Goal: Task Accomplishment & Management: Manage account settings

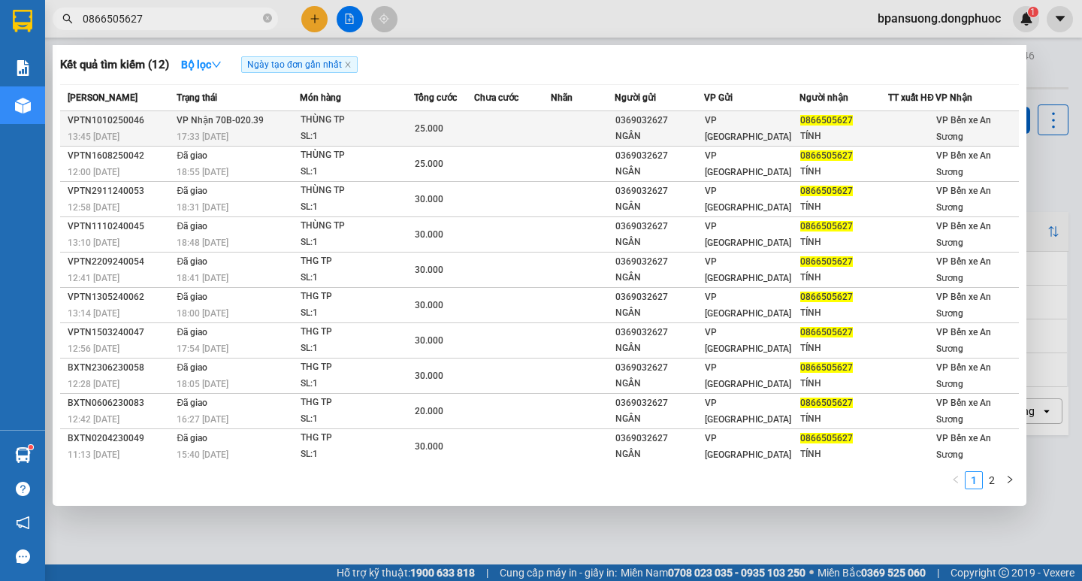
type input "0866505627"
click at [258, 145] on div "17:33 [DATE]" at bounding box center [238, 136] width 122 height 17
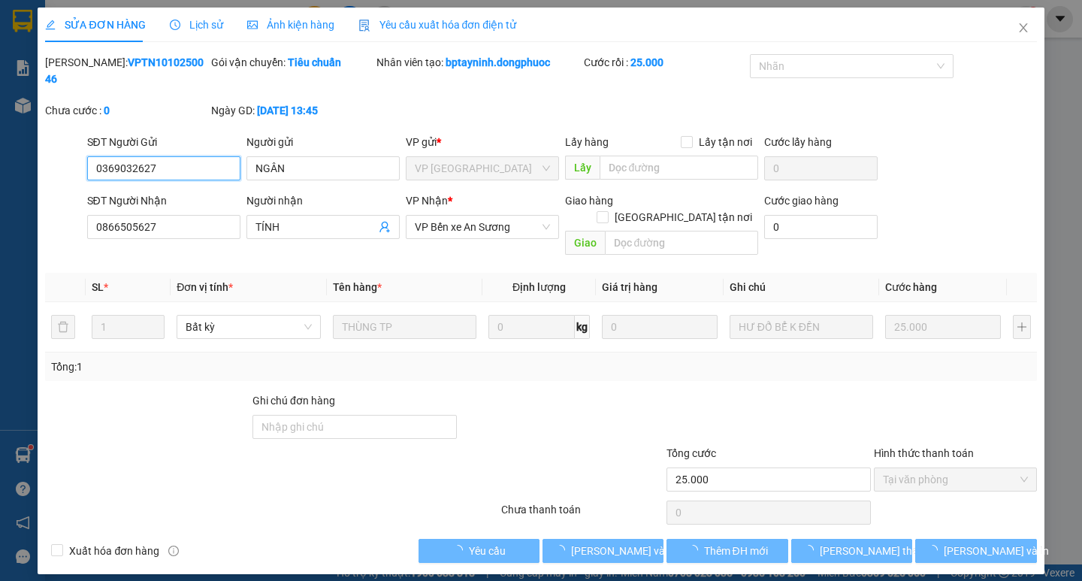
type input "0369032627"
type input "NGÂN"
type input "0866505627"
type input "TÍNH"
type input "25.000"
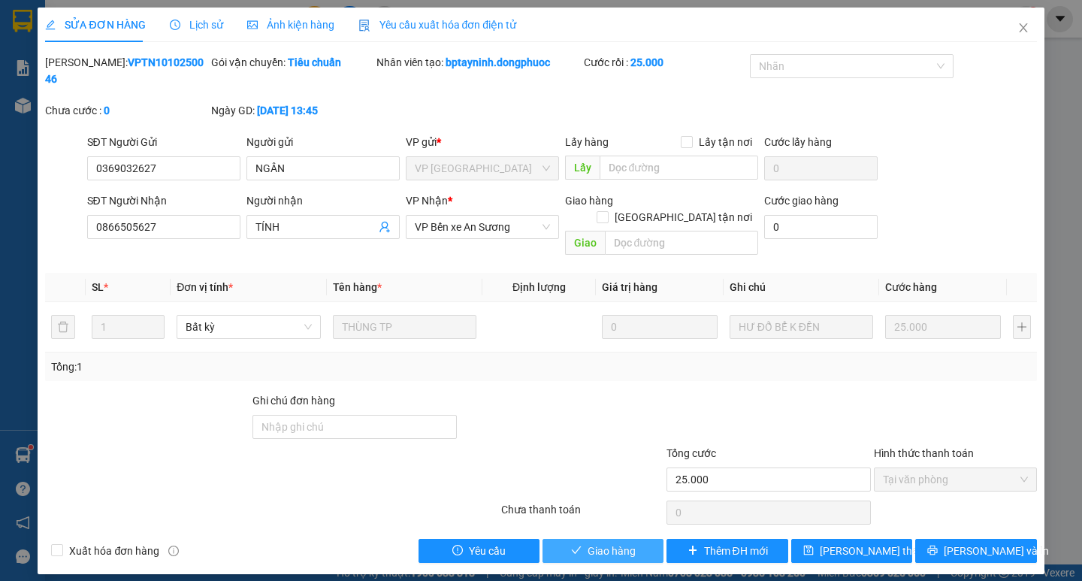
click at [609, 542] on span "Giao hàng" at bounding box center [611, 550] width 48 height 17
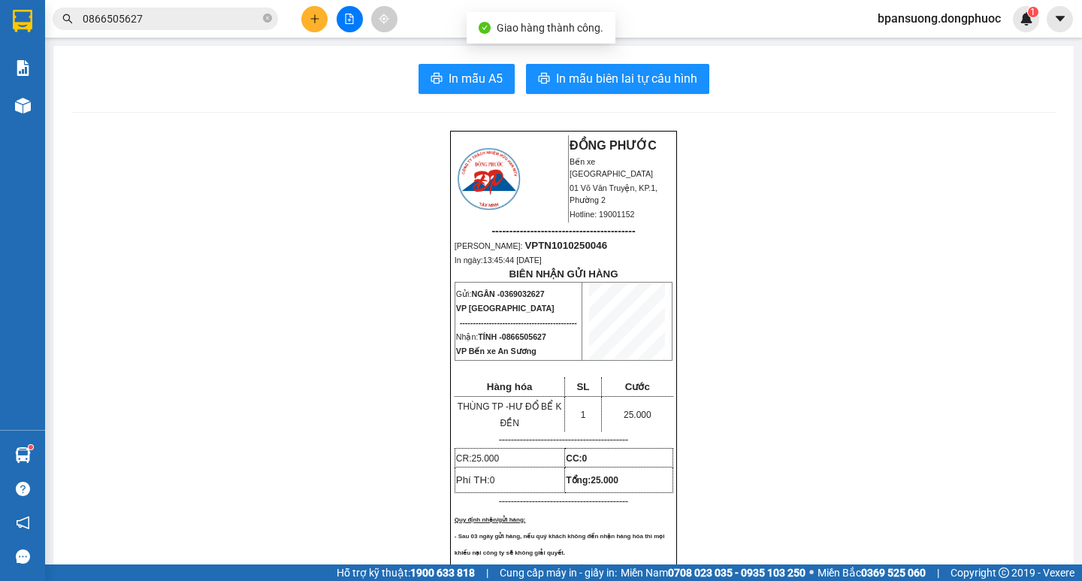
click at [314, 29] on button at bounding box center [314, 19] width 26 height 26
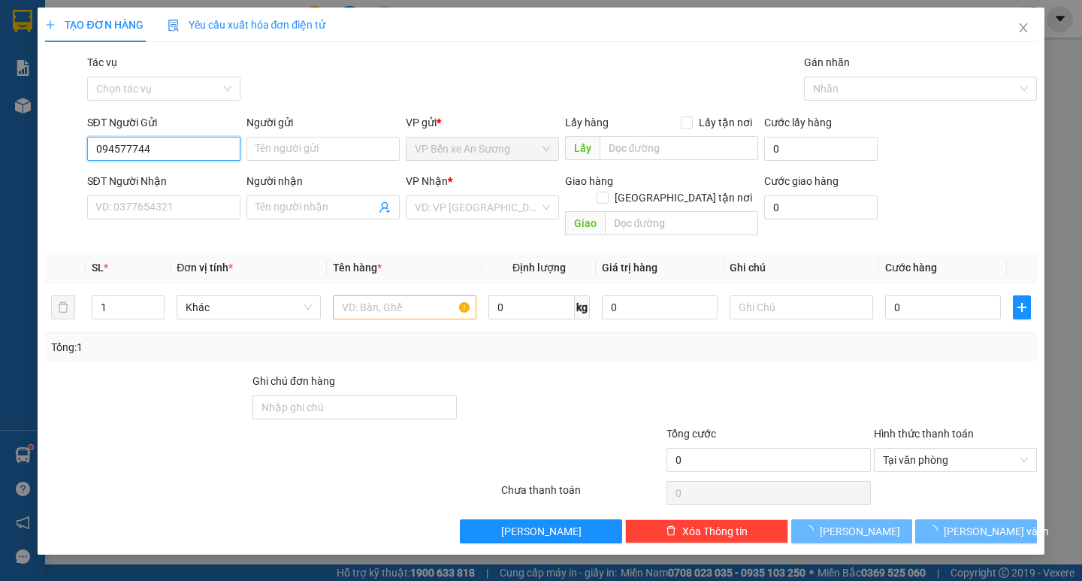
type input "0945777446"
drag, startPoint x: 126, startPoint y: 177, endPoint x: 125, endPoint y: 169, distance: 8.4
click at [127, 176] on div "0945777446 - TÂM" at bounding box center [163, 178] width 135 height 17
type input "TÂM"
type input "0339186456"
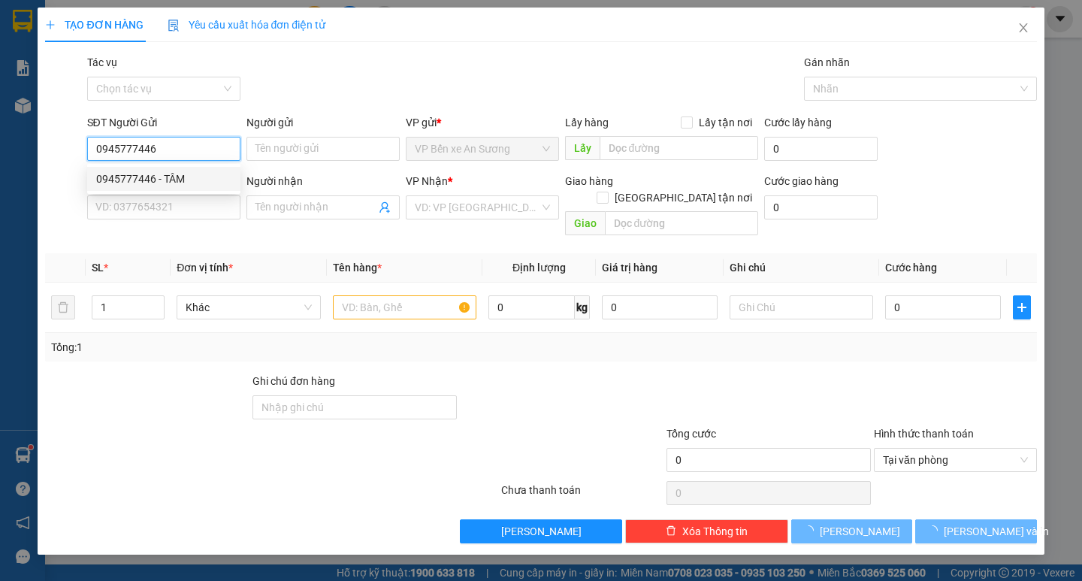
type input "HOA KIM NGÂN"
type input "30.000"
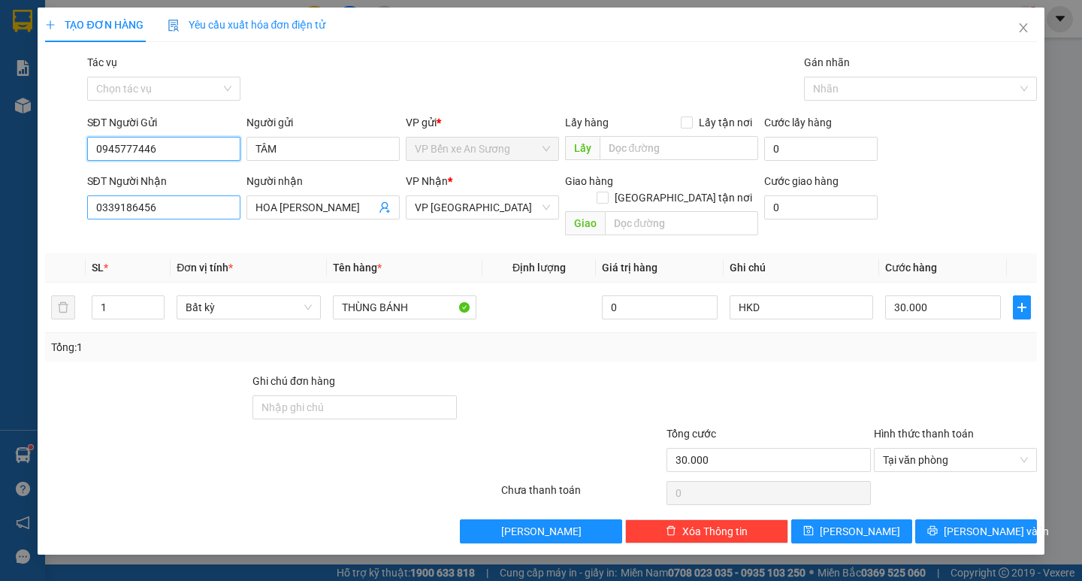
type input "0945777446"
click at [178, 205] on input "0339186456" at bounding box center [163, 207] width 153 height 24
type input "0704123922"
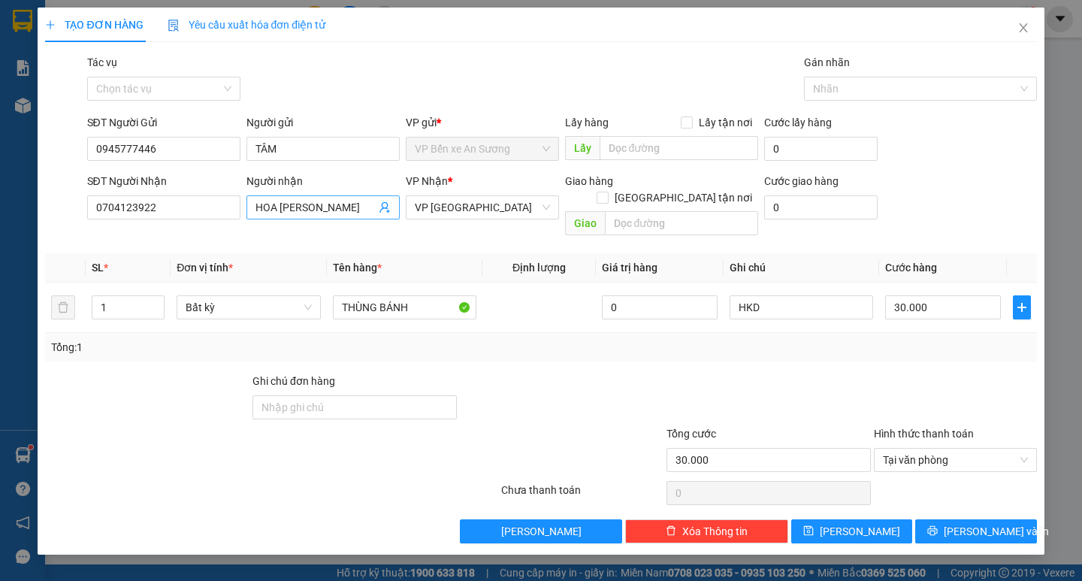
click at [345, 204] on input "HOA KIM NGÂN" at bounding box center [315, 207] width 120 height 17
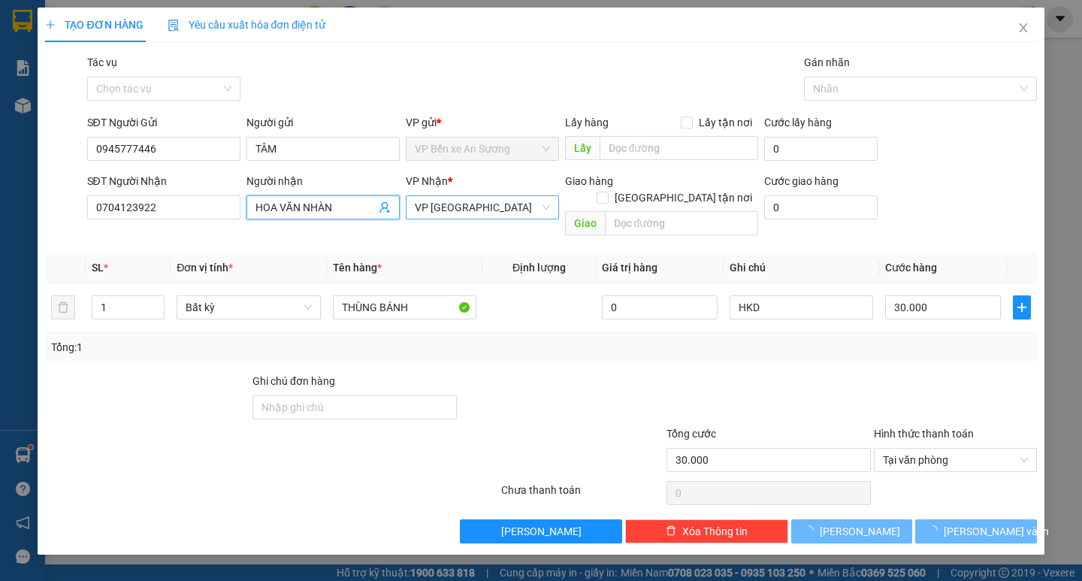
click at [485, 213] on span "VP [GEOGRAPHIC_DATA]" at bounding box center [482, 207] width 135 height 23
type input "HOA VĂN NHÀN"
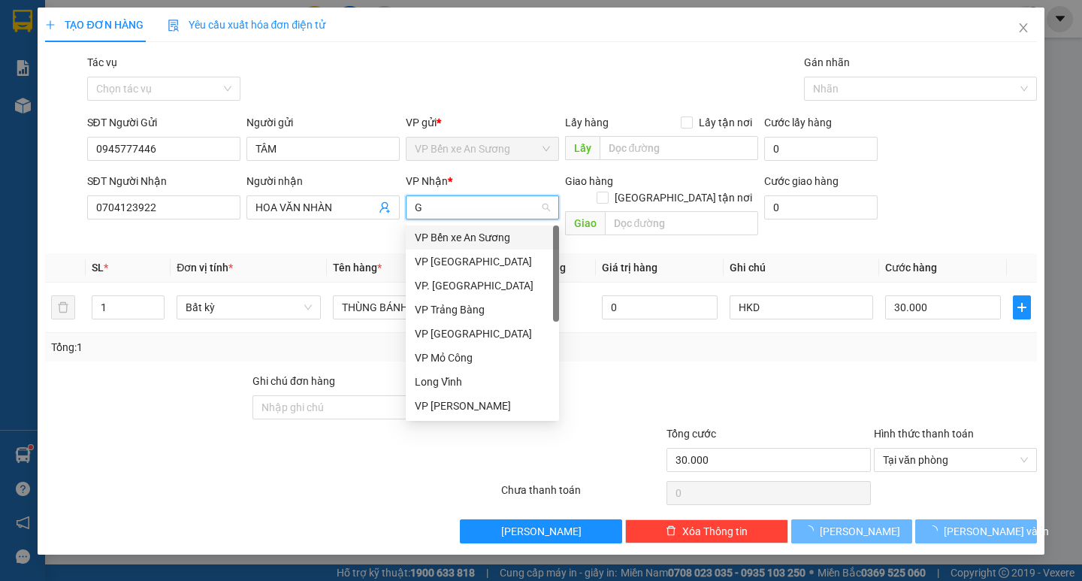
type input "GD"
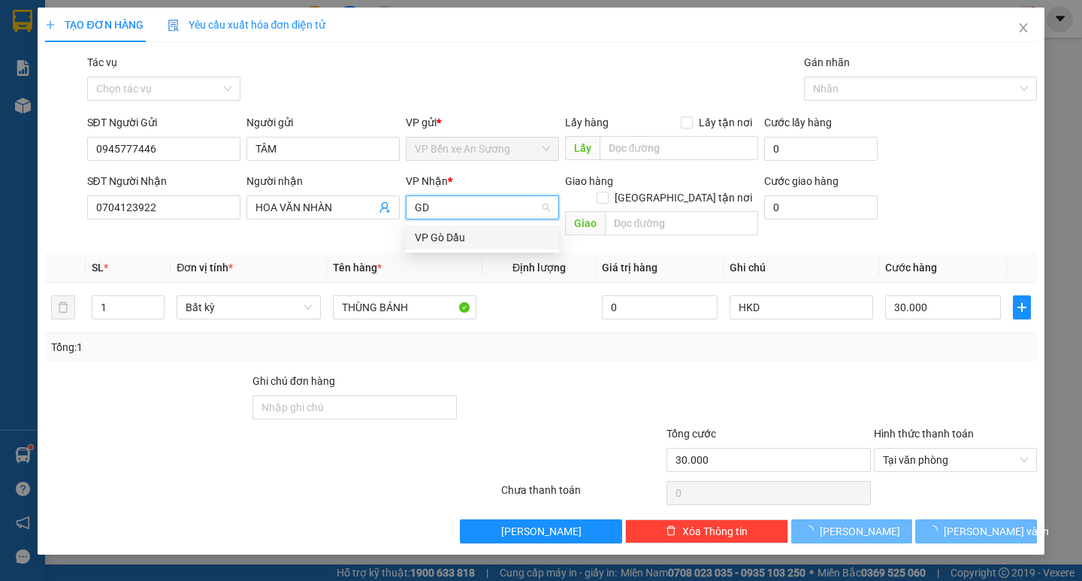
click at [474, 233] on div "VP Gò Dầu" at bounding box center [482, 237] width 135 height 17
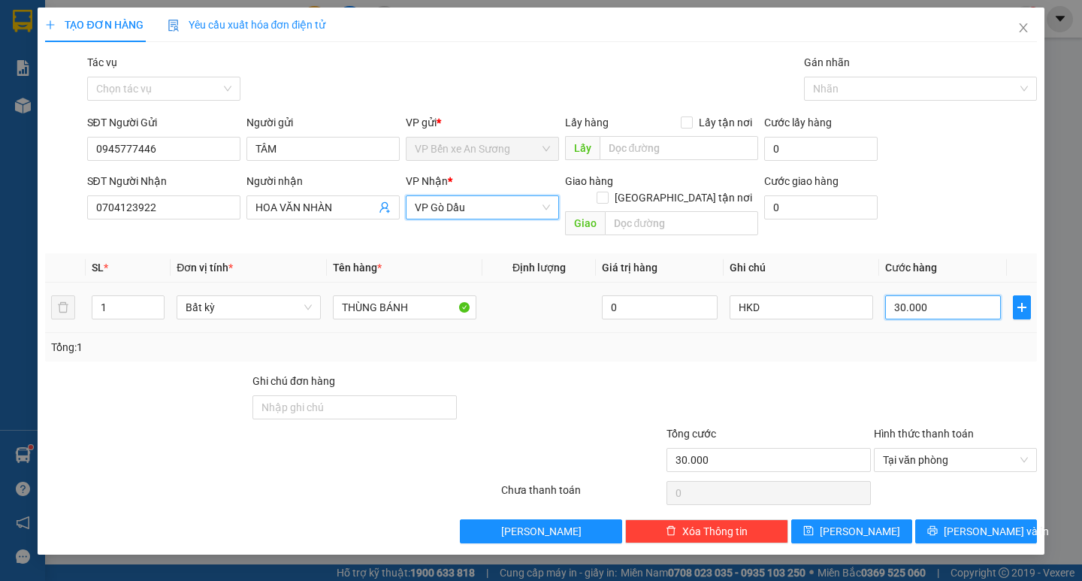
click at [940, 295] on input "30.000" at bounding box center [943, 307] width 116 height 24
type input "0"
type input "6"
type input "065"
type input "65"
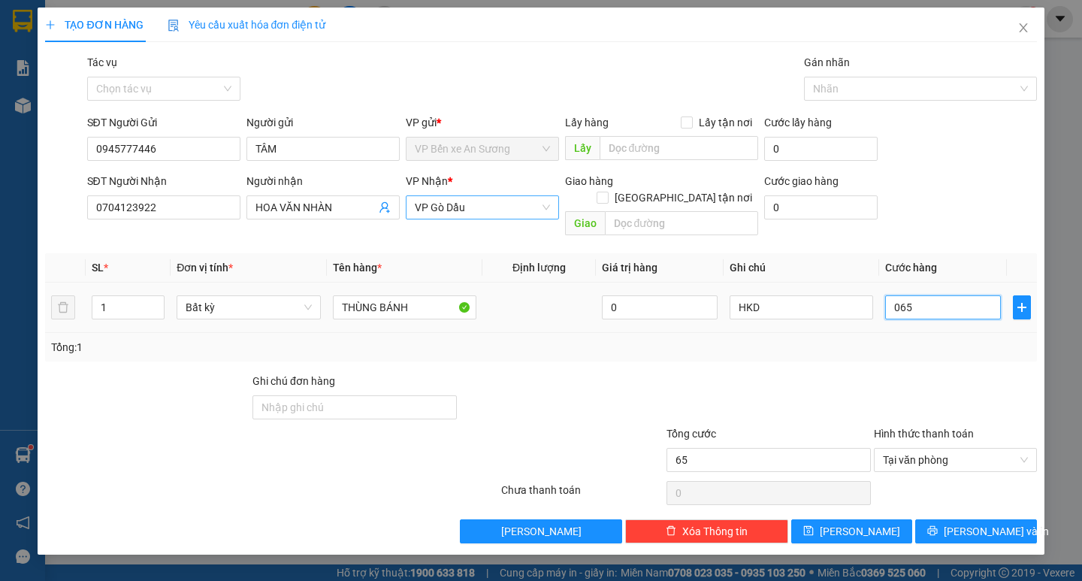
type input "065"
type input "65.000"
drag, startPoint x: 905, startPoint y: 334, endPoint x: 898, endPoint y: 310, distance: 25.2
click at [905, 339] on div "Tổng: 1" at bounding box center [540, 347] width 979 height 17
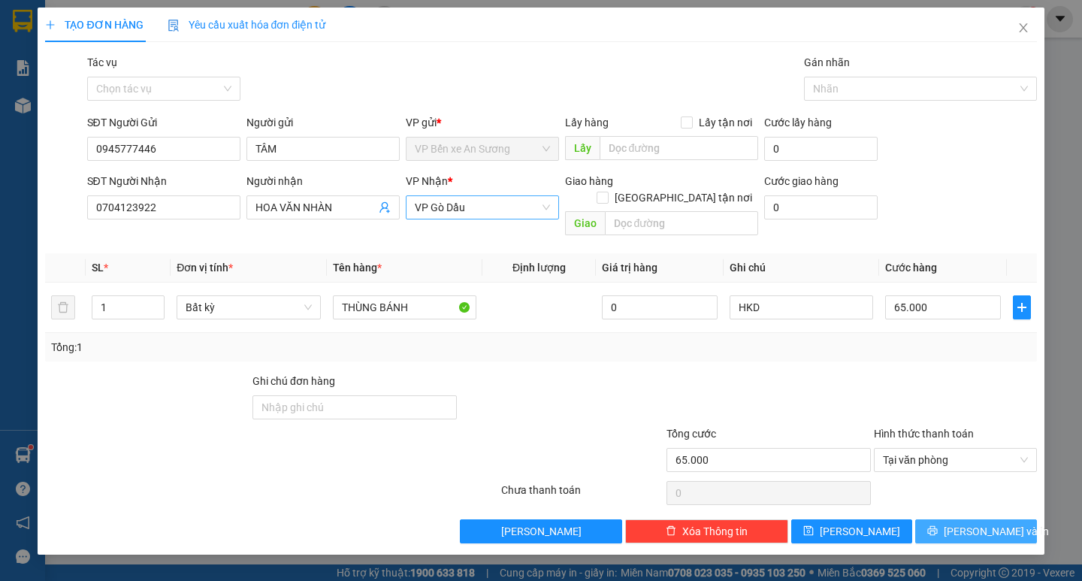
click at [979, 523] on span "[PERSON_NAME] và In" at bounding box center [995, 531] width 105 height 17
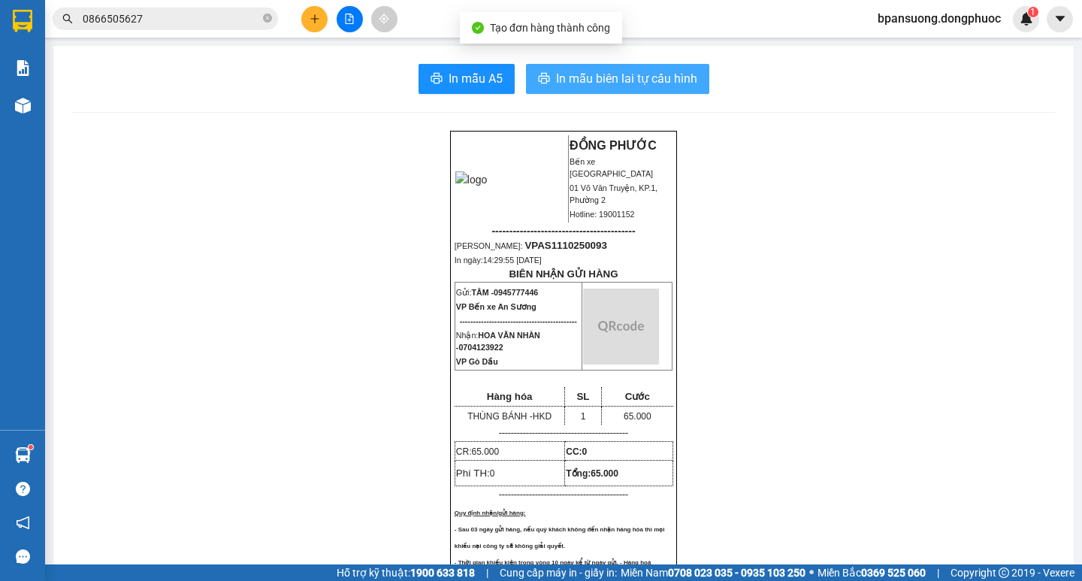
click at [667, 85] on span "In mẫu biên lai tự cấu hình" at bounding box center [626, 78] width 141 height 19
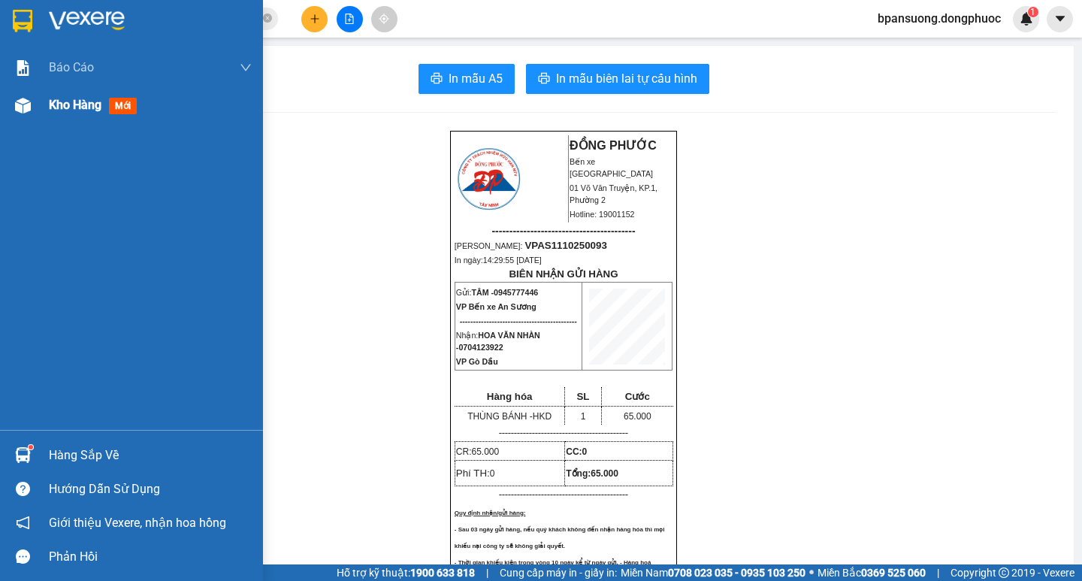
click at [65, 105] on span "Kho hàng" at bounding box center [75, 105] width 53 height 14
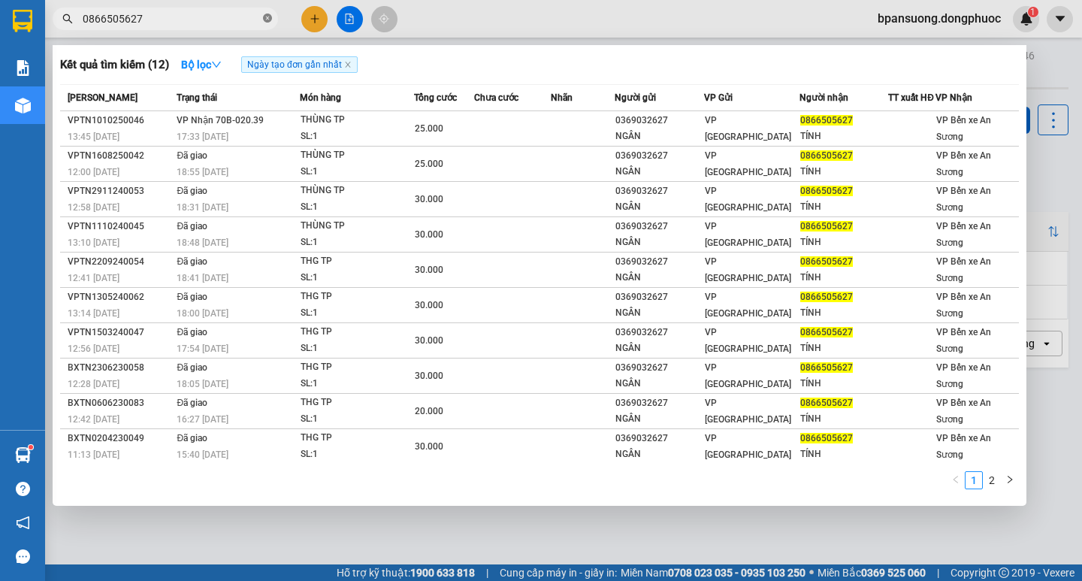
click at [267, 20] on icon "close-circle" at bounding box center [267, 18] width 9 height 9
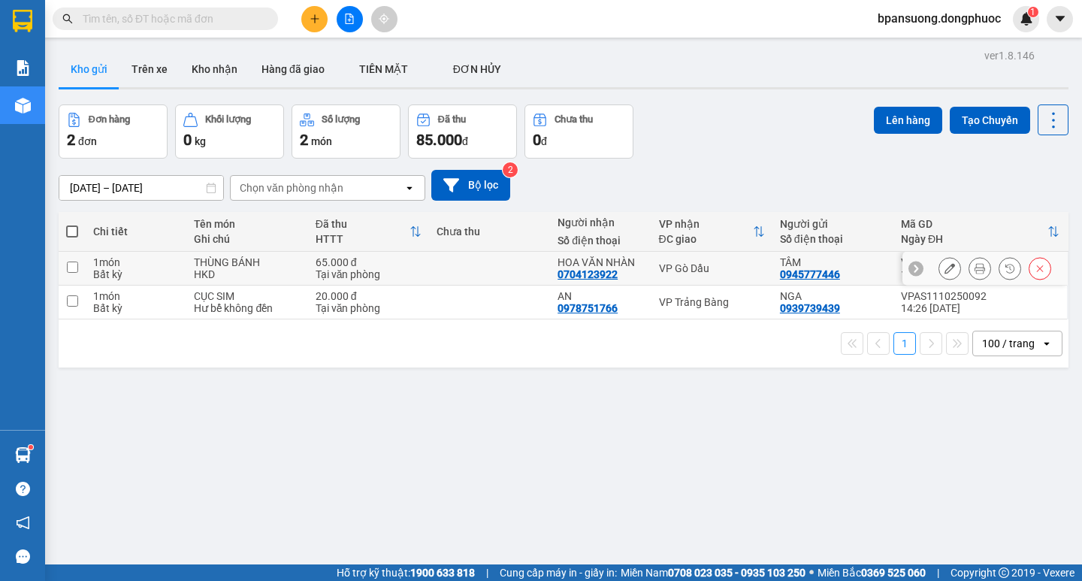
click at [674, 264] on div "VP Gò Dầu" at bounding box center [712, 268] width 106 height 12
checkbox input "true"
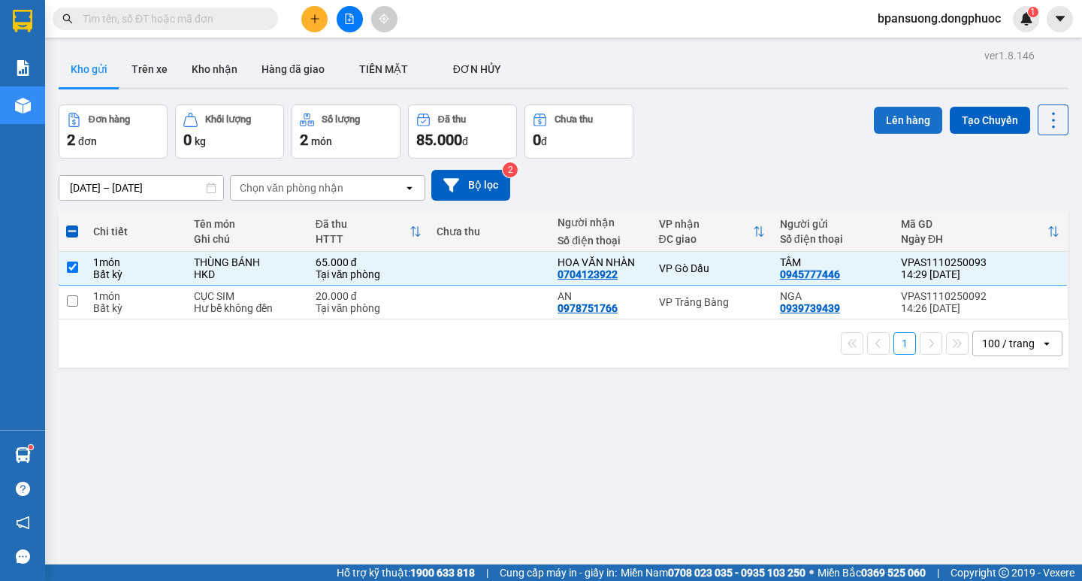
click at [902, 110] on button "Lên hàng" at bounding box center [907, 120] width 68 height 27
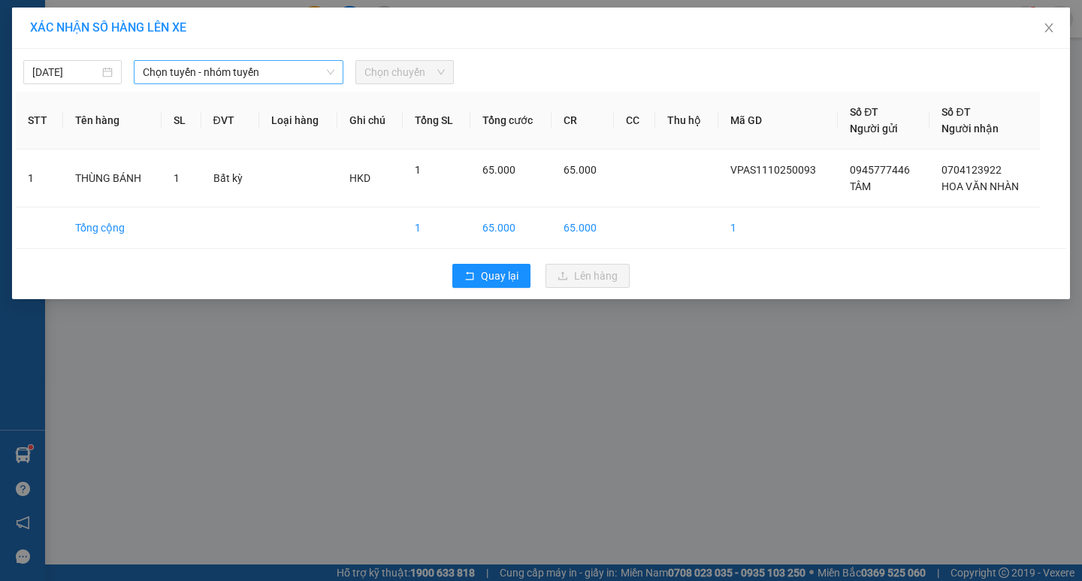
click at [173, 70] on span "Chọn tuyến - nhóm tuyến" at bounding box center [239, 72] width 192 height 23
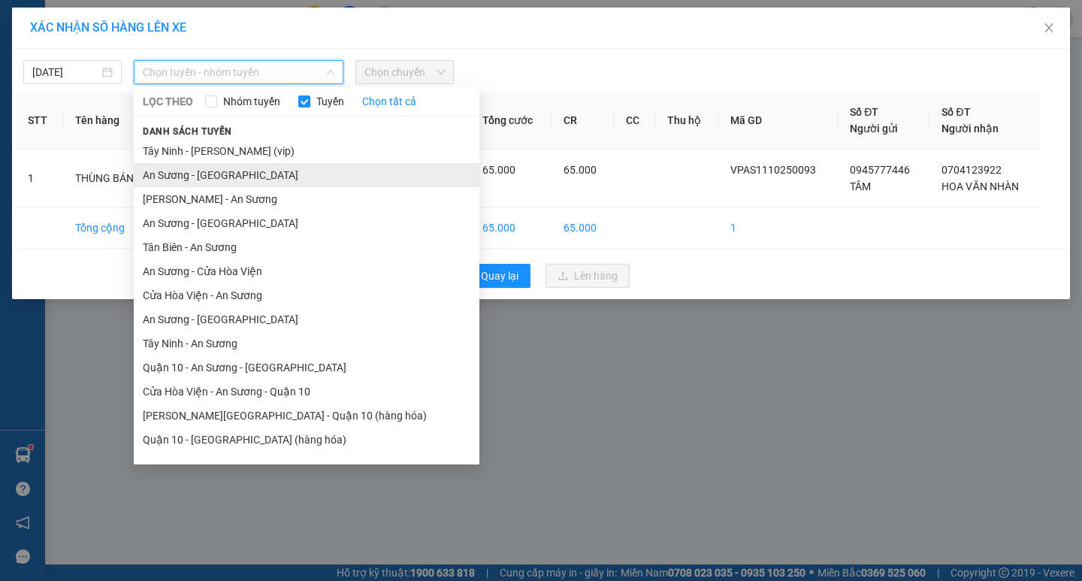
click at [198, 180] on li "An Sương - Châu Thành" at bounding box center [306, 175] width 345 height 24
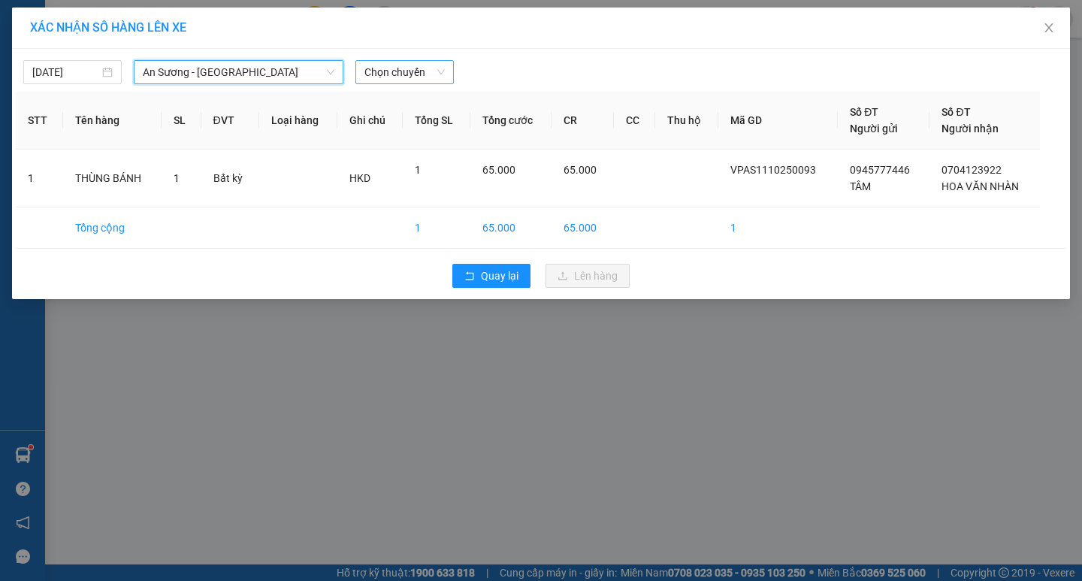
click at [409, 75] on span "Chọn chuyến" at bounding box center [404, 72] width 80 height 23
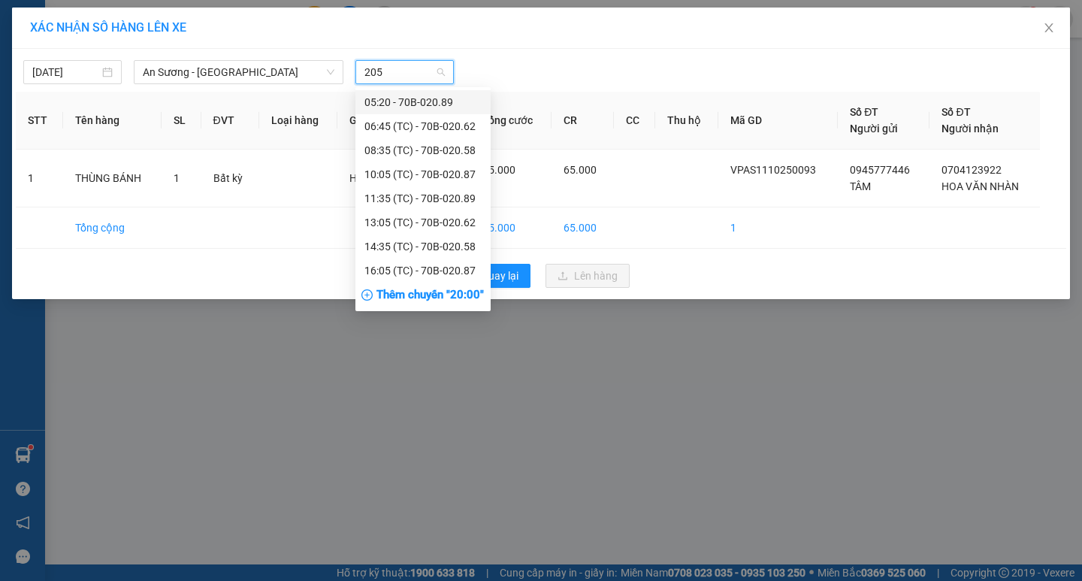
type input "2058"
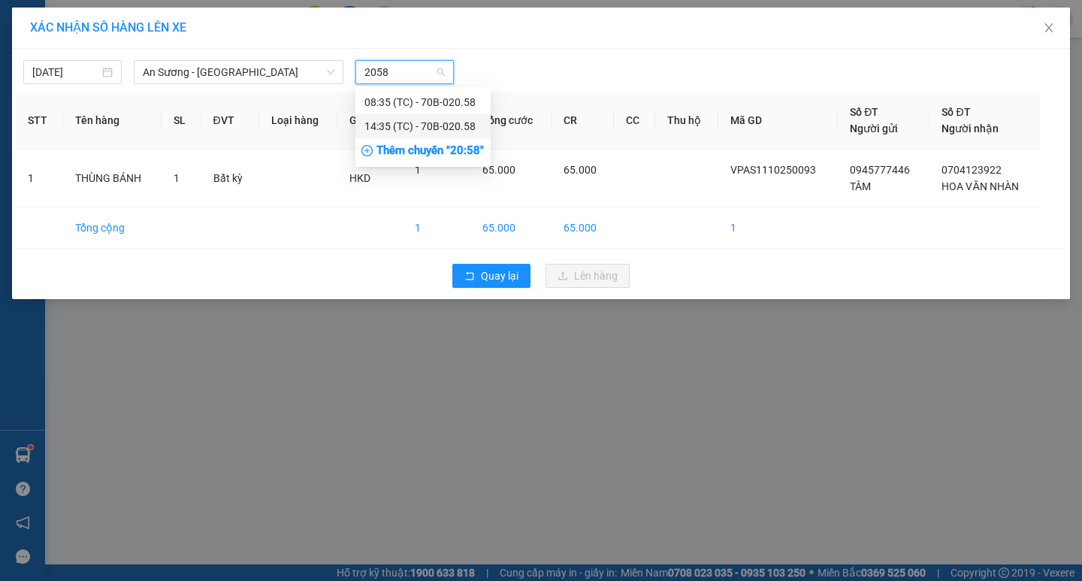
click at [379, 121] on div "14:35 (TC) - 70B-020.58" at bounding box center [422, 126] width 117 height 17
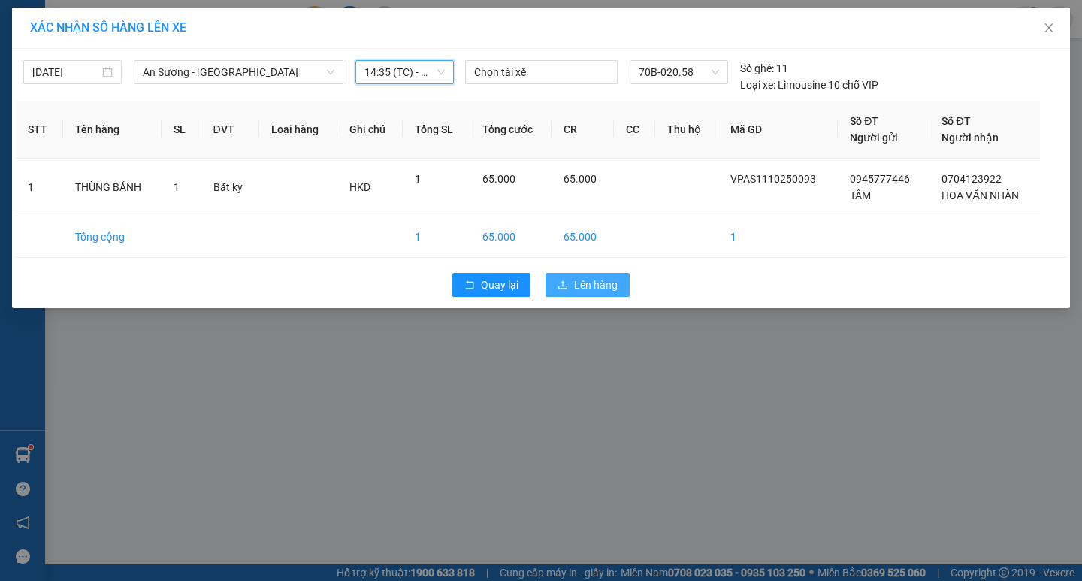
click at [612, 280] on span "Lên hàng" at bounding box center [596, 284] width 44 height 17
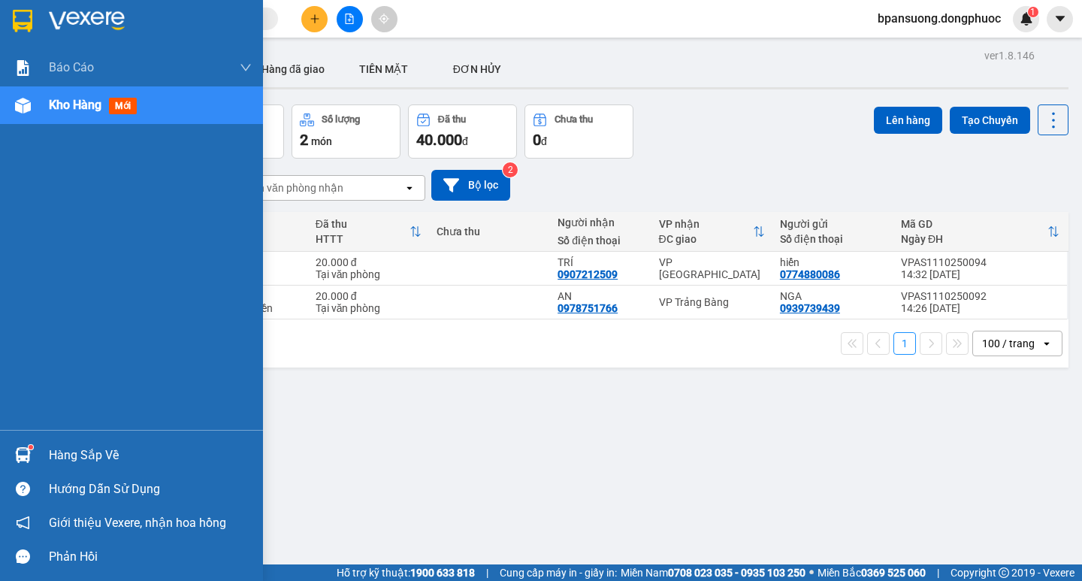
click at [74, 454] on div "Hàng sắp về" at bounding box center [150, 455] width 203 height 23
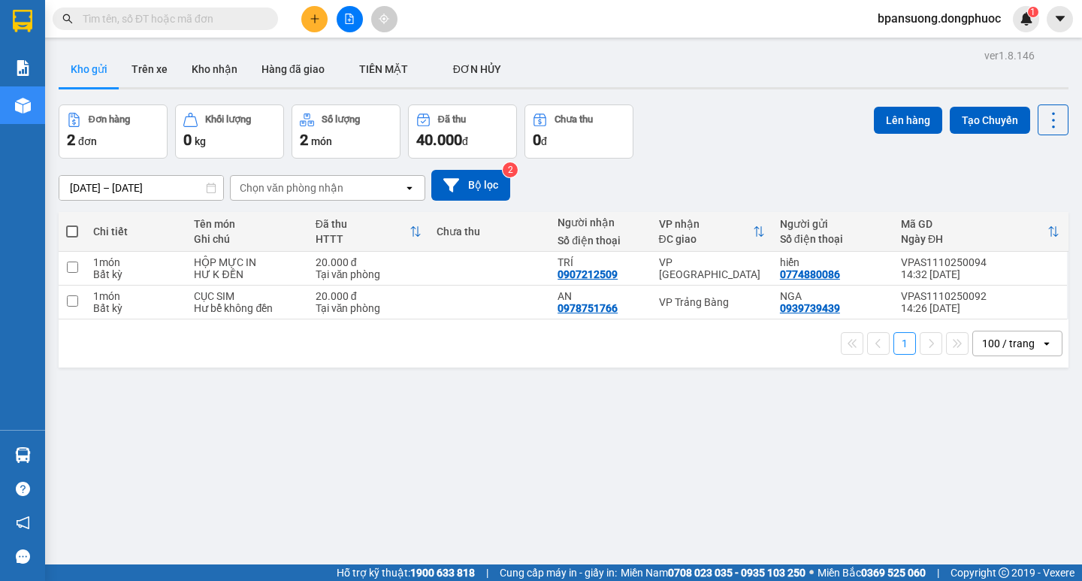
click at [839, 460] on section "Kết quả tìm kiếm ( 12 ) Bộ lọc Ngày tạo đơn gần nhất Mã ĐH Trạng thái Món hàng …" at bounding box center [541, 290] width 1082 height 581
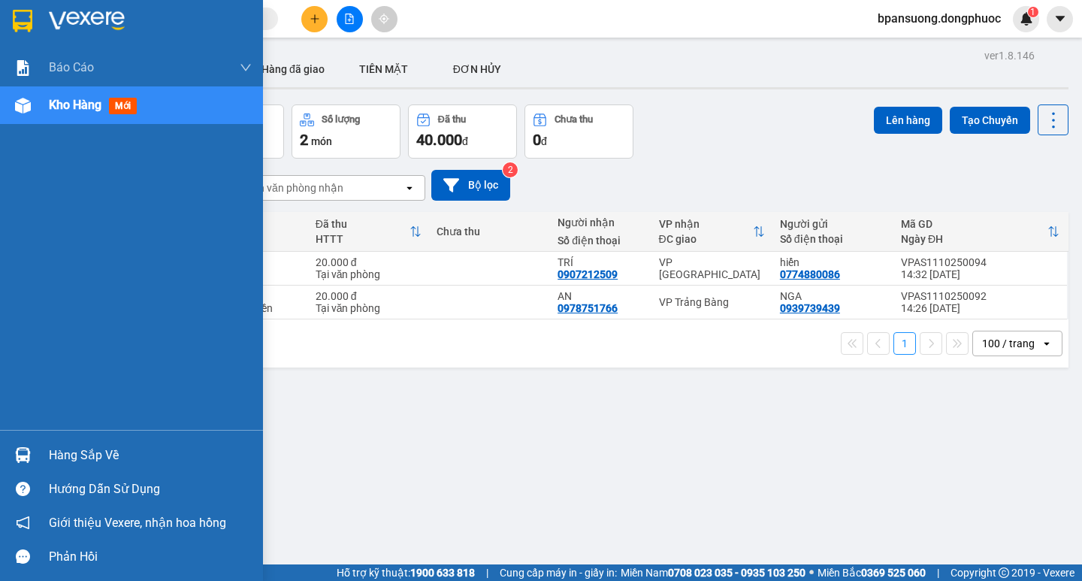
drag, startPoint x: 83, startPoint y: 451, endPoint x: 161, endPoint y: 401, distance: 92.5
click at [83, 449] on div "Hàng sắp về" at bounding box center [150, 455] width 203 height 23
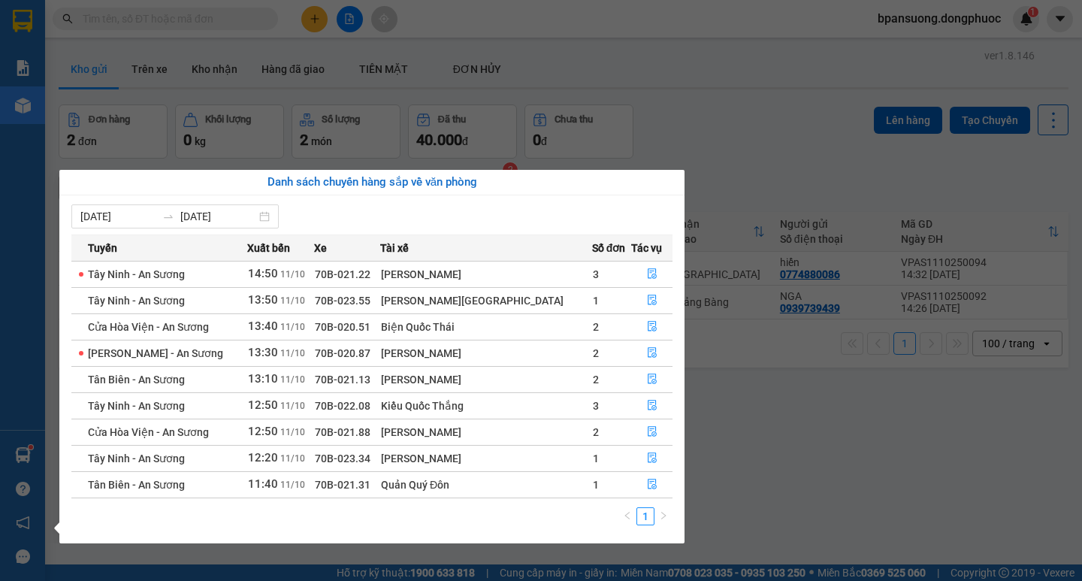
click at [798, 418] on section "Kết quả tìm kiếm ( 12 ) Bộ lọc Ngày tạo đơn gần nhất Mã ĐH Trạng thái Món hàng …" at bounding box center [541, 290] width 1082 height 581
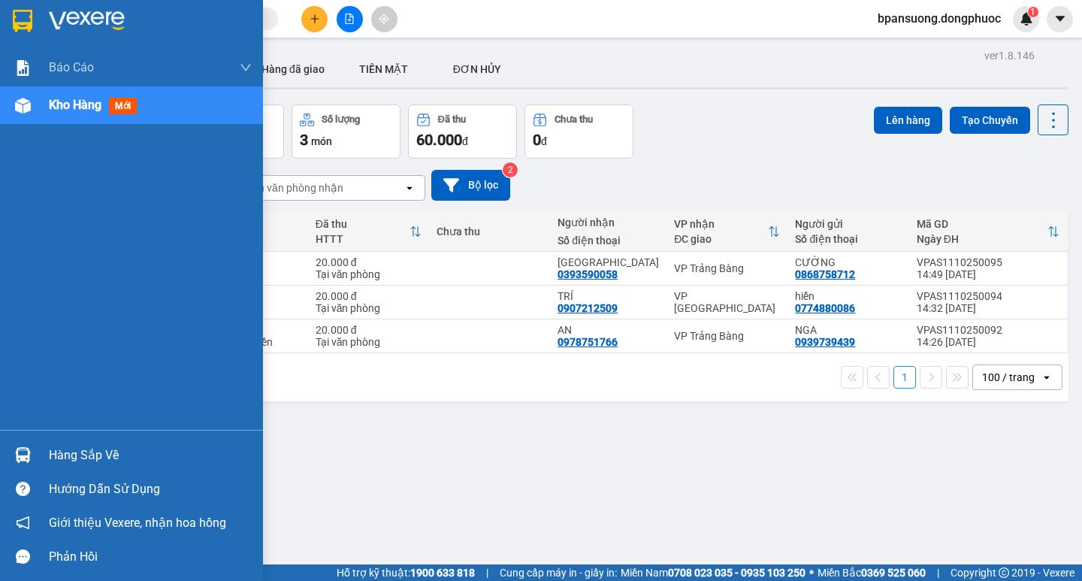
click at [98, 446] on div "Hàng sắp về" at bounding box center [150, 455] width 203 height 23
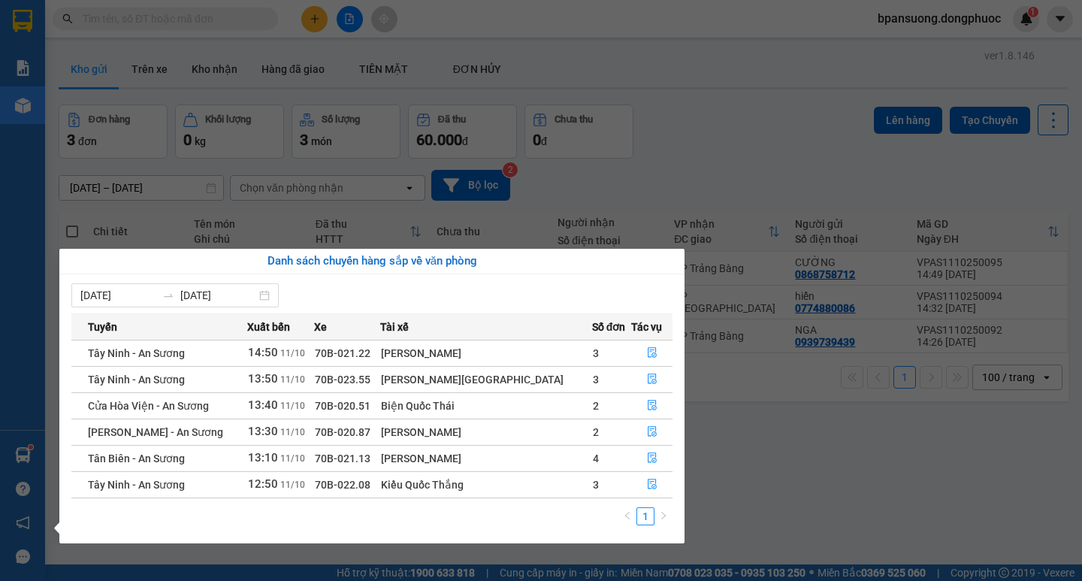
click at [738, 123] on section "Kết quả tìm kiếm ( 0 ) Bộ lọc Ngày tạo đơn gần nhất No Data bpansuong.dongphuoc…" at bounding box center [541, 290] width 1082 height 581
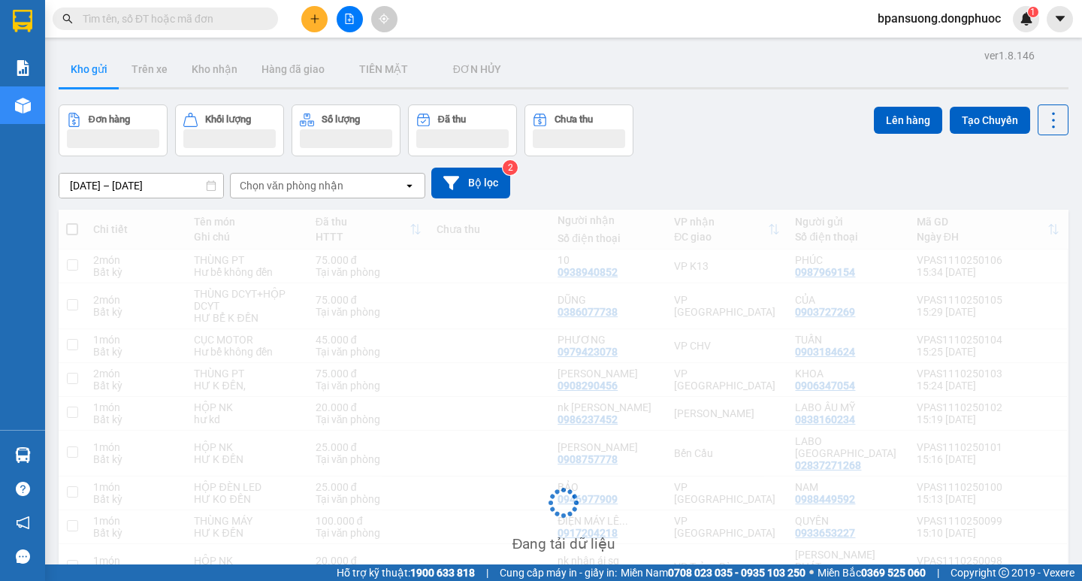
click at [294, 185] on div "Chọn văn phòng nhận" at bounding box center [292, 185] width 104 height 15
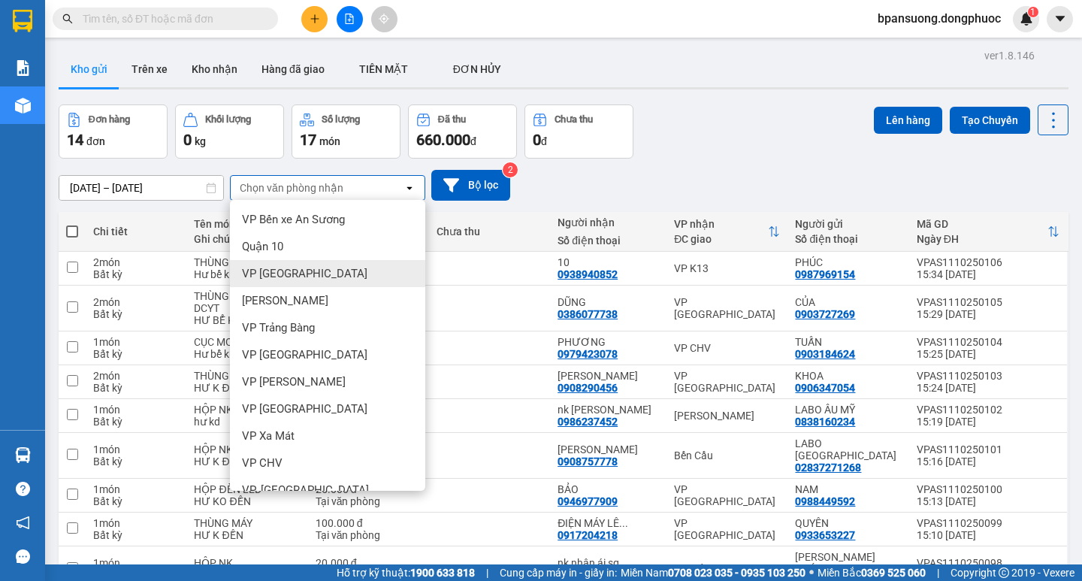
click at [291, 277] on span "VP [GEOGRAPHIC_DATA]" at bounding box center [304, 273] width 125 height 15
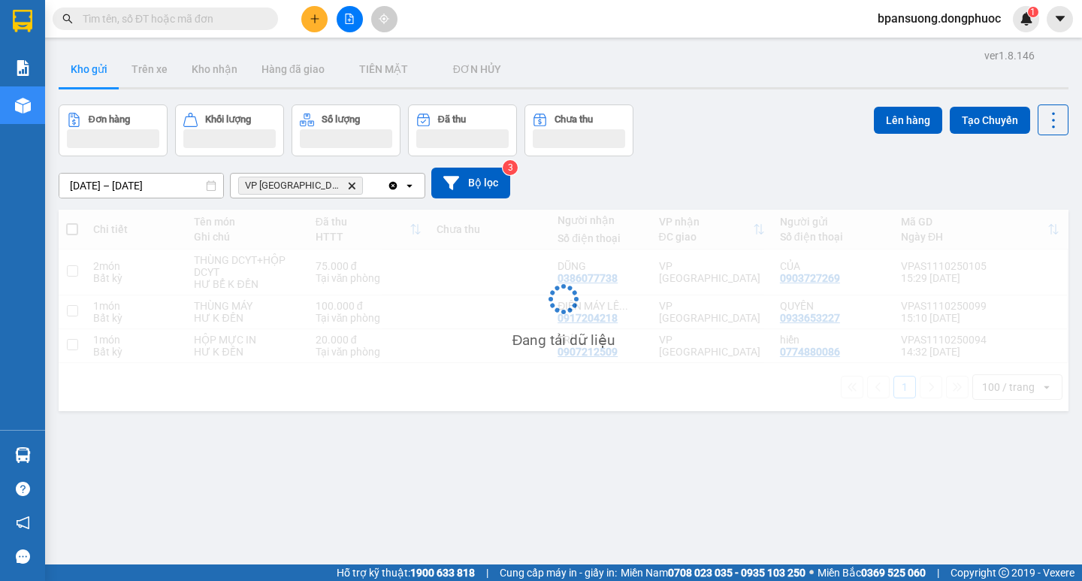
click at [349, 186] on div "VP Tây Ninh Delete" at bounding box center [309, 185] width 156 height 24
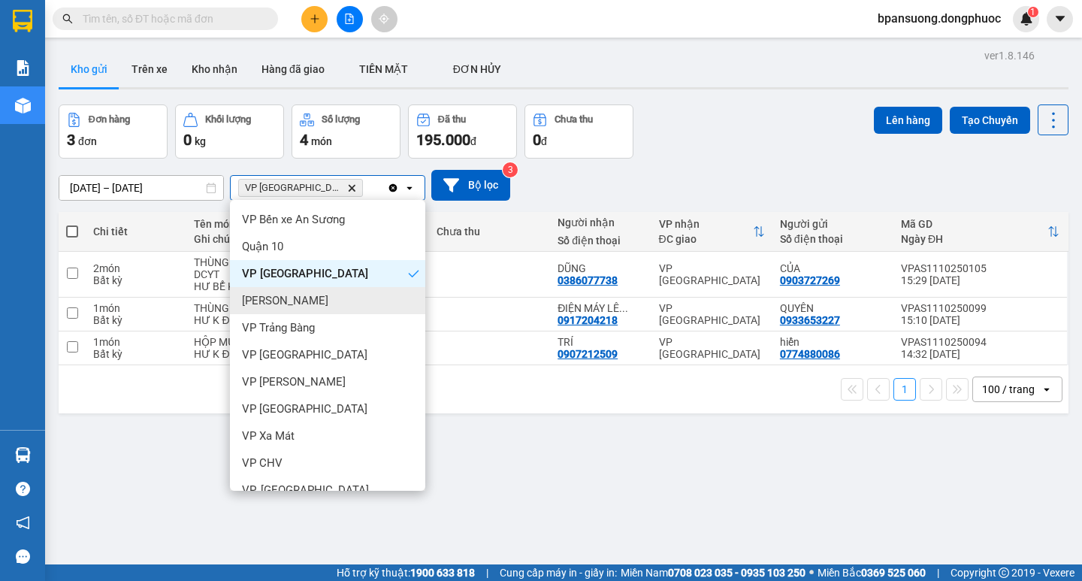
click at [280, 295] on span "Hòa Thành" at bounding box center [285, 300] width 86 height 15
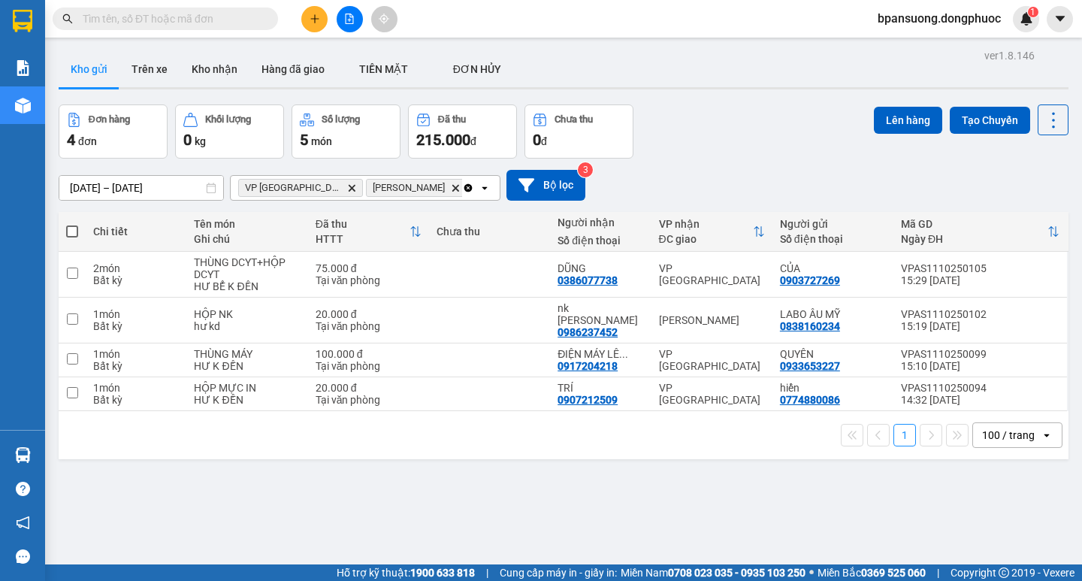
click at [401, 176] on div "VP Tây Ninh Delete Hòa Thành Delete" at bounding box center [346, 188] width 231 height 24
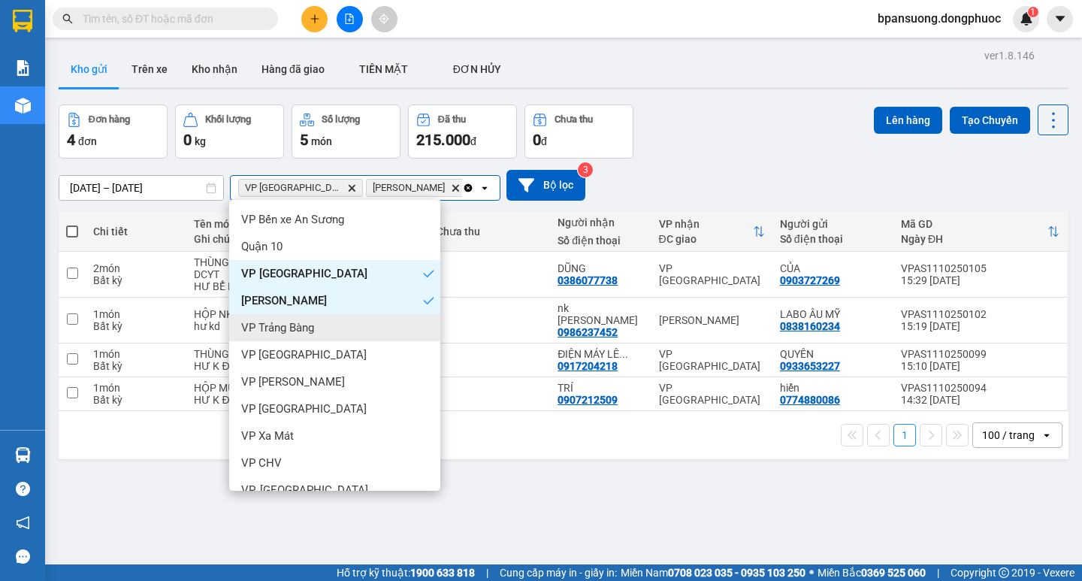
click at [293, 321] on span "VP Trảng Bàng" at bounding box center [277, 327] width 73 height 15
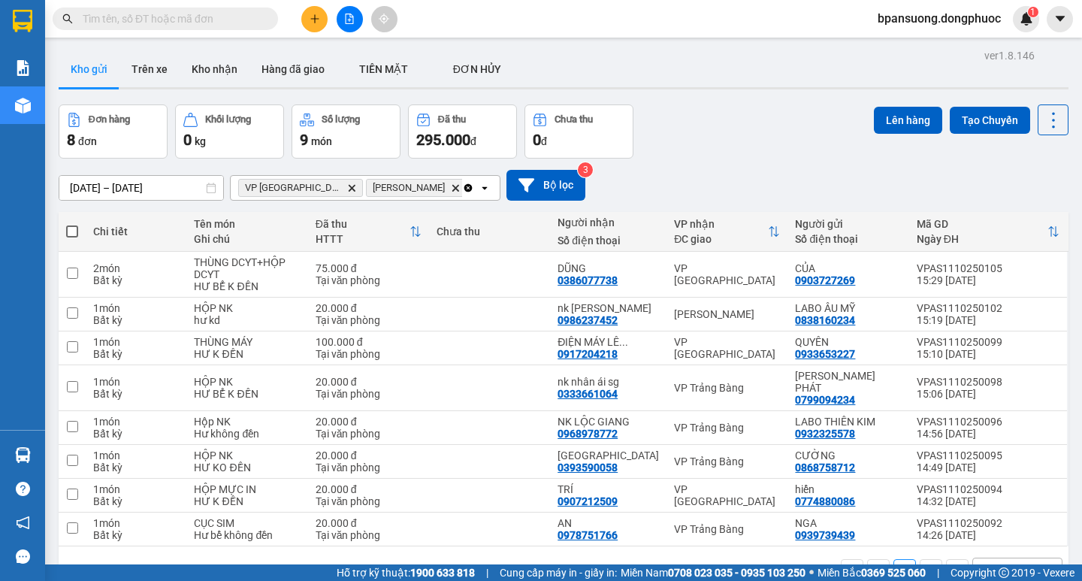
click at [72, 229] on span at bounding box center [72, 231] width 12 height 12
click at [72, 224] on input "checkbox" at bounding box center [72, 224] width 0 height 0
checkbox input "true"
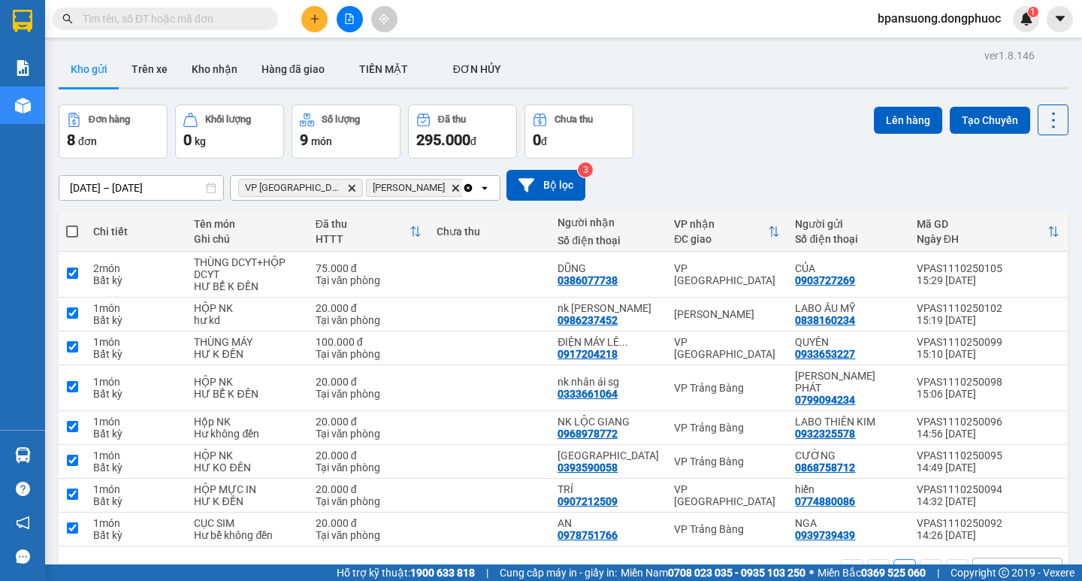
checkbox input "true"
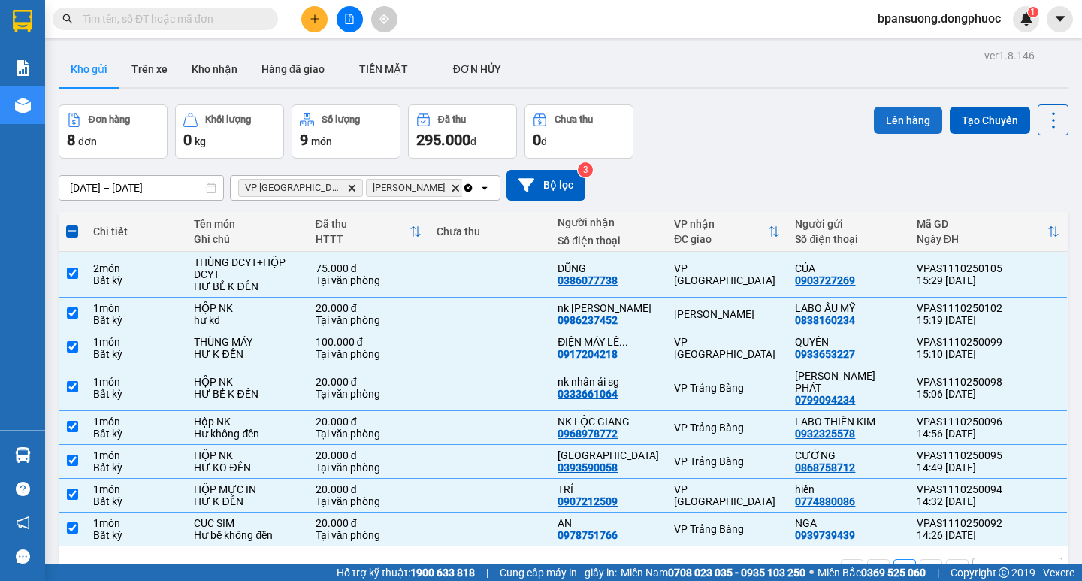
click at [898, 123] on button "Lên hàng" at bounding box center [907, 120] width 68 height 27
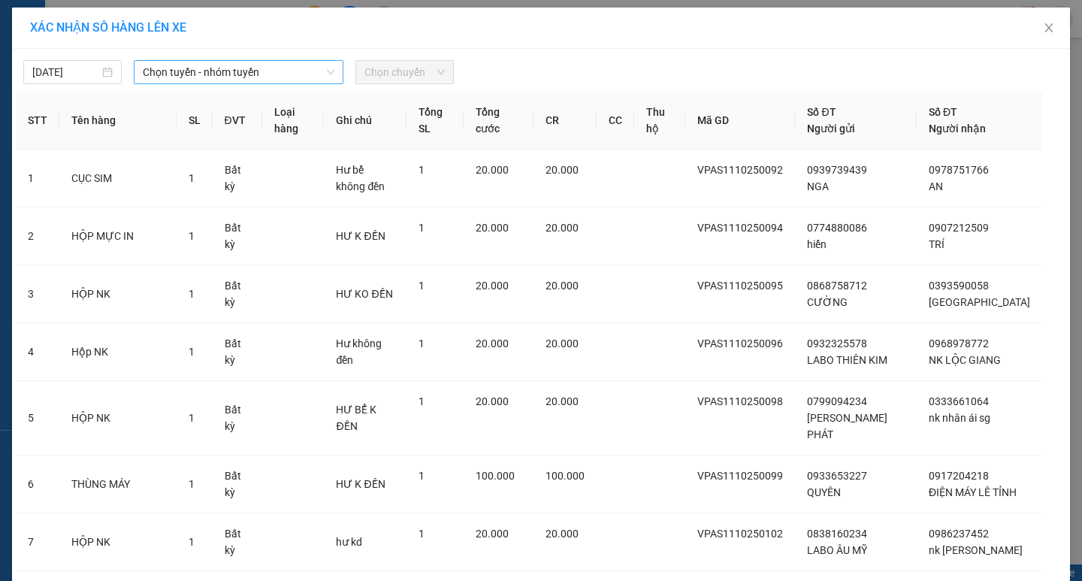
click at [180, 74] on span "Chọn tuyến - nhóm tuyến" at bounding box center [239, 72] width 192 height 23
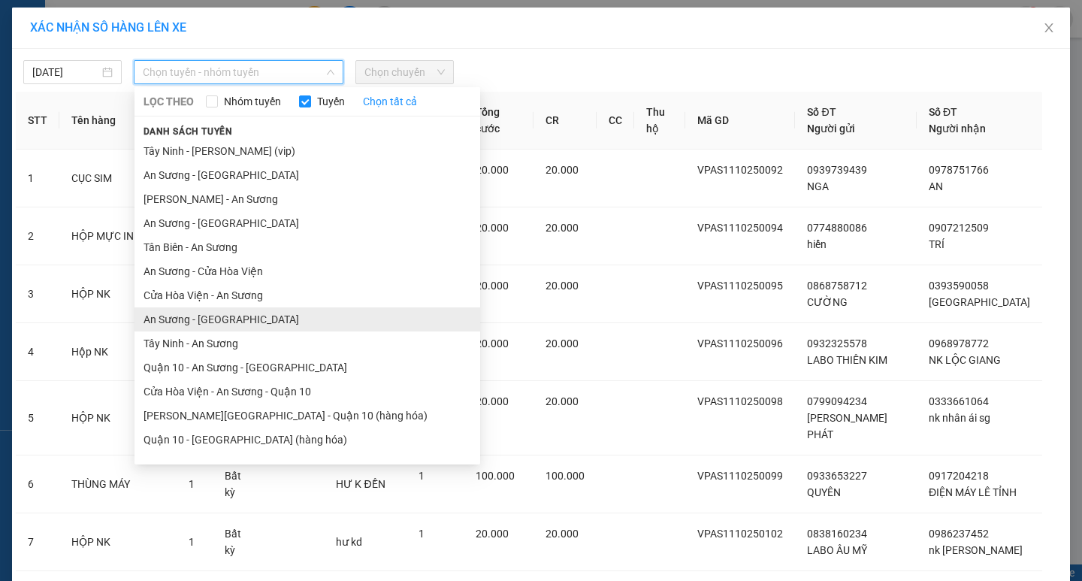
click at [200, 313] on li "An Sương - Tây Ninh" at bounding box center [306, 319] width 345 height 24
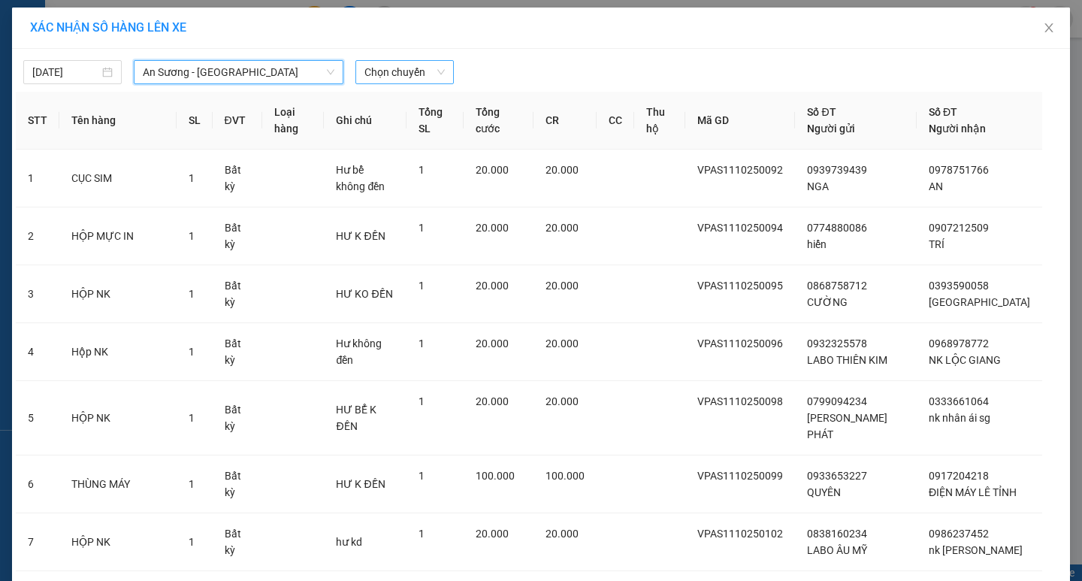
click at [391, 62] on span "Chọn chuyến" at bounding box center [404, 72] width 80 height 23
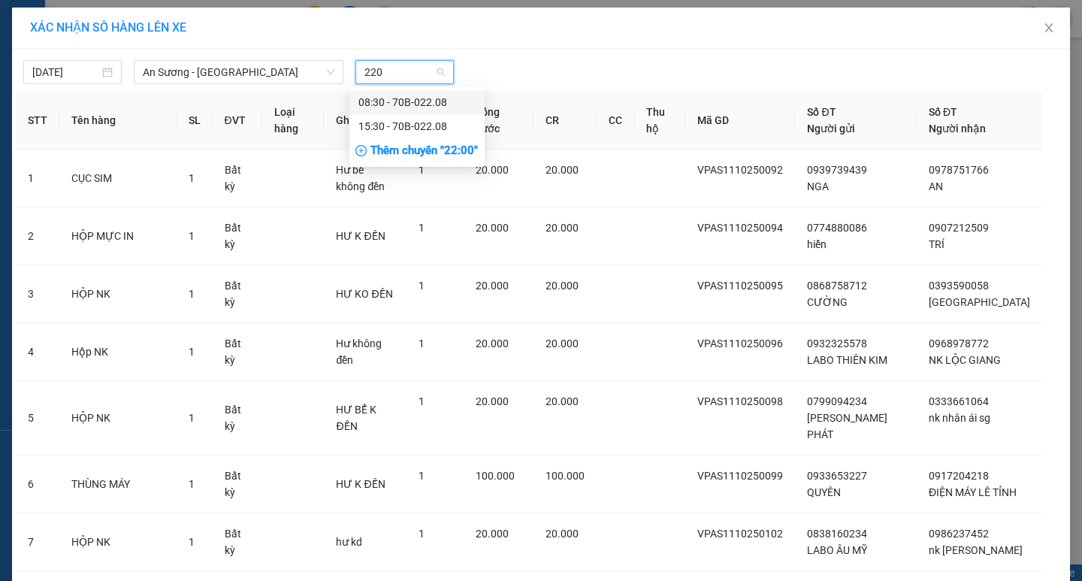
type input "2208"
click at [392, 127] on div "15:30 - 70B-022.08" at bounding box center [416, 126] width 117 height 17
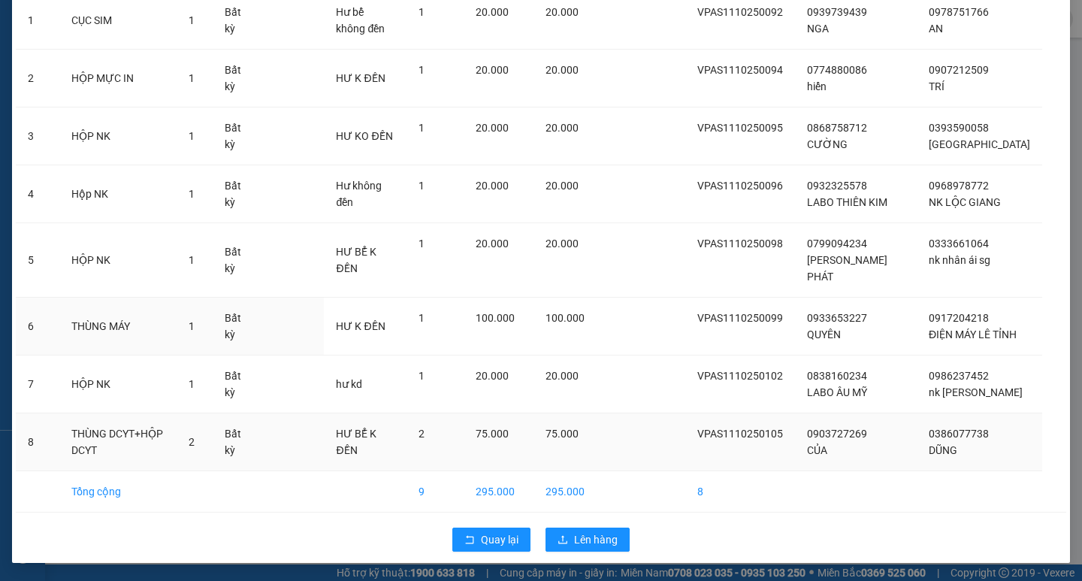
scroll to position [183, 0]
click at [597, 543] on span "Lên hàng" at bounding box center [596, 539] width 44 height 17
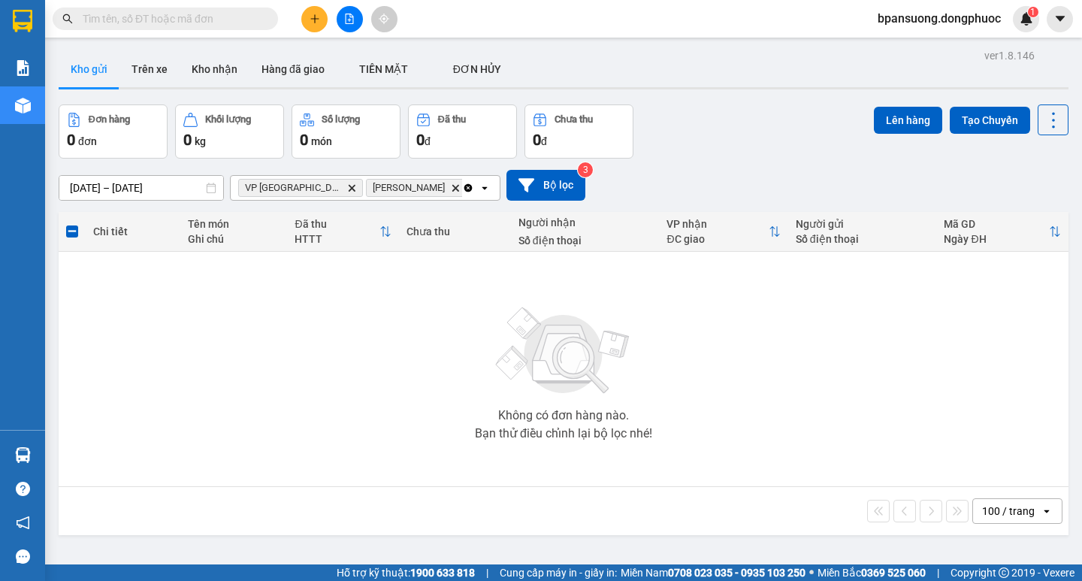
click at [466, 186] on icon "Clear all" at bounding box center [468, 188] width 12 height 12
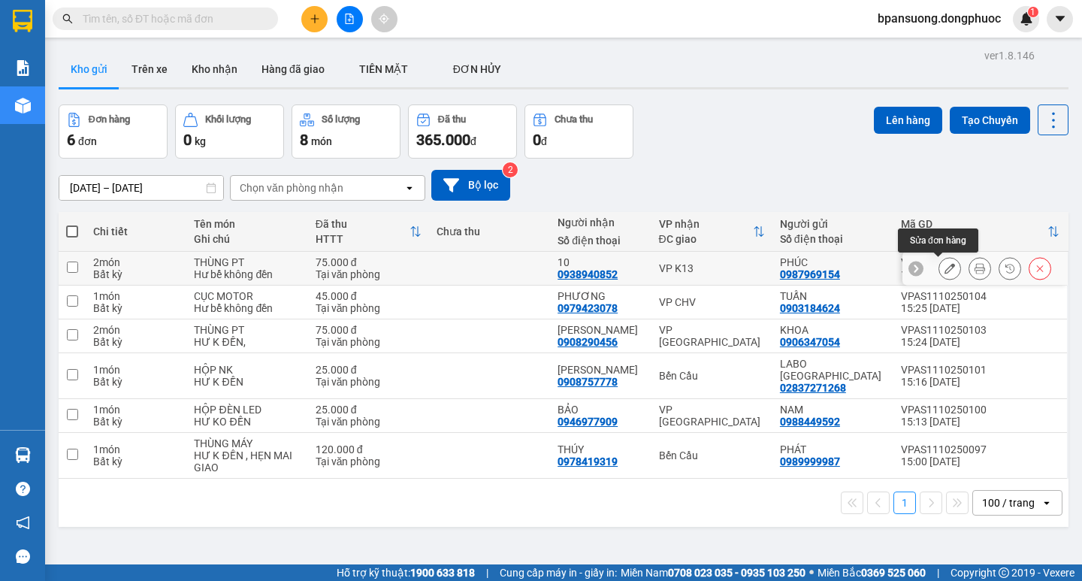
click at [944, 268] on icon at bounding box center [949, 268] width 11 height 11
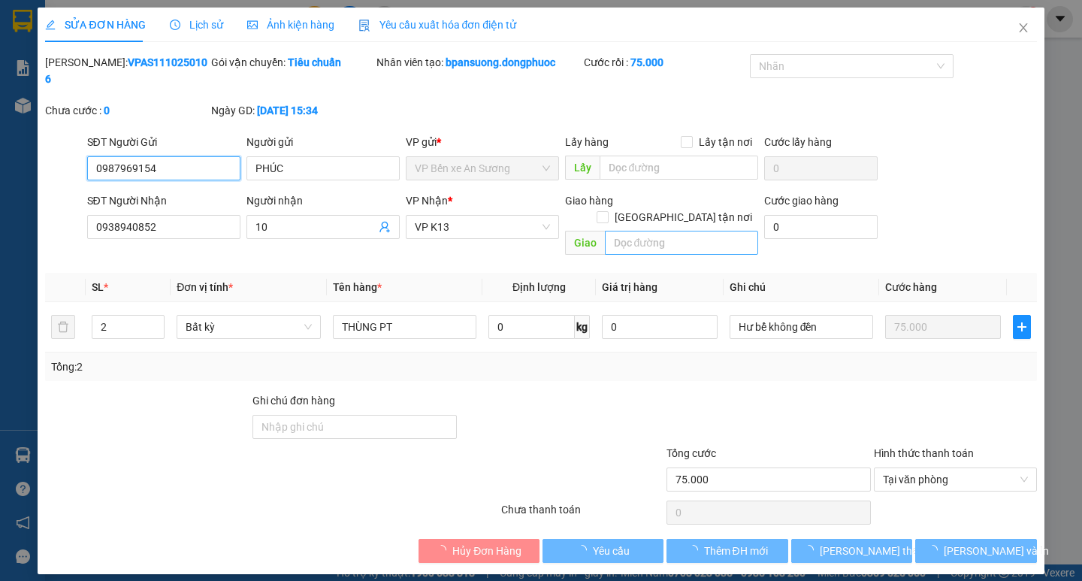
type input "0987969154"
type input "PHÚC"
type input "0938940852"
type input "10"
type input "75.000"
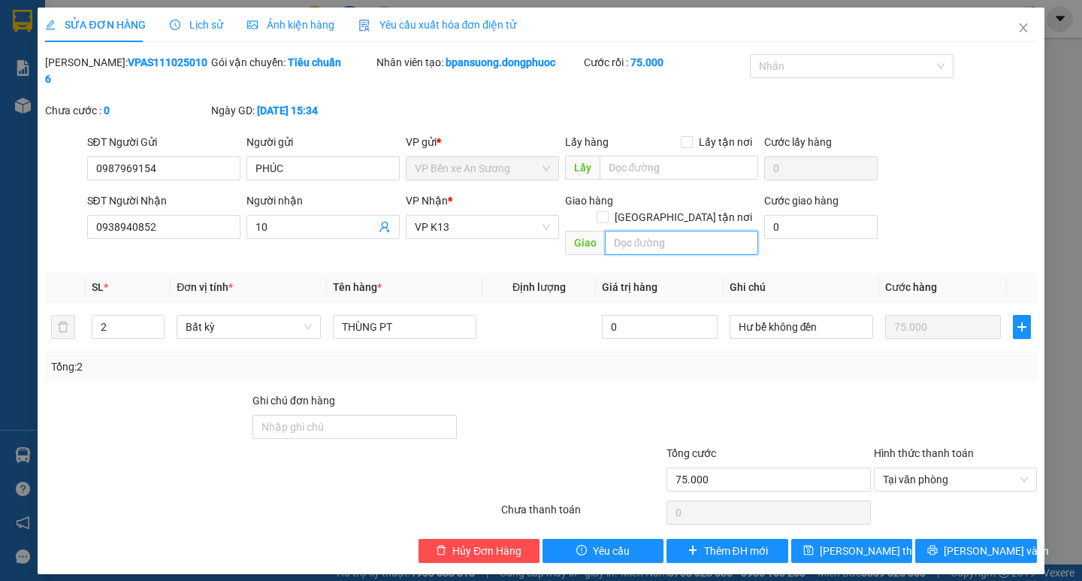
click at [638, 231] on input "text" at bounding box center [681, 243] width 153 height 24
type input "XX"
click at [841, 542] on span "[PERSON_NAME] thay đổi" at bounding box center [879, 550] width 120 height 17
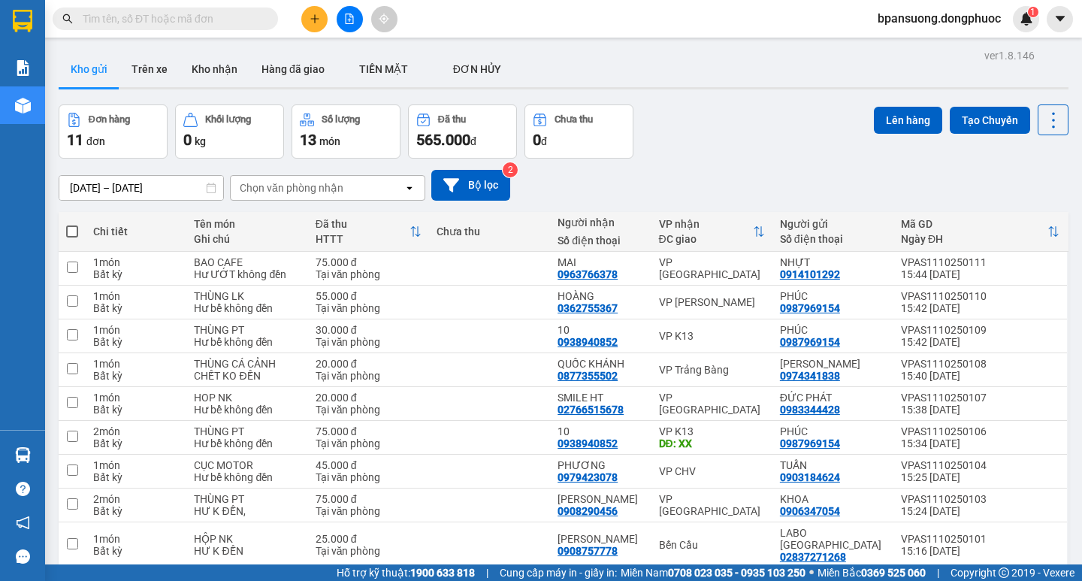
click at [119, 17] on input "text" at bounding box center [171, 19] width 177 height 17
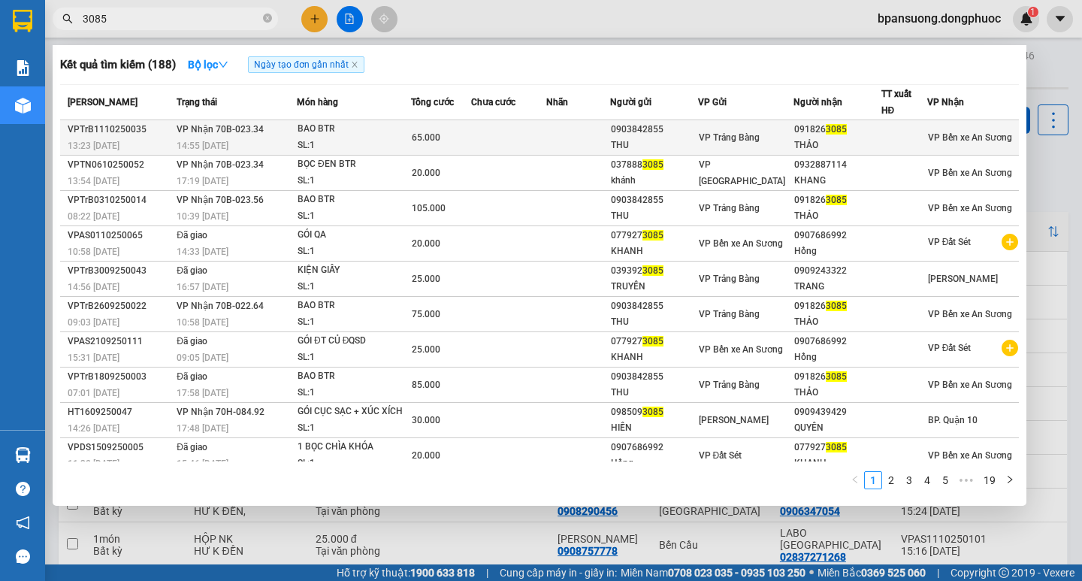
type input "3085"
click at [161, 140] on div "13:23 - 11/10" at bounding box center [120, 145] width 104 height 17
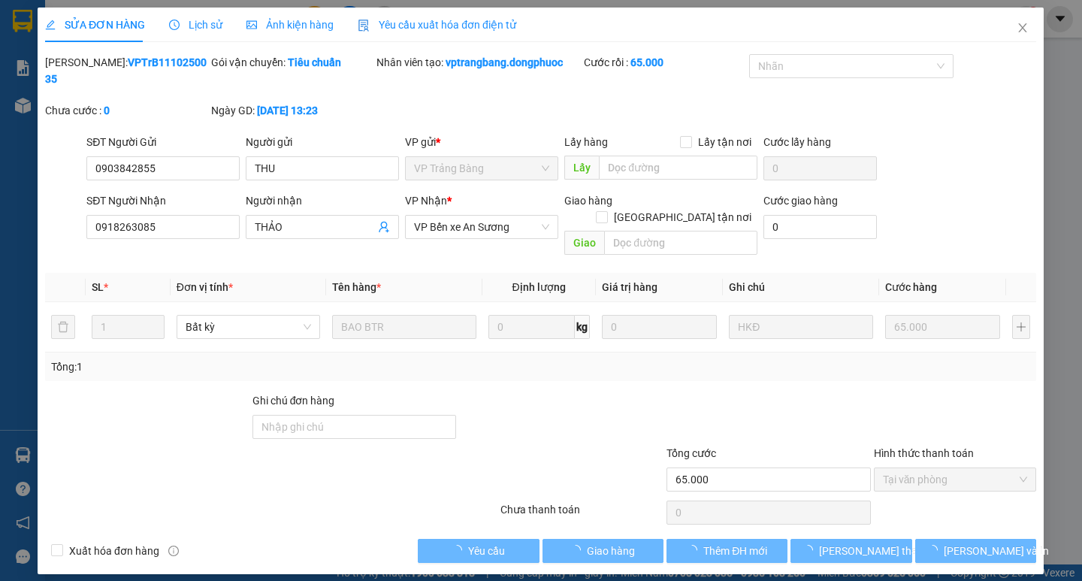
type input "0903842855"
type input "THU"
type input "0918263085"
type input "THẢO"
type input "65.000"
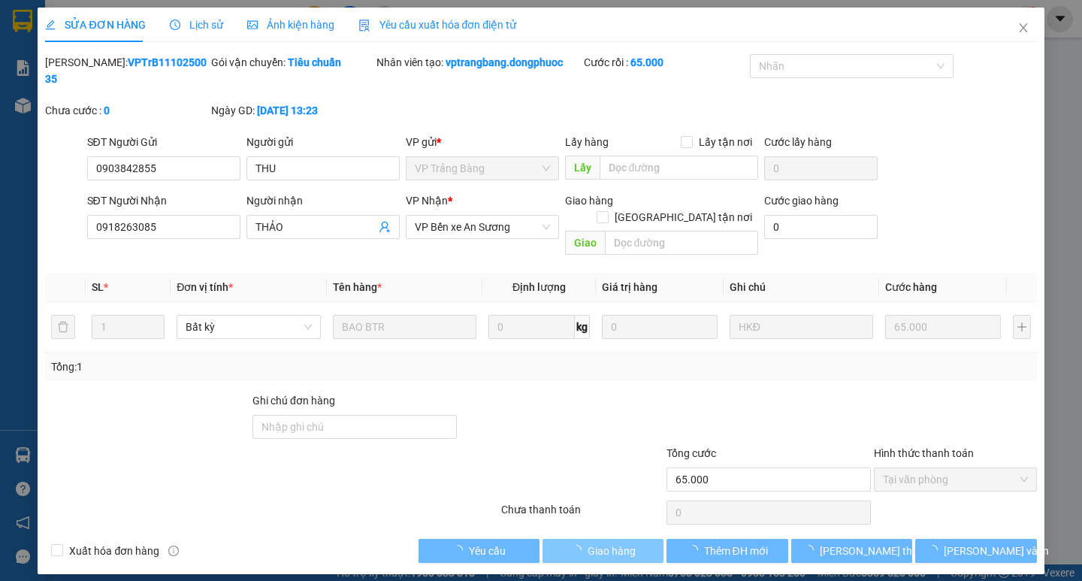
click at [607, 542] on span "Giao hàng" at bounding box center [611, 550] width 48 height 17
click at [608, 542] on span "Giao hàng" at bounding box center [611, 550] width 48 height 17
click at [608, 542] on span "Lưu và Giao hàng" at bounding box center [643, 550] width 144 height 17
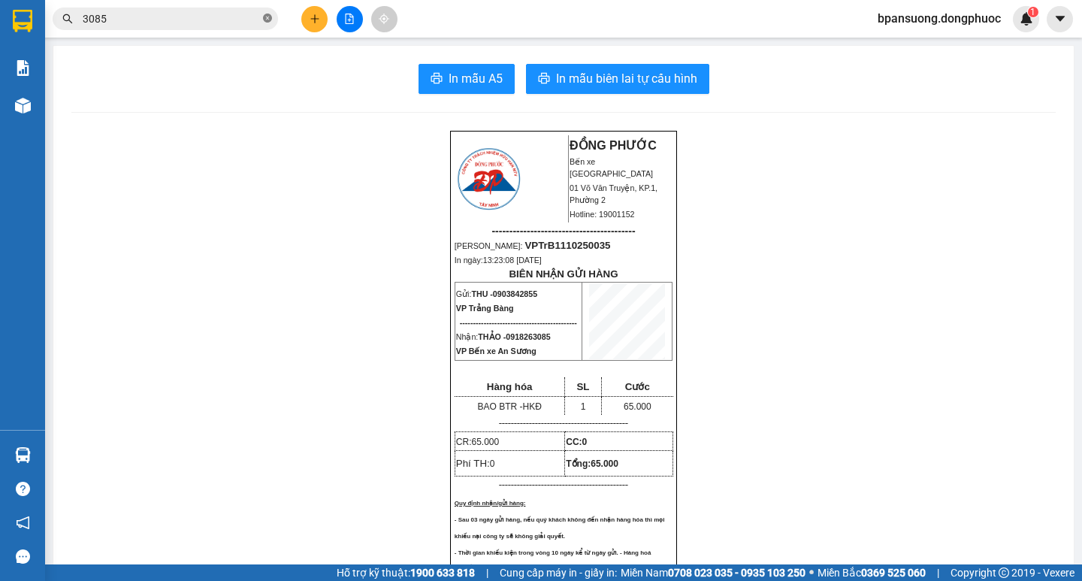
click at [269, 19] on icon "close-circle" at bounding box center [267, 18] width 9 height 9
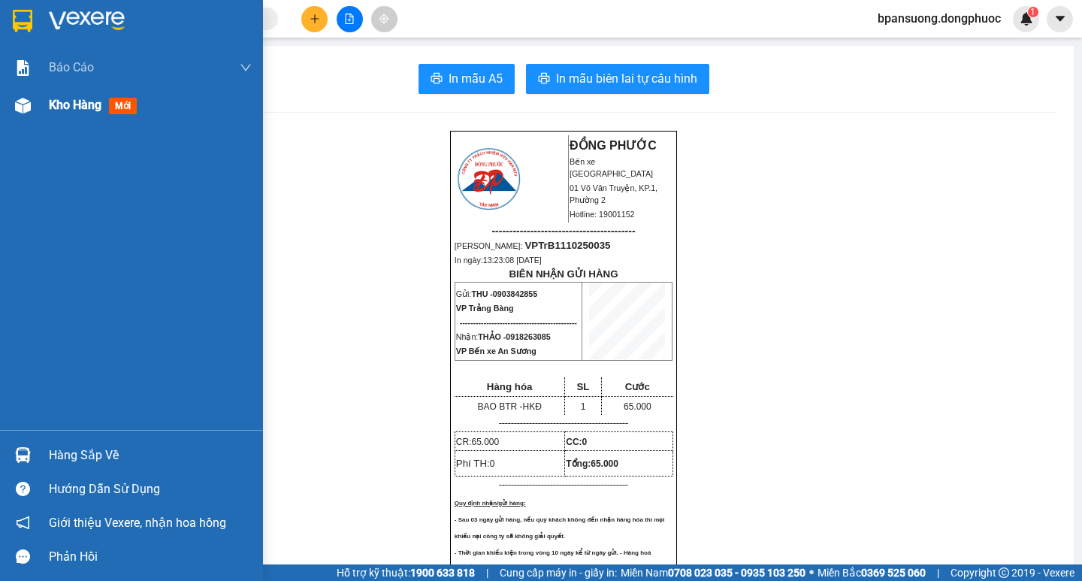
click at [80, 99] on span "Kho hàng" at bounding box center [75, 105] width 53 height 14
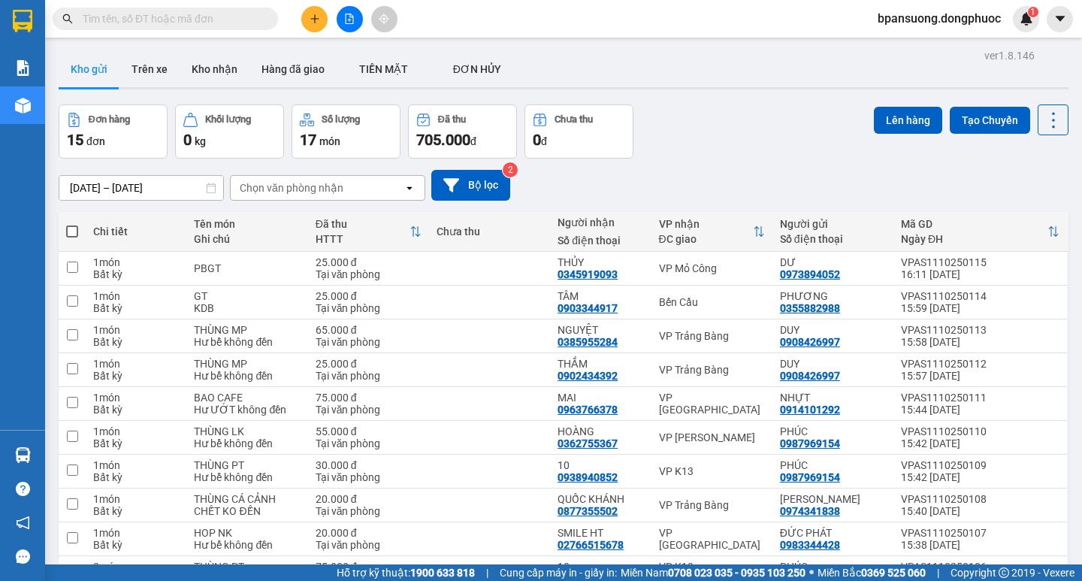
click at [267, 180] on div "Chọn văn phòng nhận" at bounding box center [292, 187] width 104 height 15
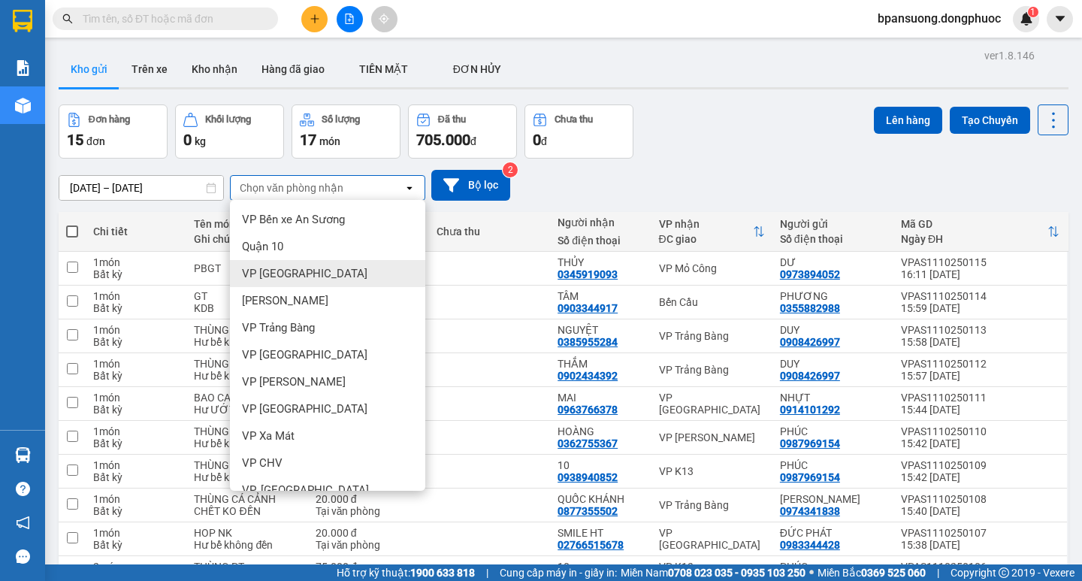
click at [312, 273] on div "VP [GEOGRAPHIC_DATA]" at bounding box center [327, 273] width 195 height 27
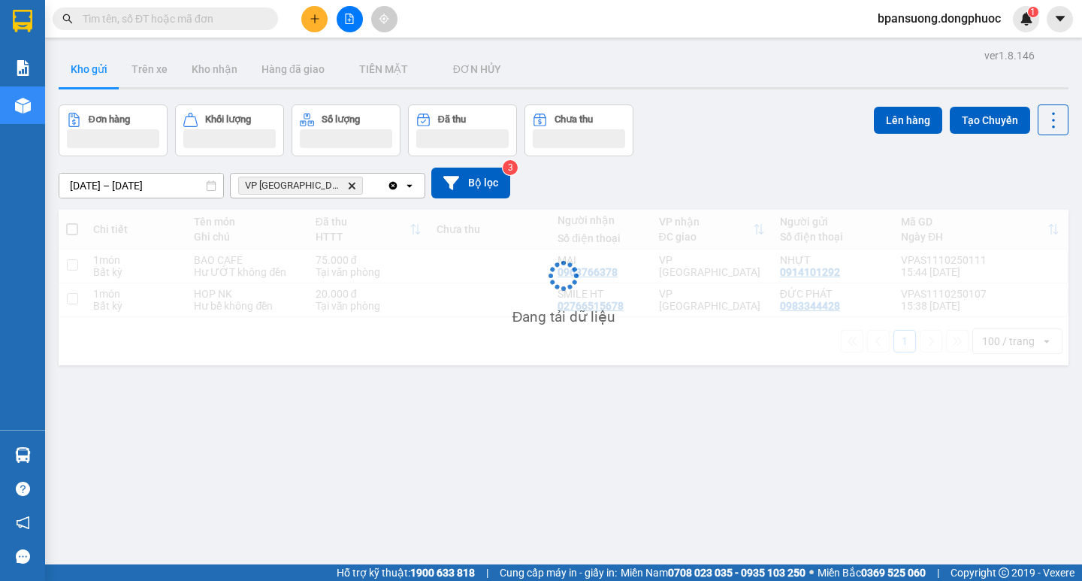
click at [338, 181] on div "VP Tây Ninh Delete" at bounding box center [309, 185] width 156 height 24
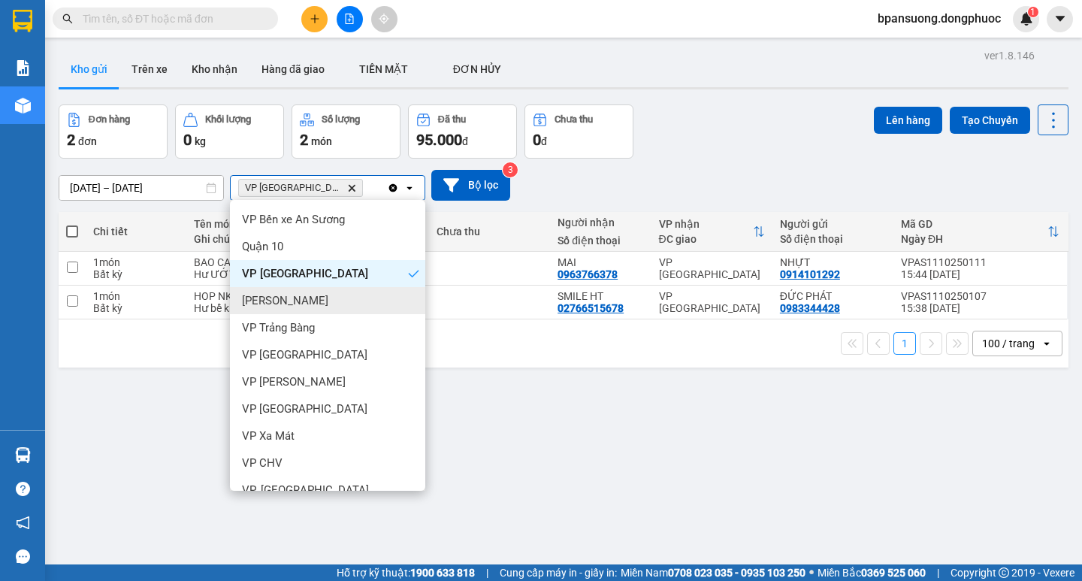
click at [258, 302] on span "[PERSON_NAME]" at bounding box center [285, 300] width 86 height 15
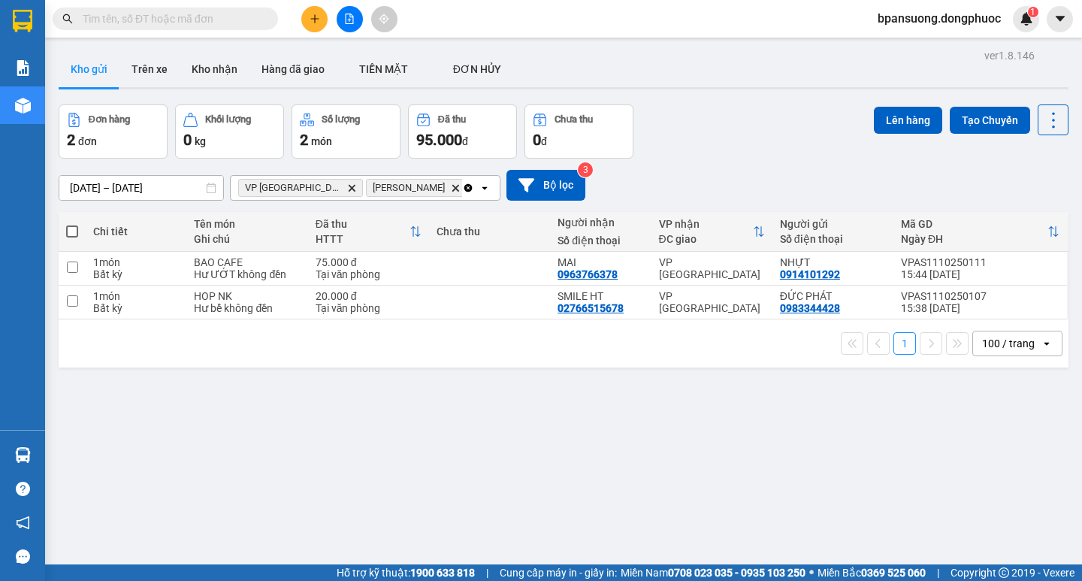
click at [462, 177] on div "Clear all open" at bounding box center [481, 188] width 38 height 24
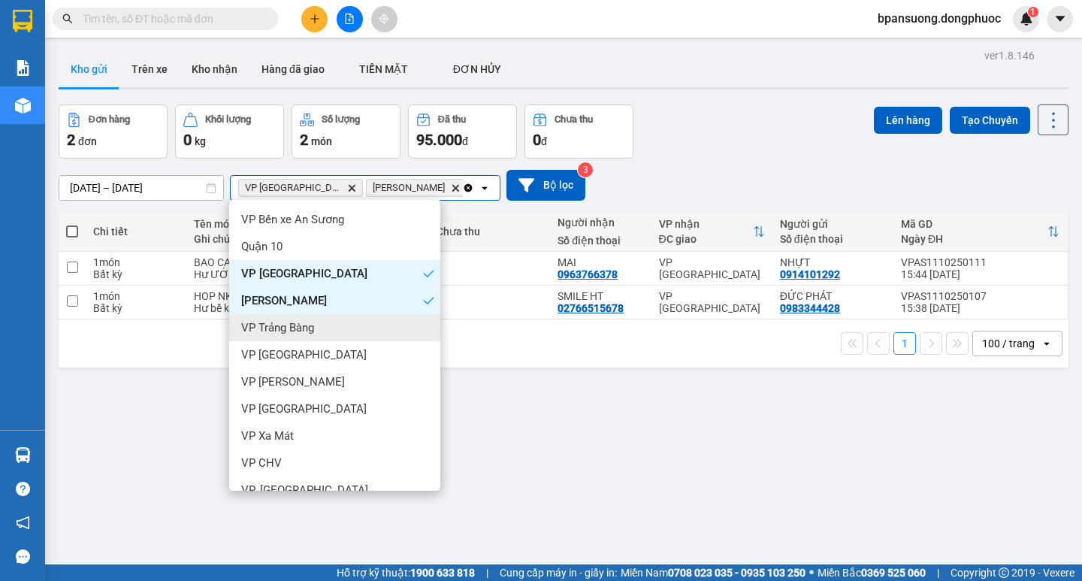
click at [270, 323] on span "VP Trảng Bàng" at bounding box center [277, 327] width 73 height 15
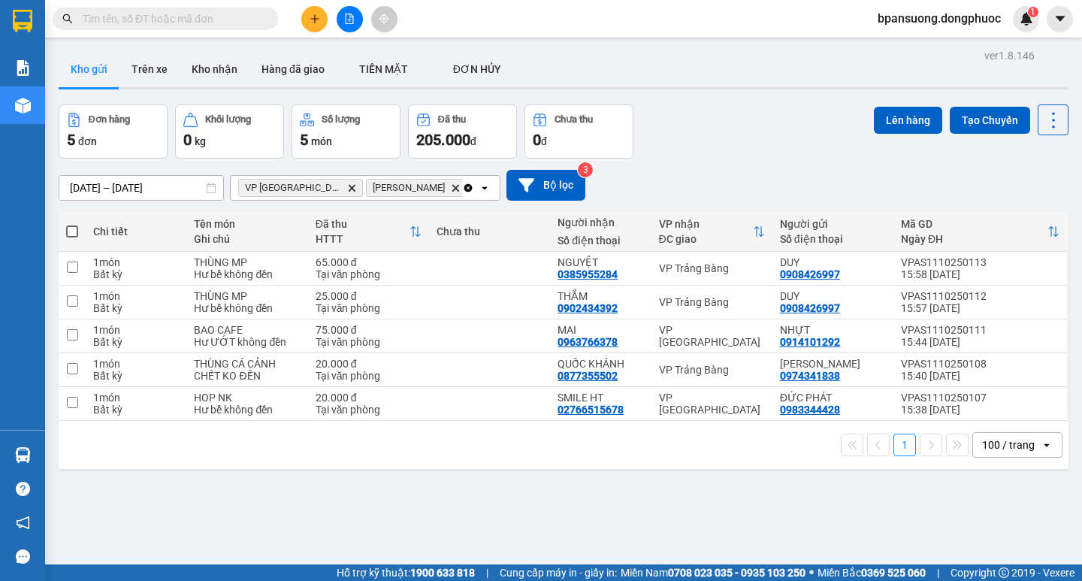
click at [77, 224] on label at bounding box center [72, 231] width 12 height 15
click at [72, 224] on input "checkbox" at bounding box center [72, 224] width 0 height 0
checkbox input "true"
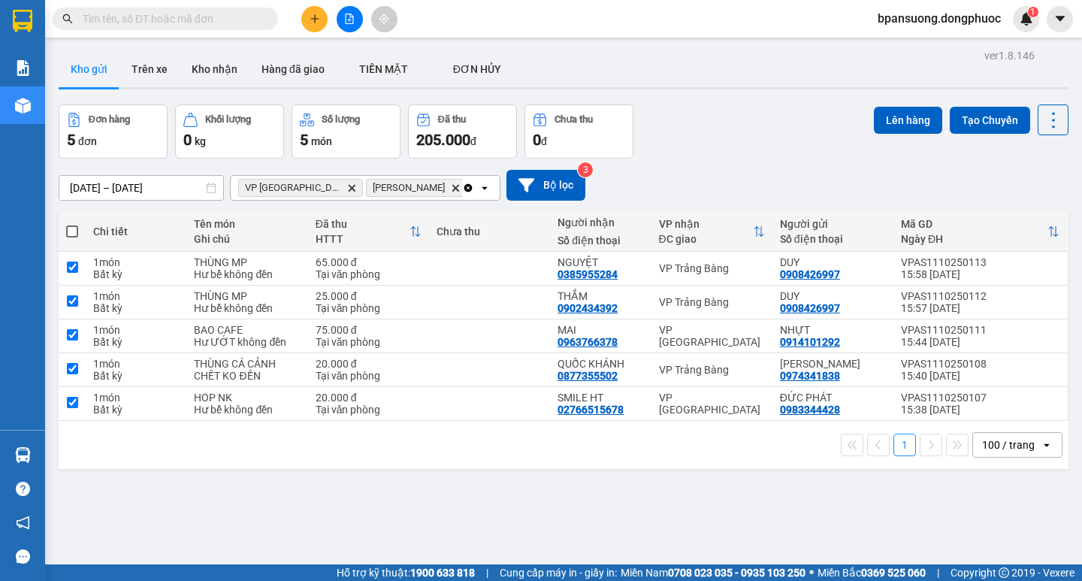
checkbox input "true"
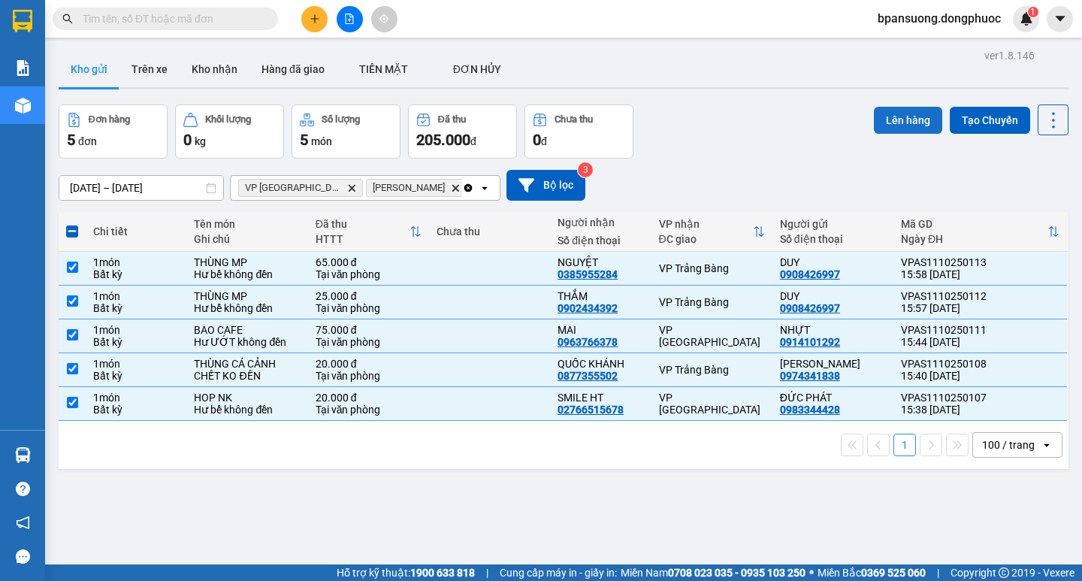
click at [894, 121] on button "Lên hàng" at bounding box center [907, 120] width 68 height 27
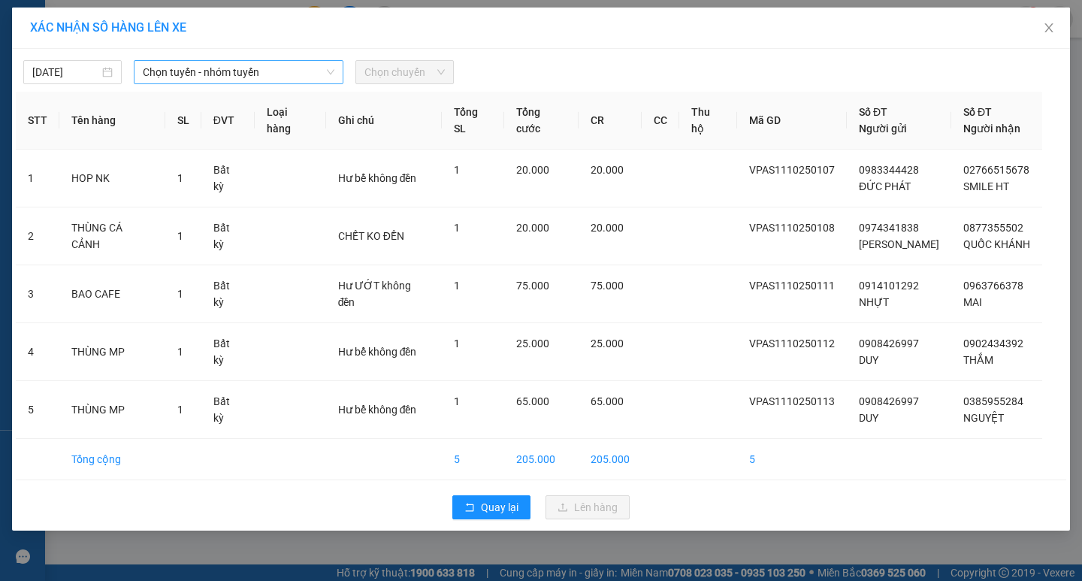
click at [243, 74] on span "Chọn tuyến - nhóm tuyến" at bounding box center [239, 72] width 192 height 23
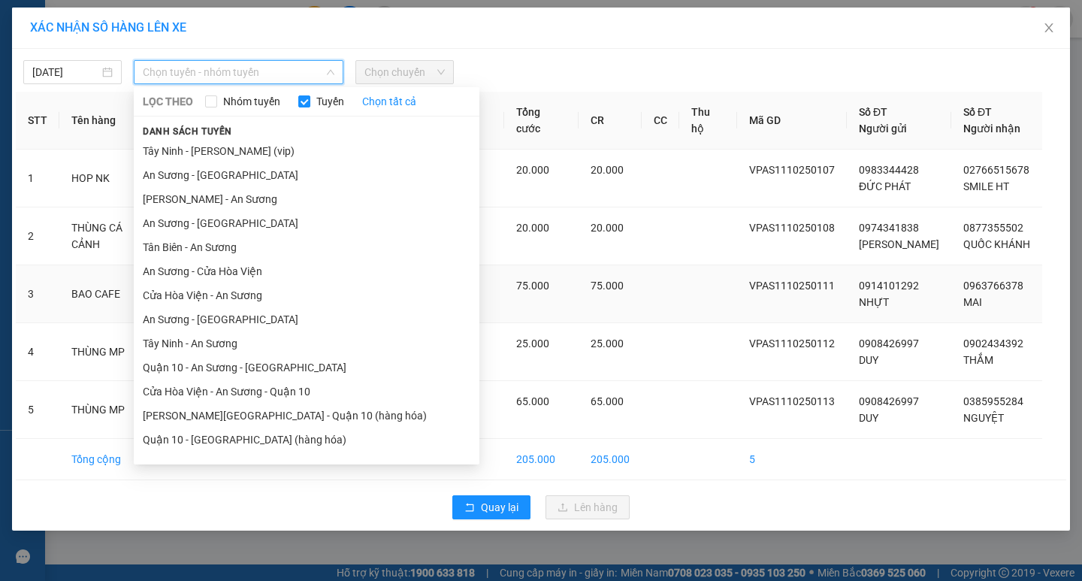
drag, startPoint x: 219, startPoint y: 321, endPoint x: 231, endPoint y: 310, distance: 15.9
click at [219, 322] on li "An Sương - [GEOGRAPHIC_DATA]" at bounding box center [306, 319] width 345 height 24
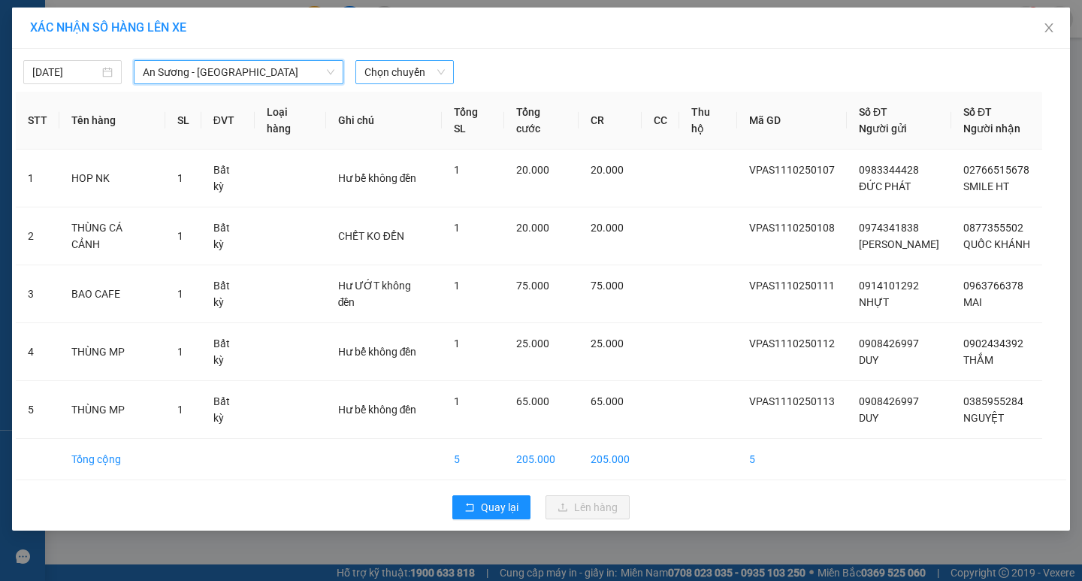
click at [378, 62] on span "Chọn chuyến" at bounding box center [404, 72] width 80 height 23
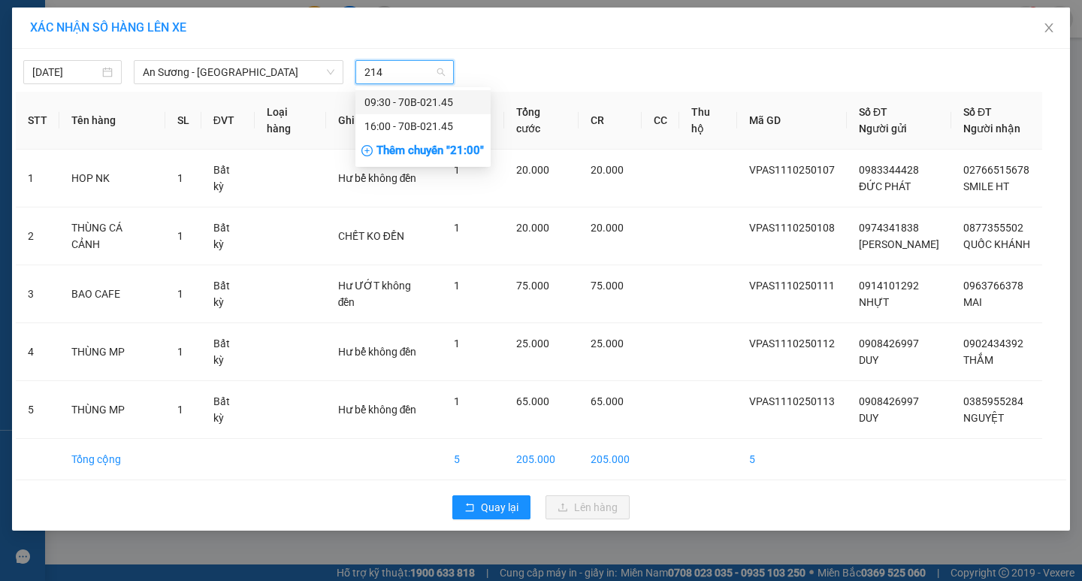
type input "2145"
click at [392, 119] on div "16:00 - 70B-021.45" at bounding box center [422, 126] width 117 height 17
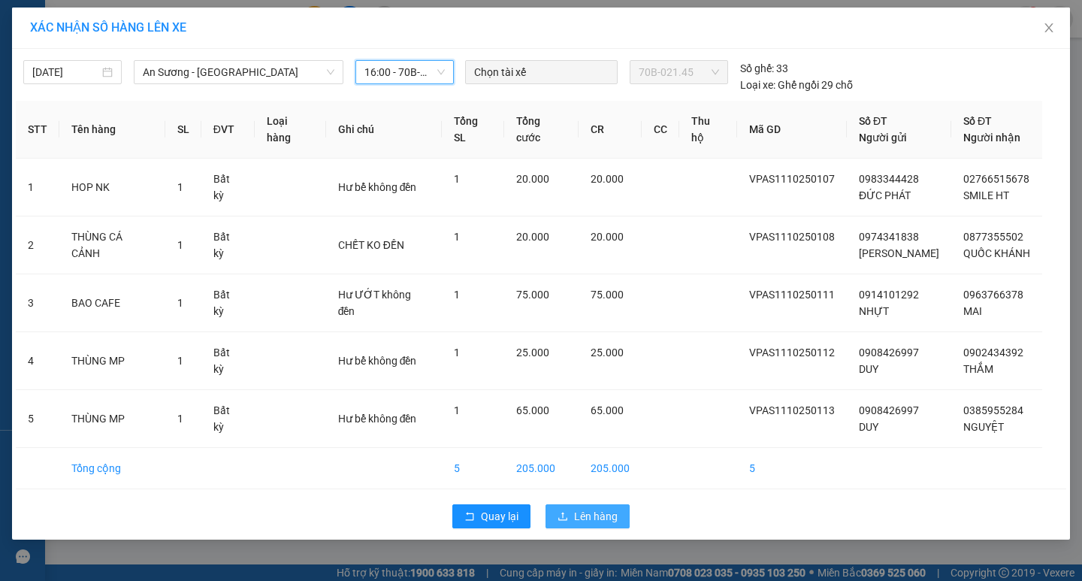
click at [591, 516] on span "Lên hàng" at bounding box center [596, 516] width 44 height 17
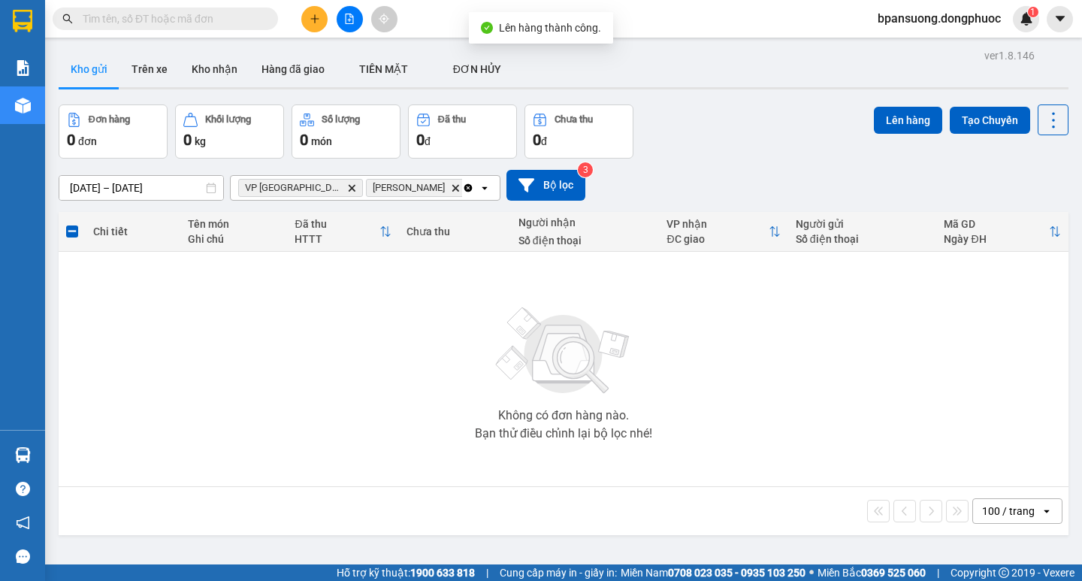
click at [465, 184] on icon "Clear all" at bounding box center [468, 188] width 12 height 12
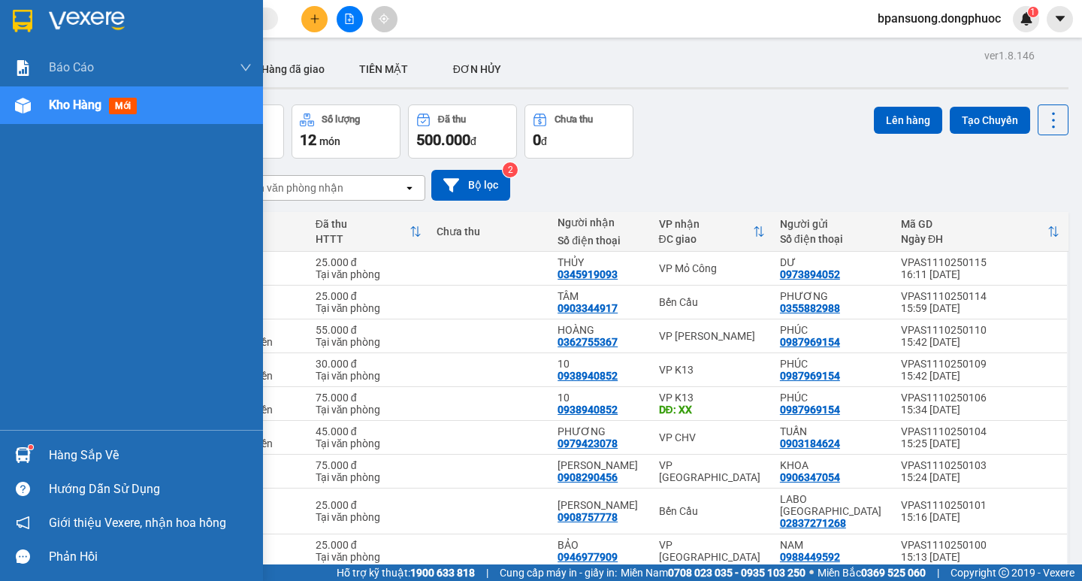
click at [68, 449] on div "Hàng sắp về" at bounding box center [150, 455] width 203 height 23
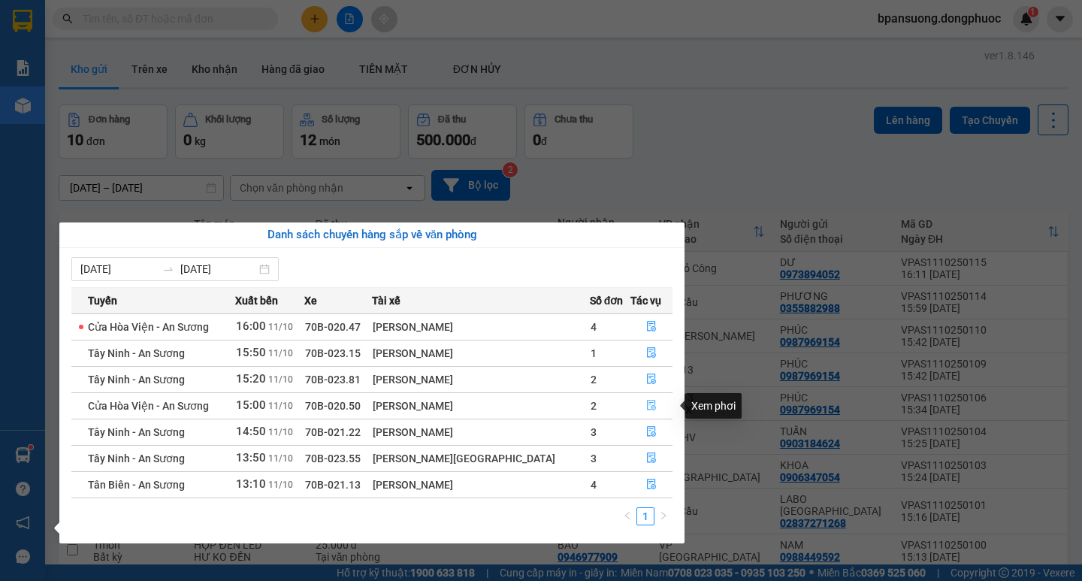
click at [648, 406] on icon "file-done" at bounding box center [651, 405] width 9 height 11
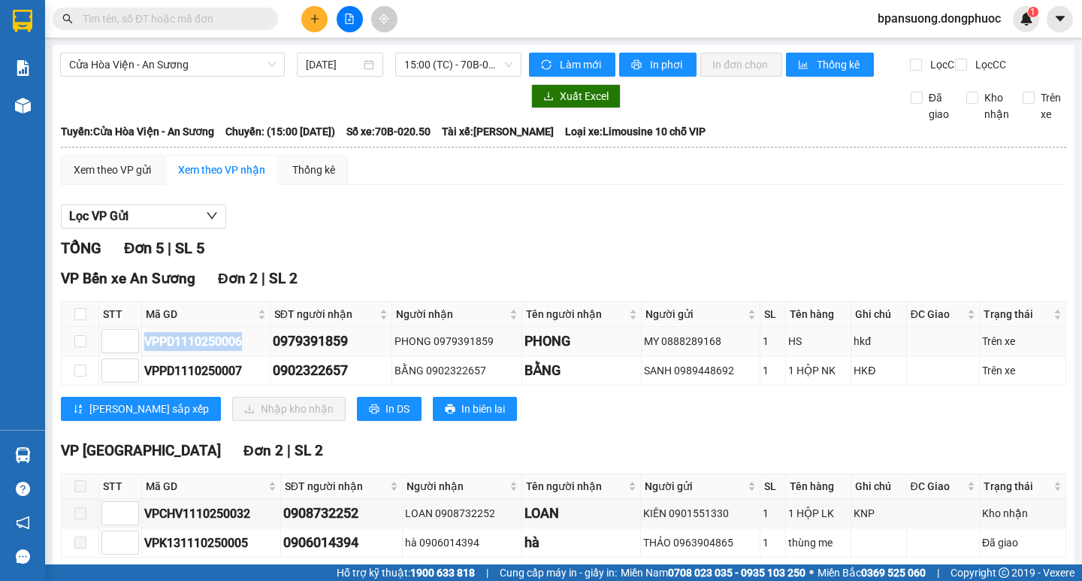
drag, startPoint x: 253, startPoint y: 350, endPoint x: 144, endPoint y: 361, distance: 109.5
click at [144, 351] on div "VPPD1110250006" at bounding box center [205, 341] width 123 height 19
copy div "VPPD1110250006"
click at [225, 20] on input "text" at bounding box center [171, 19] width 177 height 17
paste input "VPPD1110250006"
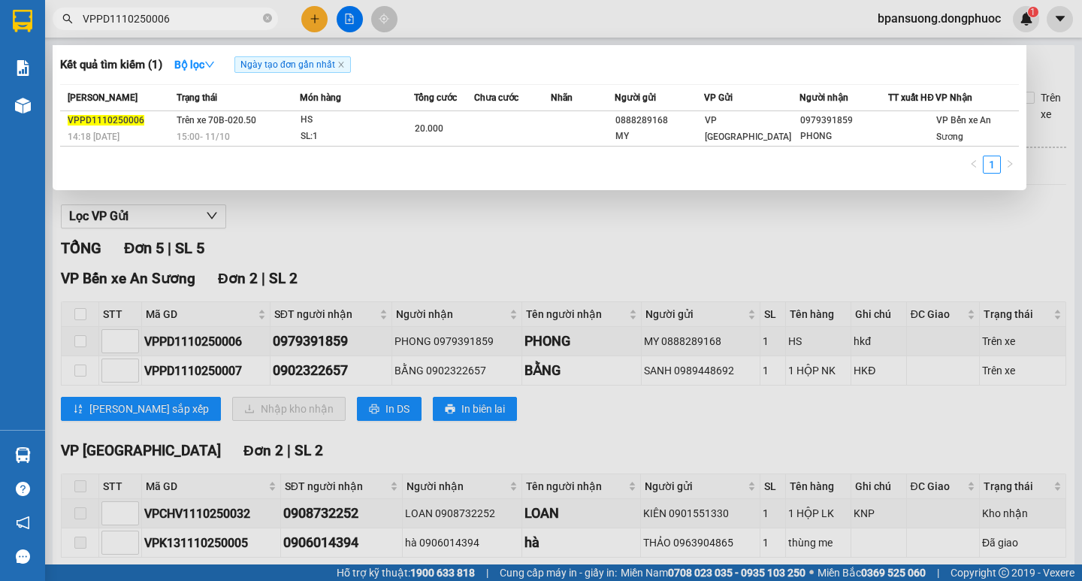
type input "VPPD1110250006"
click at [405, 250] on div at bounding box center [541, 290] width 1082 height 581
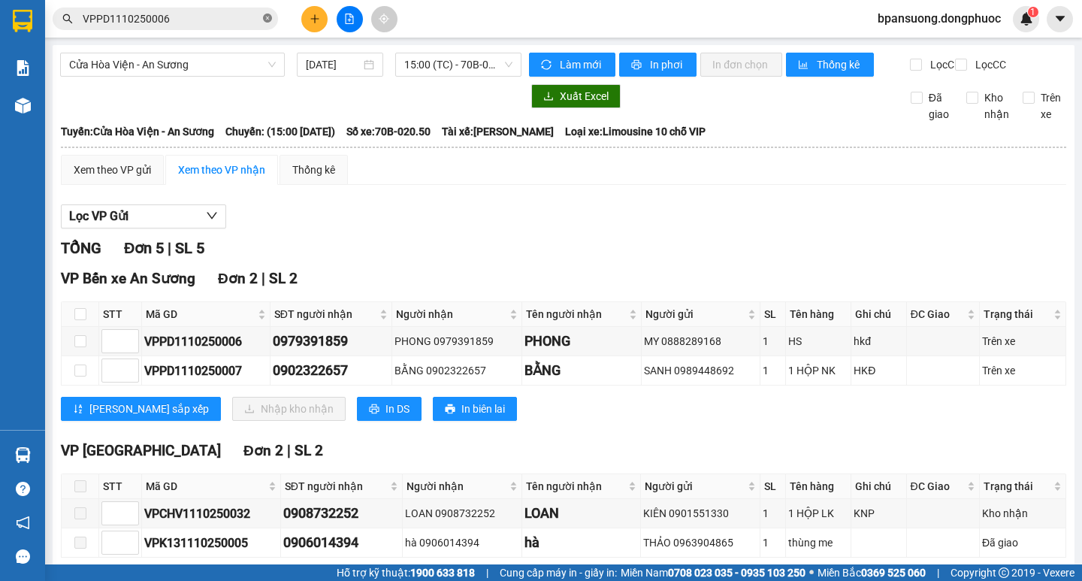
click at [264, 21] on icon "close-circle" at bounding box center [267, 18] width 9 height 9
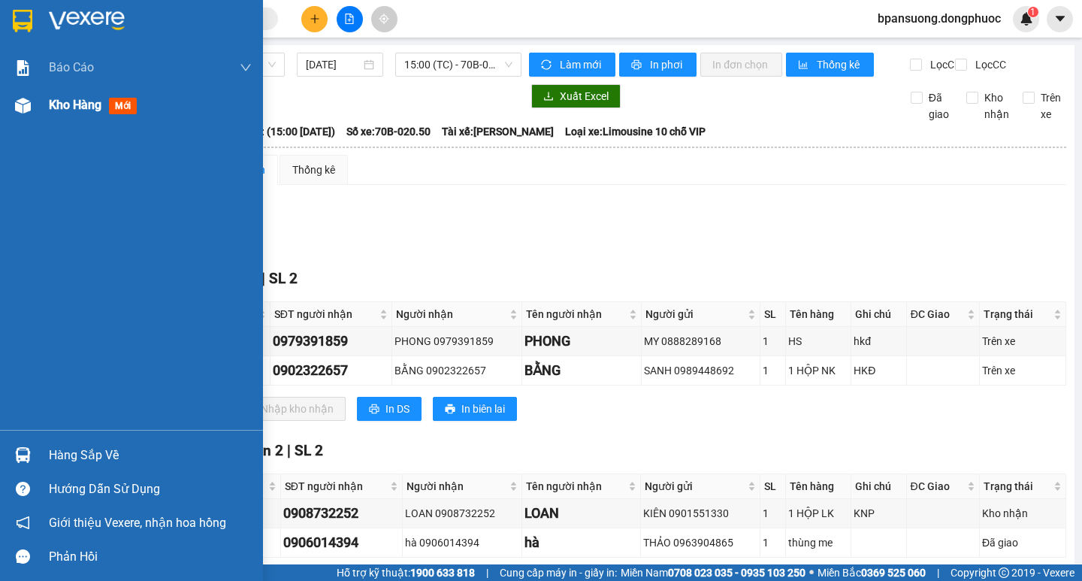
click at [61, 114] on div "Kho hàng mới" at bounding box center [96, 104] width 94 height 19
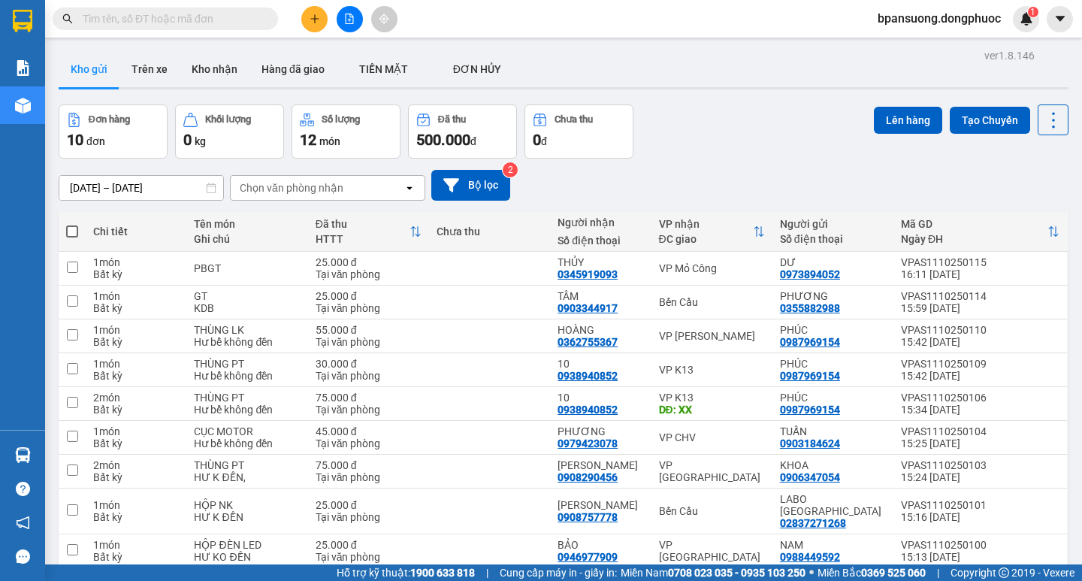
click at [361, 164] on div "09/10/2025 – 11/10/2025 Press the down arrow key to interact with the calendar …" at bounding box center [563, 184] width 1009 height 53
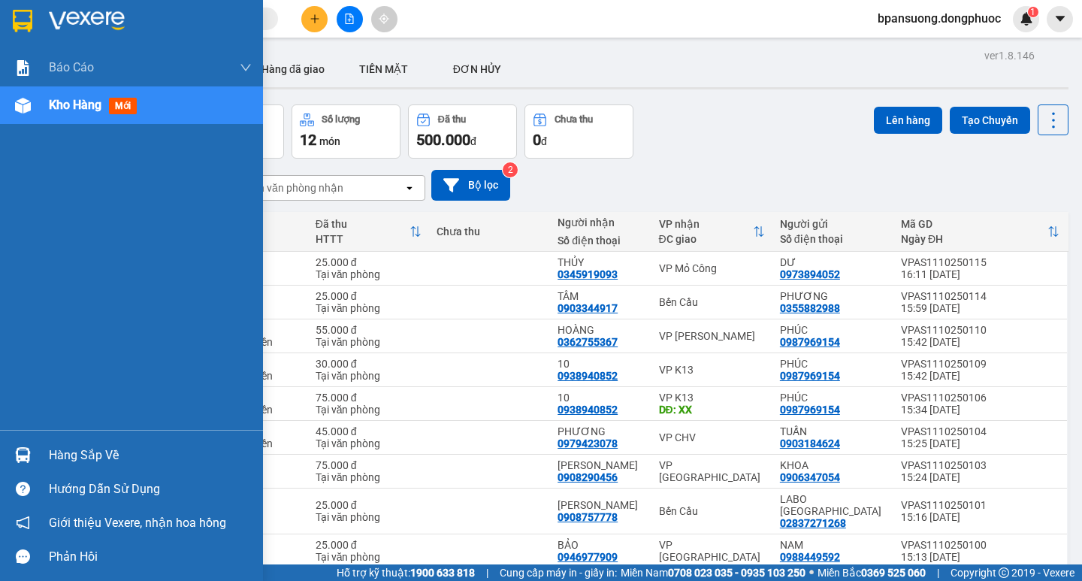
click at [59, 455] on div "Hàng sắp về" at bounding box center [150, 455] width 203 height 23
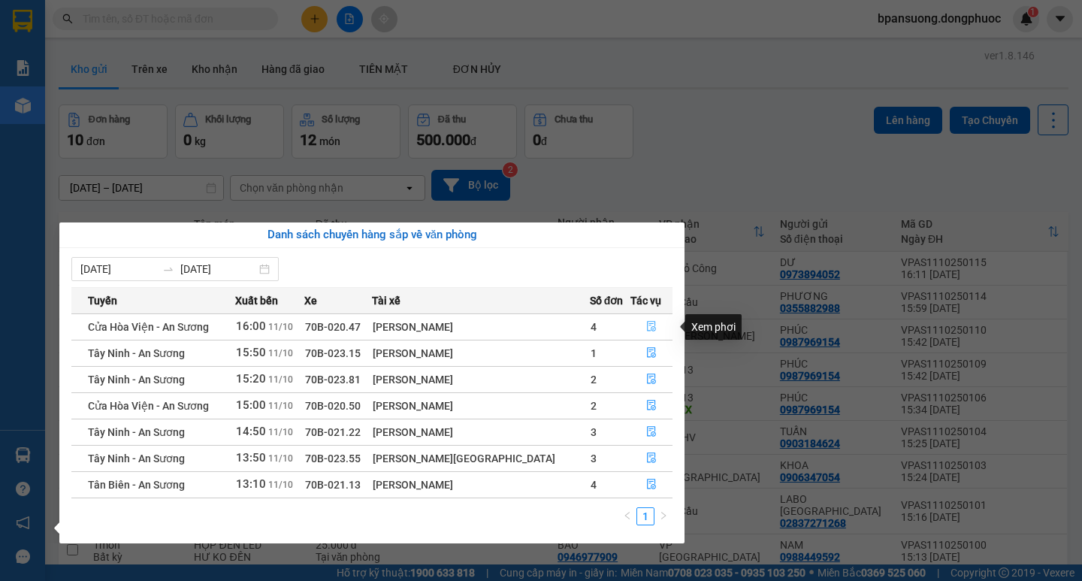
click at [646, 324] on icon "file-done" at bounding box center [651, 326] width 11 height 11
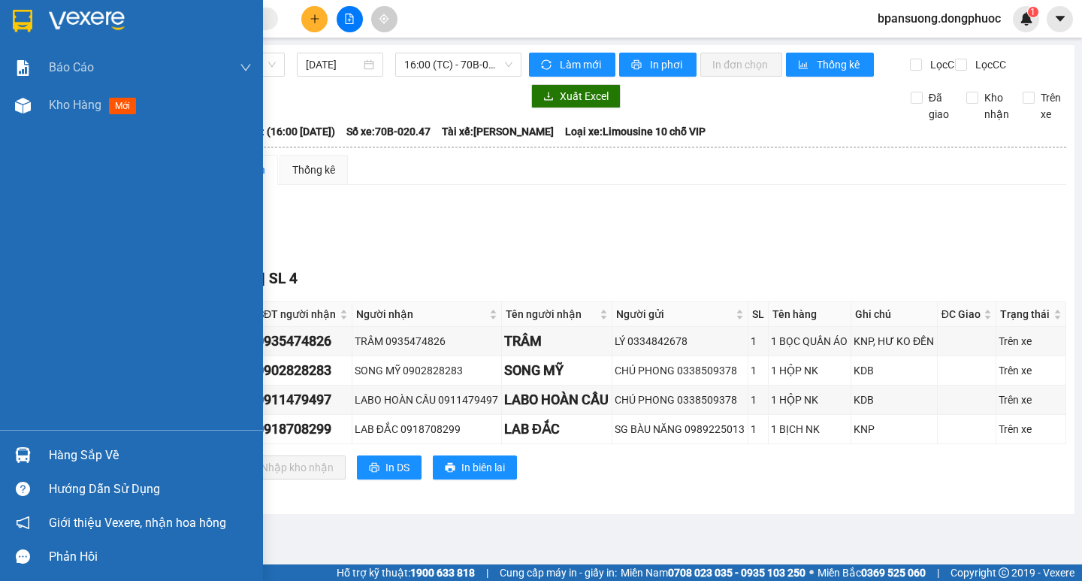
click at [62, 449] on div "Hàng sắp về" at bounding box center [150, 455] width 203 height 23
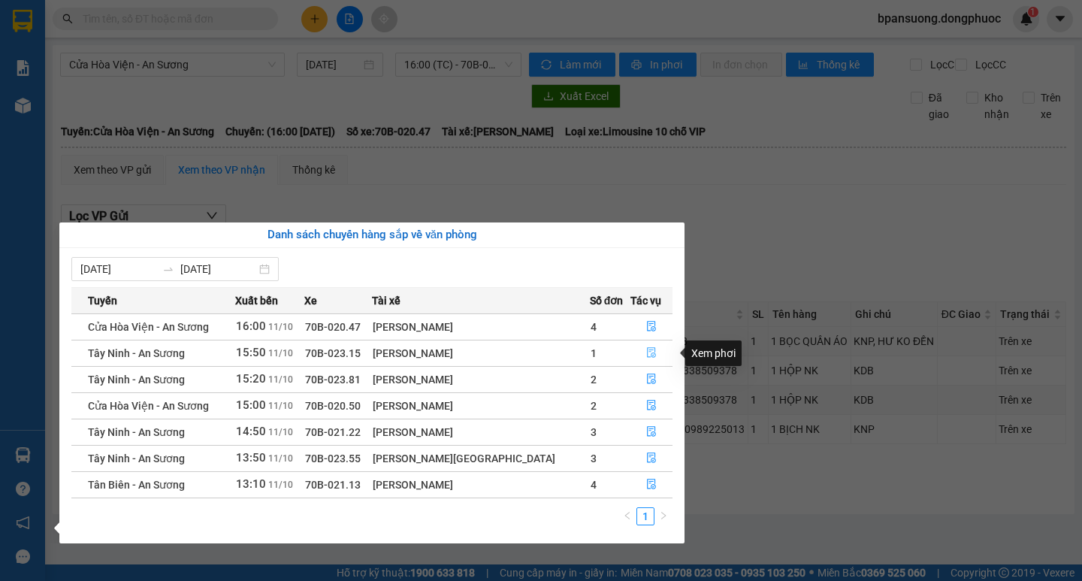
click at [646, 351] on icon "file-done" at bounding box center [651, 352] width 11 height 11
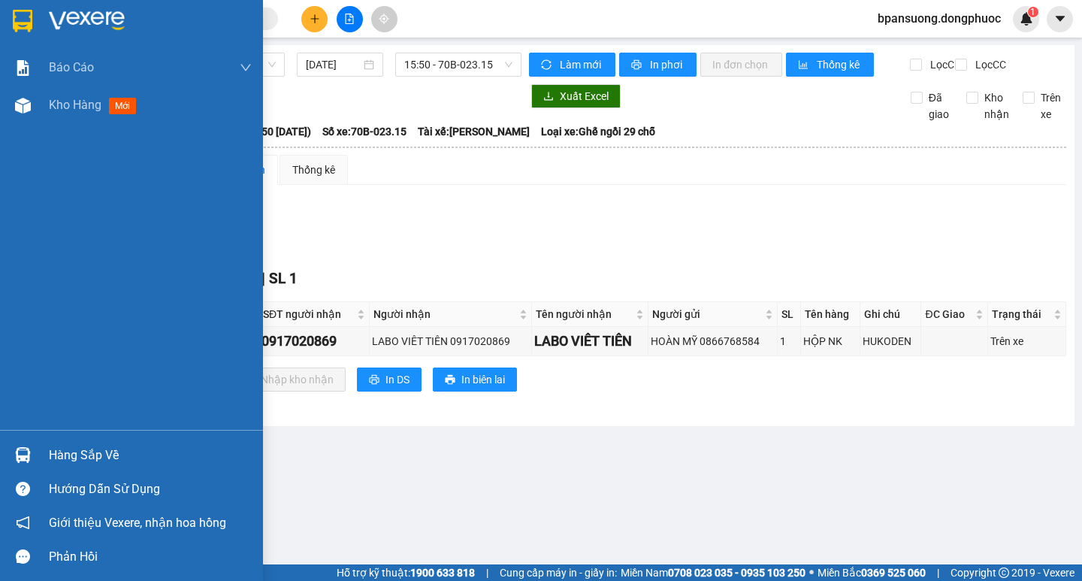
click at [91, 456] on div "Hàng sắp về" at bounding box center [150, 455] width 203 height 23
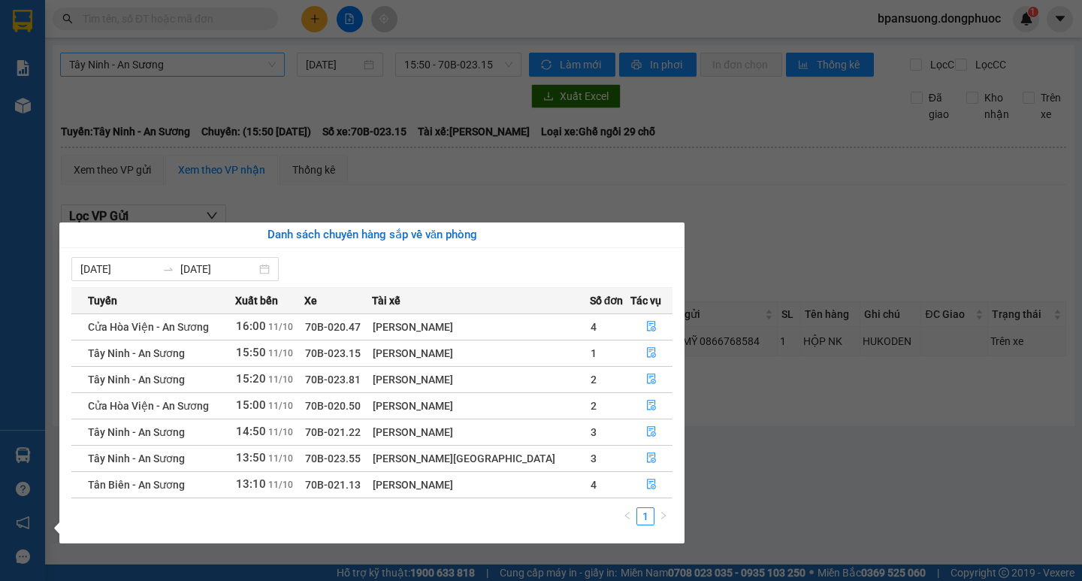
drag, startPoint x: 232, startPoint y: 108, endPoint x: 243, endPoint y: 74, distance: 36.3
click at [234, 108] on section "Kết quả tìm kiếm ( 1 ) Bộ lọc Ngày tạo đơn gần nhất Mã ĐH Trạng thái Món hàng T…" at bounding box center [541, 290] width 1082 height 581
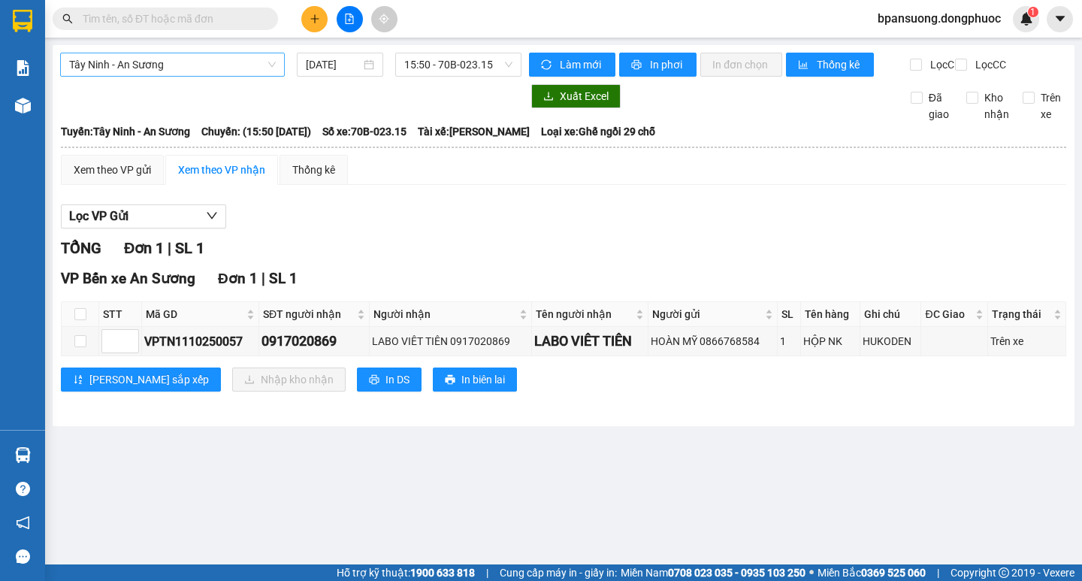
click at [132, 68] on span "Tây Ninh - An Sương" at bounding box center [172, 64] width 207 height 23
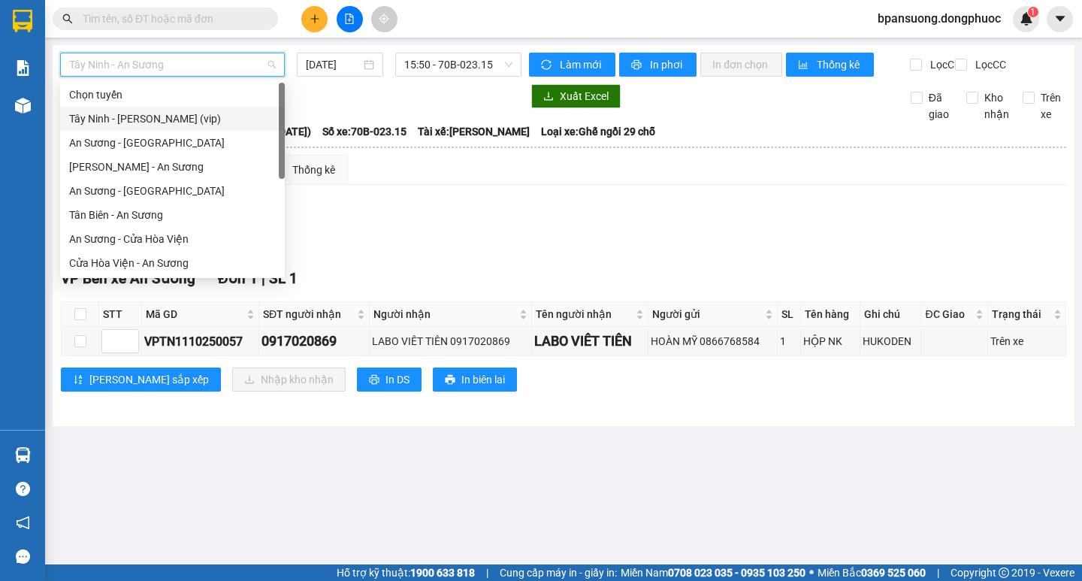
scroll to position [168, 0]
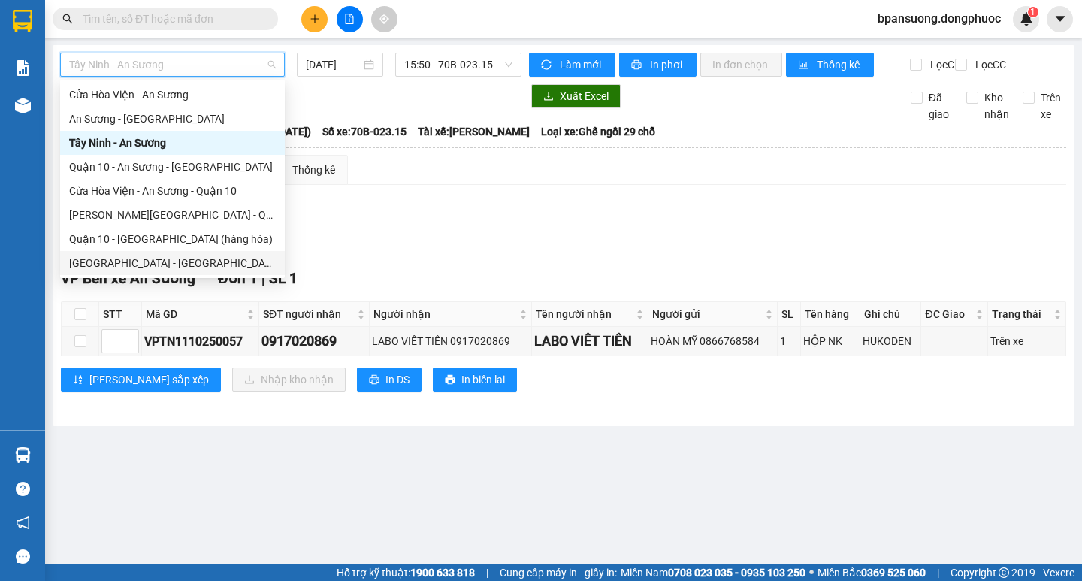
click at [115, 258] on div "[GEOGRAPHIC_DATA] - [GEOGRAPHIC_DATA] (vip)" at bounding box center [172, 263] width 207 height 17
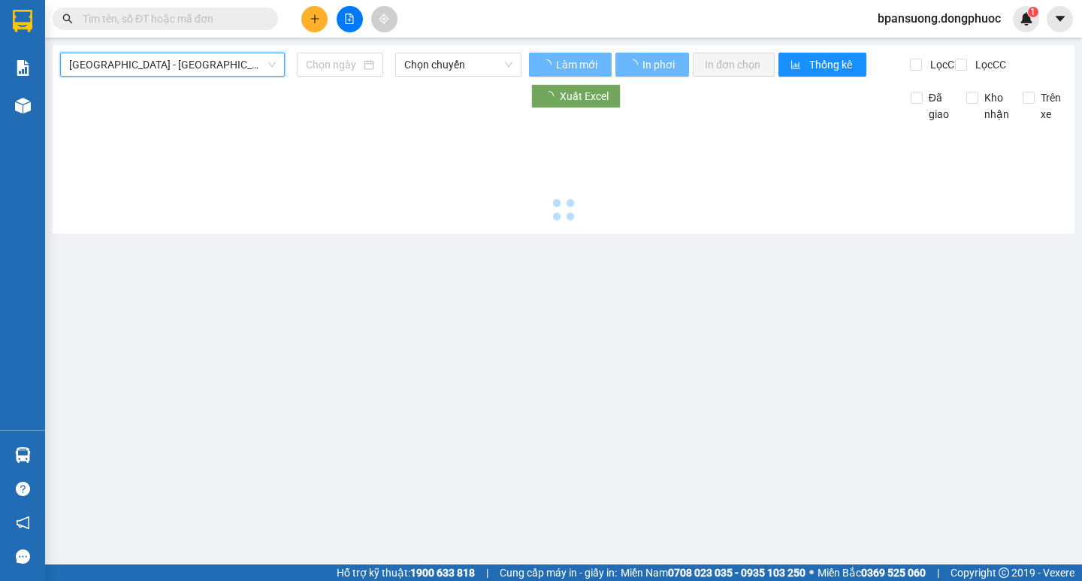
type input "[DATE]"
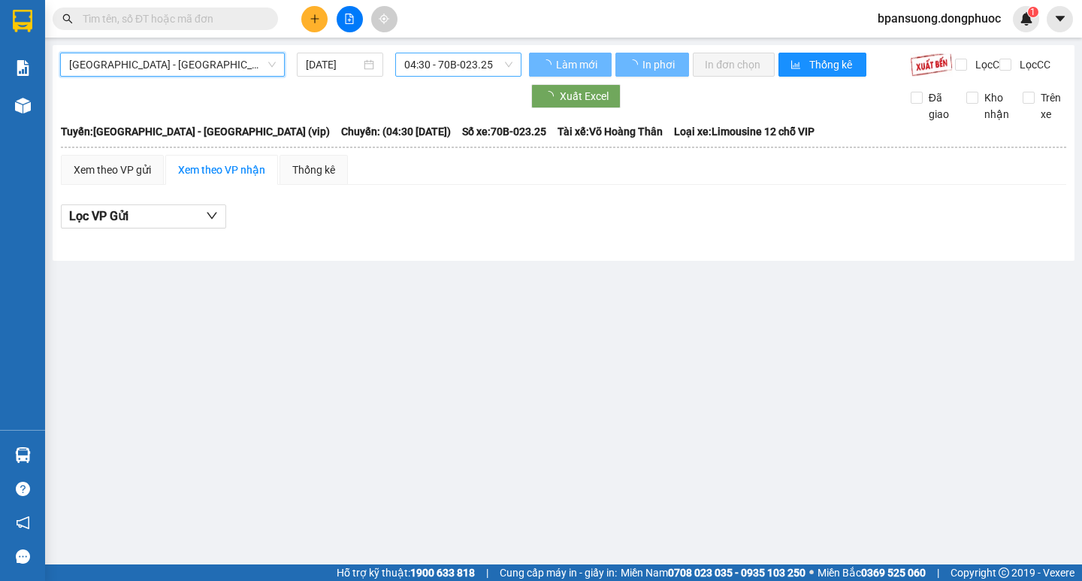
click at [436, 63] on span "04:30 - 70B-023.25" at bounding box center [458, 64] width 108 height 23
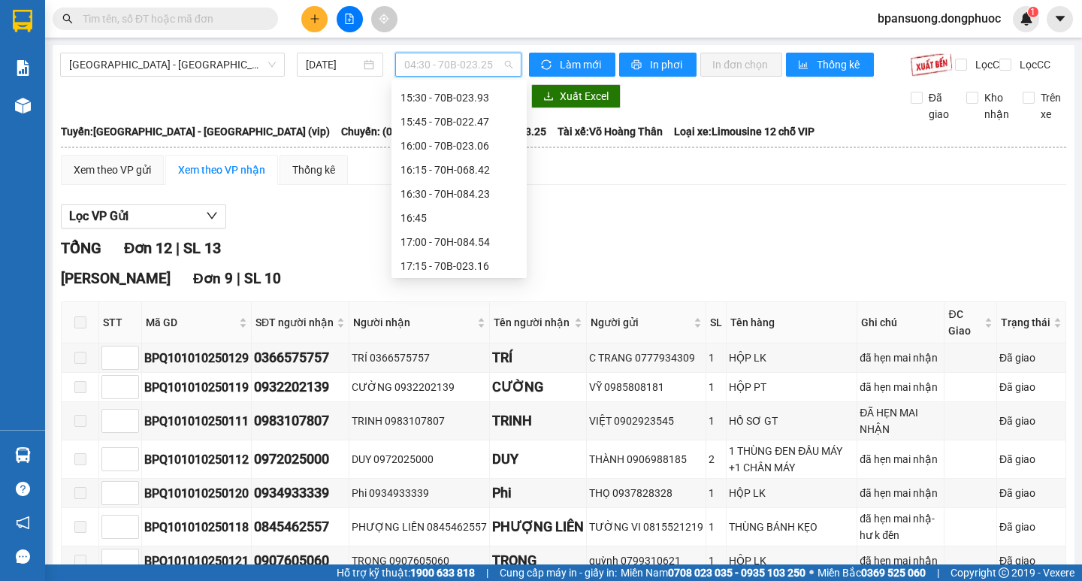
scroll to position [1067, 0]
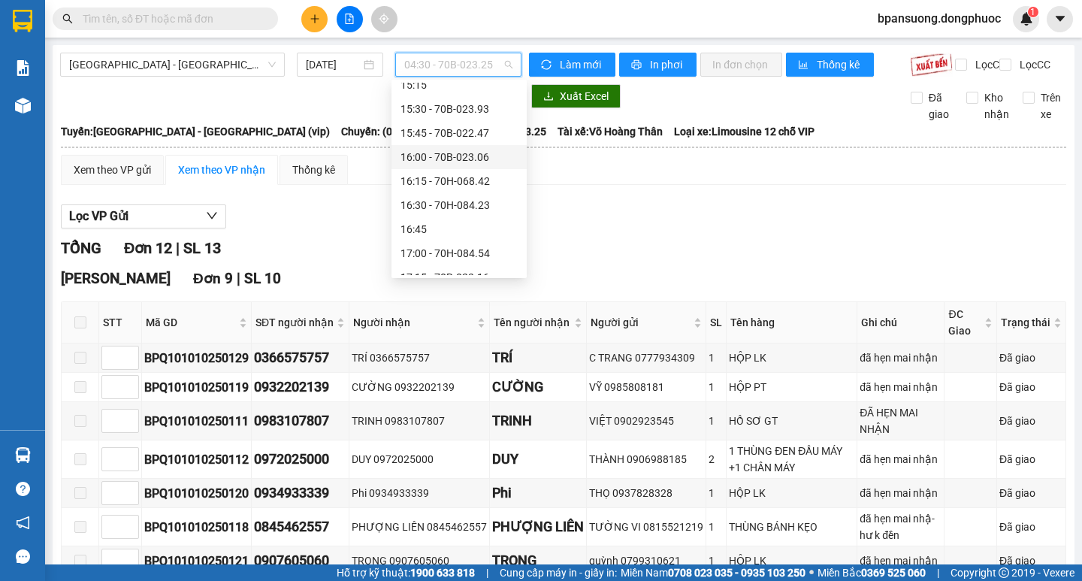
click at [428, 157] on div "16:00 - 70B-023.06" at bounding box center [458, 157] width 117 height 17
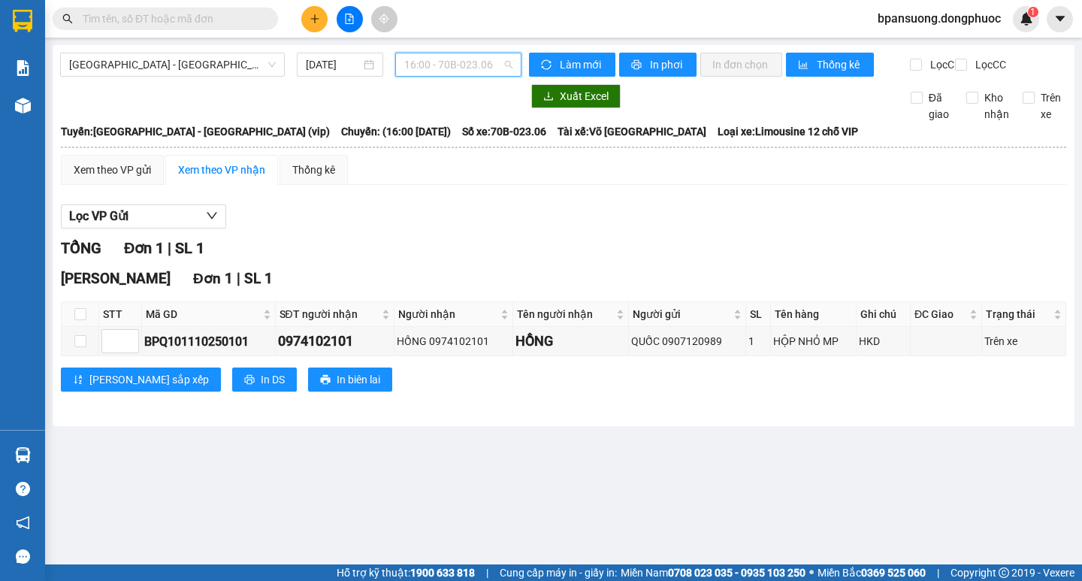
click at [465, 71] on span "16:00 - 70B-023.06" at bounding box center [458, 64] width 108 height 23
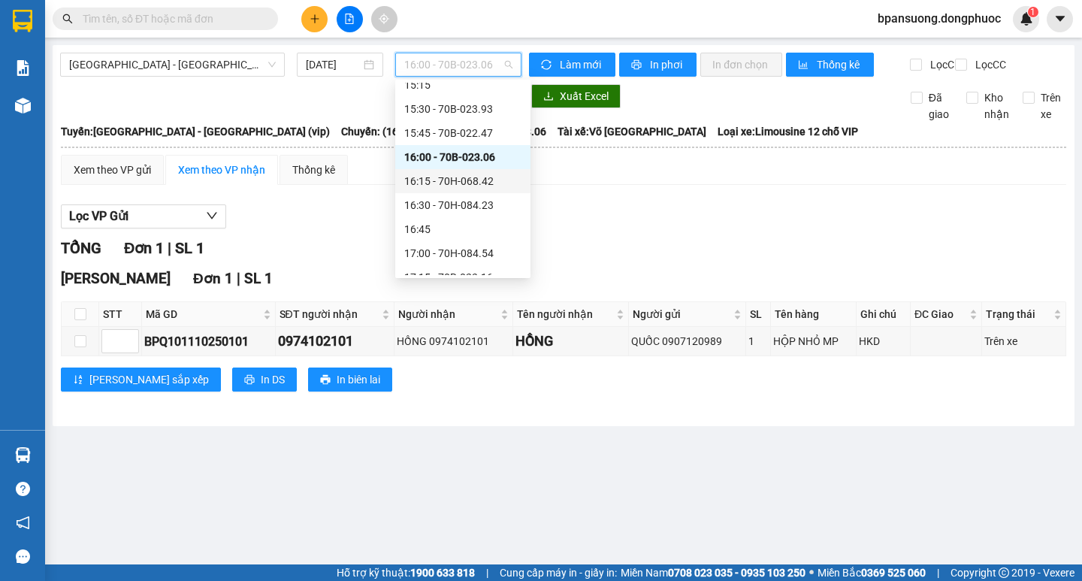
click at [439, 178] on div "16:15 - 70H-068.42" at bounding box center [462, 181] width 117 height 17
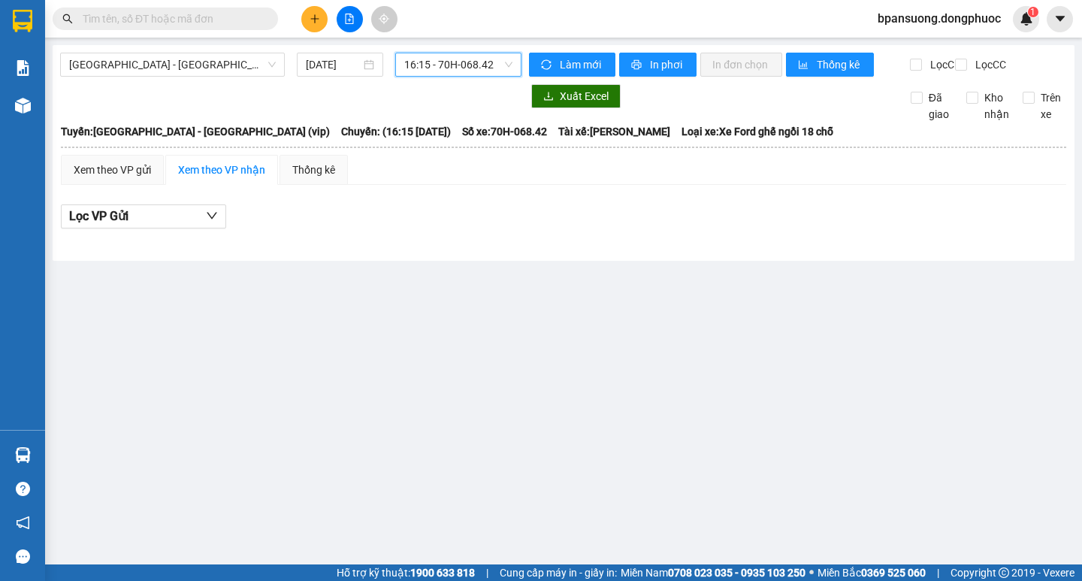
click at [454, 68] on span "16:15 - 70H-068.42" at bounding box center [458, 64] width 108 height 23
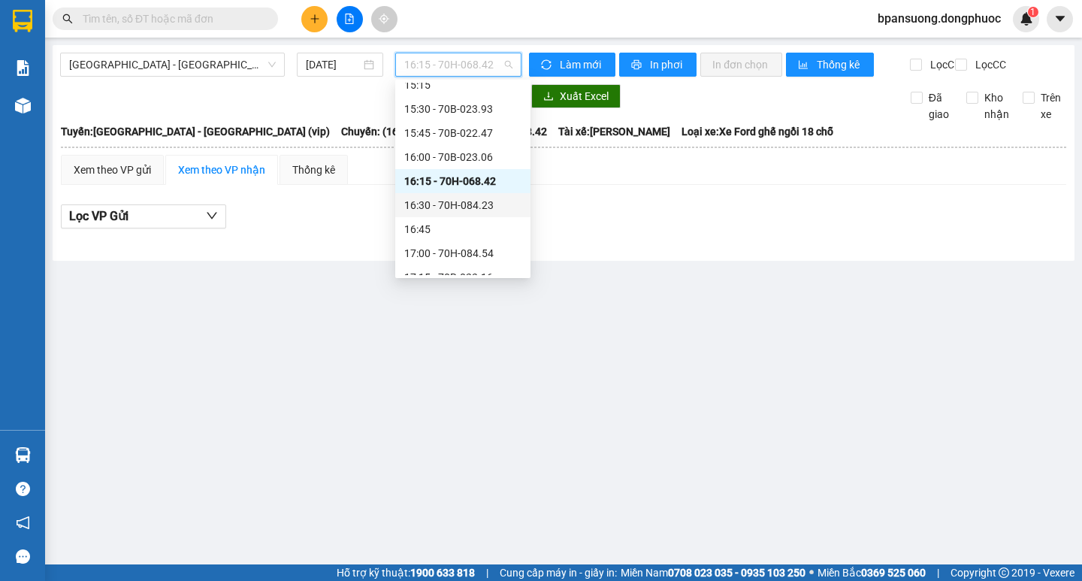
click at [436, 199] on div "16:30 - 70H-084.23" at bounding box center [462, 205] width 117 height 17
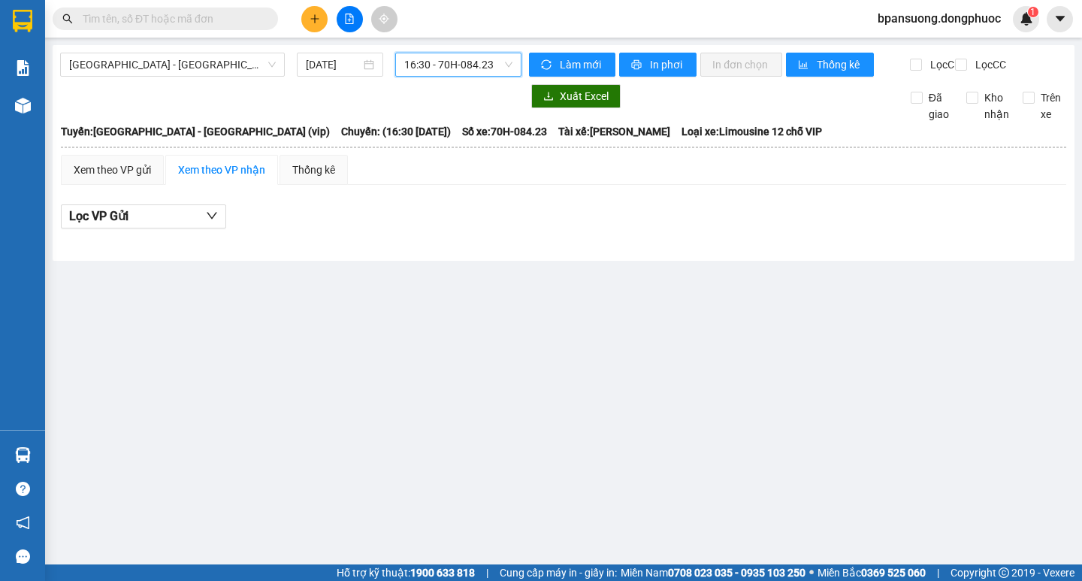
click at [452, 66] on span "16:30 - 70H-084.23" at bounding box center [458, 64] width 108 height 23
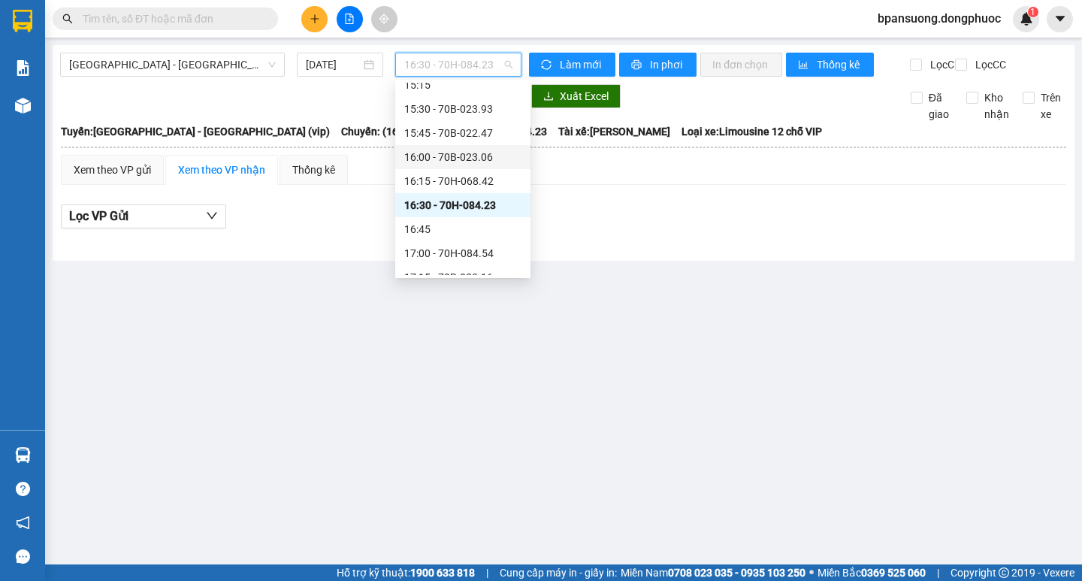
click at [437, 158] on div "16:00 - 70B-023.06" at bounding box center [462, 157] width 117 height 17
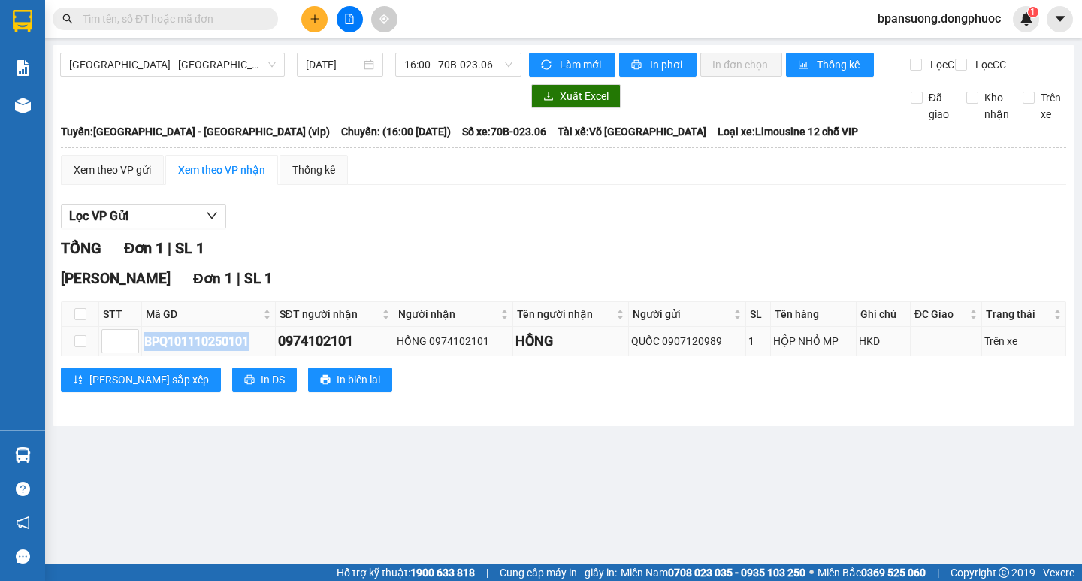
drag, startPoint x: 258, startPoint y: 346, endPoint x: 143, endPoint y: 354, distance: 115.9
click at [143, 354] on td "BPQ101110250101" at bounding box center [209, 341] width 134 height 29
copy div "BPQ101110250101"
click at [242, 21] on input "text" at bounding box center [171, 19] width 177 height 17
paste input "BPQ101110250101"
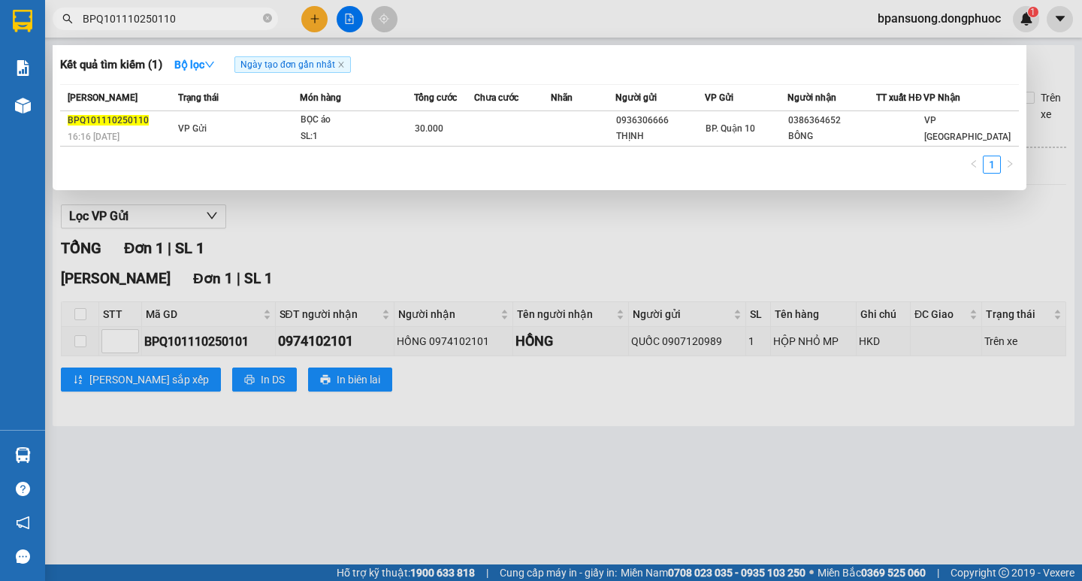
type input "BPQ101110250110"
click at [332, 259] on div at bounding box center [541, 290] width 1082 height 581
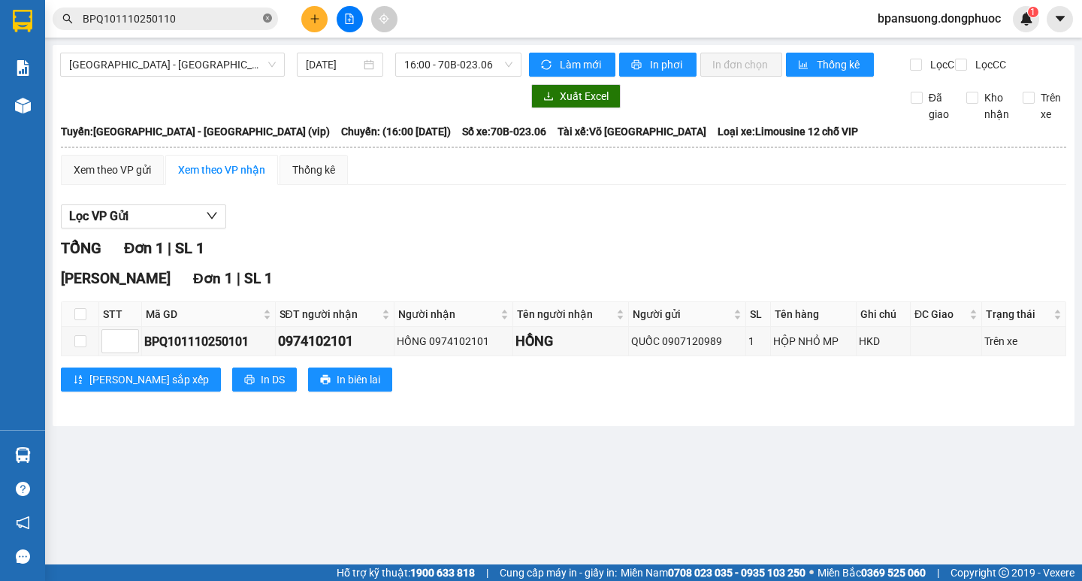
click at [271, 21] on icon "close-circle" at bounding box center [267, 18] width 9 height 9
click at [321, 17] on button at bounding box center [314, 19] width 26 height 26
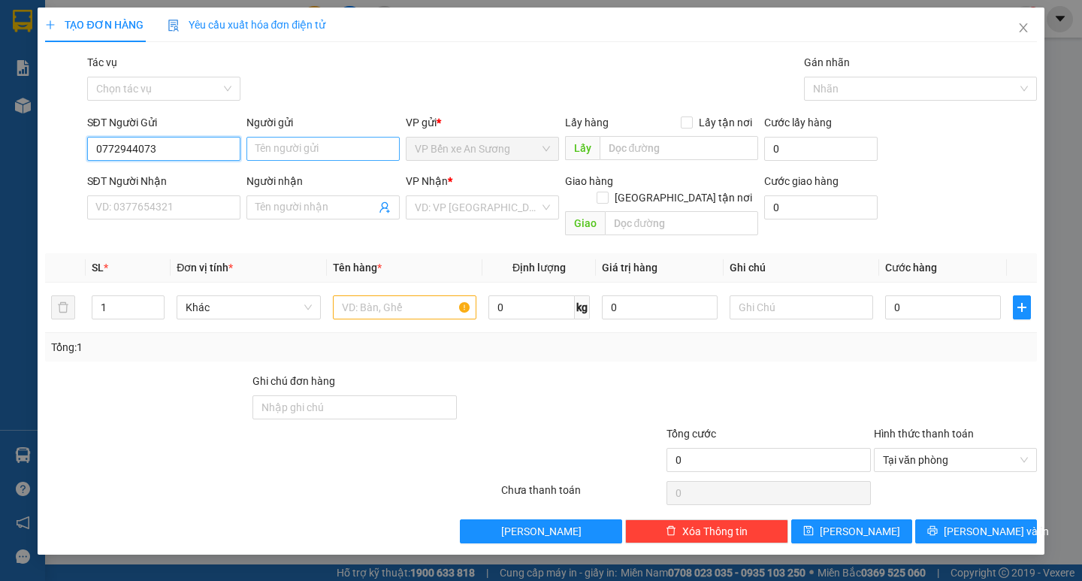
type input "0772944073"
click at [267, 155] on input "Người gửi" at bounding box center [322, 149] width 153 height 24
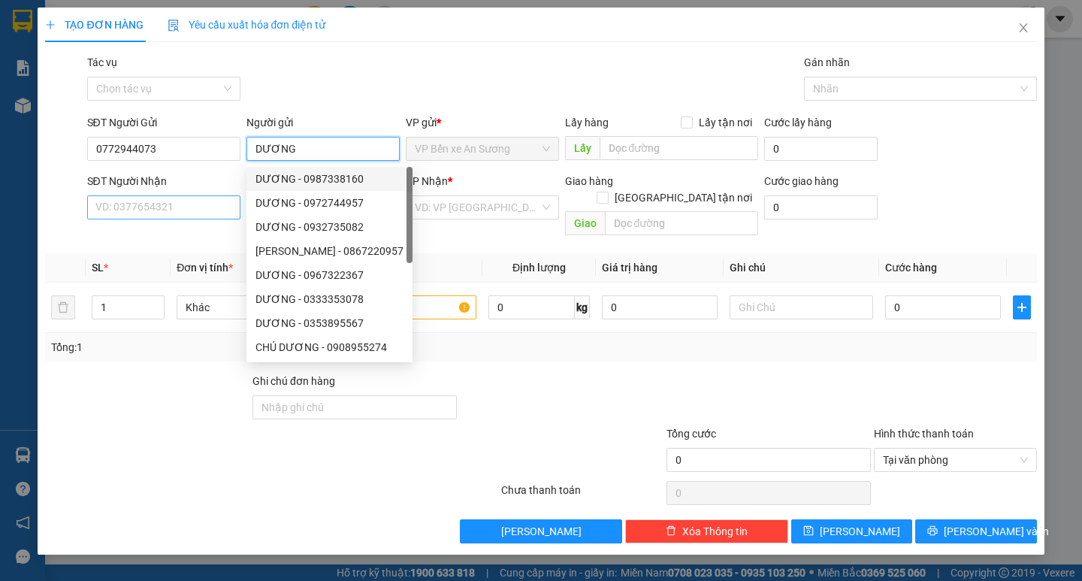
type input "DƯƠNG"
click at [177, 210] on input "SĐT Người Nhận" at bounding box center [163, 207] width 153 height 24
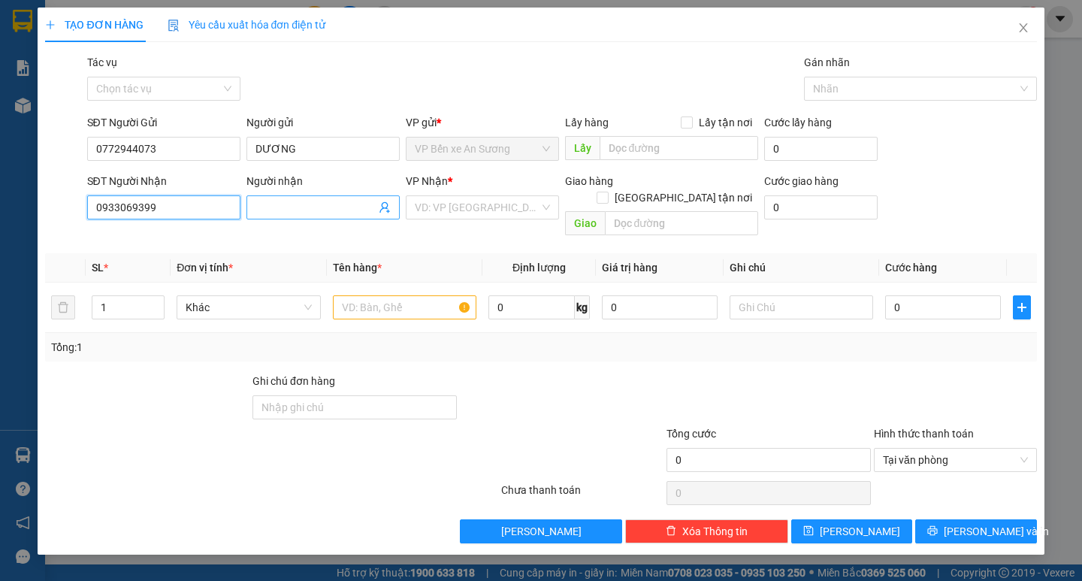
type input "0933069399"
click at [281, 213] on input "Người nhận" at bounding box center [315, 207] width 120 height 17
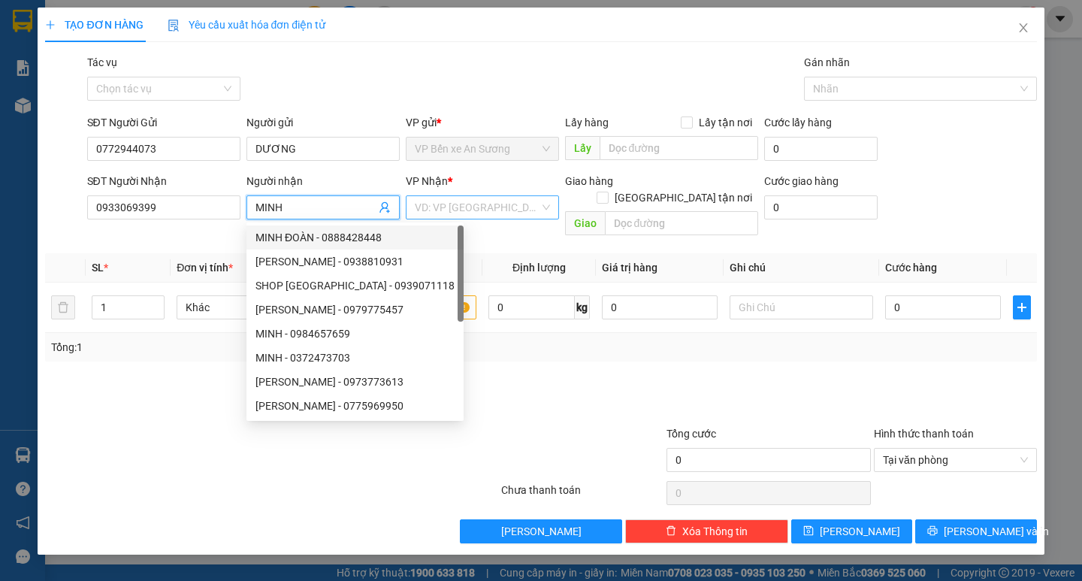
type input "MINH"
click at [439, 212] on input "search" at bounding box center [477, 207] width 125 height 23
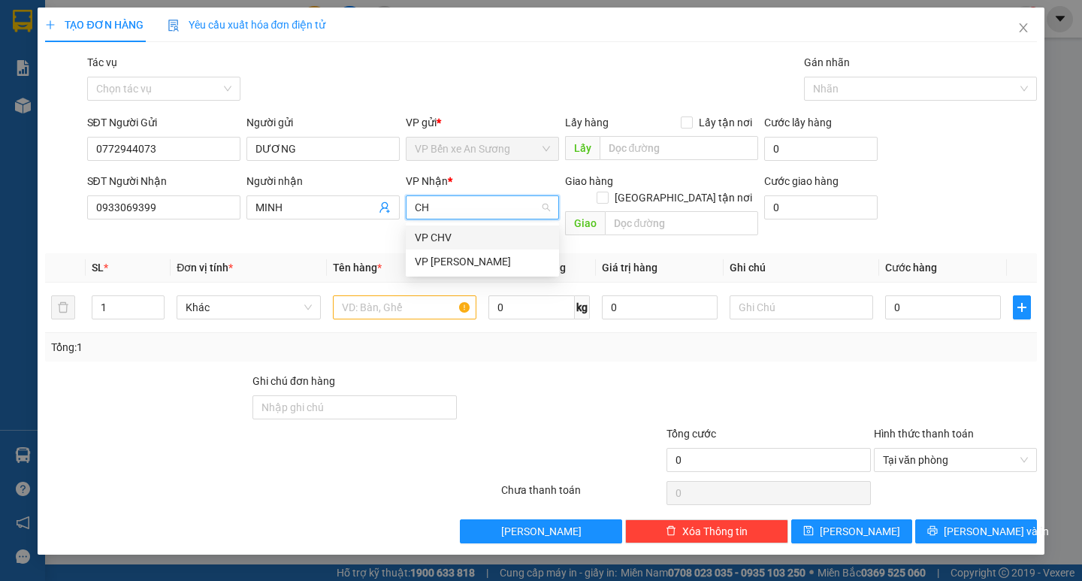
type input "CHV"
click at [443, 235] on div "VP CHV" at bounding box center [482, 237] width 135 height 17
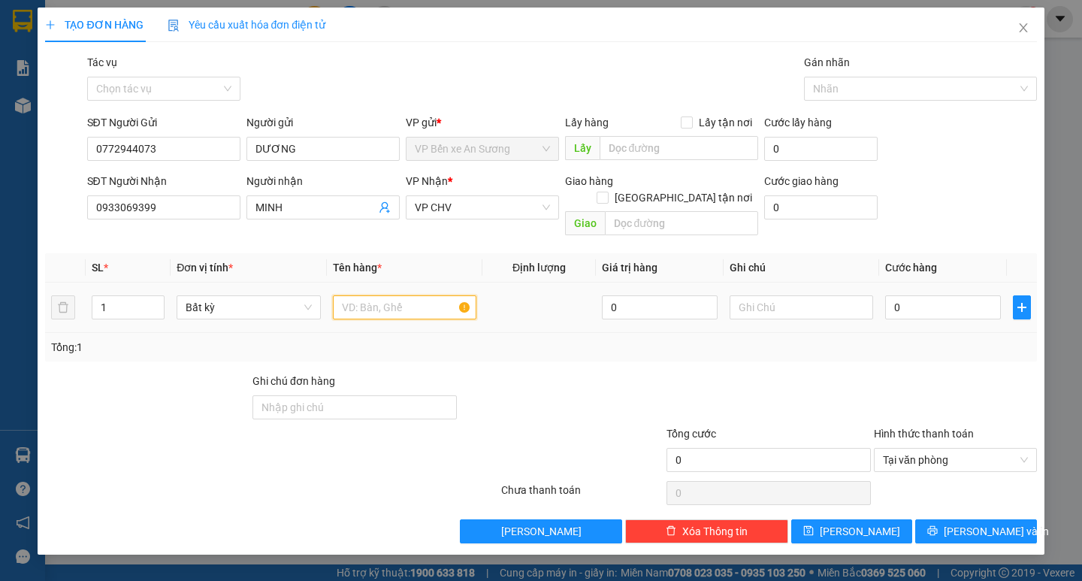
click at [361, 295] on input "text" at bounding box center [404, 307] width 143 height 24
type input "THÙNG GIÀY DÉP"
click at [792, 297] on input "text" at bounding box center [800, 307] width 143 height 24
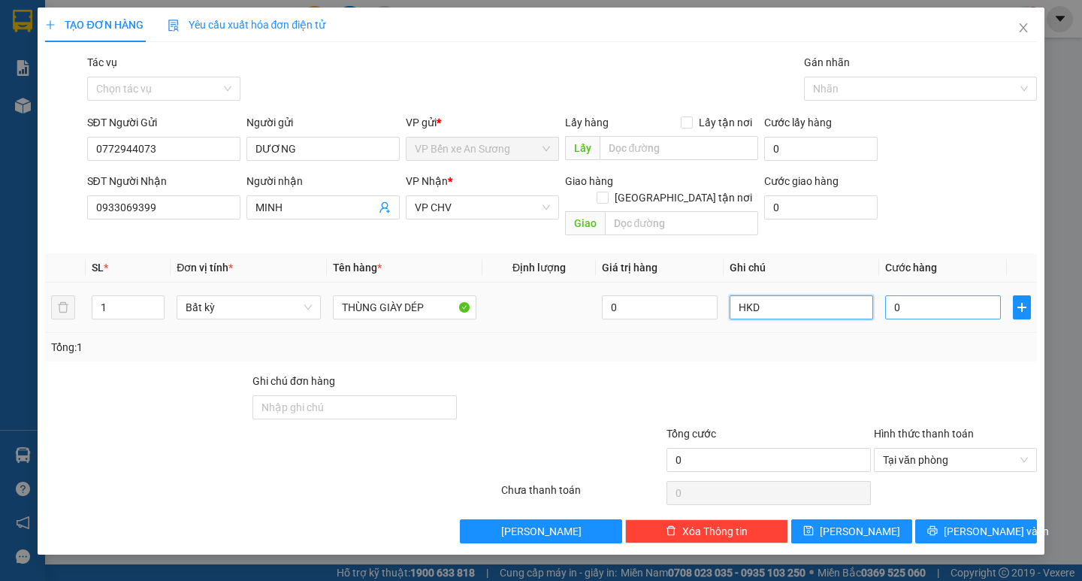
type input "HKD"
click at [923, 295] on input "0" at bounding box center [943, 307] width 116 height 24
type input "3"
type input "30"
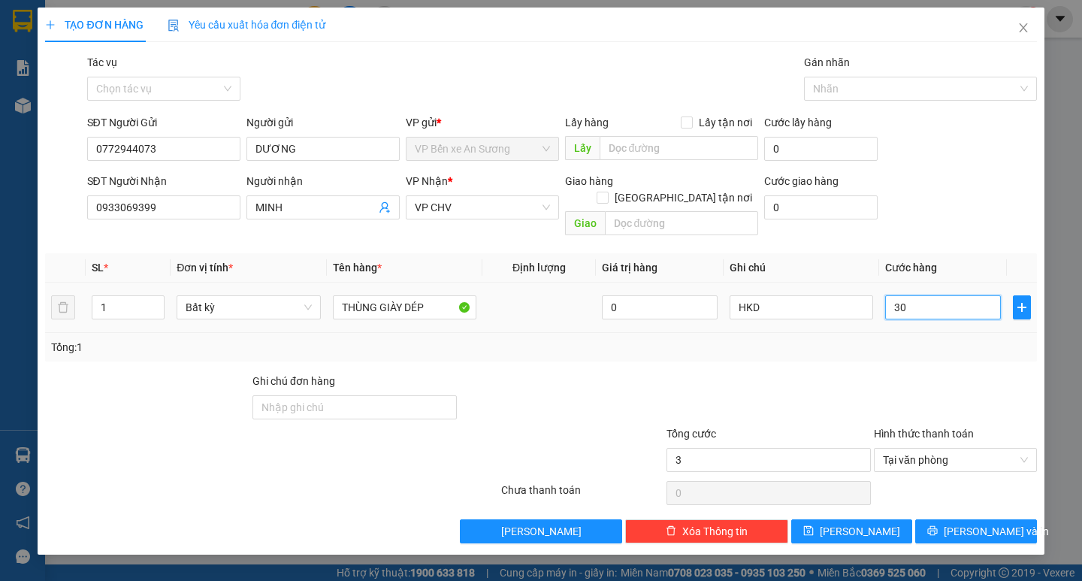
type input "30"
type input "30.000"
click at [847, 373] on div at bounding box center [768, 399] width 207 height 53
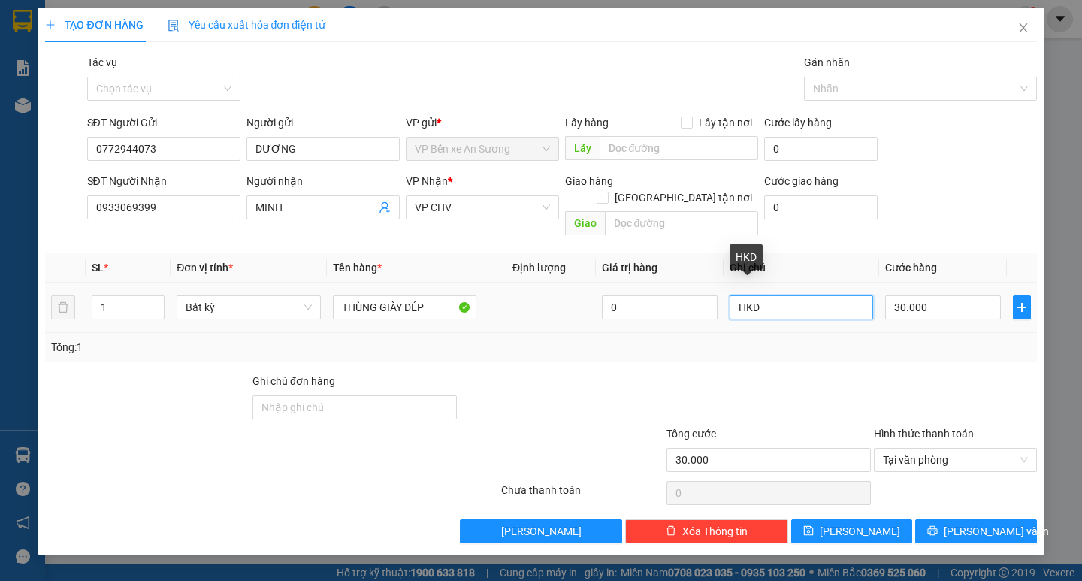
click at [774, 295] on input "HKD" at bounding box center [800, 307] width 143 height 24
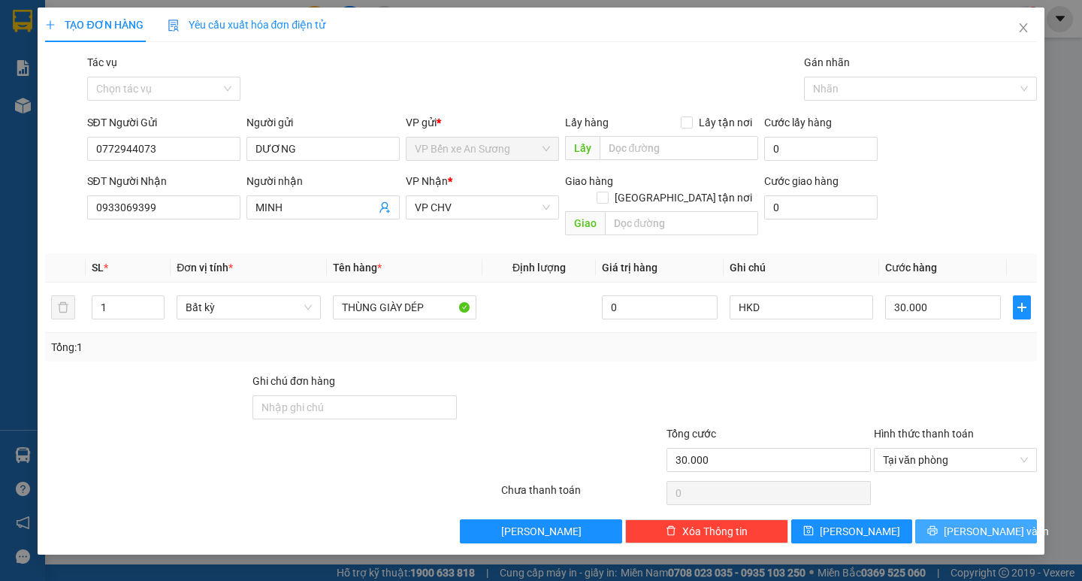
click at [985, 523] on span "Lưu và In" at bounding box center [995, 531] width 105 height 17
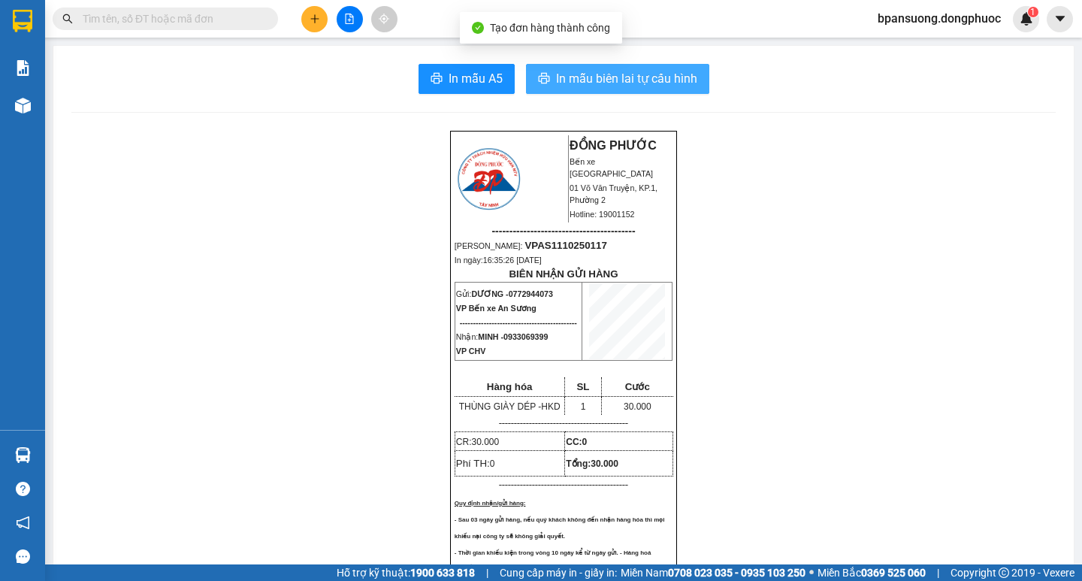
click at [667, 73] on span "In mẫu biên lai tự cấu hình" at bounding box center [626, 78] width 141 height 19
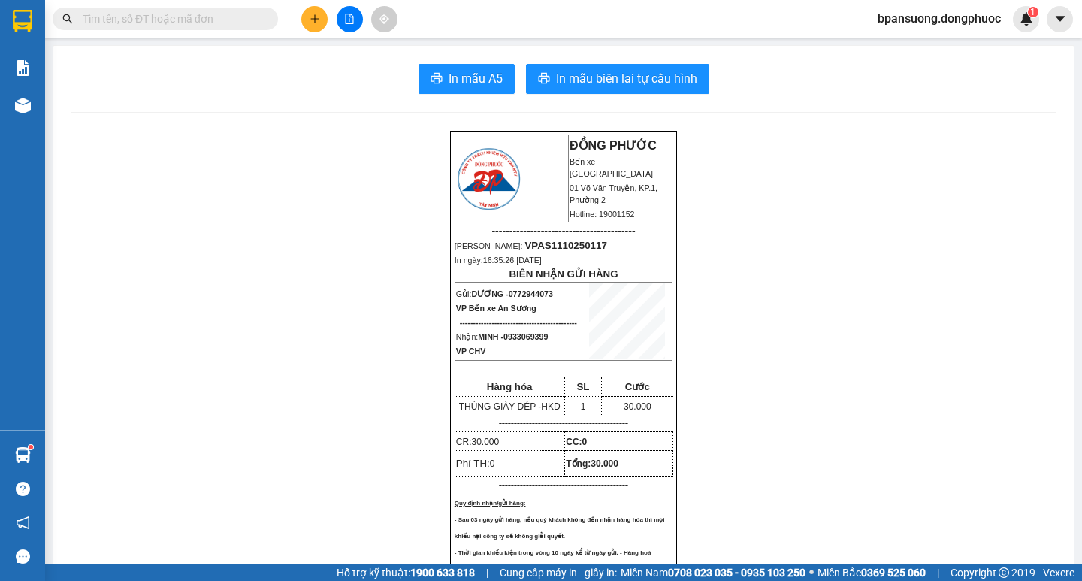
click at [237, 20] on input "text" at bounding box center [171, 19] width 177 height 17
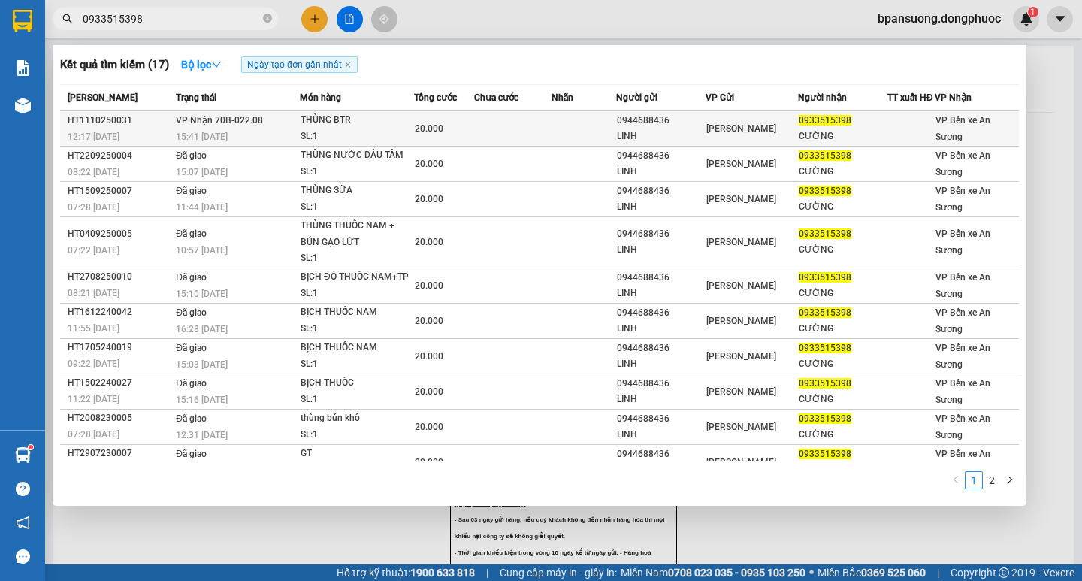
type input "0933515398"
click at [240, 125] on span "VP Nhận 70B-022.08" at bounding box center [219, 120] width 87 height 11
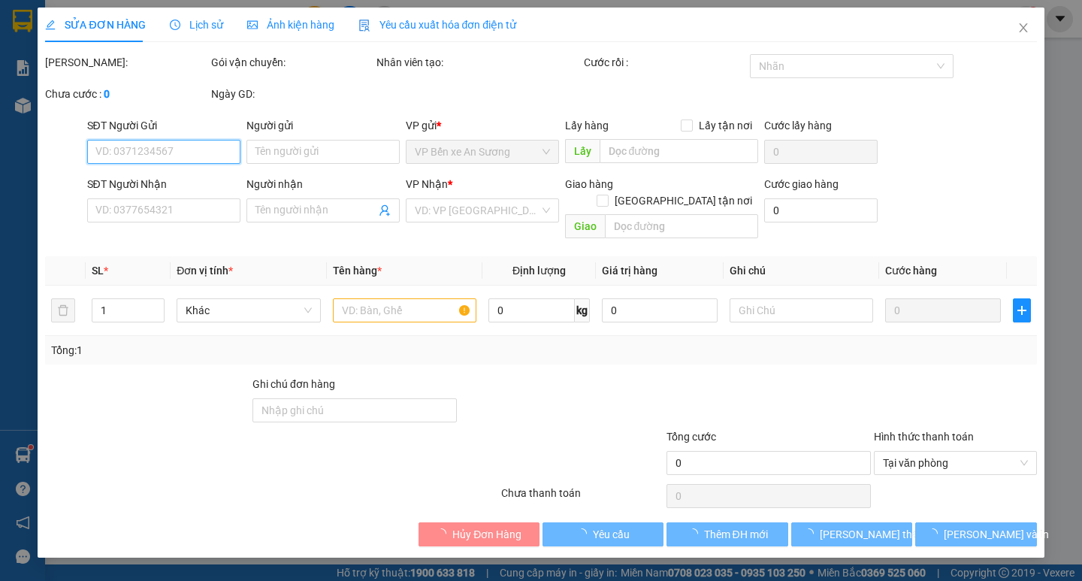
type input "0944688436"
type input "LINH"
type input "0933515398"
type input "CƯỜNG"
type input "20.000"
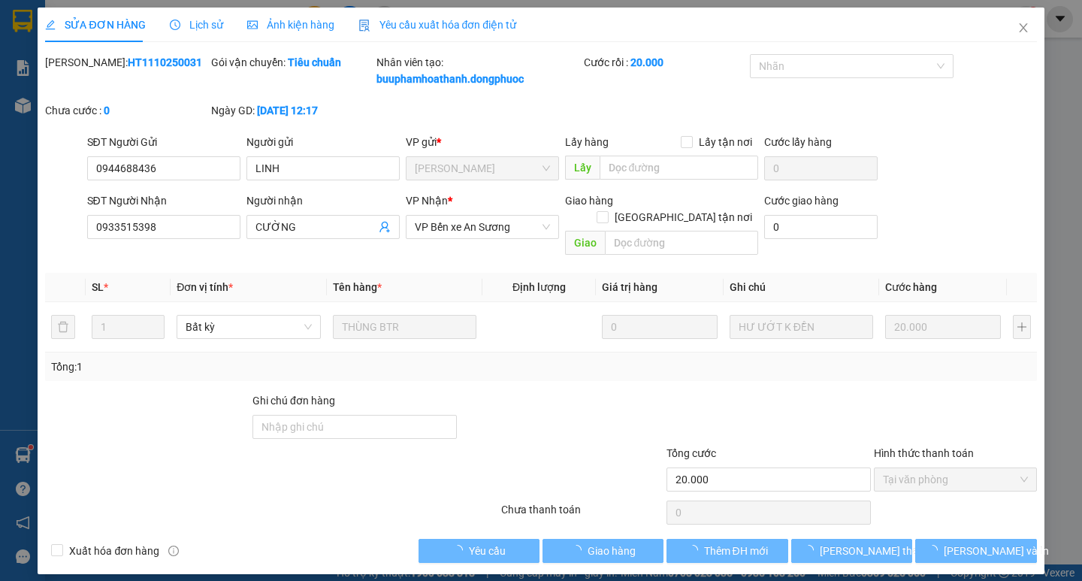
click at [602, 520] on div "Total Paid Fee 20.000 Total UnPaid Fee 0 Cash Collection Total Fee Mã ĐH: HT111…" at bounding box center [540, 308] width 991 height 508
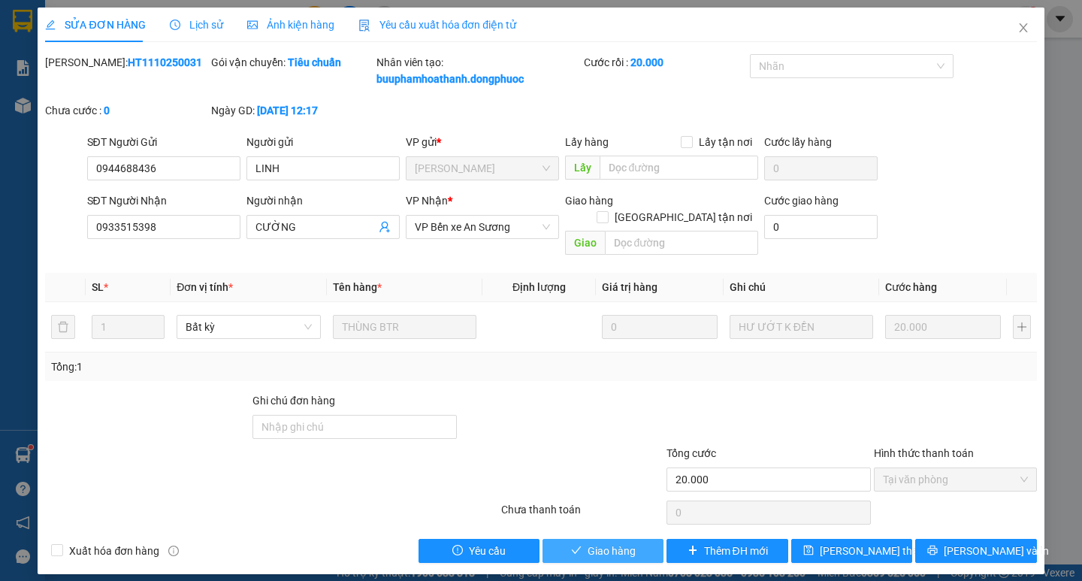
drag, startPoint x: 594, startPoint y: 533, endPoint x: 587, endPoint y: 514, distance: 20.0
click at [593, 542] on span "Giao hàng" at bounding box center [611, 550] width 48 height 17
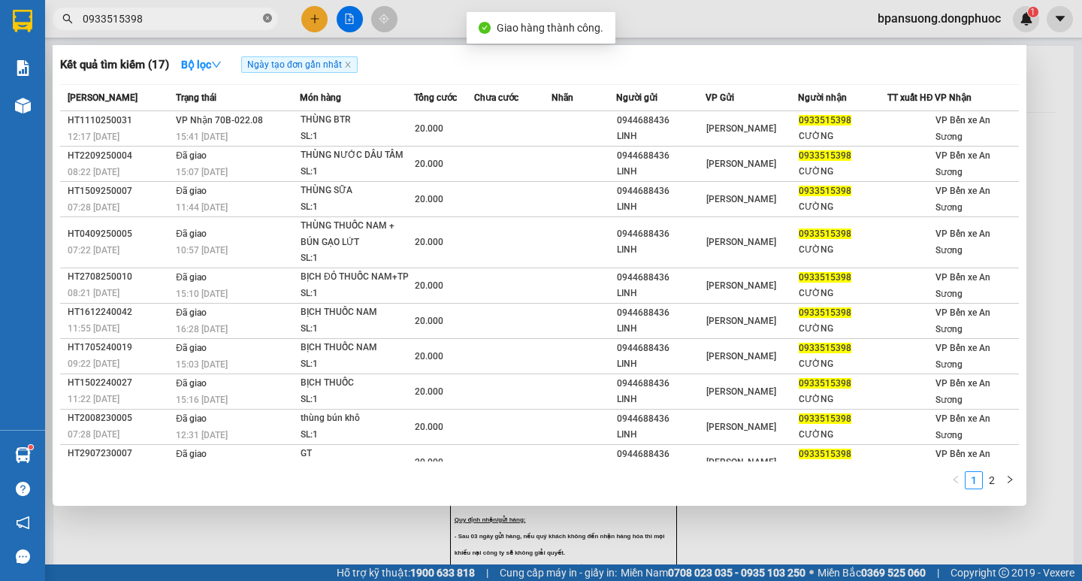
click at [264, 20] on icon "close-circle" at bounding box center [267, 18] width 9 height 9
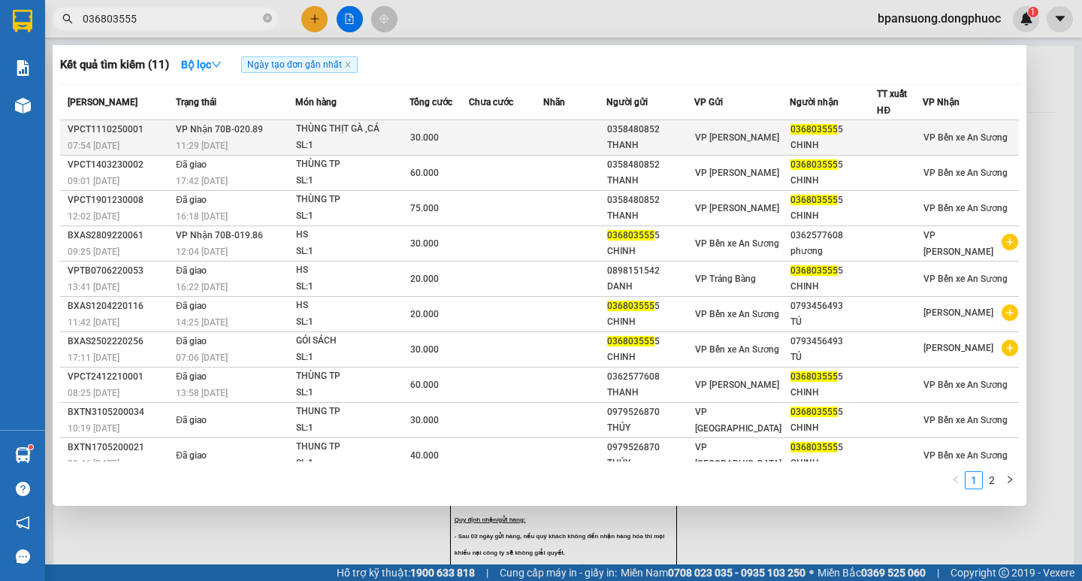
type input "036803555"
click at [173, 144] on td "VP Nhận 70B-020.89 11:29 - 11/10" at bounding box center [233, 137] width 123 height 35
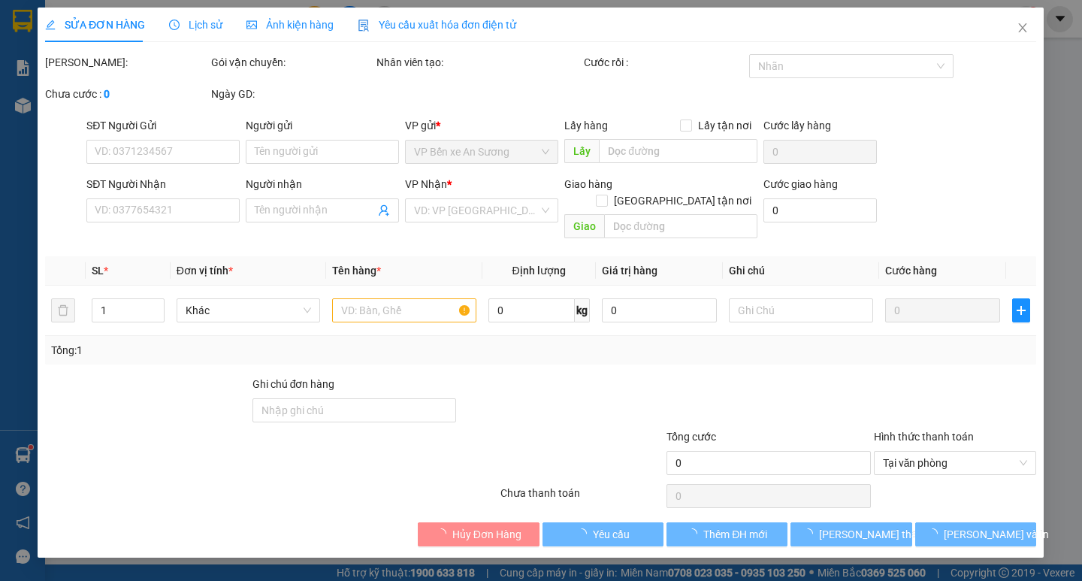
type input "0358480852"
type input "THANH"
type input "0368035555"
type input "CHINH"
type input "30.000"
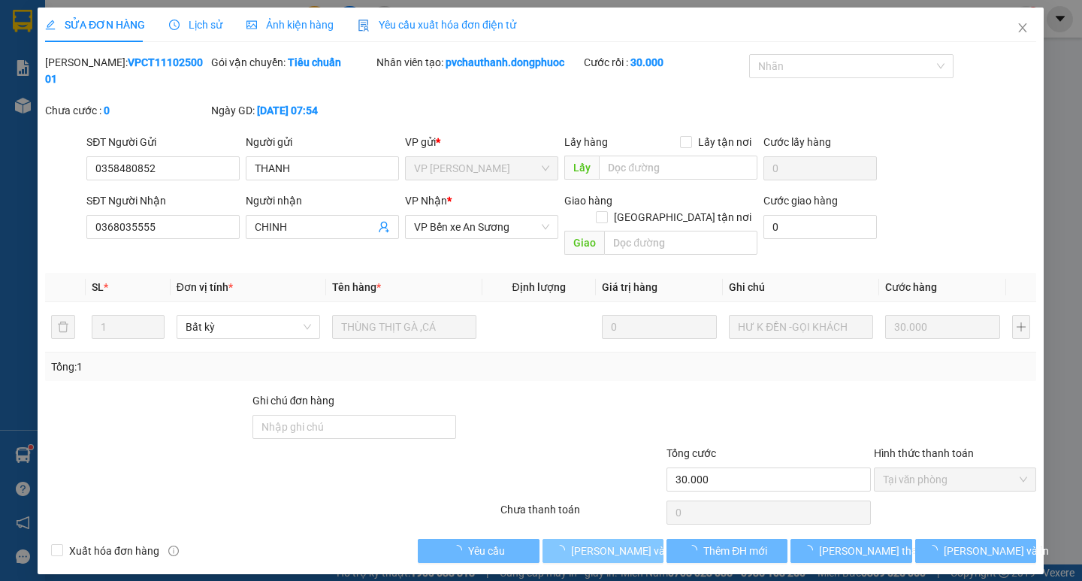
click at [602, 542] on span "Lưu và Giao hàng" at bounding box center [643, 550] width 144 height 17
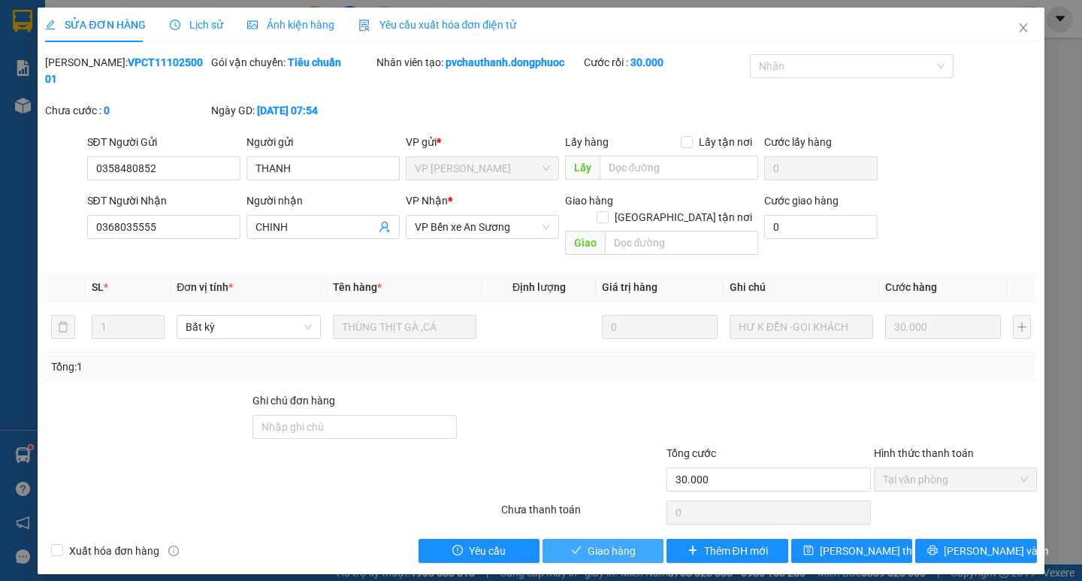
click at [602, 542] on span "Giao hàng" at bounding box center [611, 550] width 48 height 17
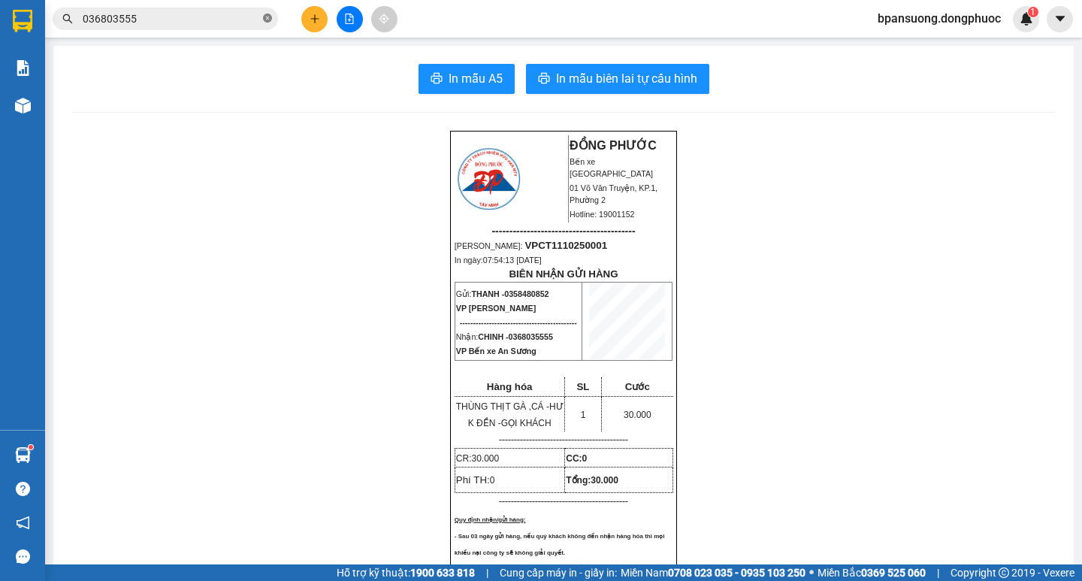
click at [264, 20] on icon "close-circle" at bounding box center [267, 18] width 9 height 9
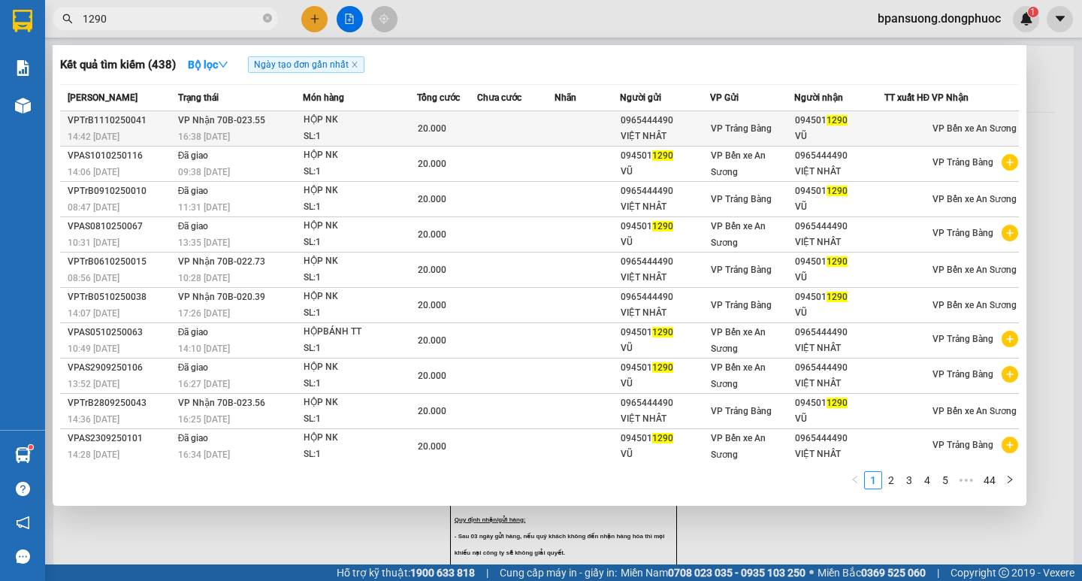
type input "1290"
click at [327, 143] on div "SL: 1" at bounding box center [359, 136] width 113 height 17
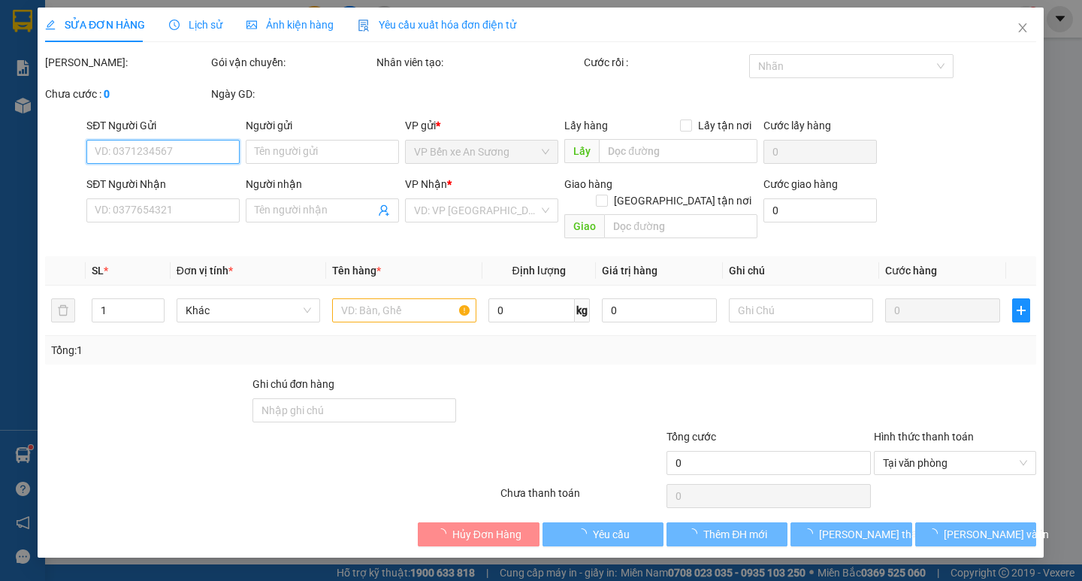
type input "0965444490"
type input "VIỆT NHÂT"
type input "0945011290"
type input "VŨ"
type input "20.000"
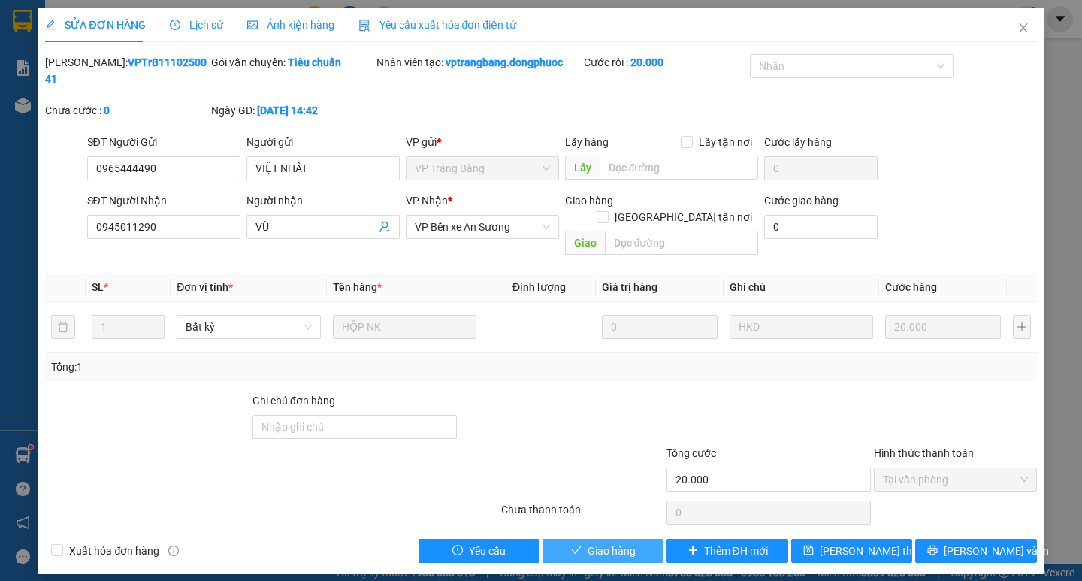
click at [610, 542] on span "Giao hàng" at bounding box center [611, 550] width 48 height 17
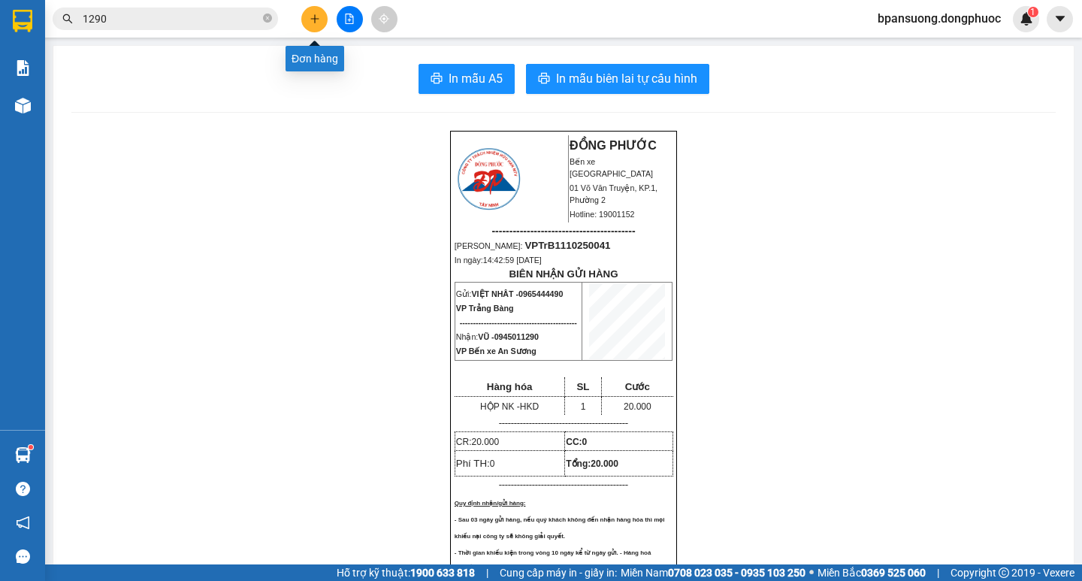
click at [314, 16] on icon "plus" at bounding box center [314, 19] width 11 height 11
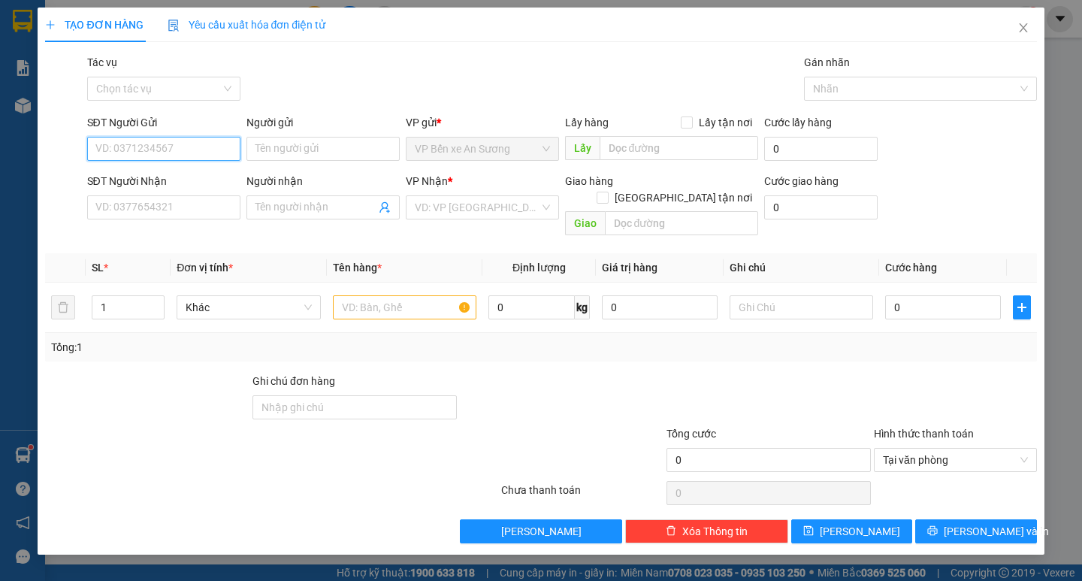
click at [153, 145] on input "SĐT Người Gửi" at bounding box center [163, 149] width 153 height 24
type input "0909670920"
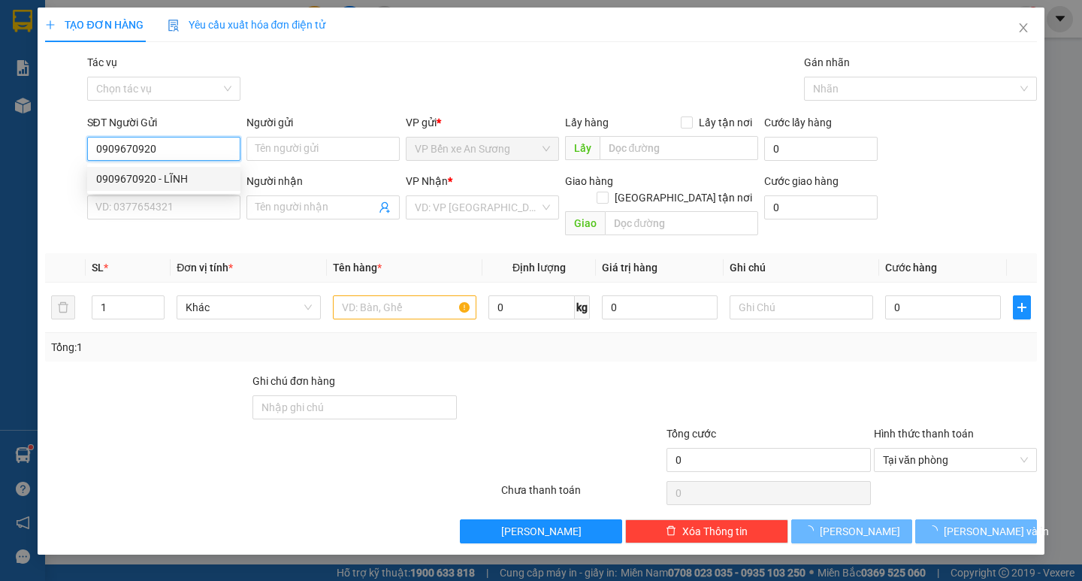
click at [172, 177] on div "0909670920 - LĨNH" at bounding box center [163, 178] width 135 height 17
type input "LĨNH"
type input "0908741619"
type input "TRỌNG (HƯNG THỊNH)"
type input "45.000"
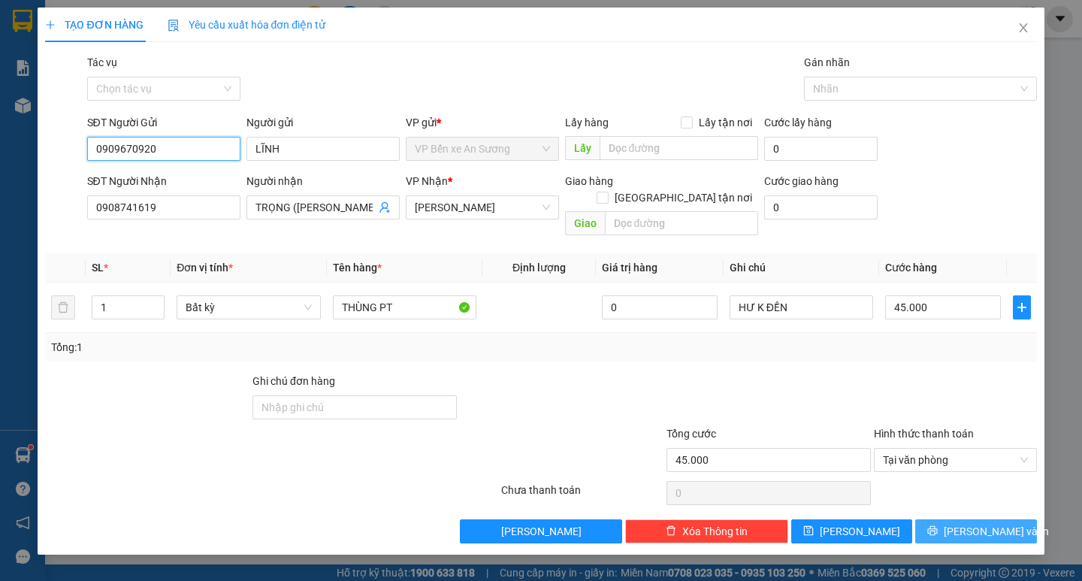
type input "0909670920"
click at [979, 523] on span "Lưu và In" at bounding box center [995, 531] width 105 height 17
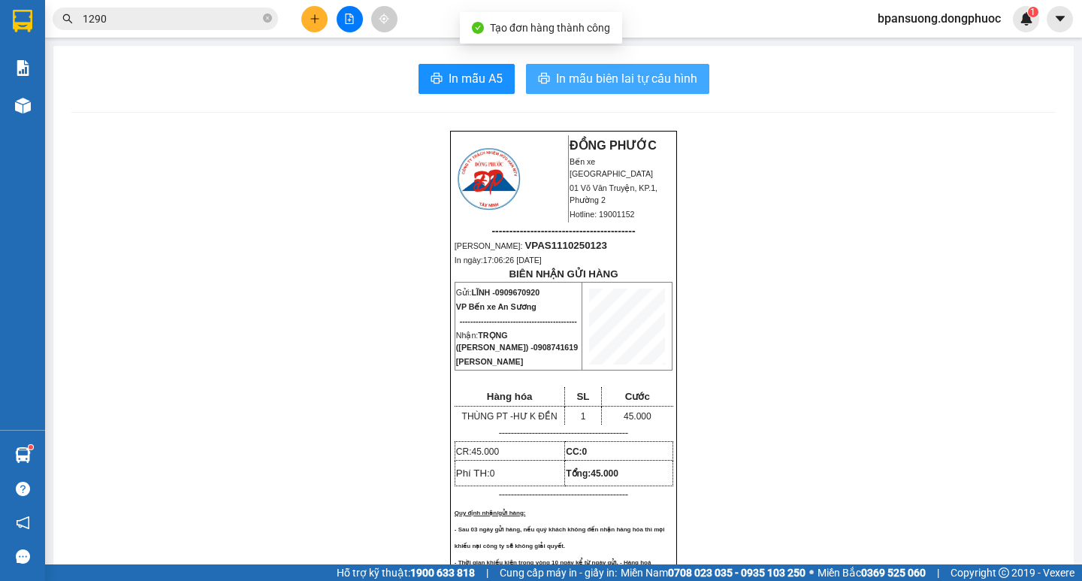
click at [609, 83] on span "In mẫu biên lai tự cấu hình" at bounding box center [626, 78] width 141 height 19
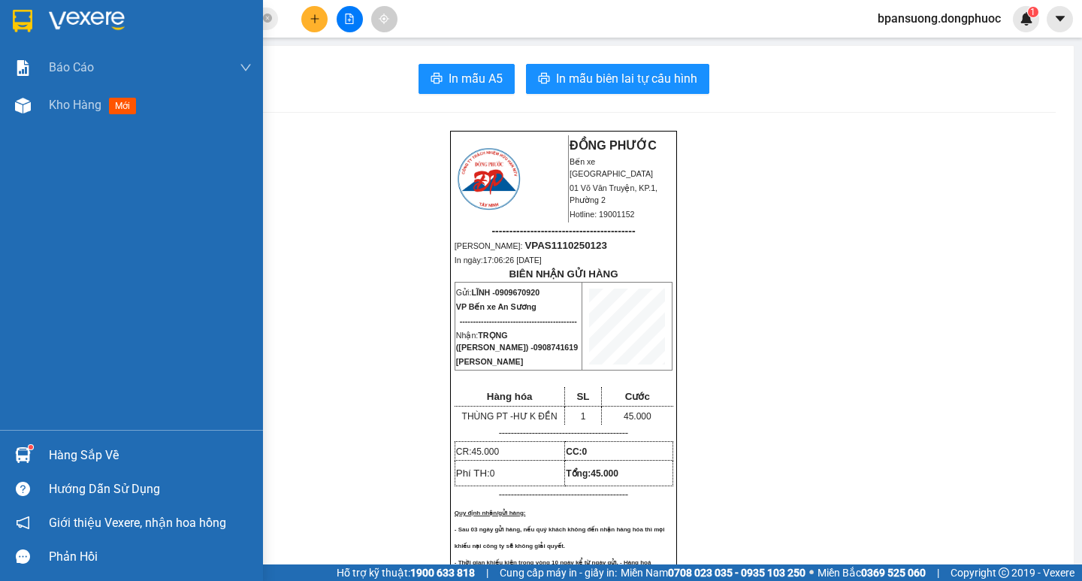
click at [67, 456] on div "Hàng sắp về" at bounding box center [150, 455] width 203 height 23
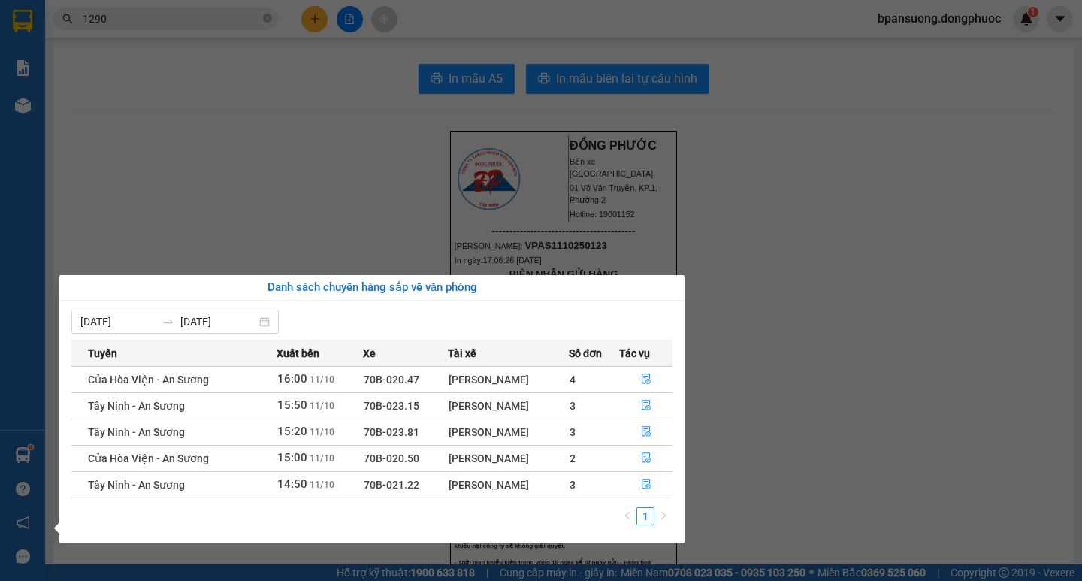
click at [347, 54] on section "Kết quả tìm kiếm ( 438 ) Bộ lọc Ngày tạo đơn gần nhất Mã ĐH Trạng thái Món hàng…" at bounding box center [541, 290] width 1082 height 581
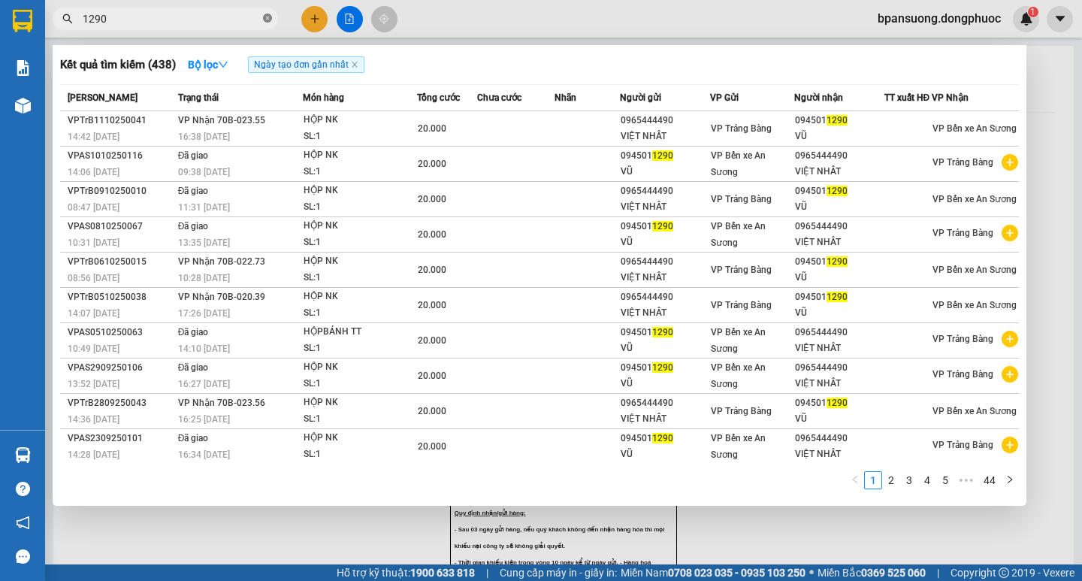
click at [269, 21] on icon "close-circle" at bounding box center [267, 18] width 9 height 9
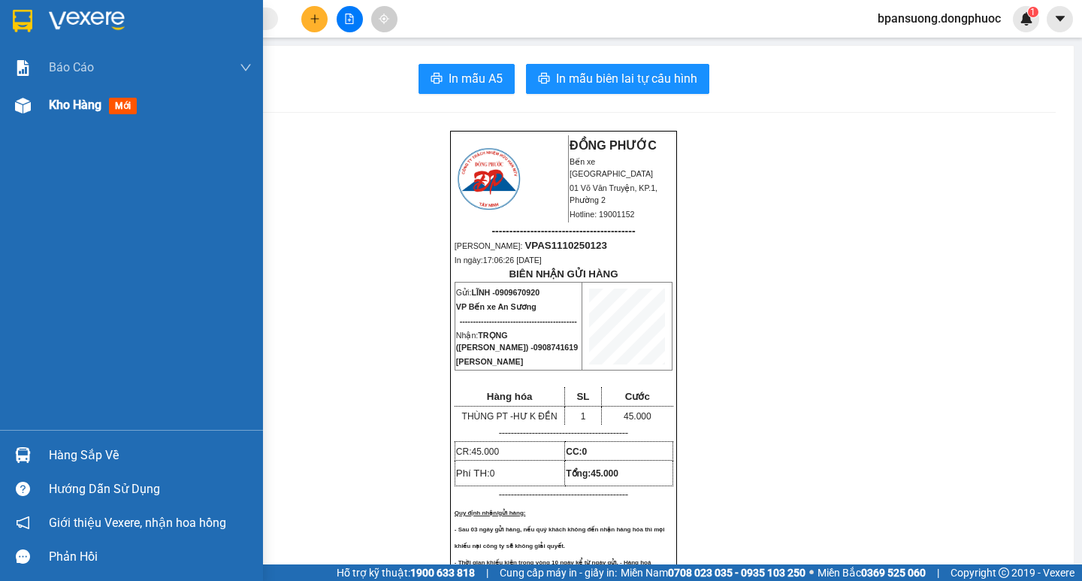
click at [53, 101] on span "Kho hàng" at bounding box center [75, 105] width 53 height 14
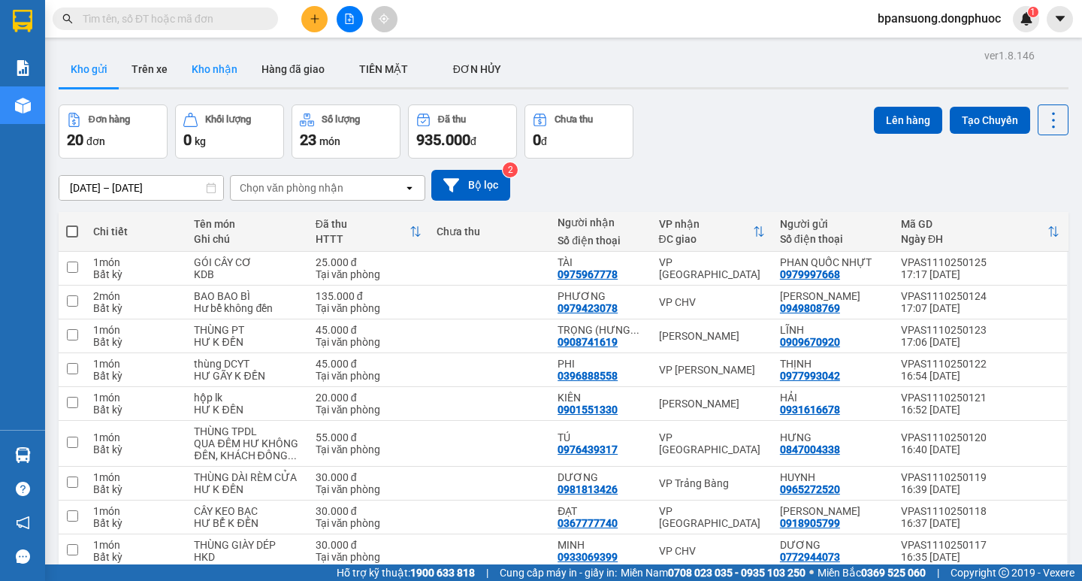
click at [209, 68] on button "Kho nhận" at bounding box center [215, 69] width 70 height 36
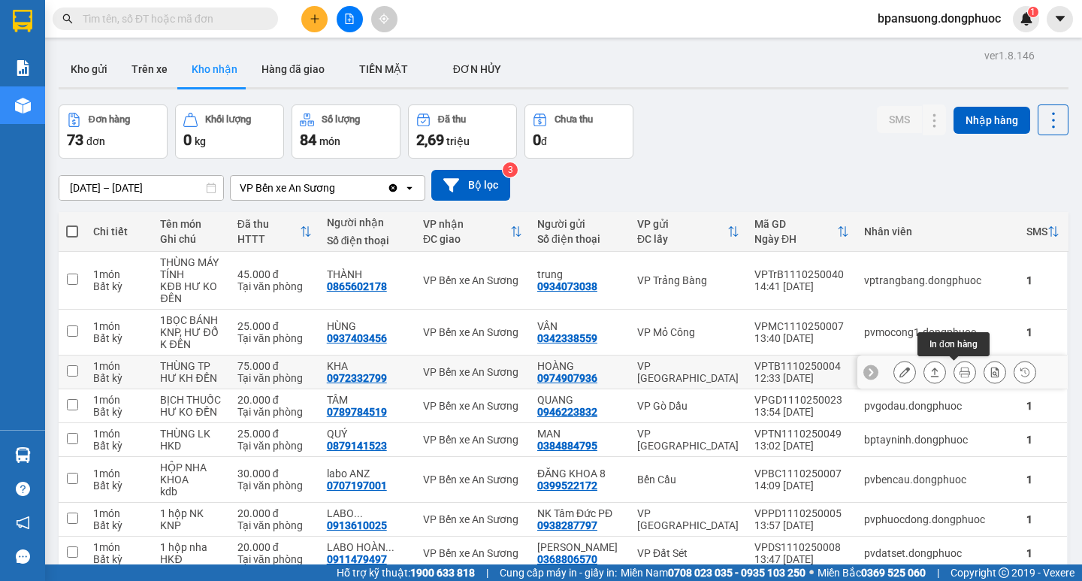
click at [959, 367] on icon at bounding box center [964, 372] width 11 height 11
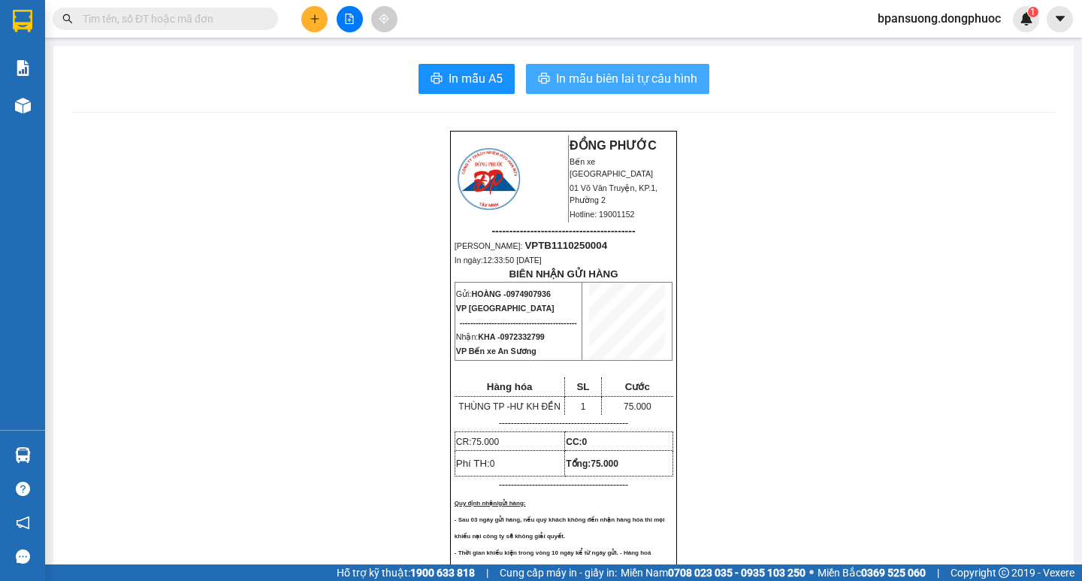
drag, startPoint x: 651, startPoint y: 83, endPoint x: 637, endPoint y: 86, distance: 14.6
click at [651, 83] on span "In mẫu biên lai tự cấu hình" at bounding box center [626, 78] width 141 height 19
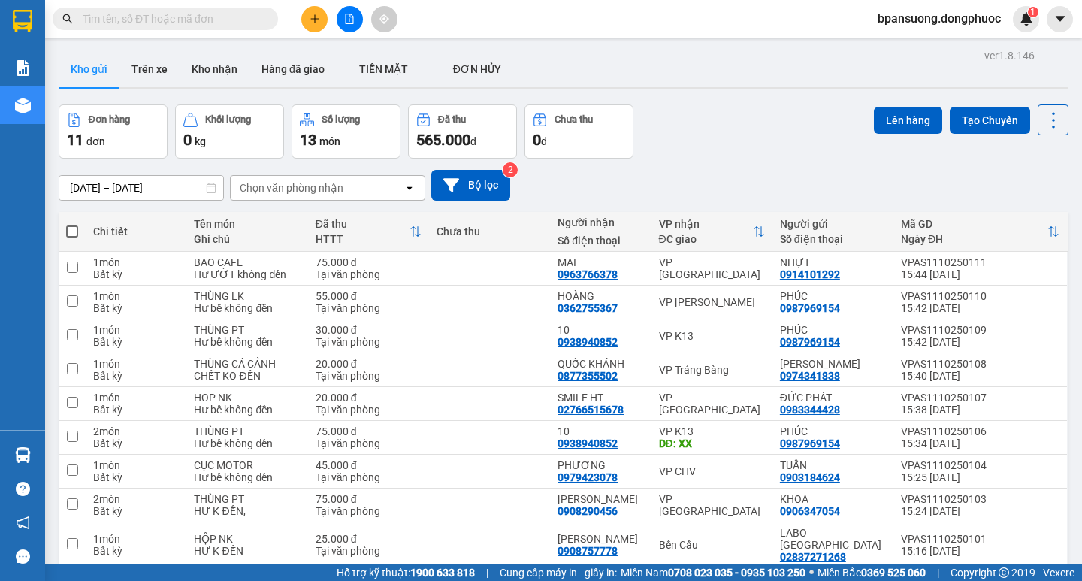
click at [224, 26] on input "text" at bounding box center [171, 19] width 177 height 17
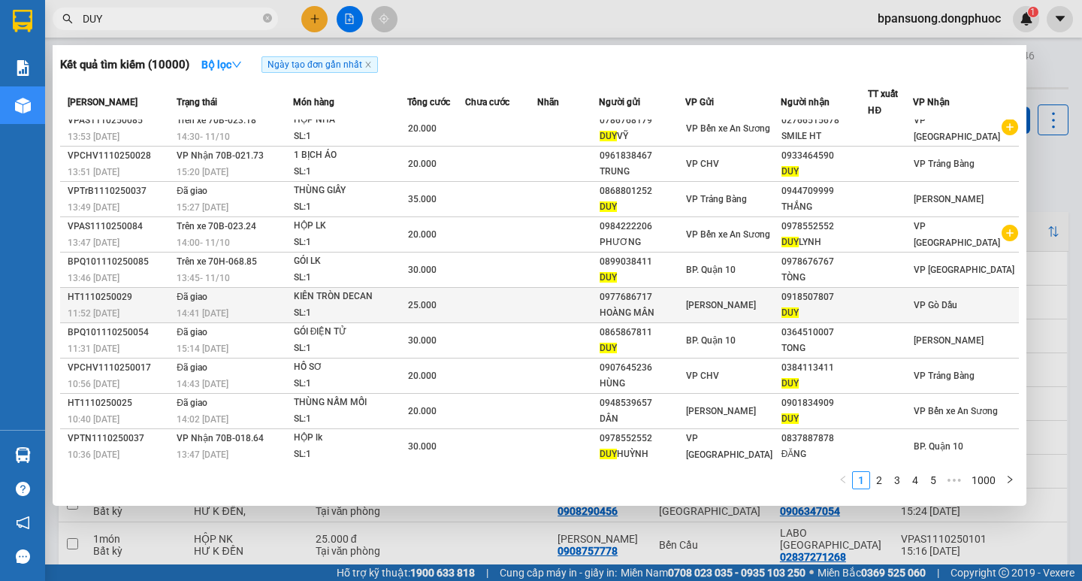
scroll to position [12, 0]
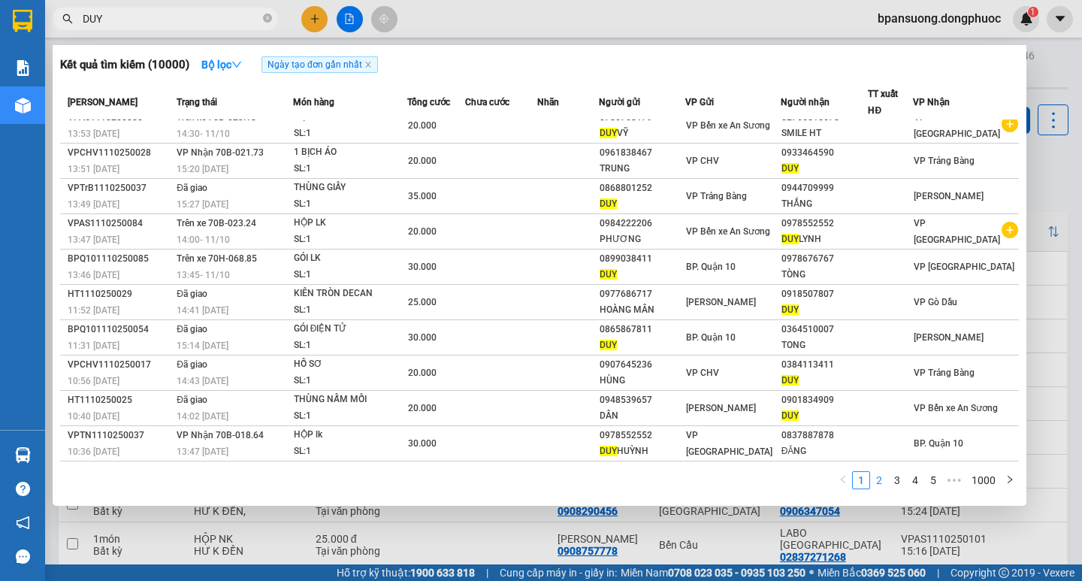
type input "DUY"
click at [883, 479] on link "2" at bounding box center [878, 480] width 17 height 17
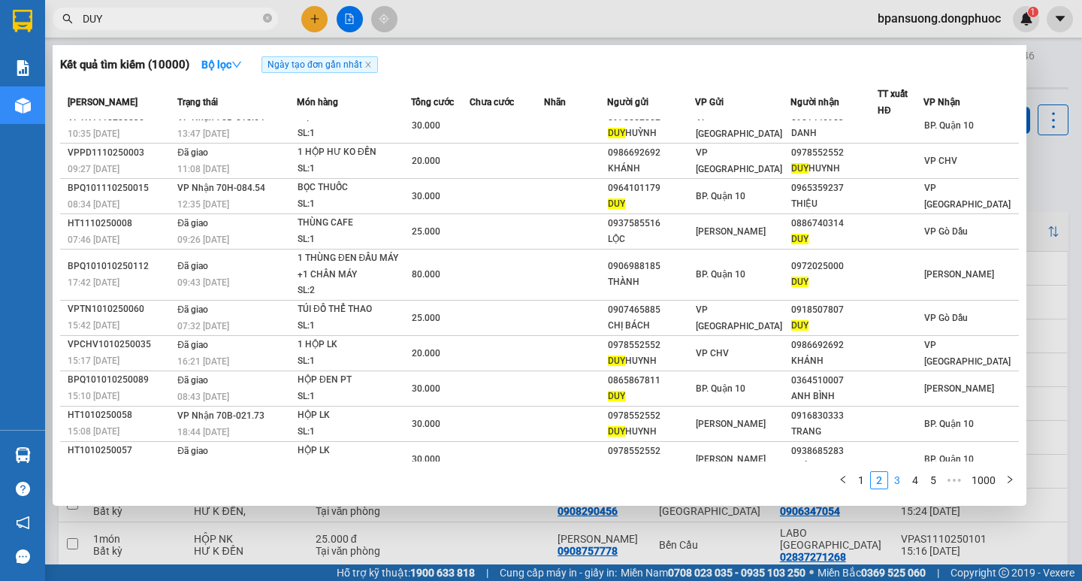
click at [897, 480] on link "3" at bounding box center [897, 480] width 17 height 17
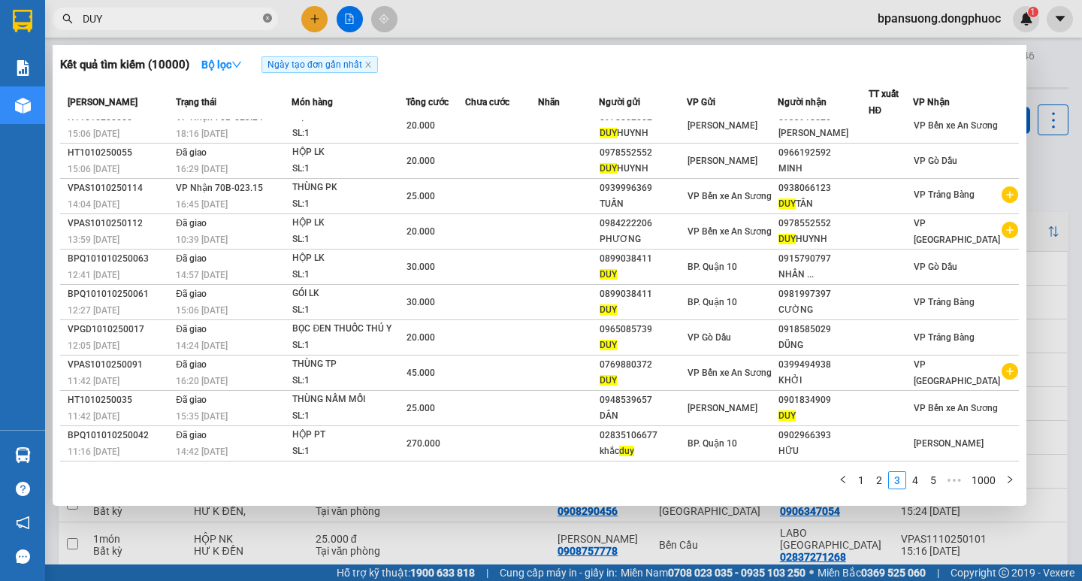
click at [267, 20] on icon "close-circle" at bounding box center [267, 18] width 9 height 9
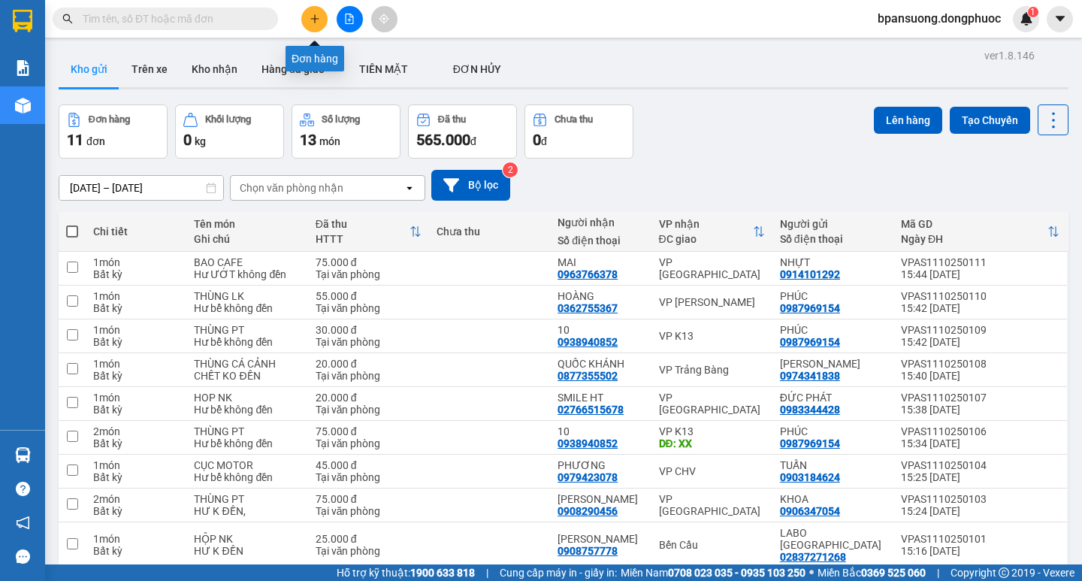
click at [318, 17] on icon "plus" at bounding box center [314, 19] width 11 height 11
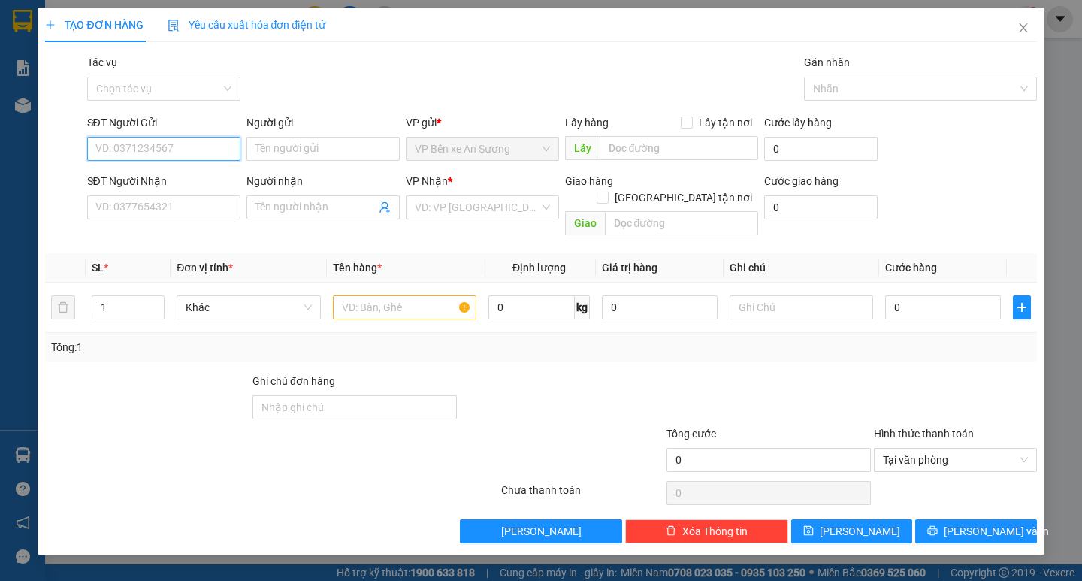
click at [204, 142] on input "SĐT Người Gửi" at bounding box center [163, 149] width 153 height 24
click at [152, 176] on div "0908426997 - DUY" at bounding box center [163, 178] width 135 height 17
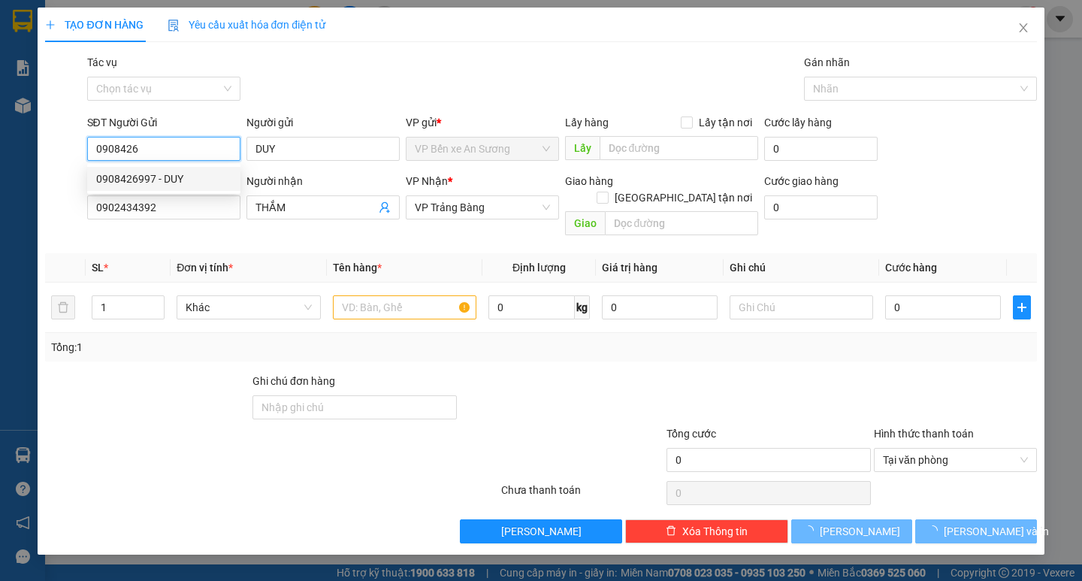
type input "0908426997"
type input "DUY"
type input "0902434392"
type input "THẮM"
type input "95.000"
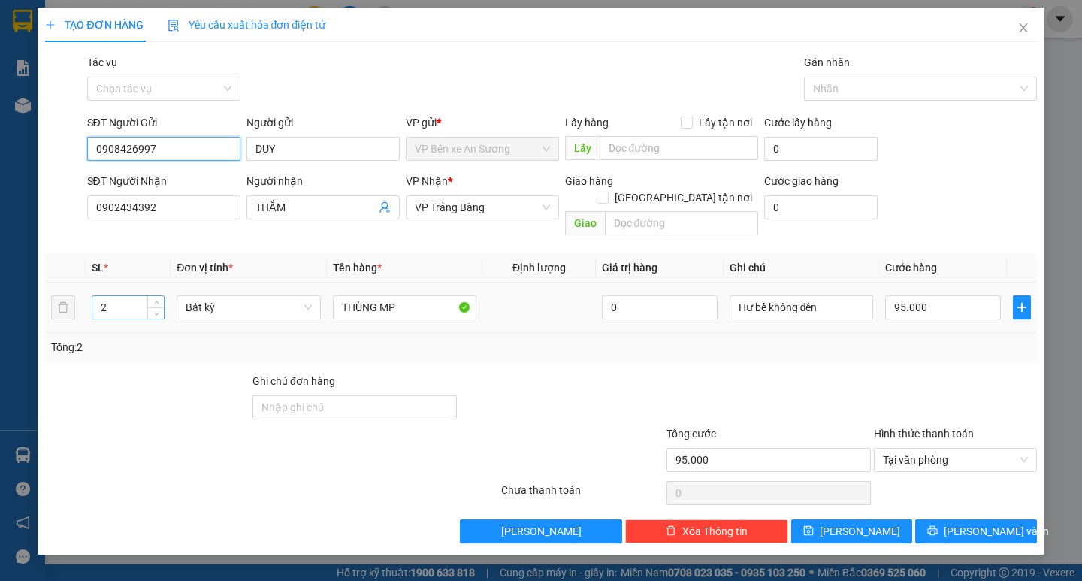
type input "0908426997"
click at [131, 296] on input "2" at bounding box center [127, 307] width 71 height 23
type input "1"
click at [970, 295] on input "95.000" at bounding box center [943, 307] width 116 height 24
type input "0"
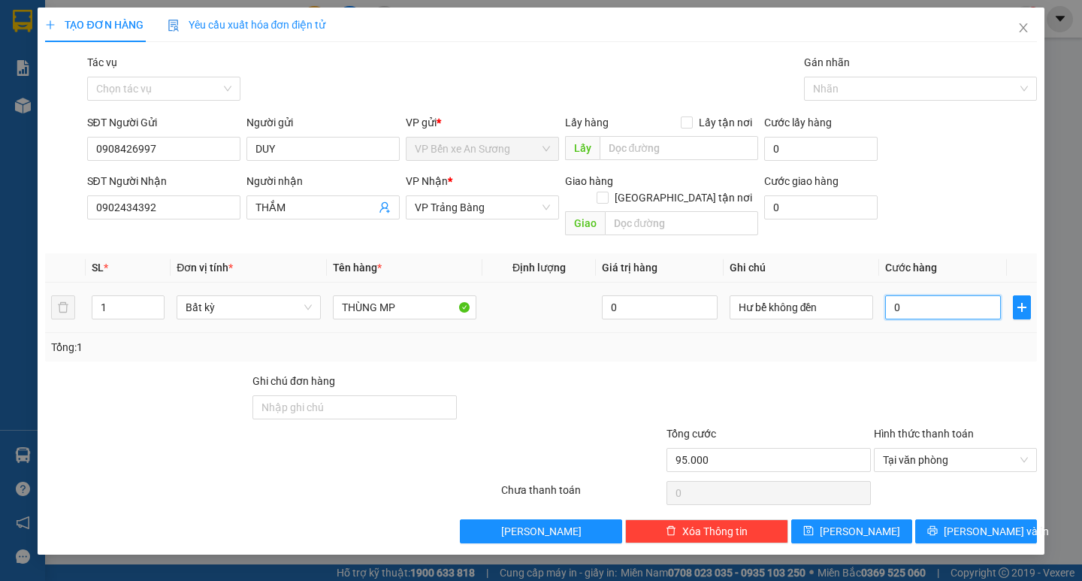
type input "0"
type input "02"
type input "25"
type input "025"
type input "25.000"
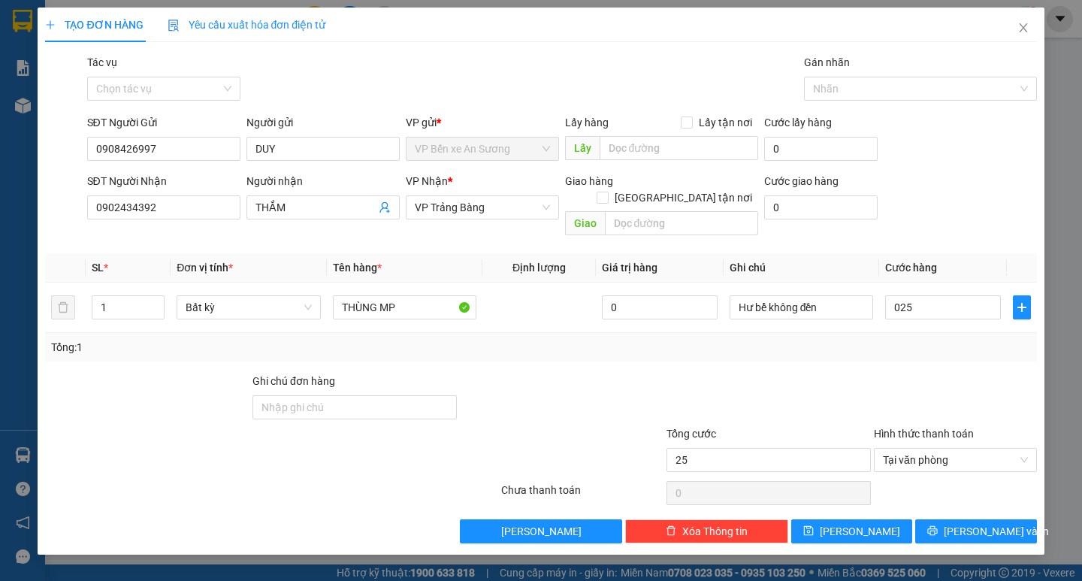
type input "25.000"
click at [900, 346] on div "Transit Pickup Surcharge Ids Transit Deliver Surcharge Ids Transit Deliver Surc…" at bounding box center [540, 298] width 991 height 489
click at [979, 523] on span "[PERSON_NAME] và In" at bounding box center [995, 531] width 105 height 17
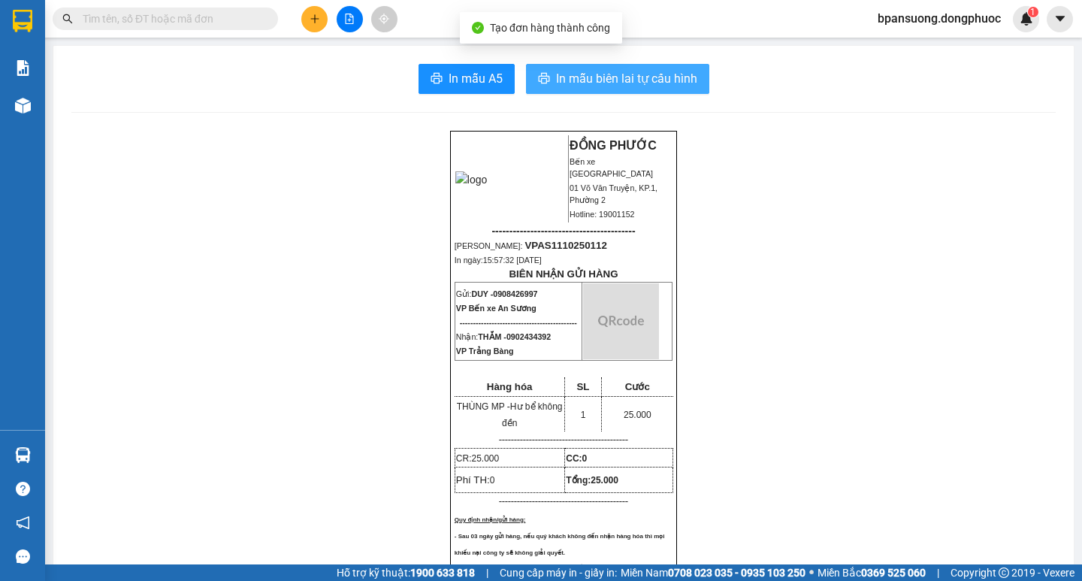
click at [656, 86] on span "In mẫu biên lai tự cấu hình" at bounding box center [626, 78] width 141 height 19
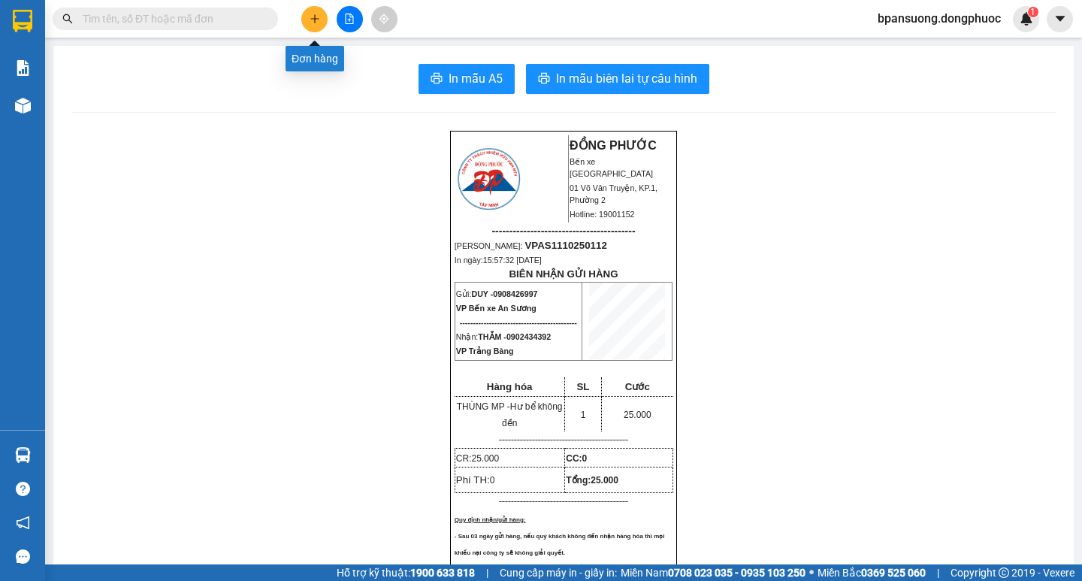
click at [310, 19] on icon "plus" at bounding box center [314, 19] width 11 height 11
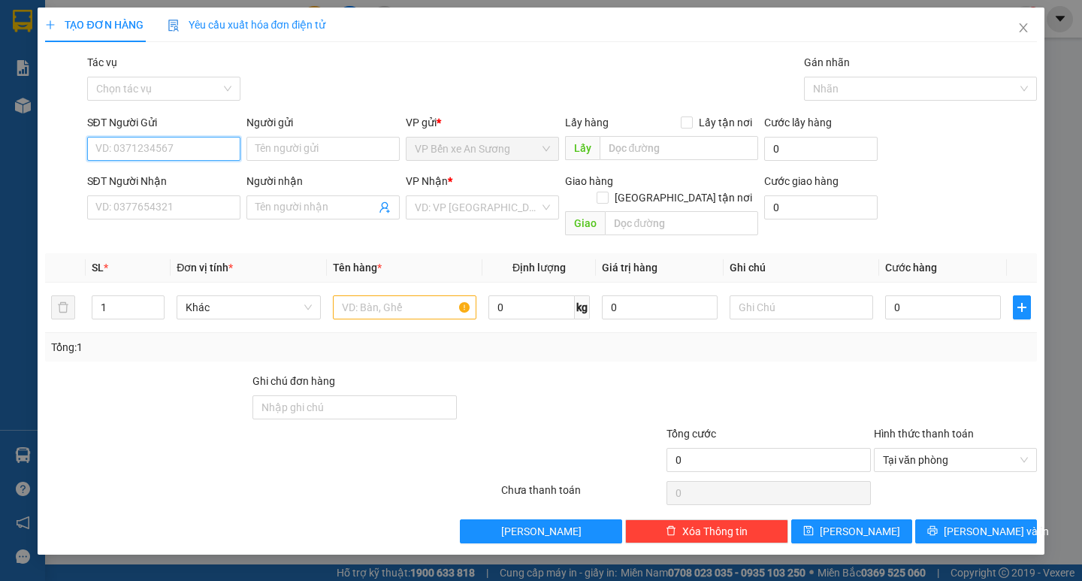
click at [116, 150] on input "SĐT Người Gửi" at bounding box center [163, 149] width 153 height 24
click at [167, 177] on div "0908426997 - DUY" at bounding box center [163, 178] width 135 height 17
type input "0908426997"
type input "DUY"
type input "0902434392"
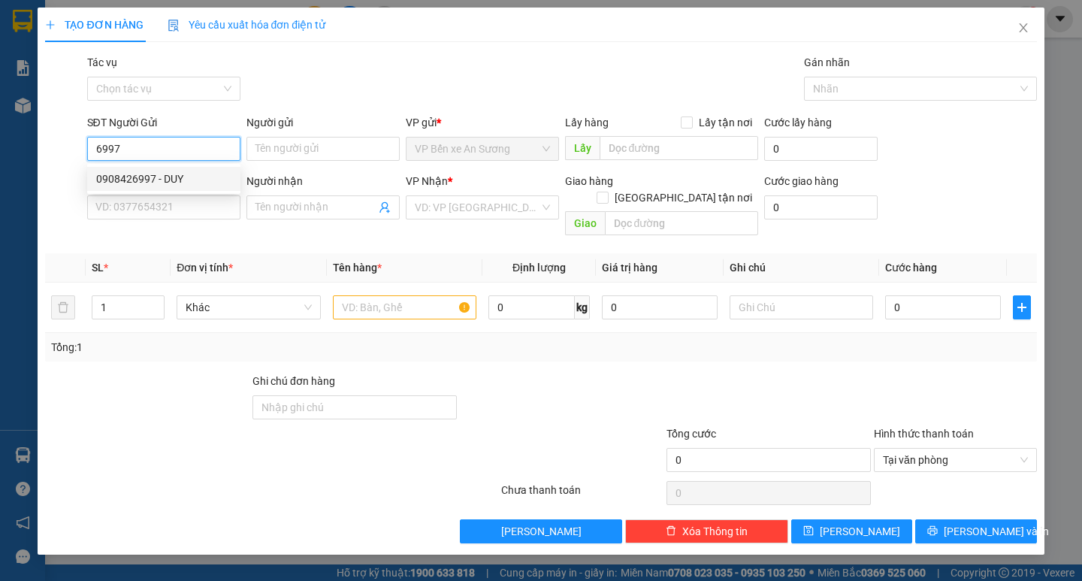
type input "THẮM"
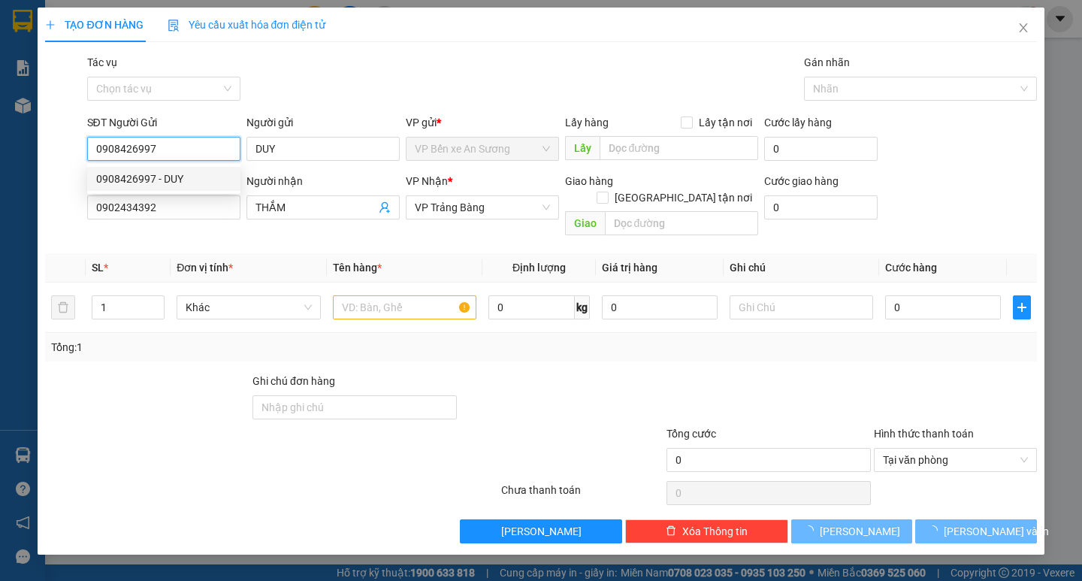
type input "25.000"
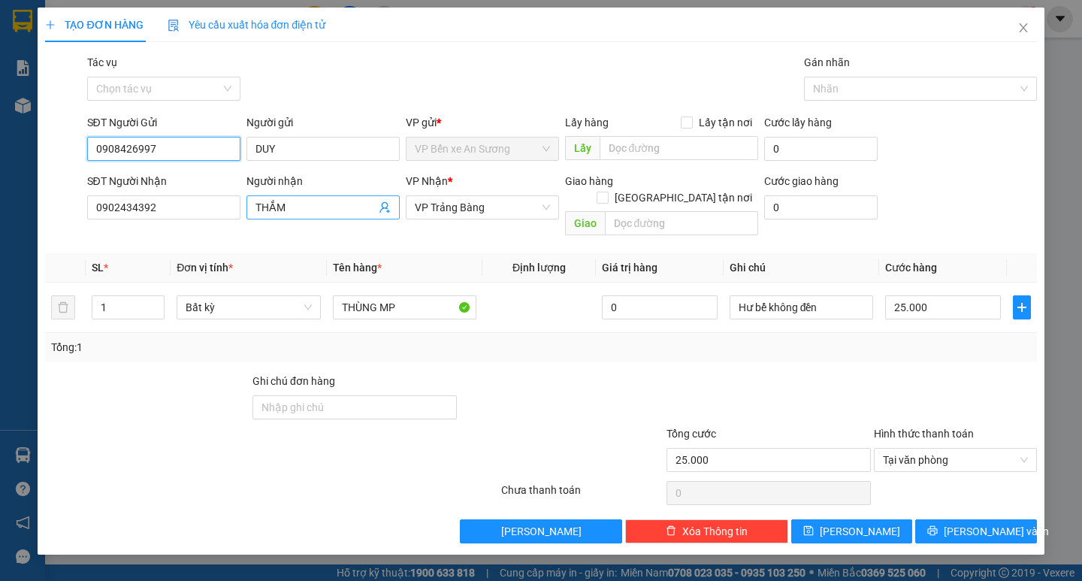
type input "0908426997"
click at [383, 210] on icon "user-add" at bounding box center [385, 207] width 12 height 12
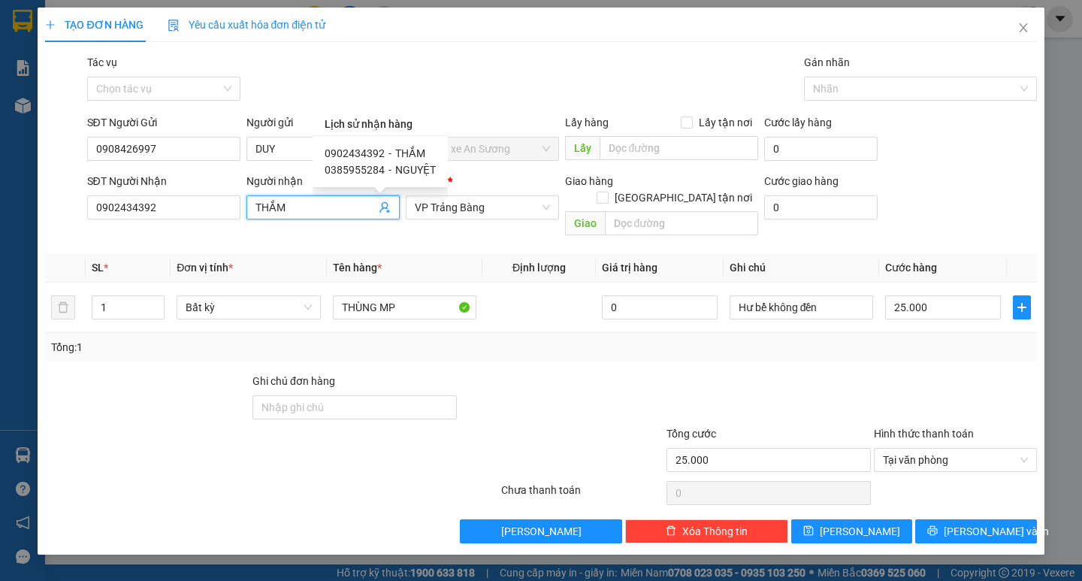
click at [367, 167] on span "0385955284" at bounding box center [354, 170] width 60 height 12
type input "0385955284"
type input "NGUYỆT"
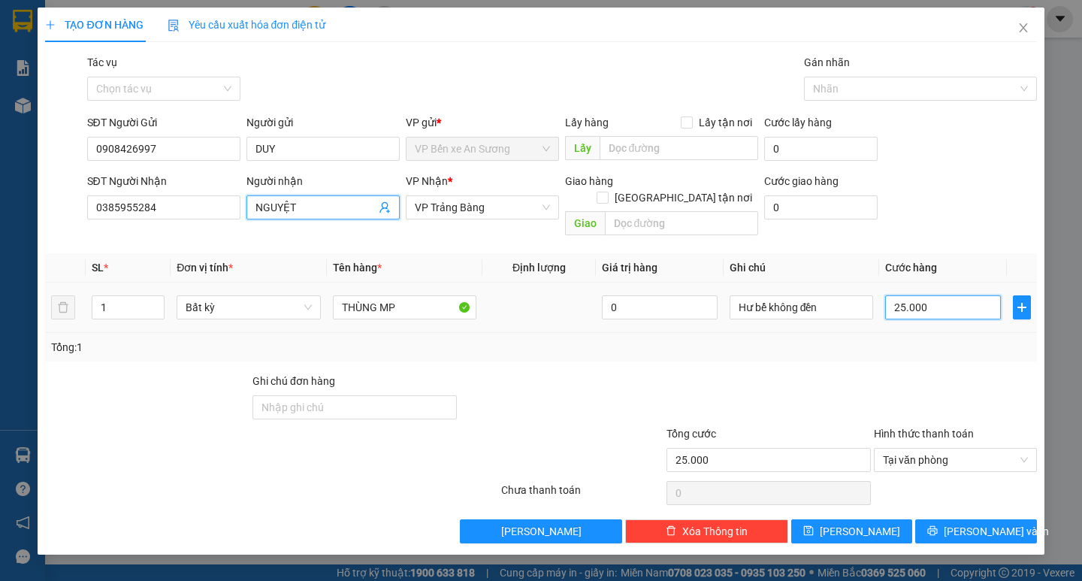
click at [934, 295] on input "25.000" at bounding box center [943, 307] width 116 height 24
type input "0"
type input "6"
type input "065"
type input "65"
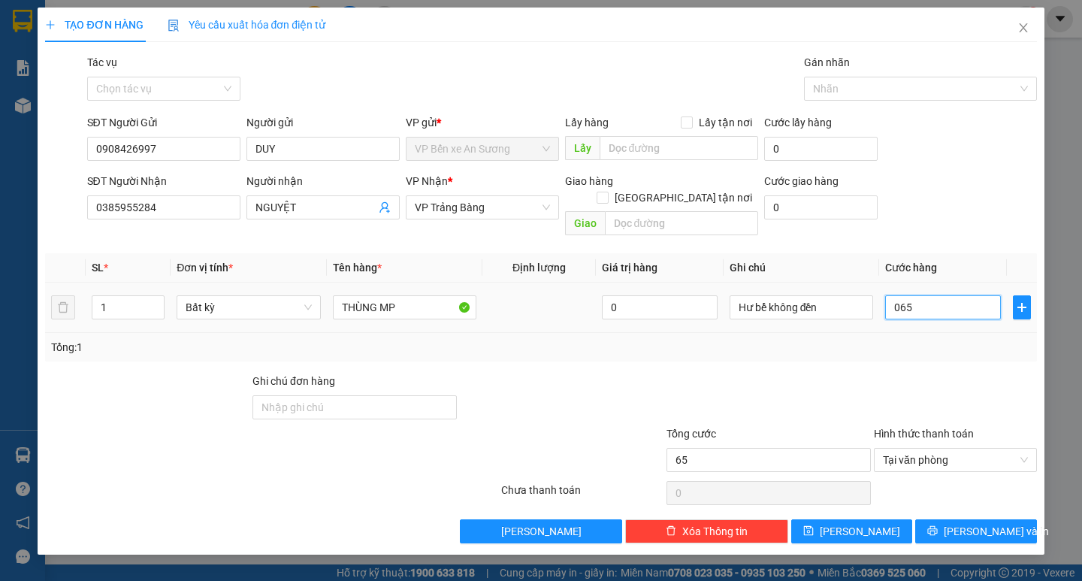
type input "065"
type input "65.000"
click at [822, 343] on div "Tổng: 1" at bounding box center [540, 347] width 991 height 29
click at [973, 523] on span "[PERSON_NAME] và In" at bounding box center [995, 531] width 105 height 17
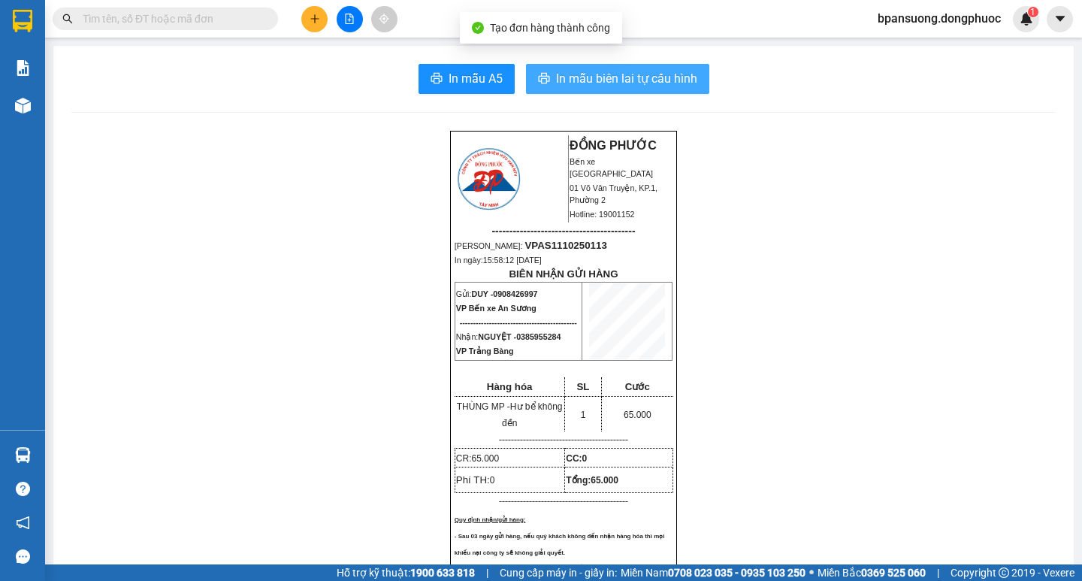
click at [638, 80] on span "In mẫu biên lai tự cấu hình" at bounding box center [626, 78] width 141 height 19
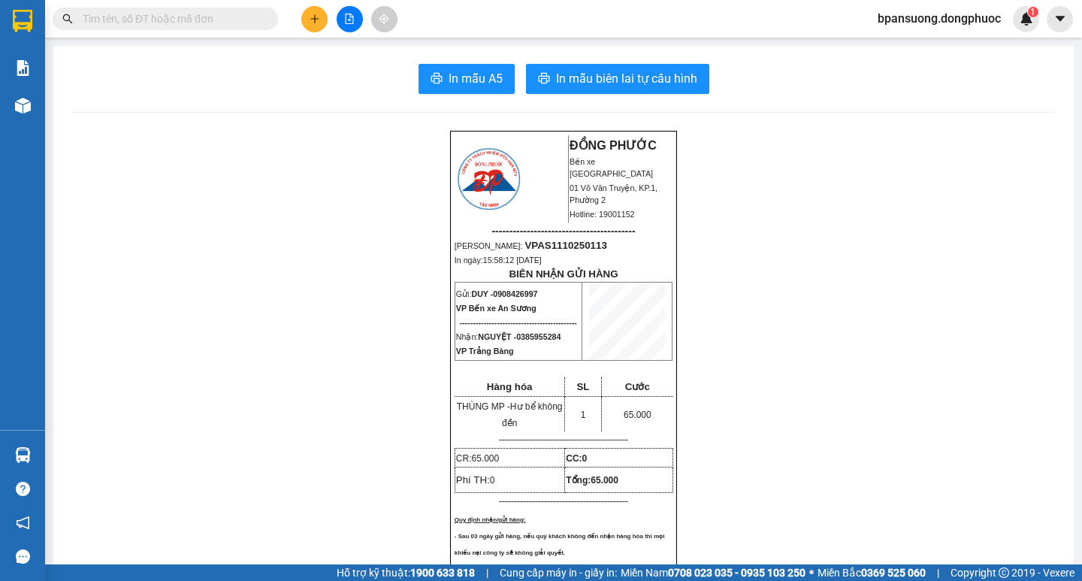
click at [123, 26] on input "text" at bounding box center [171, 19] width 177 height 17
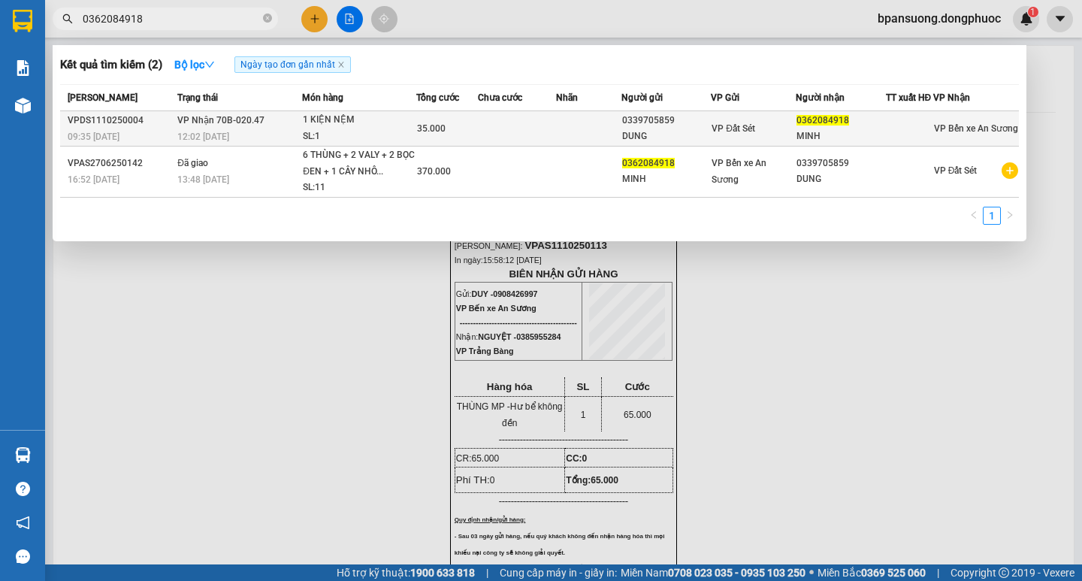
type input "0362084918"
click at [339, 125] on div "1 KIỆN NỆM" at bounding box center [359, 120] width 113 height 17
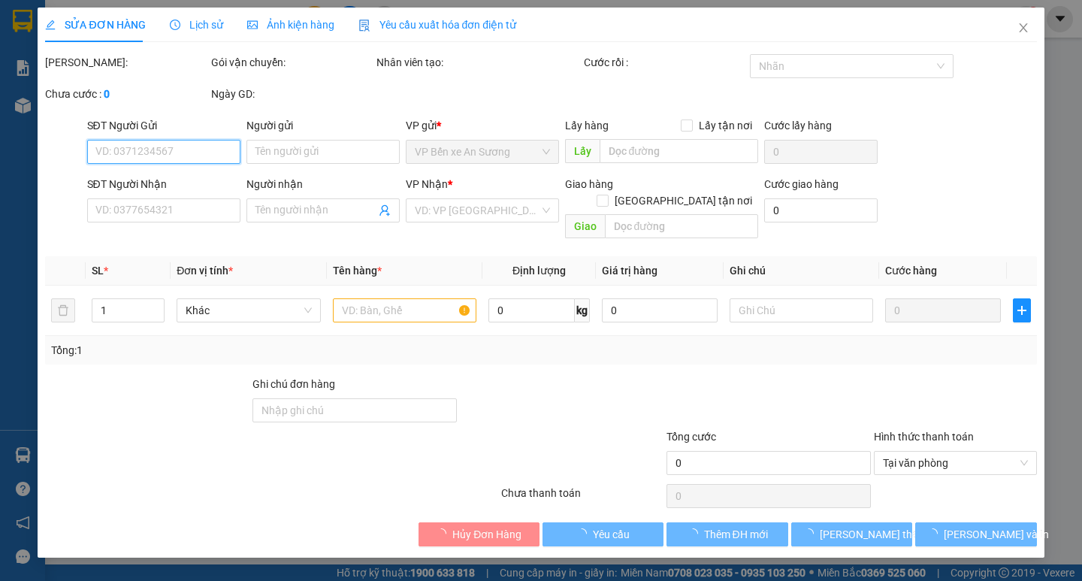
type input "0339705859"
type input "DUNG"
type input "0362084918"
type input "MINH"
type input "35.000"
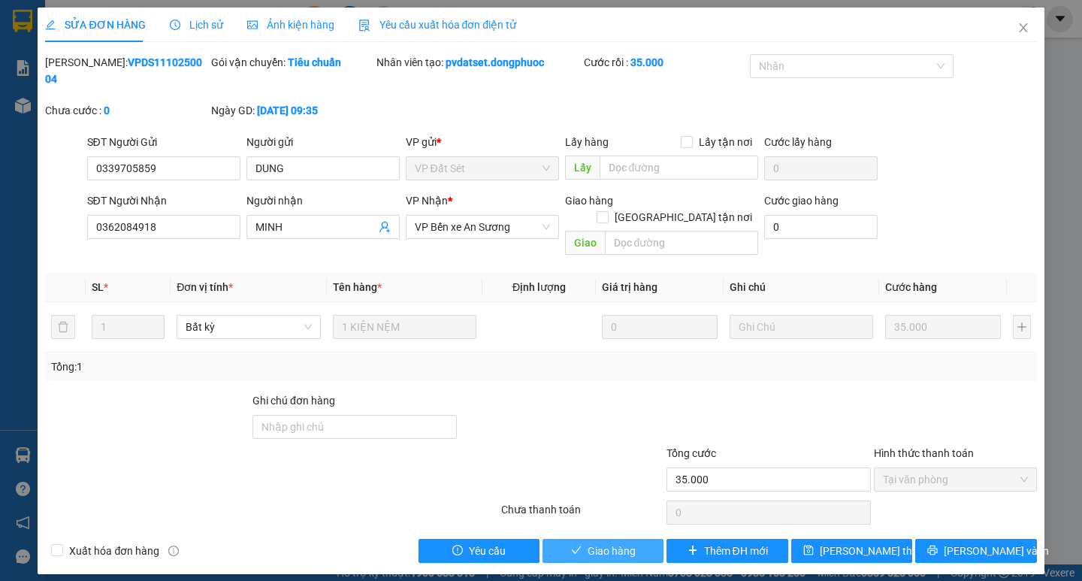
click at [602, 542] on span "Giao hàng" at bounding box center [611, 550] width 48 height 17
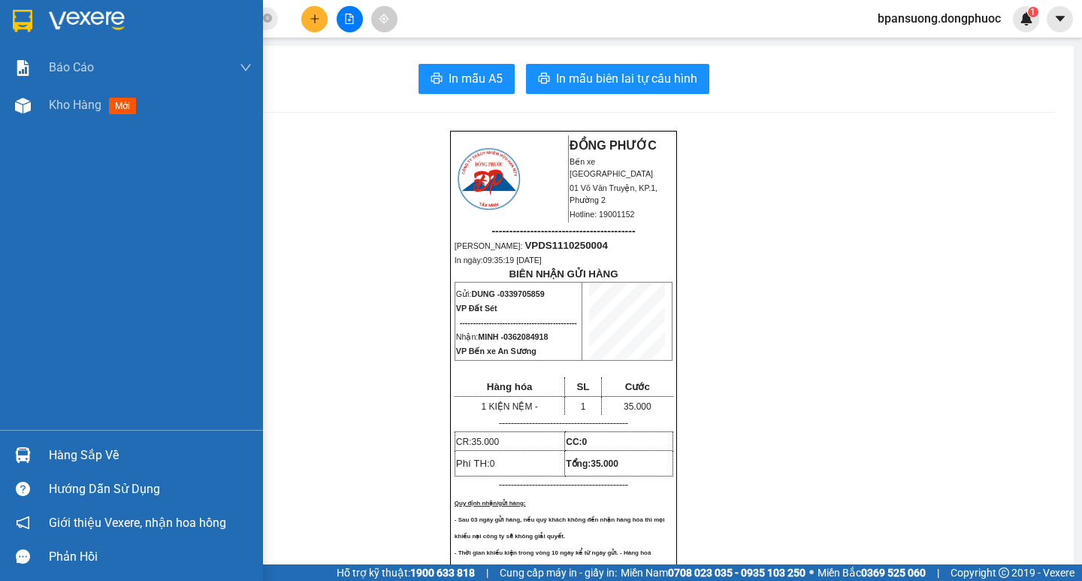
click at [74, 457] on div "Hàng sắp về" at bounding box center [150, 455] width 203 height 23
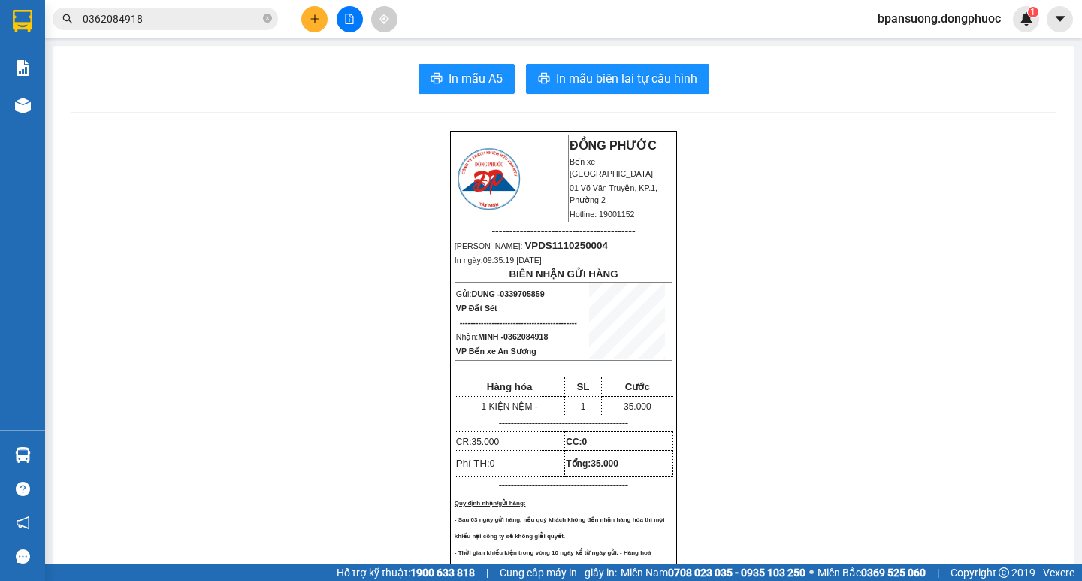
click at [306, 105] on section "Kết quả tìm kiếm ( 2 ) Bộ lọc Ngày tạo đơn gần nhất Mã ĐH Trạng thái Món hàng T…" at bounding box center [541, 290] width 1082 height 581
click at [267, 22] on icon "close-circle" at bounding box center [267, 18] width 9 height 9
click at [232, 17] on input "text" at bounding box center [171, 19] width 177 height 17
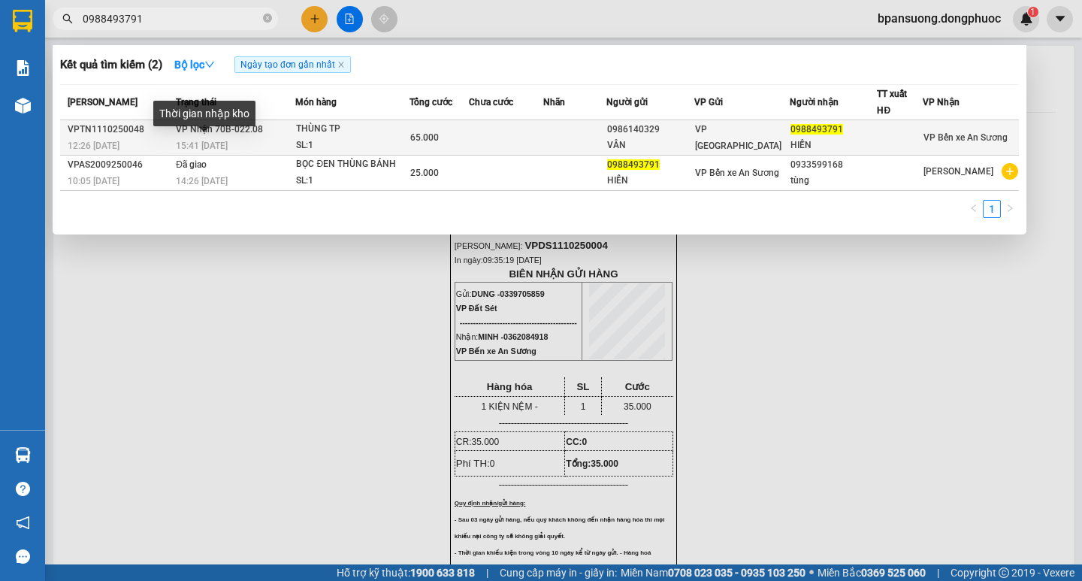
type input "0988493791"
click at [228, 143] on span "15:41 - 11/10" at bounding box center [202, 145] width 52 height 11
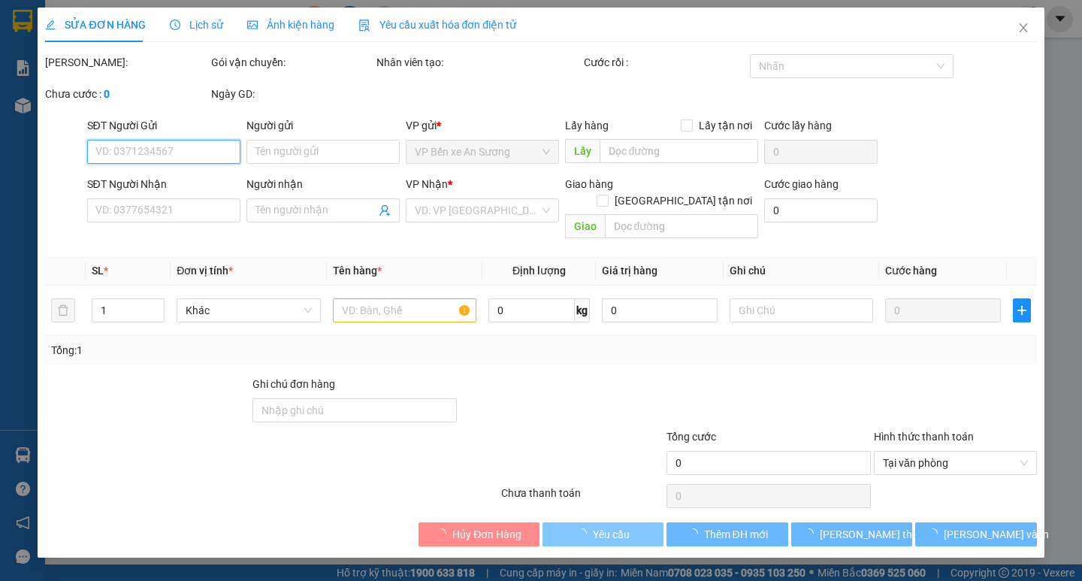
type input "0986140329"
type input "VÂN"
type input "0988493791"
type input "HIỀN"
type input "65.000"
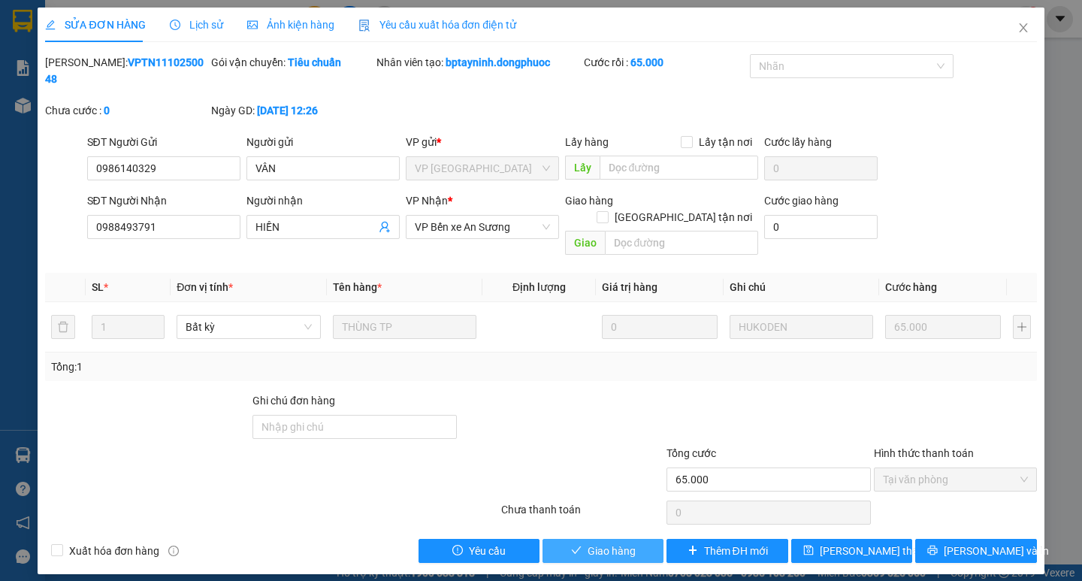
click at [595, 542] on span "Giao hàng" at bounding box center [611, 550] width 48 height 17
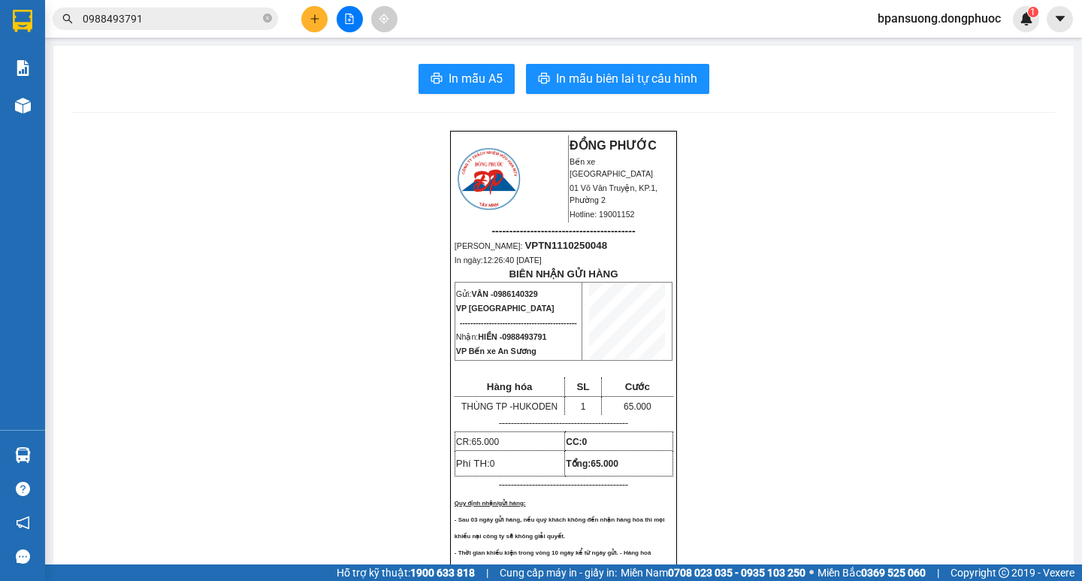
click at [309, 15] on icon "plus" at bounding box center [314, 19] width 11 height 11
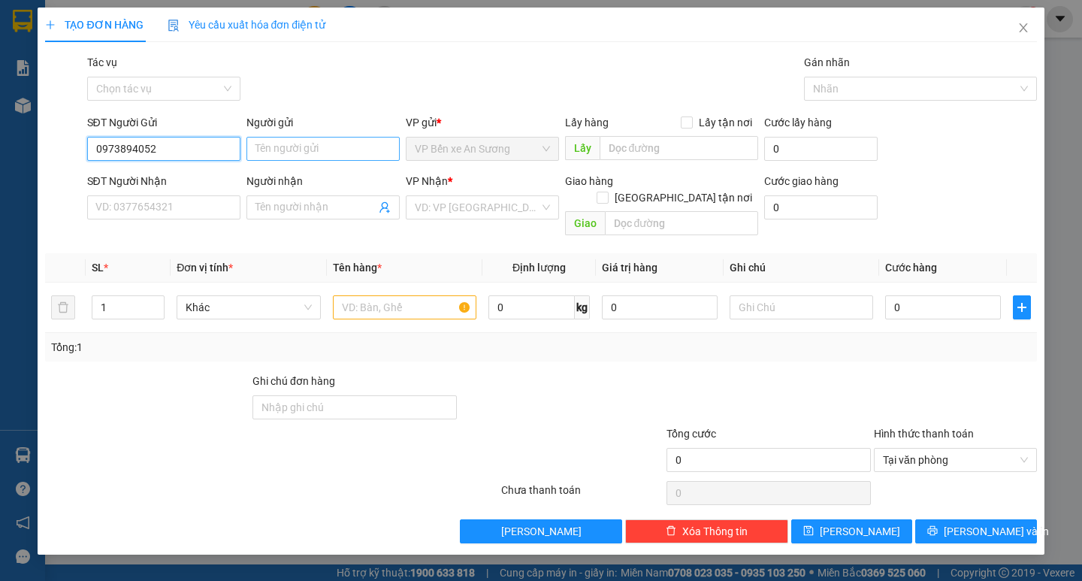
type input "0973894052"
drag, startPoint x: 288, startPoint y: 149, endPoint x: 284, endPoint y: 132, distance: 17.9
click at [288, 150] on input "Người gửi" at bounding box center [322, 149] width 153 height 24
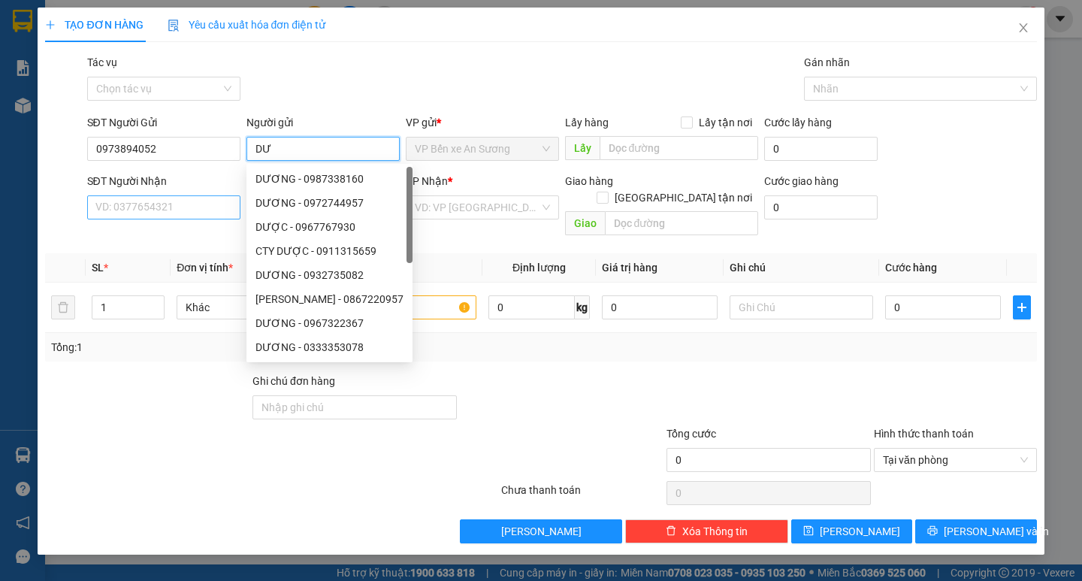
type input "DƯ"
click at [118, 212] on input "SĐT Người Nhận" at bounding box center [163, 207] width 153 height 24
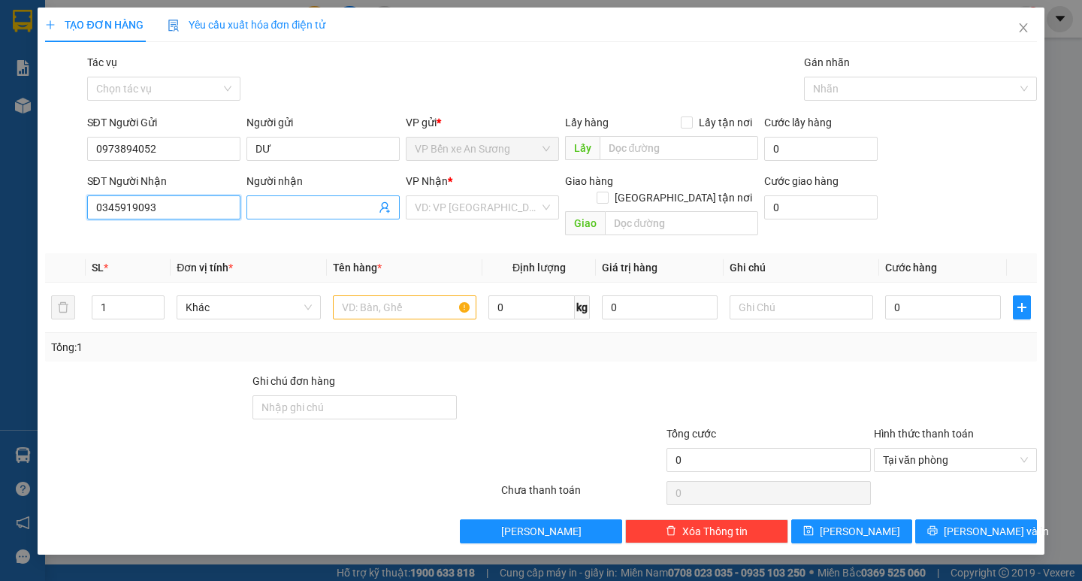
type input "0345919093"
click at [288, 211] on input "Người nhận" at bounding box center [315, 207] width 120 height 17
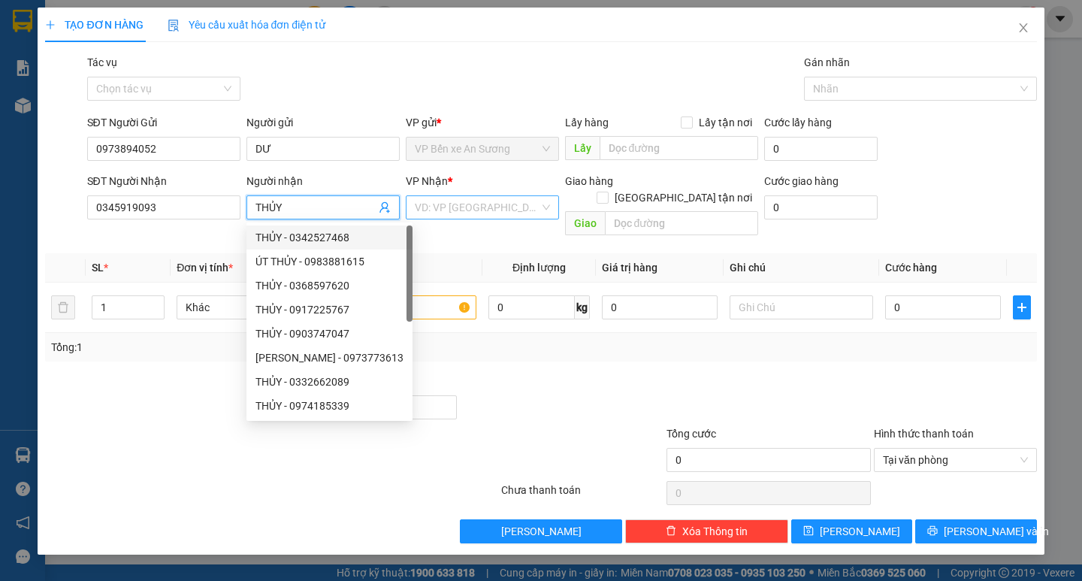
type input "THỦY"
click at [448, 198] on input "search" at bounding box center [477, 207] width 125 height 23
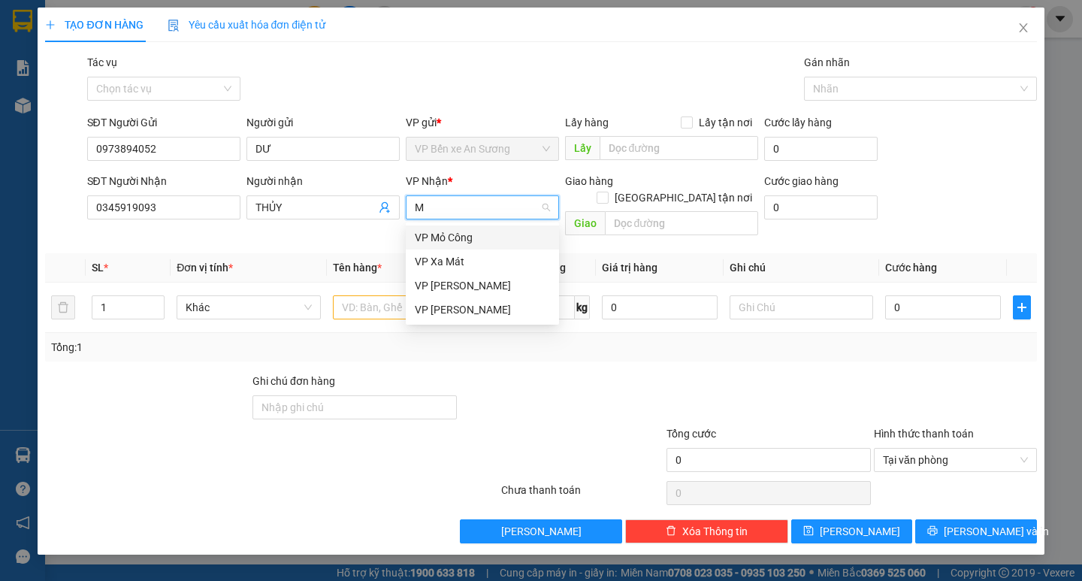
type input "MC"
drag, startPoint x: 469, startPoint y: 236, endPoint x: 433, endPoint y: 264, distance: 45.4
click at [468, 235] on div "VP Mỏ Công" at bounding box center [482, 237] width 135 height 17
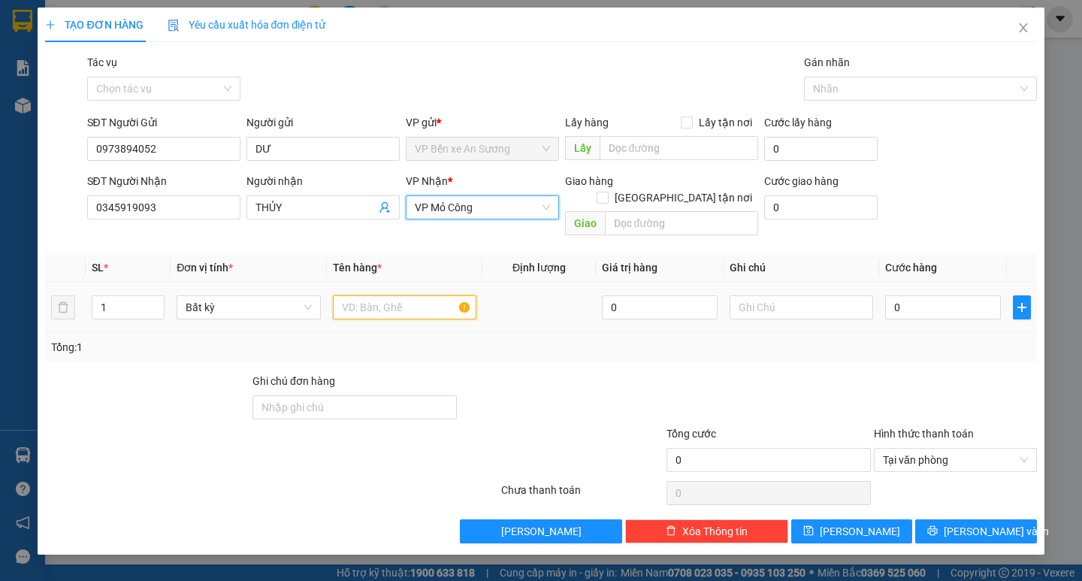
click at [380, 295] on input "text" at bounding box center [404, 307] width 143 height 24
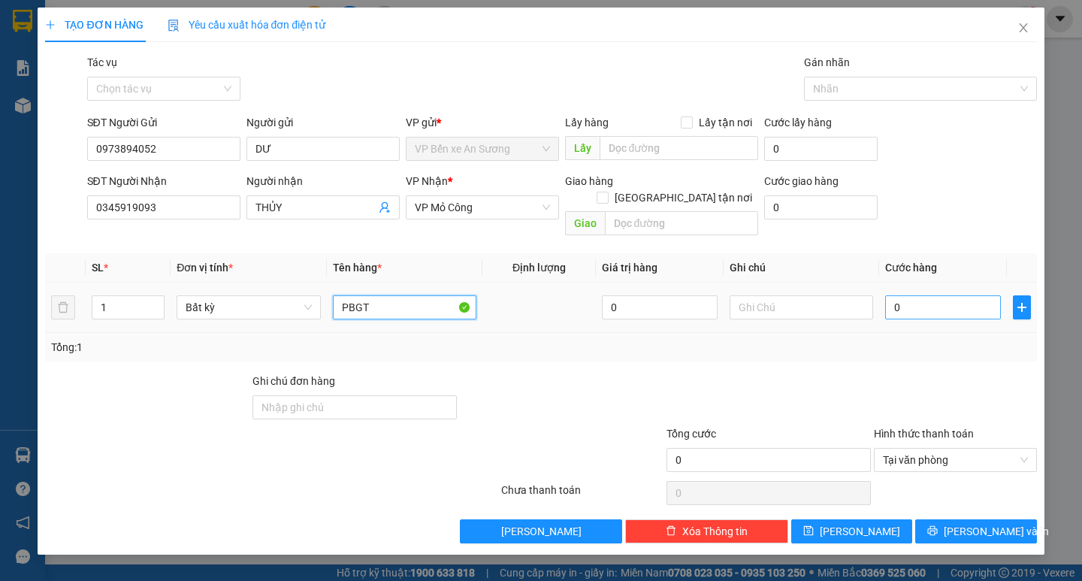
type input "PBGT"
type input "2"
type input "25"
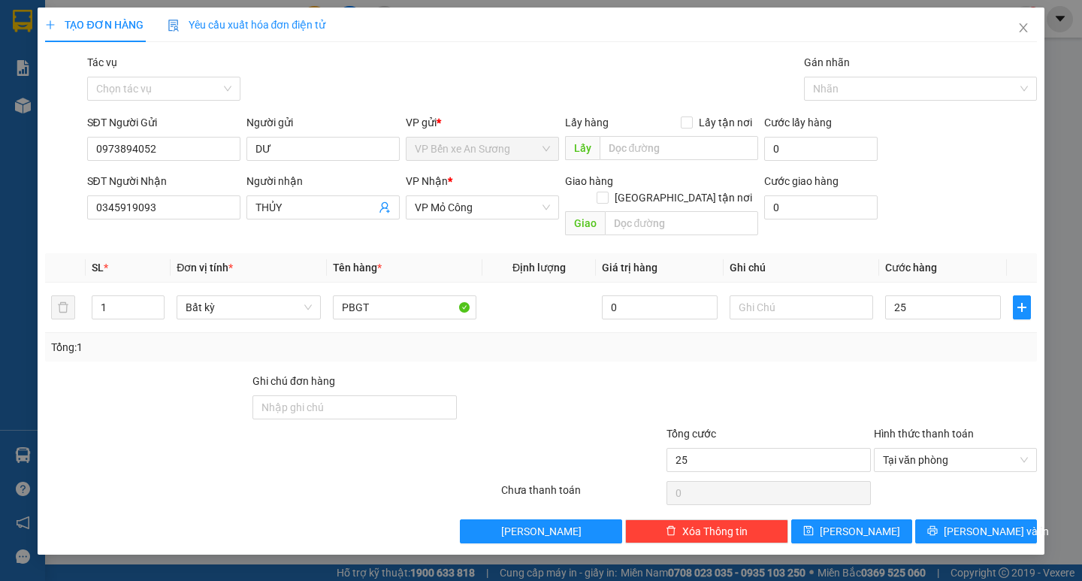
type input "25.000"
click at [862, 339] on div "Tổng: 1" at bounding box center [540, 347] width 979 height 17
drag, startPoint x: 989, startPoint y: 510, endPoint x: 947, endPoint y: 425, distance: 94.7
click at [988, 523] on span "[PERSON_NAME] và In" at bounding box center [995, 531] width 105 height 17
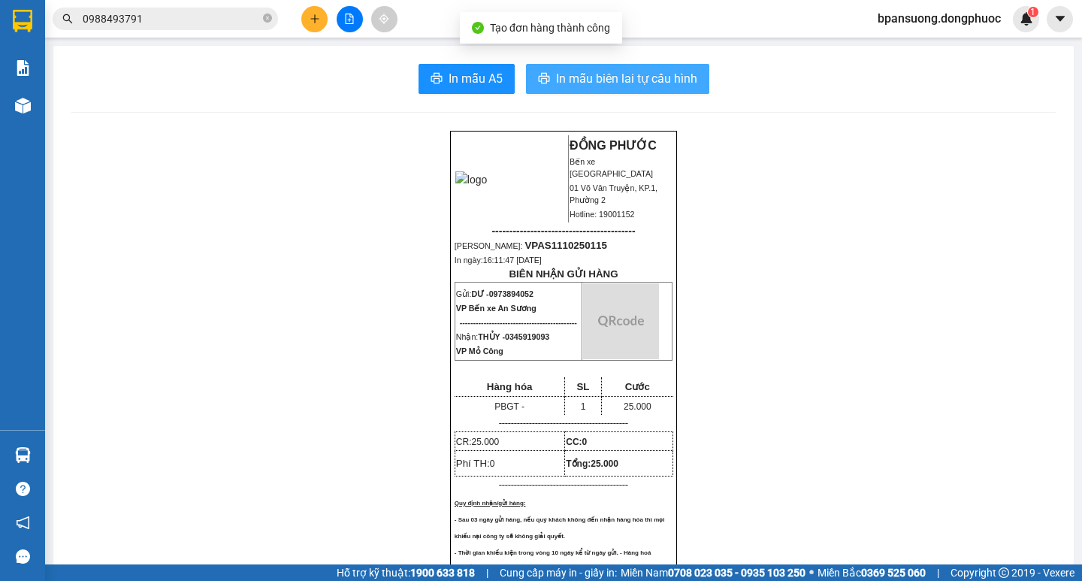
click at [599, 83] on span "In mẫu biên lai tự cấu hình" at bounding box center [626, 78] width 141 height 19
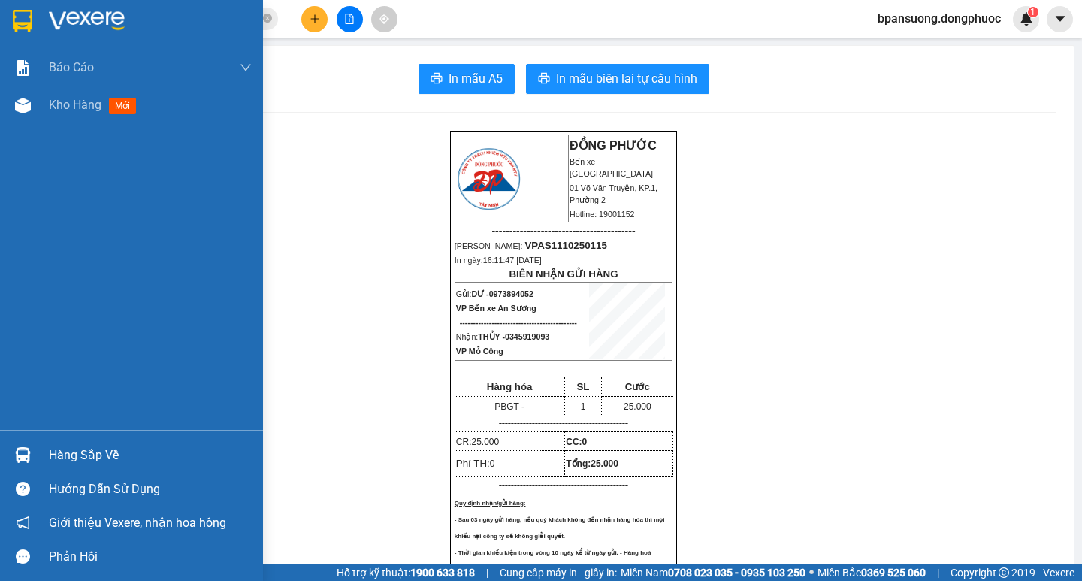
click at [73, 457] on div "Hàng sắp về" at bounding box center [150, 455] width 203 height 23
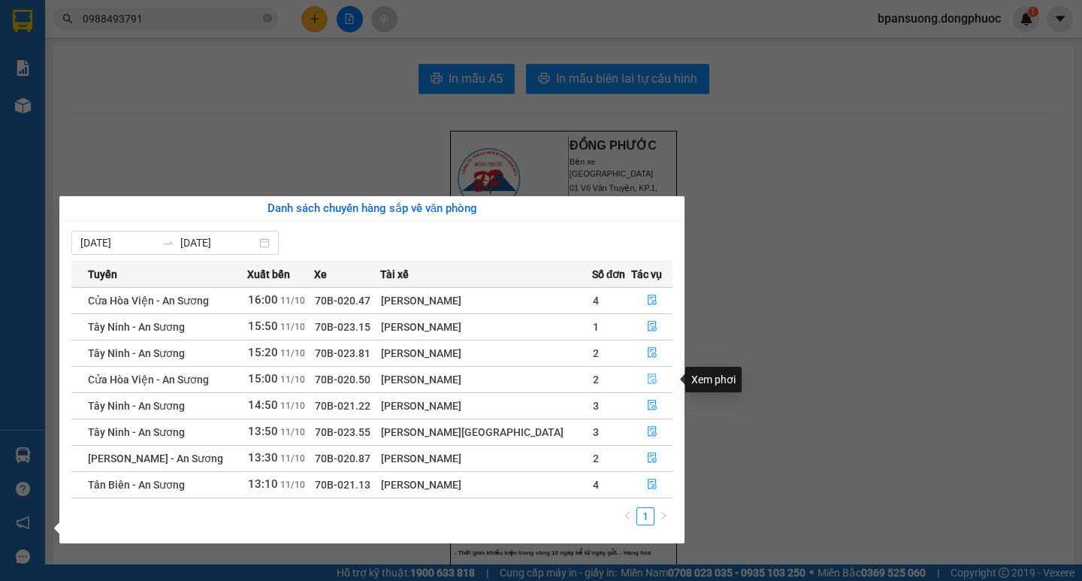
click at [647, 374] on icon "file-done" at bounding box center [651, 379] width 9 height 11
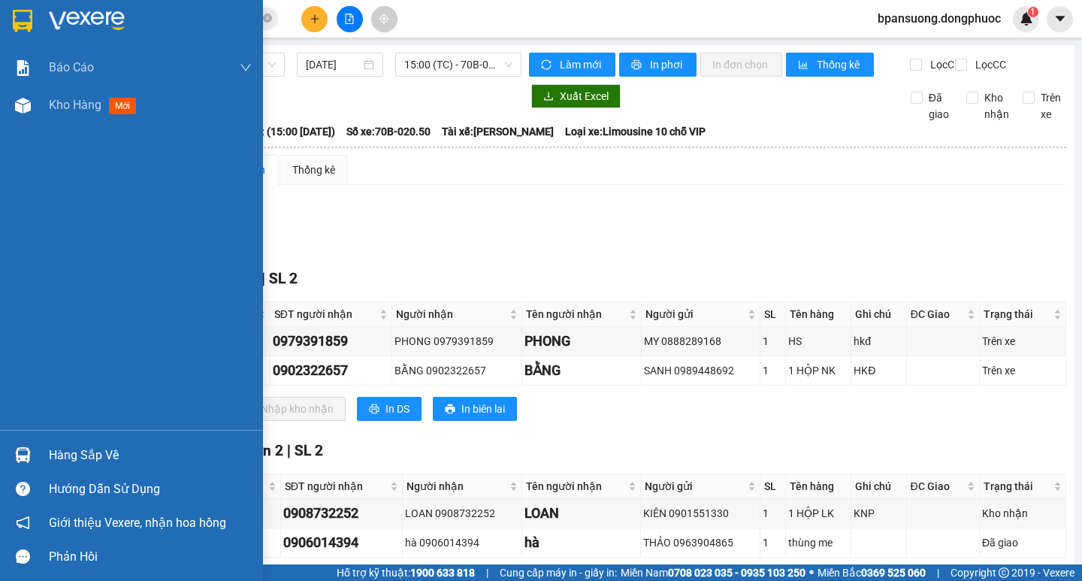
click at [95, 454] on div "Hàng sắp về" at bounding box center [150, 455] width 203 height 23
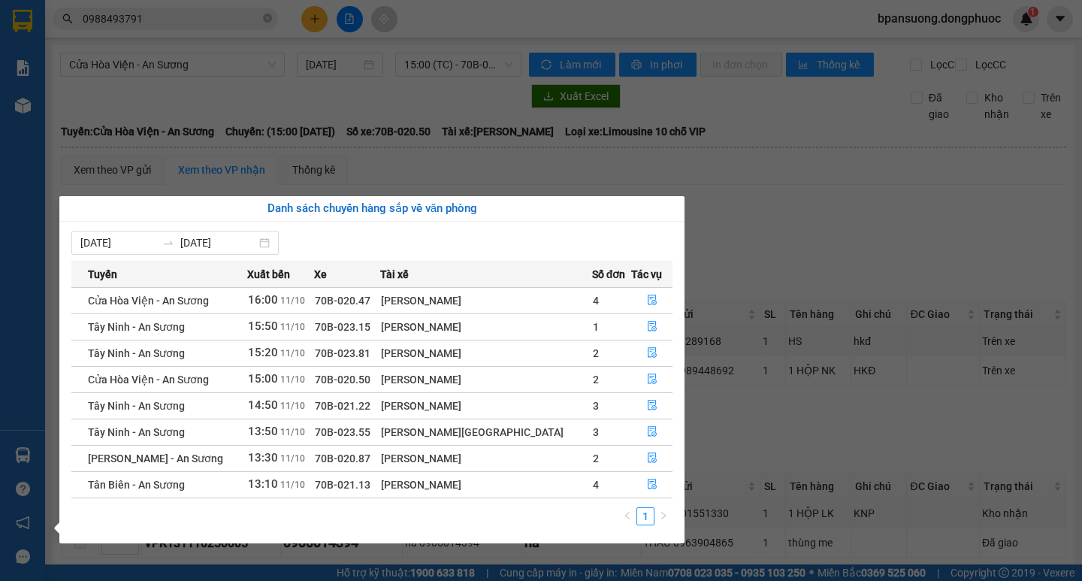
click at [804, 273] on section "Kết quả tìm kiếm ( 2 ) Bộ lọc Ngày tạo đơn gần nhất Mã ĐH Trạng thái Món hàng T…" at bounding box center [541, 290] width 1082 height 581
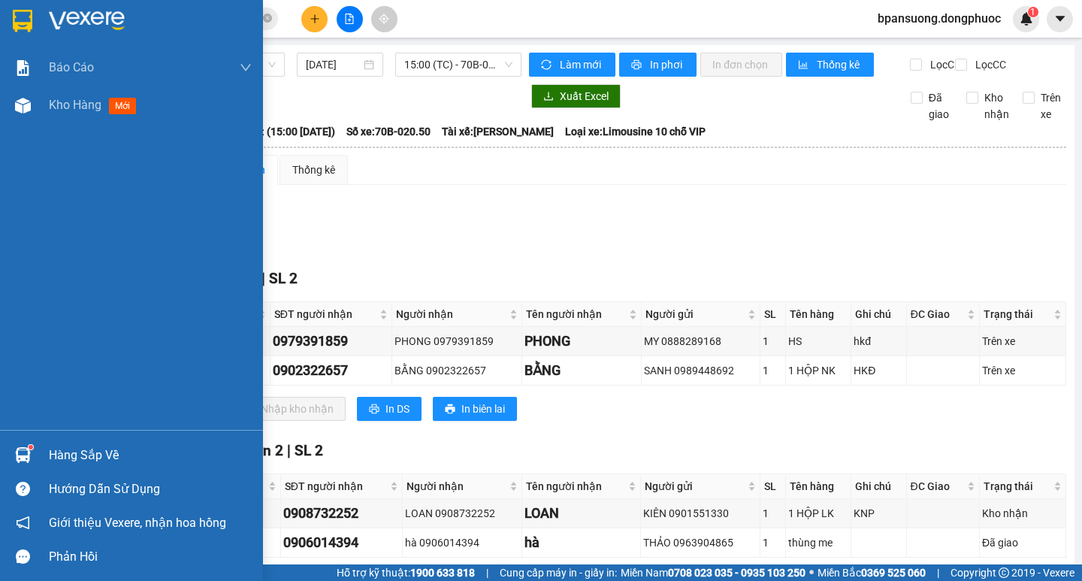
drag, startPoint x: 69, startPoint y: 451, endPoint x: 262, endPoint y: 214, distance: 305.3
click at [70, 448] on div "Hàng sắp về" at bounding box center [150, 455] width 203 height 23
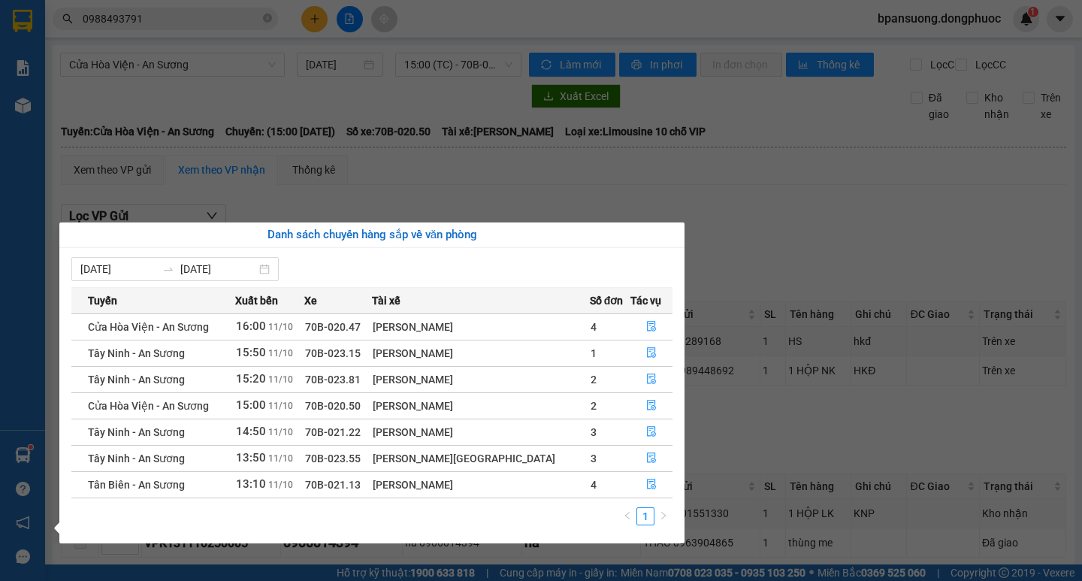
click at [306, 21] on section "Kết quả tìm kiếm ( 2 ) Bộ lọc Ngày tạo đơn gần nhất Mã ĐH Trạng thái Món hàng T…" at bounding box center [541, 290] width 1082 height 581
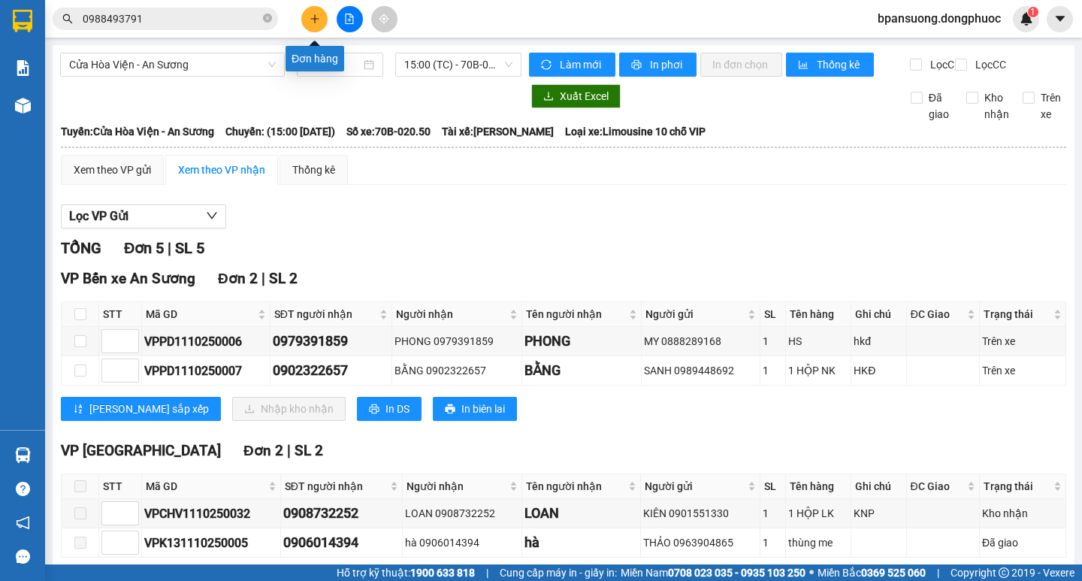
click at [305, 19] on button at bounding box center [314, 19] width 26 height 26
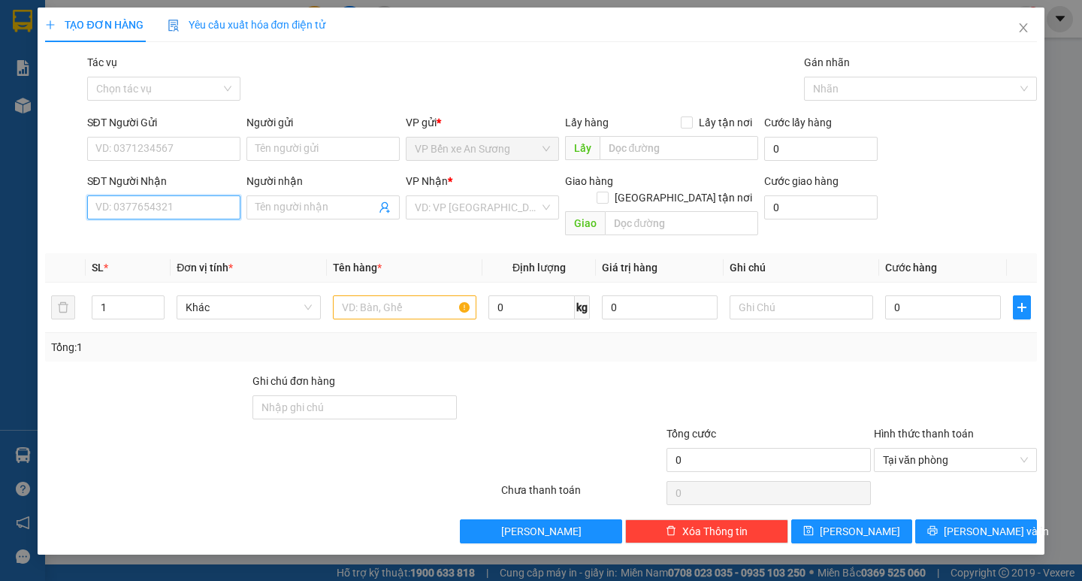
click at [150, 207] on input "SĐT Người Nhận" at bounding box center [163, 207] width 153 height 24
type input "0372729288"
click at [177, 235] on div "0372729288 - DƯƠNG" at bounding box center [163, 237] width 135 height 17
type input "DƯƠNG"
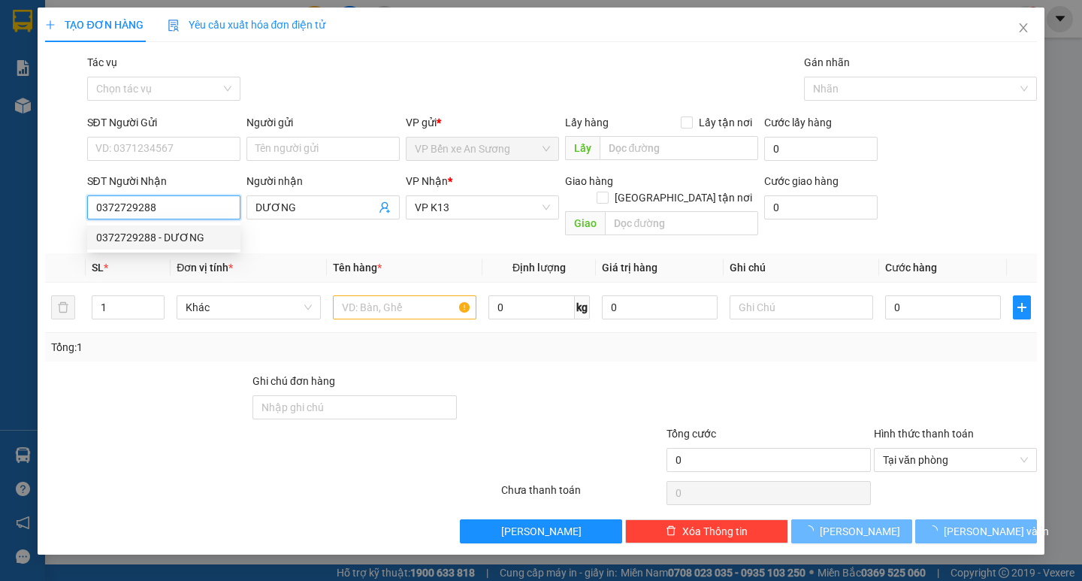
type input "20.000"
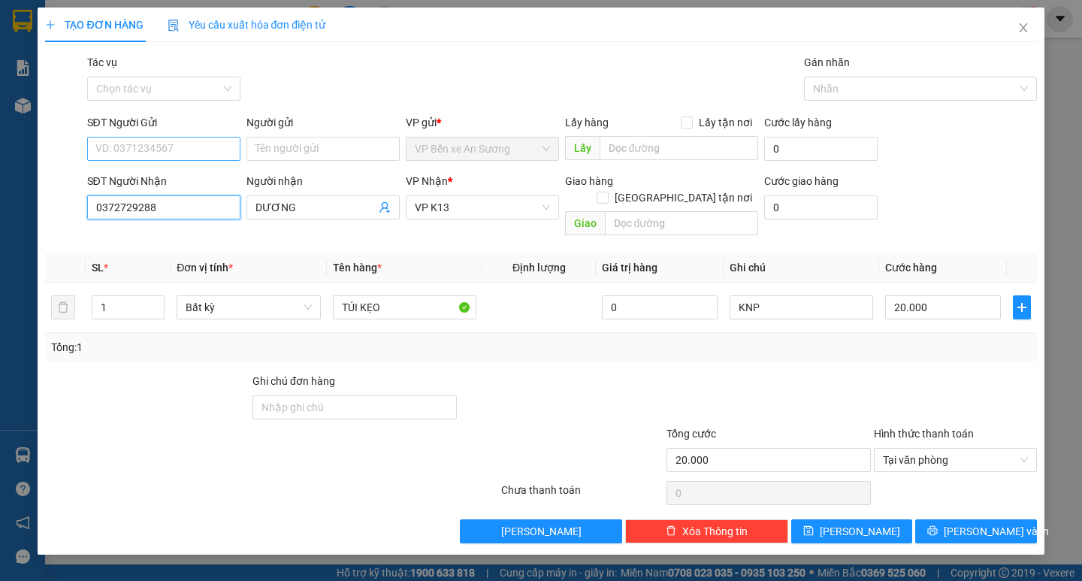
type input "0372729288"
click at [150, 150] on input "SĐT Người Gửi" at bounding box center [163, 149] width 153 height 24
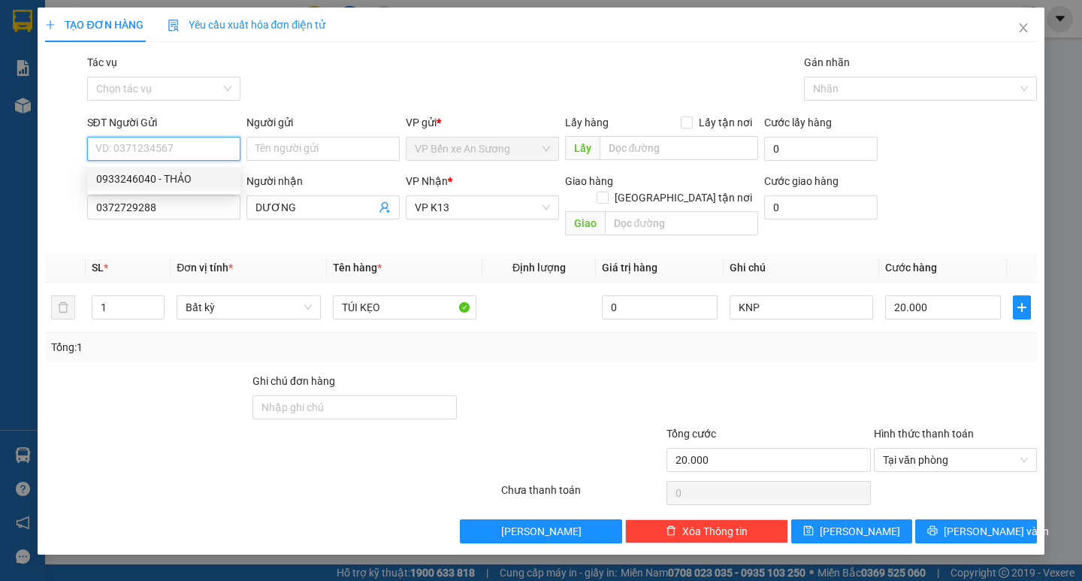
click at [147, 177] on div "0933246040 - THẢO" at bounding box center [163, 178] width 135 height 17
type input "0933246040"
type input "THẢO"
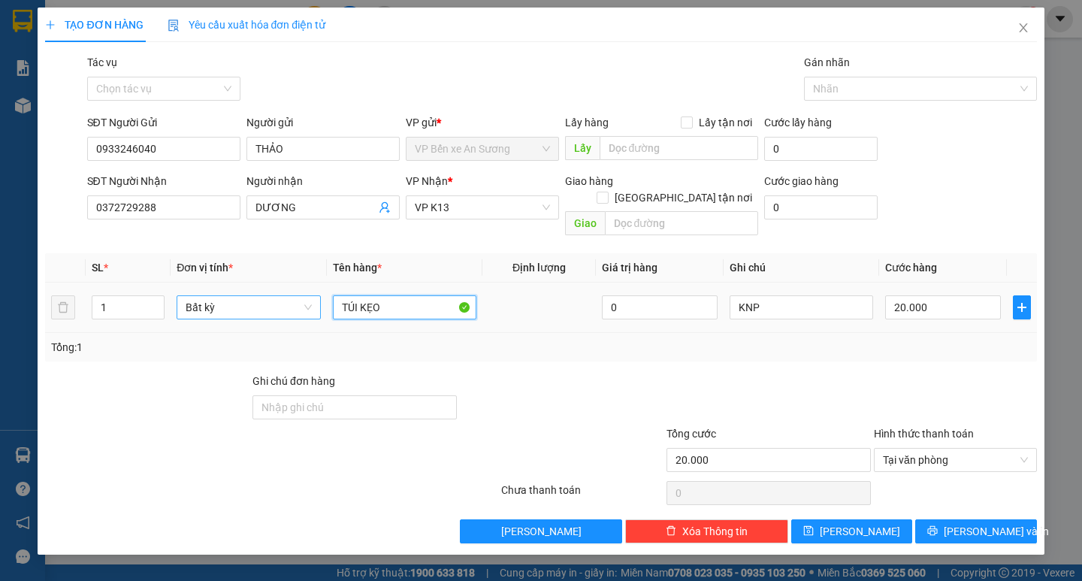
drag, startPoint x: 382, startPoint y: 283, endPoint x: 259, endPoint y: 300, distance: 123.6
click at [259, 300] on tr "1 Bất kỳ TÚI KẸO 0 KNP 20.000" at bounding box center [540, 307] width 991 height 50
type input "HỘP BÁNH TT"
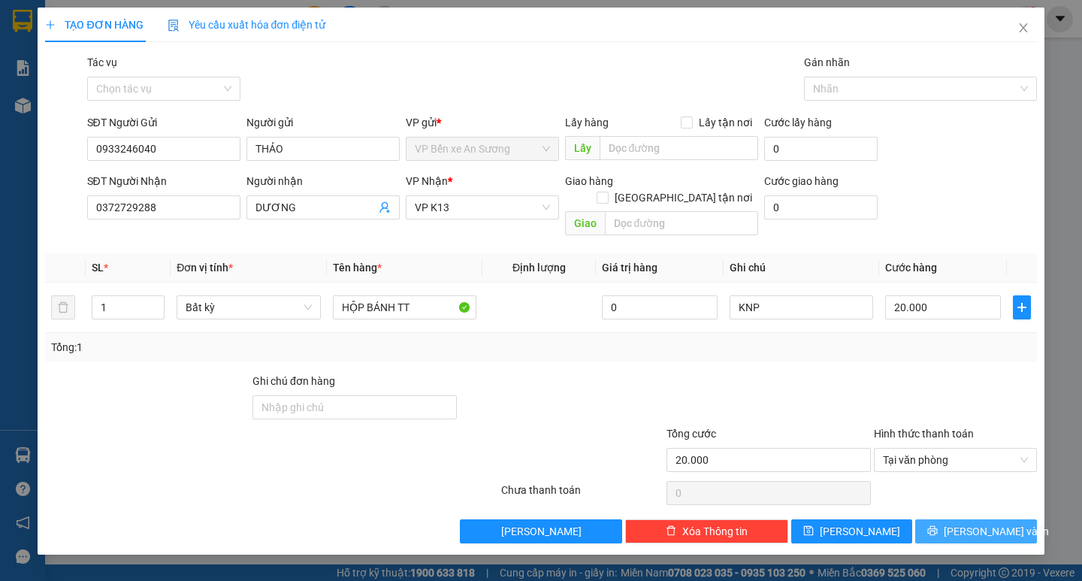
click at [967, 523] on span "[PERSON_NAME] và In" at bounding box center [995, 531] width 105 height 17
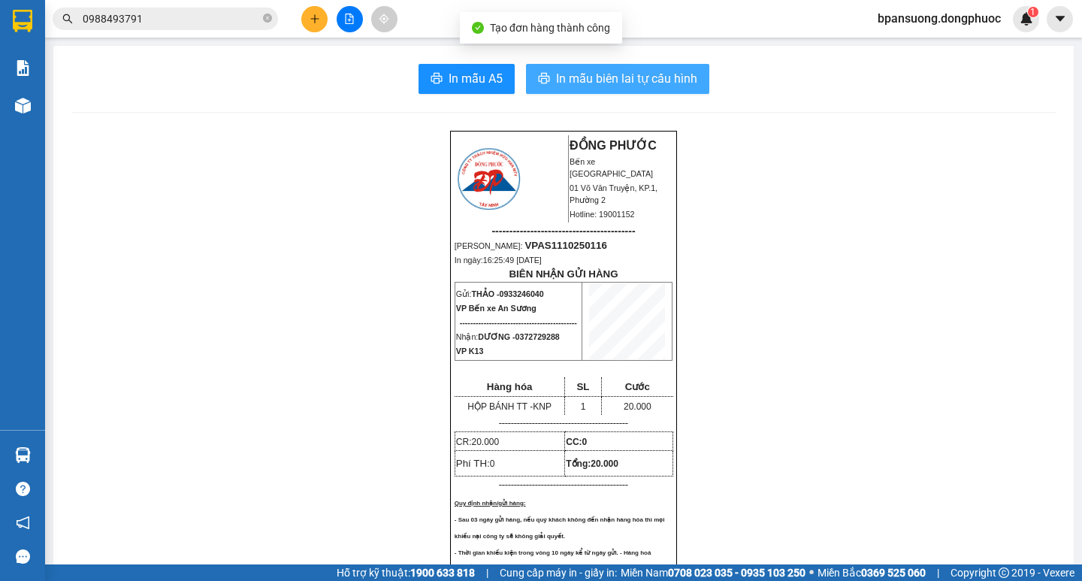
click at [664, 84] on span "In mẫu biên lai tự cấu hình" at bounding box center [626, 78] width 141 height 19
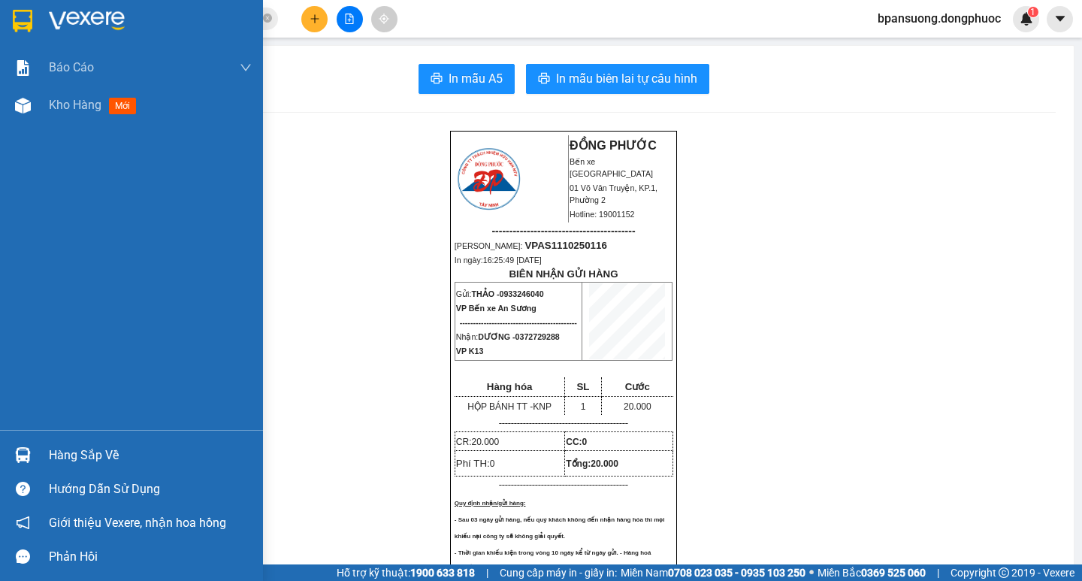
click at [83, 457] on div "Hàng sắp về" at bounding box center [150, 455] width 203 height 23
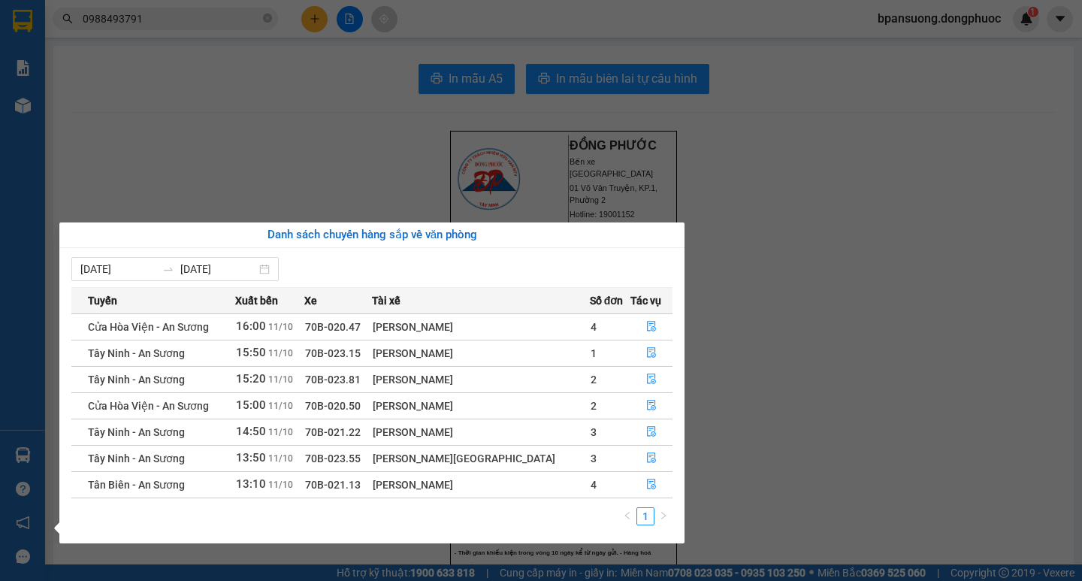
click at [202, 152] on section "Kết quả tìm kiếm ( 2 ) Bộ lọc Ngày tạo đơn gần nhất Mã ĐH Trạng thái Món hàng T…" at bounding box center [541, 290] width 1082 height 581
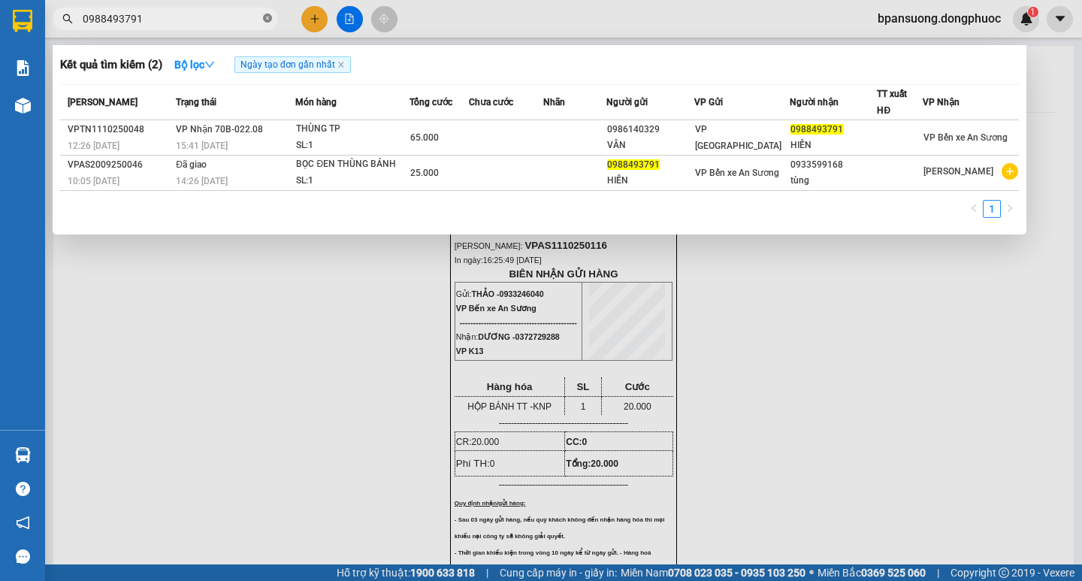
click at [264, 20] on icon "close-circle" at bounding box center [267, 18] width 9 height 9
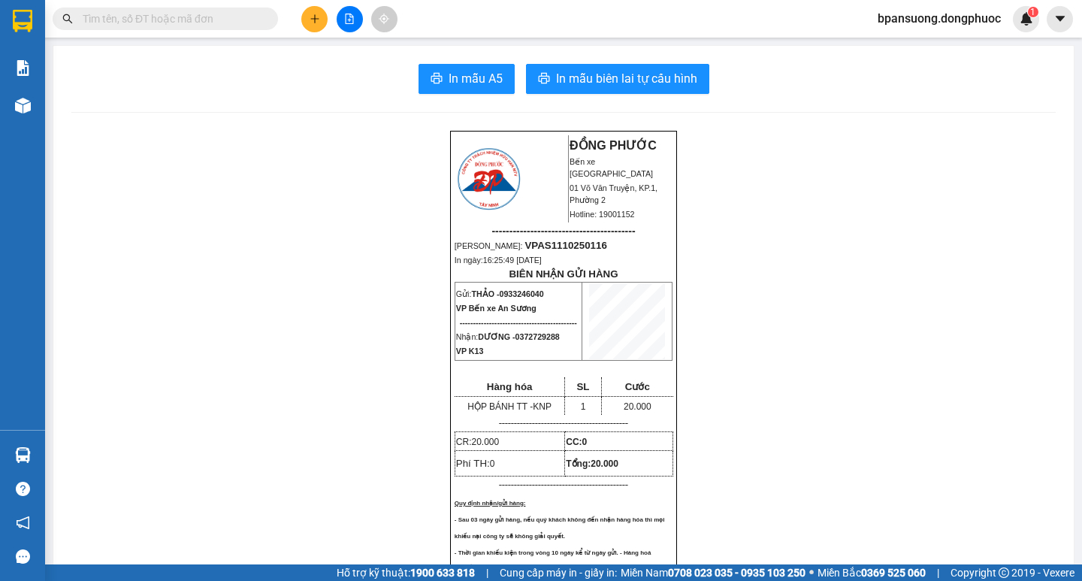
click at [219, 23] on input "text" at bounding box center [171, 19] width 177 height 17
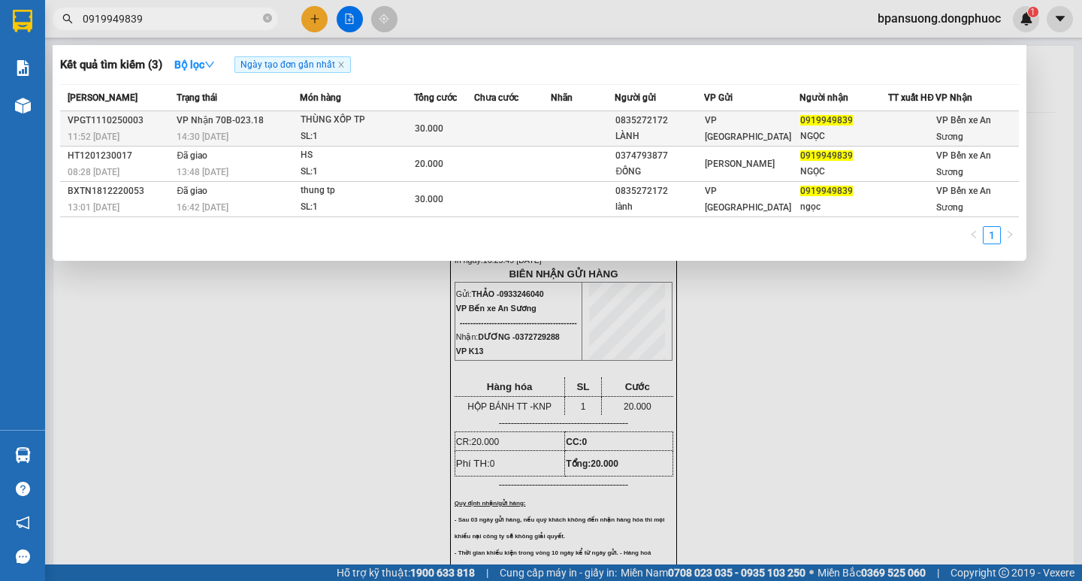
type input "0919949839"
click at [352, 128] on div "THÙNG XỐP TP" at bounding box center [356, 120] width 113 height 17
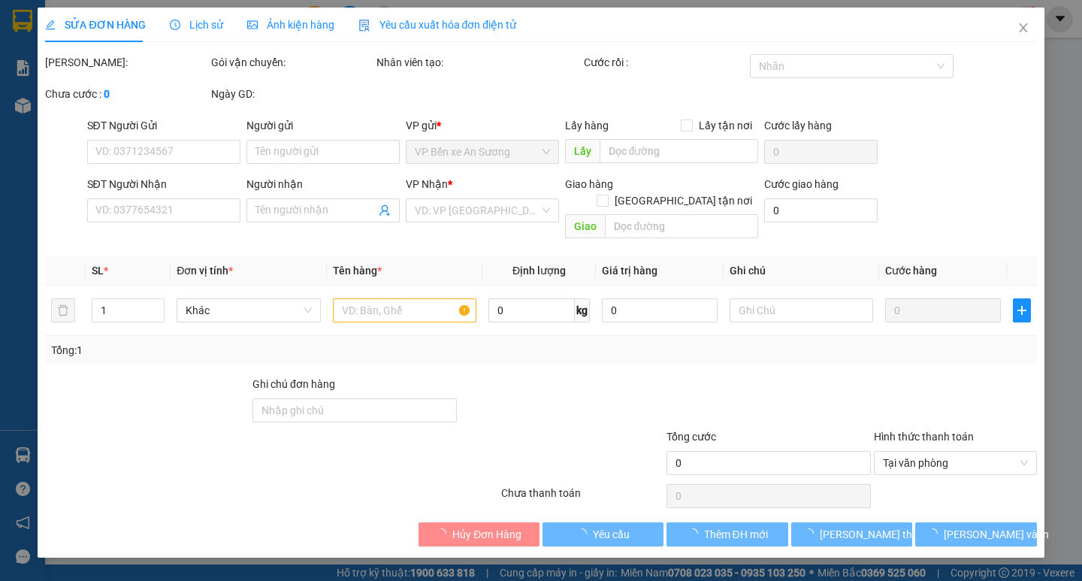
type input "0835272172"
type input "LÀNH"
type input "0919949839"
type input "NGỌC"
type input "30.000"
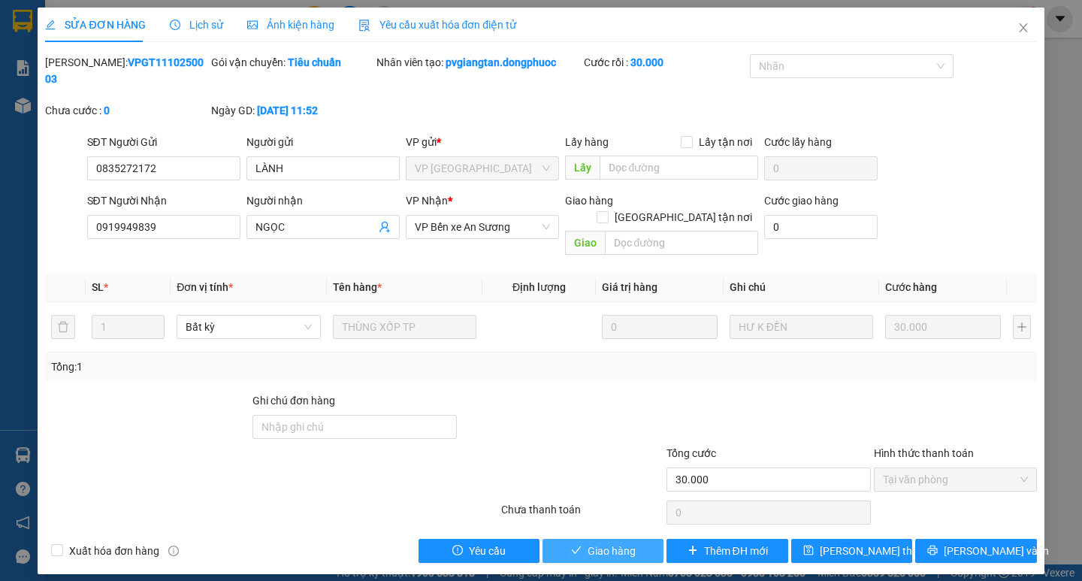
click at [624, 539] on button "Giao hàng" at bounding box center [602, 551] width 121 height 24
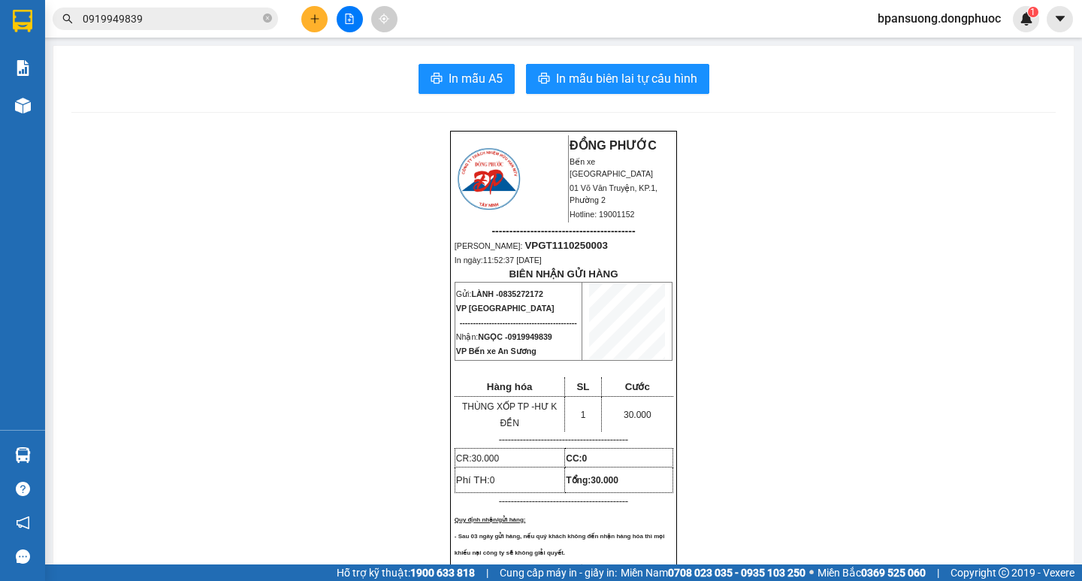
click at [319, 13] on button at bounding box center [314, 19] width 26 height 26
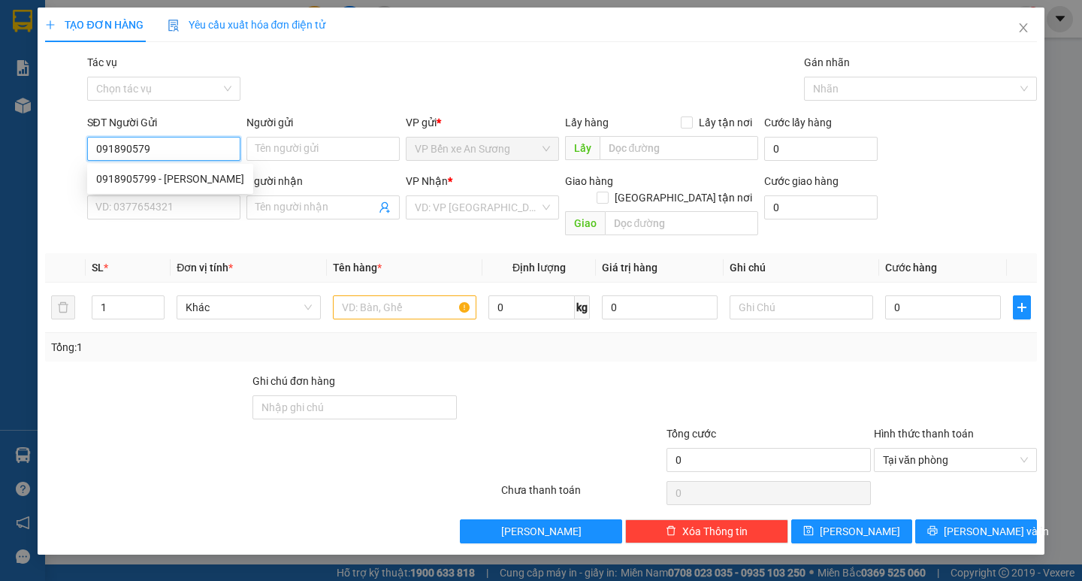
type input "0918905799"
click at [160, 180] on div "0918905799 - LỆ QUYÊN" at bounding box center [170, 178] width 148 height 17
type input "[PERSON_NAME]"
type input "0367777740"
type input "ĐẠT"
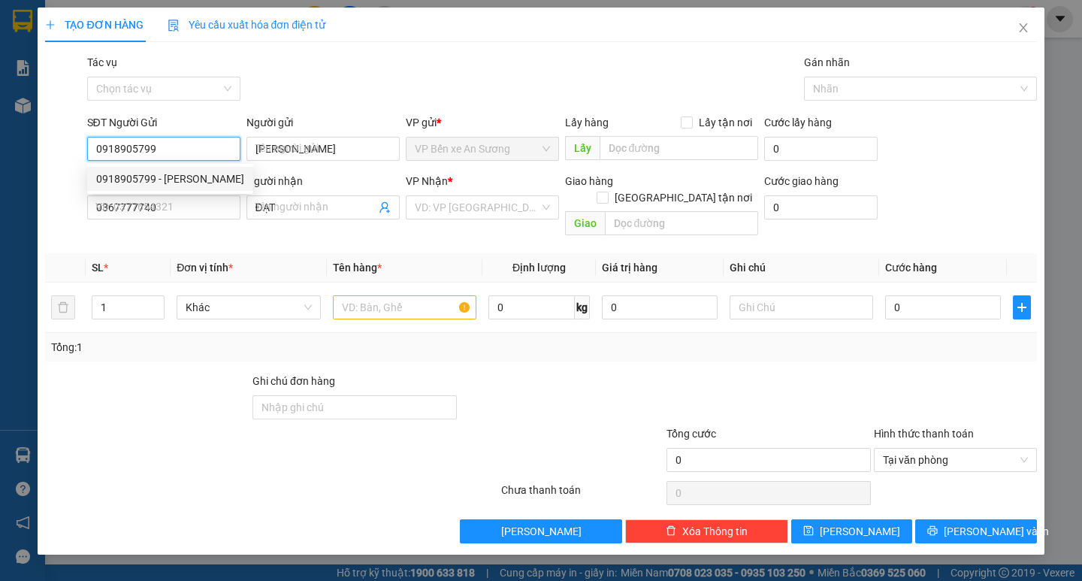
type input "90.000"
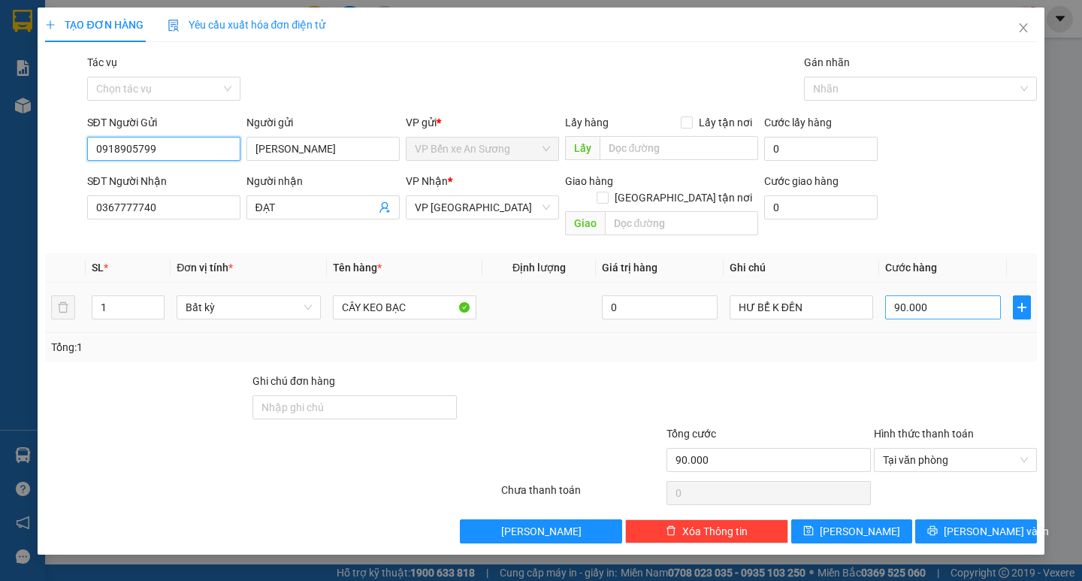
type input "0918905799"
click at [928, 297] on input "90.000" at bounding box center [943, 307] width 116 height 24
type input "0"
type input "3"
type input "033"
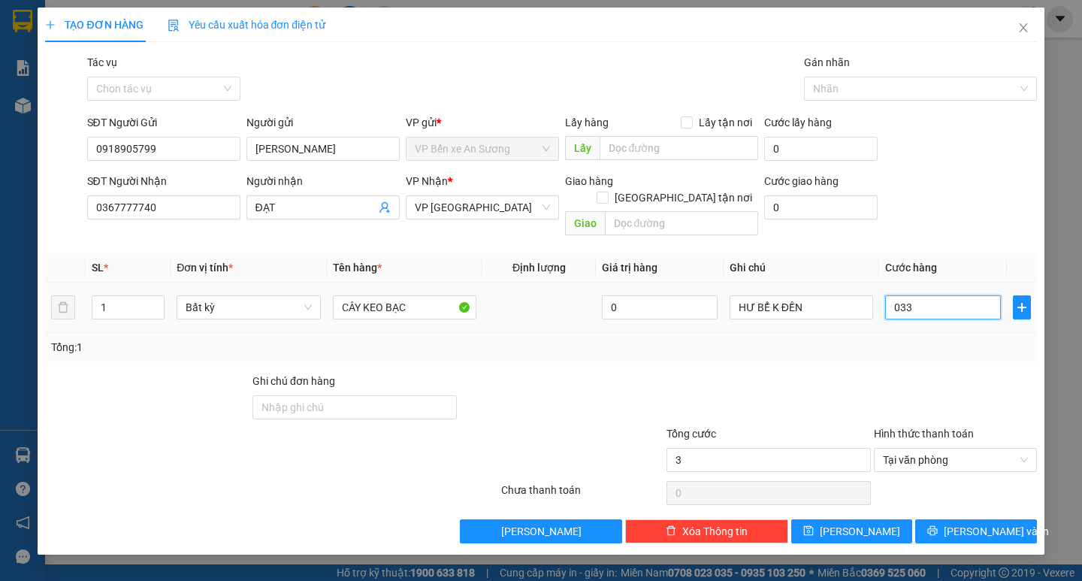
type input "33"
type input "0.330"
type input "330"
type input "033"
type input "3"
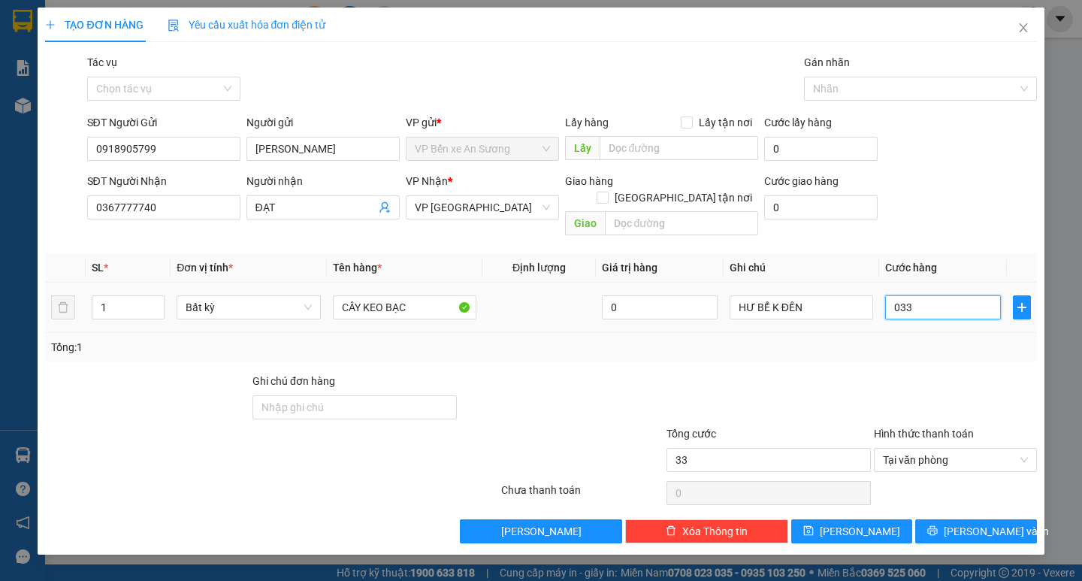
type input "03"
type input "30"
type input "030"
type input "30.000"
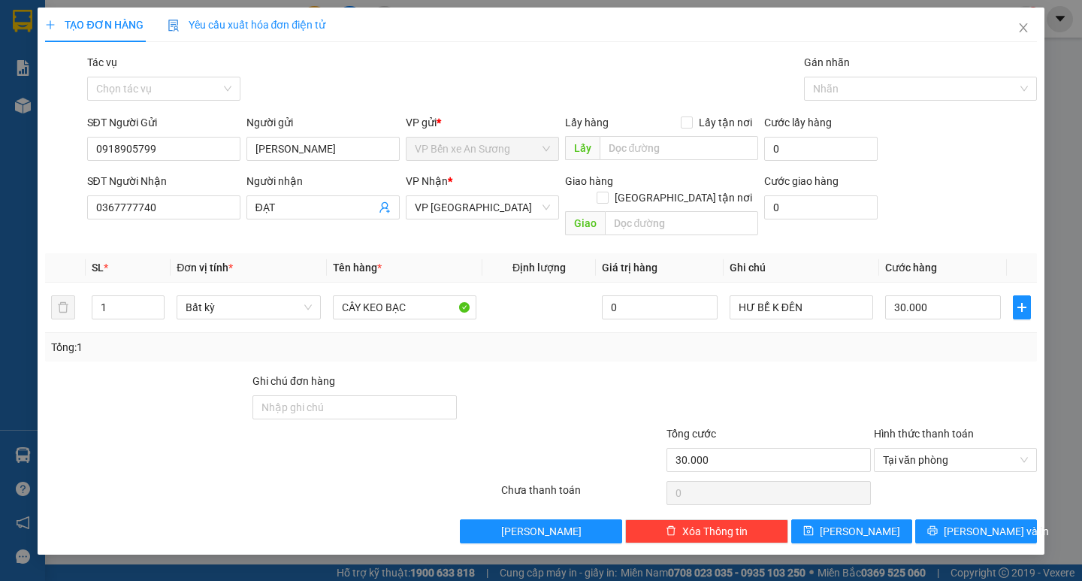
click at [831, 339] on div "Tổng: 1" at bounding box center [540, 347] width 991 height 29
click at [984, 523] on span "Lưu và In" at bounding box center [995, 531] width 105 height 17
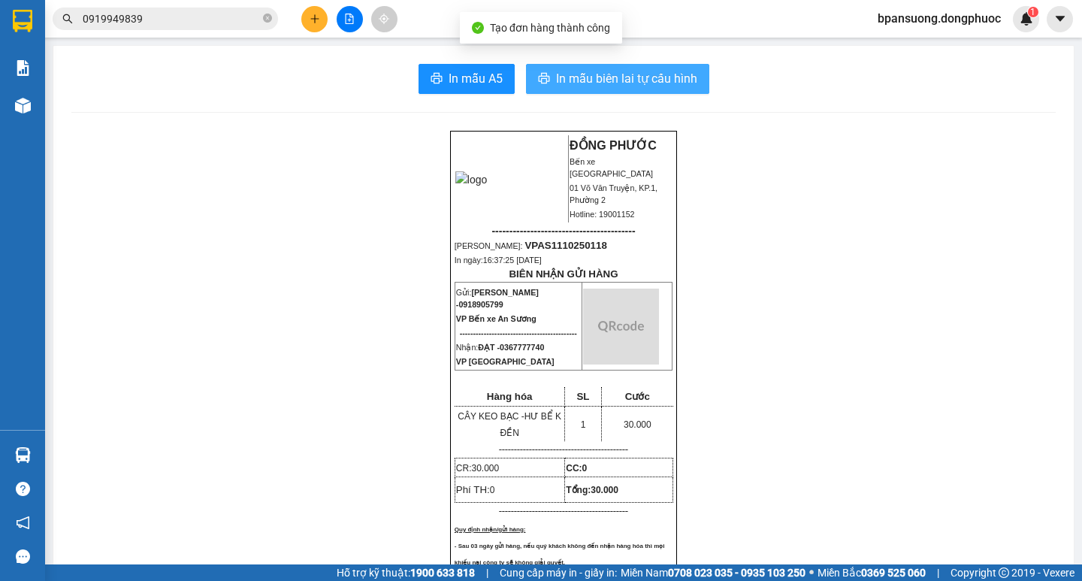
click at [590, 80] on span "In mẫu biên lai tự cấu hình" at bounding box center [626, 78] width 141 height 19
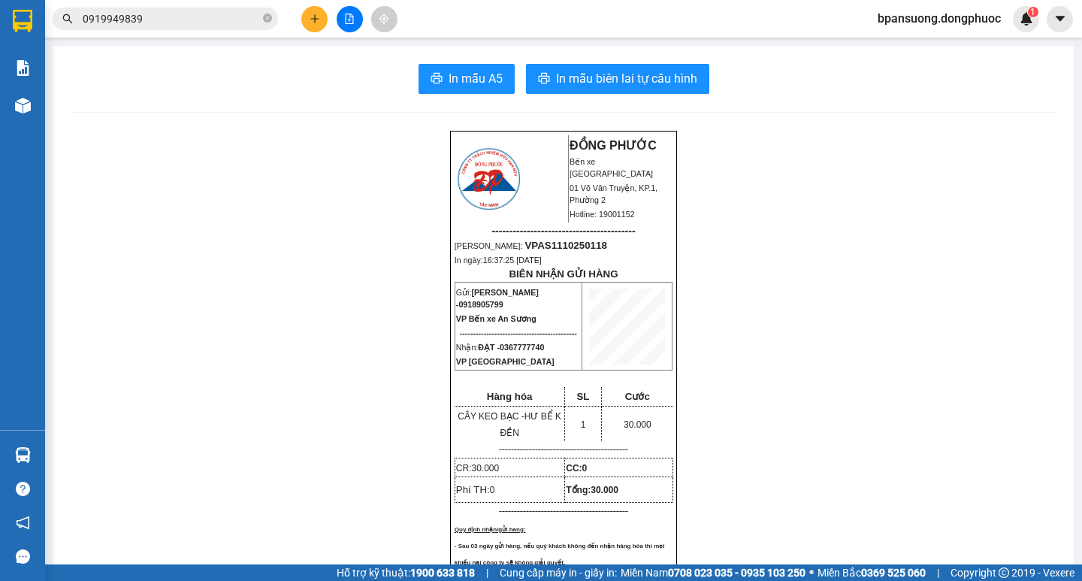
click at [305, 14] on button at bounding box center [314, 19] width 26 height 26
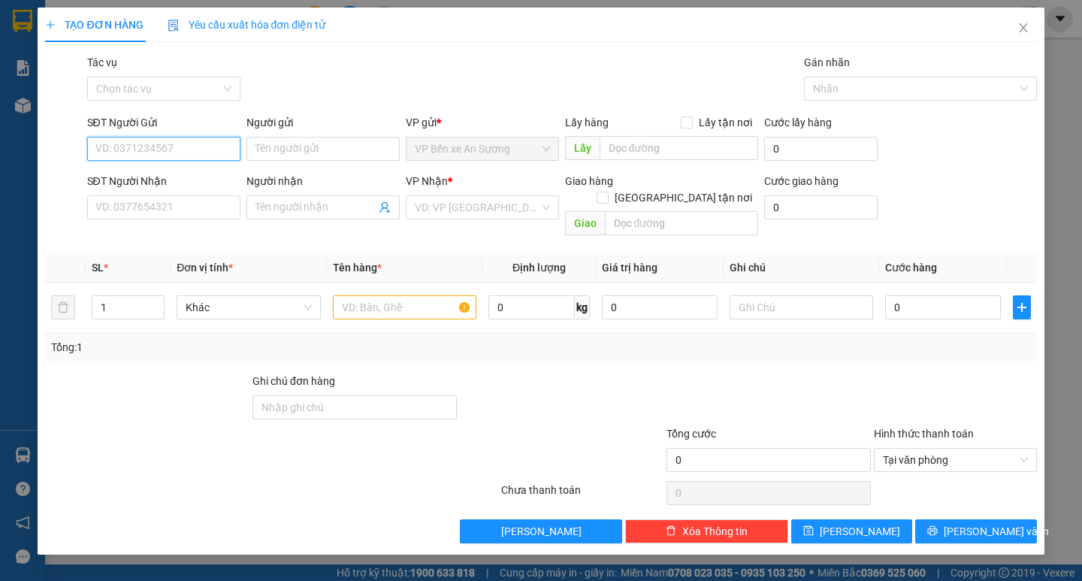
click at [130, 152] on input "SĐT Người Gửi" at bounding box center [163, 149] width 153 height 24
type input "0965272520"
click at [273, 152] on input "Người gửi" at bounding box center [322, 149] width 153 height 24
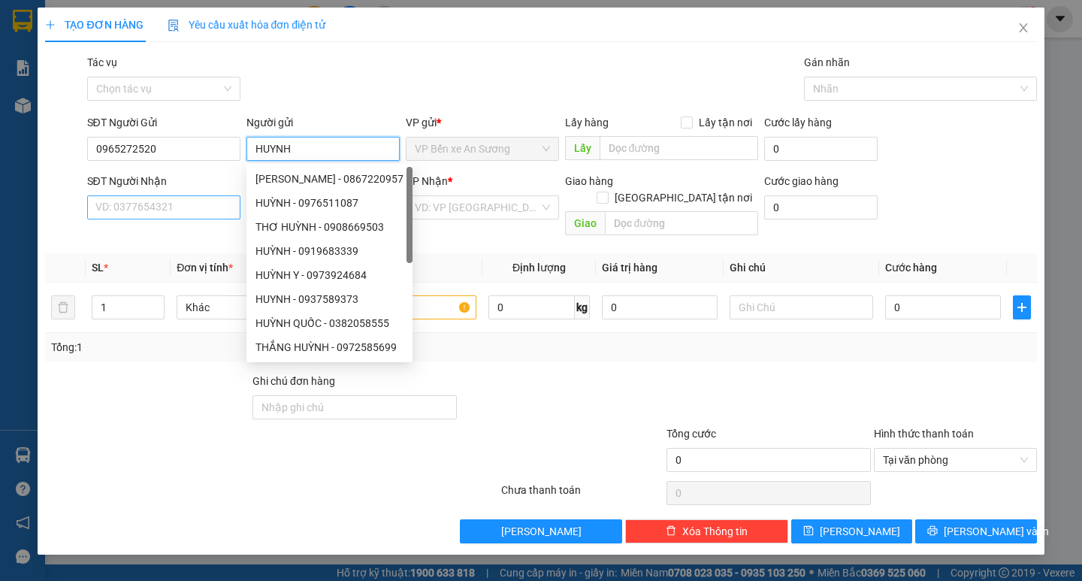
type input "HUYNH"
click at [139, 211] on input "SĐT Người Nhận" at bounding box center [163, 207] width 153 height 24
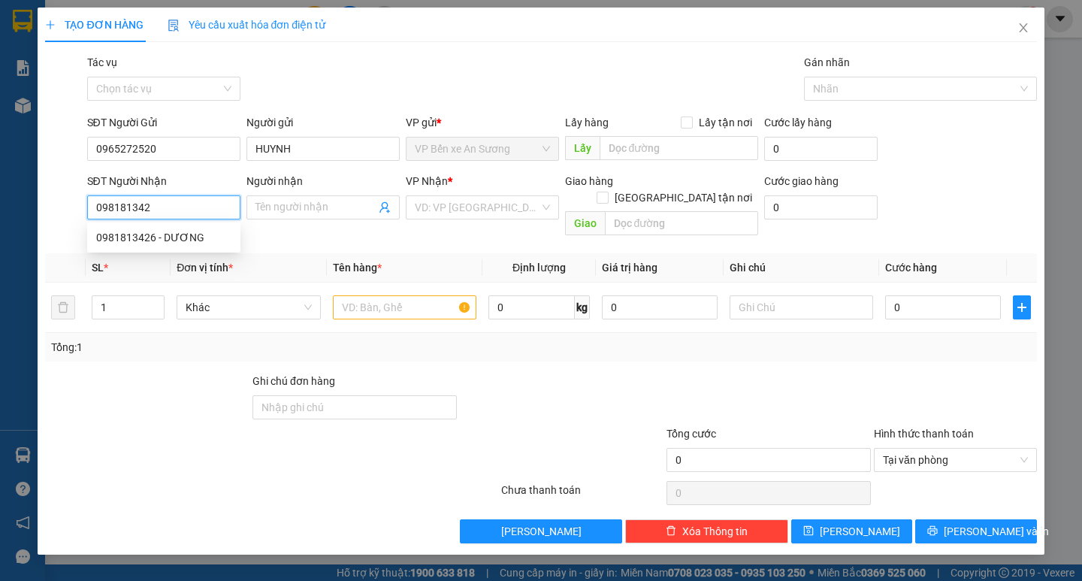
type input "0981813426"
click at [155, 237] on div "0981813426 - DƯƠNG" at bounding box center [163, 237] width 135 height 17
type input "DƯƠNG"
type input "35.000"
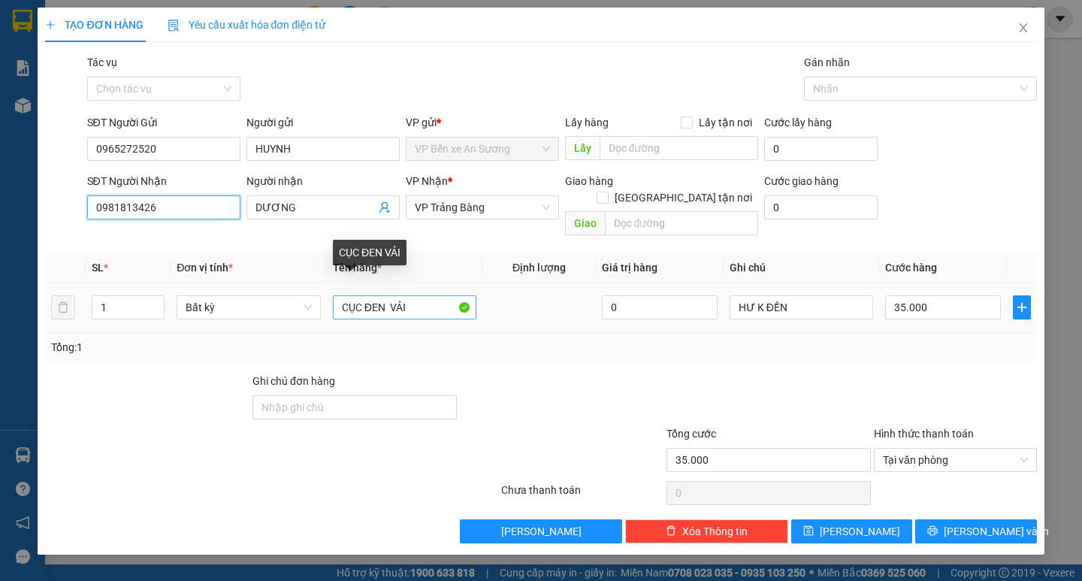
type input "0981813426"
drag, startPoint x: 416, startPoint y: 291, endPoint x: 148, endPoint y: 293, distance: 268.1
click at [171, 308] on tr "1 Bất kỳ CỤC ĐEN VẢI 0 HƯ K ĐỀN 35.000" at bounding box center [540, 307] width 991 height 50
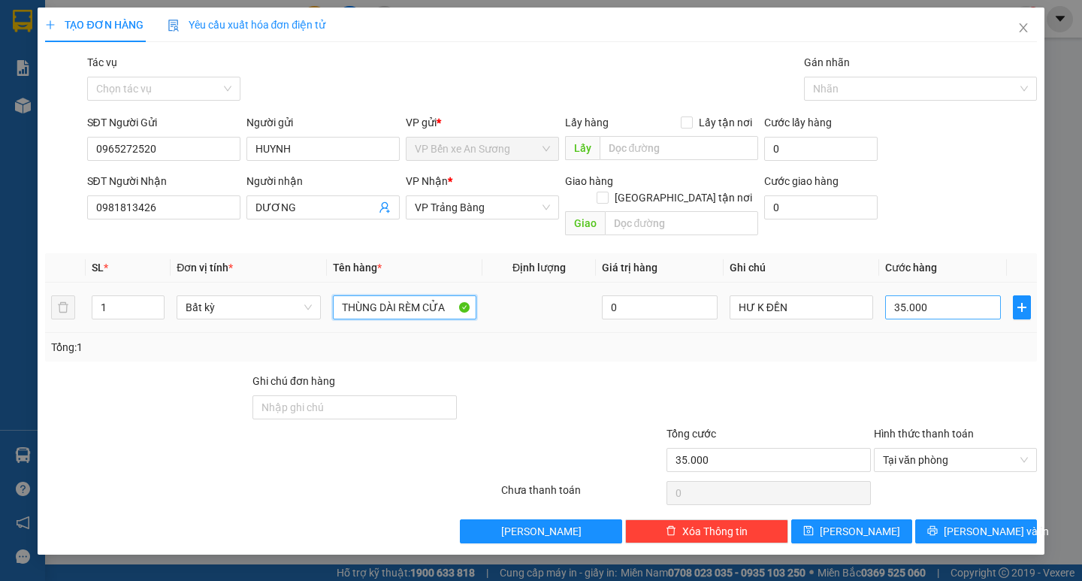
type input "THÙNG DÀI RÈM CỬA"
click at [941, 297] on input "35.000" at bounding box center [943, 307] width 116 height 24
type input "0"
type input "3"
type input "030"
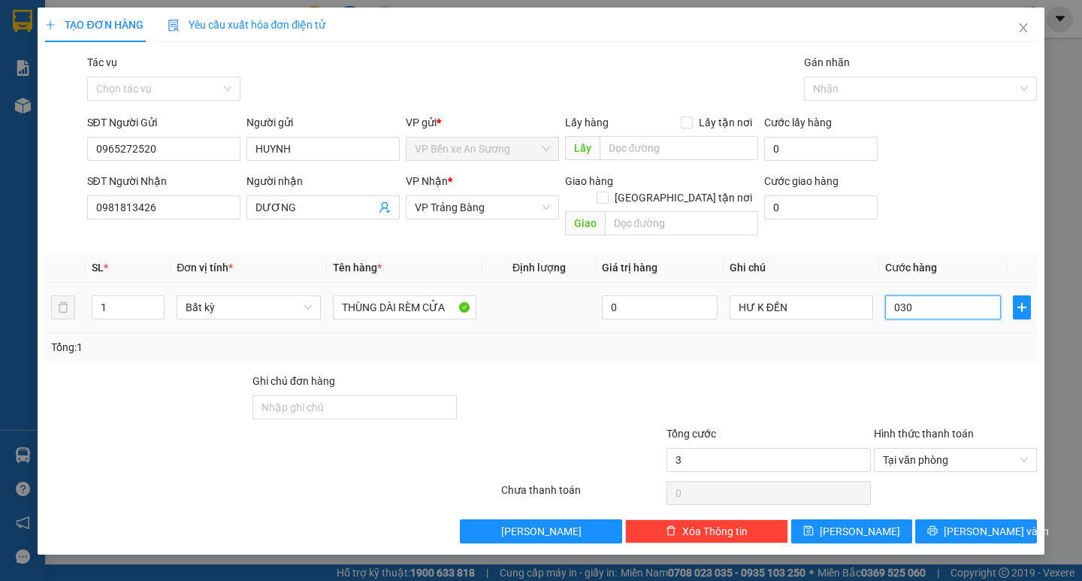
type input "30"
type input "030"
type input "30.000"
click at [855, 350] on div "Transit Pickup Surcharge Ids Transit Deliver Surcharge Ids Transit Deliver Surc…" at bounding box center [540, 298] width 991 height 489
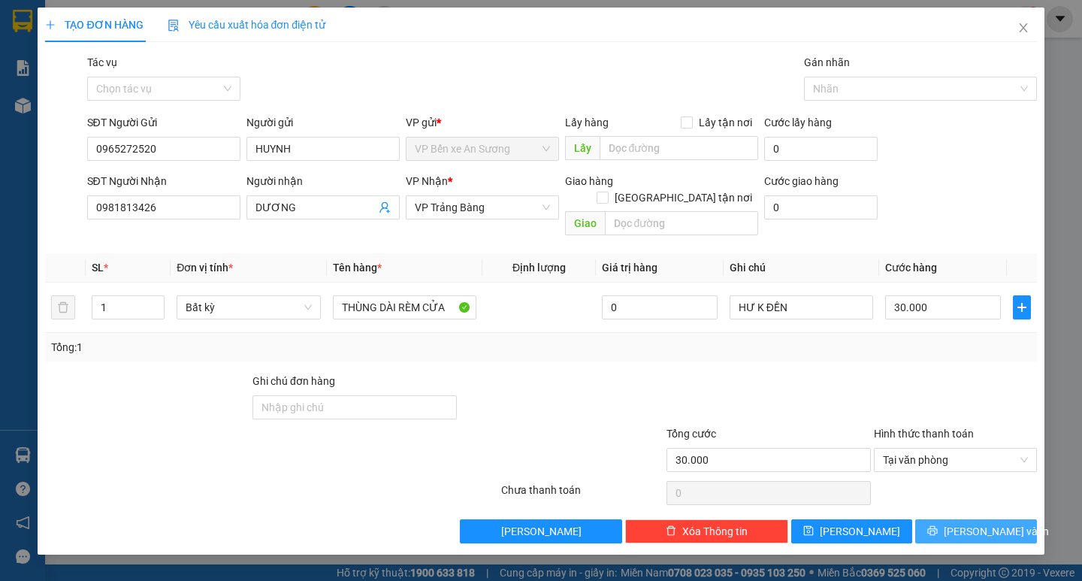
click at [974, 523] on span "Lưu và In" at bounding box center [995, 531] width 105 height 17
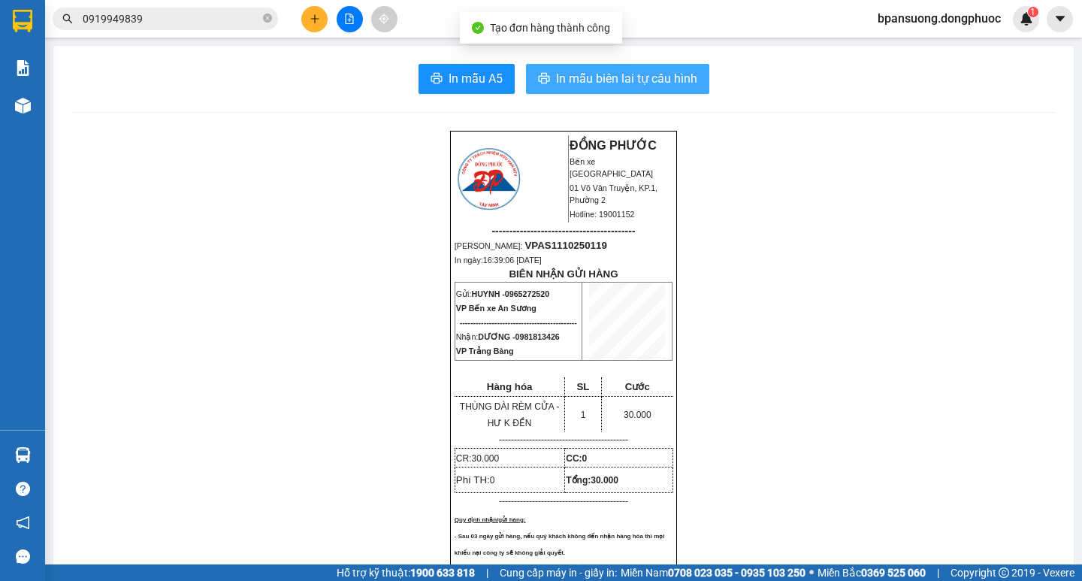
click at [592, 92] on button "In mẫu biên lai tự cấu hình" at bounding box center [617, 79] width 183 height 30
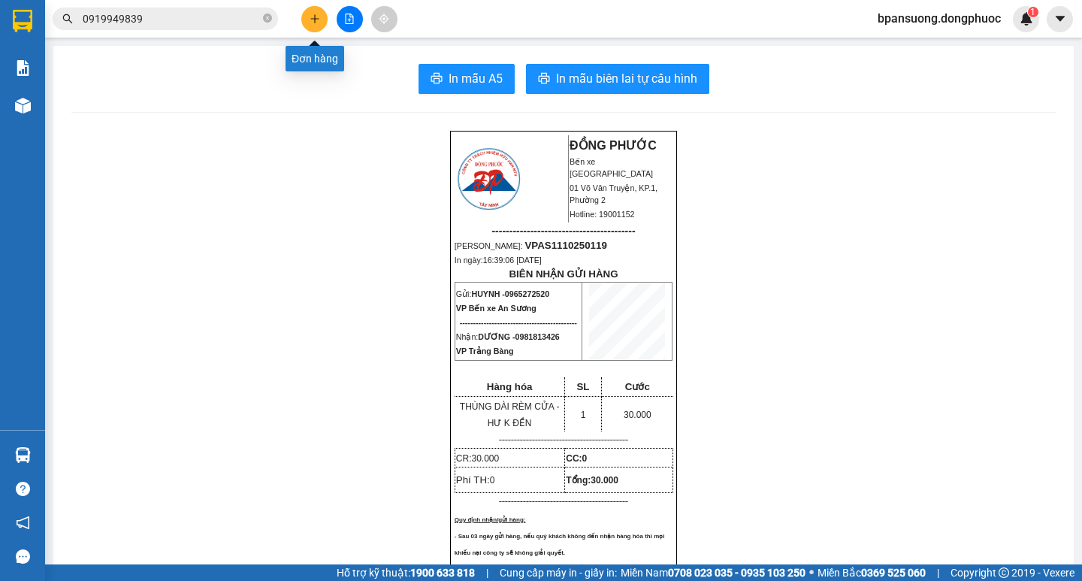
click at [314, 11] on button at bounding box center [314, 19] width 26 height 26
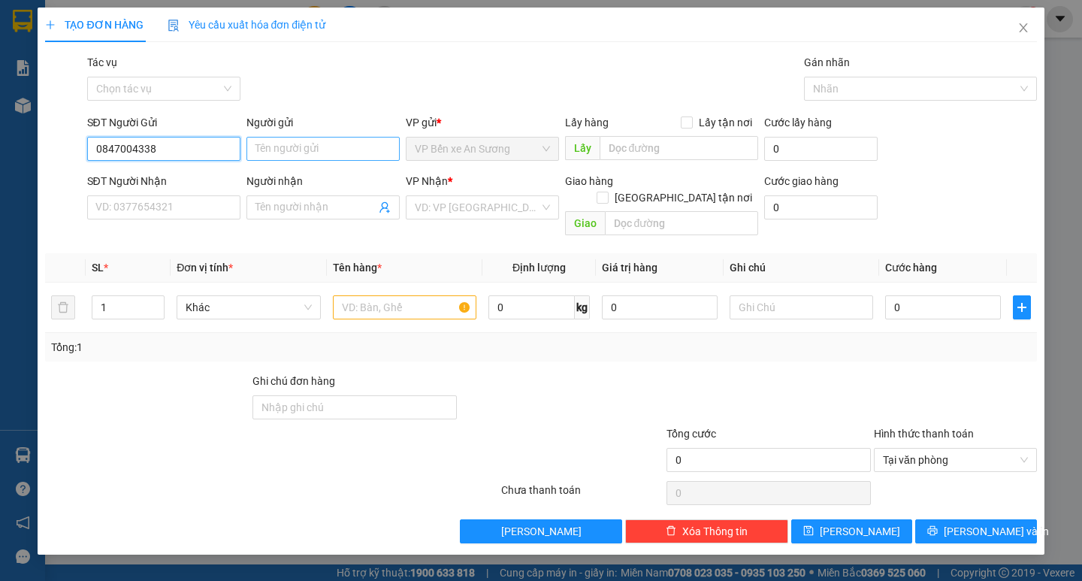
type input "0847004338"
drag, startPoint x: 309, startPoint y: 153, endPoint x: 302, endPoint y: 139, distance: 15.8
click at [307, 152] on input "Người gửi" at bounding box center [322, 149] width 153 height 24
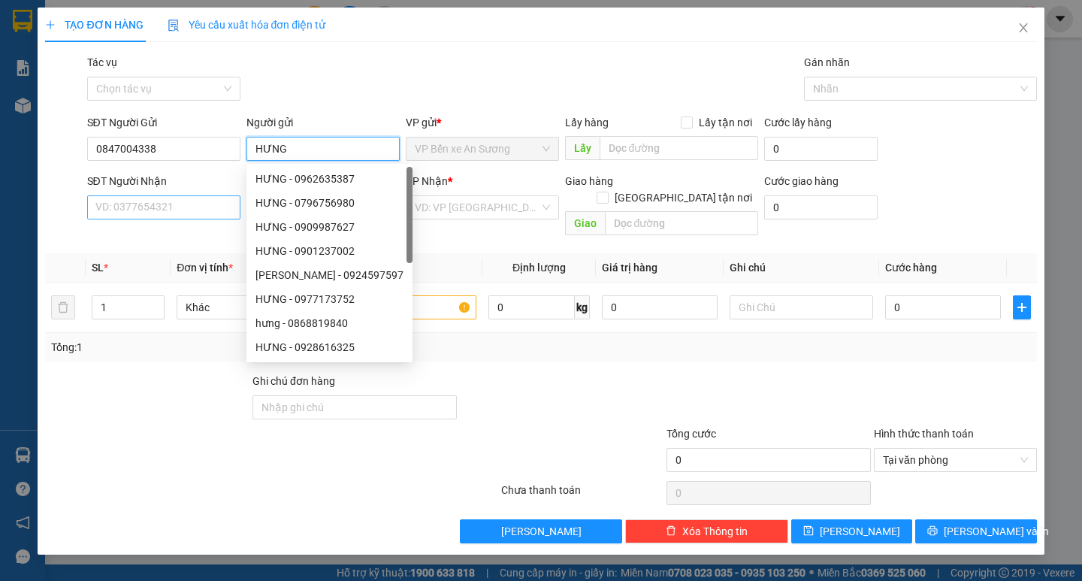
type input "HƯNG"
click at [140, 207] on input "SĐT Người Nhận" at bounding box center [163, 207] width 153 height 24
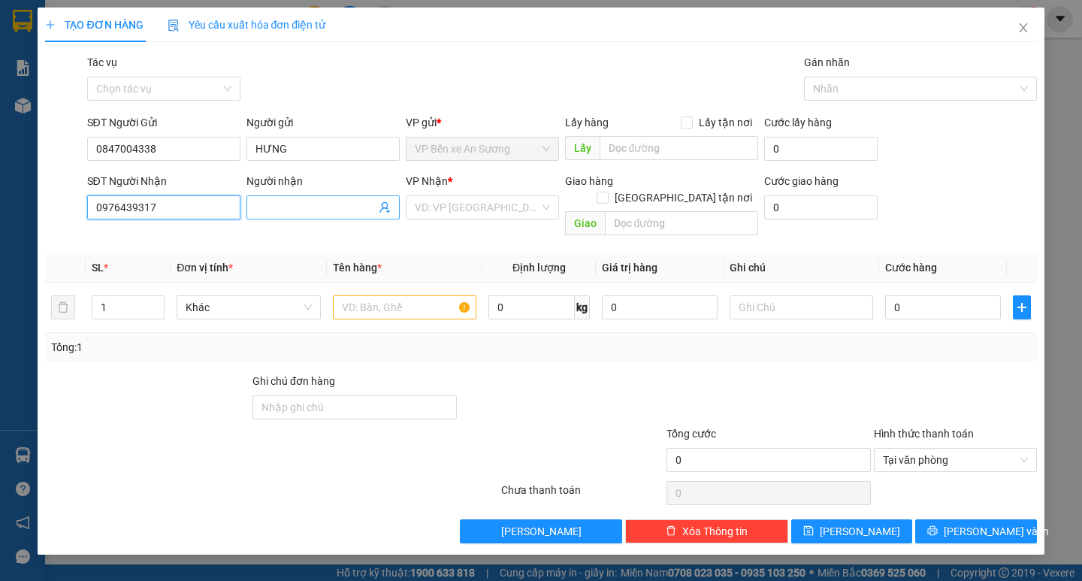
type input "0976439317"
click at [310, 210] on input "Người nhận" at bounding box center [315, 207] width 120 height 17
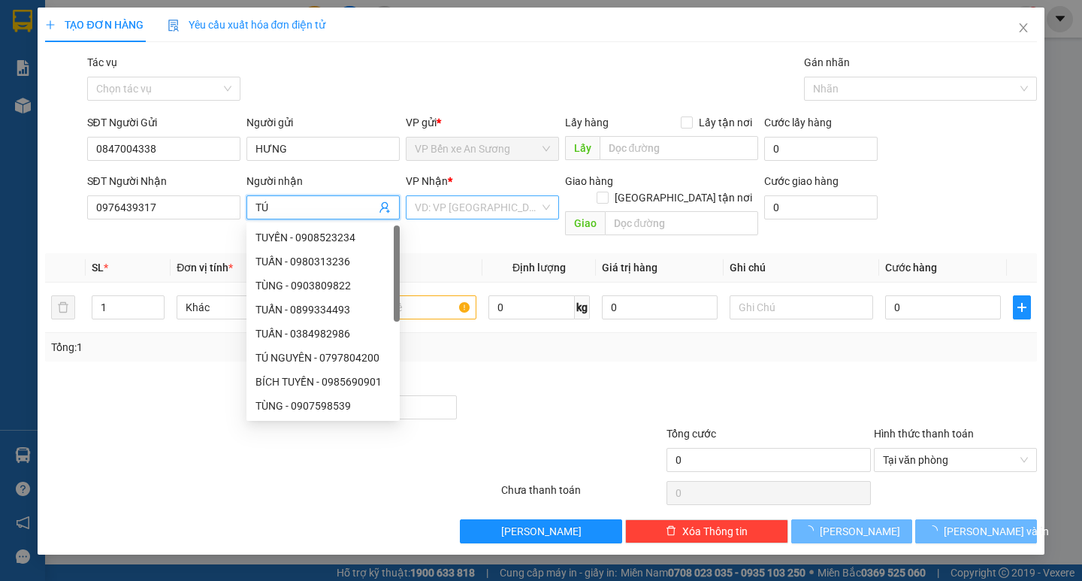
type input "TÚ"
click at [418, 211] on input "search" at bounding box center [477, 207] width 125 height 23
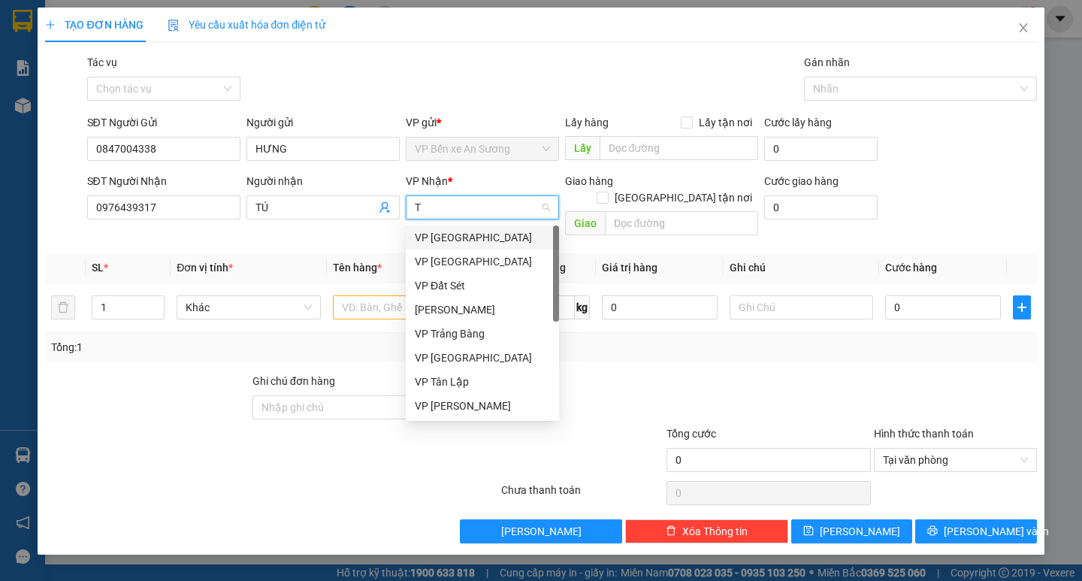
type input "TB"
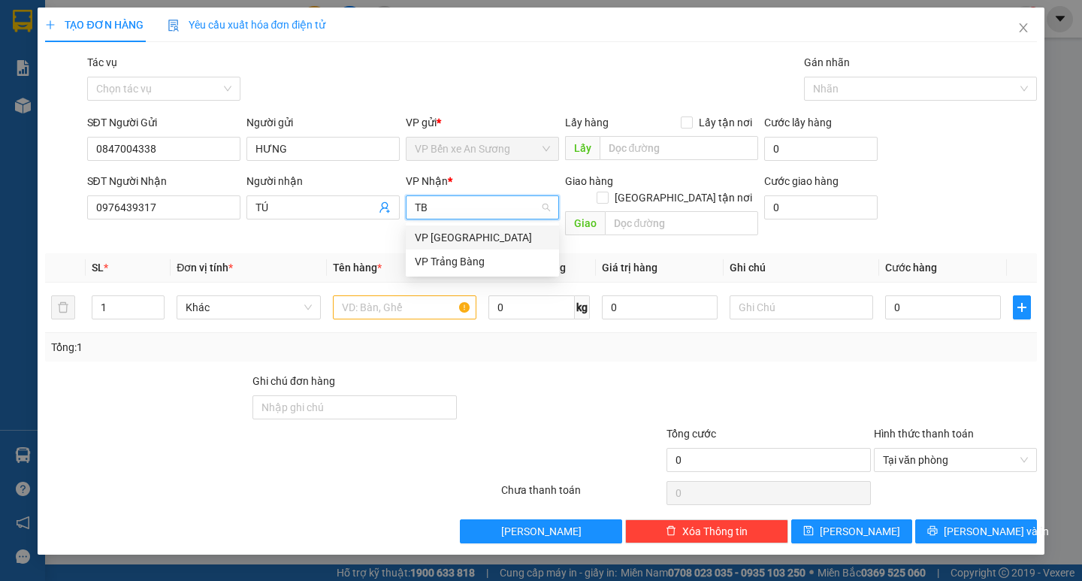
click at [450, 233] on div "VP [GEOGRAPHIC_DATA]" at bounding box center [482, 237] width 135 height 17
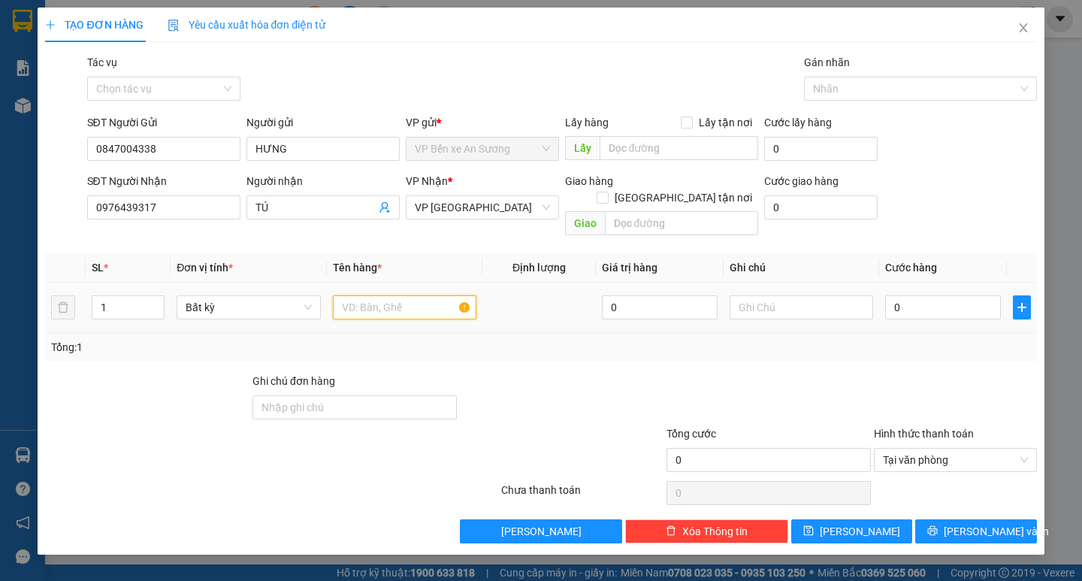
click at [364, 295] on input "text" at bounding box center [404, 307] width 143 height 24
type input "THÙNG TPDL"
click at [771, 295] on input "text" at bounding box center [800, 307] width 143 height 24
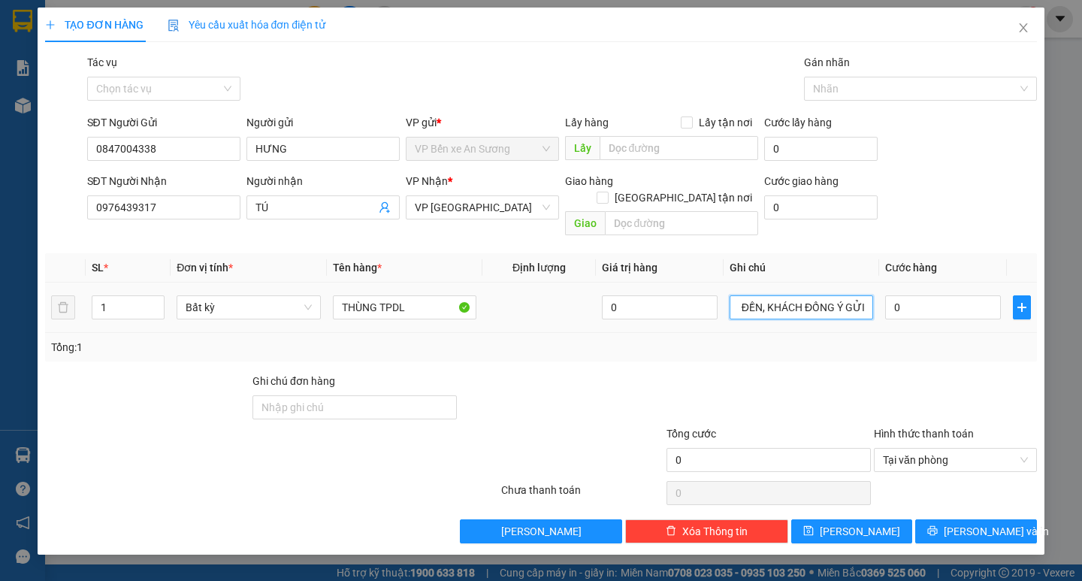
scroll to position [0, 103]
type input "QUA ĐÊM HƯ KHÔNG ĐỀN, KHÁCH ĐỒNG Ý GỬI"
click at [934, 295] on input "0" at bounding box center [943, 307] width 116 height 24
type input "5"
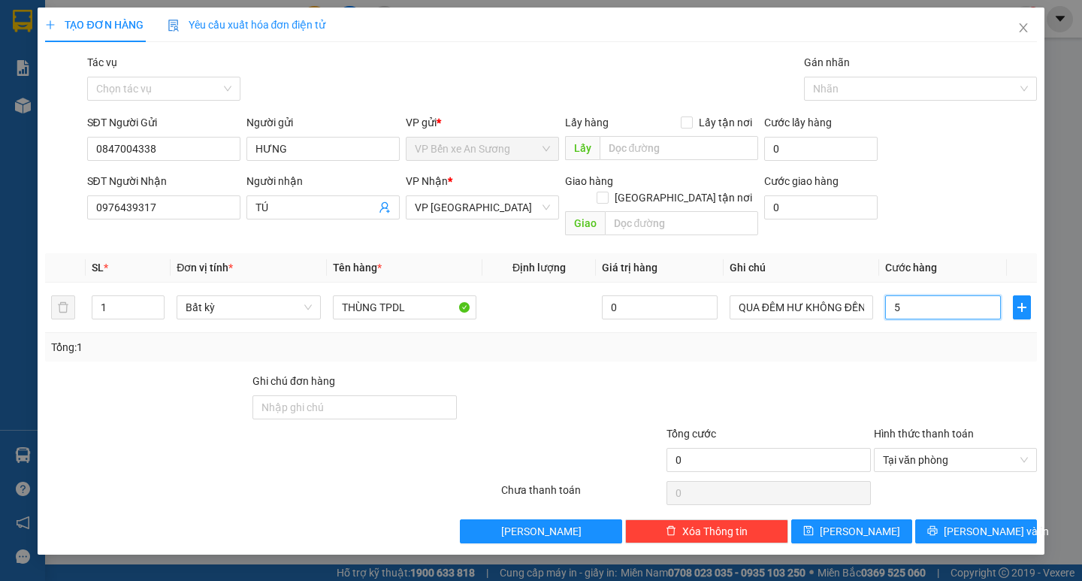
type input "5"
type input "55"
type input "55.000"
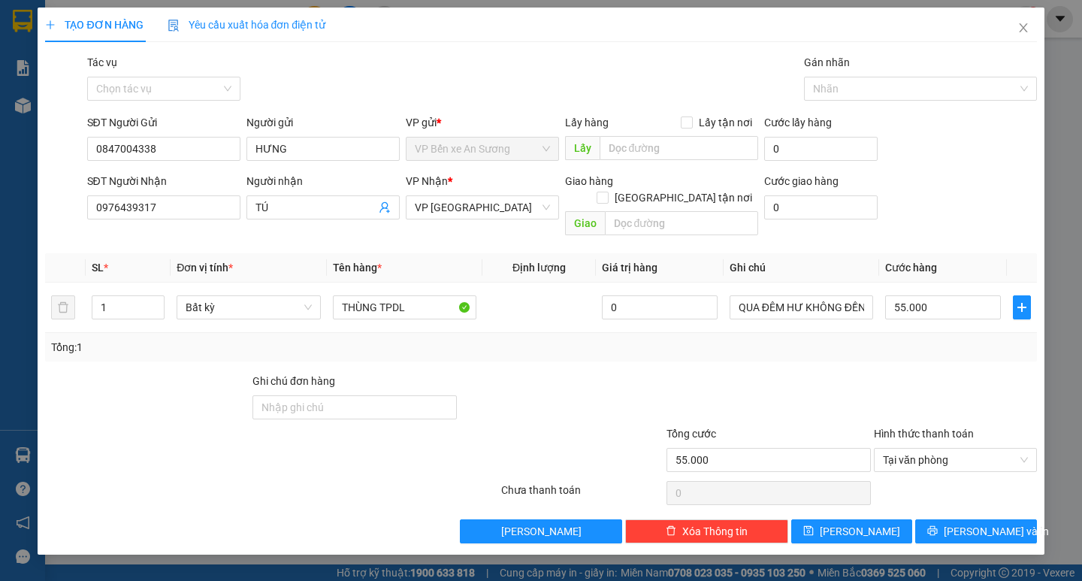
click at [719, 373] on div at bounding box center [768, 399] width 207 height 53
click at [976, 523] on span "Lưu và In" at bounding box center [995, 531] width 105 height 17
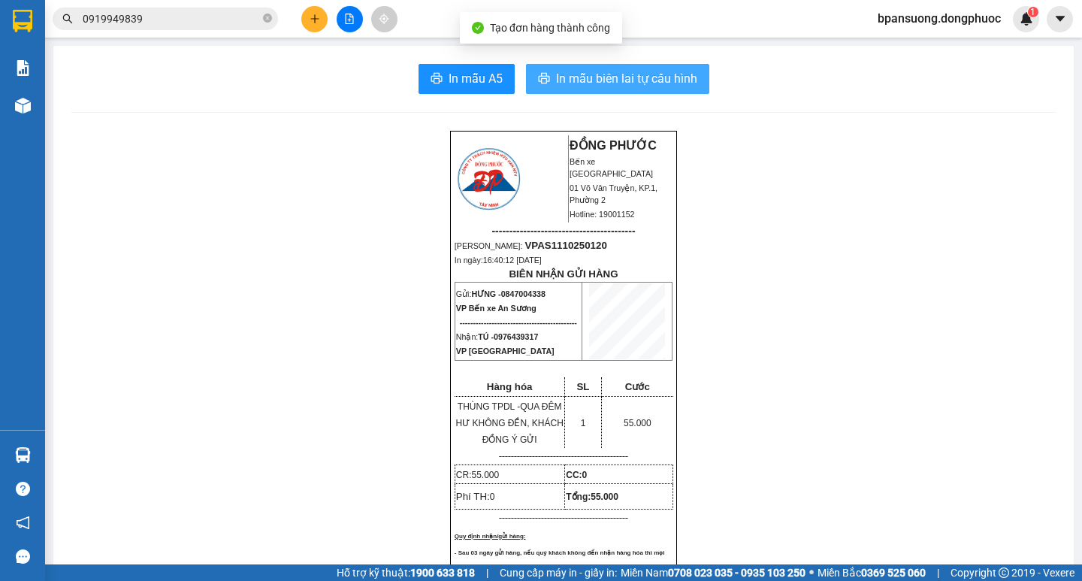
click at [608, 74] on span "In mẫu biên lai tự cấu hình" at bounding box center [626, 78] width 141 height 19
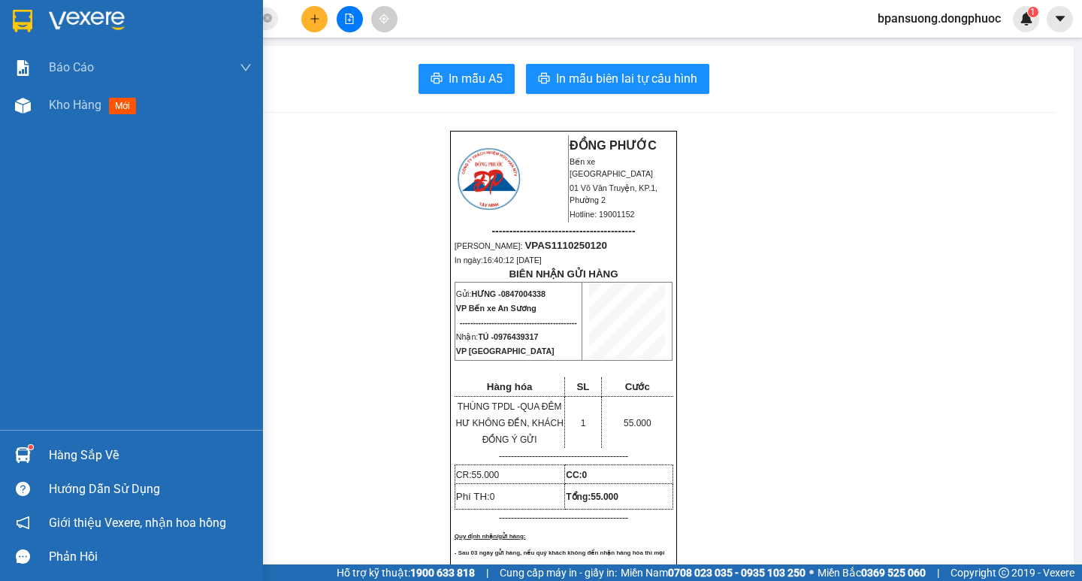
click at [107, 439] on div "Hàng sắp về" at bounding box center [131, 455] width 263 height 34
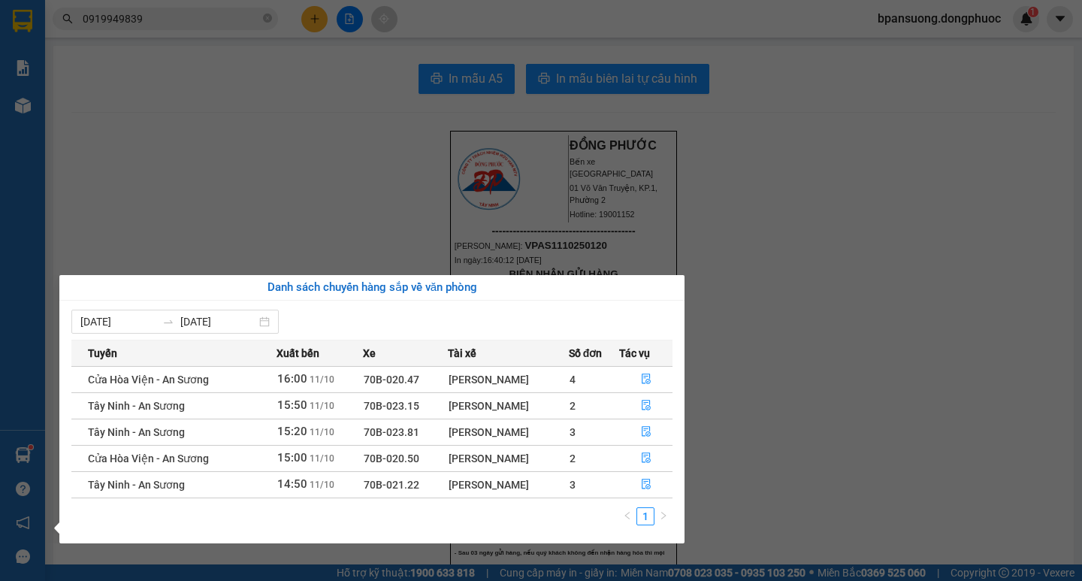
click at [255, 12] on section "Kết quả tìm kiếm ( 3 ) Bộ lọc Ngày tạo đơn gần nhất Mã ĐH Trạng thái Món hàng T…" at bounding box center [541, 290] width 1082 height 581
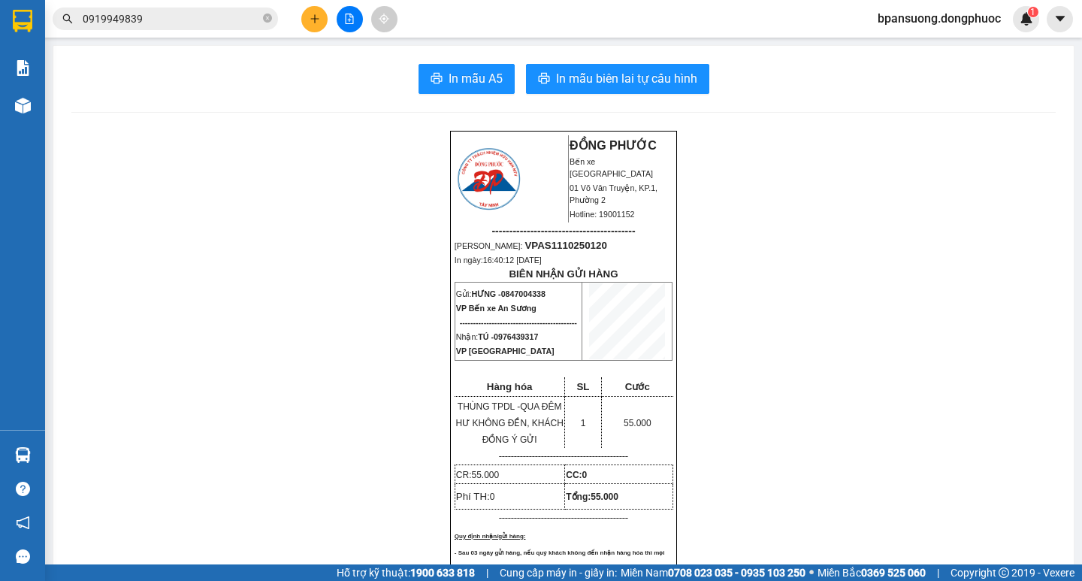
click at [307, 20] on button at bounding box center [314, 19] width 26 height 26
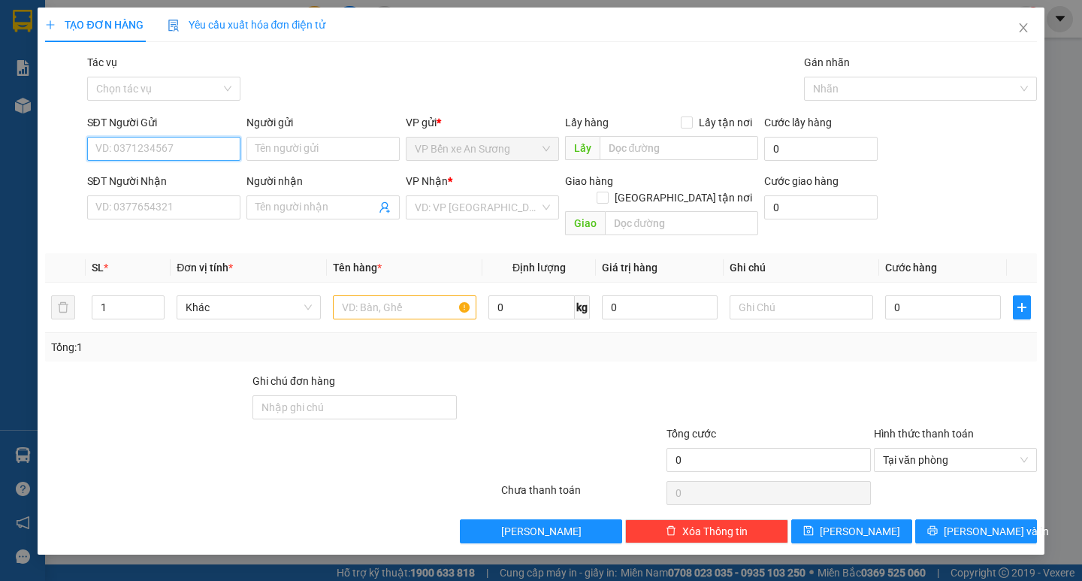
click at [123, 155] on input "SĐT Người Gửi" at bounding box center [163, 149] width 153 height 24
type input "0979997668"
click at [175, 174] on div "0979997668 - PHAN QUỐC NHỰT" at bounding box center [175, 178] width 159 height 17
type input "PHAN QUỐC NHỰT"
type input "0862343249"
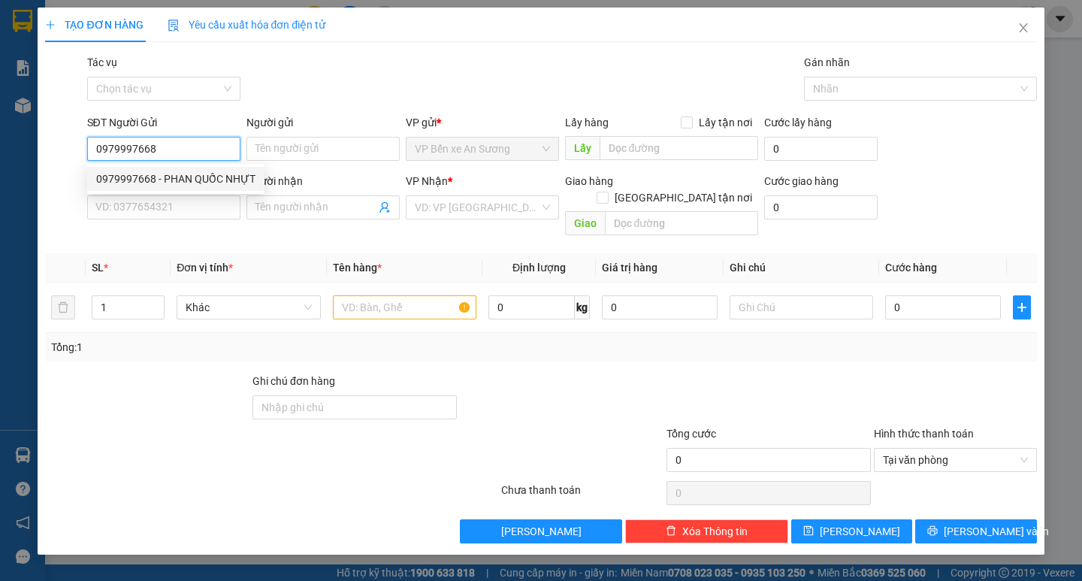
type input "KIỆT"
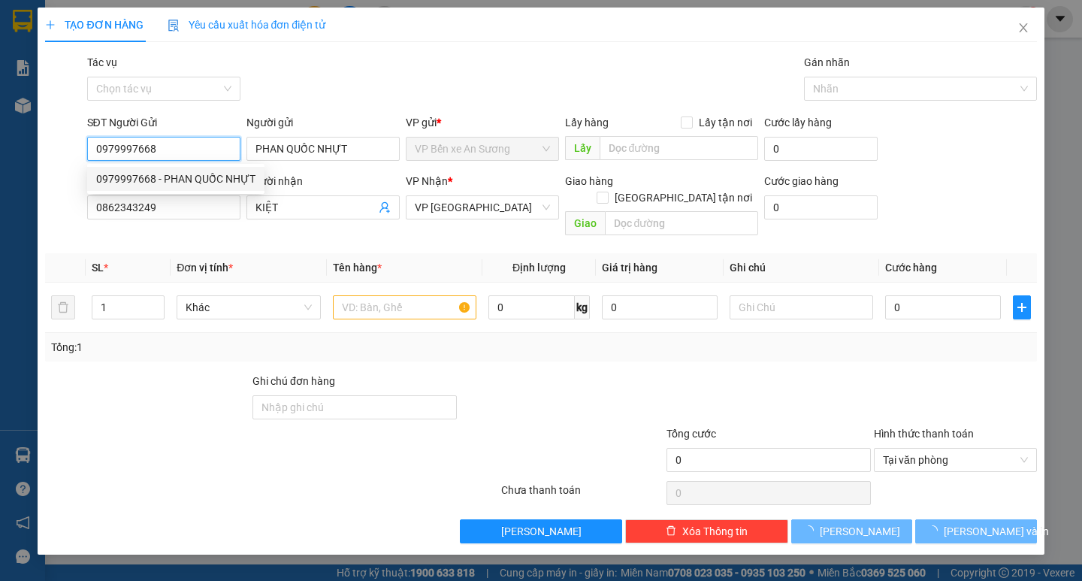
type input "30.000"
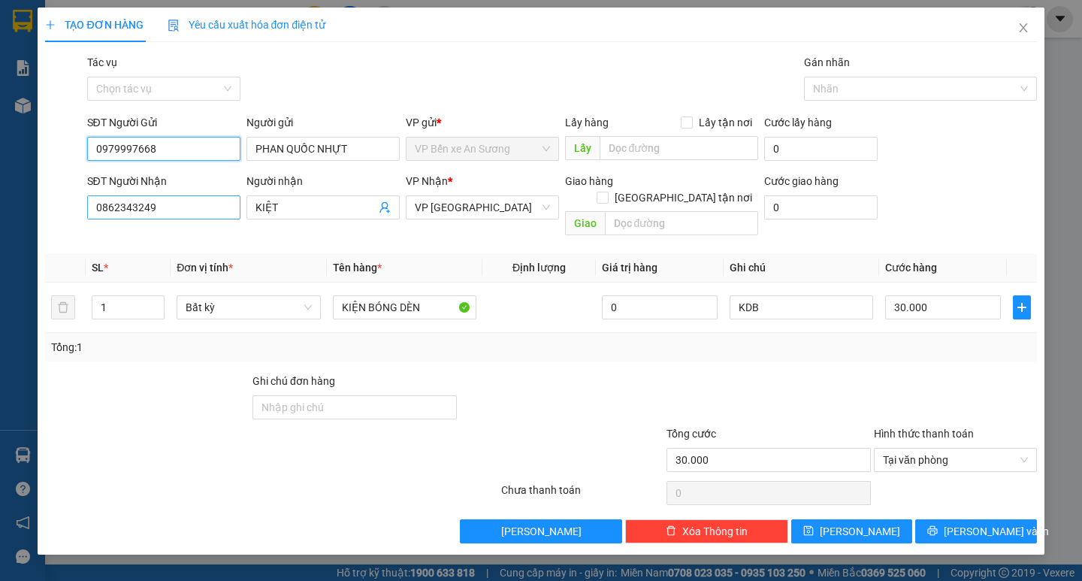
type input "0979997668"
click at [183, 202] on input "0862343249" at bounding box center [163, 207] width 153 height 24
click at [175, 208] on input "0862343249" at bounding box center [163, 207] width 153 height 24
click at [176, 208] on input "0862343249" at bounding box center [163, 207] width 153 height 24
click at [176, 206] on input "0862343249" at bounding box center [163, 207] width 153 height 24
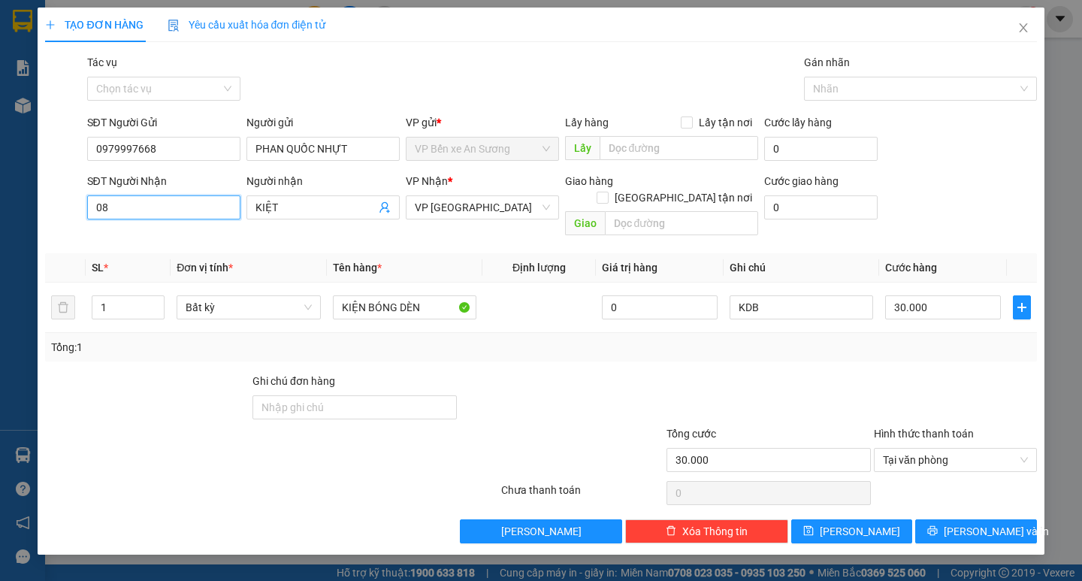
type input "0"
type input "0975967778"
click at [282, 211] on input "KIỆT" at bounding box center [315, 207] width 120 height 17
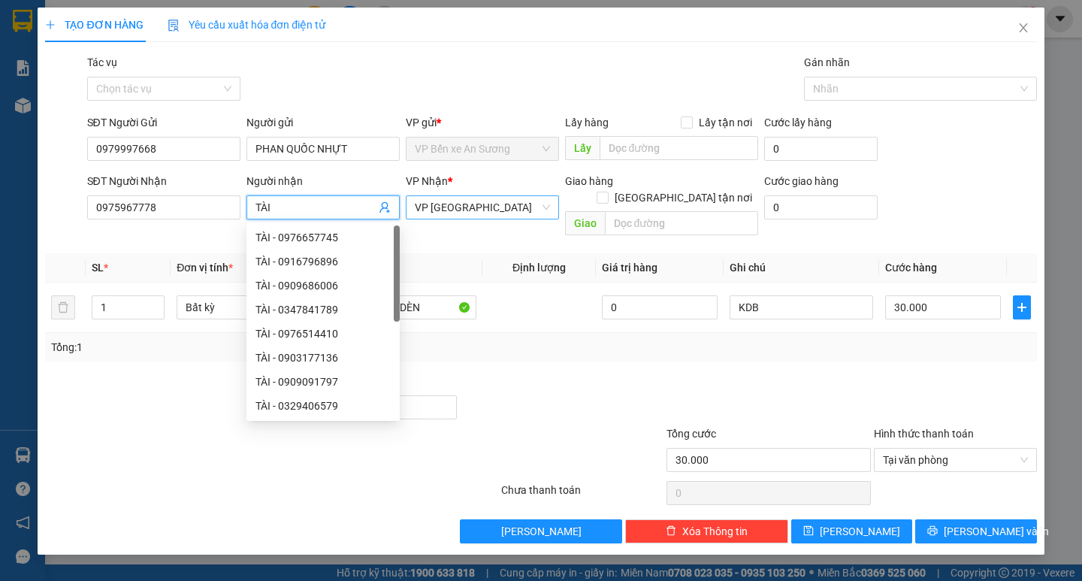
click at [484, 208] on span "VP [GEOGRAPHIC_DATA]" at bounding box center [482, 207] width 135 height 23
type input "TÀI"
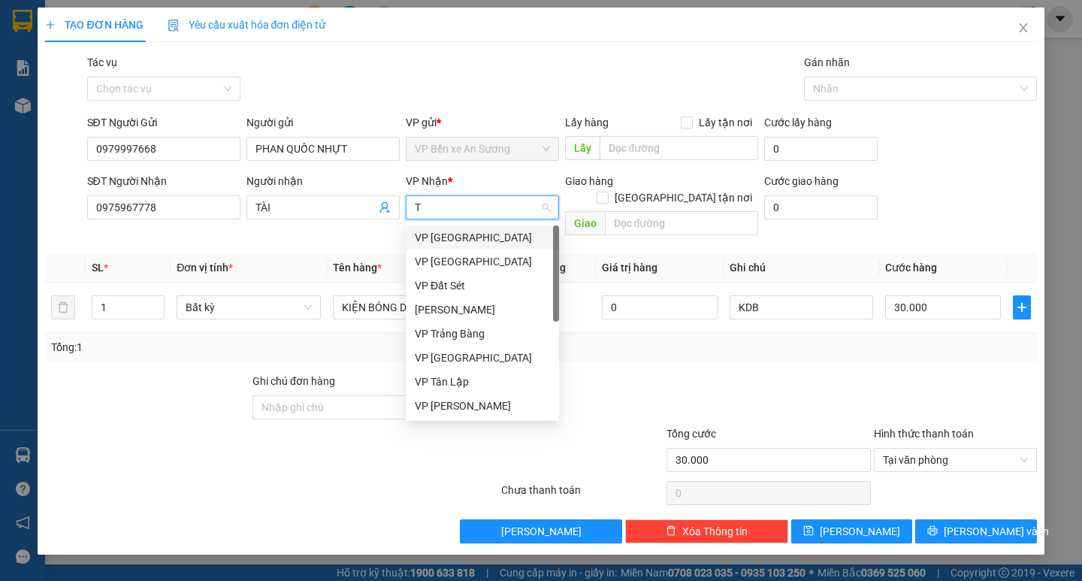
type input "TN"
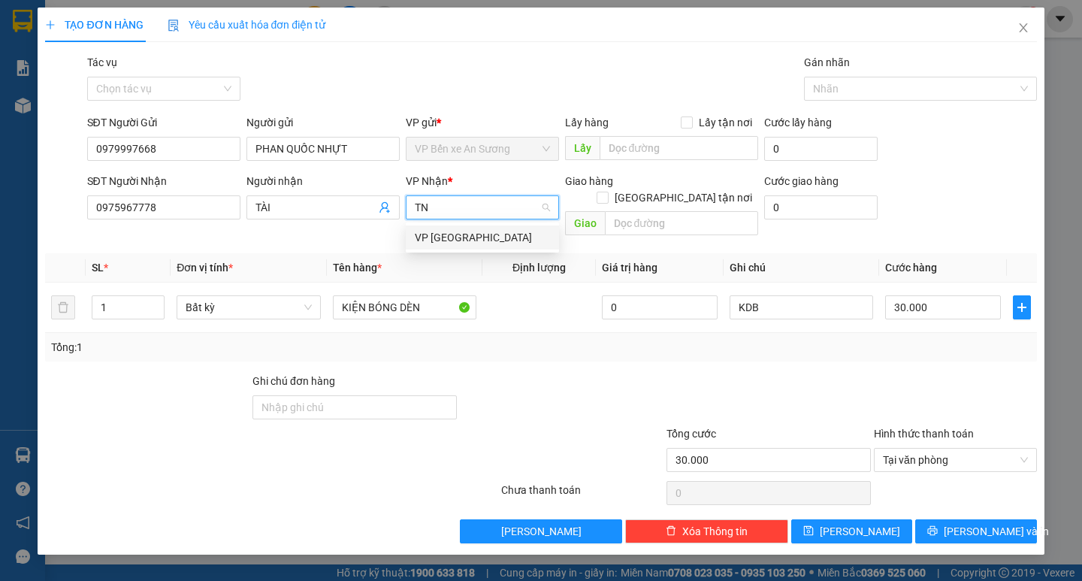
click at [451, 239] on div "VP [GEOGRAPHIC_DATA]" at bounding box center [482, 237] width 135 height 17
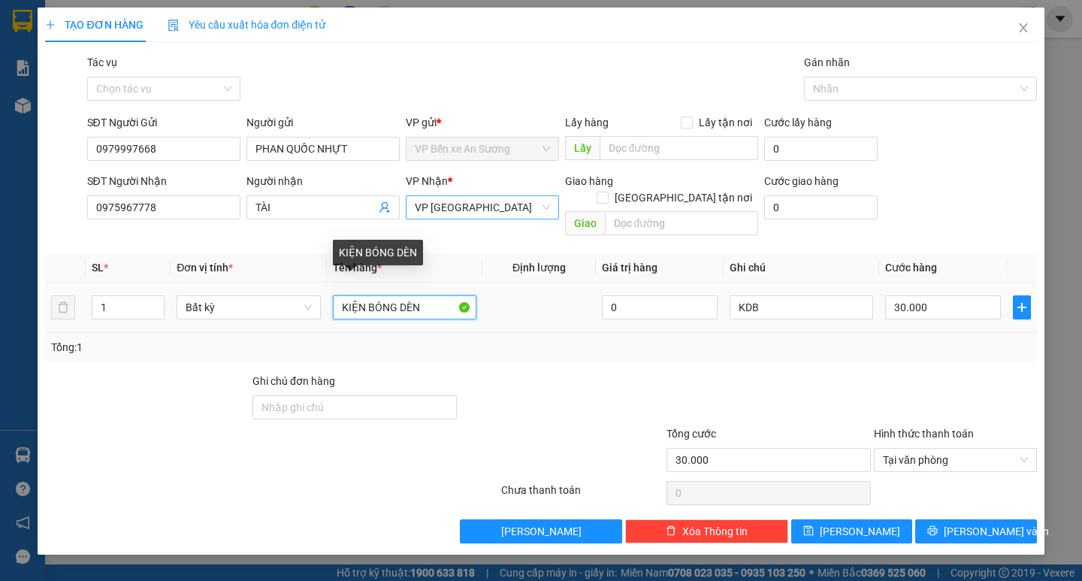
drag, startPoint x: 427, startPoint y: 291, endPoint x: 259, endPoint y: 271, distance: 169.4
click at [274, 289] on tr "1 Bất kỳ KIỆN BÓNG DÈN 0 KDB 30.000" at bounding box center [540, 307] width 991 height 50
click at [343, 295] on input "CÂY CƠ" at bounding box center [404, 307] width 143 height 24
type input "GÓI CÂY CƠ"
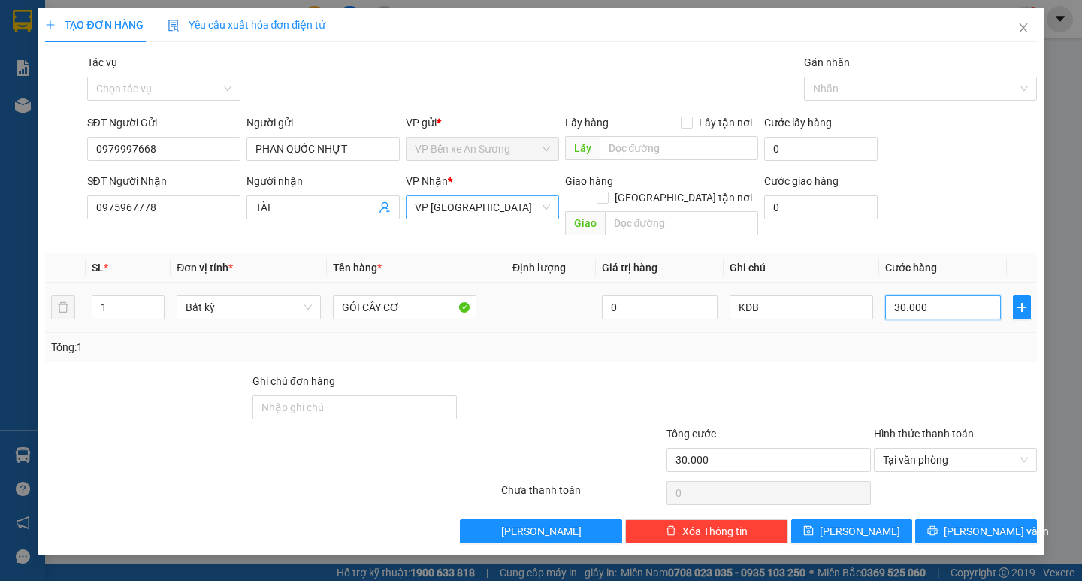
click at [927, 295] on input "30.000" at bounding box center [943, 307] width 116 height 24
type input "0"
type input "2"
type input "025"
type input "25"
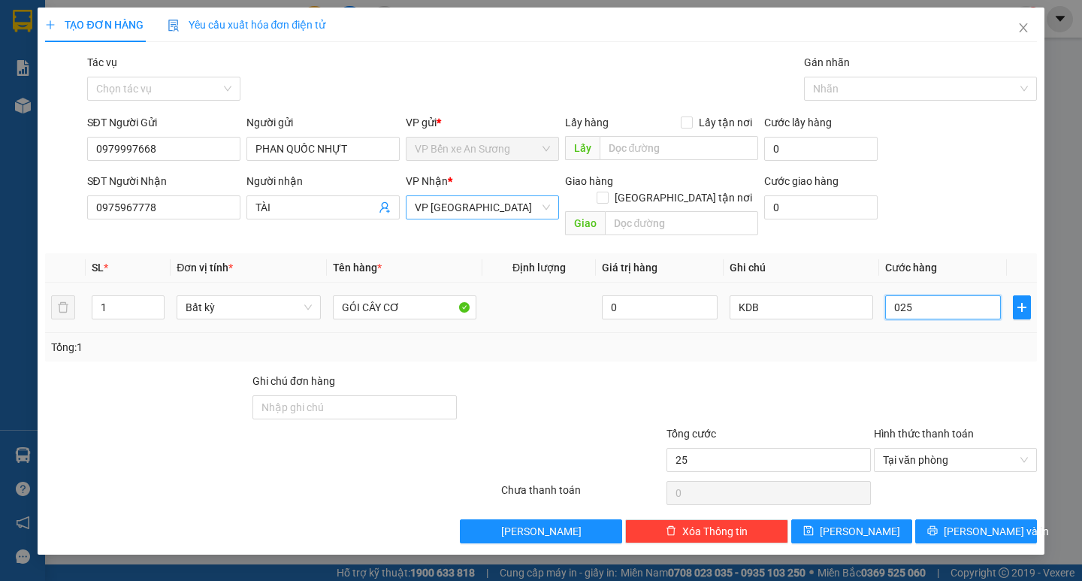
type input "025"
type input "25.000"
click at [886, 373] on div at bounding box center [955, 399] width 166 height 53
click at [1027, 33] on icon "close" at bounding box center [1023, 28] width 12 height 12
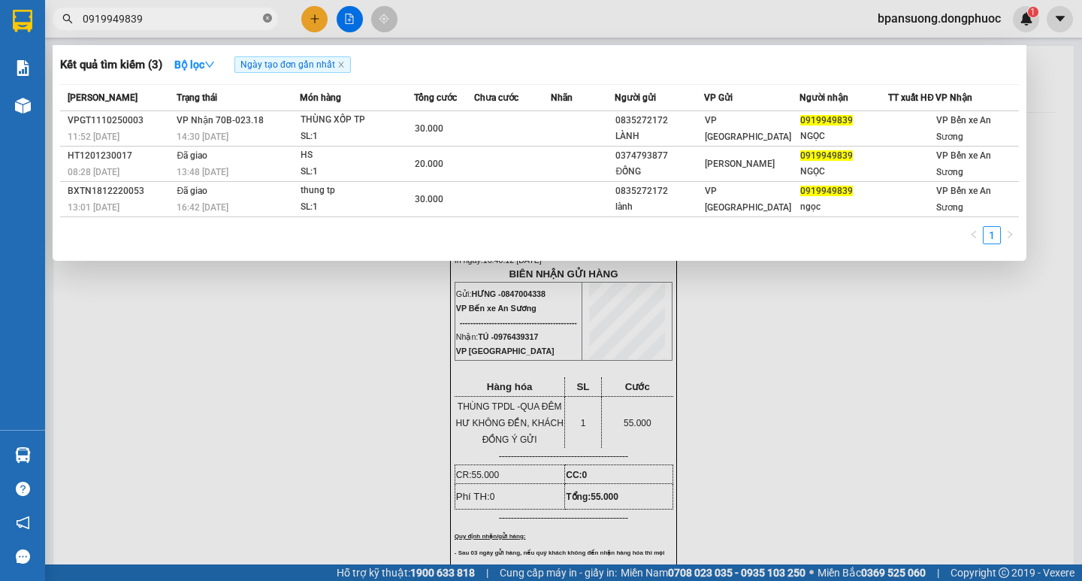
click at [266, 22] on icon "close-circle" at bounding box center [267, 18] width 9 height 9
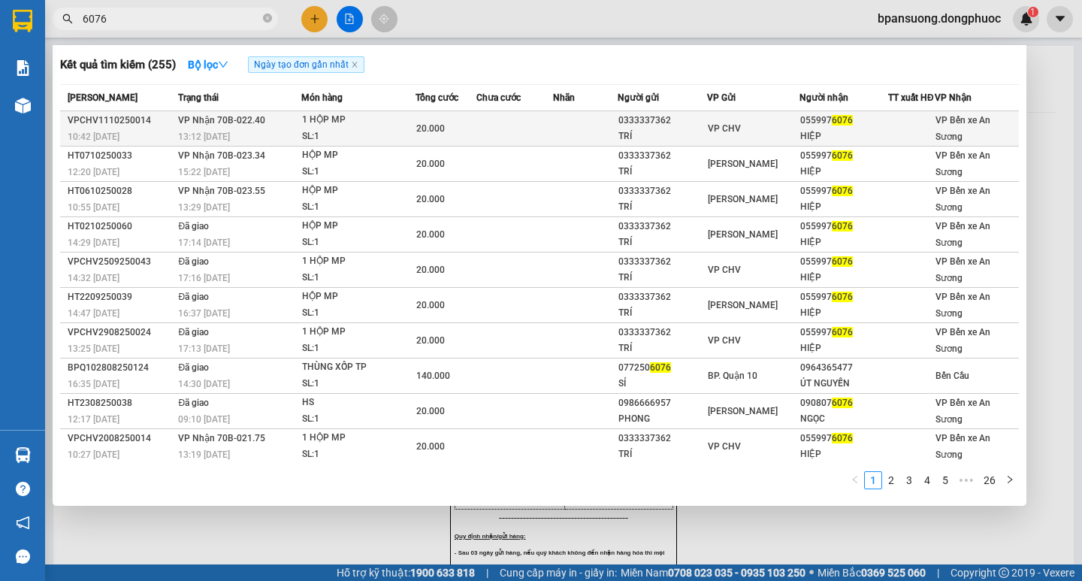
type input "6076"
click at [216, 125] on span "VP Nhận 70B-022.40" at bounding box center [221, 120] width 87 height 11
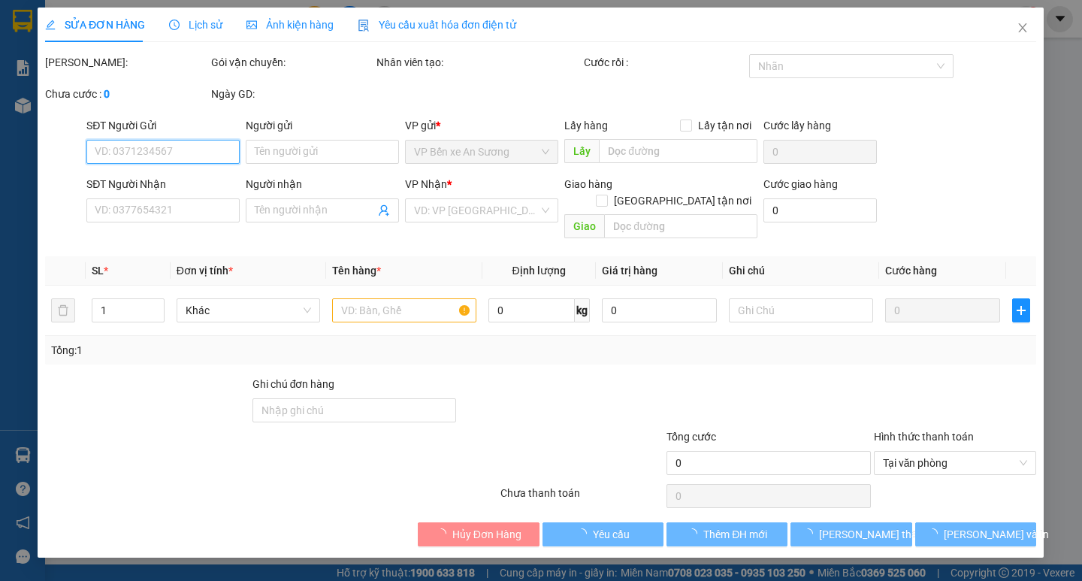
type input "0333337362"
type input "TRÍ"
type input "0559976076"
type input "HIỆP"
type input "20.000"
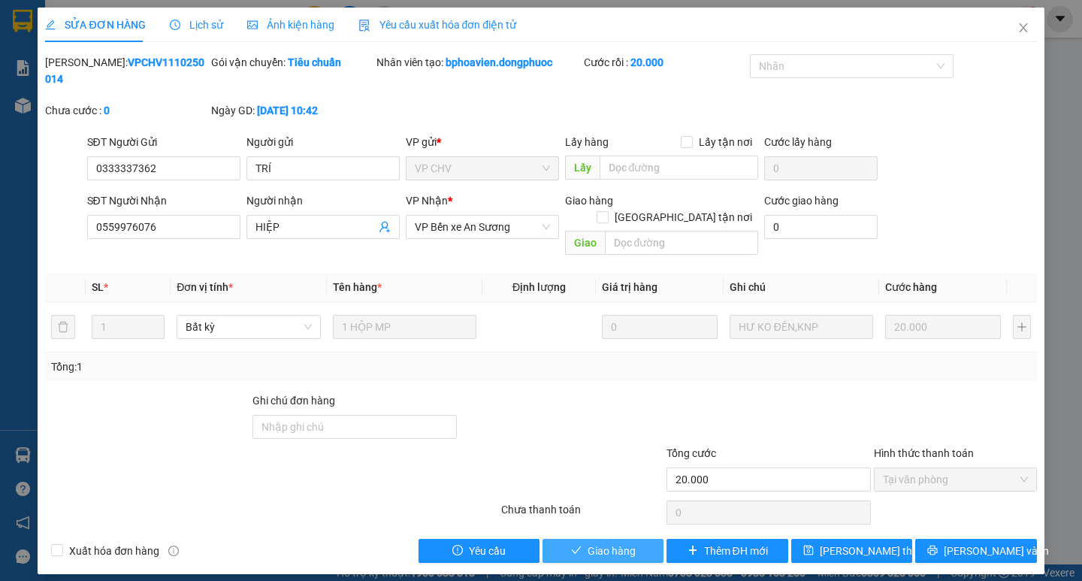
click at [609, 542] on span "Giao hàng" at bounding box center [611, 550] width 48 height 17
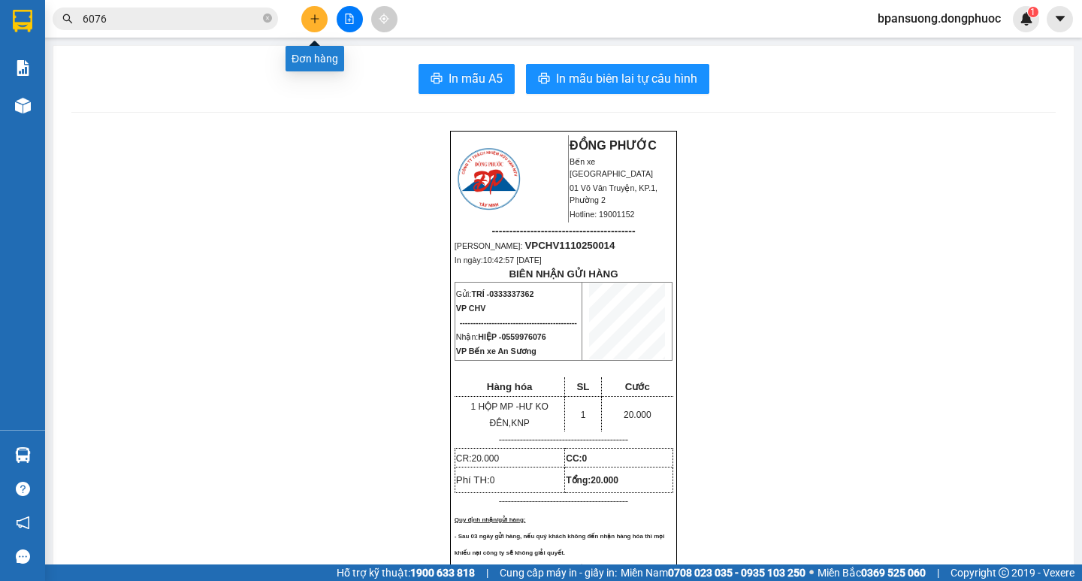
click at [314, 23] on icon "plus" at bounding box center [314, 19] width 11 height 11
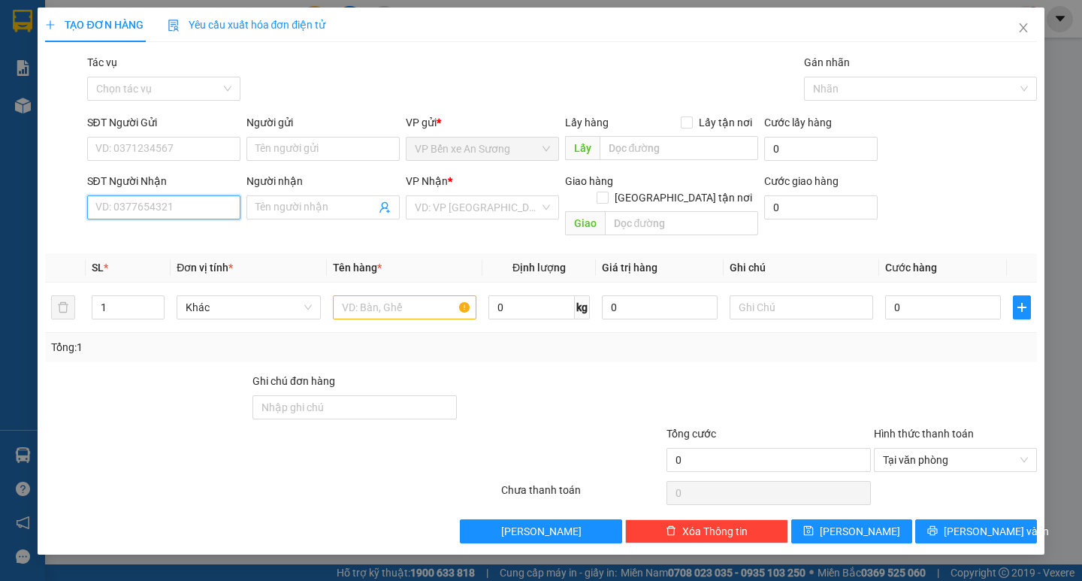
click at [189, 213] on input "SĐT Người Nhận" at bounding box center [163, 207] width 153 height 24
type input "0975967778"
click at [276, 201] on input "Người nhận" at bounding box center [315, 207] width 120 height 17
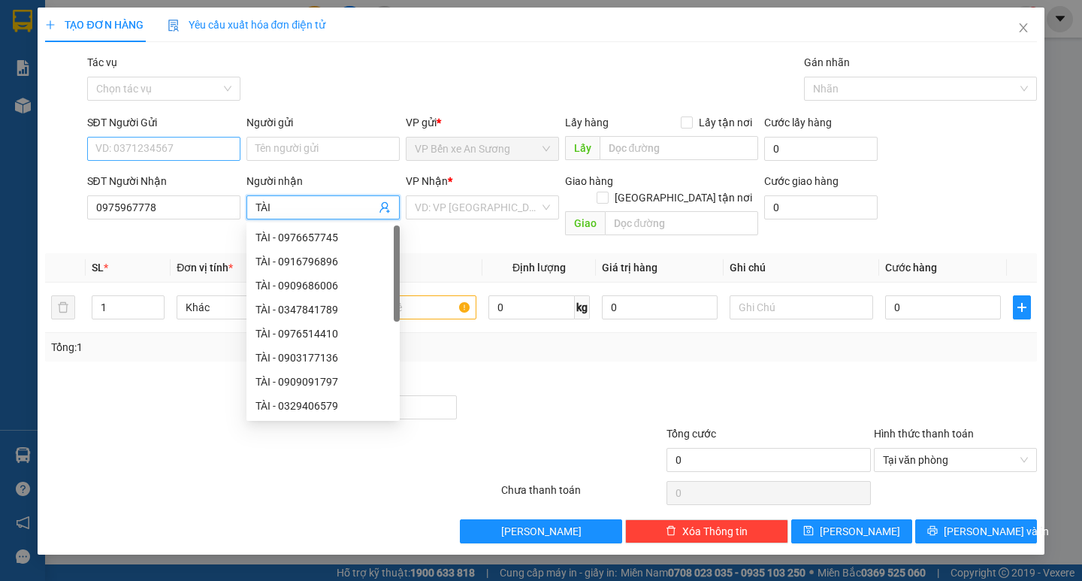
type input "TÀI"
click at [173, 146] on input "SĐT Người Gửi" at bounding box center [163, 149] width 153 height 24
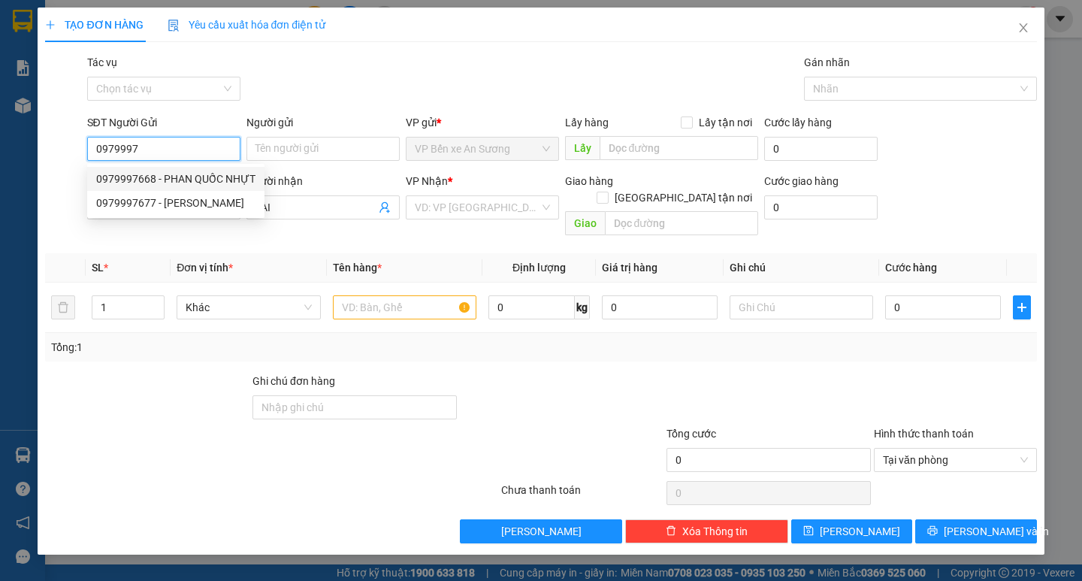
click at [185, 176] on div "0979997668 - PHAN QUỐC NHỰT" at bounding box center [175, 178] width 159 height 17
type input "0979997668"
type input "PHAN QUỐC NHỰT"
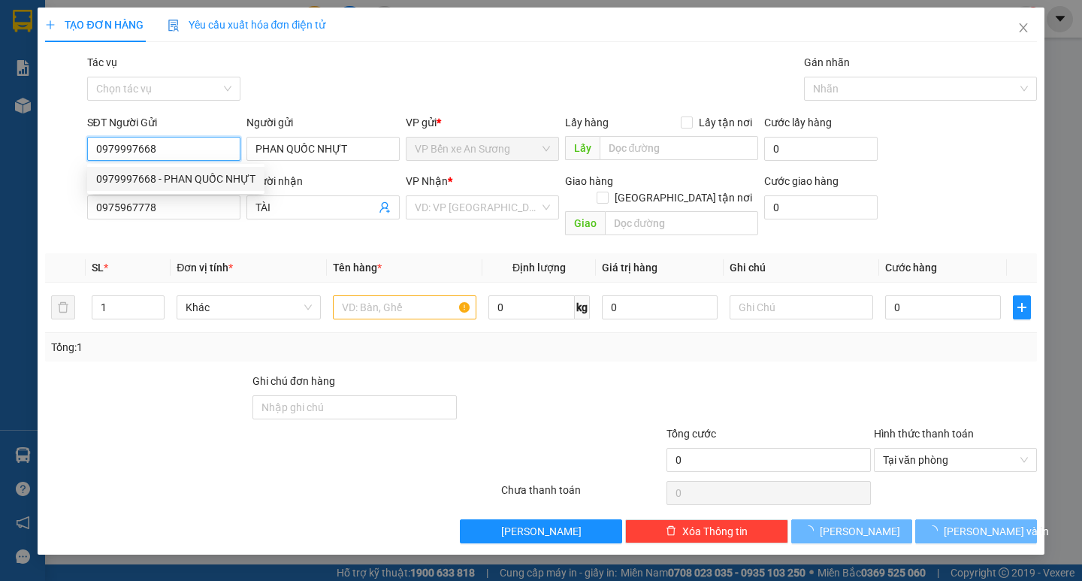
type input "30.000"
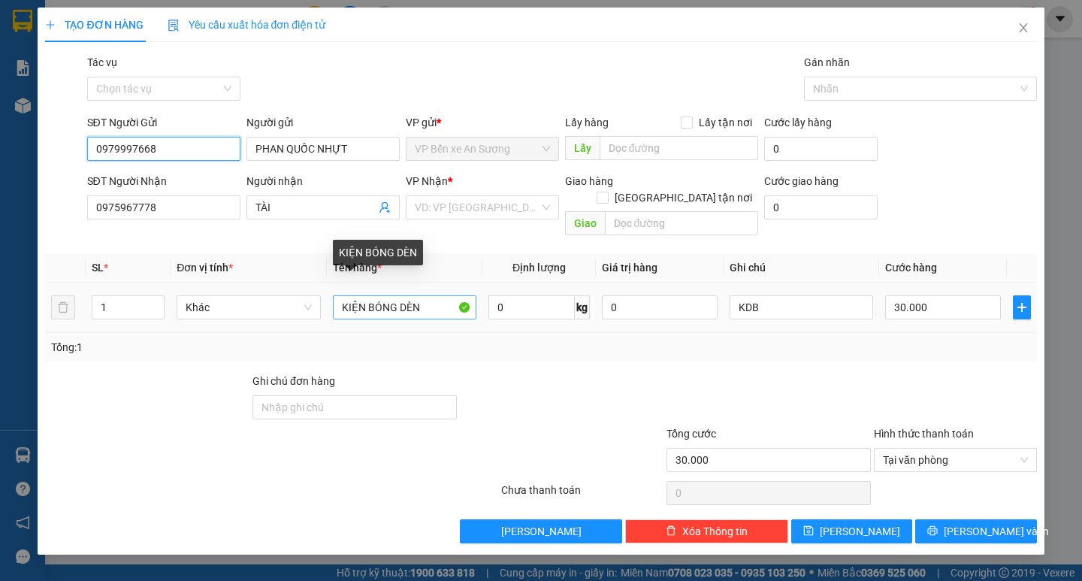
type input "0979997668"
drag, startPoint x: 430, startPoint y: 288, endPoint x: 225, endPoint y: 307, distance: 205.2
click at [231, 307] on tr "1 Khác KIỆN BÓNG DÈN 0 kg 0 KDB 30.000" at bounding box center [540, 307] width 991 height 50
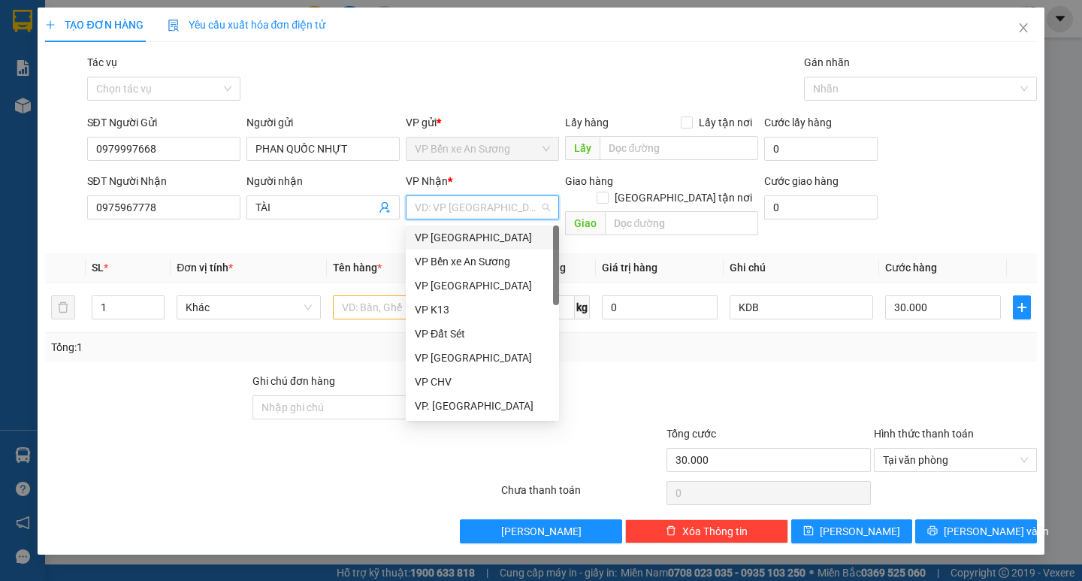
click at [424, 205] on input "search" at bounding box center [477, 207] width 125 height 23
type input "TN"
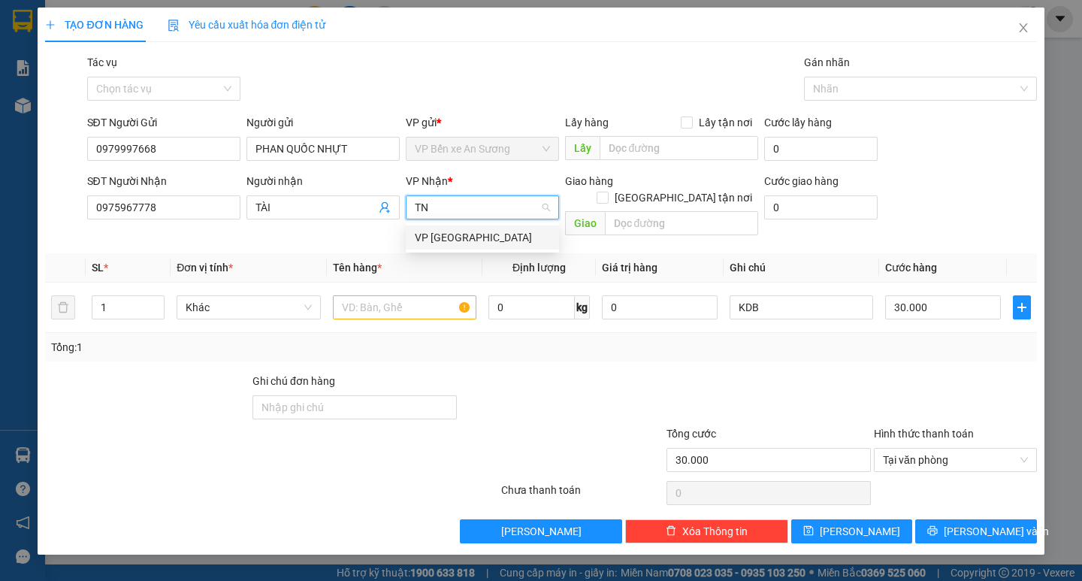
click at [443, 234] on div "VP [GEOGRAPHIC_DATA]" at bounding box center [482, 237] width 135 height 17
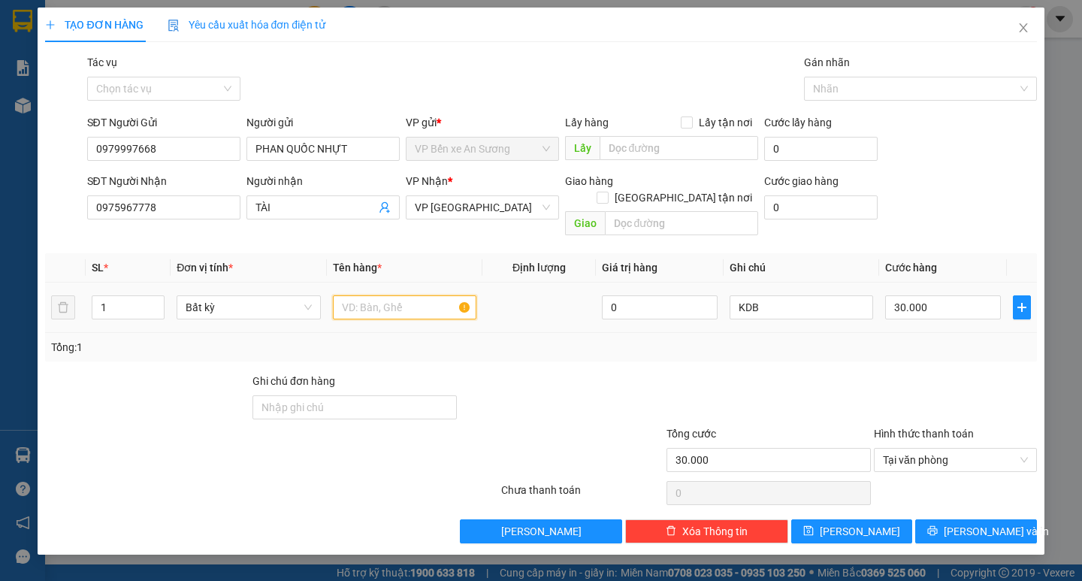
click at [368, 295] on input "text" at bounding box center [404, 307] width 143 height 24
type input "GÓI CÂY CƠ"
drag, startPoint x: 913, startPoint y: 298, endPoint x: 892, endPoint y: 297, distance: 20.3
click at [913, 297] on input "30.000" at bounding box center [943, 307] width 116 height 24
type input "0"
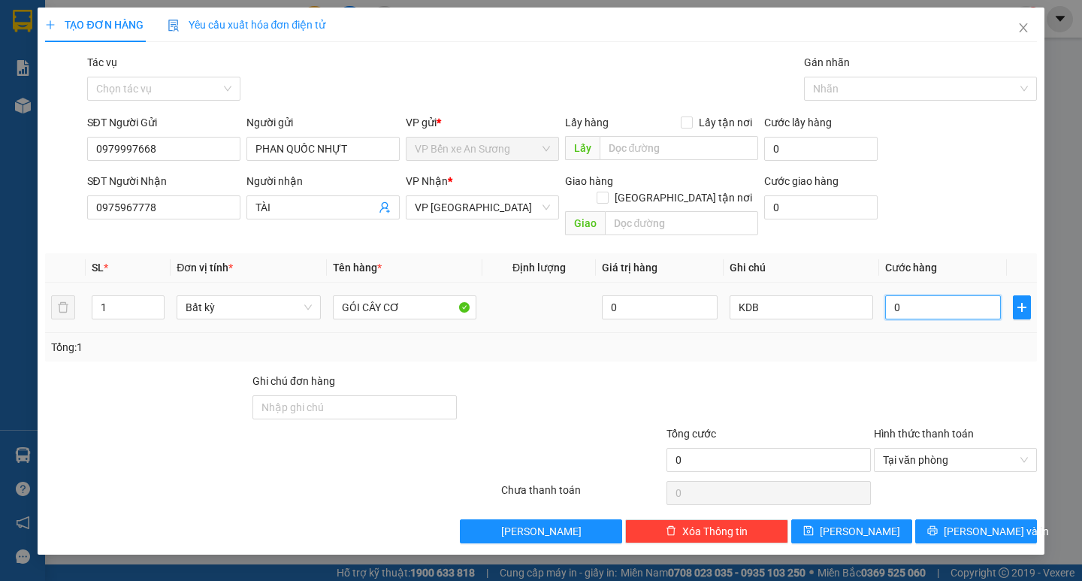
type input "2"
type input "025"
type input "25"
type input "025"
type input "25.000"
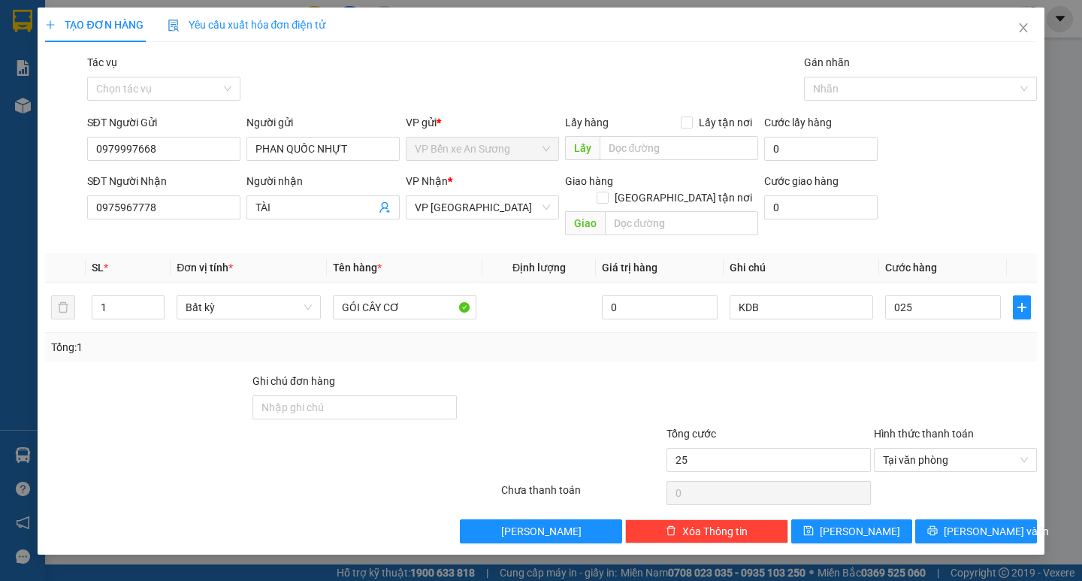
type input "25.000"
click at [834, 373] on div at bounding box center [768, 399] width 207 height 53
drag, startPoint x: 988, startPoint y: 510, endPoint x: 933, endPoint y: 463, distance: 73.0
click at [991, 523] on span "Lưu và In" at bounding box center [995, 531] width 105 height 17
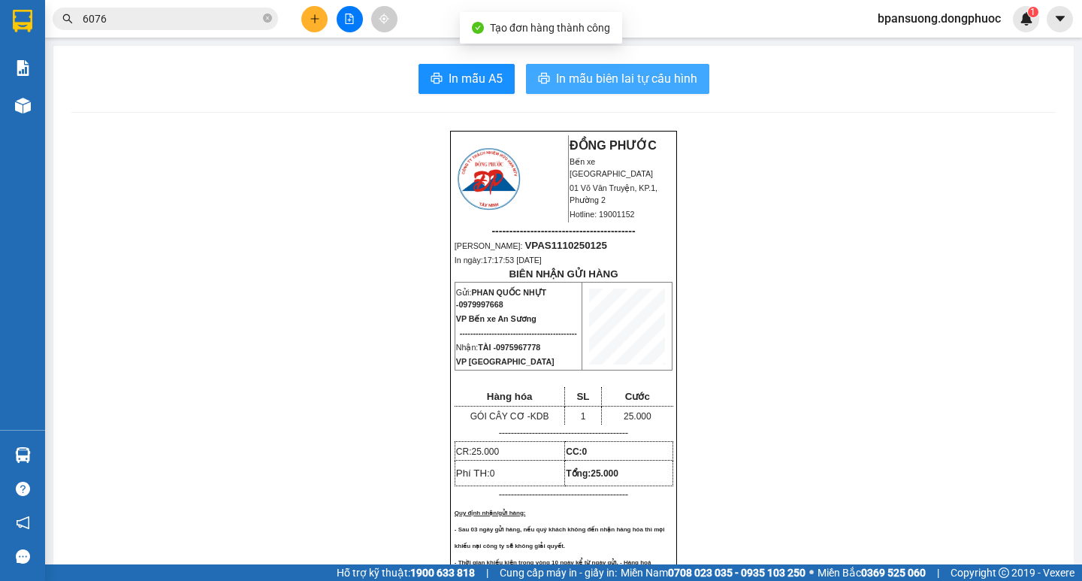
click at [635, 70] on span "In mẫu biên lai tự cấu hình" at bounding box center [626, 78] width 141 height 19
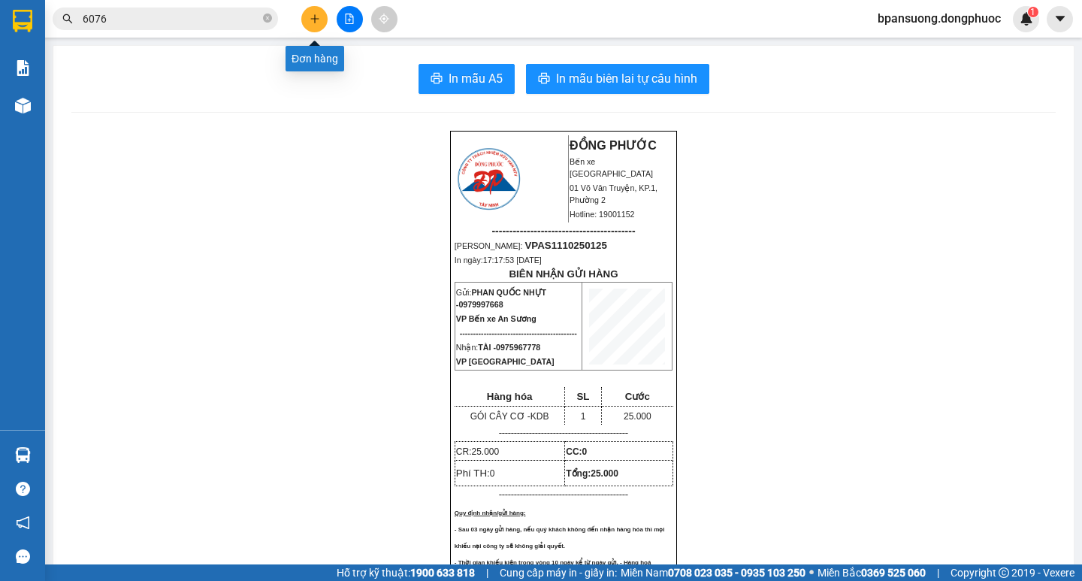
click at [306, 20] on button at bounding box center [314, 19] width 26 height 26
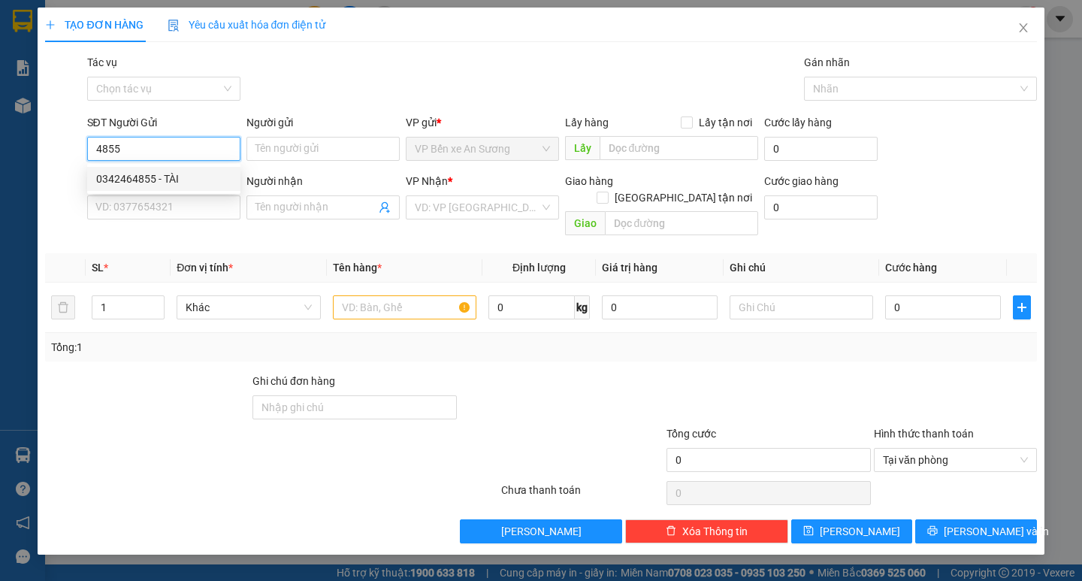
click at [178, 180] on div "0342464855 - TÀI" at bounding box center [163, 178] width 135 height 17
type input "0342464855"
type input "TÀI"
type input "0989133683"
type input "TUÂN"
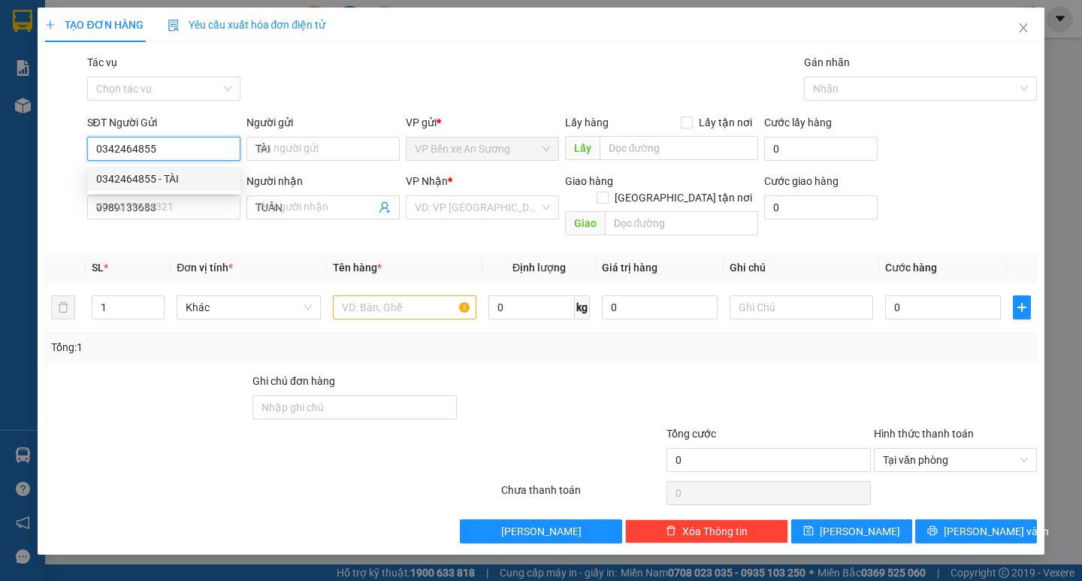
type input "35.000"
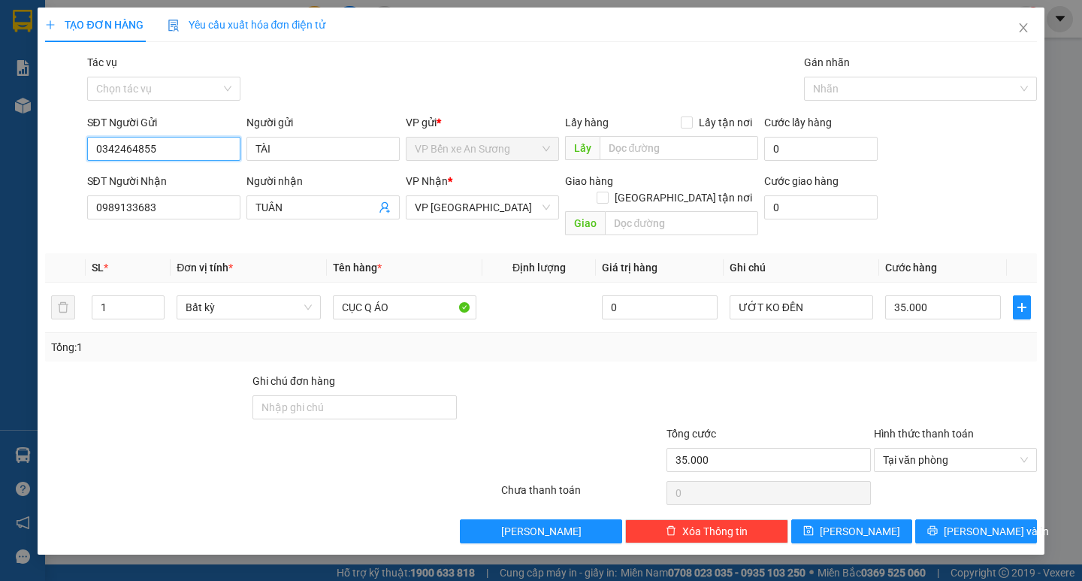
type input "0342464855"
click at [943, 298] on input "35.000" at bounding box center [943, 307] width 116 height 24
type input "0"
click at [913, 339] on div "Tổng: 1" at bounding box center [540, 347] width 979 height 17
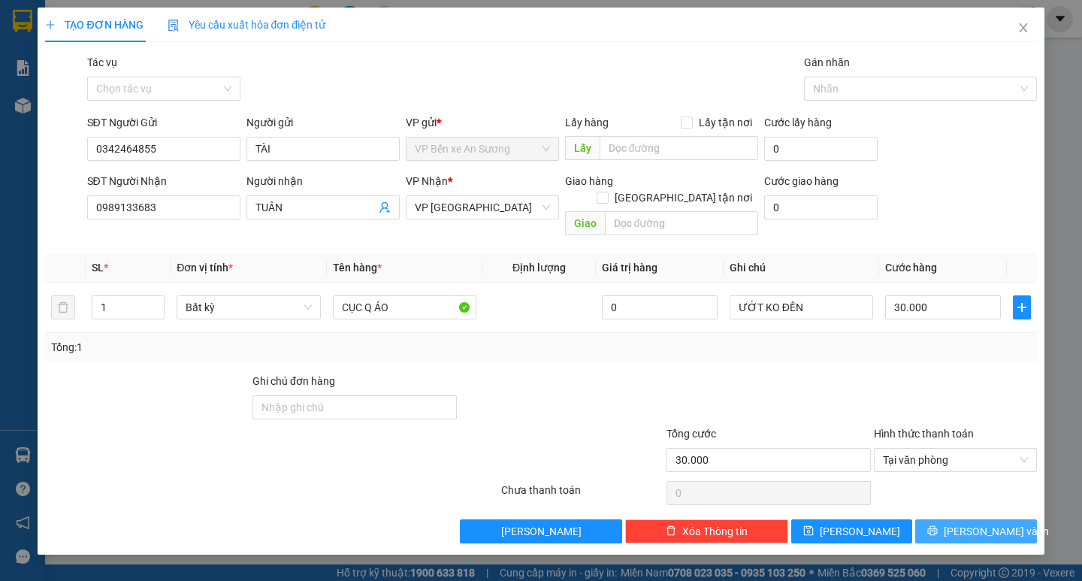
drag, startPoint x: 972, startPoint y: 515, endPoint x: 954, endPoint y: 502, distance: 22.1
click at [973, 523] on span "Lưu và In" at bounding box center [995, 531] width 105 height 17
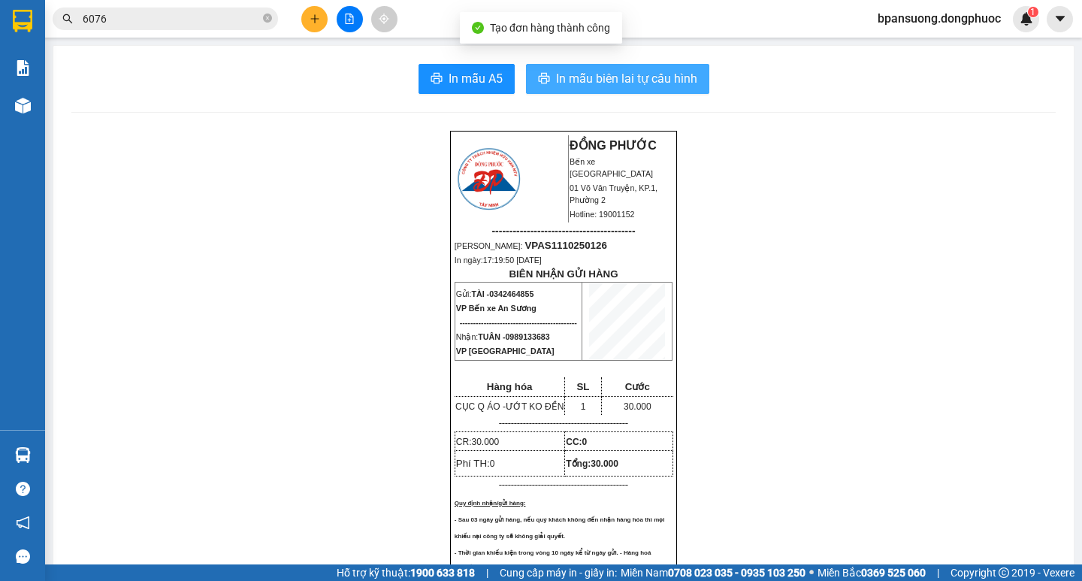
click at [658, 78] on span "In mẫu biên lai tự cấu hình" at bounding box center [626, 78] width 141 height 19
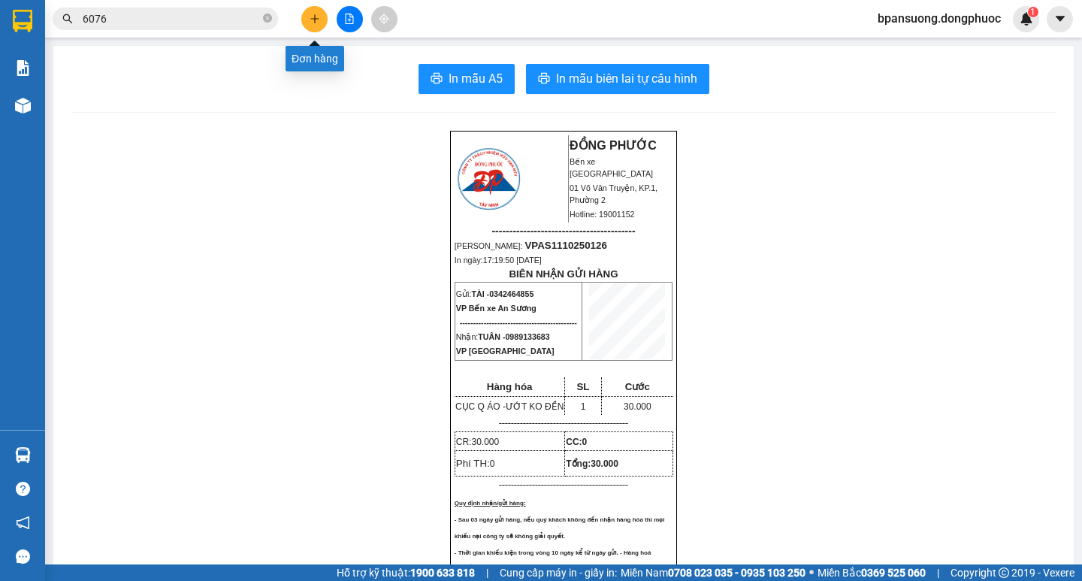
click at [315, 20] on icon "plus" at bounding box center [314, 19] width 11 height 11
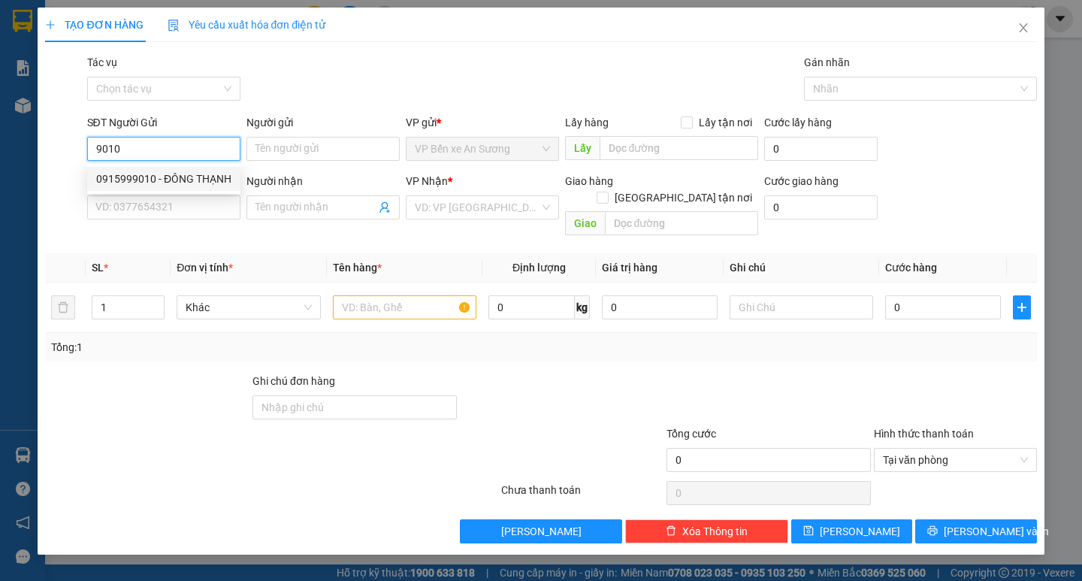
click at [139, 174] on div "0915999010 - ĐÔNG THẠNH" at bounding box center [163, 178] width 135 height 17
type input "0915999010"
type input "ĐÔNG THẠNH"
type input "0908628983"
type input "PHƯƠNG"
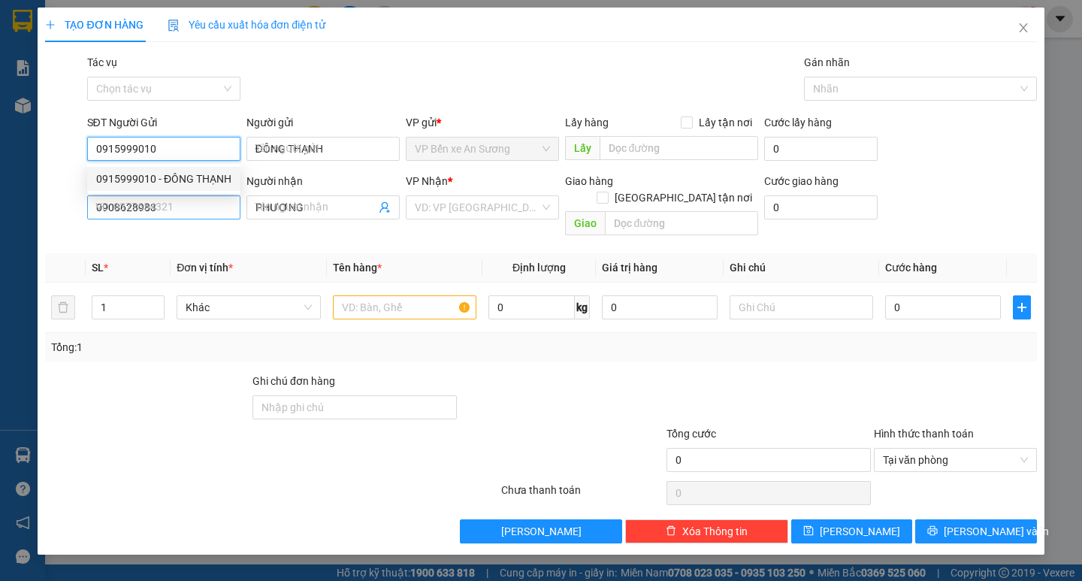
type input "20.000"
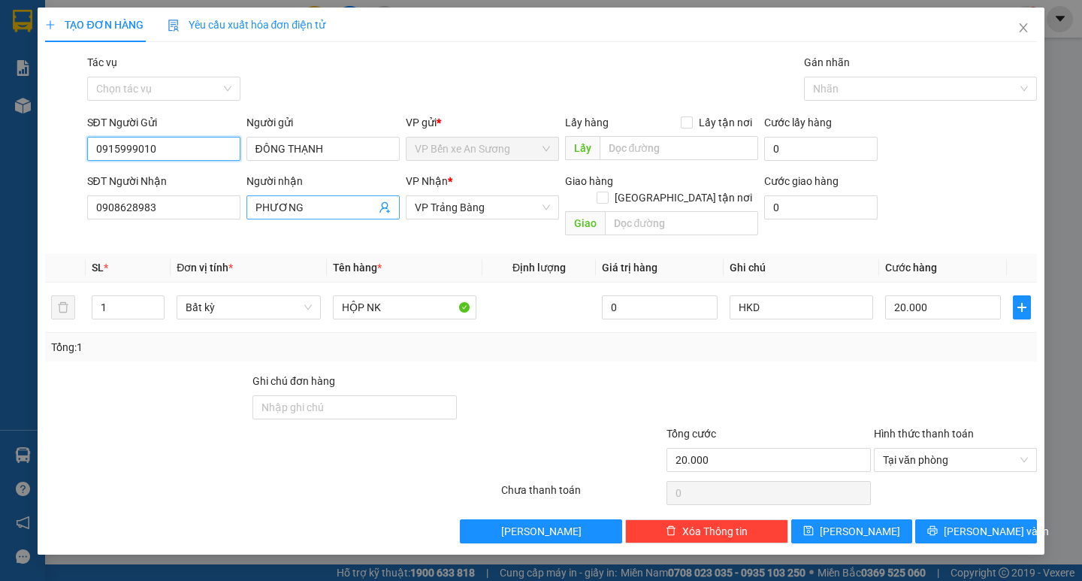
type input "0915999010"
click at [374, 210] on input "PHƯƠNG" at bounding box center [315, 207] width 120 height 17
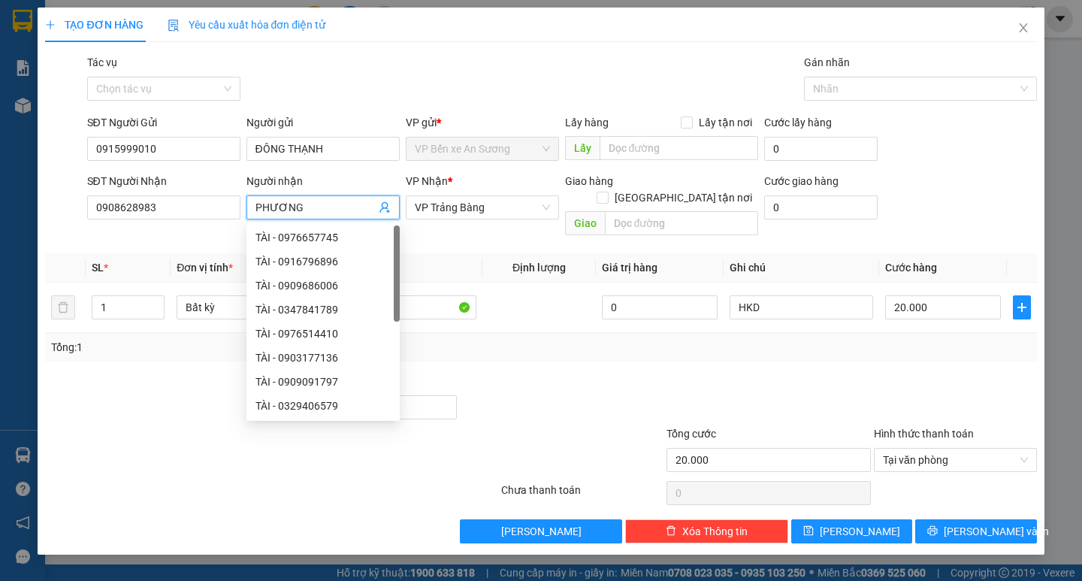
click at [384, 207] on icon "user-add" at bounding box center [385, 207] width 12 height 12
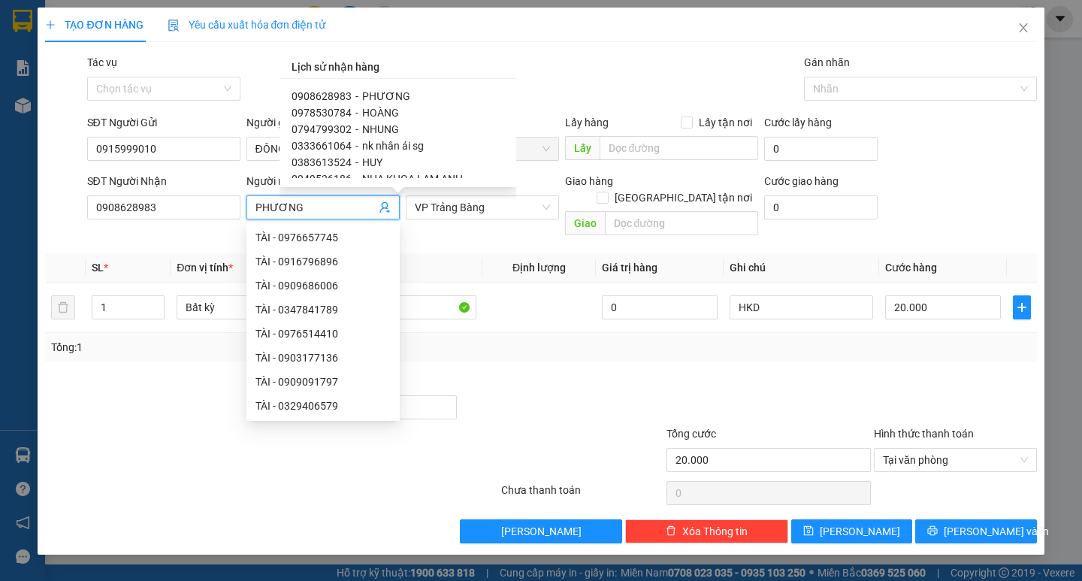
click at [331, 161] on span "0383613524" at bounding box center [321, 162] width 60 height 12
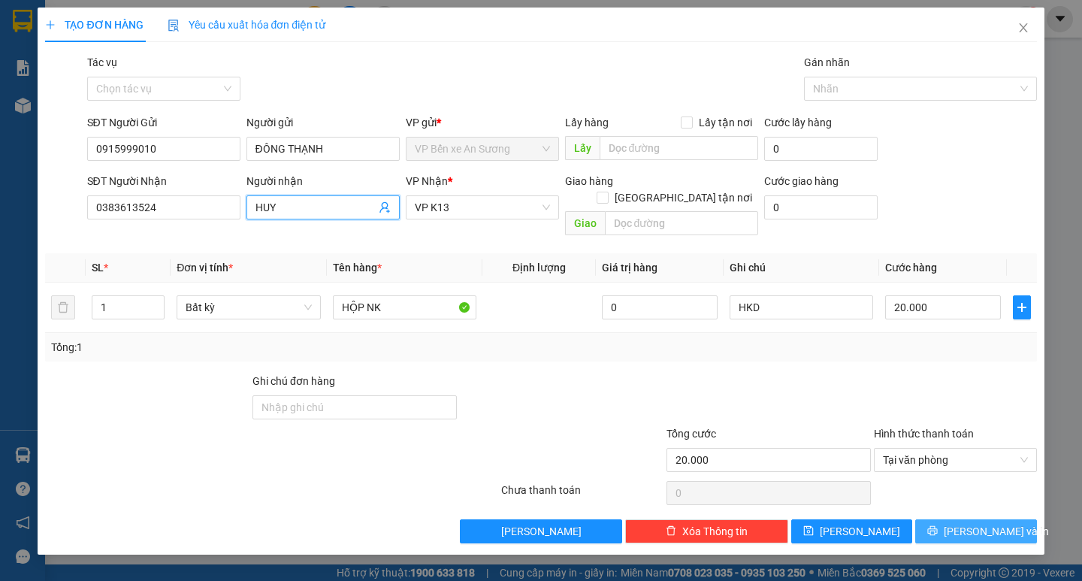
click at [937, 526] on icon "printer" at bounding box center [933, 531] width 10 height 10
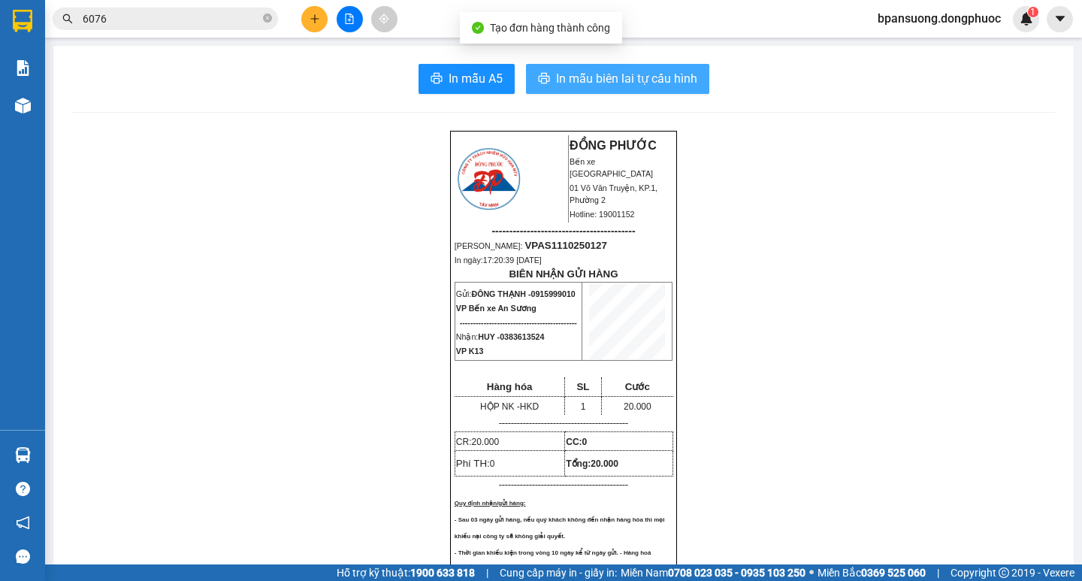
click at [632, 81] on span "In mẫu biên lai tự cấu hình" at bounding box center [626, 78] width 141 height 19
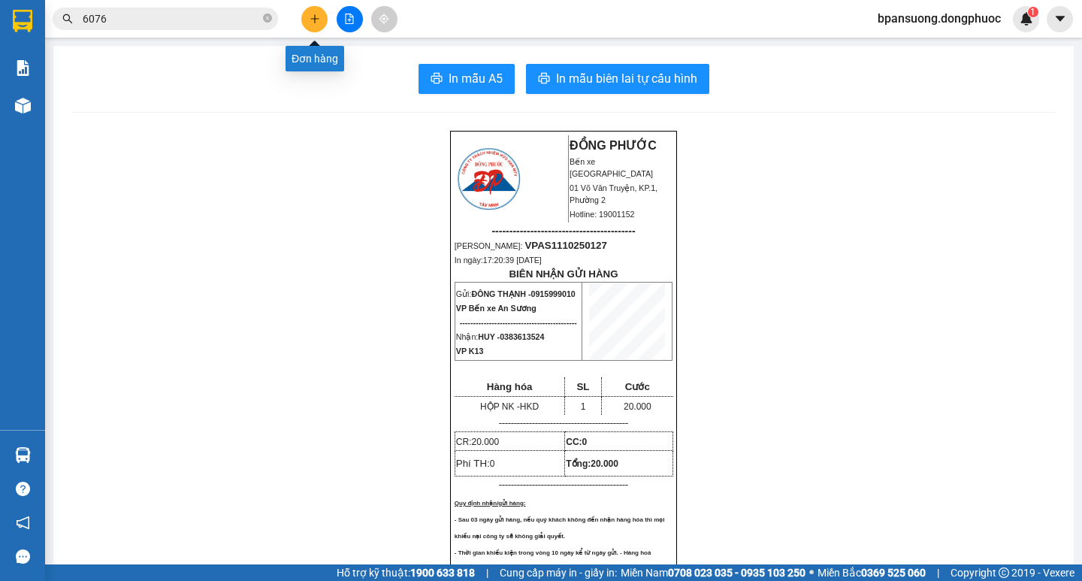
click at [307, 18] on button at bounding box center [314, 19] width 26 height 26
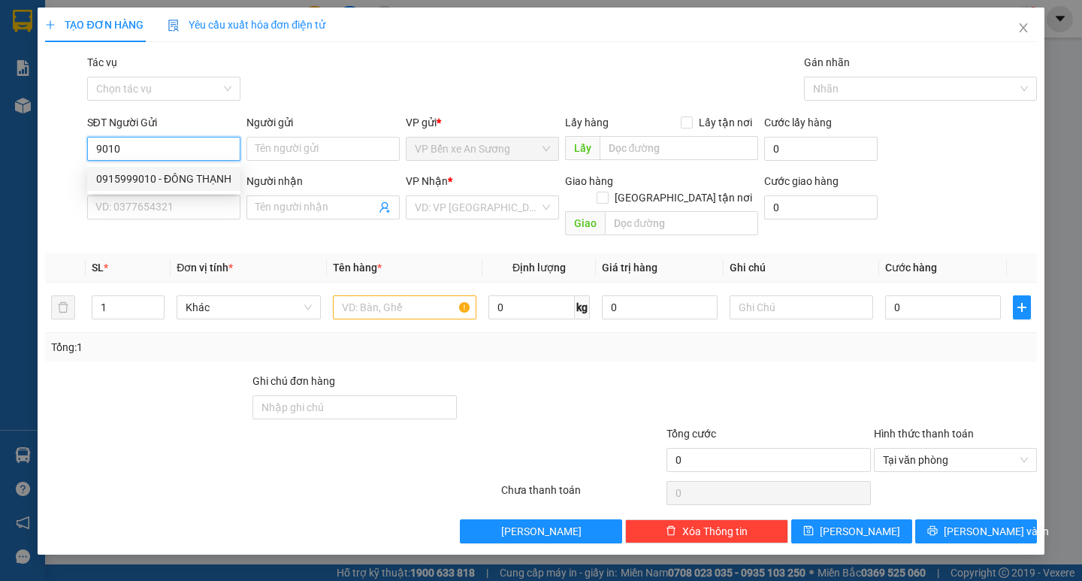
click at [198, 177] on div "0915999010 - ĐÔNG THẠNH" at bounding box center [163, 178] width 135 height 17
type input "0915999010"
type input "ĐÔNG THẠNH"
type input "0383613524"
type input "HUY"
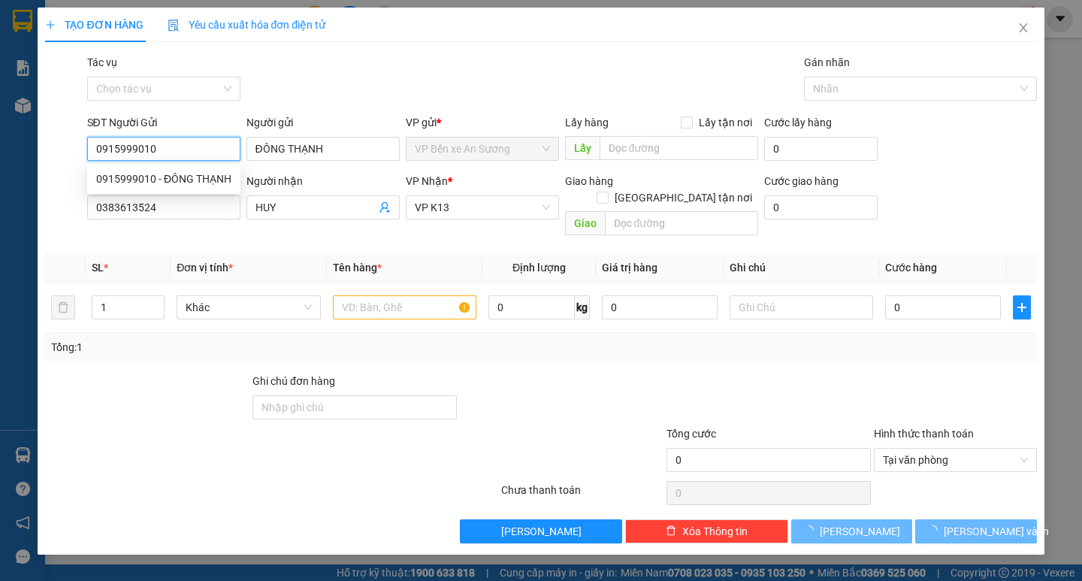
type input "20.000"
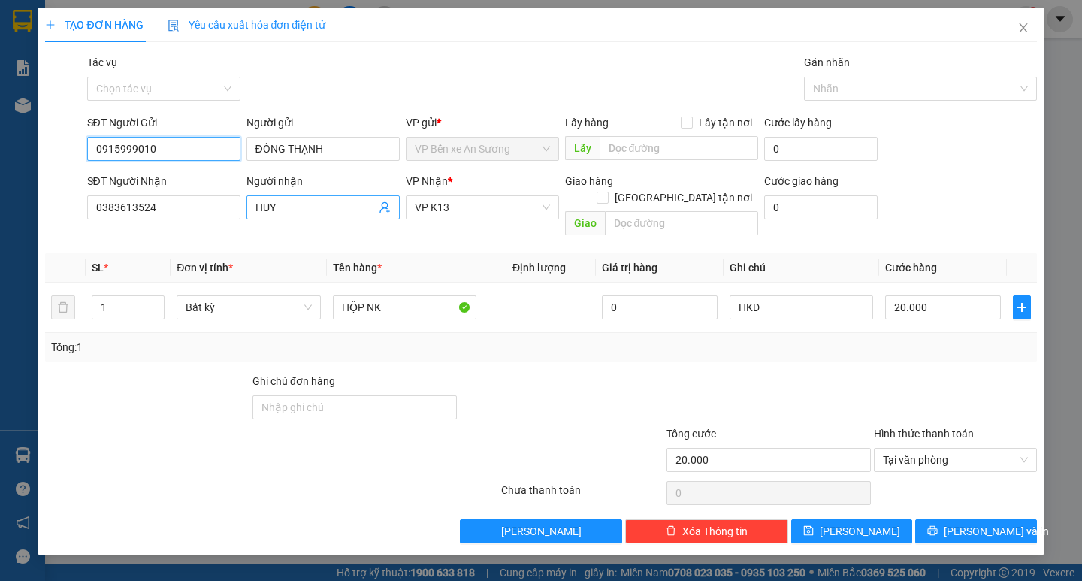
type input "0915999010"
click at [387, 208] on icon "user-add" at bounding box center [385, 207] width 12 height 12
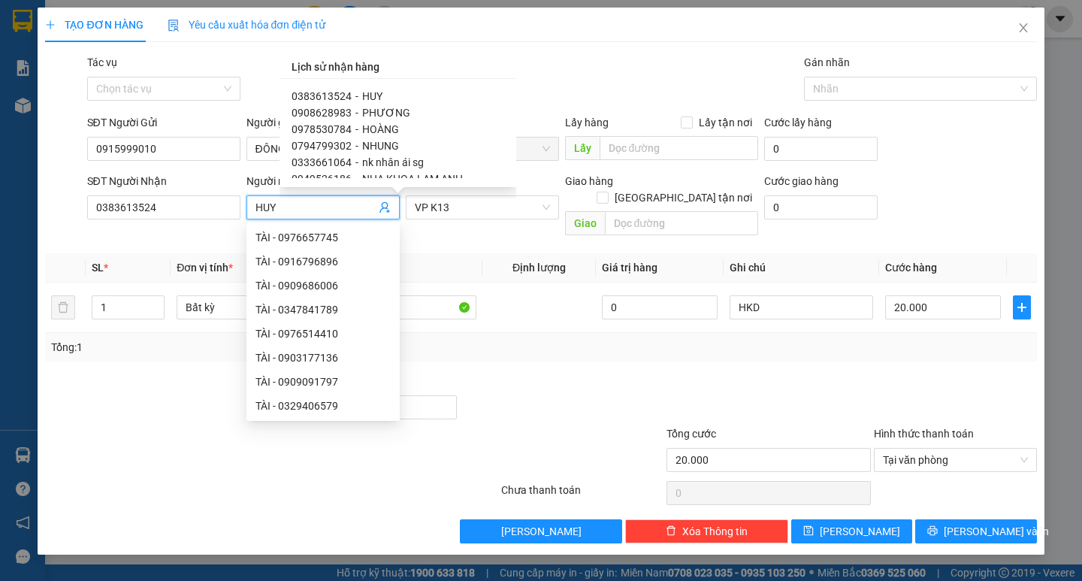
click at [327, 143] on span "0794799302" at bounding box center [321, 146] width 60 height 12
type input "0794799302"
type input "NHUNG"
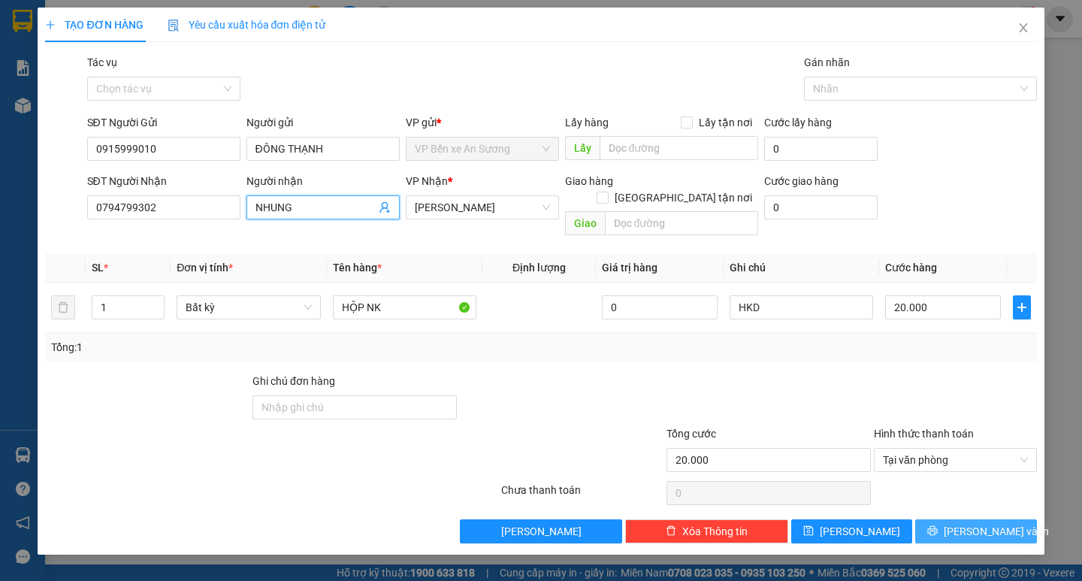
drag, startPoint x: 997, startPoint y: 510, endPoint x: 978, endPoint y: 493, distance: 25.5
click at [994, 523] on span "Lưu và In" at bounding box center [995, 531] width 105 height 17
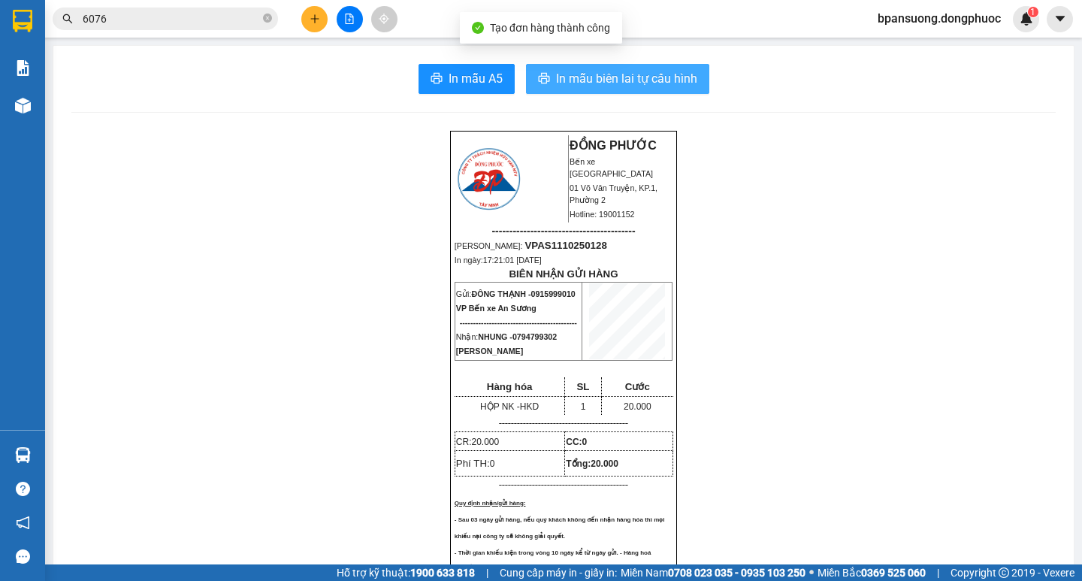
click at [651, 83] on span "In mẫu biên lai tự cấu hình" at bounding box center [626, 78] width 141 height 19
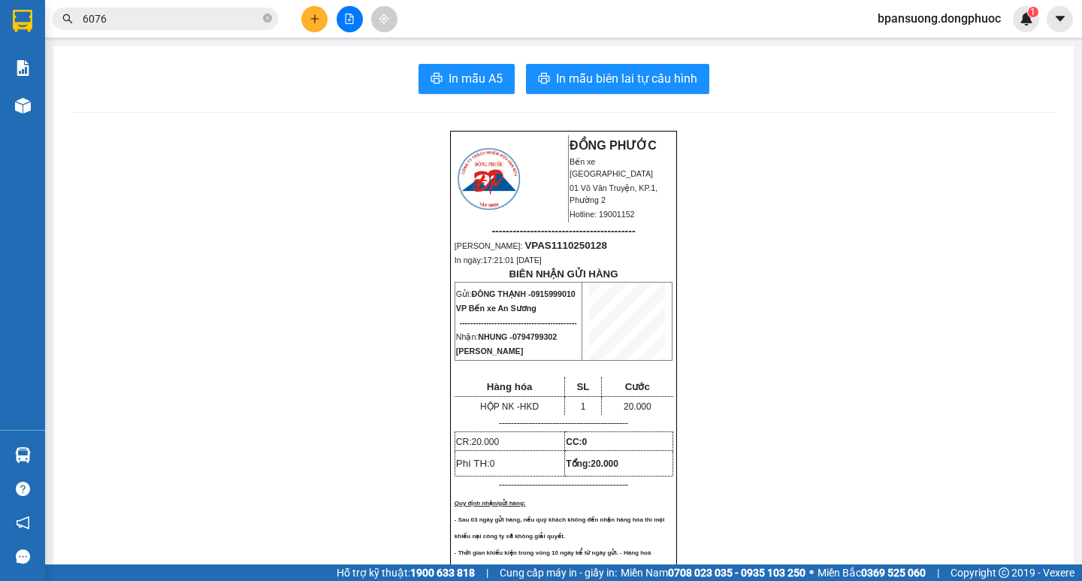
click at [305, 20] on button at bounding box center [314, 19] width 26 height 26
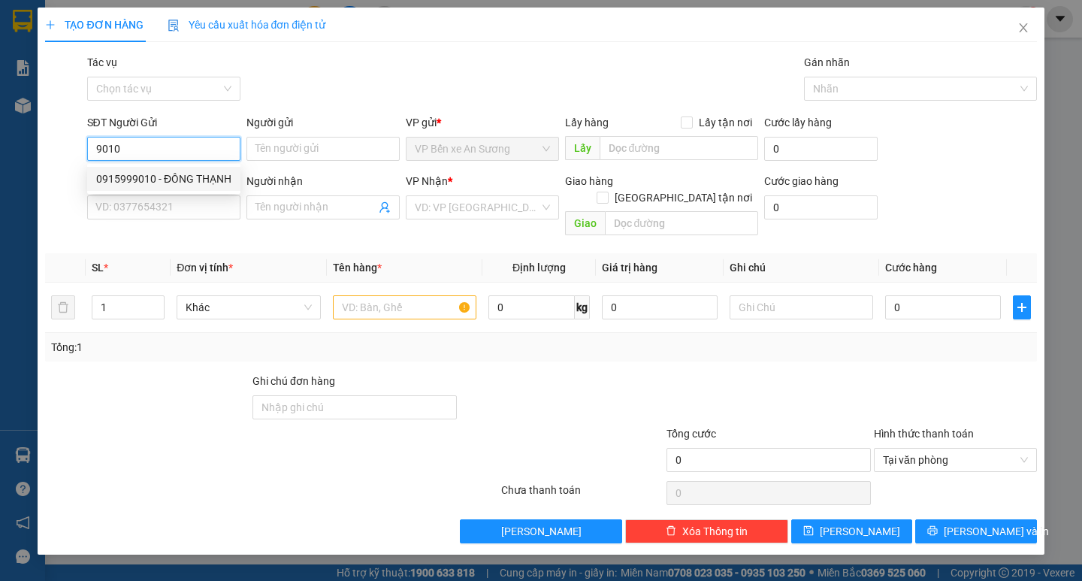
click at [165, 177] on div "0915999010 - ĐÔNG THẠNH" at bounding box center [163, 178] width 135 height 17
type input "0915999010"
type input "ĐÔNG THẠNH"
type input "0794799302"
type input "NHUNG"
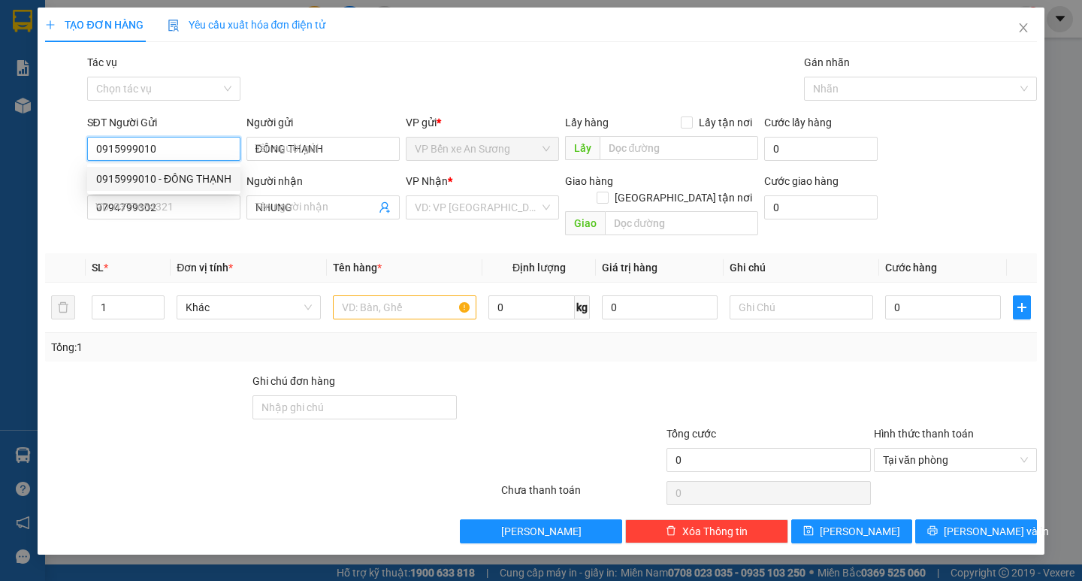
type input "20.000"
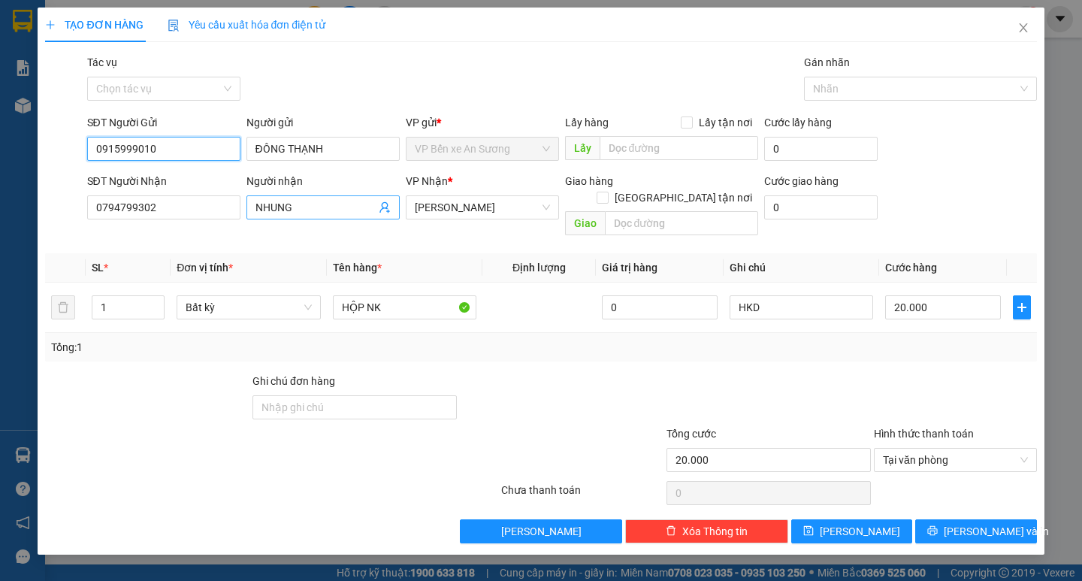
type input "0915999010"
click at [382, 210] on icon "user-add" at bounding box center [385, 207] width 12 height 12
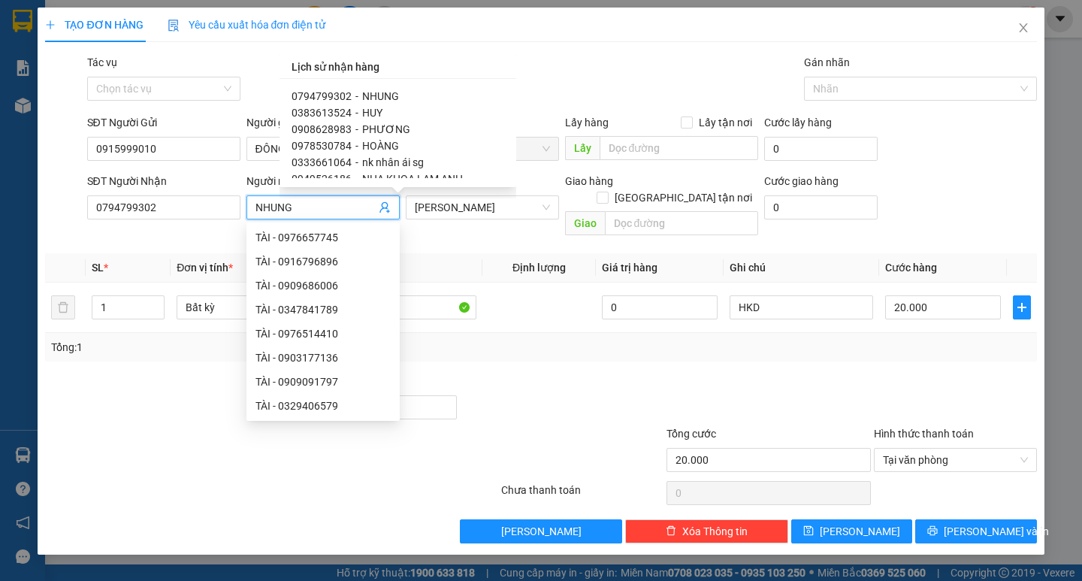
click at [337, 189] on span "0972488902" at bounding box center [321, 195] width 60 height 12
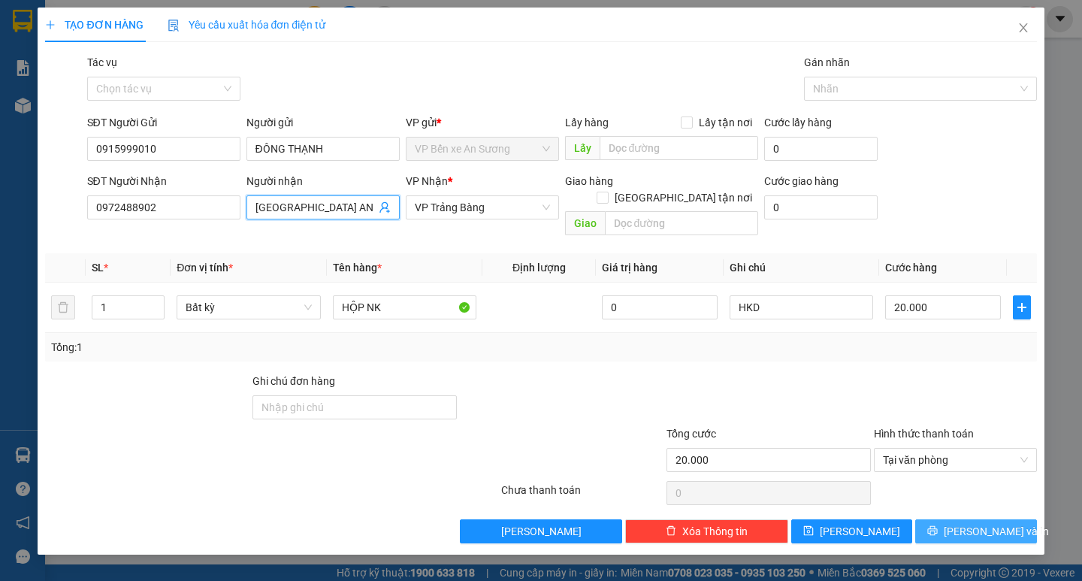
click at [961, 519] on button "Lưu và In" at bounding box center [975, 531] width 121 height 24
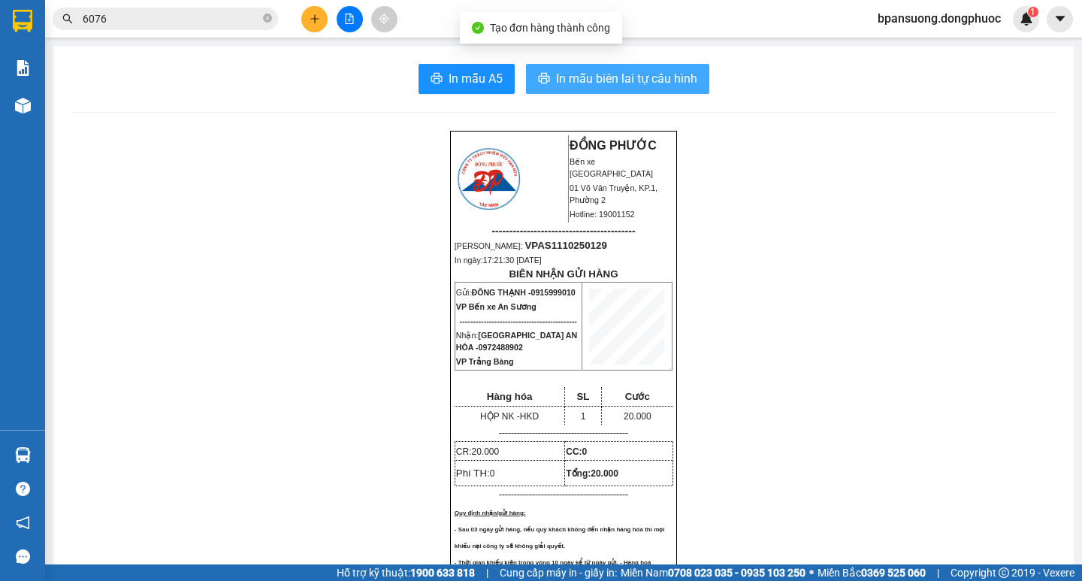
click at [611, 77] on span "In mẫu biên lai tự cấu hình" at bounding box center [626, 78] width 141 height 19
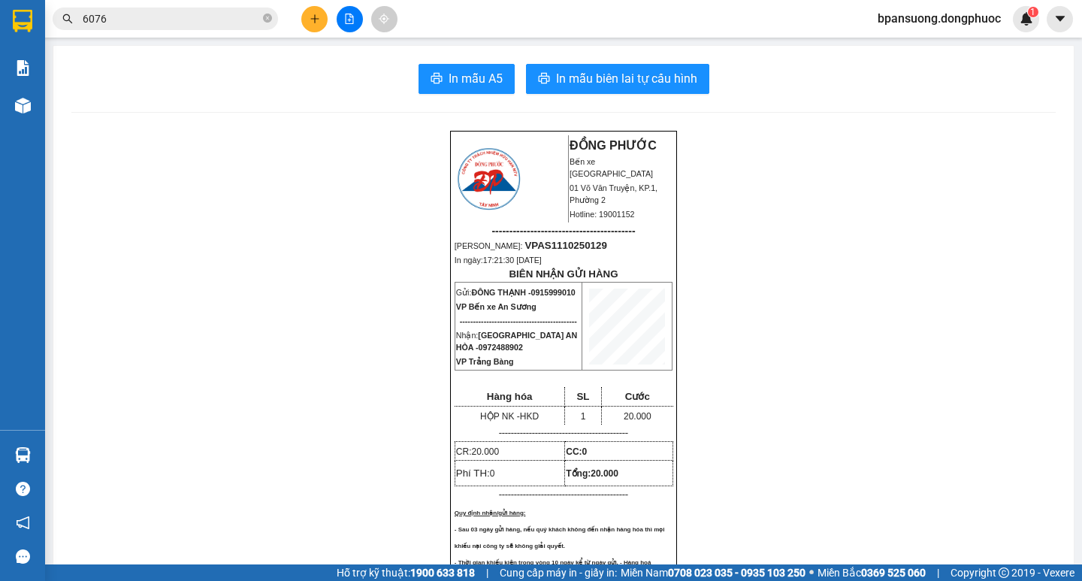
click at [317, 20] on icon "plus" at bounding box center [314, 19] width 11 height 11
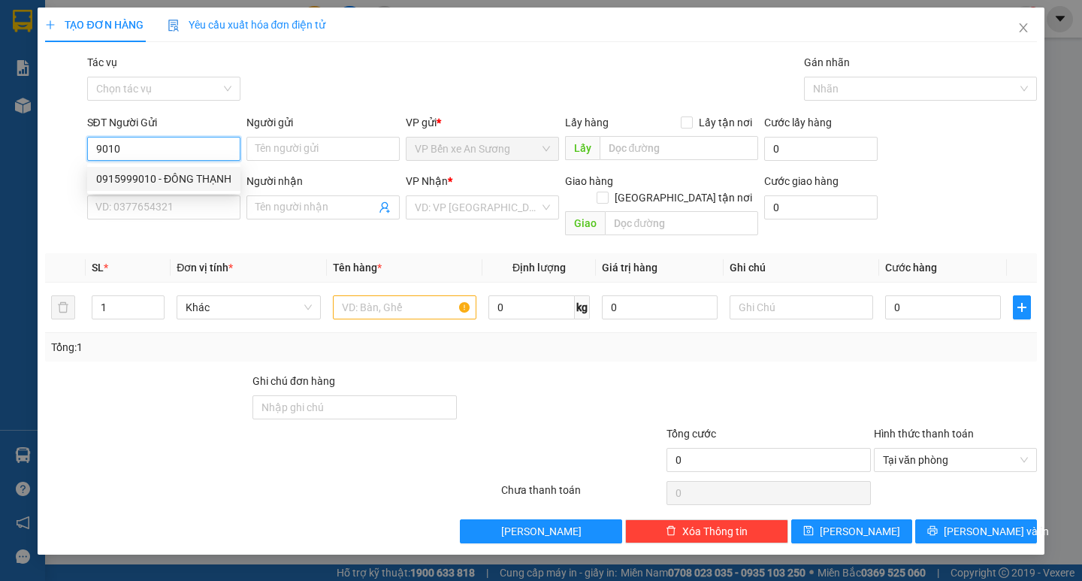
click at [183, 175] on div "0915999010 - ĐÔNG THẠNH" at bounding box center [163, 178] width 135 height 17
type input "0915999010"
type input "ĐÔNG THẠNH"
type input "0972488902"
type input "[GEOGRAPHIC_DATA] AN HÒA"
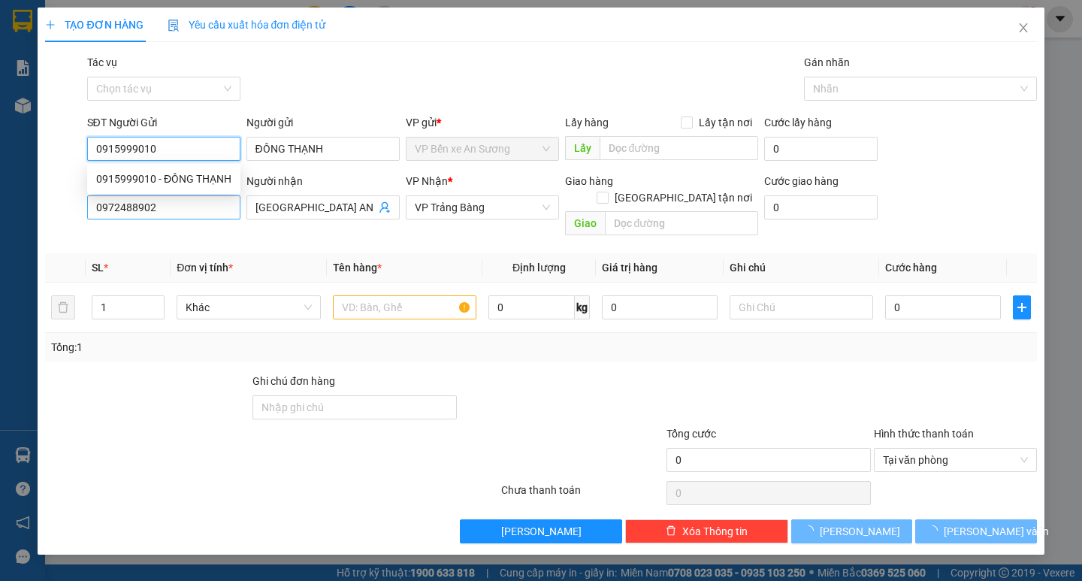
type input "20.000"
type input "0915999010"
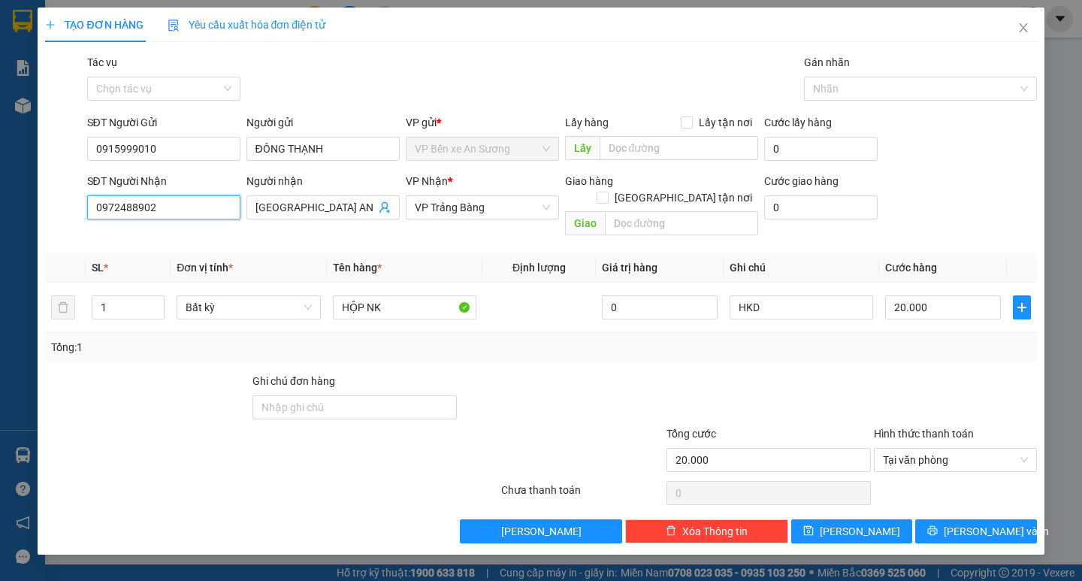
drag, startPoint x: 143, startPoint y: 204, endPoint x: 0, endPoint y: 207, distance: 142.7
click at [0, 207] on div "TẠO ĐƠN HÀNG Yêu cầu xuất hóa đơn điện tử Transit Pickup Surcharge Ids Transit …" at bounding box center [541, 290] width 1082 height 581
click at [176, 237] on div "0333661064 - nk nhân ái sg" at bounding box center [163, 237] width 135 height 17
type input "0333661064"
type input "nk nhân ái sg"
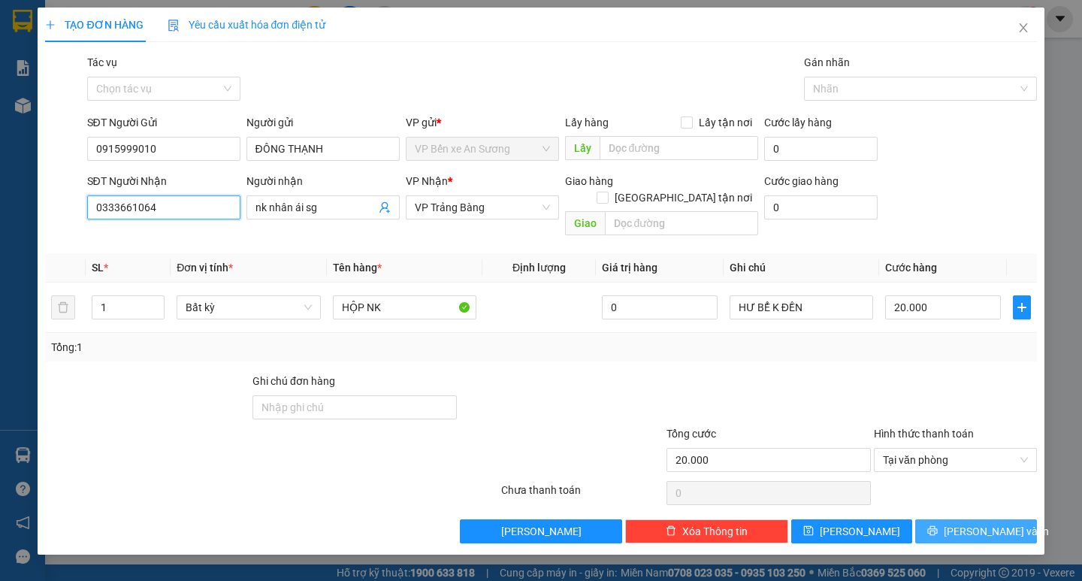
type input "0333661064"
click at [976, 523] on span "Lưu và In" at bounding box center [995, 531] width 105 height 17
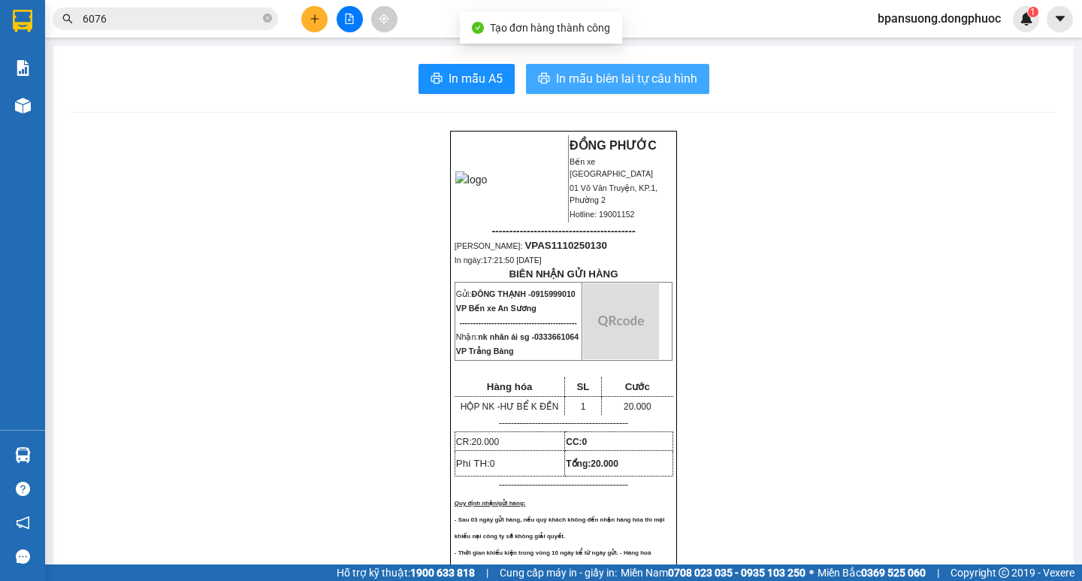
click at [635, 76] on span "In mẫu biên lai tự cấu hình" at bounding box center [626, 78] width 141 height 19
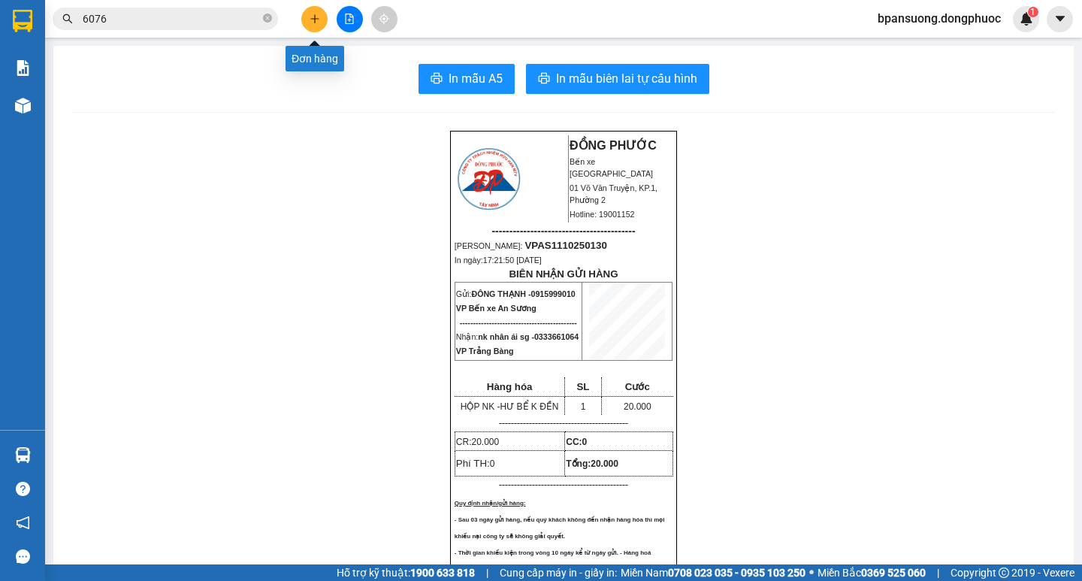
click at [309, 20] on icon "plus" at bounding box center [314, 19] width 11 height 11
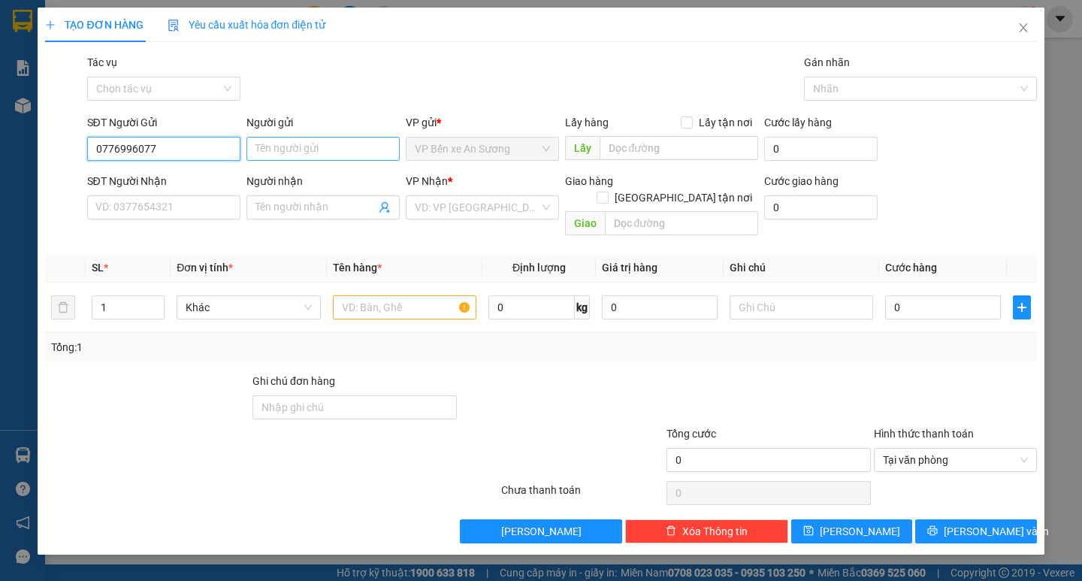
type input "0776996077"
click at [291, 147] on input "Người gửi" at bounding box center [322, 149] width 153 height 24
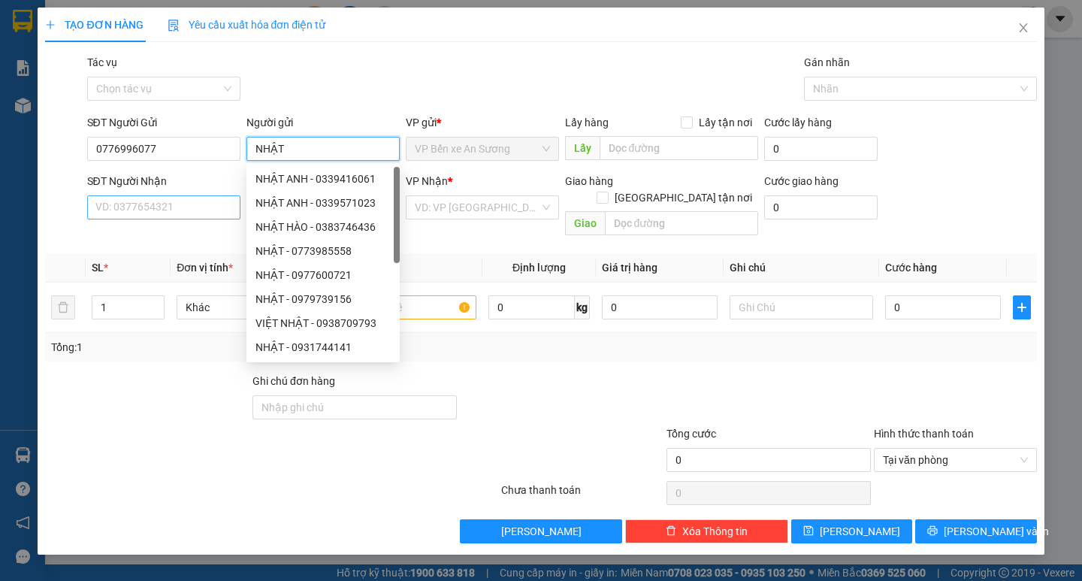
type input "NHẬT"
click at [142, 209] on input "SĐT Người Nhận" at bounding box center [163, 207] width 153 height 24
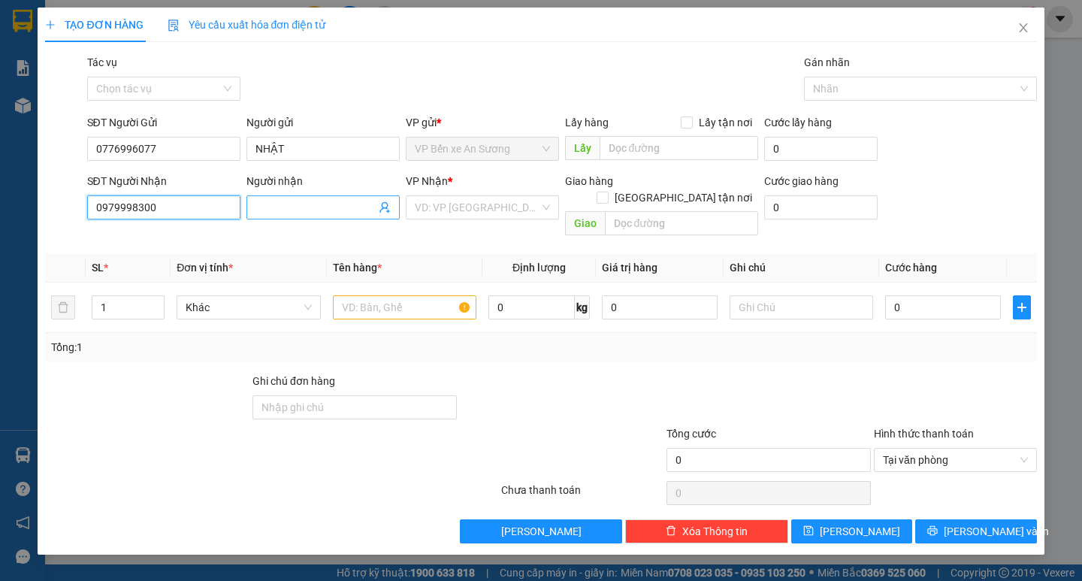
type input "0979998300"
click at [316, 204] on input "Người nhận" at bounding box center [315, 207] width 120 height 17
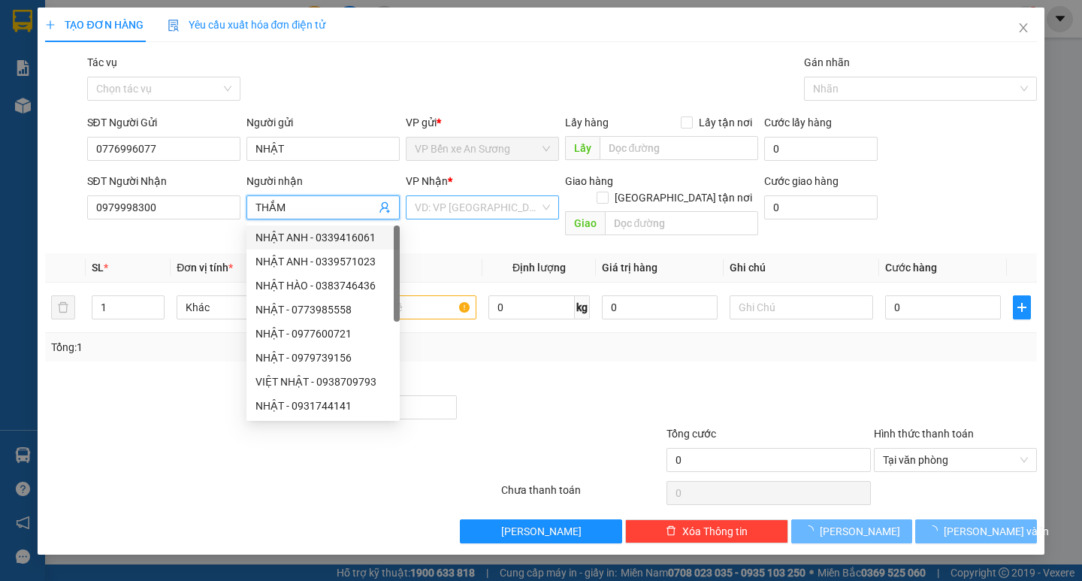
type input "THẮM"
click at [429, 210] on input "search" at bounding box center [477, 207] width 125 height 23
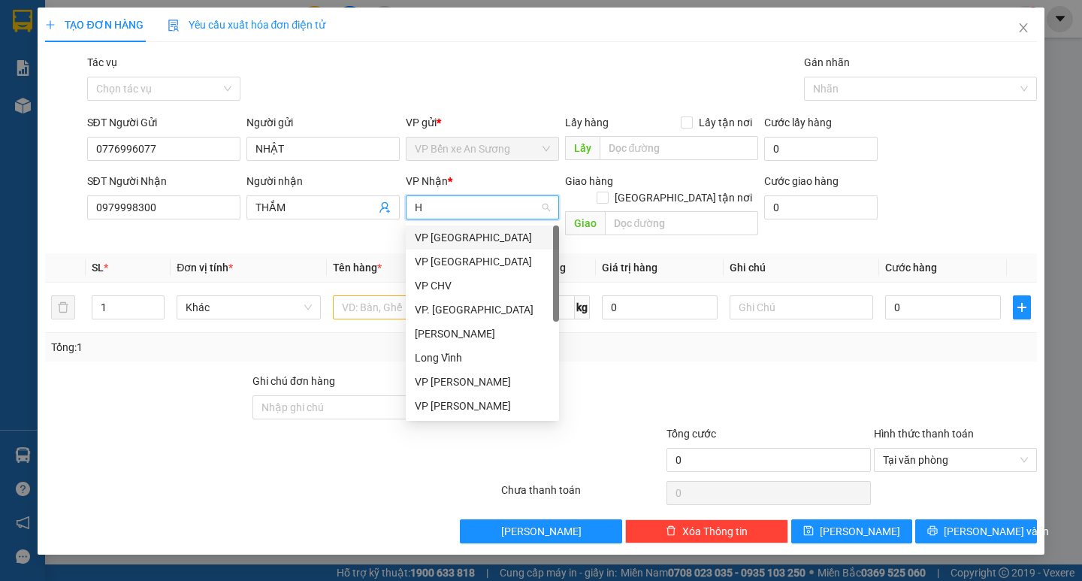
type input "HT"
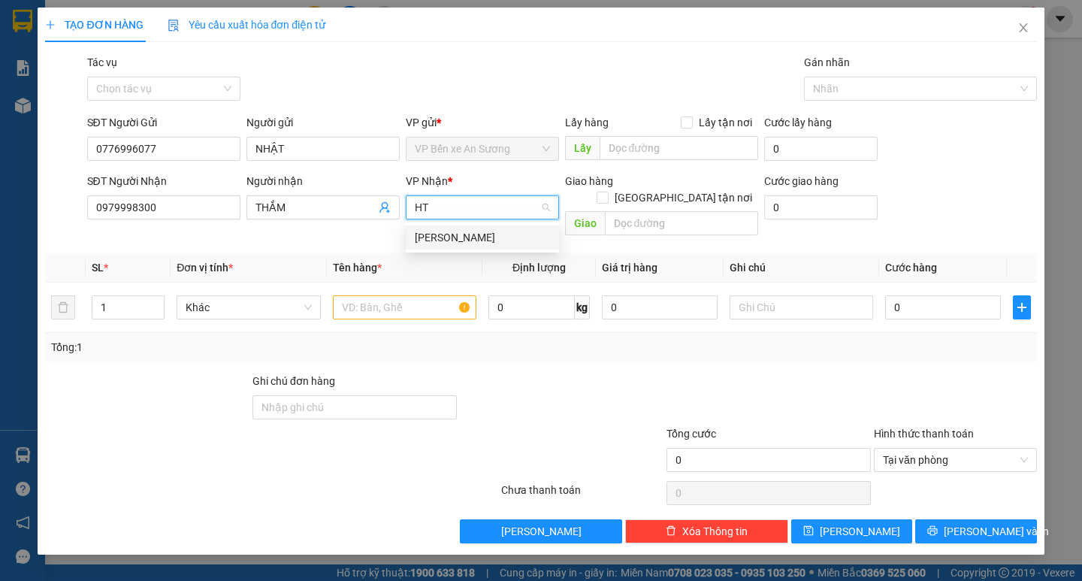
click at [444, 231] on div "[PERSON_NAME]" at bounding box center [482, 237] width 135 height 17
click at [373, 295] on input "text" at bounding box center [404, 307] width 143 height 24
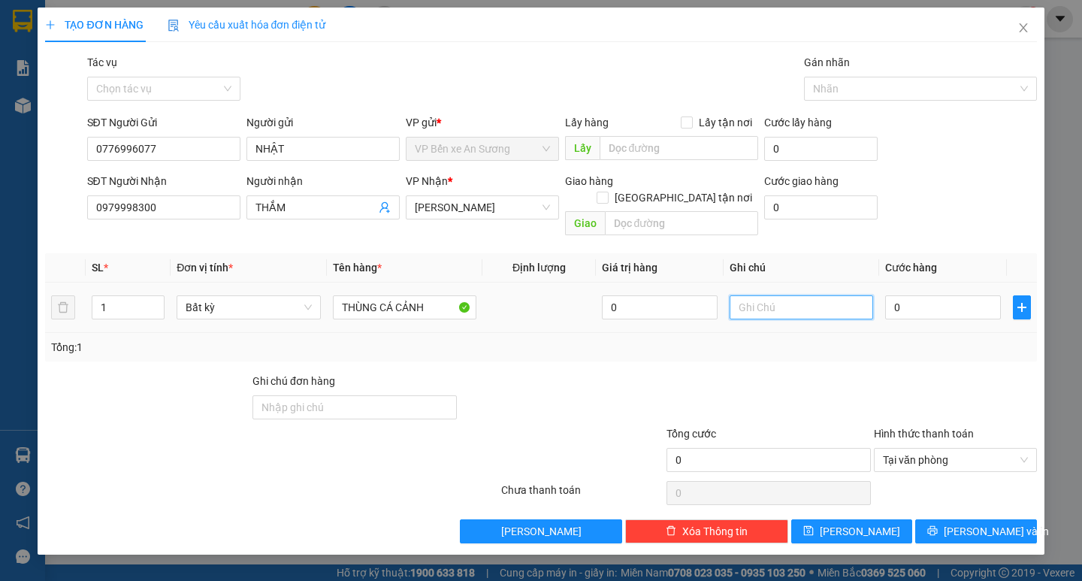
click at [770, 295] on input "text" at bounding box center [800, 307] width 143 height 24
click at [931, 298] on input "0" at bounding box center [943, 307] width 116 height 24
click at [703, 373] on div at bounding box center [768, 399] width 207 height 53
drag, startPoint x: 968, startPoint y: 518, endPoint x: 940, endPoint y: 525, distance: 29.3
click at [969, 523] on span "Lưu và In" at bounding box center [995, 531] width 105 height 17
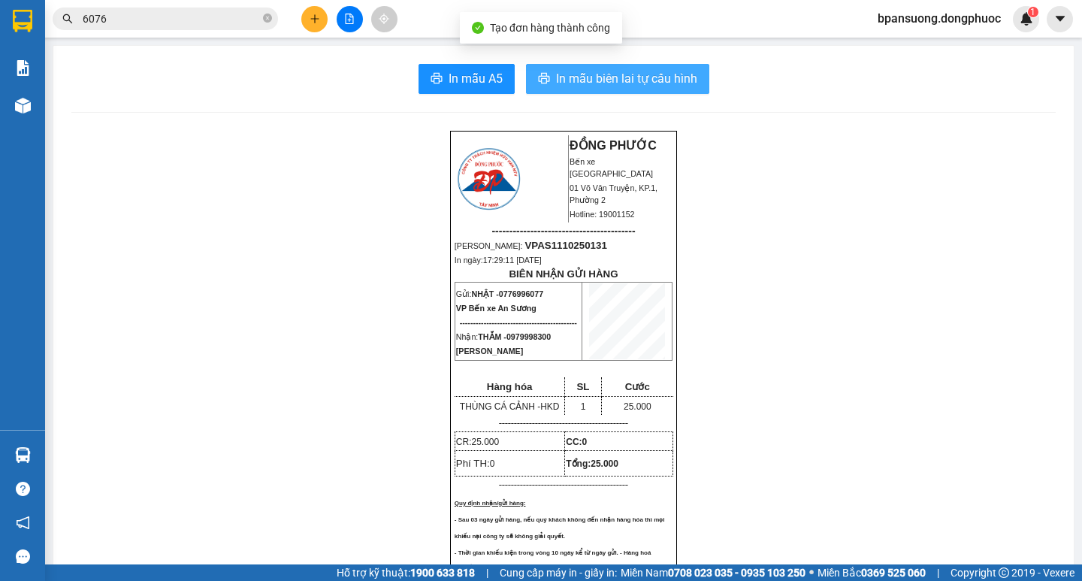
click at [659, 86] on span "In mẫu biên lai tự cấu hình" at bounding box center [626, 78] width 141 height 19
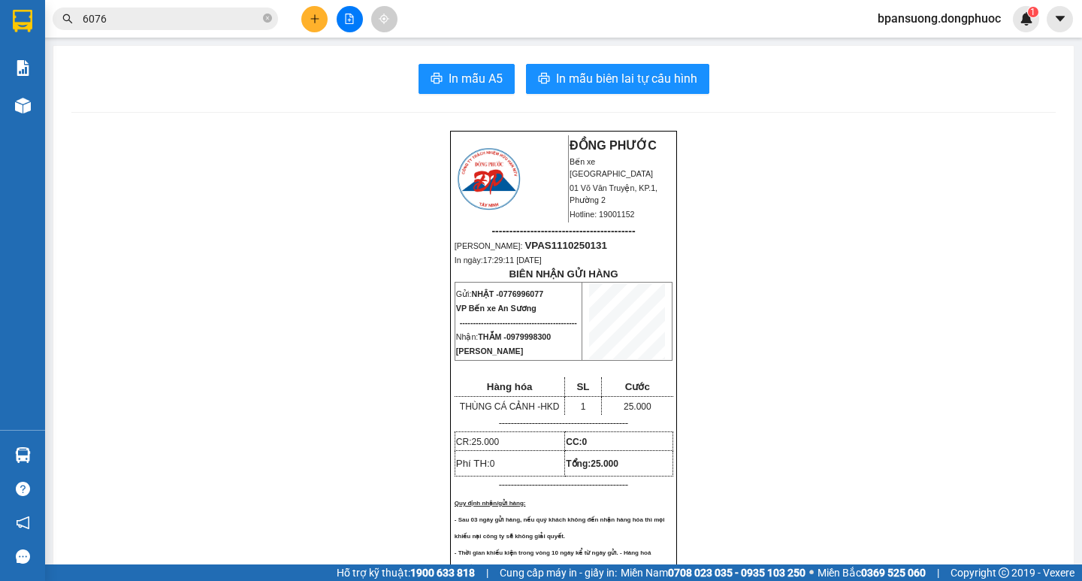
click at [310, 23] on icon "plus" at bounding box center [314, 19] width 11 height 11
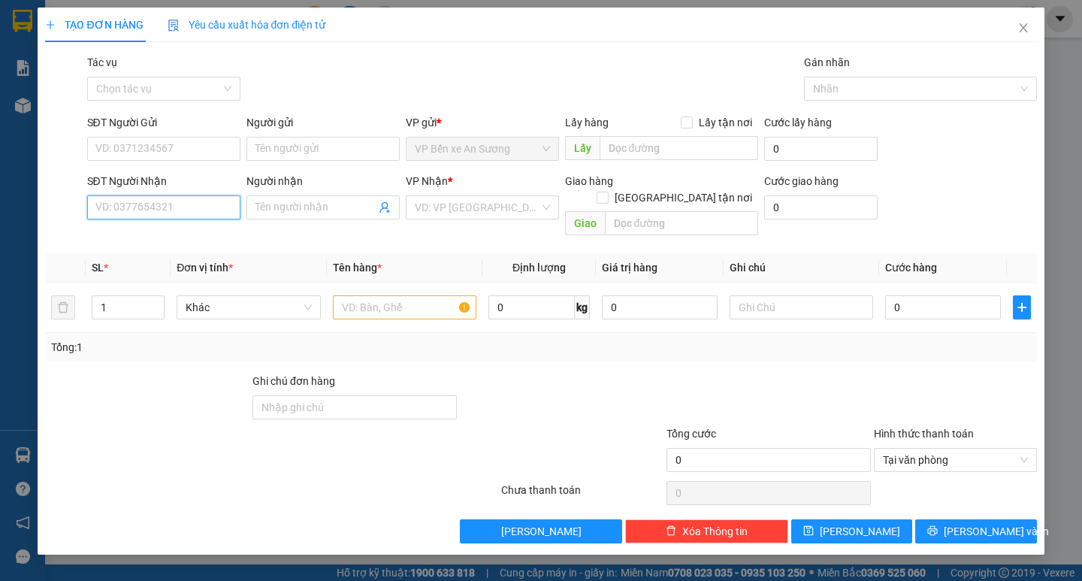
drag, startPoint x: 195, startPoint y: 206, endPoint x: 176, endPoint y: 178, distance: 33.5
click at [193, 206] on input "SĐT Người Nhận" at bounding box center [163, 207] width 153 height 24
click at [174, 231] on div "0907596711 - CẨM" at bounding box center [170, 237] width 148 height 17
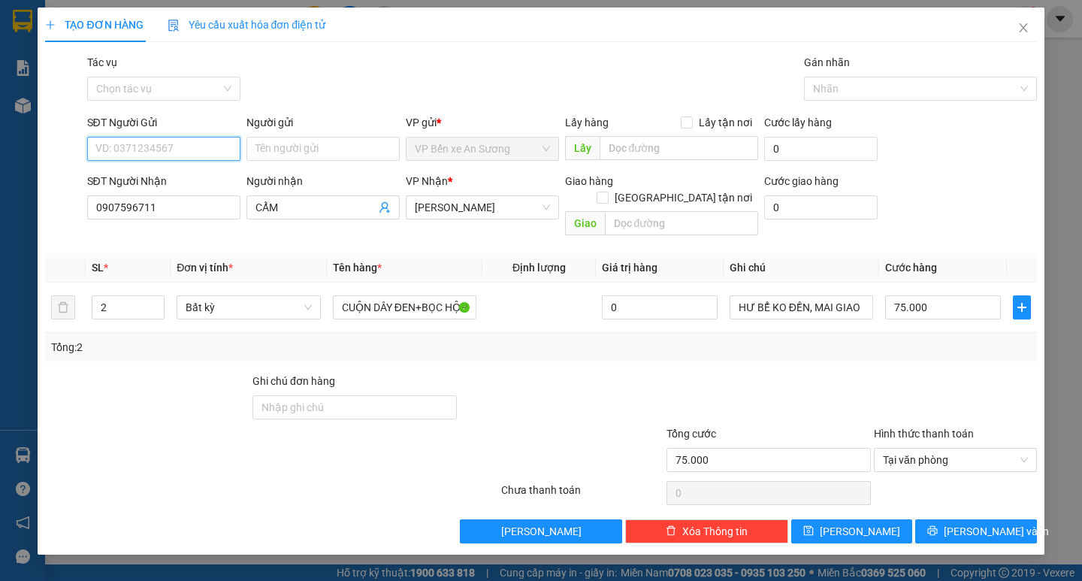
click at [178, 146] on input "SĐT Người Gửi" at bounding box center [163, 149] width 153 height 24
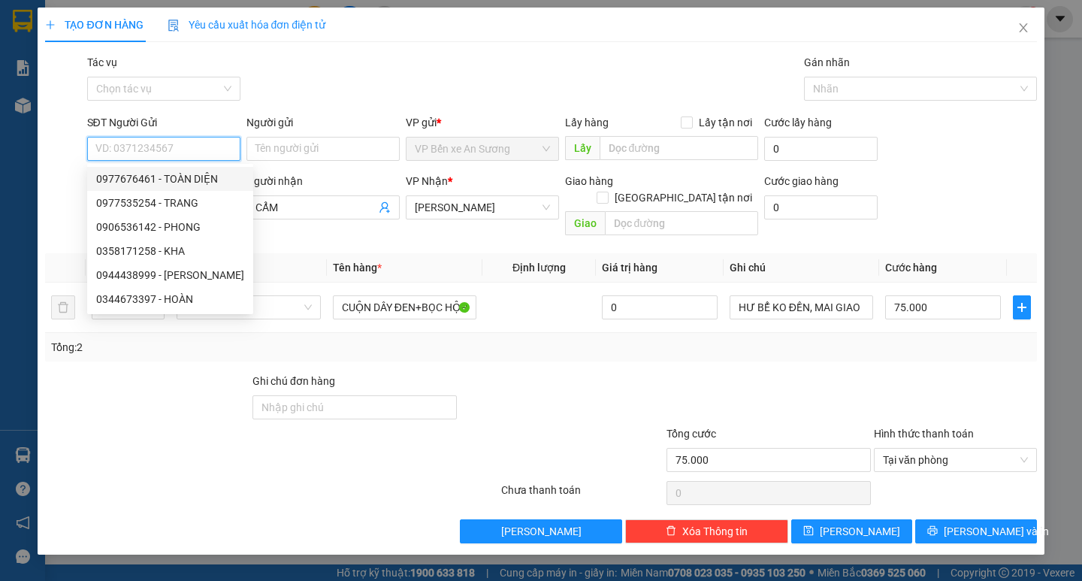
drag, startPoint x: 182, startPoint y: 180, endPoint x: 176, endPoint y: 173, distance: 9.0
click at [181, 181] on div "0977676461 - TOÀN DIỆN" at bounding box center [170, 178] width 148 height 17
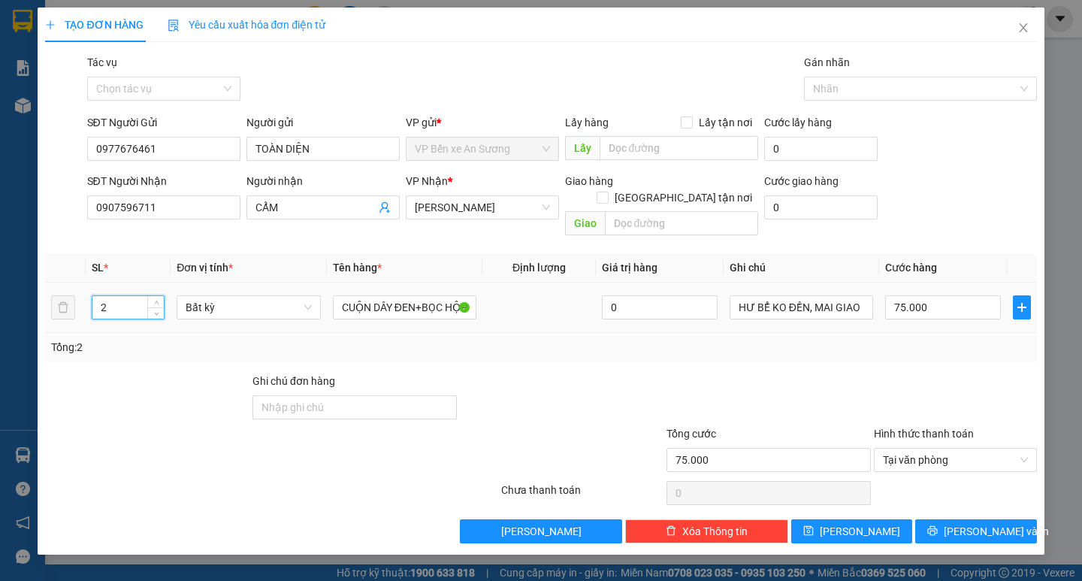
click at [128, 296] on input "2" at bounding box center [127, 307] width 71 height 23
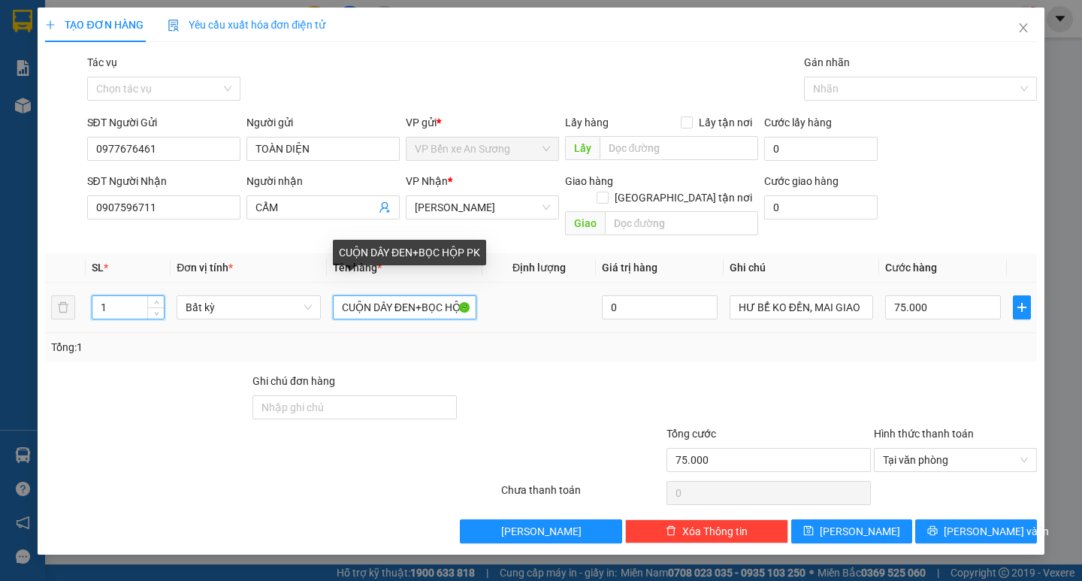
click at [249, 282] on tr "1 Bất kỳ CUỘN DÂY ĐEN+BỌC HỘP PK 0 HƯ BỂ KO ĐỀN, MAI GIAO 75.000" at bounding box center [540, 307] width 991 height 50
drag, startPoint x: 406, startPoint y: 291, endPoint x: 267, endPoint y: 246, distance: 146.3
click at [279, 258] on table "SL * Đơn vị tính * Tên hàng * Định lượng Giá trị hàng Ghi chú Cước hàng 1 Bất k…" at bounding box center [540, 293] width 991 height 80
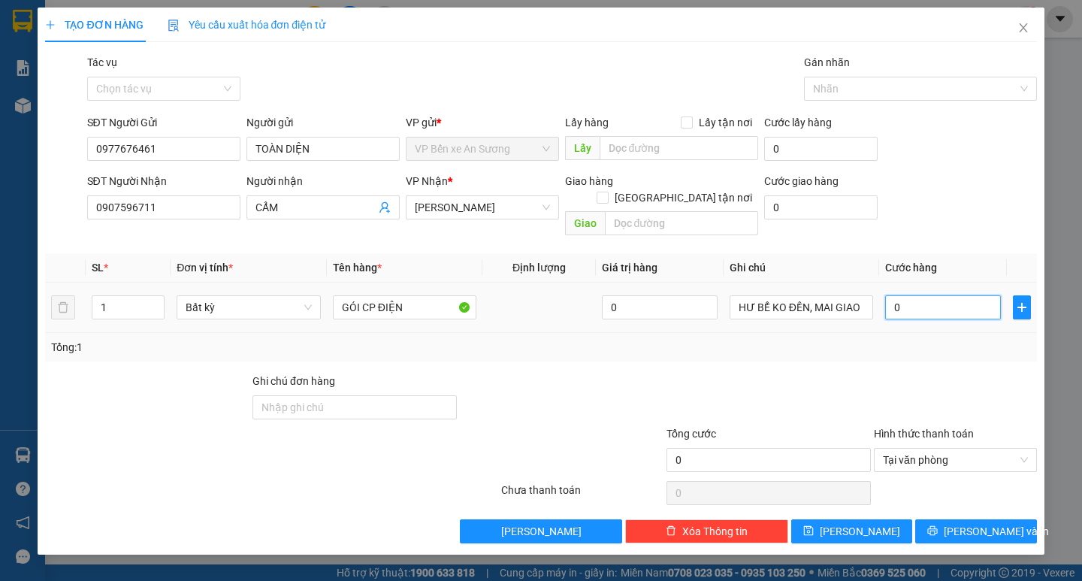
click at [925, 302] on input "0" at bounding box center [943, 307] width 116 height 24
click at [880, 388] on div at bounding box center [955, 399] width 166 height 53
click at [994, 523] on span "Lưu và In" at bounding box center [995, 531] width 105 height 17
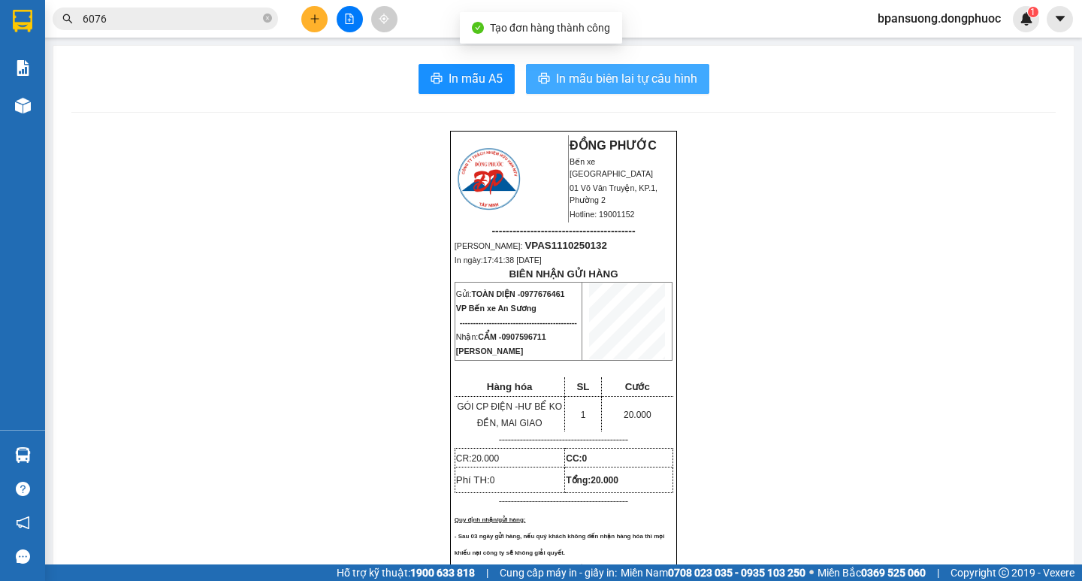
click at [599, 69] on span "In mẫu biên lai tự cấu hình" at bounding box center [626, 78] width 141 height 19
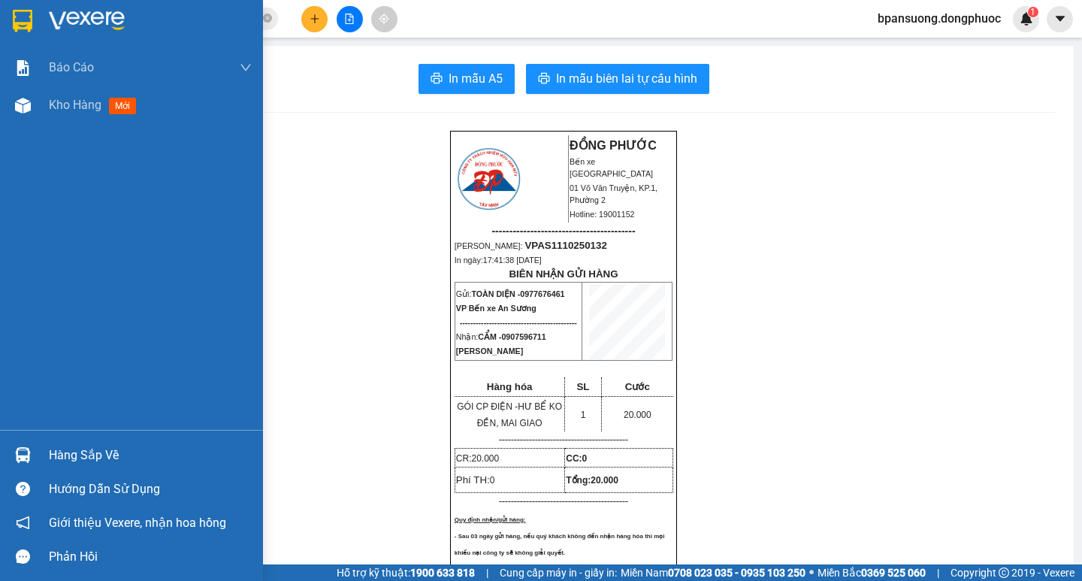
click at [65, 464] on div "Hàng sắp về" at bounding box center [150, 455] width 203 height 23
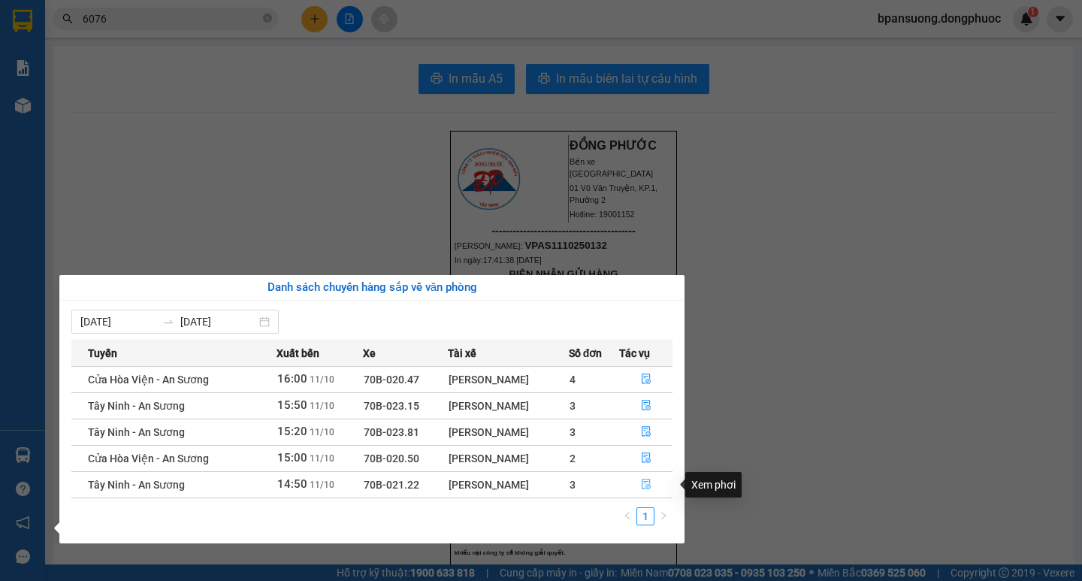
click at [645, 484] on icon "file-done" at bounding box center [646, 483] width 11 height 11
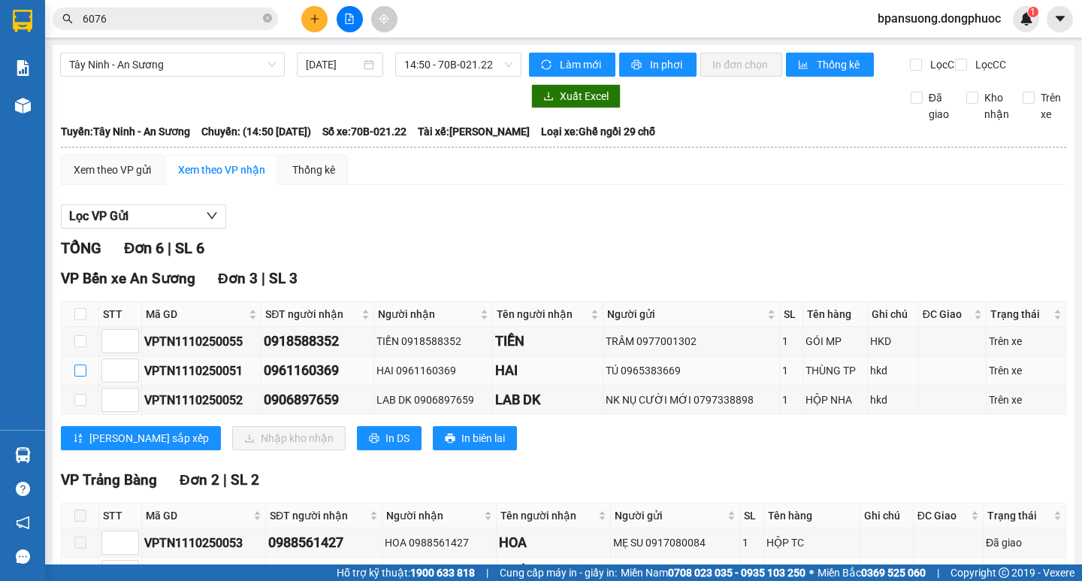
click at [77, 376] on input "checkbox" at bounding box center [80, 370] width 12 height 12
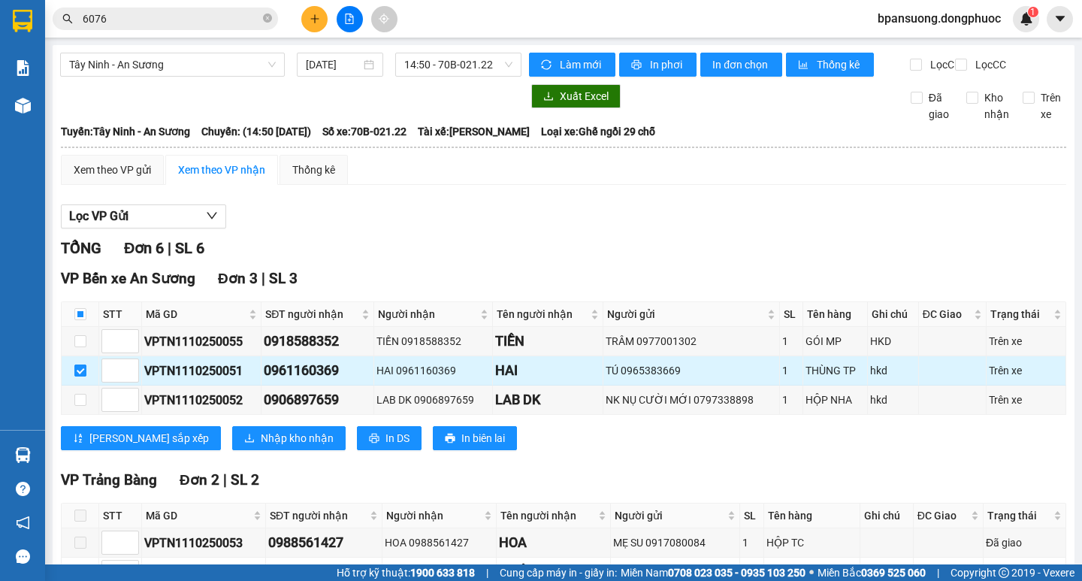
click at [80, 376] on input "checkbox" at bounding box center [80, 370] width 12 height 12
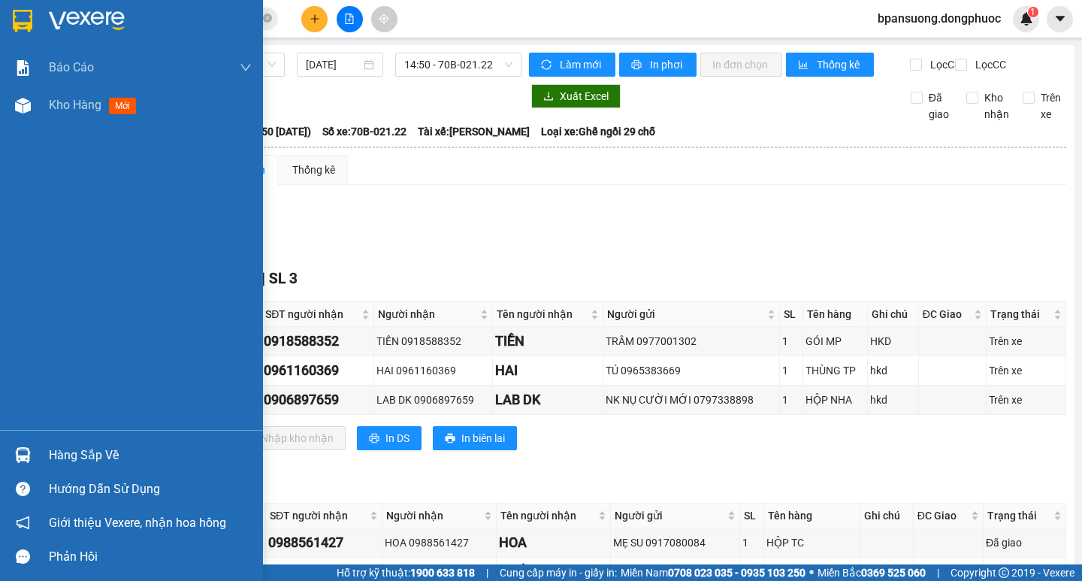
click at [47, 449] on div "Hàng sắp về" at bounding box center [131, 455] width 263 height 34
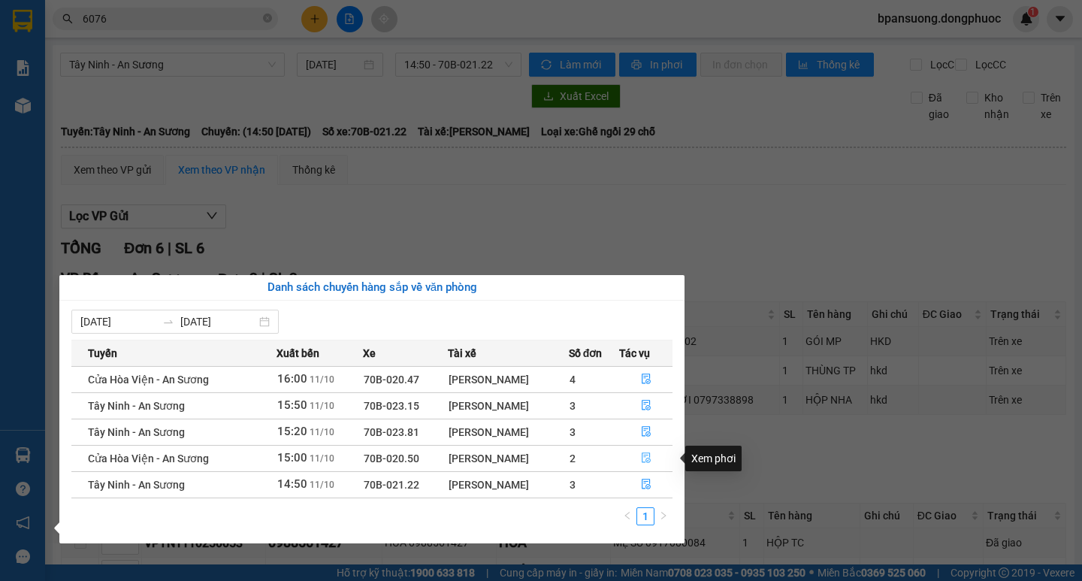
click at [645, 458] on icon "file-done" at bounding box center [646, 457] width 11 height 11
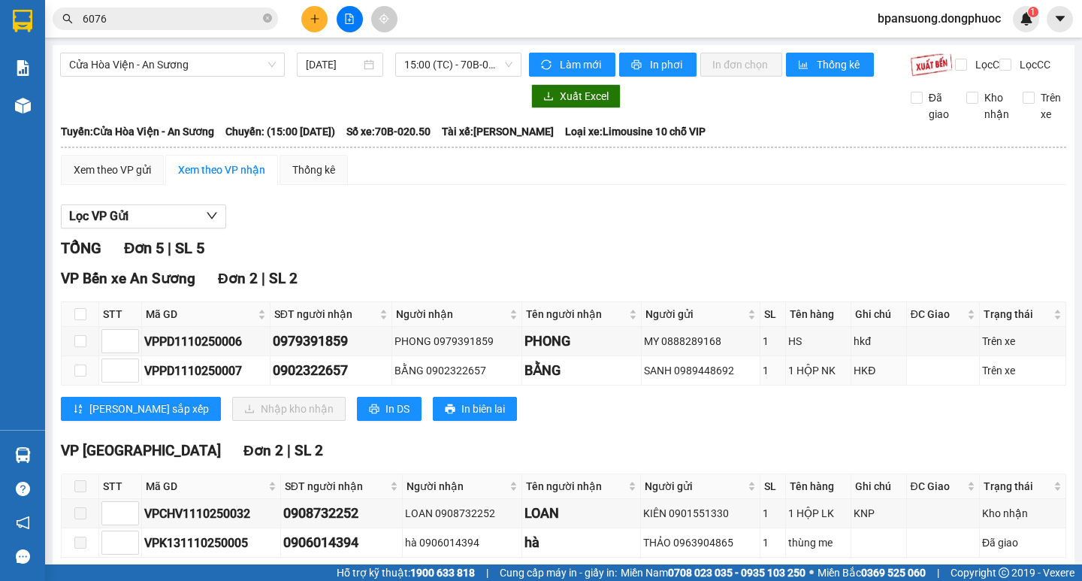
click at [313, 20] on icon "plus" at bounding box center [314, 19] width 11 height 11
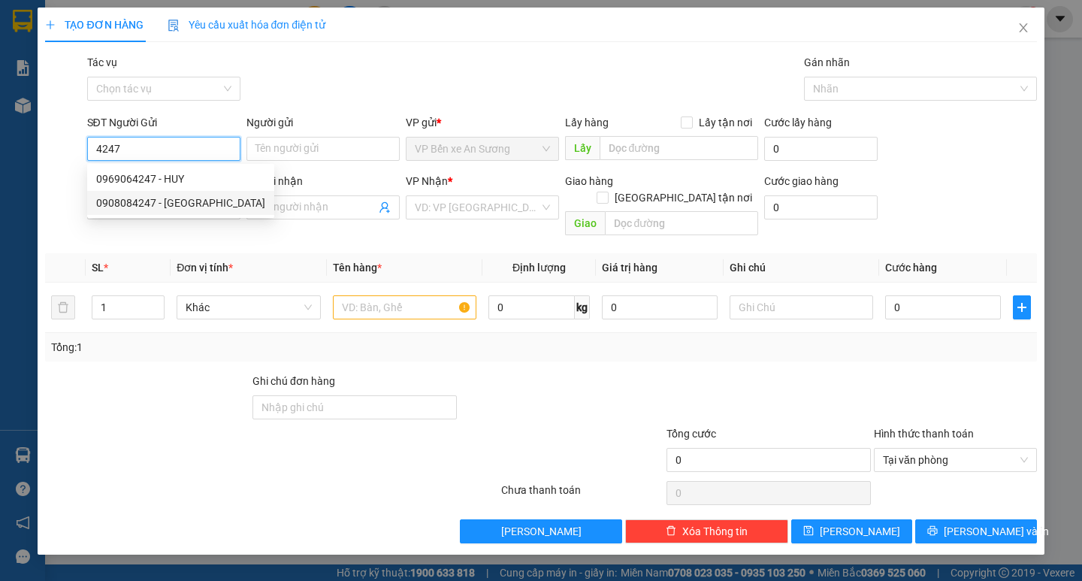
drag, startPoint x: 195, startPoint y: 198, endPoint x: 207, endPoint y: 184, distance: 18.1
click at [195, 198] on div "0908084247 - THIÊN SANH" at bounding box center [180, 203] width 169 height 17
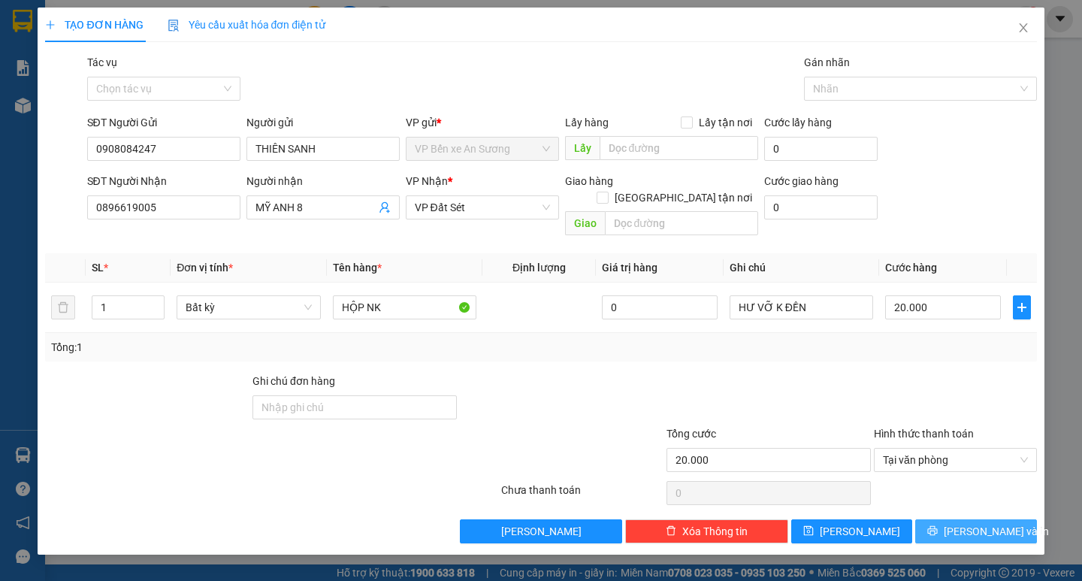
click at [993, 523] on span "Lưu và In" at bounding box center [995, 531] width 105 height 17
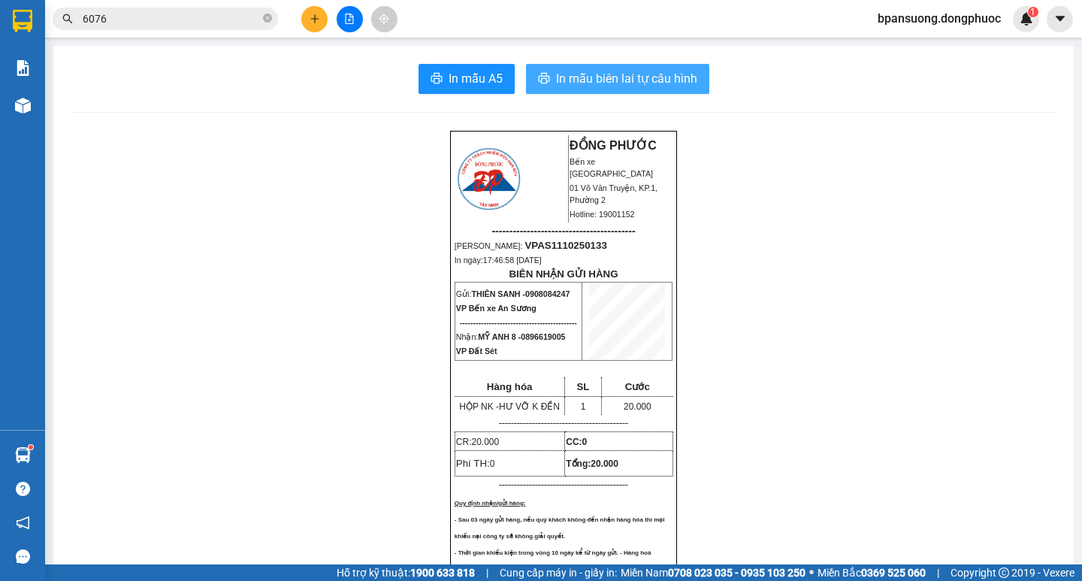
click at [630, 73] on span "In mẫu biên lai tự cấu hình" at bounding box center [626, 78] width 141 height 19
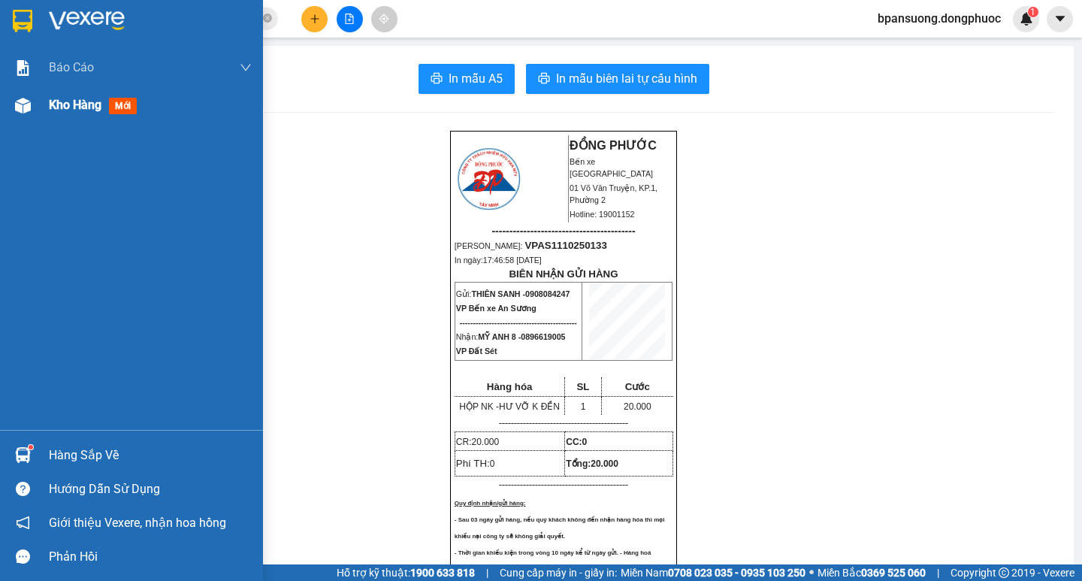
click at [74, 99] on span "Kho hàng" at bounding box center [75, 105] width 53 height 14
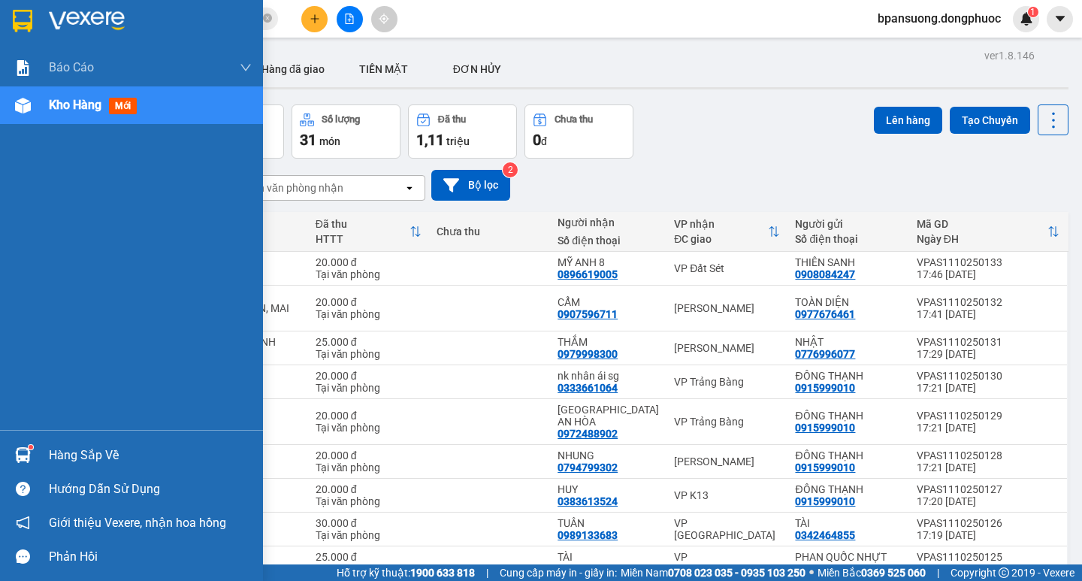
click at [60, 454] on div "Hàng sắp về" at bounding box center [150, 455] width 203 height 23
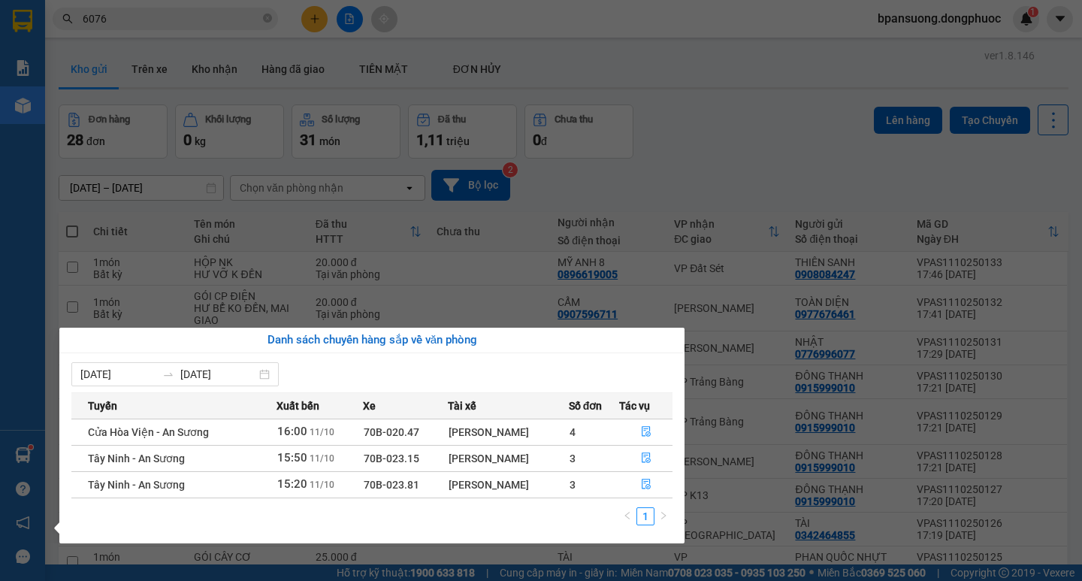
click at [741, 536] on section "Kết quả tìm kiếm ( 255 ) Bộ lọc Ngày tạo đơn gần nhất Mã ĐH Trạng thái Món hàng…" at bounding box center [541, 290] width 1082 height 581
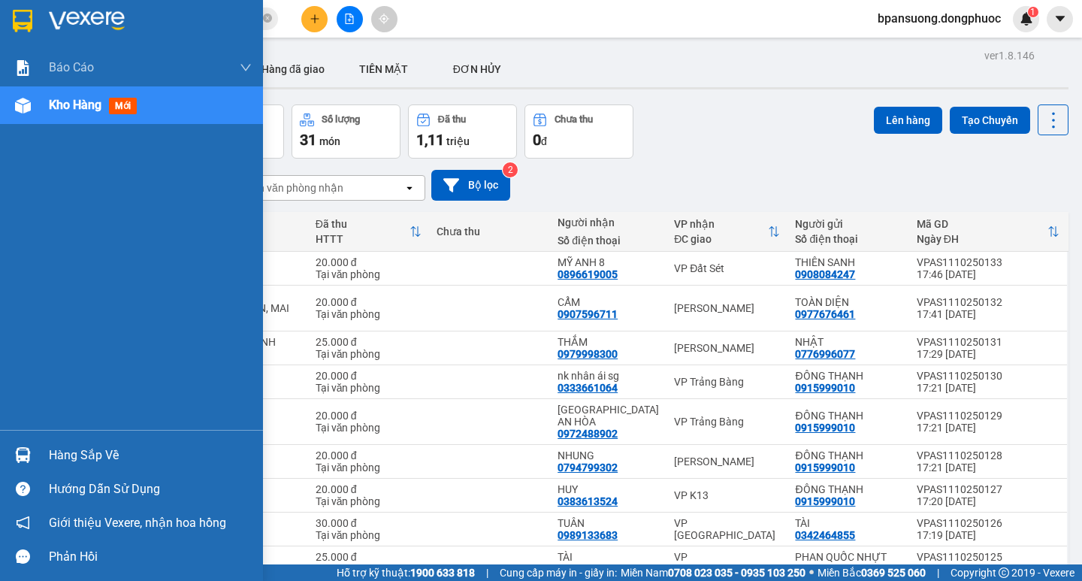
drag, startPoint x: 84, startPoint y: 451, endPoint x: 98, endPoint y: 415, distance: 38.5
click at [85, 451] on div "Hàng sắp về" at bounding box center [150, 455] width 203 height 23
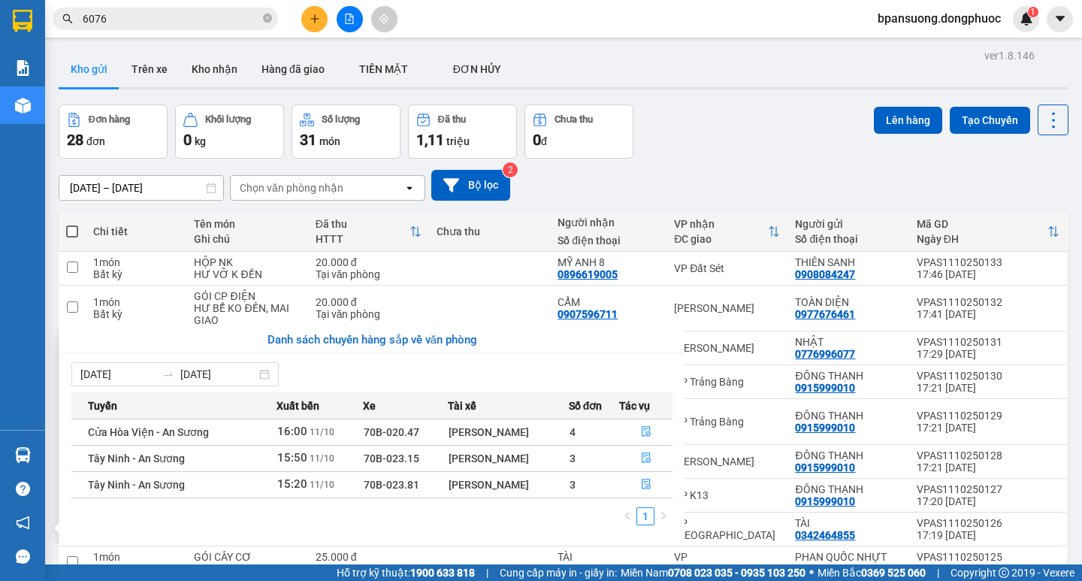
drag, startPoint x: 727, startPoint y: 124, endPoint x: 625, endPoint y: 9, distance: 153.8
click at [725, 124] on section "Kết quả tìm kiếm ( 255 ) Bộ lọc Ngày tạo đơn gần nhất Mã ĐH Trạng thái Món hàng…" at bounding box center [541, 290] width 1082 height 581
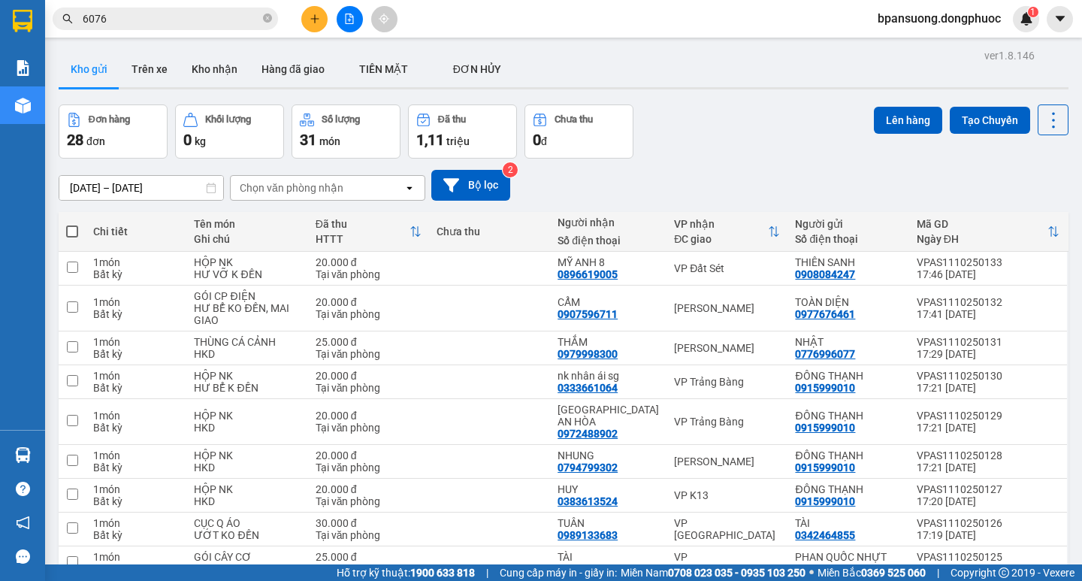
click at [312, 26] on button at bounding box center [314, 19] width 26 height 26
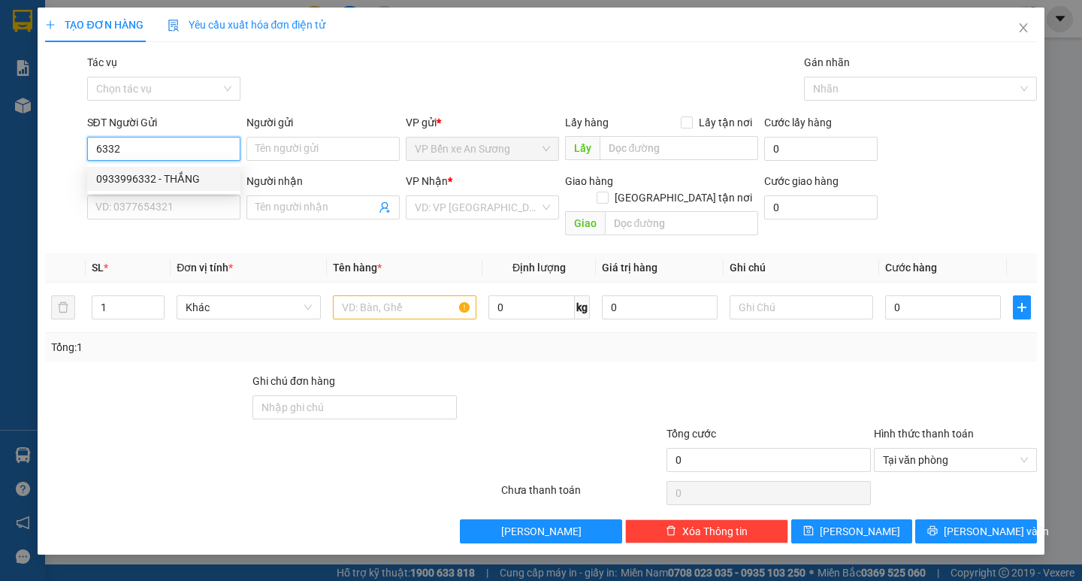
drag, startPoint x: 169, startPoint y: 179, endPoint x: 130, endPoint y: 158, distance: 44.4
click at [171, 180] on div "0933996332 - THẮNG" at bounding box center [163, 178] width 135 height 17
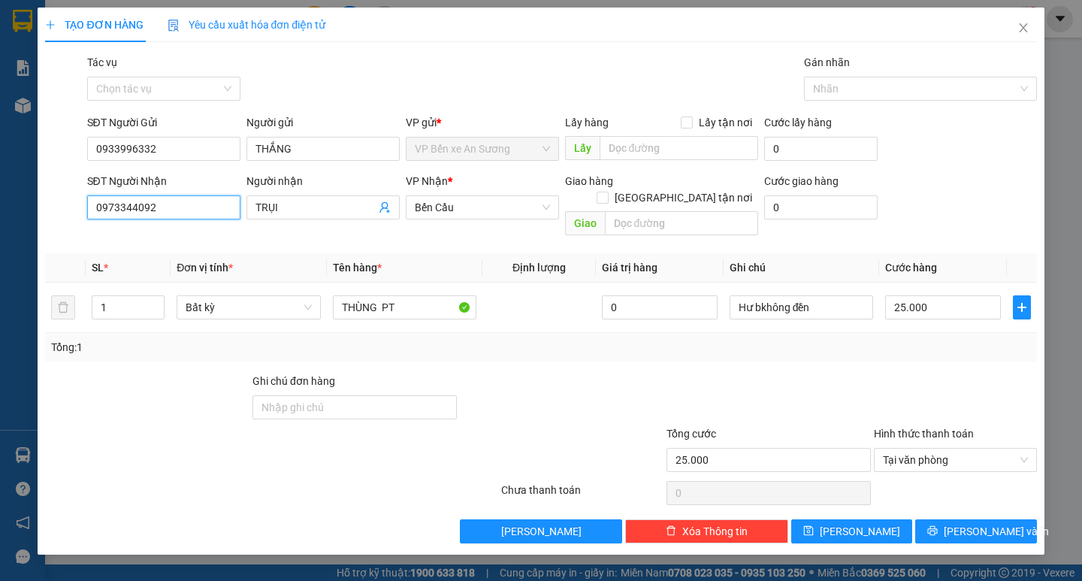
drag, startPoint x: 139, startPoint y: 207, endPoint x: 0, endPoint y: 185, distance: 140.6
click at [9, 215] on div "TẠO ĐƠN HÀNG Yêu cầu xuất hóa đơn điện tử Transit Pickup Surcharge Ids Transit …" at bounding box center [541, 290] width 1082 height 581
click at [159, 232] on div "0397558548 - ĐẠT" at bounding box center [163, 237] width 135 height 17
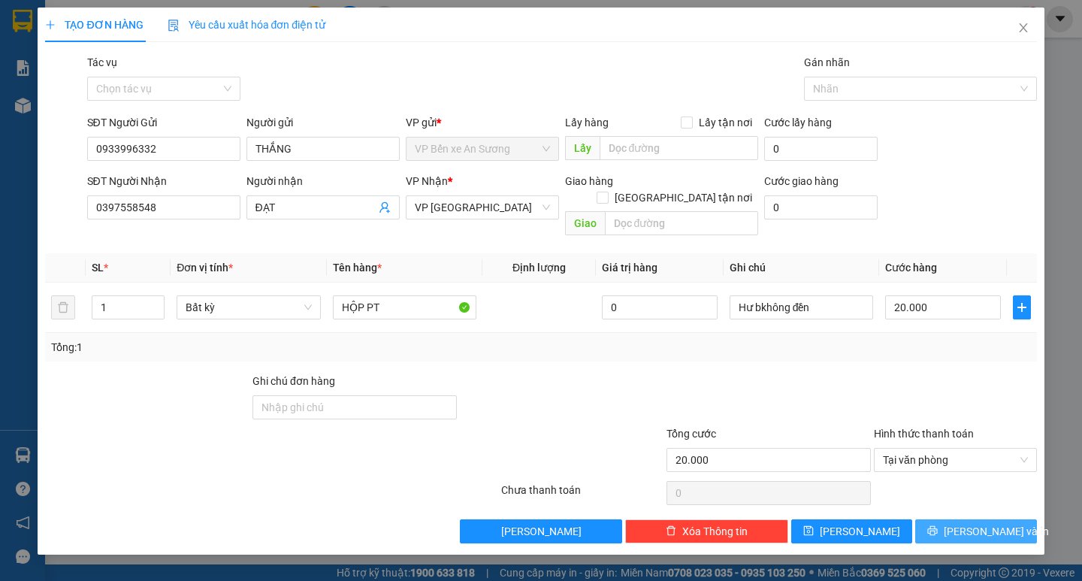
drag, startPoint x: 962, startPoint y: 516, endPoint x: 947, endPoint y: 506, distance: 17.9
click at [961, 519] on button "Lưu và In" at bounding box center [975, 531] width 121 height 24
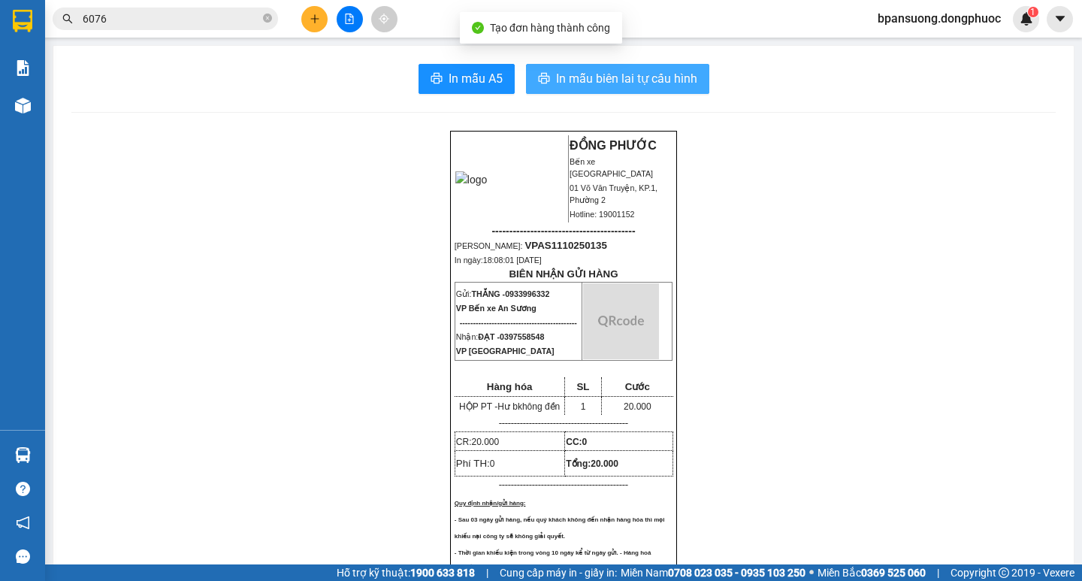
click at [631, 80] on span "In mẫu biên lai tự cấu hình" at bounding box center [626, 78] width 141 height 19
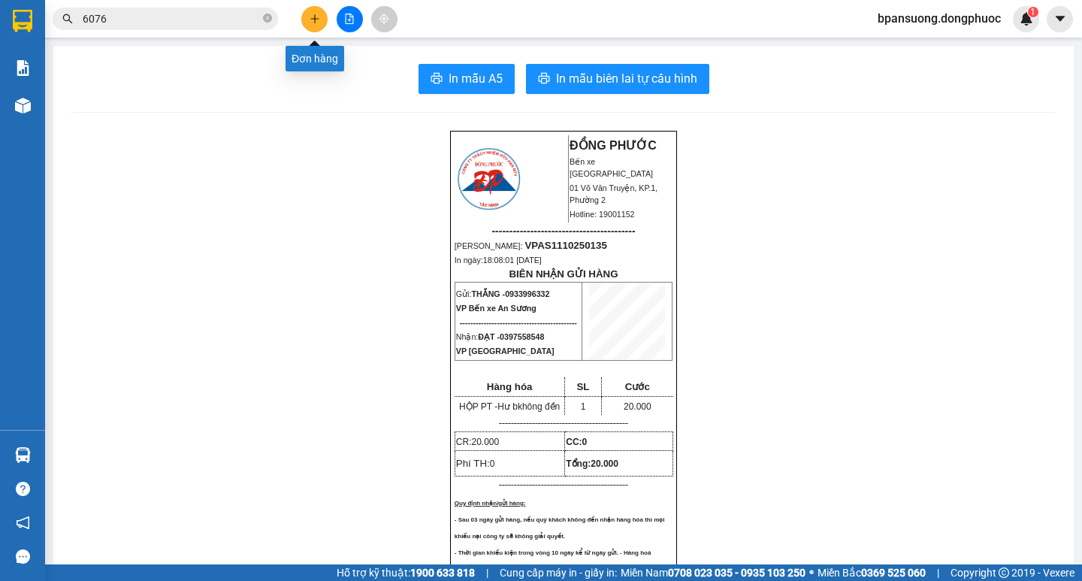
click at [319, 23] on icon "plus" at bounding box center [314, 19] width 11 height 11
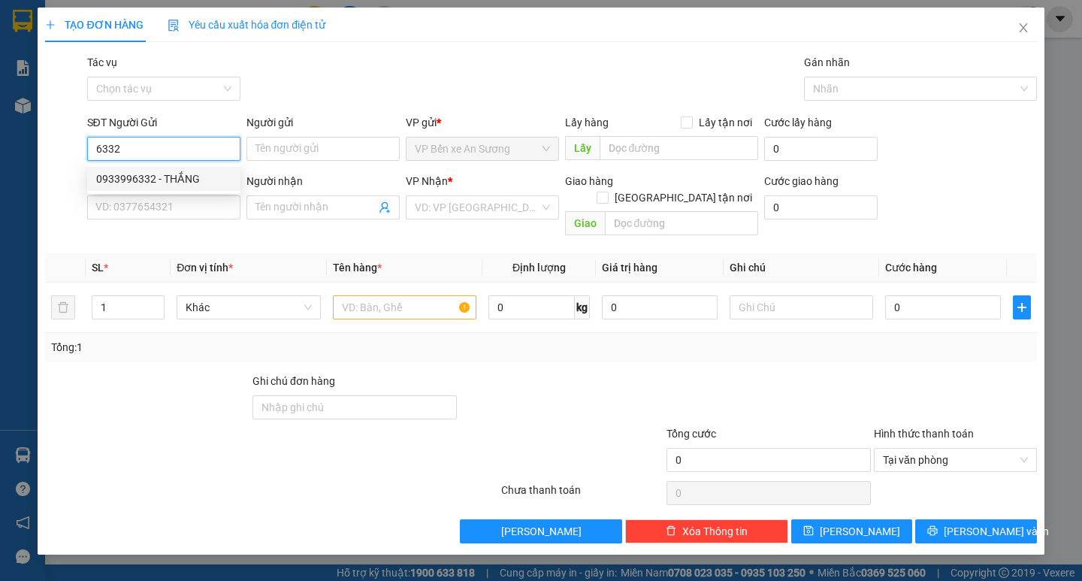
click at [170, 178] on div "0933996332 - THẮNG" at bounding box center [163, 178] width 135 height 17
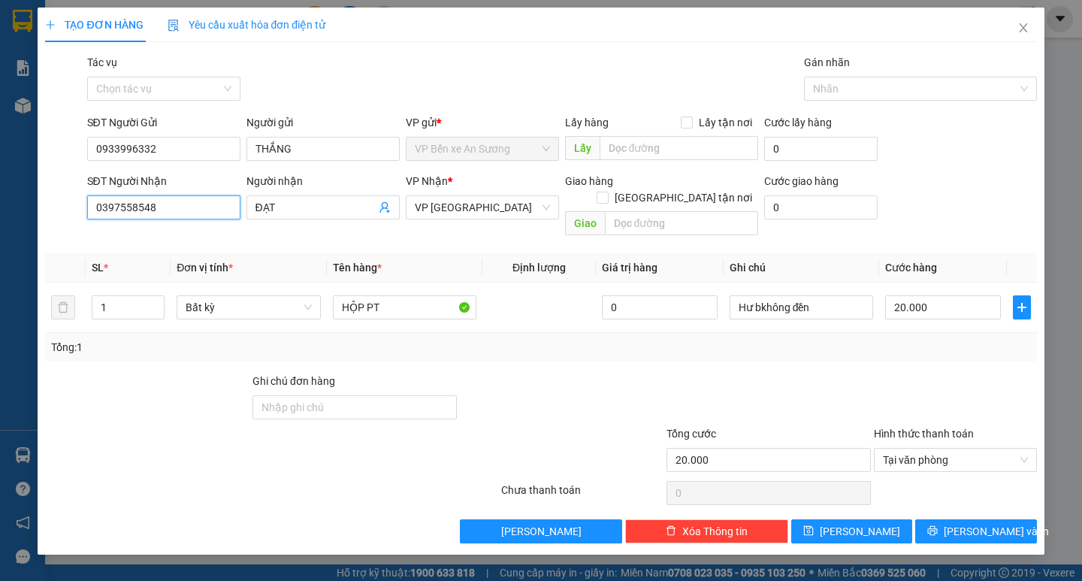
drag, startPoint x: 90, startPoint y: 212, endPoint x: 0, endPoint y: 186, distance: 93.7
click at [0, 212] on div "TẠO ĐƠN HÀNG Yêu cầu xuất hóa đơn điện tử Transit Pickup Surcharge Ids Transit …" at bounding box center [541, 290] width 1082 height 581
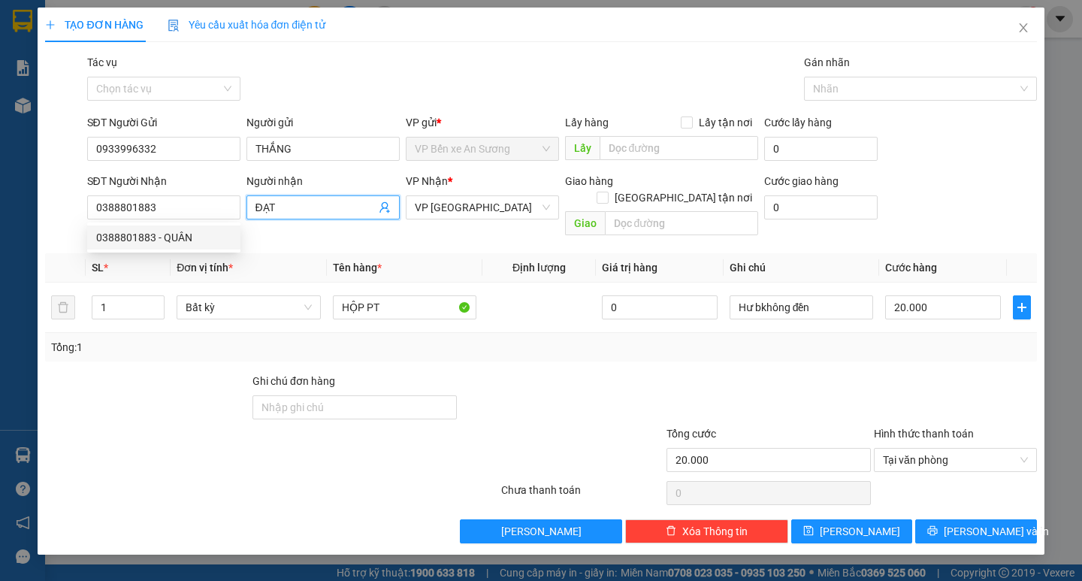
click at [299, 201] on input "ĐẠT" at bounding box center [315, 207] width 120 height 17
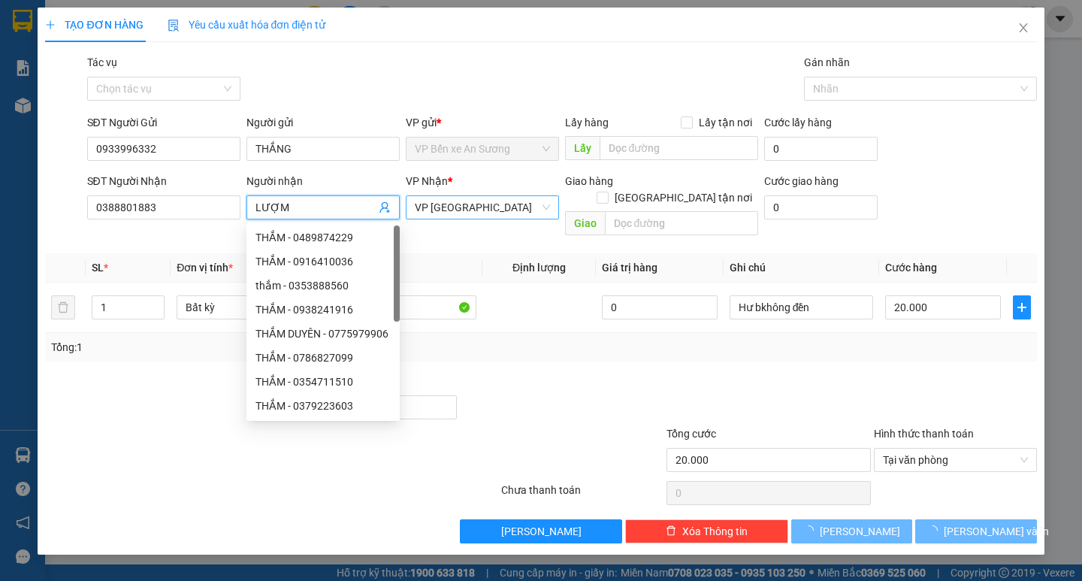
click at [439, 210] on span "VP [GEOGRAPHIC_DATA]" at bounding box center [482, 207] width 135 height 23
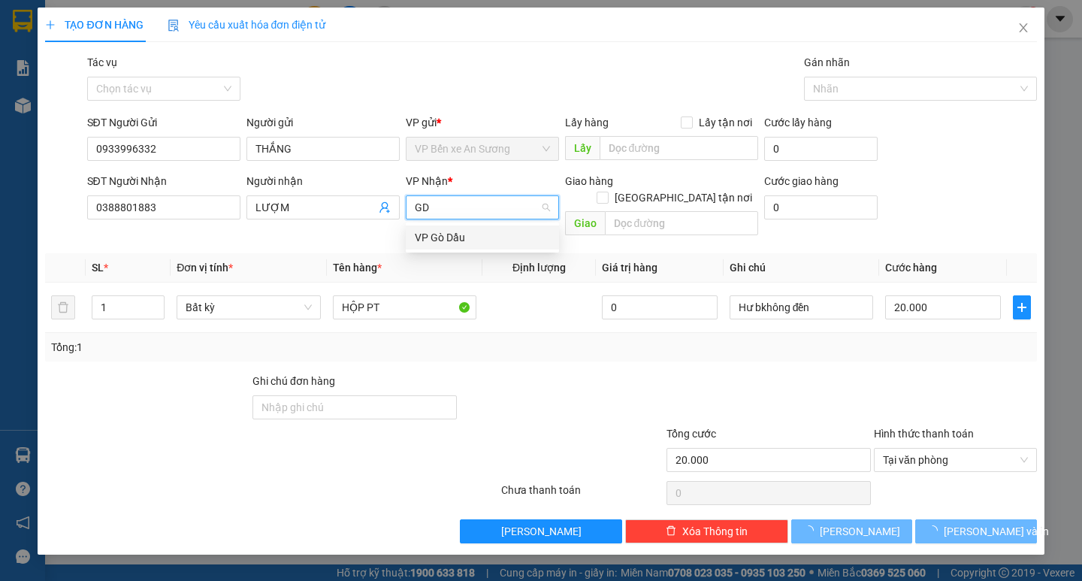
click at [443, 231] on div "VP Gò Dầu" at bounding box center [482, 237] width 135 height 17
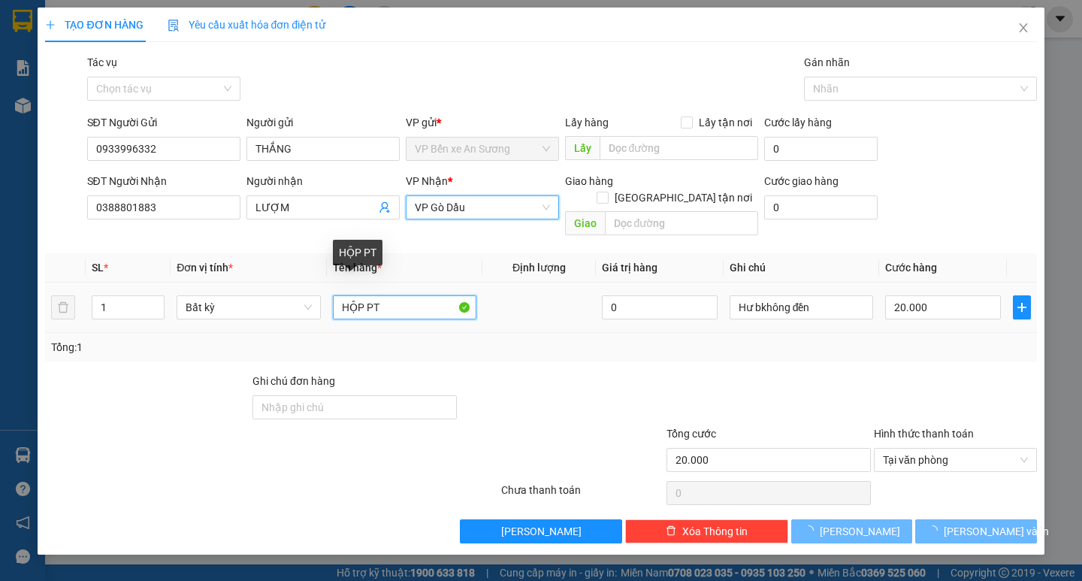
click at [410, 297] on input "HỘP PT" at bounding box center [404, 307] width 143 height 24
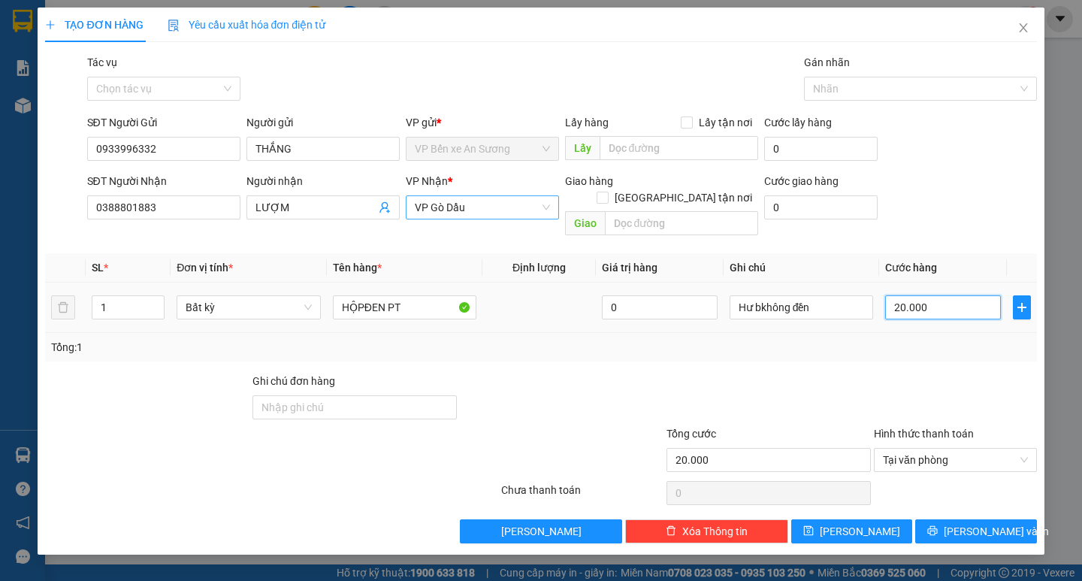
click at [943, 297] on input "20.000" at bounding box center [943, 307] width 116 height 24
click at [904, 339] on div "Tổng: 1" at bounding box center [540, 347] width 979 height 17
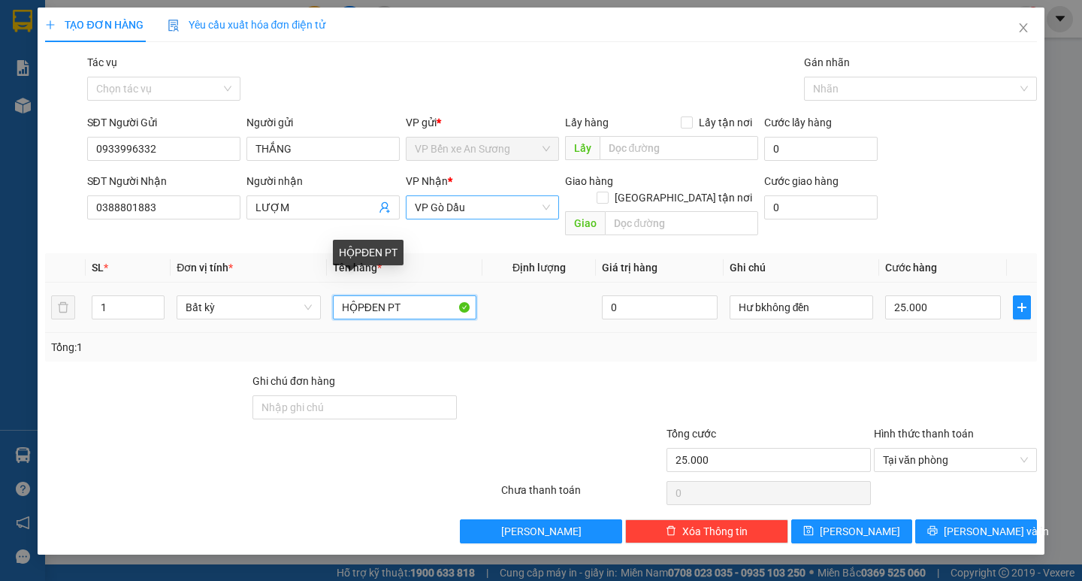
click at [364, 295] on input "HỘPĐEN PT" at bounding box center [404, 307] width 143 height 24
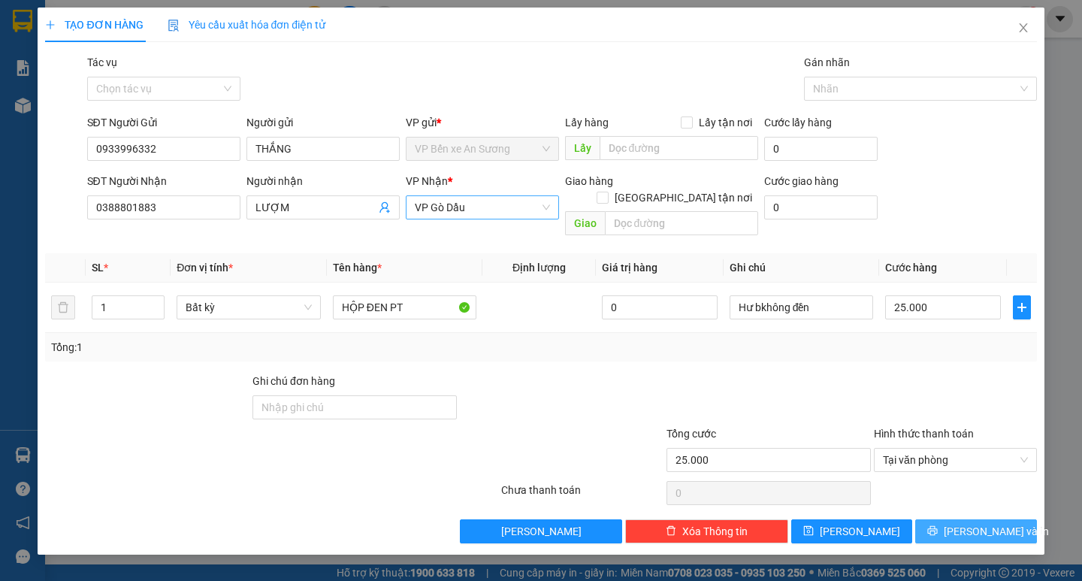
click at [996, 523] on span "Lưu và In" at bounding box center [995, 531] width 105 height 17
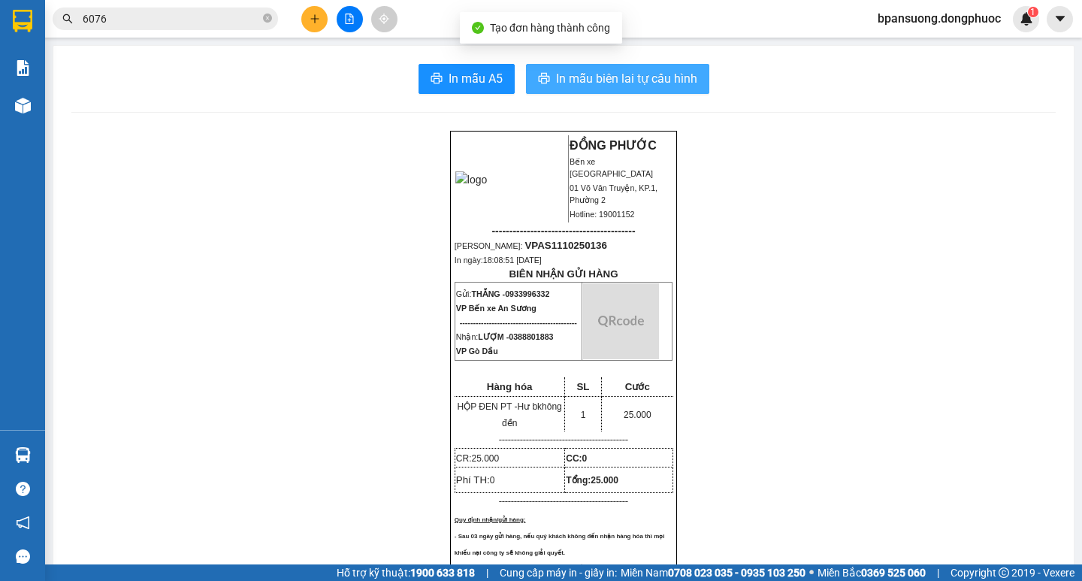
drag, startPoint x: 659, startPoint y: 88, endPoint x: 867, endPoint y: 258, distance: 268.5
click at [659, 86] on span "In mẫu biên lai tự cấu hình" at bounding box center [626, 78] width 141 height 19
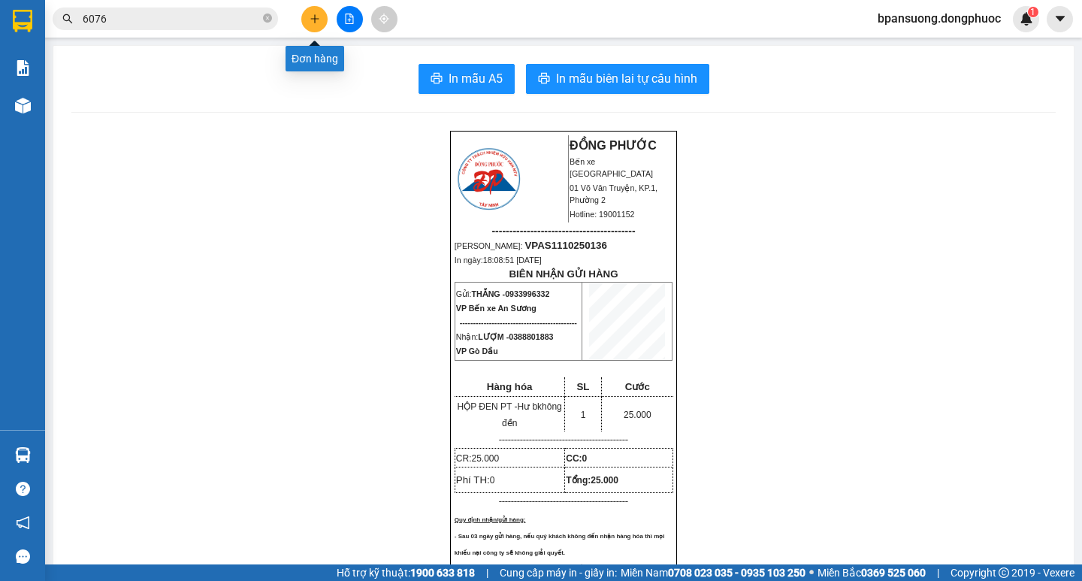
click at [316, 19] on icon "plus" at bounding box center [314, 18] width 8 height 1
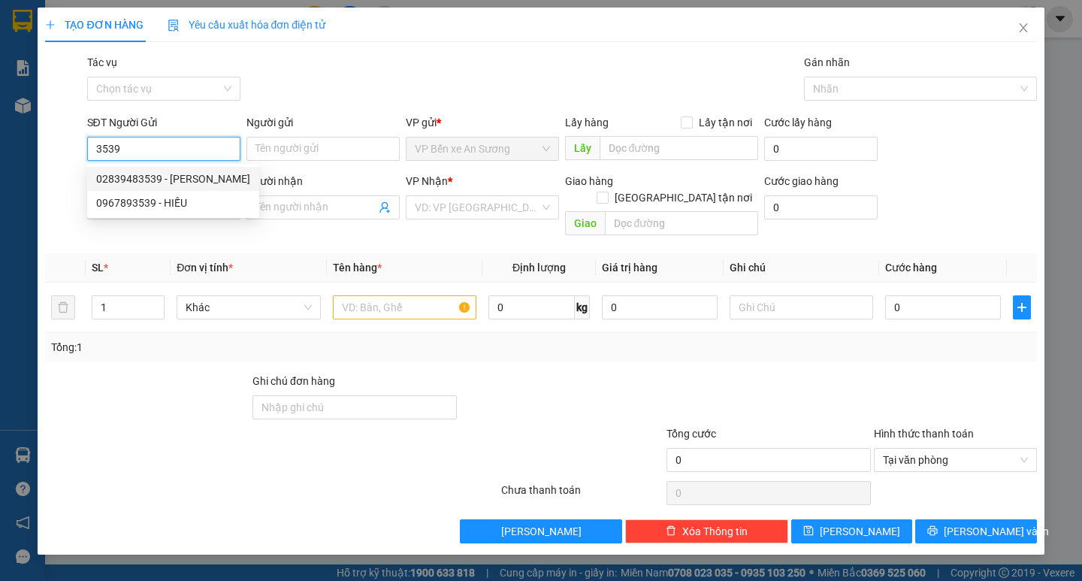
click at [195, 176] on div "02839483539 - NHẬT NGUYỆT" at bounding box center [173, 178] width 154 height 17
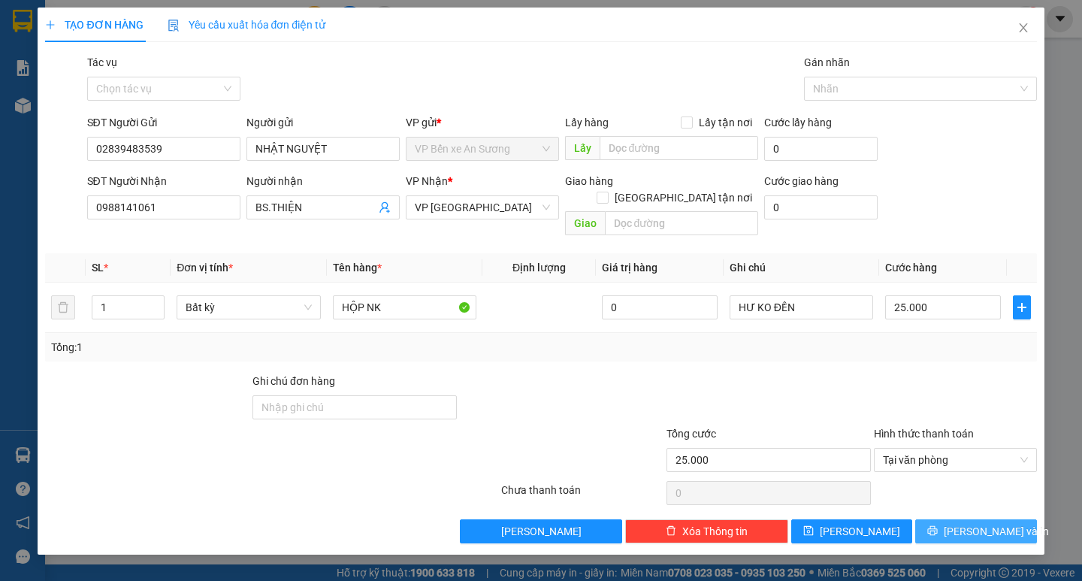
click at [958, 519] on button "Lưu và In" at bounding box center [975, 531] width 121 height 24
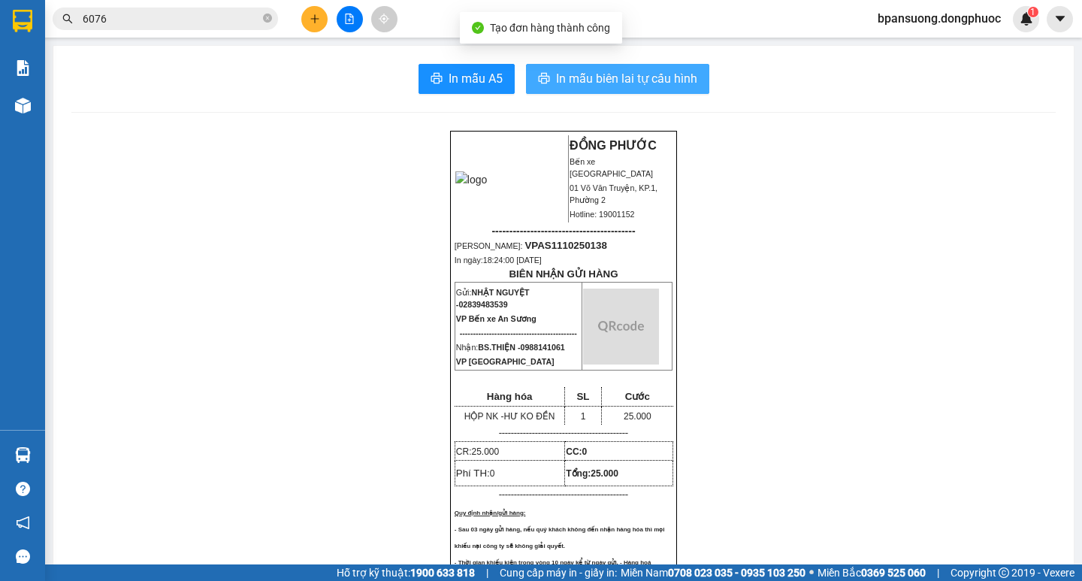
click at [625, 79] on span "In mẫu biên lai tự cấu hình" at bounding box center [626, 78] width 141 height 19
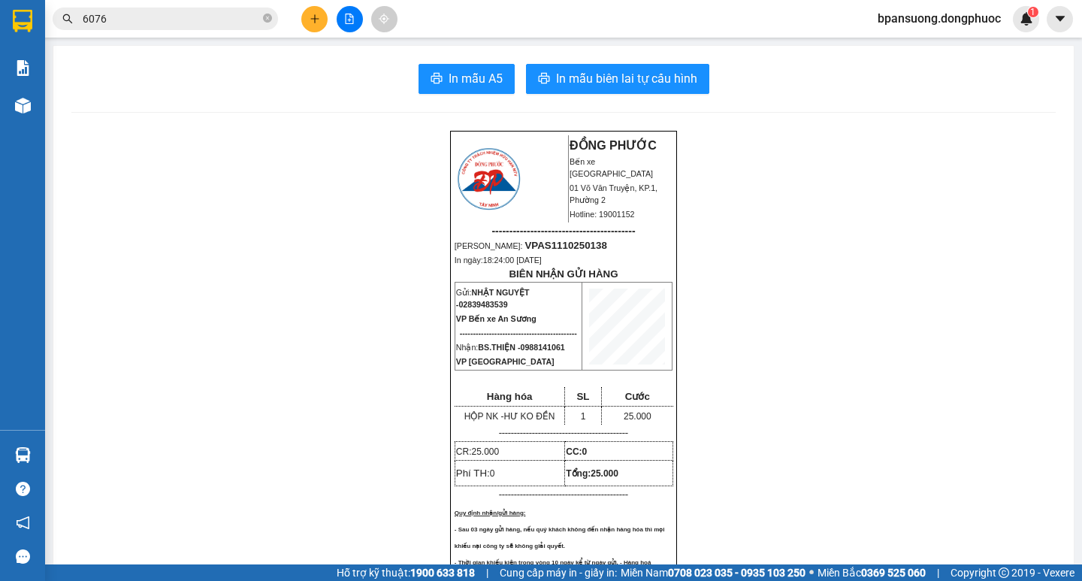
click at [267, 17] on icon "close-circle" at bounding box center [267, 18] width 9 height 9
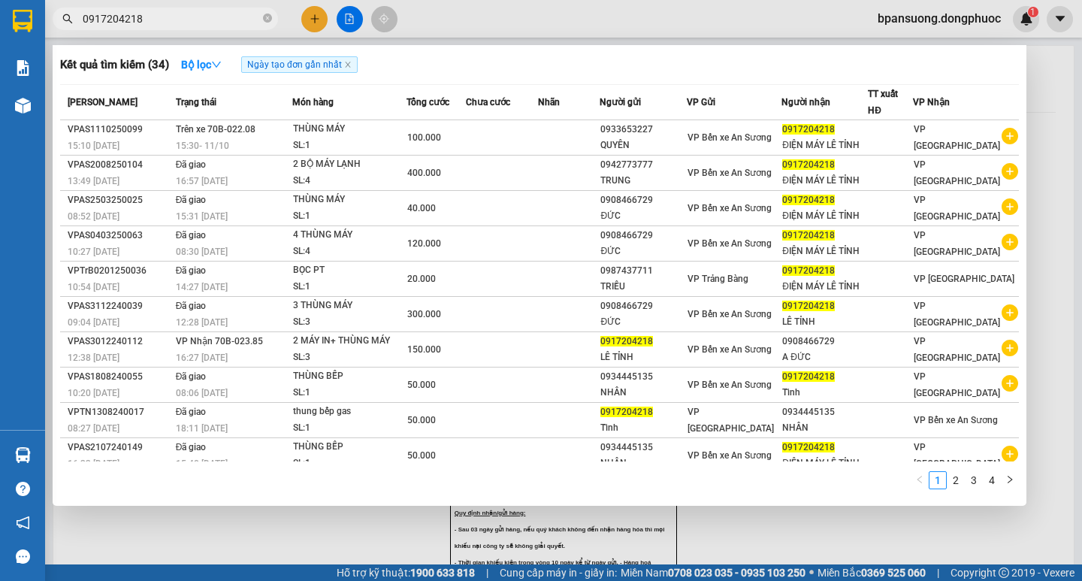
click at [317, 23] on div at bounding box center [541, 290] width 1082 height 581
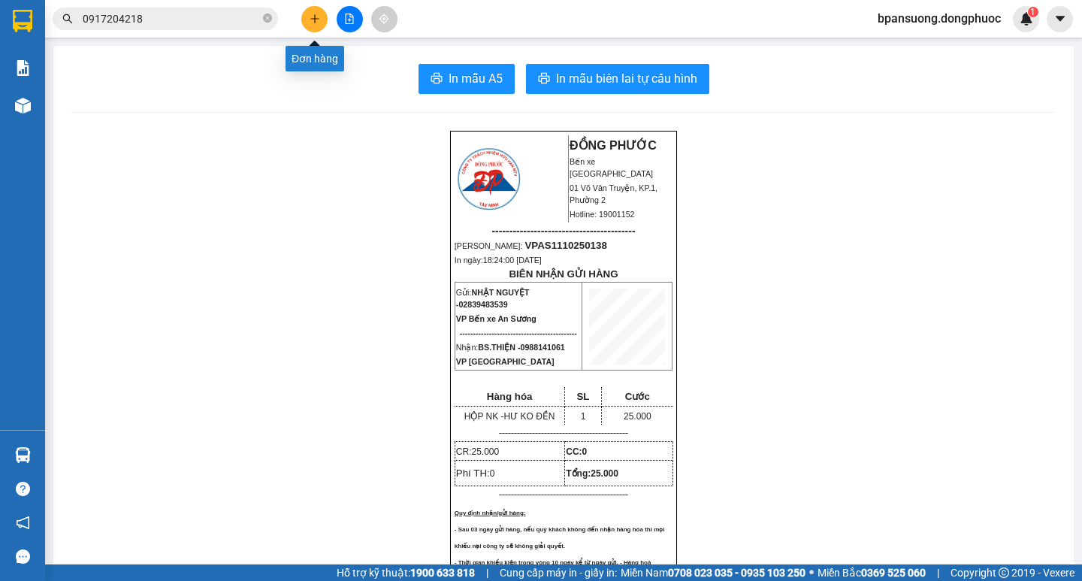
click at [317, 23] on icon "plus" at bounding box center [314, 19] width 11 height 11
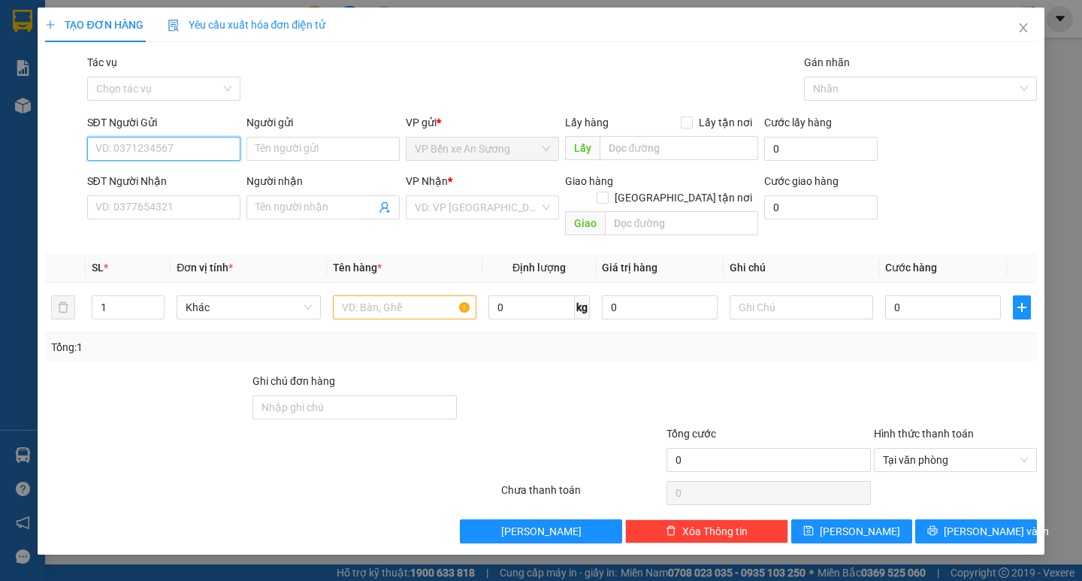
click at [159, 146] on input "SĐT Người Gửi" at bounding box center [163, 149] width 153 height 24
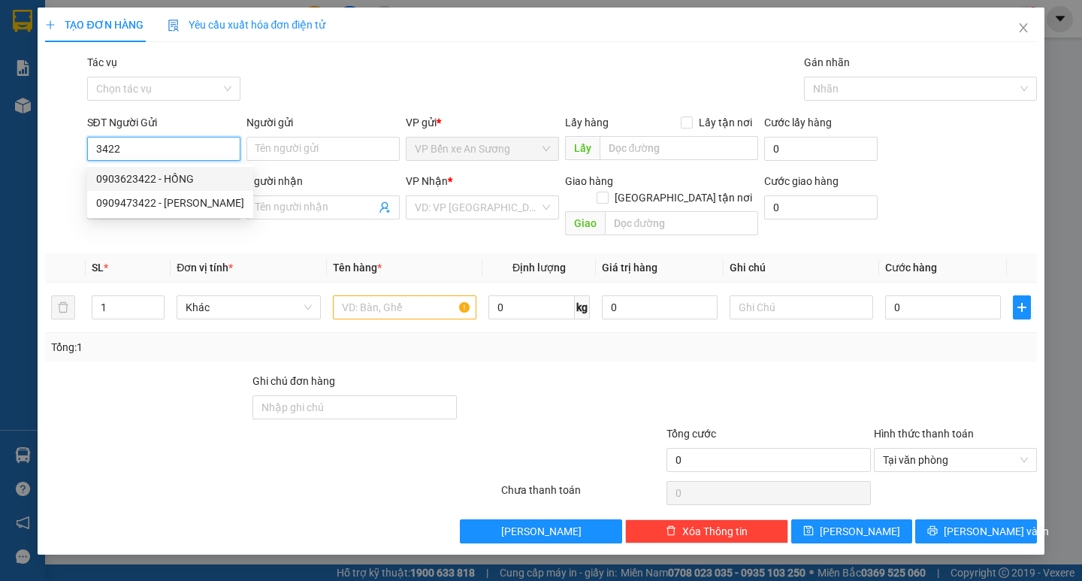
click at [178, 169] on div "0903623422 - HỒNG" at bounding box center [170, 179] width 166 height 24
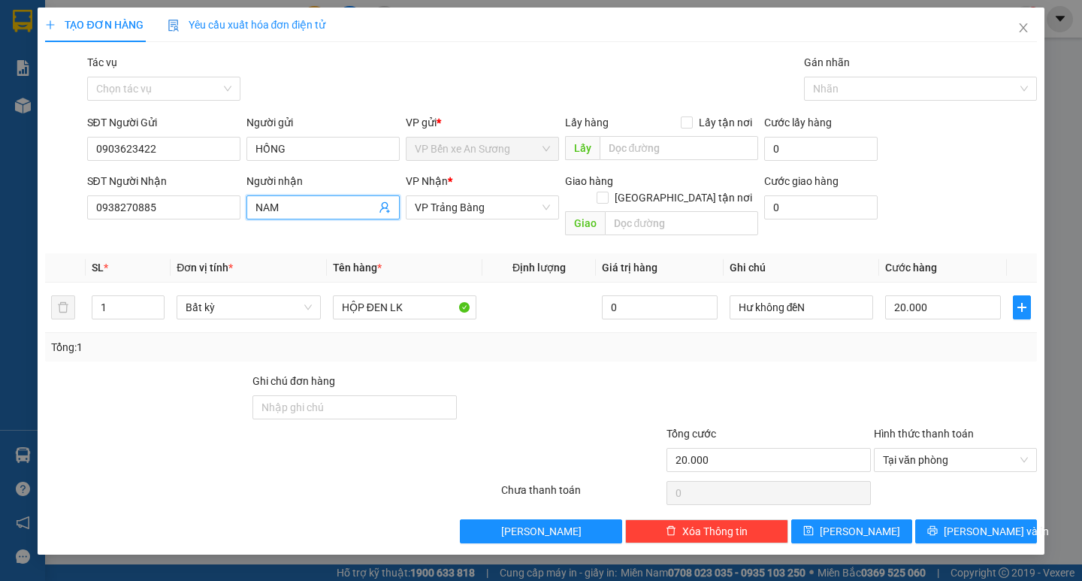
click at [381, 214] on span at bounding box center [385, 207] width 12 height 17
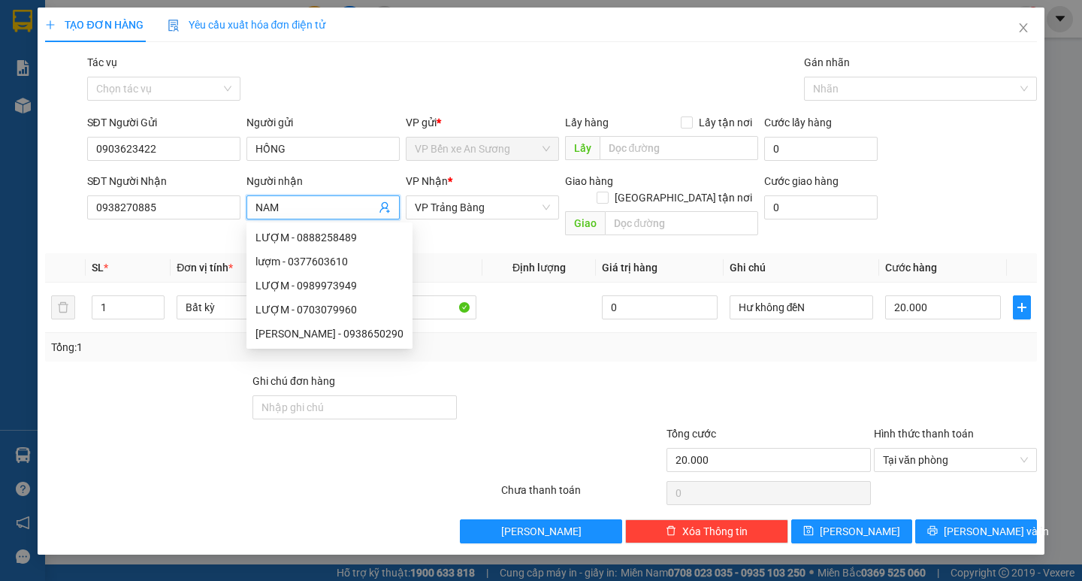
click at [384, 202] on icon "user-add" at bounding box center [384, 207] width 10 height 11
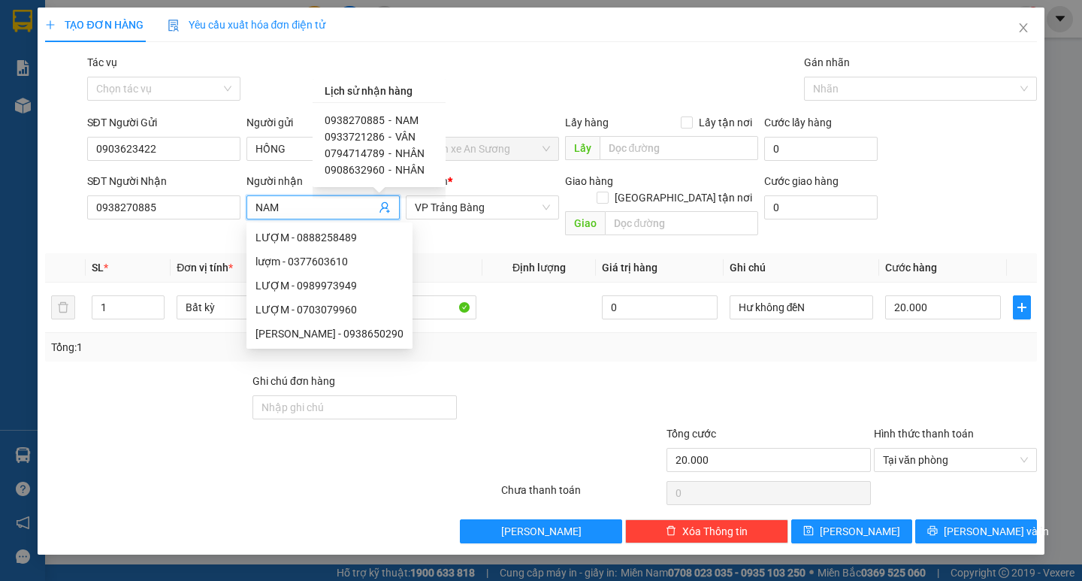
click at [378, 135] on span "0933721286" at bounding box center [354, 137] width 60 height 12
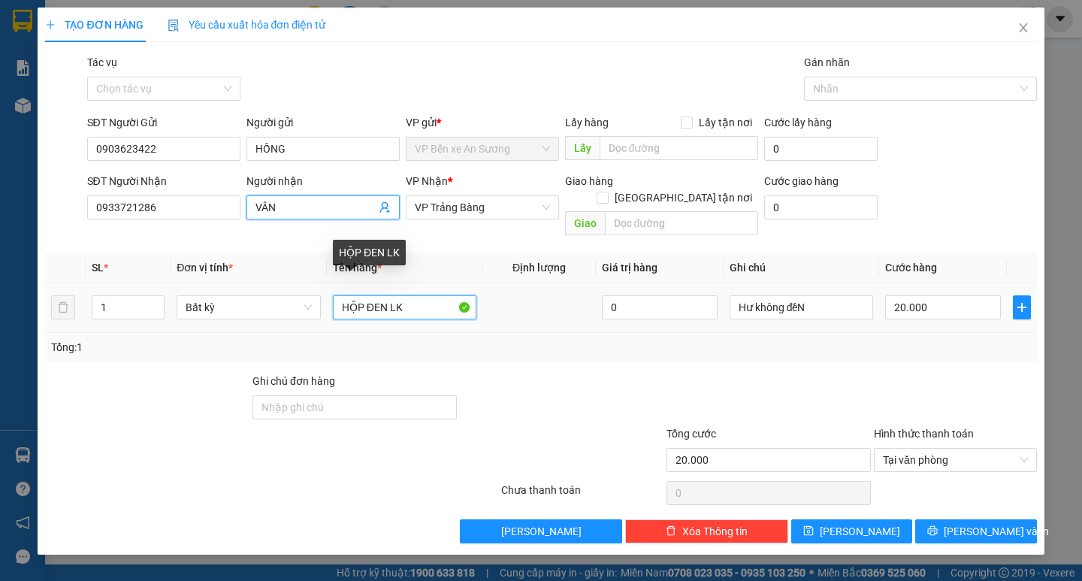
click at [385, 295] on input "HỘP ĐEN LK" at bounding box center [404, 307] width 143 height 24
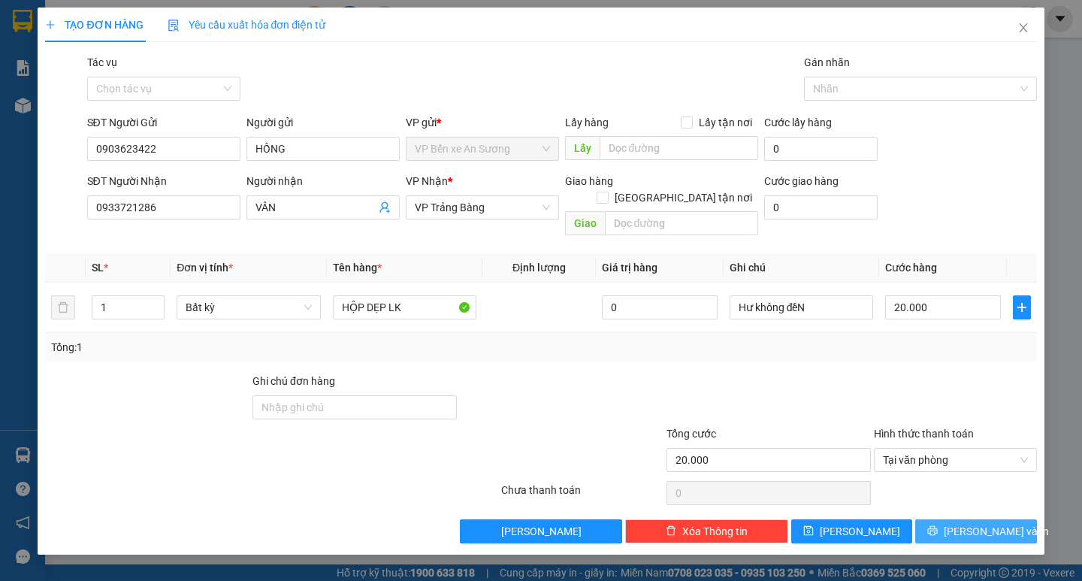
click at [937, 526] on icon "printer" at bounding box center [933, 531] width 10 height 10
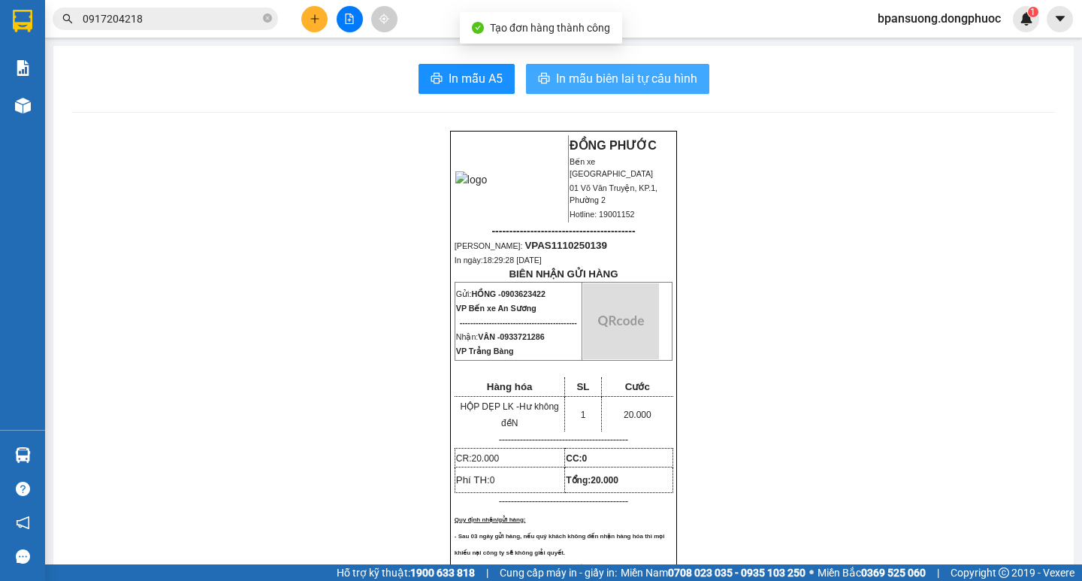
click at [670, 71] on span "In mẫu biên lai tự cấu hình" at bounding box center [626, 78] width 141 height 19
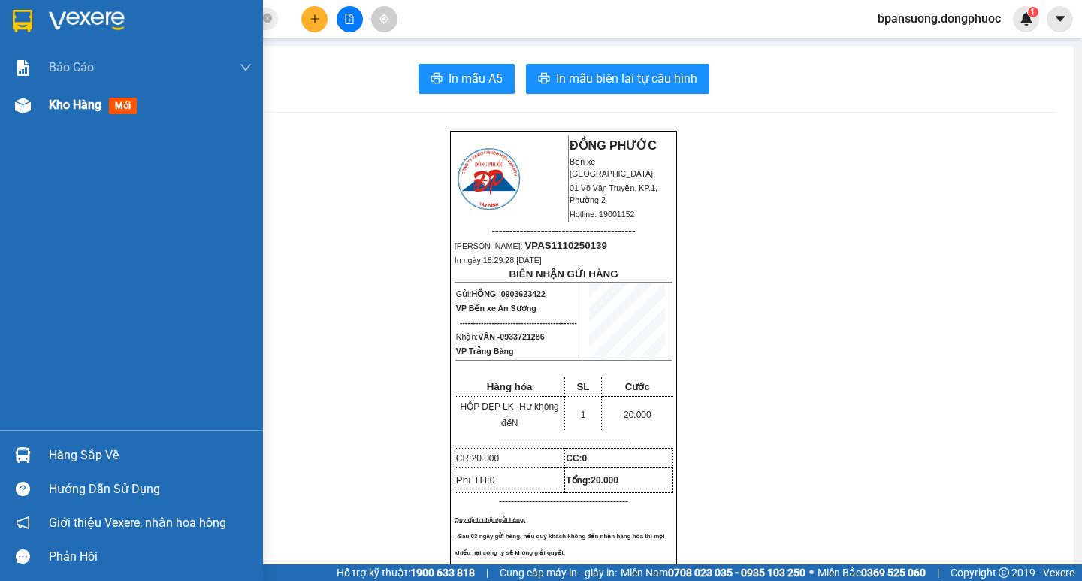
click at [76, 102] on span "Kho hàng" at bounding box center [75, 105] width 53 height 14
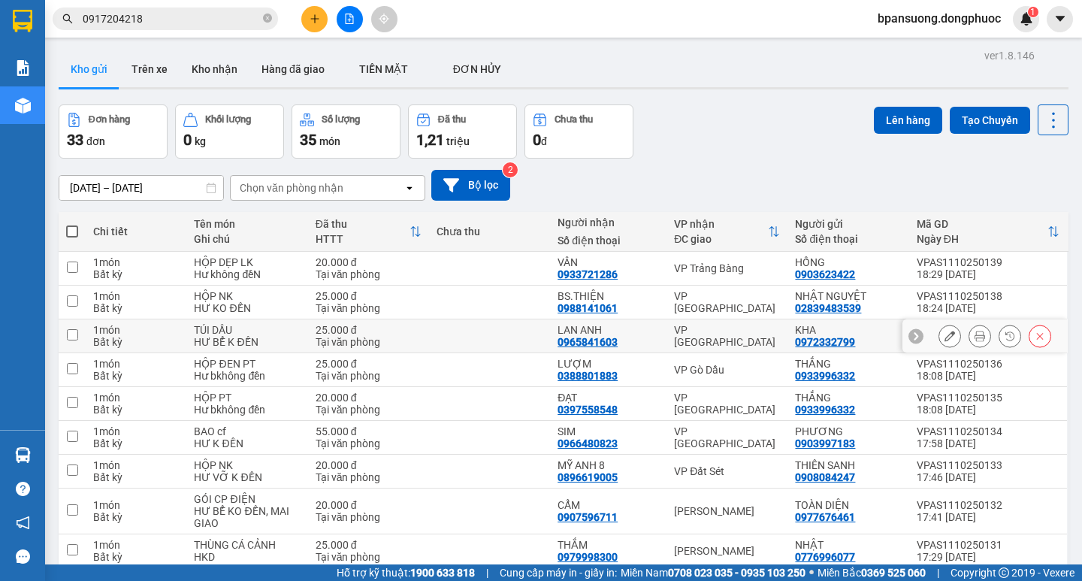
click at [674, 332] on div "VP [GEOGRAPHIC_DATA]" at bounding box center [727, 336] width 106 height 24
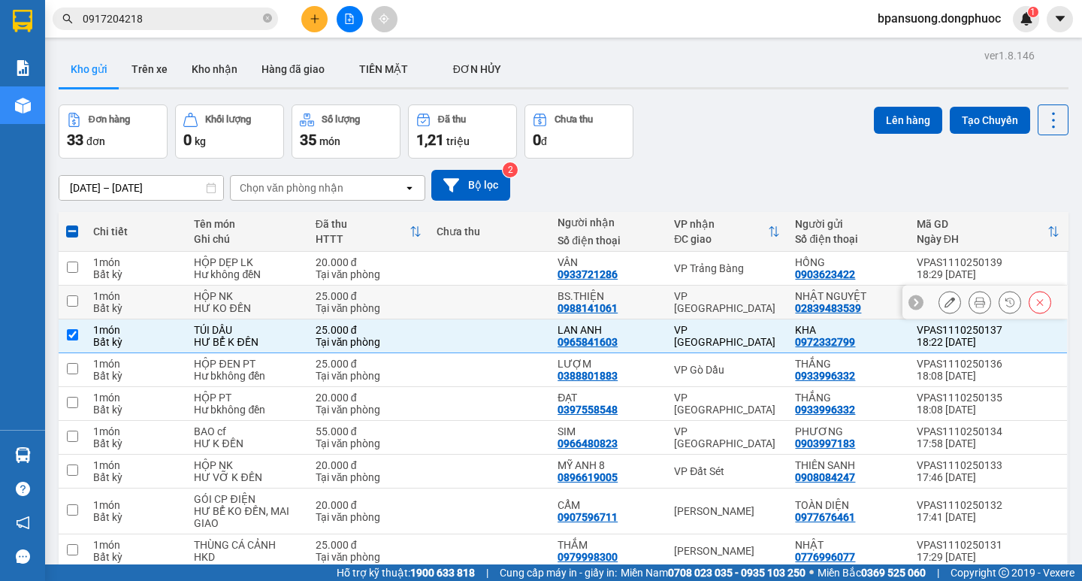
click at [689, 285] on td "VP [GEOGRAPHIC_DATA]" at bounding box center [726, 302] width 121 height 34
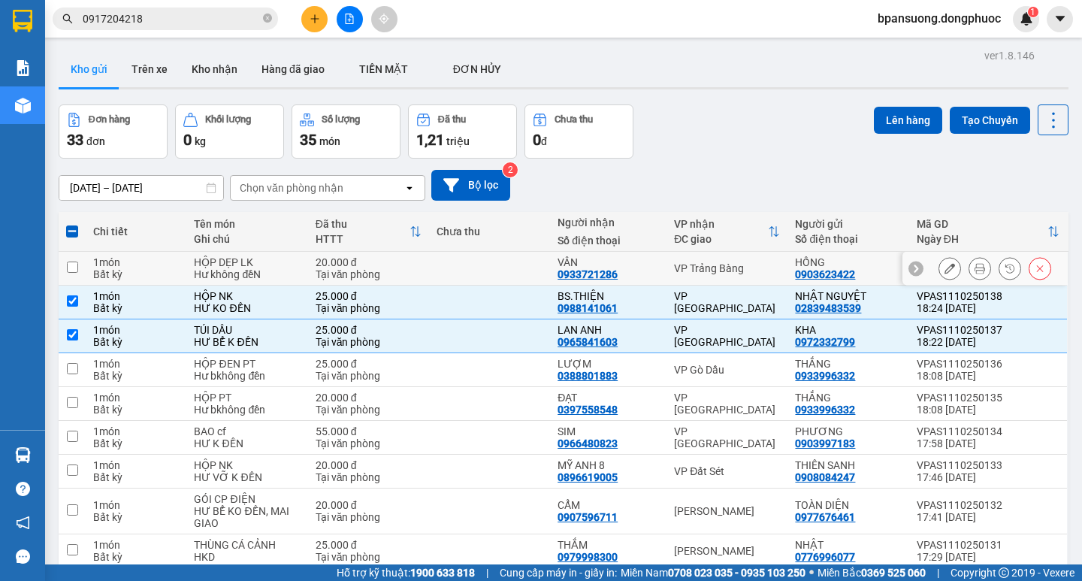
click at [688, 262] on div "VP Trảng Bàng" at bounding box center [727, 268] width 106 height 12
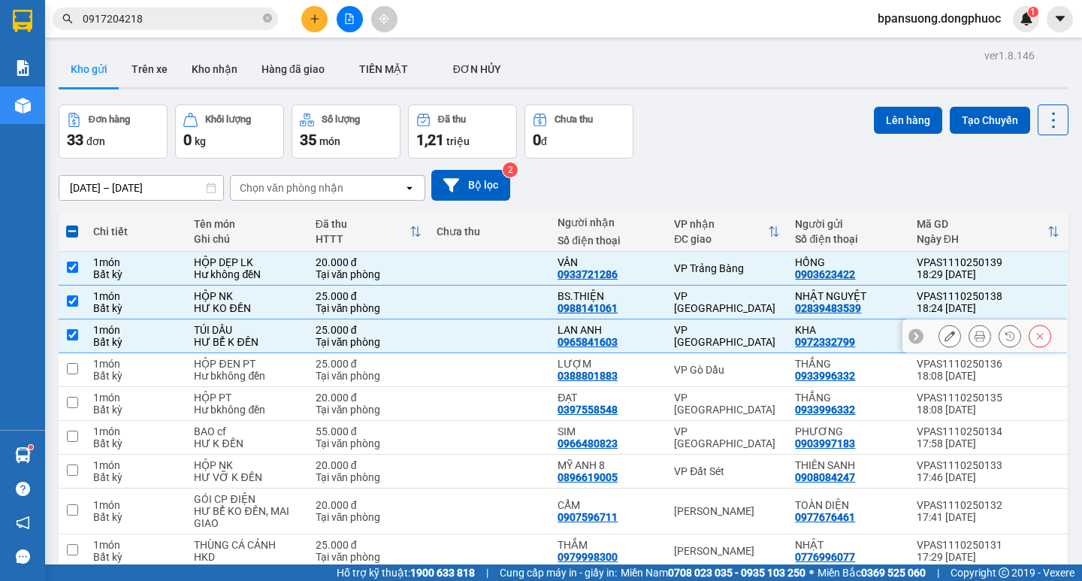
drag, startPoint x: 713, startPoint y: 336, endPoint x: 707, endPoint y: 293, distance: 44.0
click at [711, 336] on div "VP [GEOGRAPHIC_DATA]" at bounding box center [727, 336] width 106 height 24
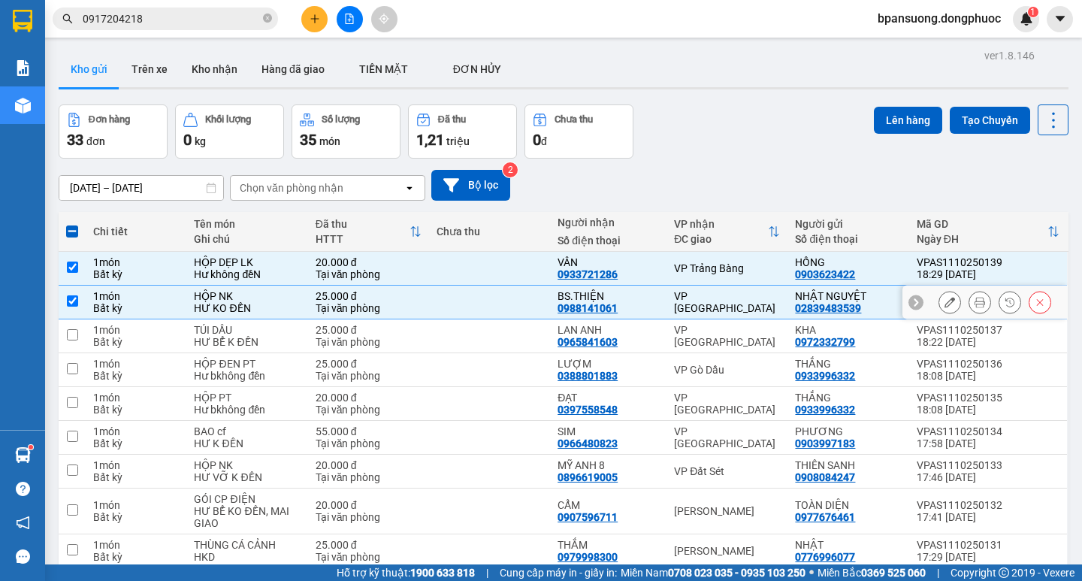
click at [707, 290] on td "VP [GEOGRAPHIC_DATA]" at bounding box center [726, 302] width 121 height 34
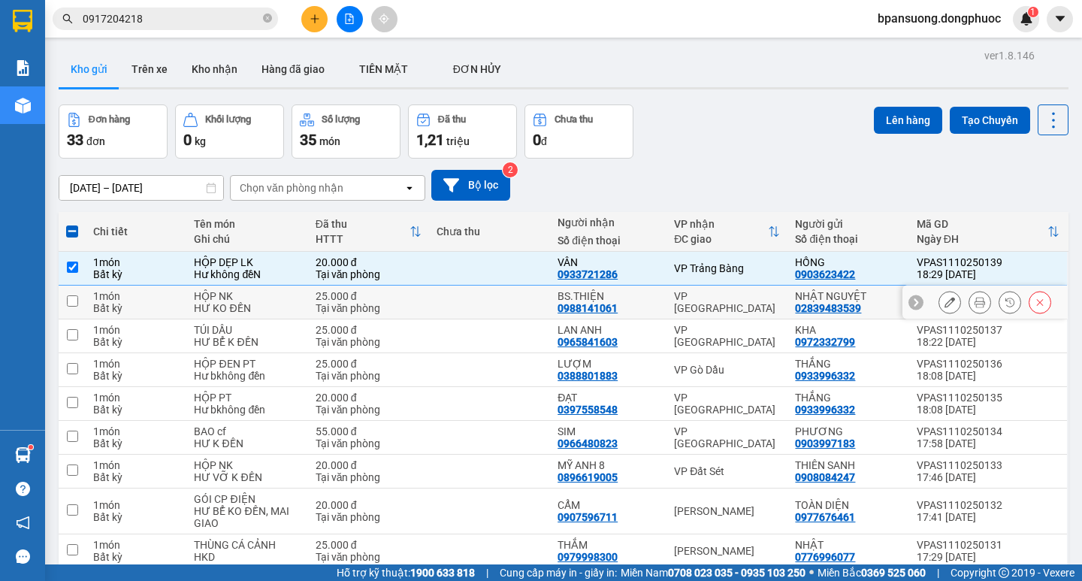
click at [706, 266] on div "VP Trảng Bàng" at bounding box center [727, 268] width 106 height 12
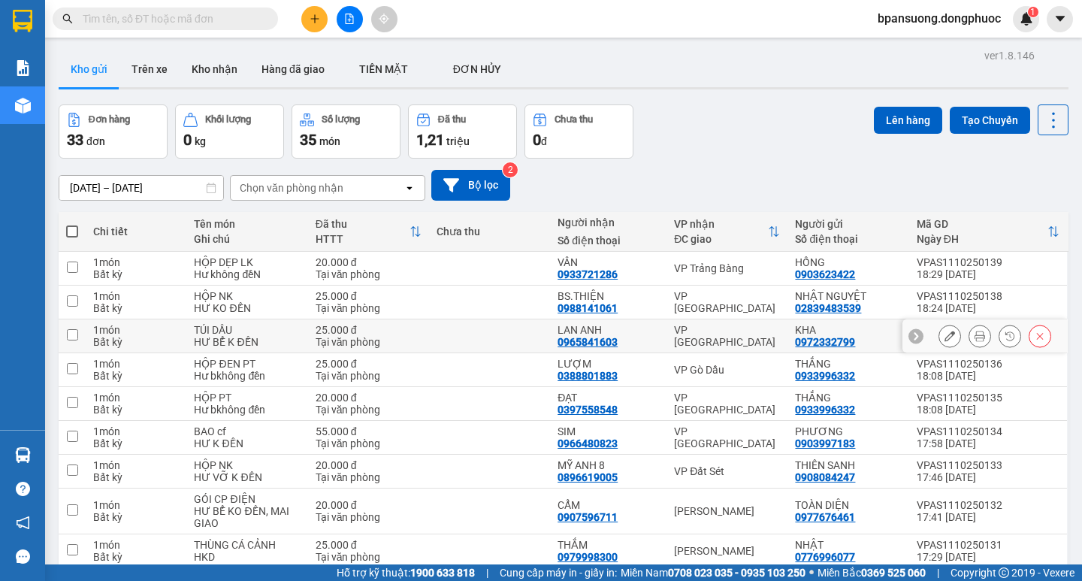
click at [696, 335] on div "VP [GEOGRAPHIC_DATA]" at bounding box center [727, 336] width 106 height 24
checkbox input "true"
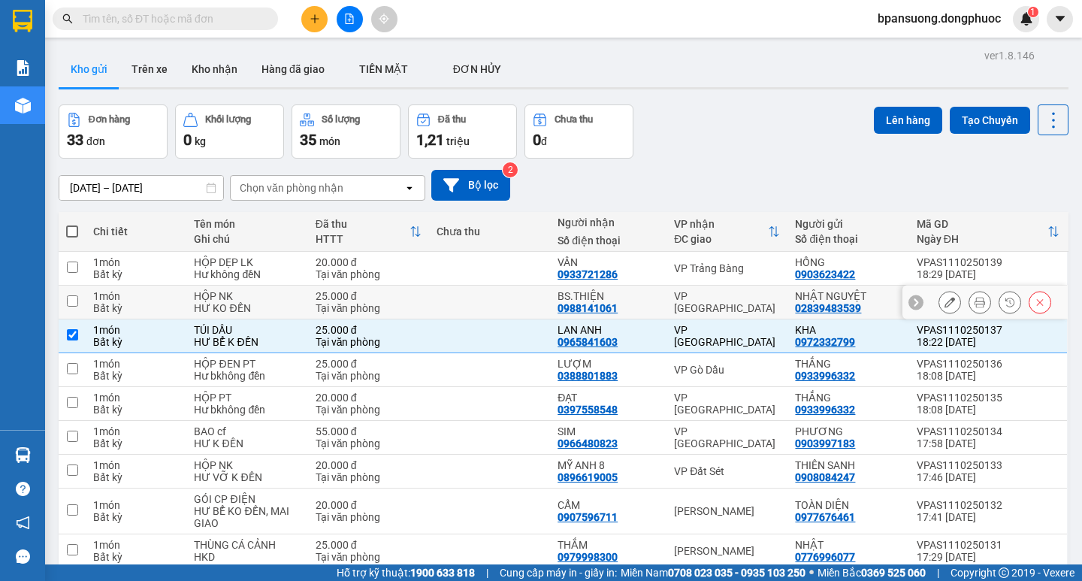
click at [702, 303] on div "VP [GEOGRAPHIC_DATA]" at bounding box center [727, 302] width 106 height 24
checkbox input "true"
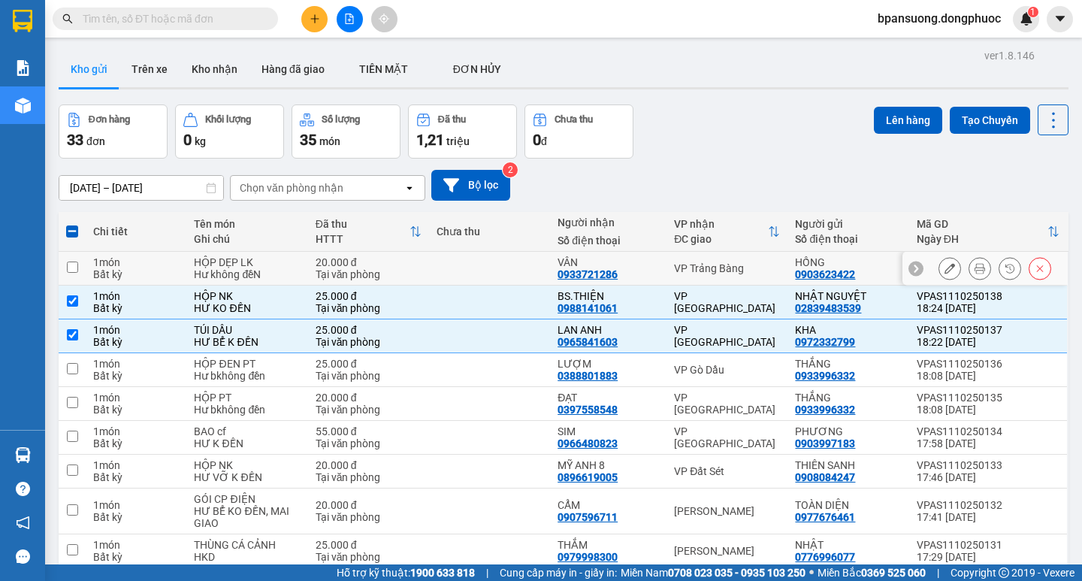
click at [711, 271] on div "VP Trảng Bàng" at bounding box center [727, 268] width 106 height 12
checkbox input "true"
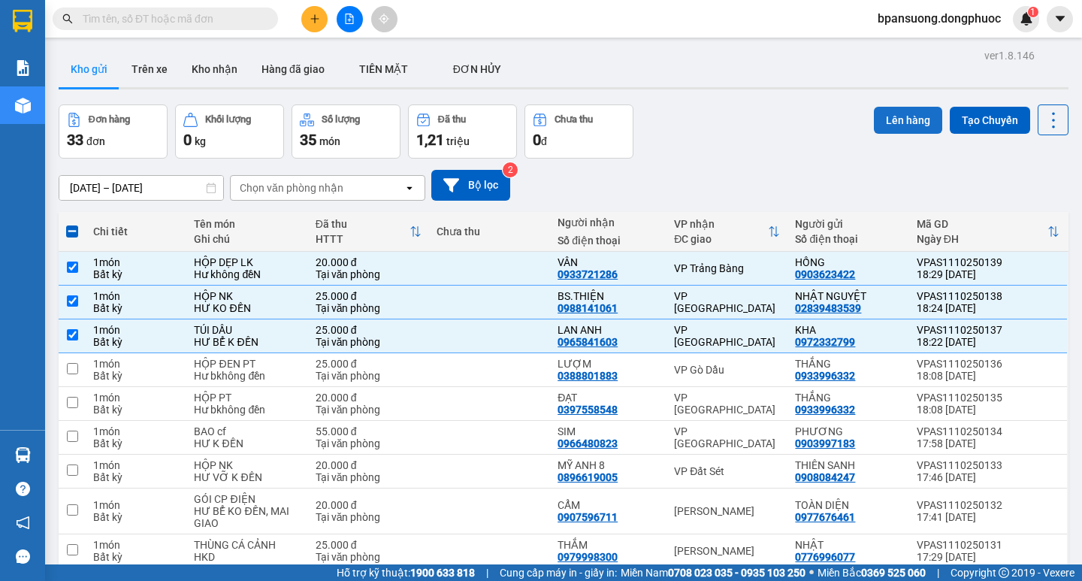
click at [876, 122] on button "Lên hàng" at bounding box center [907, 120] width 68 height 27
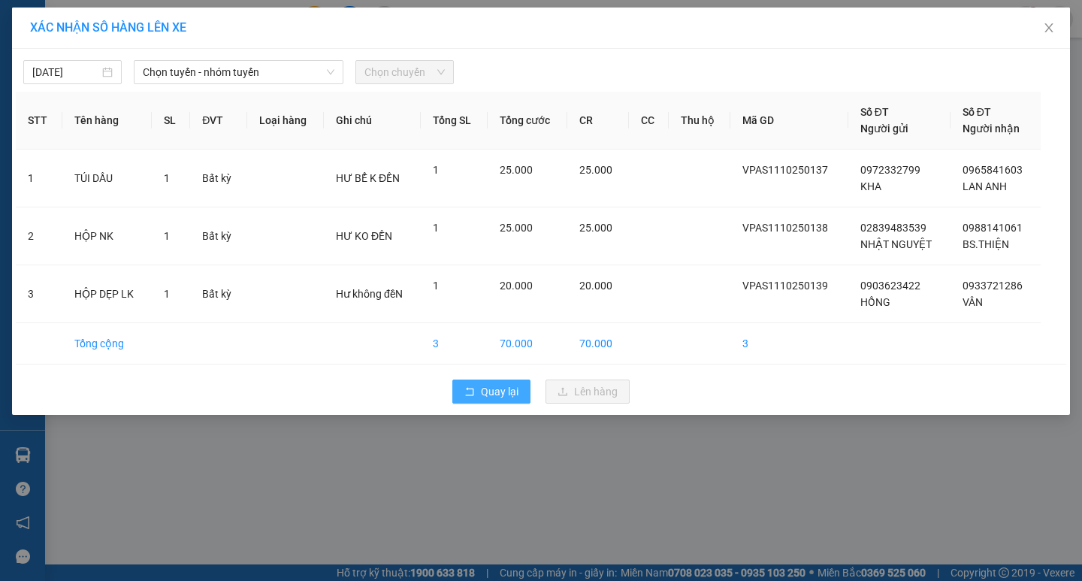
click at [486, 398] on span "Quay lại" at bounding box center [500, 391] width 38 height 17
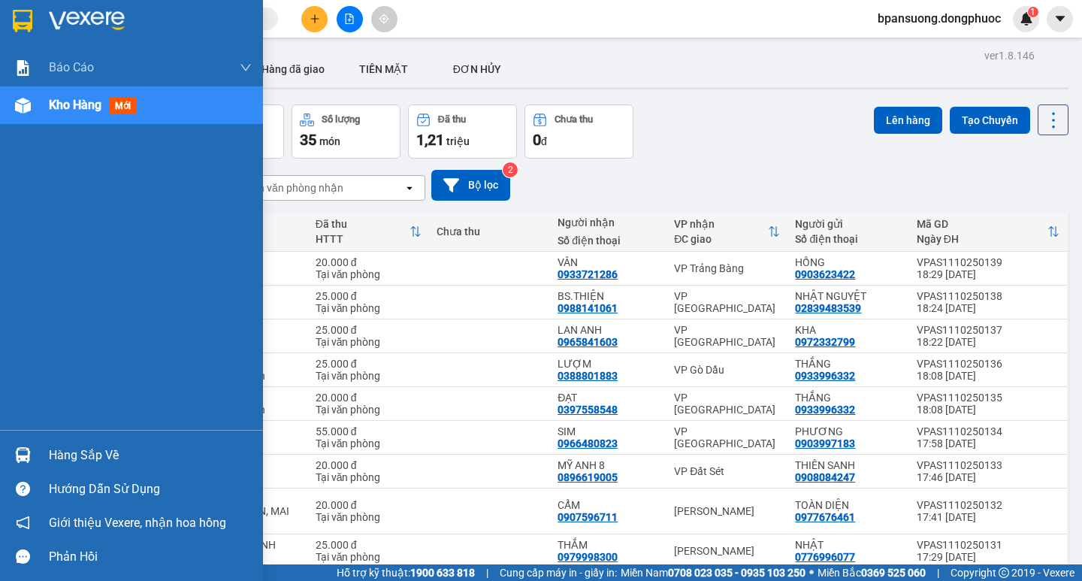
click at [56, 446] on div "Hàng sắp về" at bounding box center [150, 455] width 203 height 23
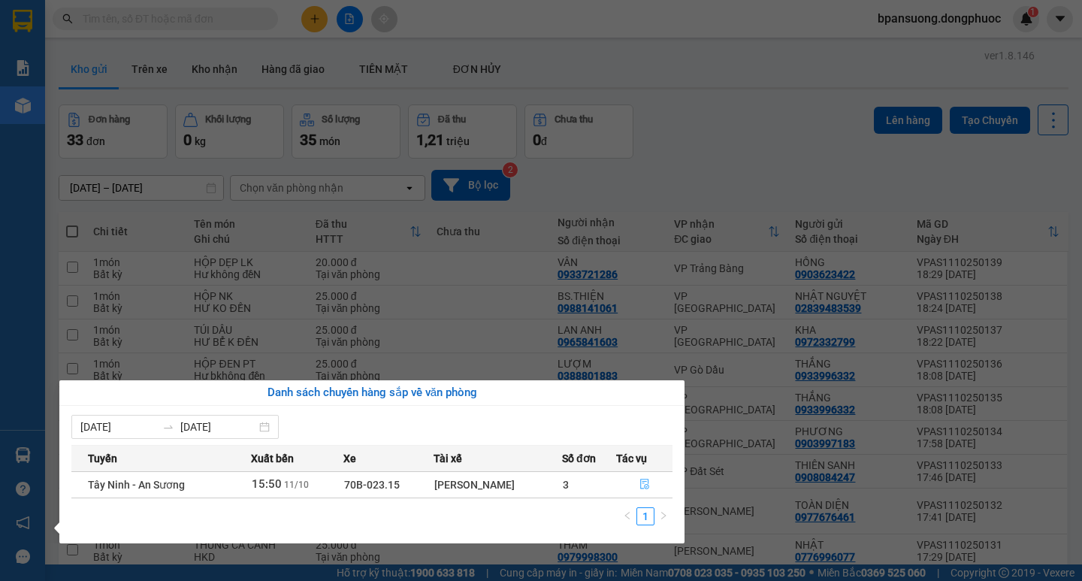
drag, startPoint x: 643, startPoint y: 483, endPoint x: 653, endPoint y: 476, distance: 11.9
click at [643, 482] on icon "file-done" at bounding box center [644, 483] width 11 height 11
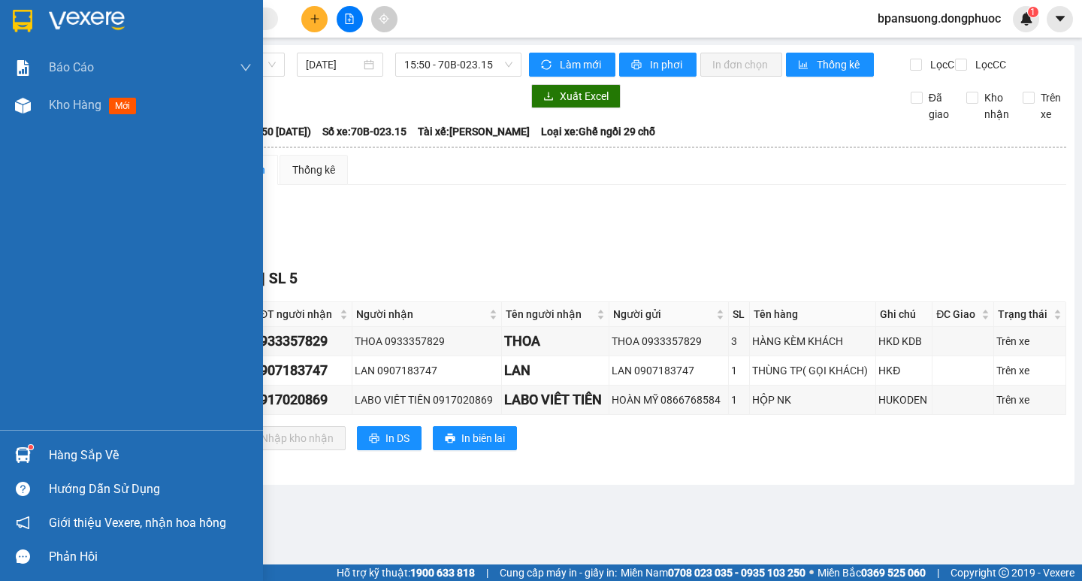
drag, startPoint x: 51, startPoint y: 445, endPoint x: 59, endPoint y: 448, distance: 7.8
click at [50, 445] on div "Hàng sắp về" at bounding box center [150, 455] width 203 height 23
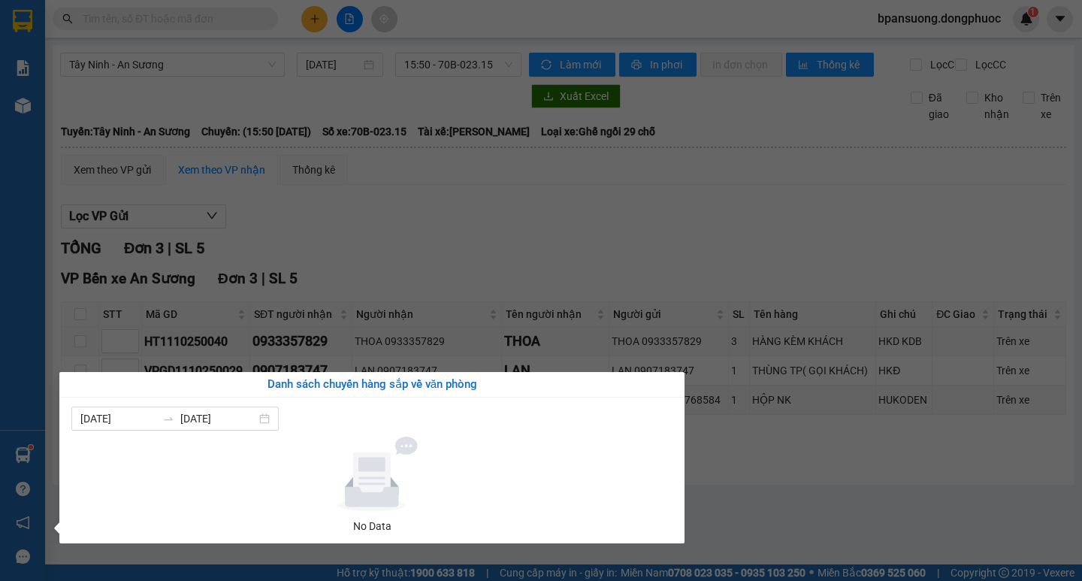
click at [172, 354] on section "Kết quả tìm kiếm ( 0 ) Bộ lọc Ngày tạo đơn gần nhất No Data bpansuong.dongphuoc…" at bounding box center [541, 290] width 1082 height 581
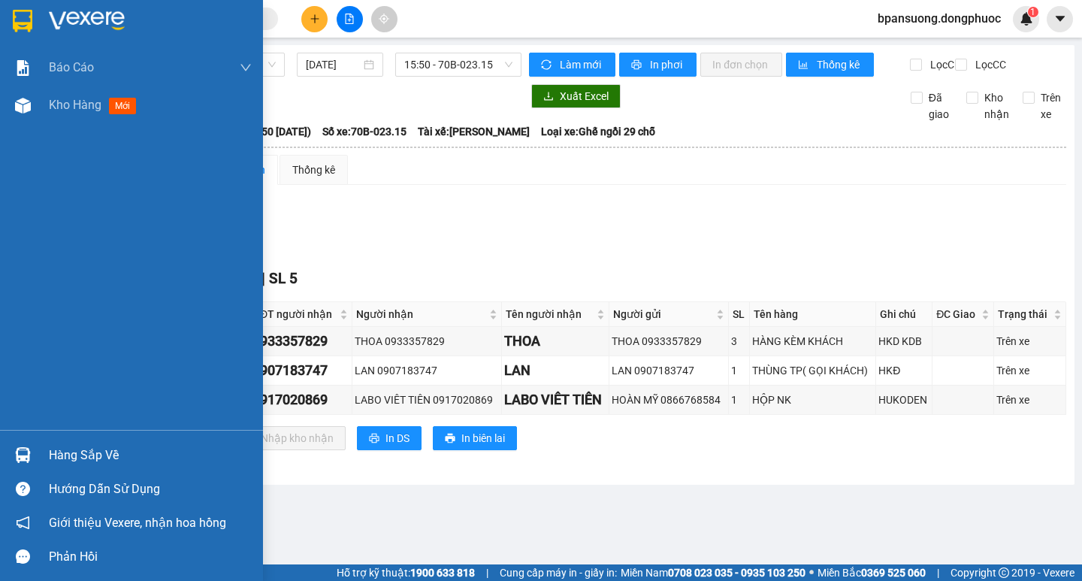
click at [26, 452] on img at bounding box center [23, 455] width 16 height 16
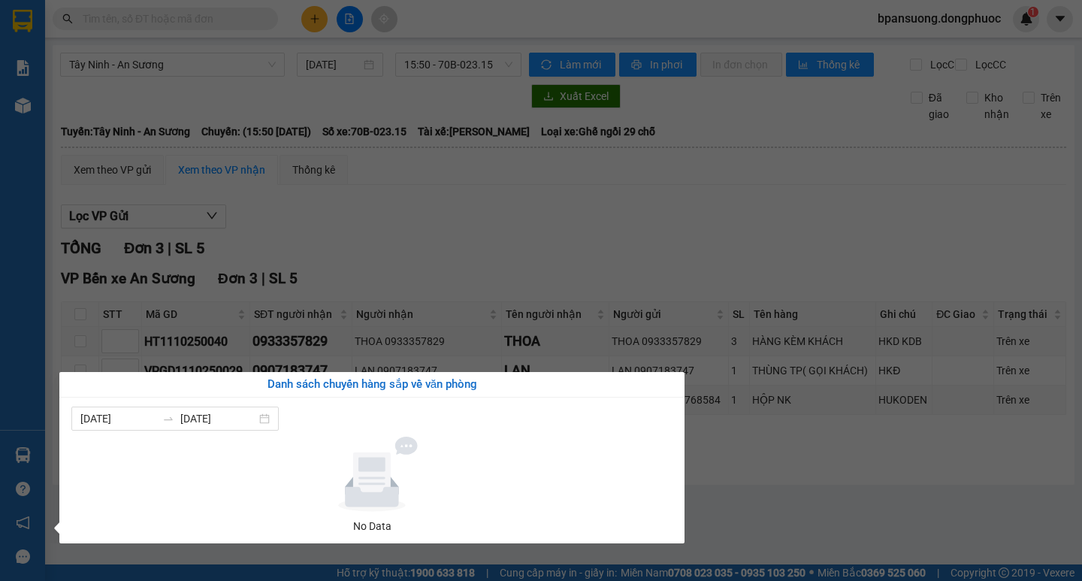
click at [776, 499] on section "Kết quả tìm kiếm ( 0 ) Bộ lọc Ngày tạo đơn gần nhất No Data bpansuong.dongphuoc…" at bounding box center [541, 290] width 1082 height 581
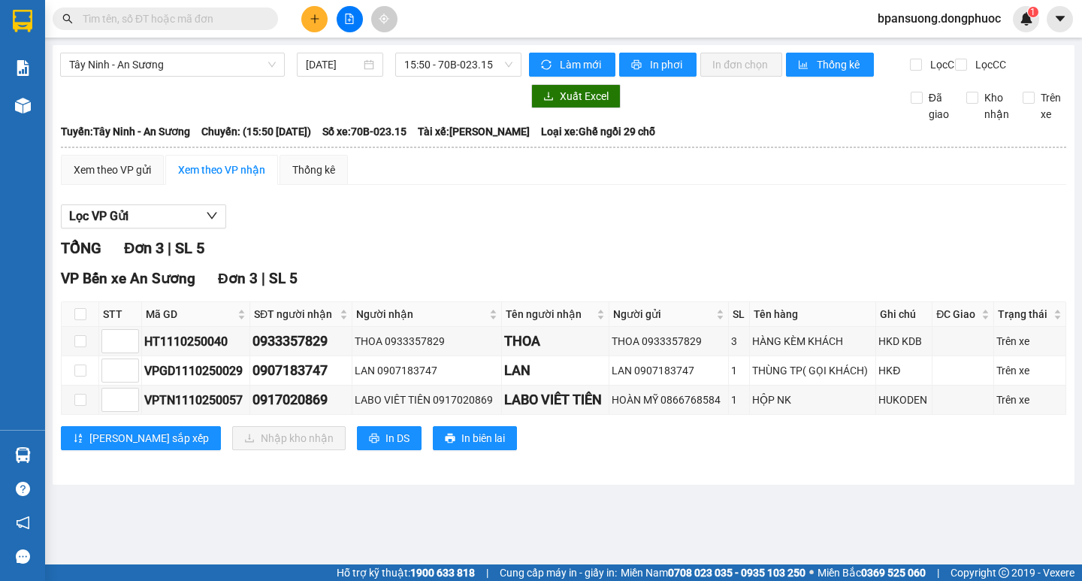
click at [140, 23] on input "text" at bounding box center [171, 19] width 177 height 17
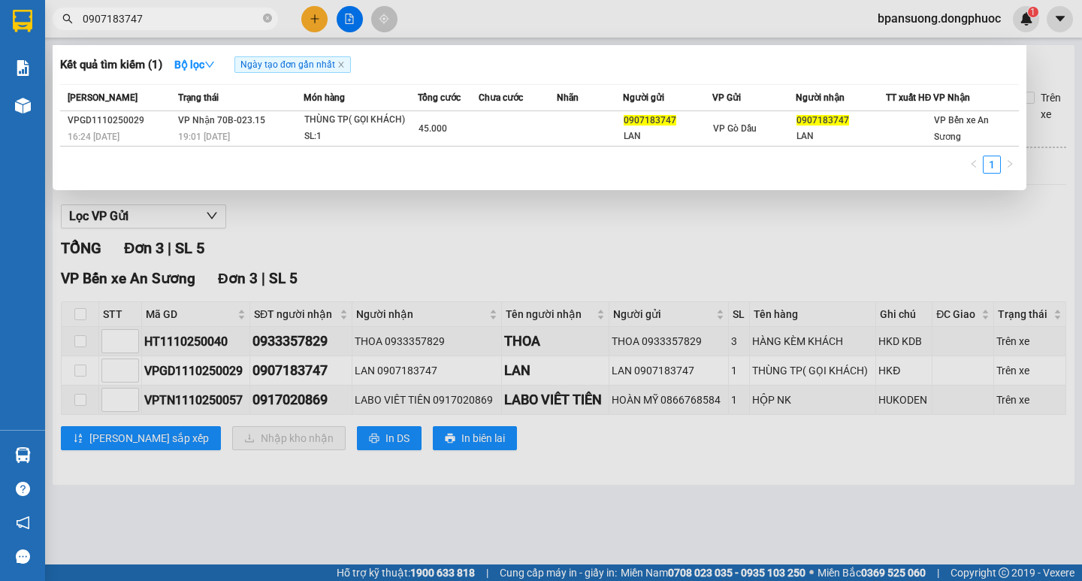
type input "0907183747"
click at [315, 20] on div at bounding box center [541, 290] width 1082 height 581
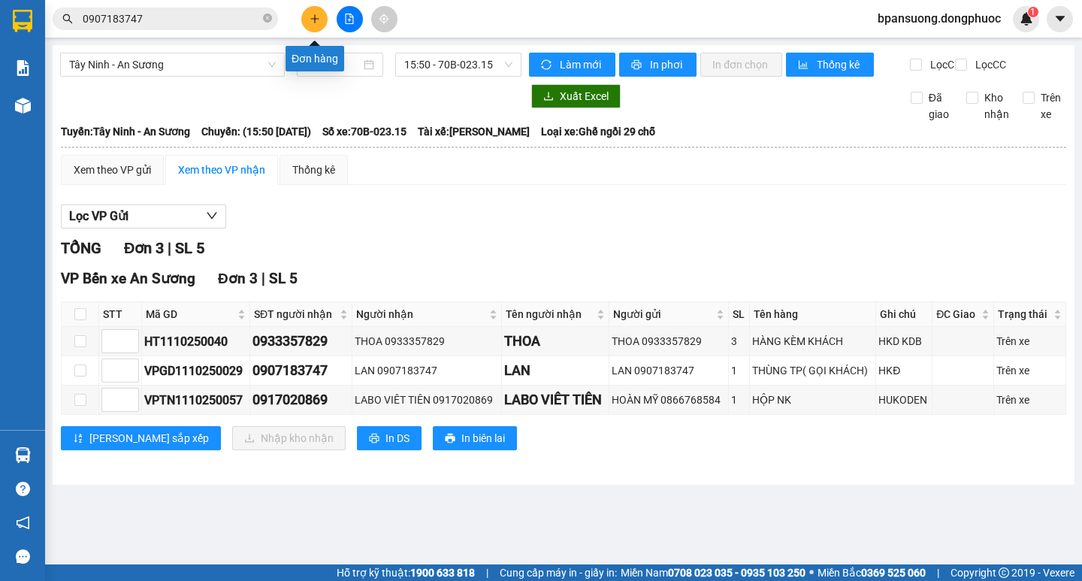
click at [309, 12] on button at bounding box center [314, 19] width 26 height 26
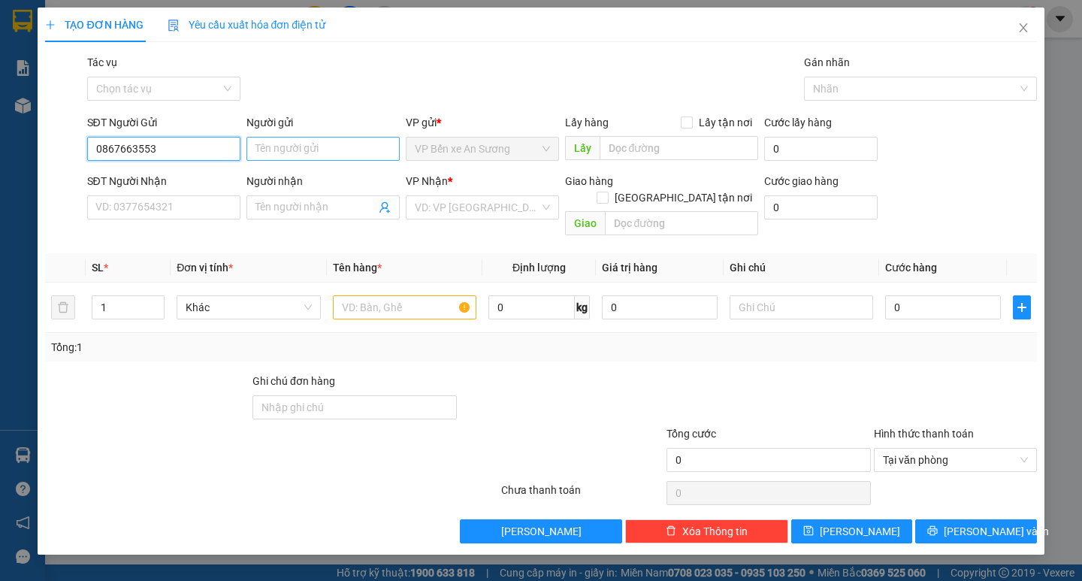
type input "0867663553"
click at [282, 149] on input "Người gửi" at bounding box center [322, 149] width 153 height 24
type input "A"
type input "Â"
type input "AMAC SPORT"
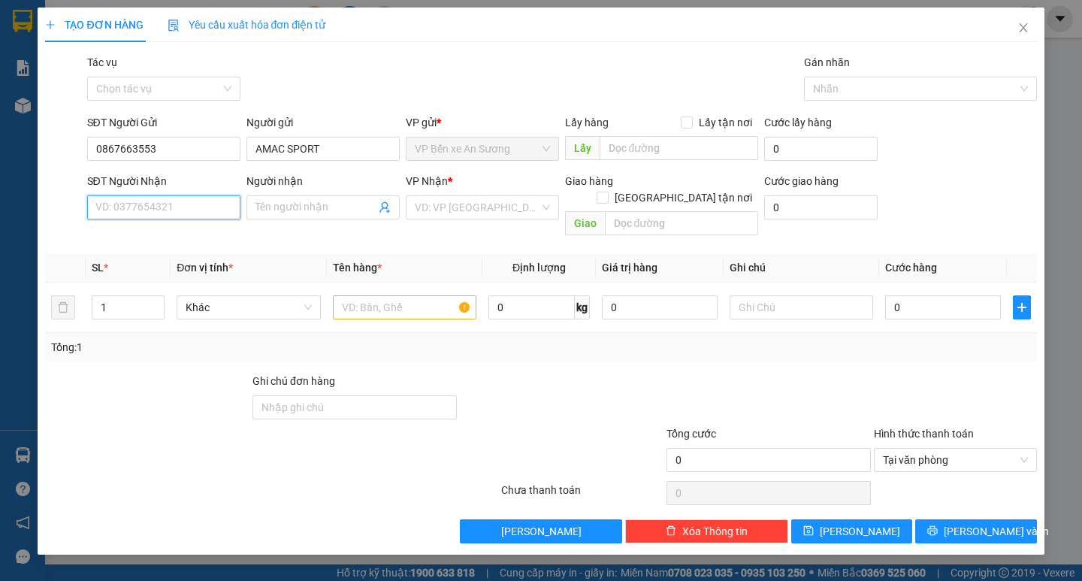
click at [195, 204] on input "SĐT Người Nhận" at bounding box center [163, 207] width 153 height 24
type input "0986536707"
drag, startPoint x: 150, startPoint y: 237, endPoint x: 153, endPoint y: 229, distance: 8.8
click at [149, 237] on div "0986536707 - VŨ" at bounding box center [170, 237] width 148 height 17
type input "VŨ"
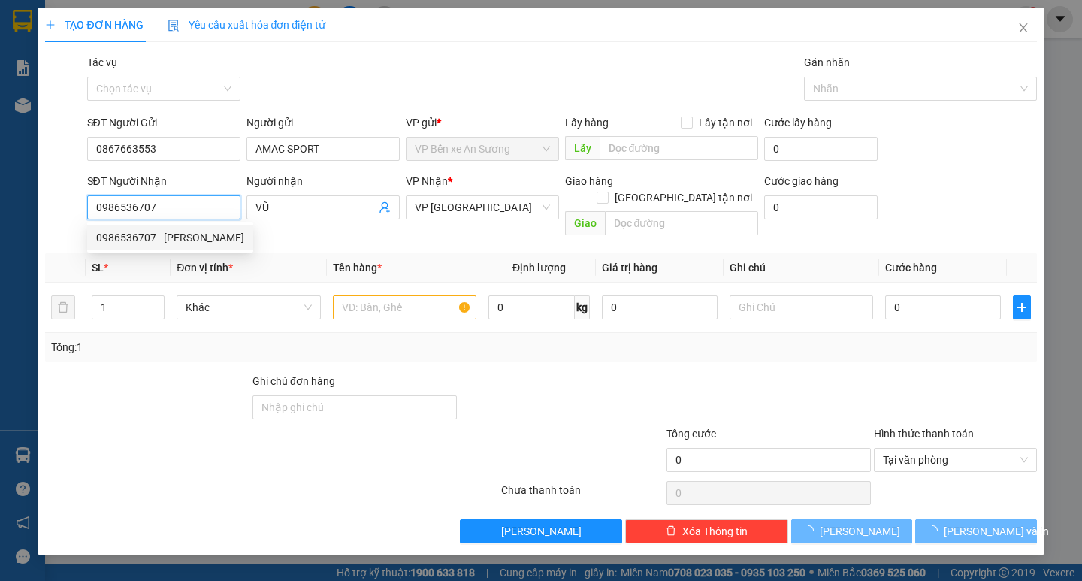
type input "30.000"
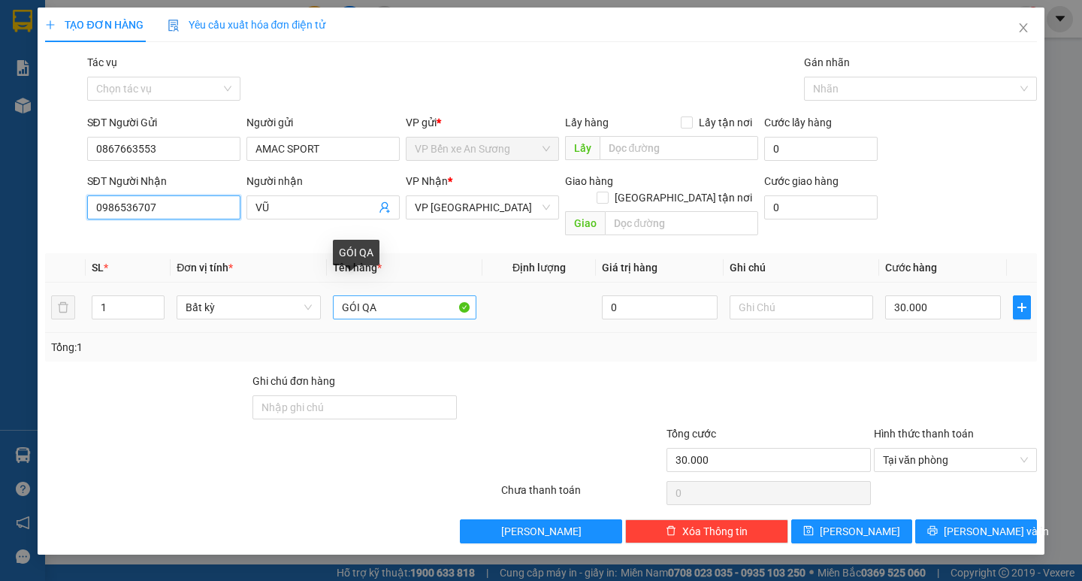
type input "0986536707"
drag, startPoint x: 385, startPoint y: 288, endPoint x: 288, endPoint y: 236, distance: 109.6
click at [305, 282] on tr "1 Bất kỳ GÓI QA 0 30.000" at bounding box center [540, 307] width 991 height 50
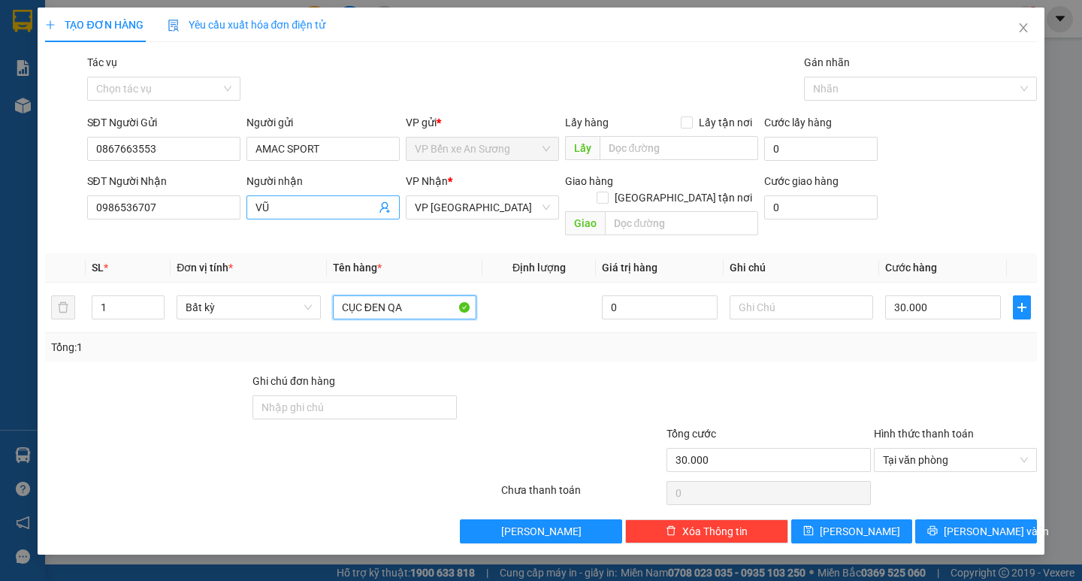
type input "CỤC ĐEN QA"
click at [295, 205] on input "VŨ" at bounding box center [315, 207] width 120 height 17
type input "V"
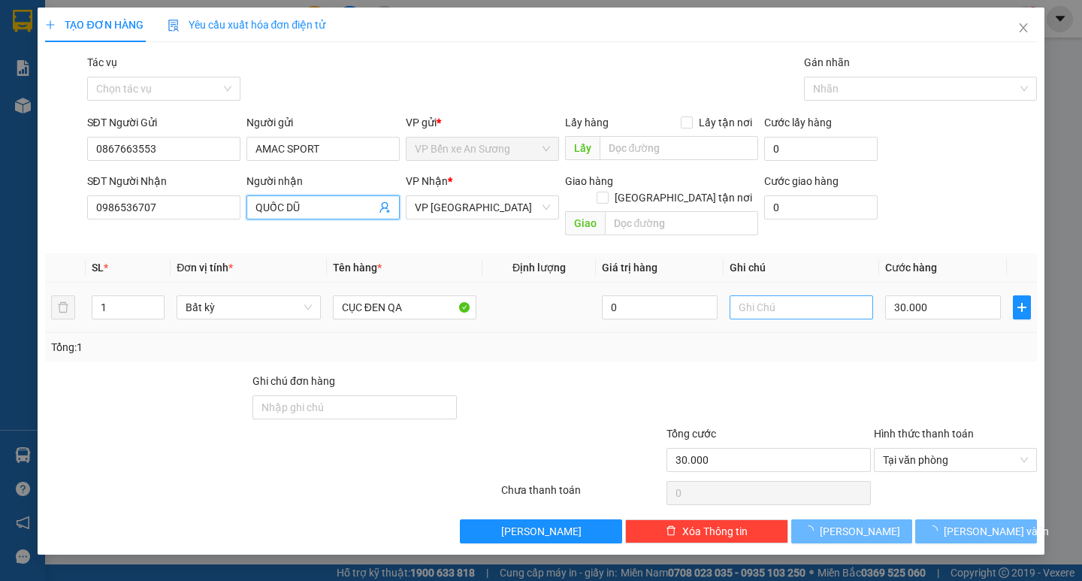
type input "QUỐC DŨ"
click at [772, 295] on input "text" at bounding box center [800, 307] width 143 height 24
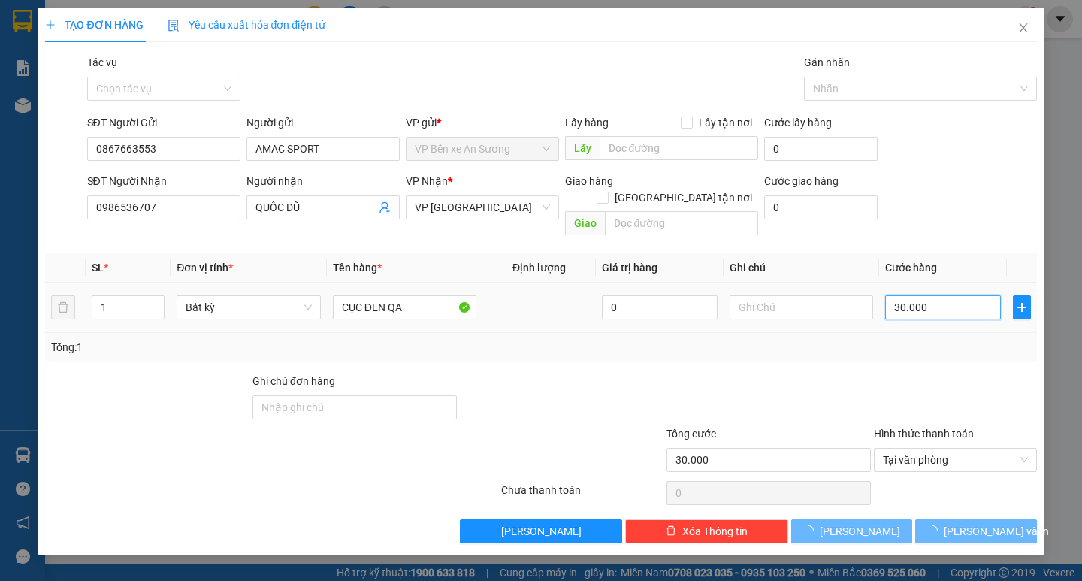
click at [931, 297] on input "30.000" at bounding box center [943, 307] width 116 height 24
type input "0"
type input "2"
type input "02"
type input "20"
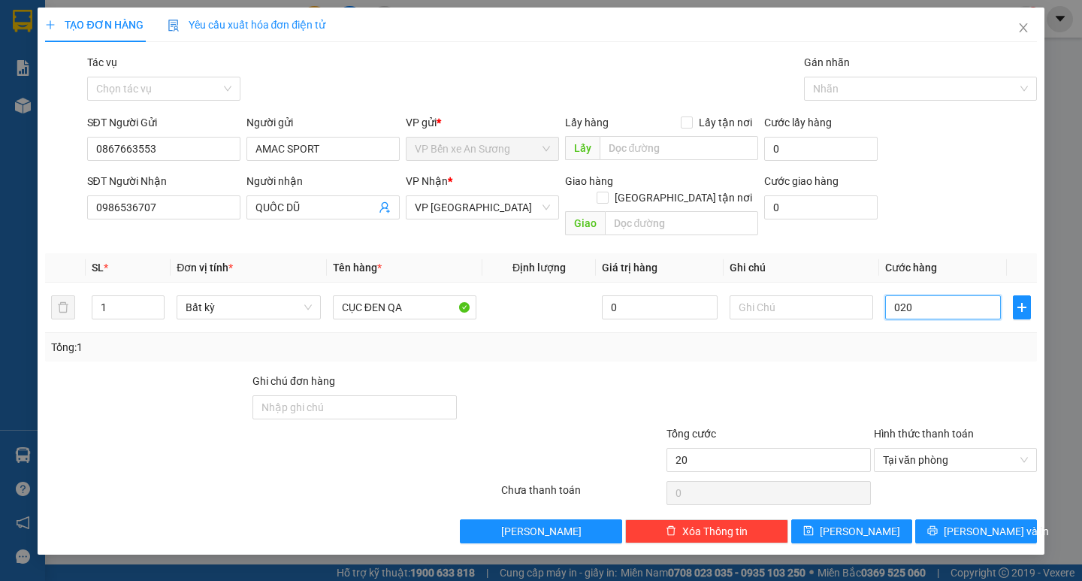
type input "020"
type input "20.000"
click at [892, 373] on div at bounding box center [955, 399] width 166 height 53
click at [982, 523] on span "[PERSON_NAME] và In" at bounding box center [995, 531] width 105 height 17
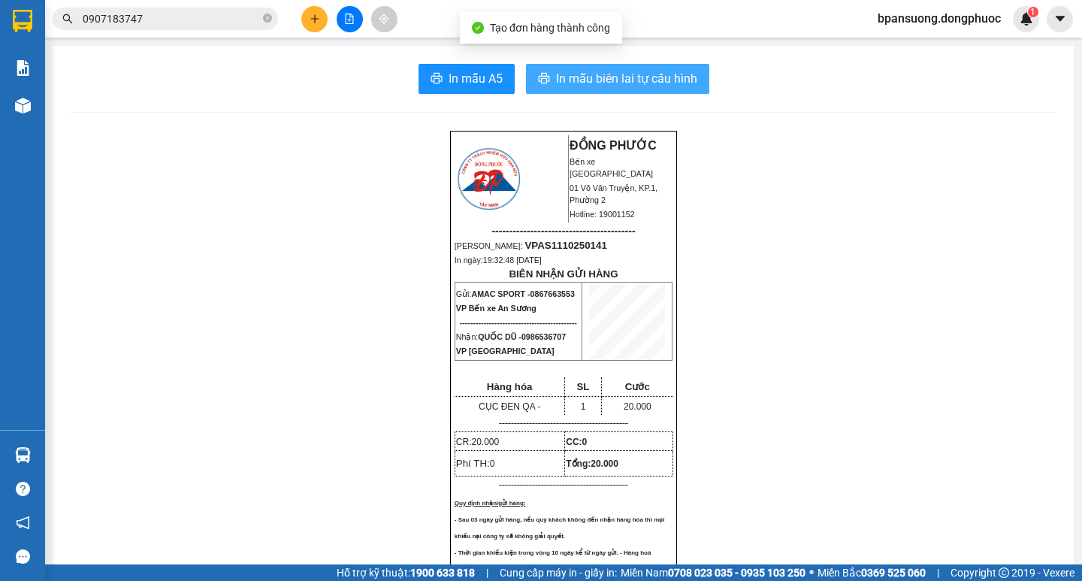
click at [630, 73] on span "In mẫu biên lai tự cấu hình" at bounding box center [626, 78] width 141 height 19
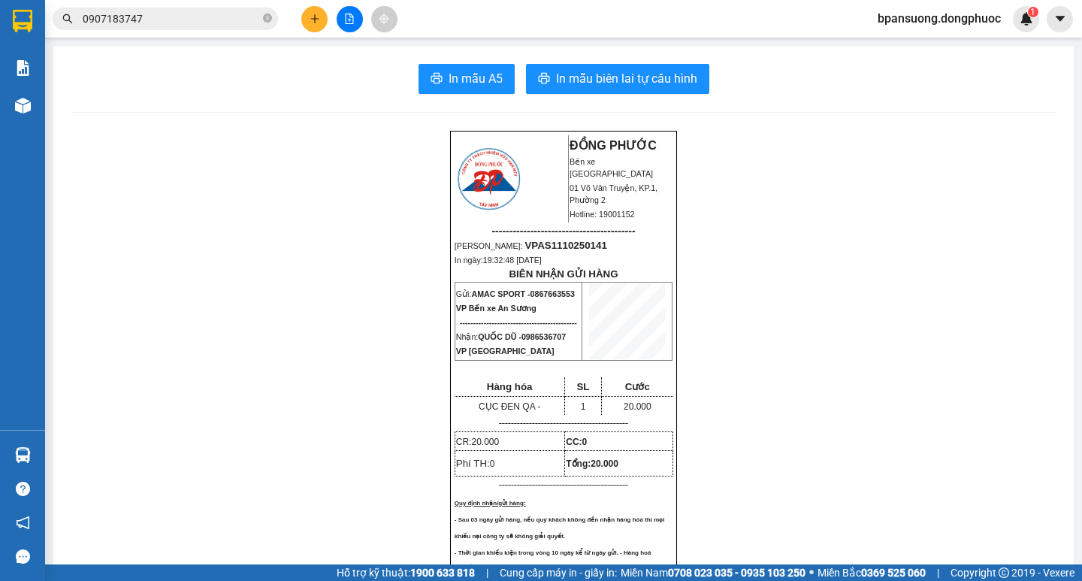
click at [269, 20] on icon "close-circle" at bounding box center [267, 18] width 9 height 9
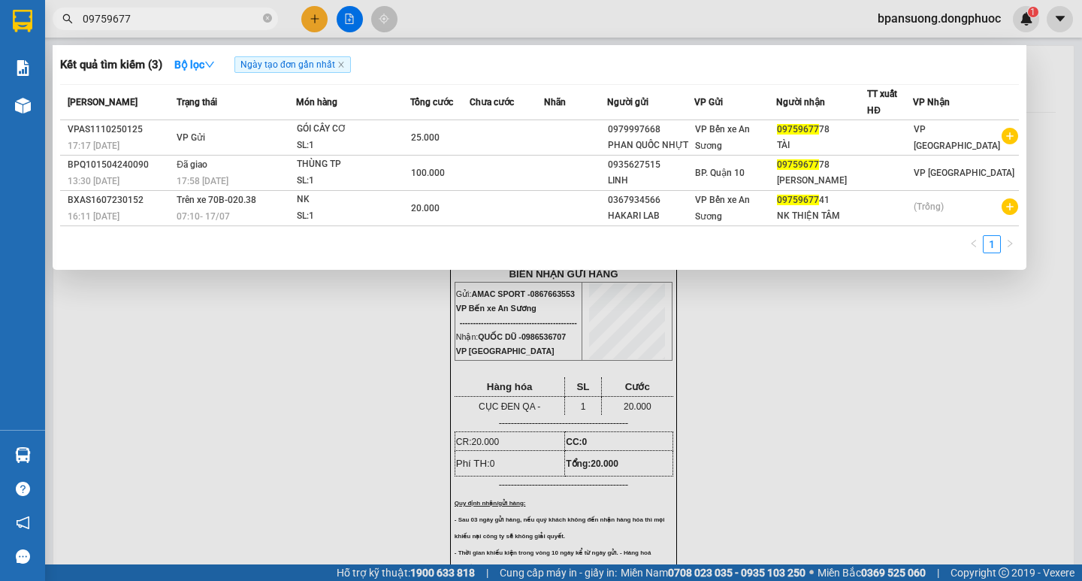
type input "09759677"
click at [285, 308] on div at bounding box center [541, 290] width 1082 height 581
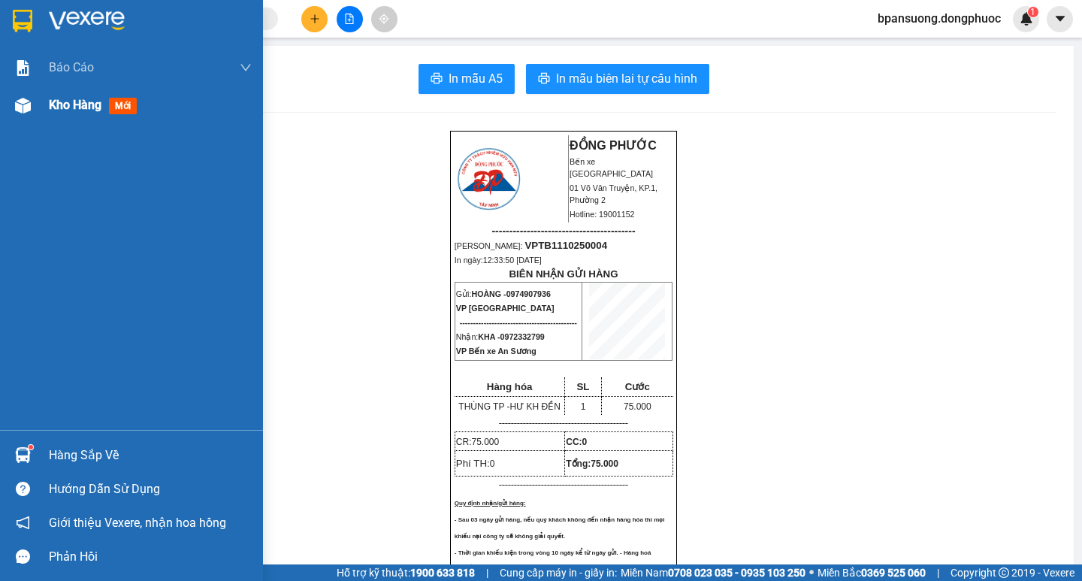
click at [65, 114] on div "Kho hàng mới" at bounding box center [96, 104] width 94 height 19
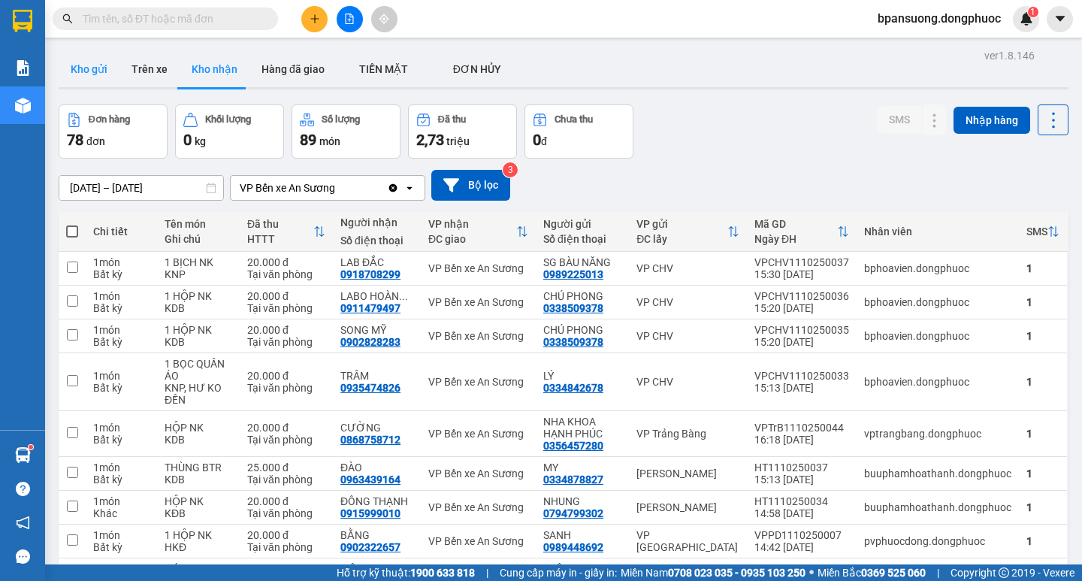
click at [98, 77] on button "Kho gửi" at bounding box center [89, 69] width 61 height 36
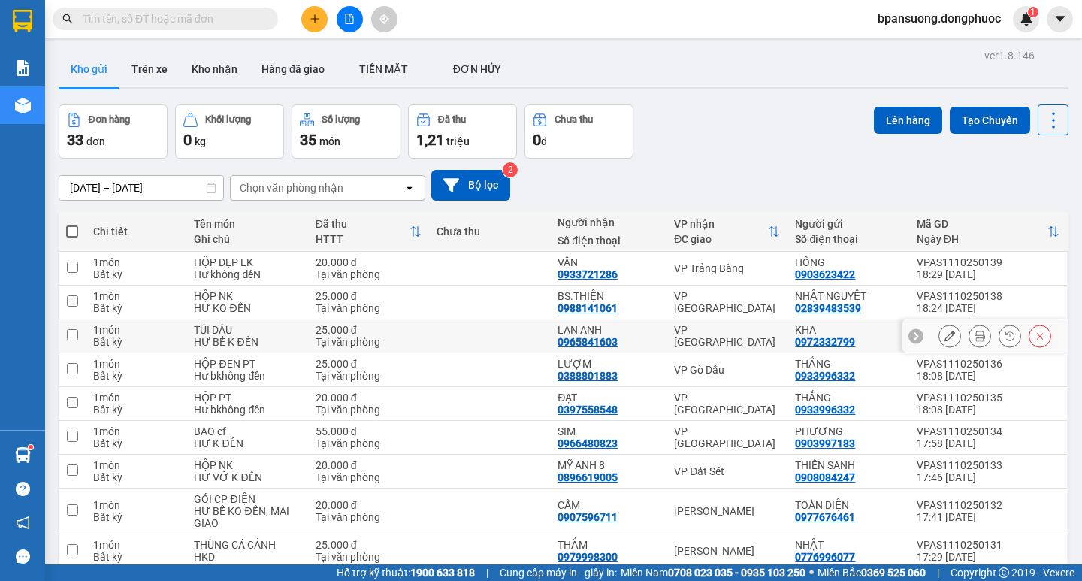
click at [688, 332] on div "VP [GEOGRAPHIC_DATA]" at bounding box center [727, 336] width 106 height 24
checkbox input "true"
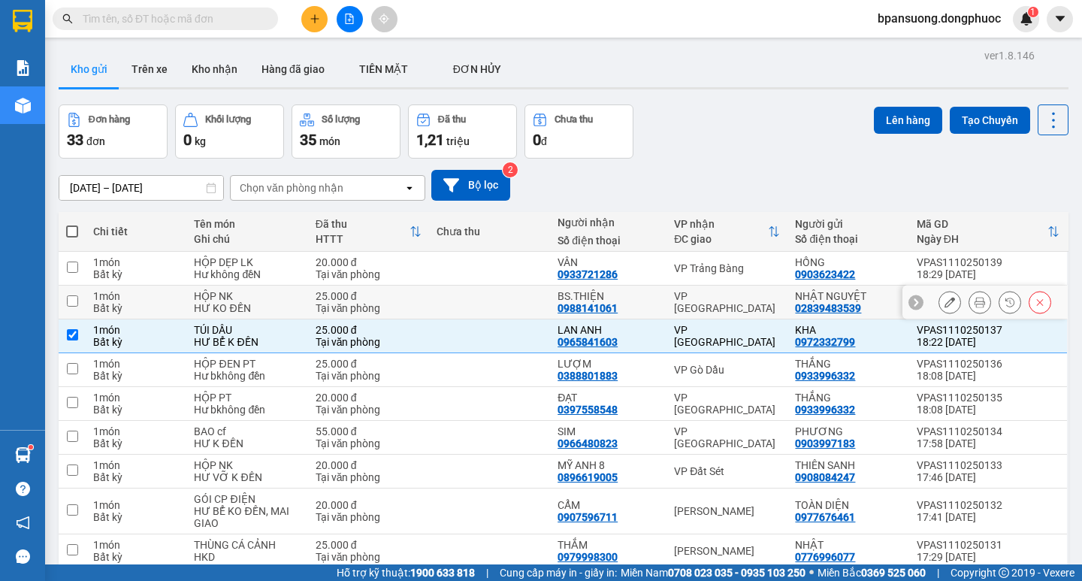
click at [691, 298] on div "VP [GEOGRAPHIC_DATA]" at bounding box center [727, 302] width 106 height 24
checkbox input "true"
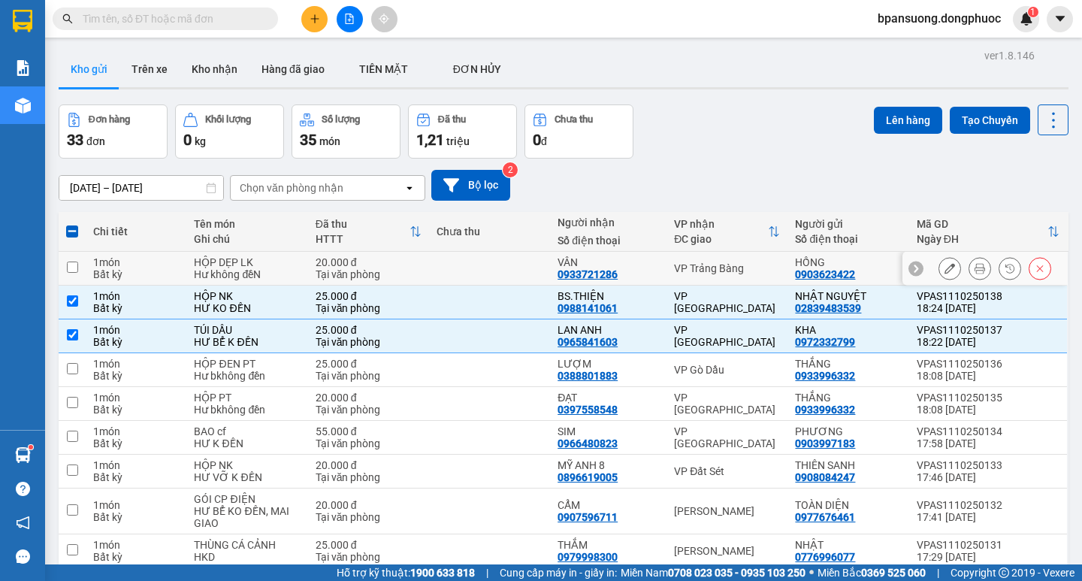
click at [698, 269] on div "VP Trảng Bàng" at bounding box center [727, 268] width 106 height 12
checkbox input "true"
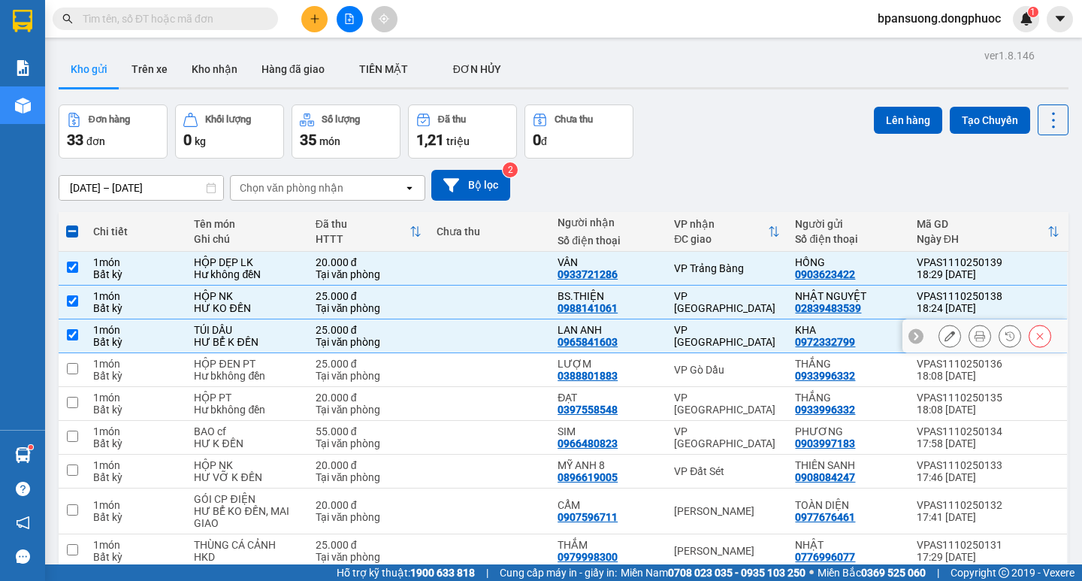
click at [674, 339] on div "VP [GEOGRAPHIC_DATA]" at bounding box center [727, 336] width 106 height 24
checkbox input "false"
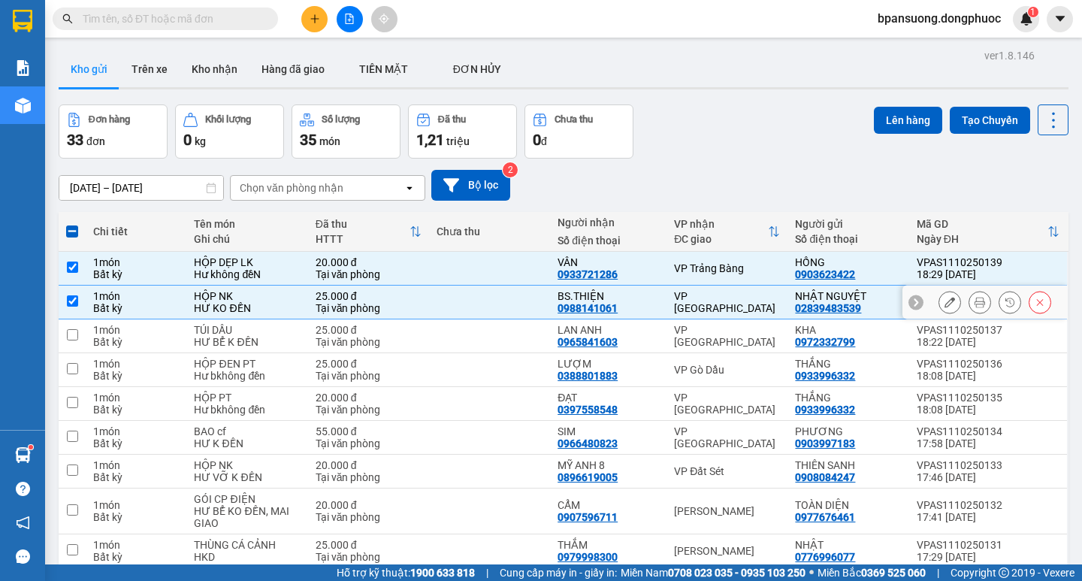
click at [674, 303] on div "VP [GEOGRAPHIC_DATA]" at bounding box center [727, 302] width 106 height 24
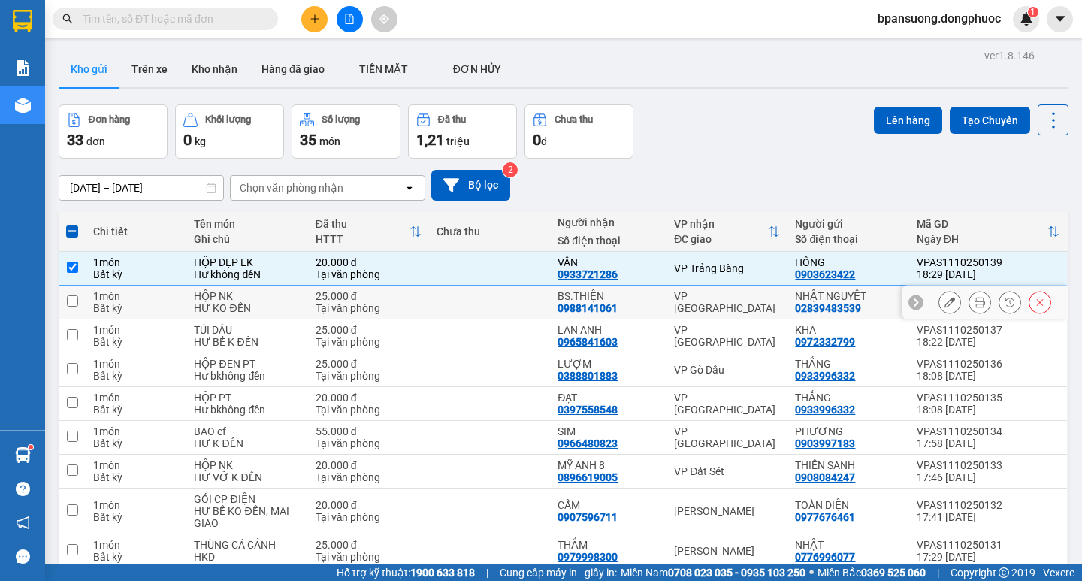
checkbox input "false"
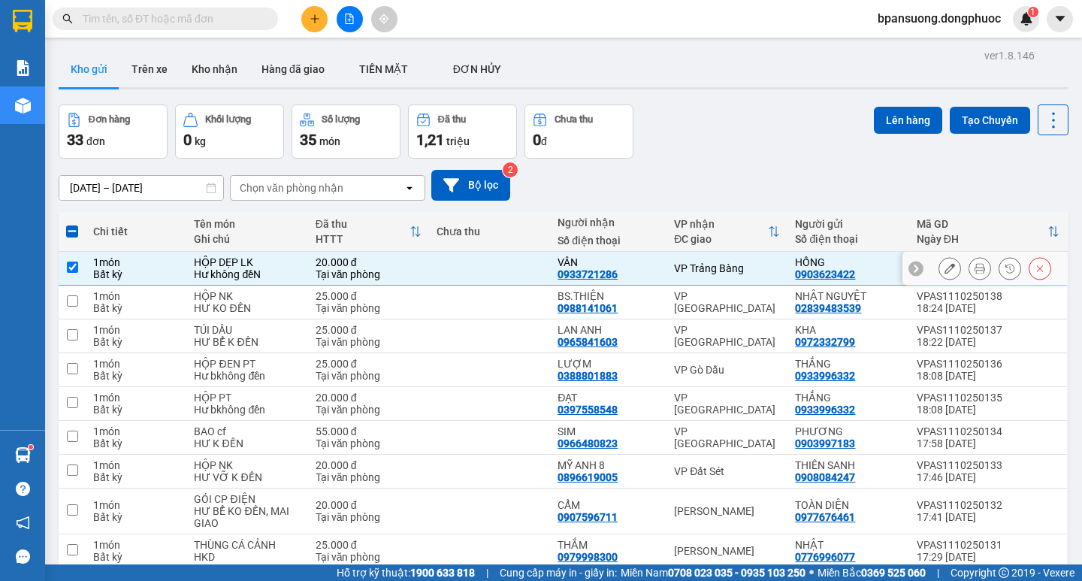
click at [684, 275] on td "VP Trảng Bàng" at bounding box center [726, 269] width 121 height 34
checkbox input "false"
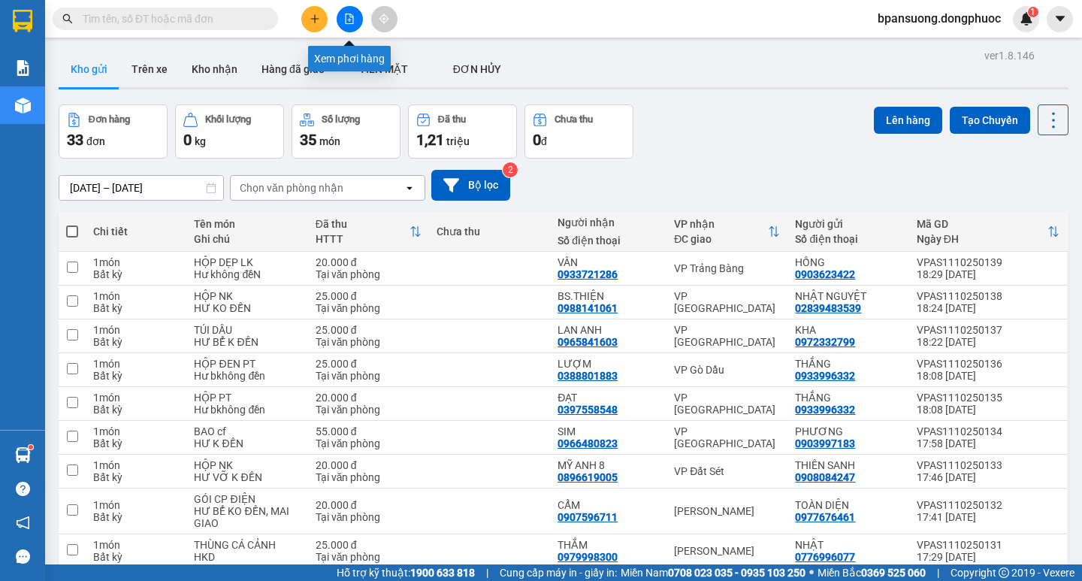
click at [343, 26] on button at bounding box center [349, 19] width 26 height 26
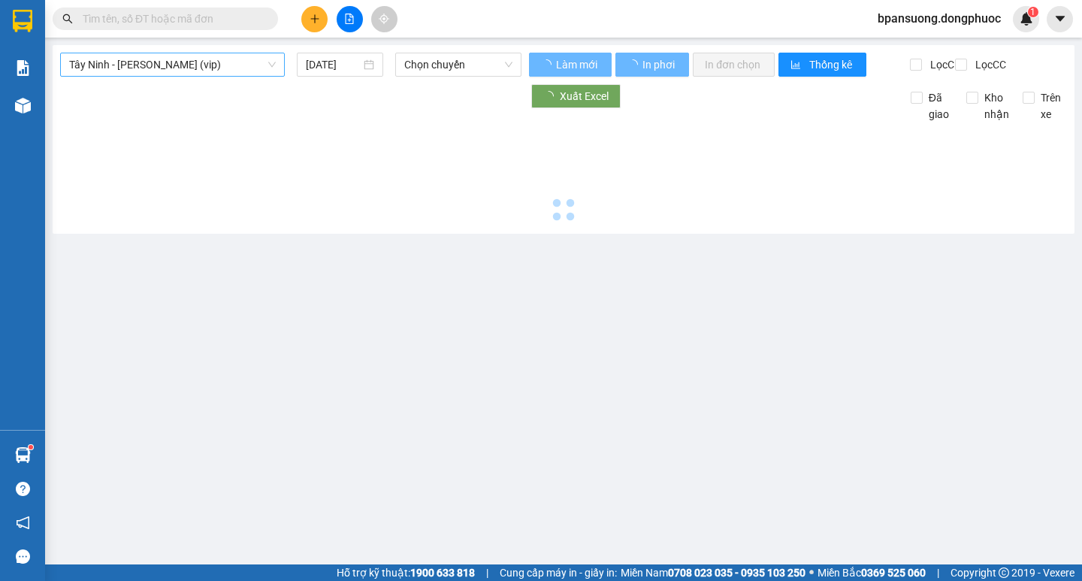
click at [172, 67] on span "Tây Ninh - [PERSON_NAME] (vip)" at bounding box center [172, 64] width 207 height 23
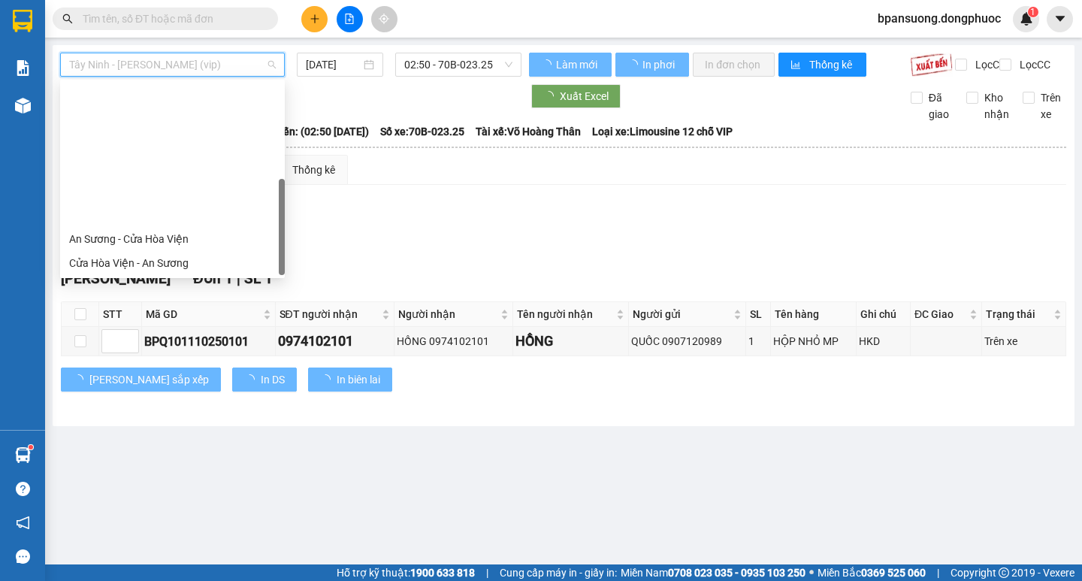
scroll to position [168, 0]
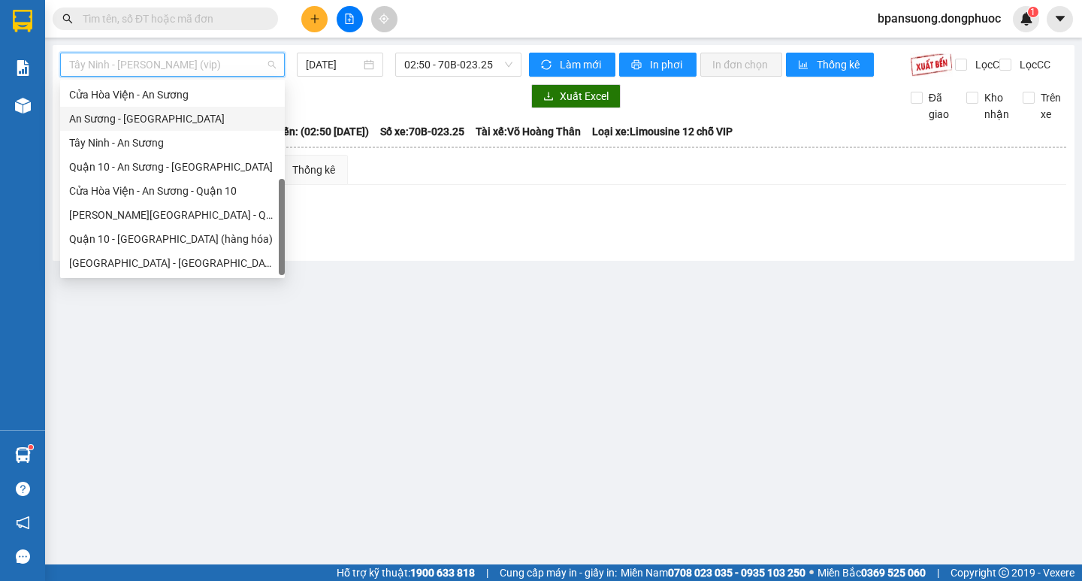
click at [137, 122] on div "An Sương - [GEOGRAPHIC_DATA]" at bounding box center [172, 118] width 207 height 17
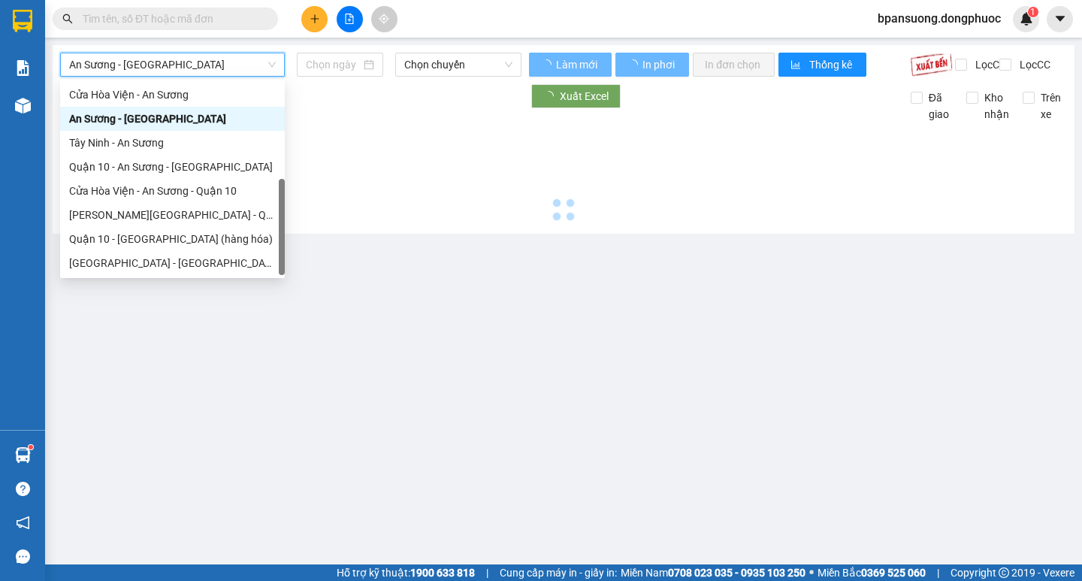
type input "[DATE]"
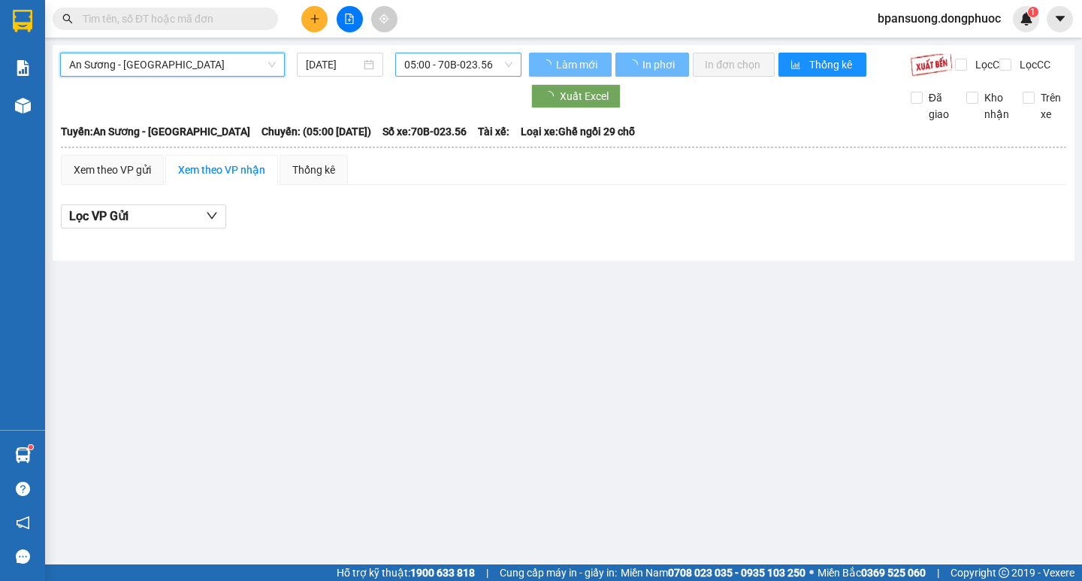
click at [440, 59] on span "05:00 - 70B-023.56" at bounding box center [458, 64] width 108 height 23
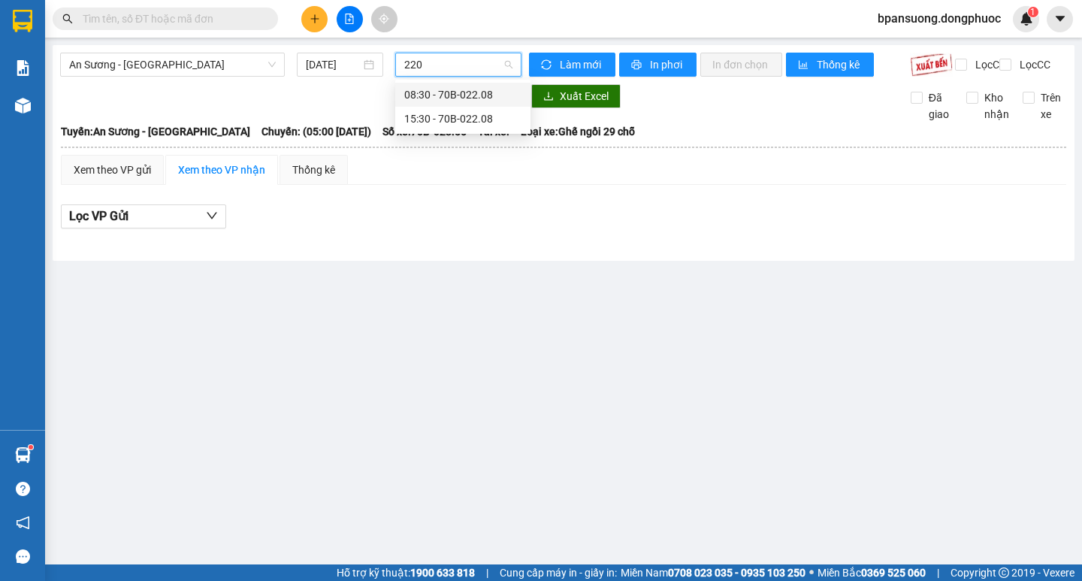
type input "2208"
click at [436, 116] on div "15:30 - 70B-022.08" at bounding box center [462, 118] width 117 height 17
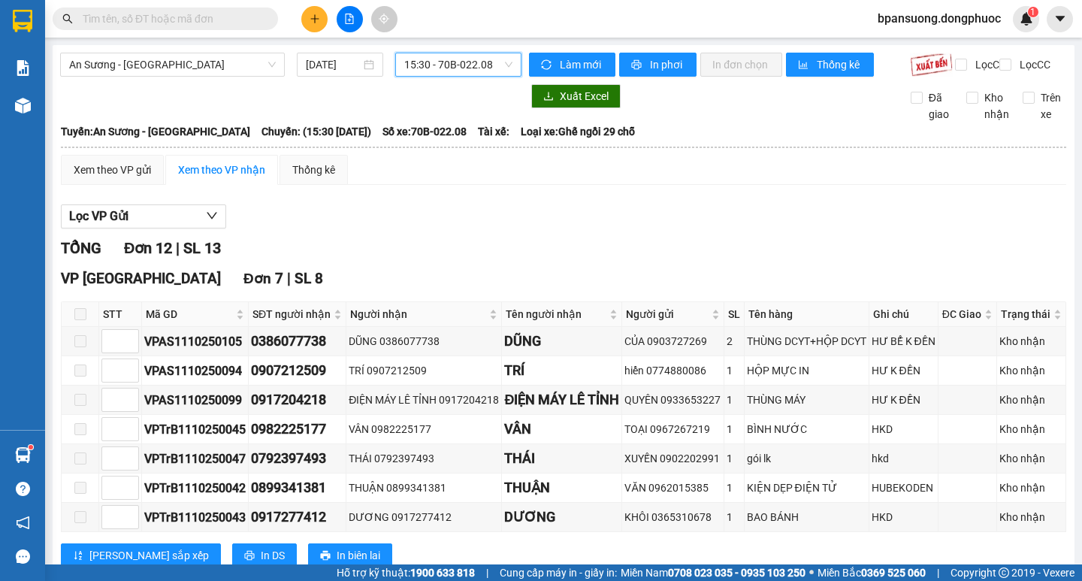
click at [430, 62] on span "15:30 - 70B-022.08" at bounding box center [458, 64] width 108 height 23
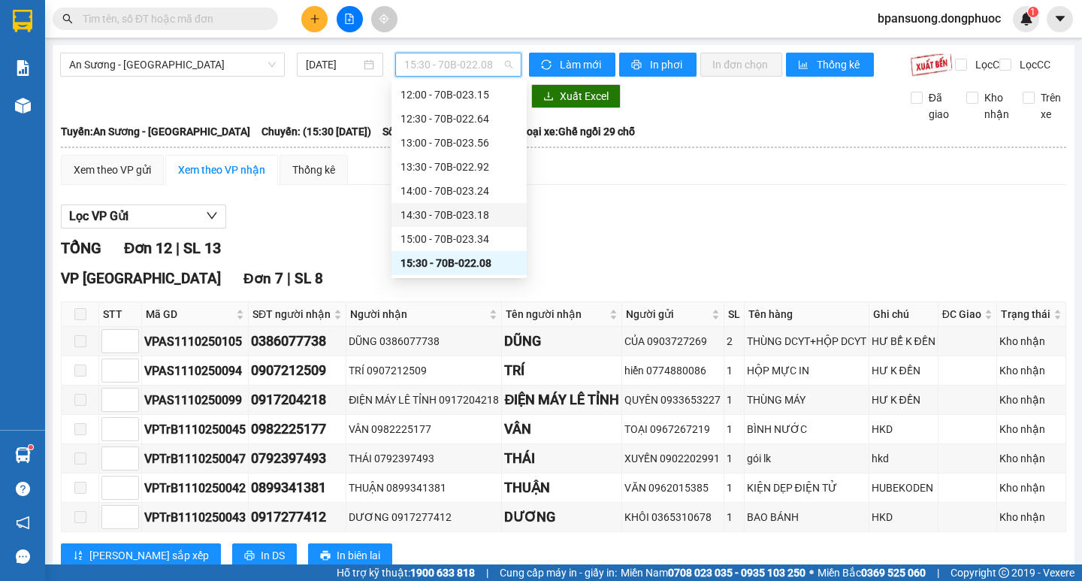
scroll to position [460, 0]
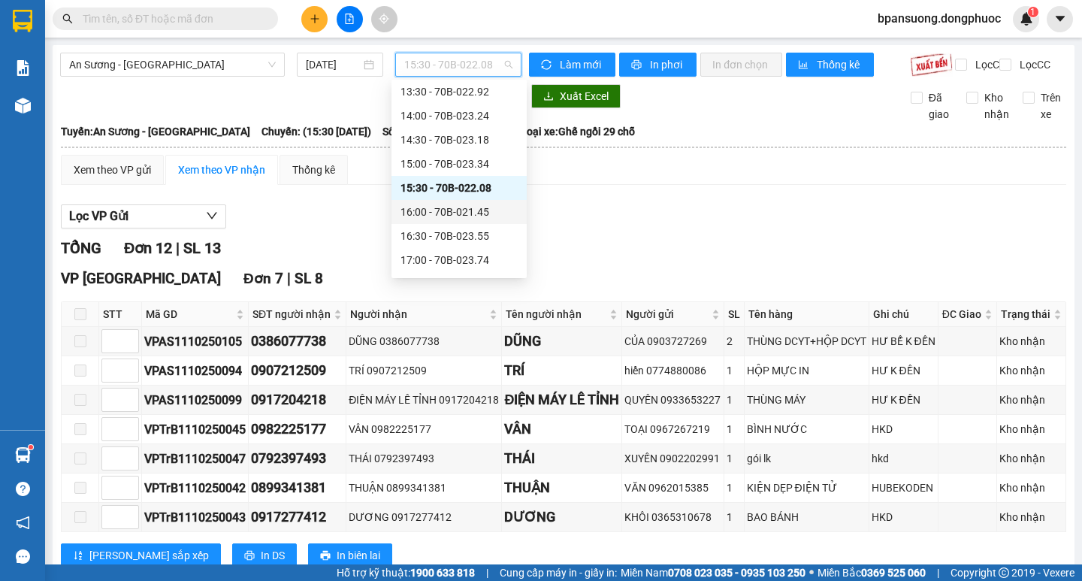
click at [424, 207] on div "16:00 - 70B-021.45" at bounding box center [458, 212] width 117 height 17
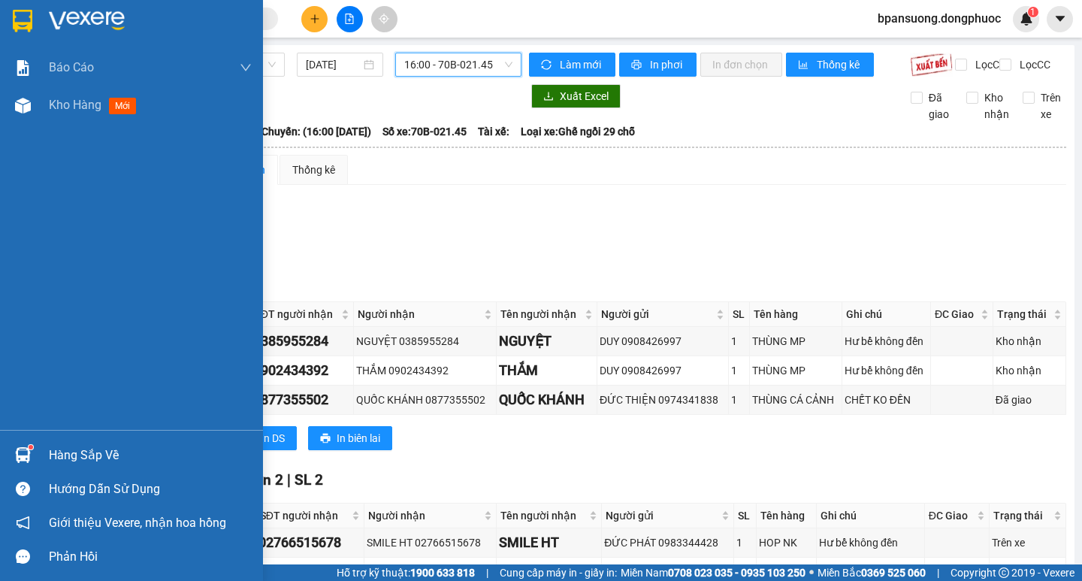
click at [68, 458] on div "Hàng sắp về" at bounding box center [150, 455] width 203 height 23
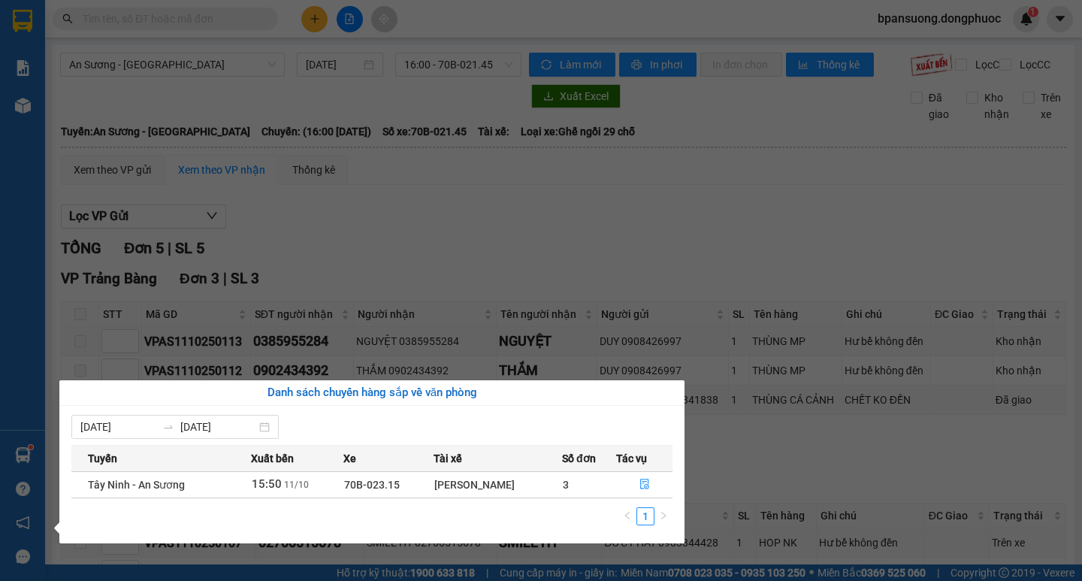
click at [477, 218] on section "Kết quả tìm kiếm ( 438 ) Bộ lọc Ngày tạo đơn gần nhất Mã ĐH Trạng thái Món hàng…" at bounding box center [541, 290] width 1082 height 581
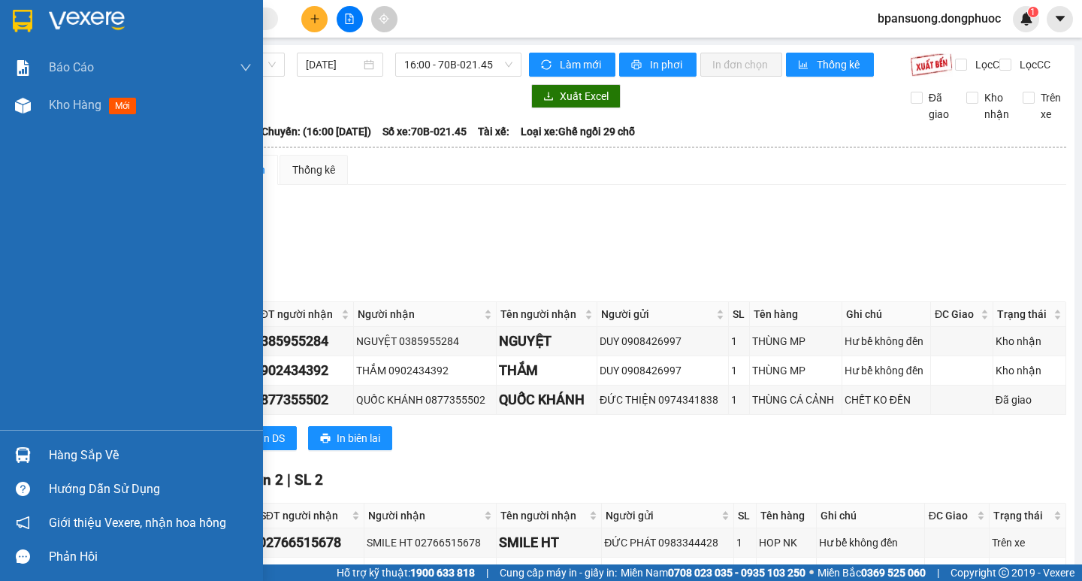
click at [65, 458] on div "Hàng sắp về" at bounding box center [150, 455] width 203 height 23
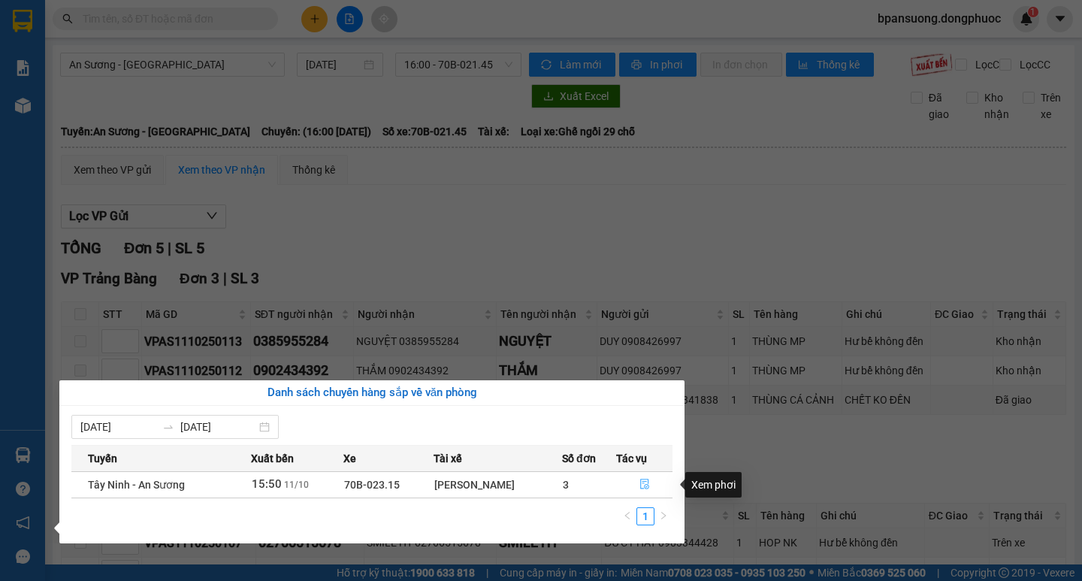
click at [639, 483] on icon "file-done" at bounding box center [644, 483] width 11 height 11
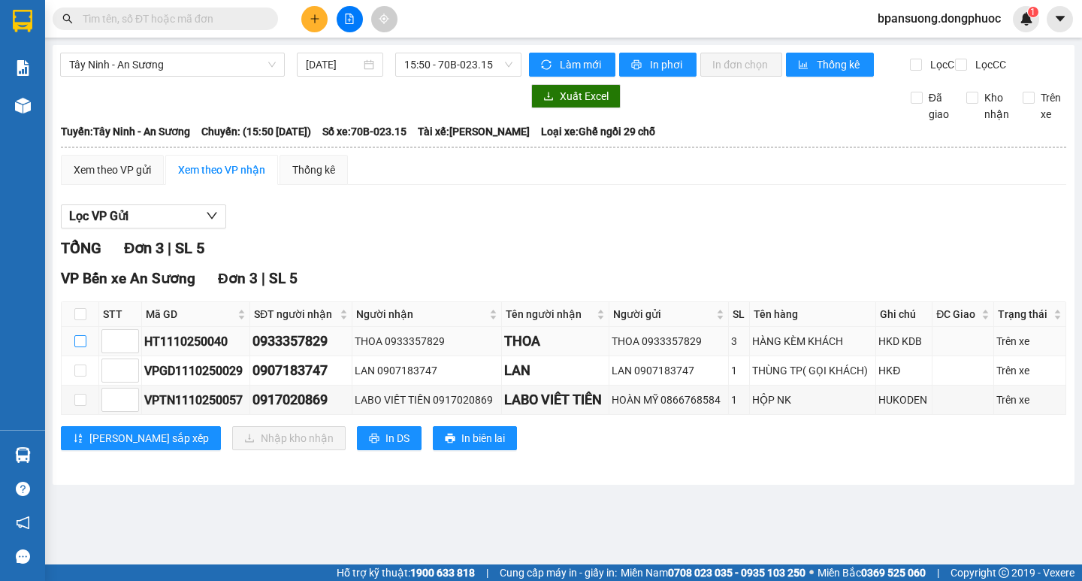
click at [78, 347] on input "checkbox" at bounding box center [80, 341] width 12 height 12
checkbox input "true"
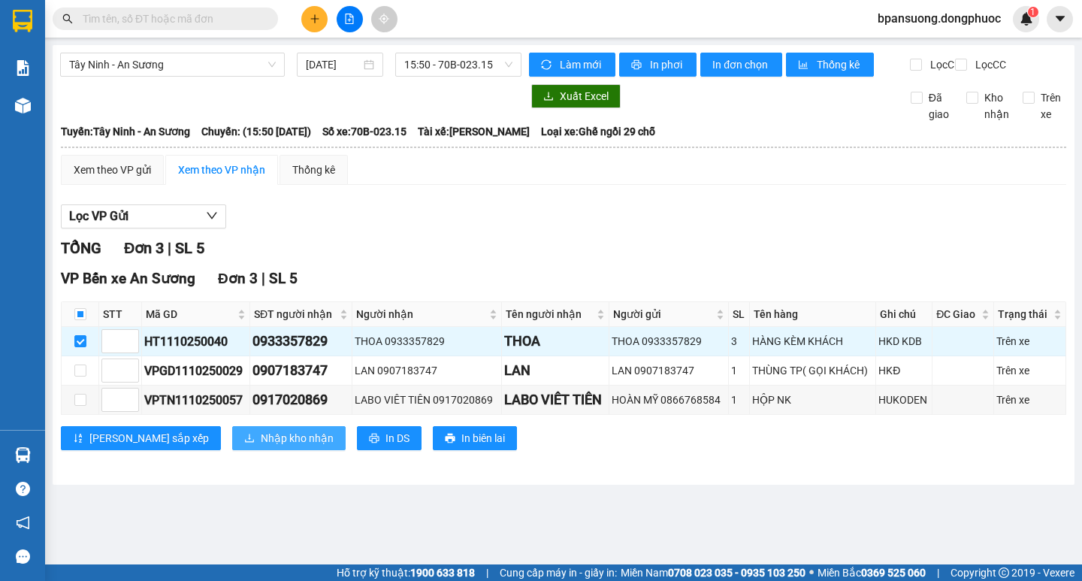
click at [261, 446] on span "Nhập kho nhận" at bounding box center [297, 438] width 73 height 17
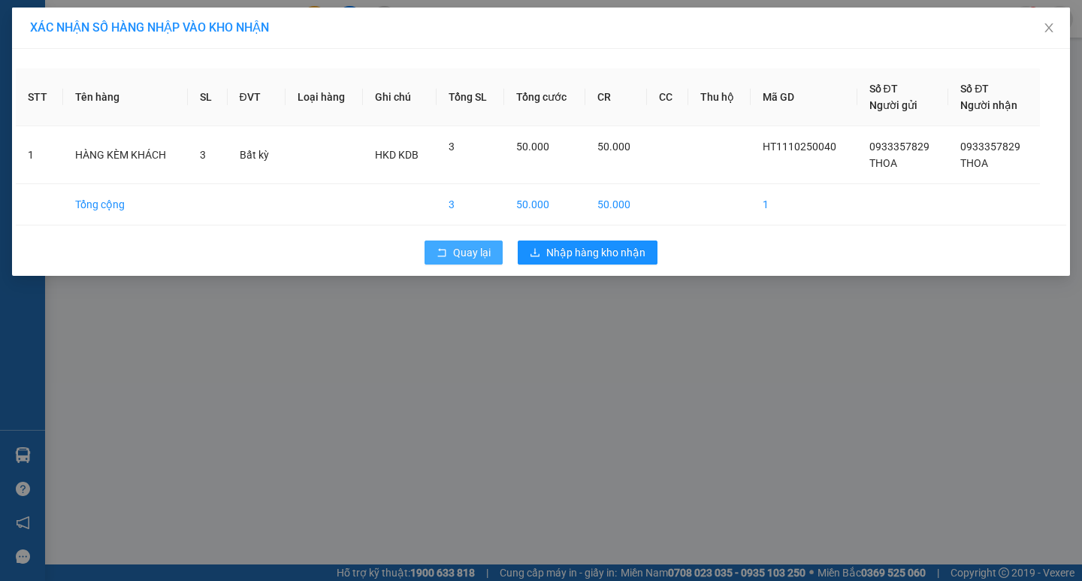
click at [457, 253] on span "Quay lại" at bounding box center [472, 252] width 38 height 17
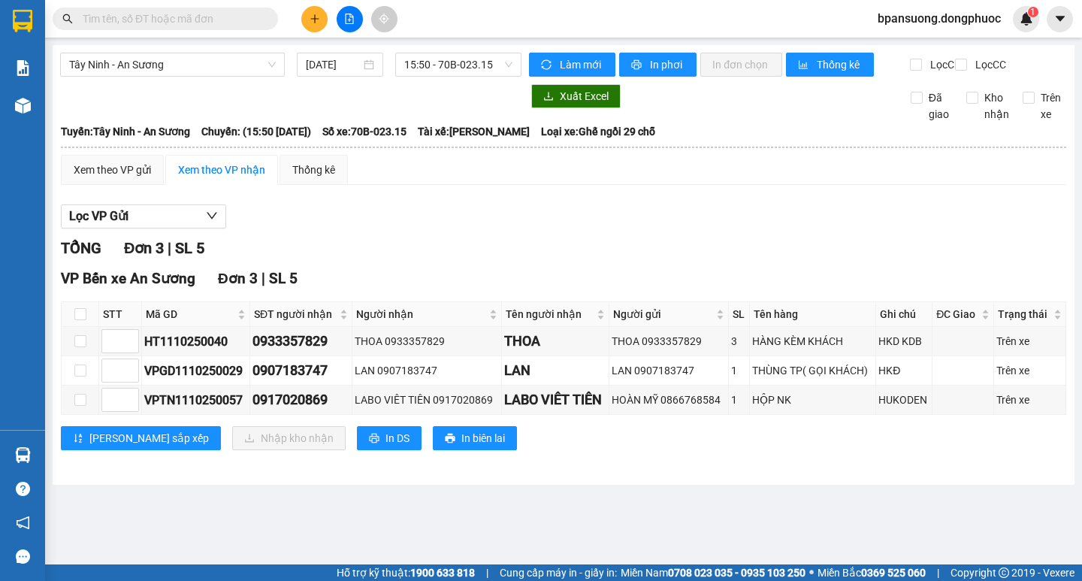
click at [318, 21] on icon "plus" at bounding box center [314, 19] width 11 height 11
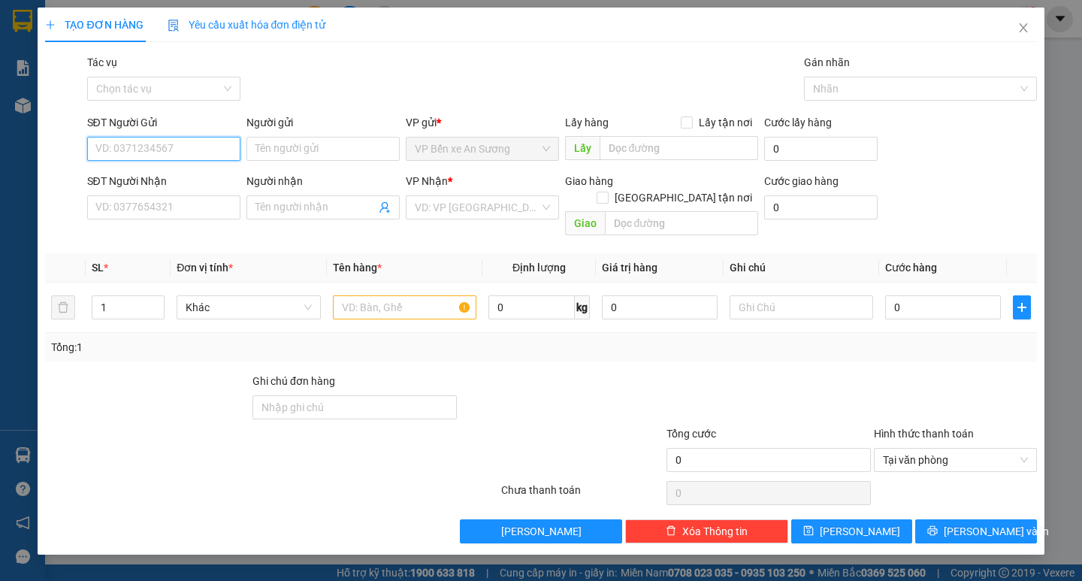
click at [128, 144] on input "SĐT Người Gửi" at bounding box center [163, 149] width 153 height 24
click at [190, 176] on div "0936439471 - HUY" at bounding box center [163, 178] width 135 height 17
type input "0936439471"
type input "HUY"
type input "0961130363"
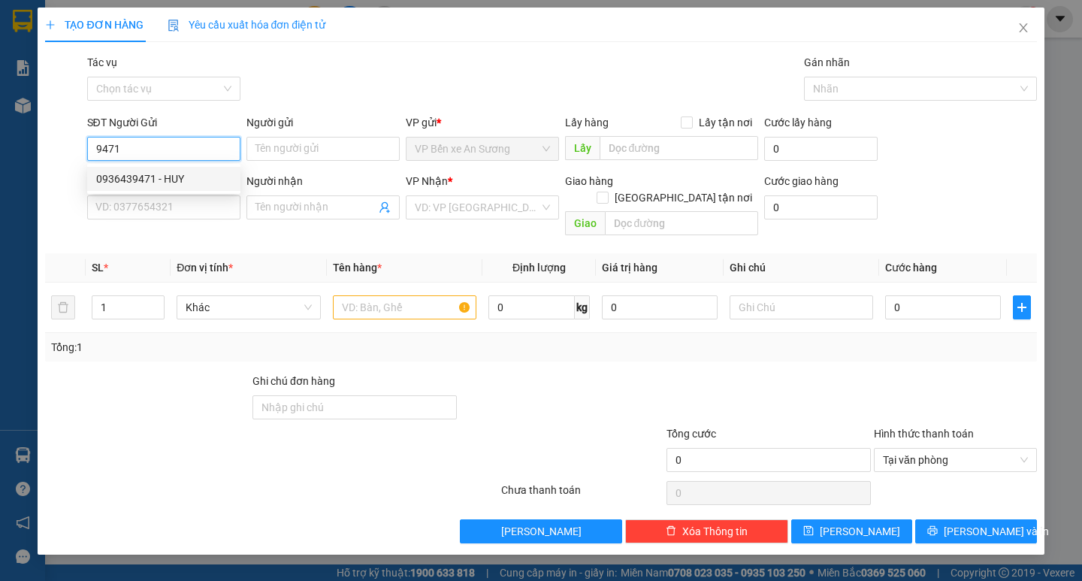
type input "NK SG [GEOGRAPHIC_DATA]"
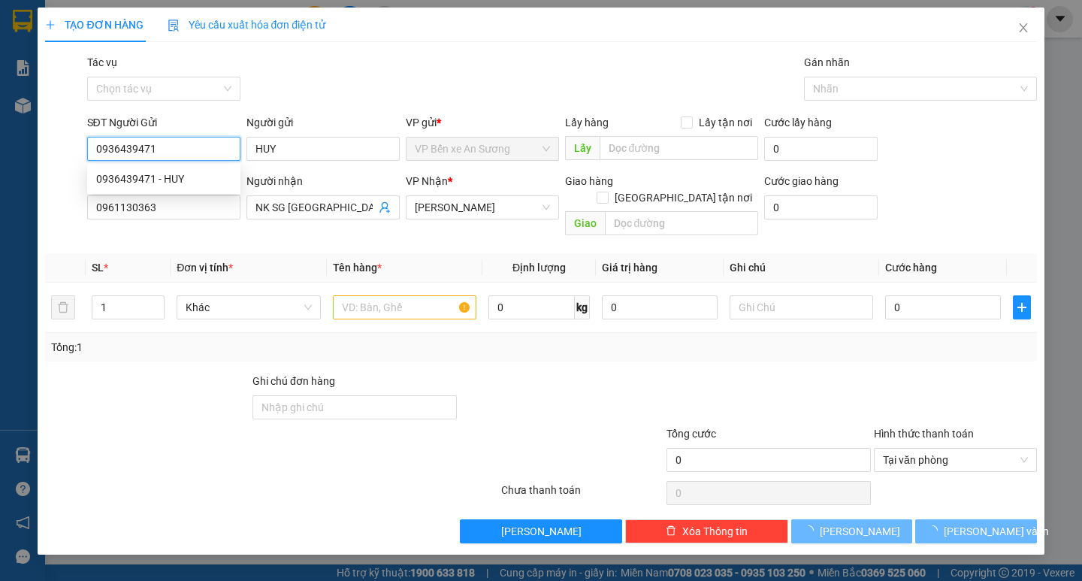
type input "20.000"
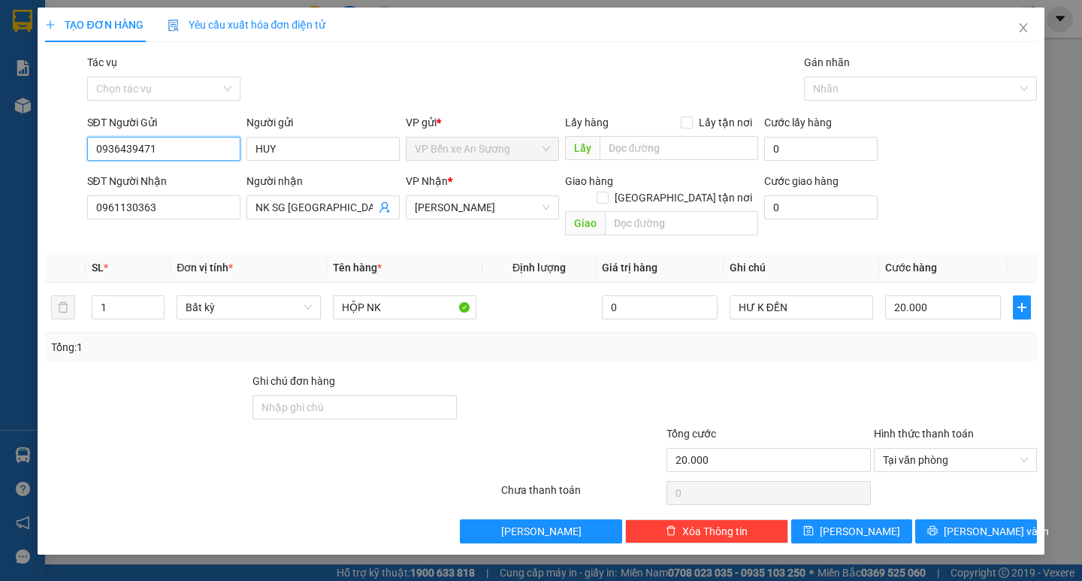
type input "0936439471"
click at [1005, 527] on div "TẠO ĐƠN HÀNG Yêu cầu xuất hóa đơn điện tử Transit Pickup Surcharge Ids Transit …" at bounding box center [541, 281] width 1006 height 547
click at [983, 523] on span "[PERSON_NAME] và In" at bounding box center [995, 531] width 105 height 17
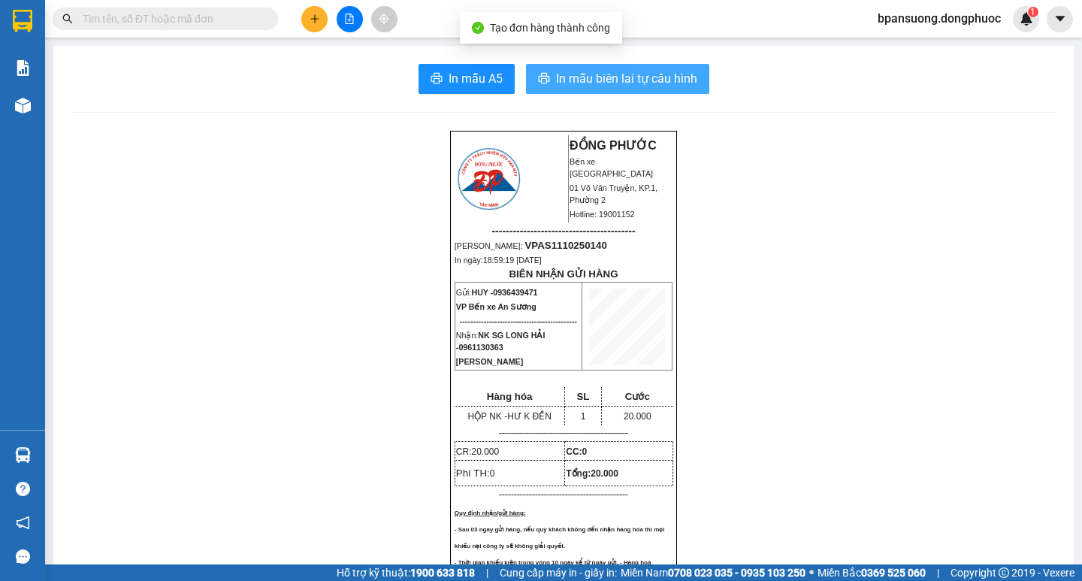
click at [607, 79] on span "In mẫu biên lai tự cấu hình" at bounding box center [626, 78] width 141 height 19
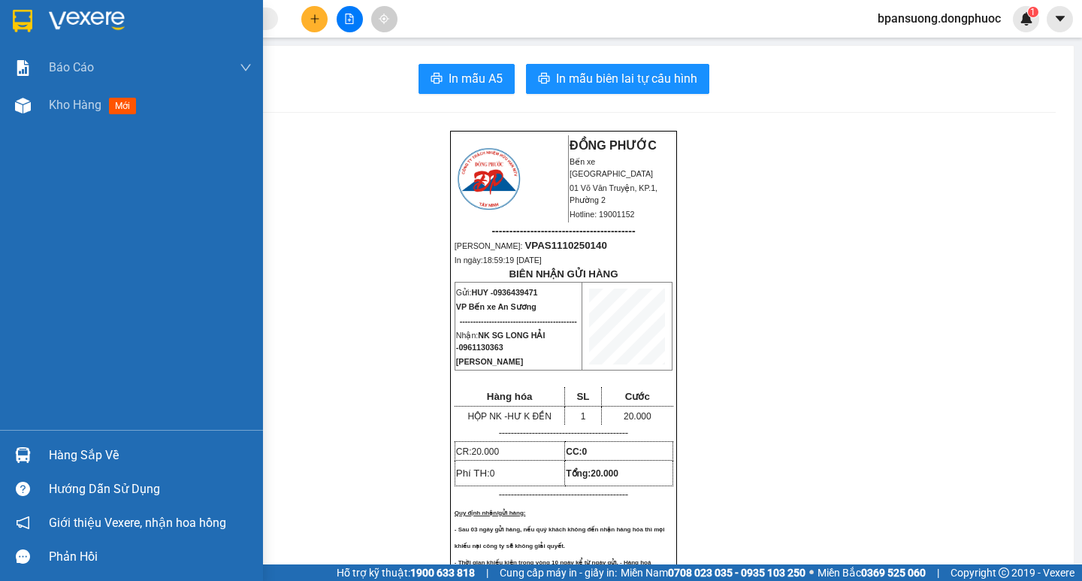
click at [60, 451] on div "Hàng sắp về" at bounding box center [150, 455] width 203 height 23
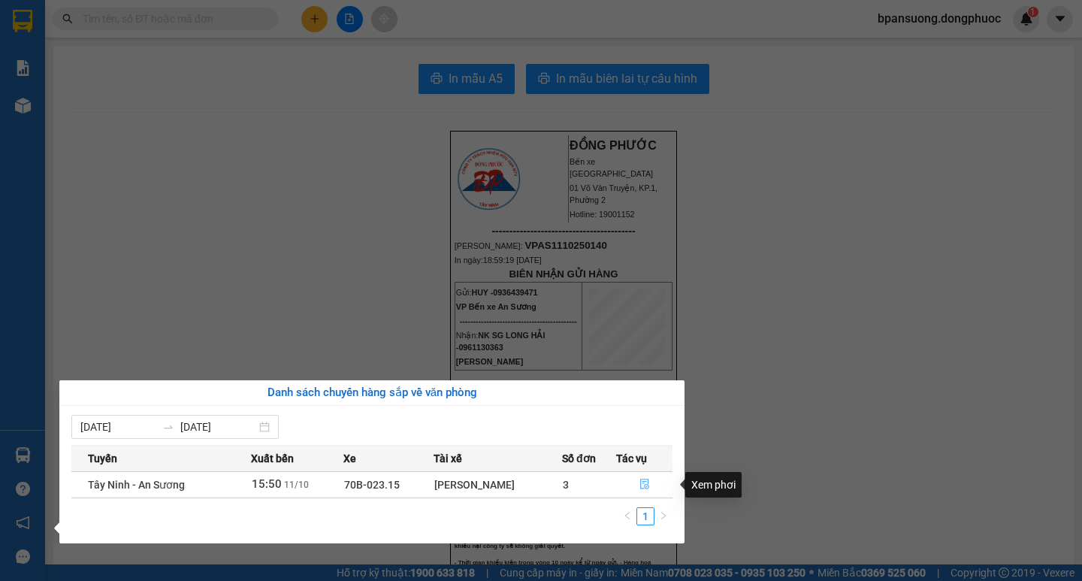
click at [643, 486] on icon "file-done" at bounding box center [644, 484] width 9 height 11
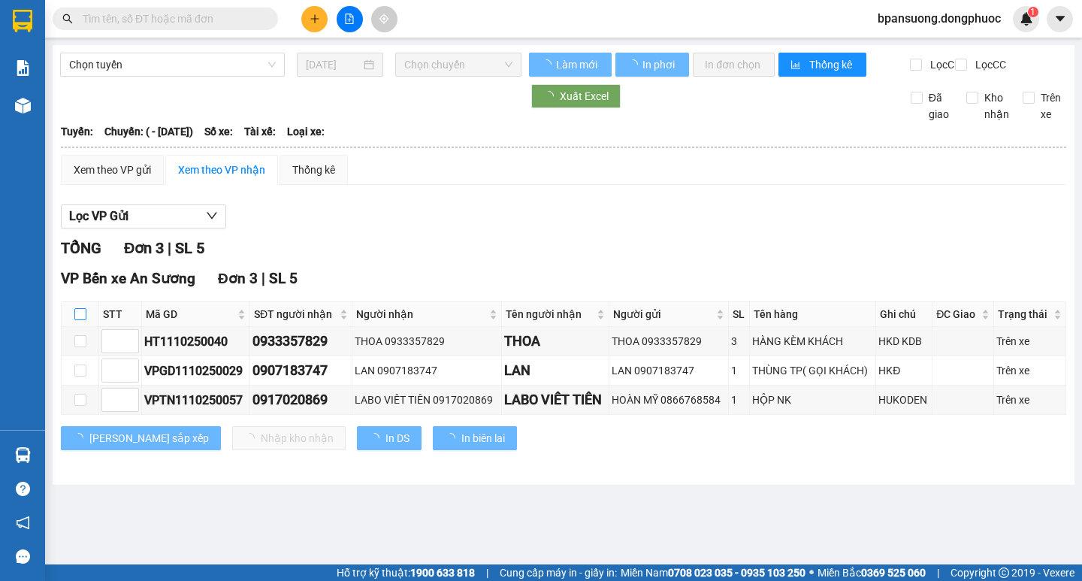
click at [79, 320] on input "checkbox" at bounding box center [80, 314] width 12 height 12
checkbox input "true"
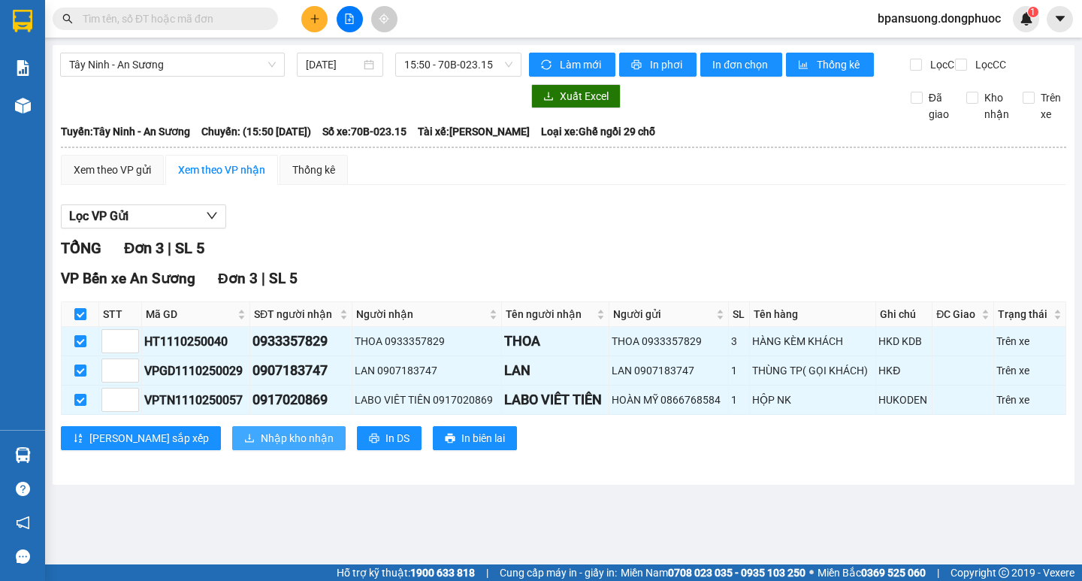
click at [261, 446] on span "Nhập kho nhận" at bounding box center [297, 438] width 73 height 17
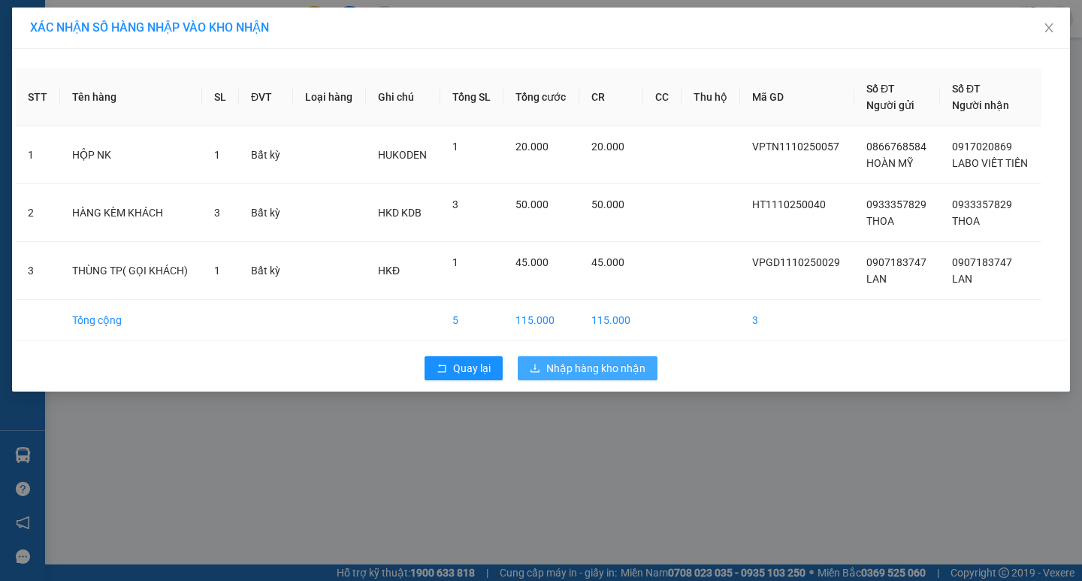
click at [592, 373] on span "Nhập hàng kho nhận" at bounding box center [595, 368] width 99 height 17
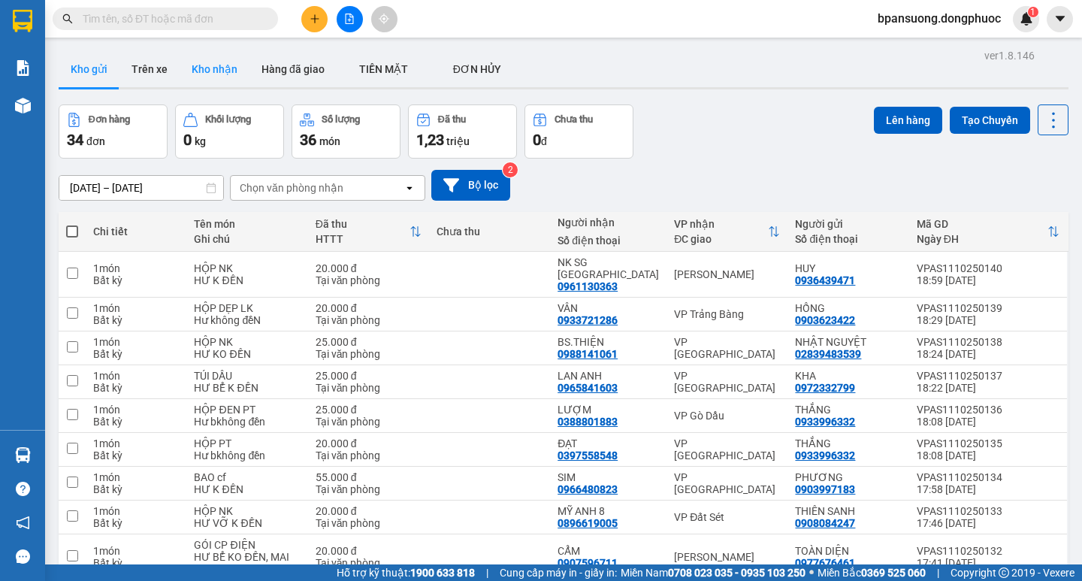
click at [228, 64] on button "Kho nhận" at bounding box center [215, 69] width 70 height 36
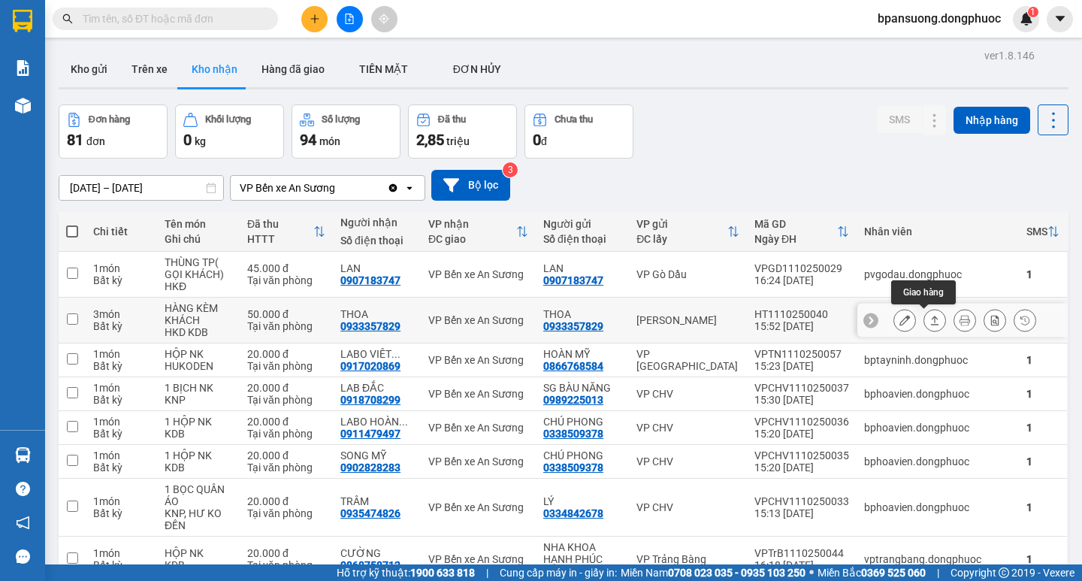
click at [931, 318] on icon at bounding box center [935, 319] width 8 height 9
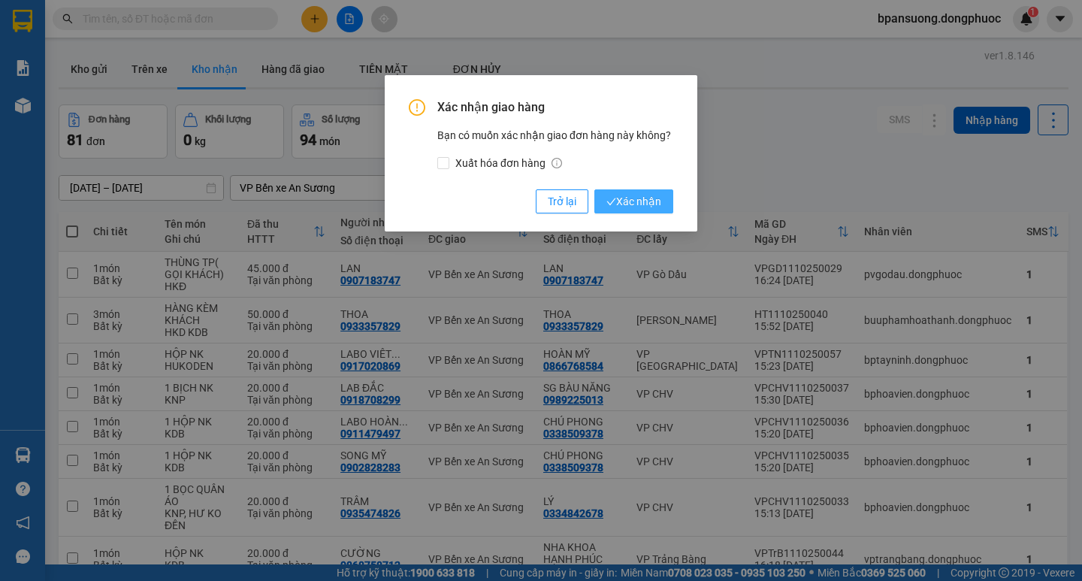
click at [644, 199] on span "Xác nhận" at bounding box center [633, 201] width 55 height 17
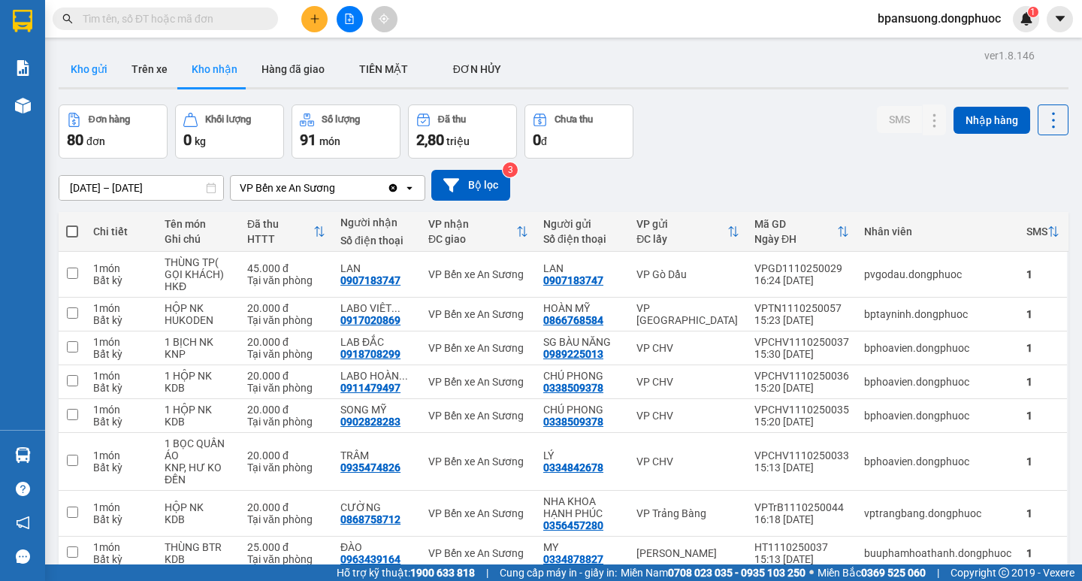
click at [95, 69] on button "Kho gửi" at bounding box center [89, 69] width 61 height 36
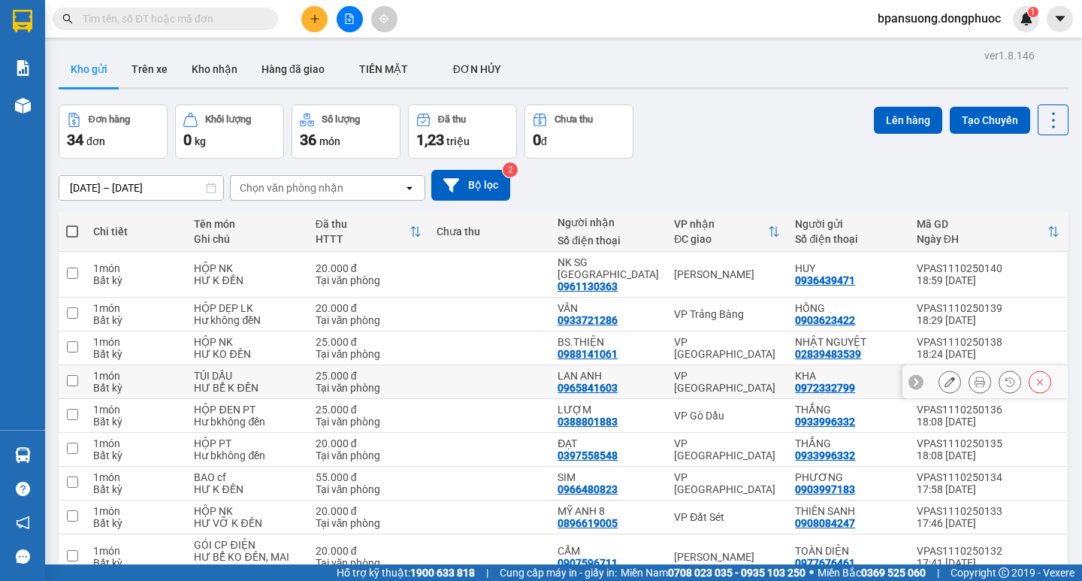
click at [691, 370] on div "VP [GEOGRAPHIC_DATA]" at bounding box center [727, 382] width 106 height 24
checkbox input "true"
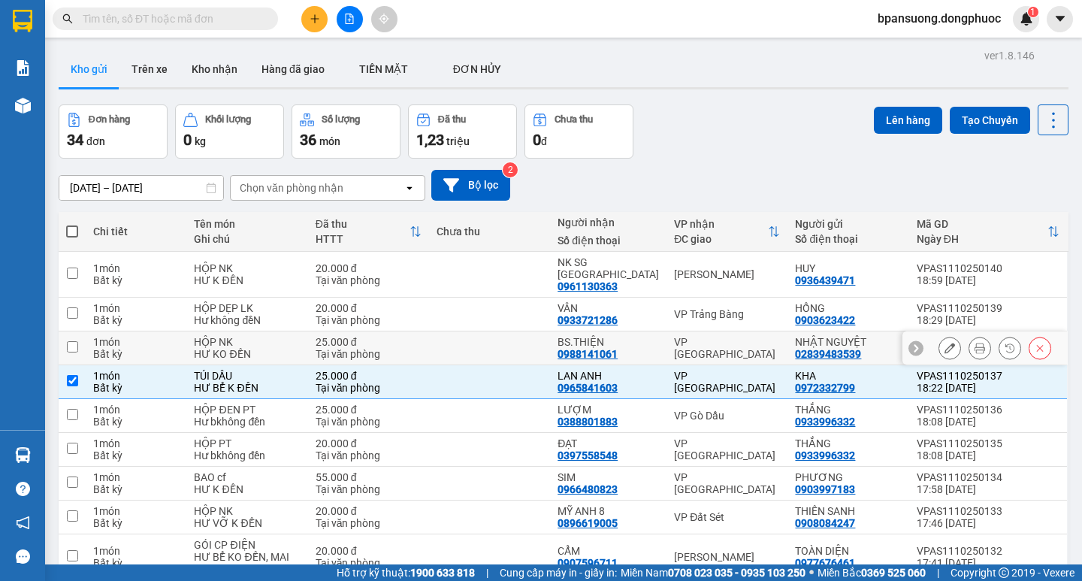
click at [694, 345] on td "VP [GEOGRAPHIC_DATA]" at bounding box center [726, 348] width 121 height 34
checkbox input "true"
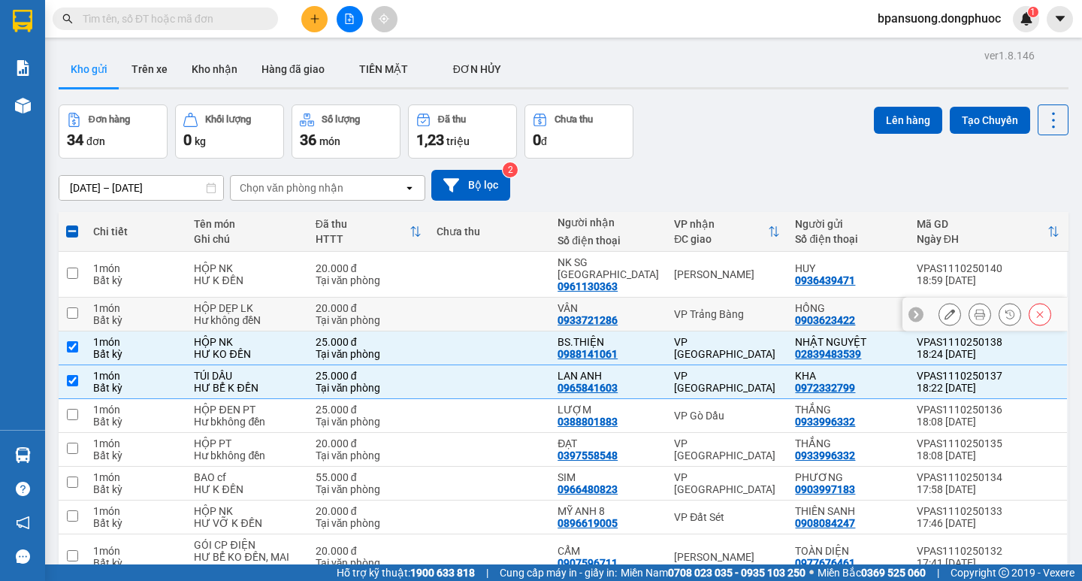
click at [689, 308] on div "VP Trảng Bàng" at bounding box center [727, 314] width 106 height 12
checkbox input "true"
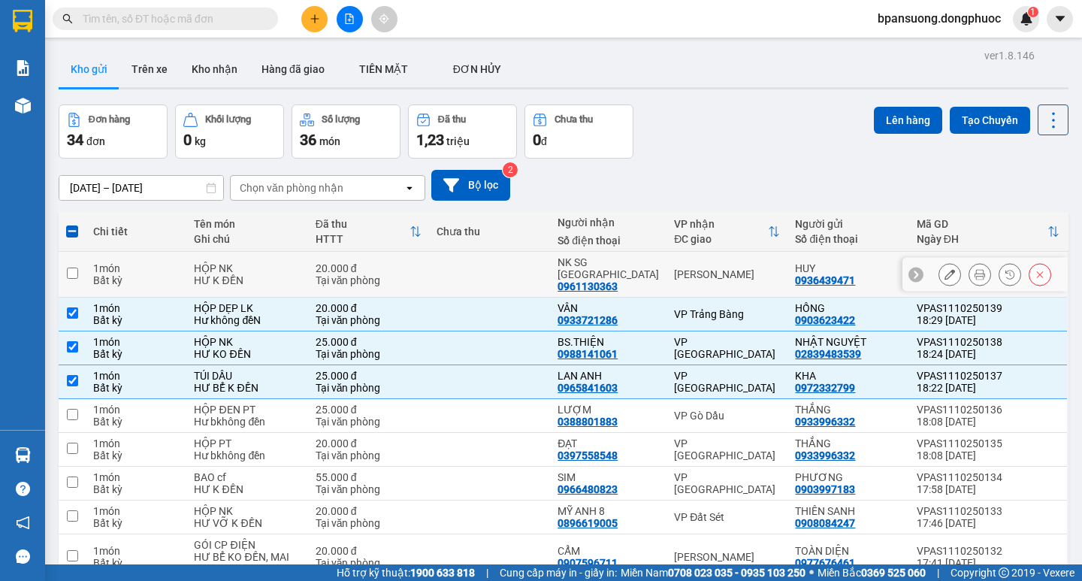
drag, startPoint x: 688, startPoint y: 271, endPoint x: 680, endPoint y: 263, distance: 11.7
click at [687, 271] on div "[PERSON_NAME]" at bounding box center [727, 274] width 106 height 12
checkbox input "true"
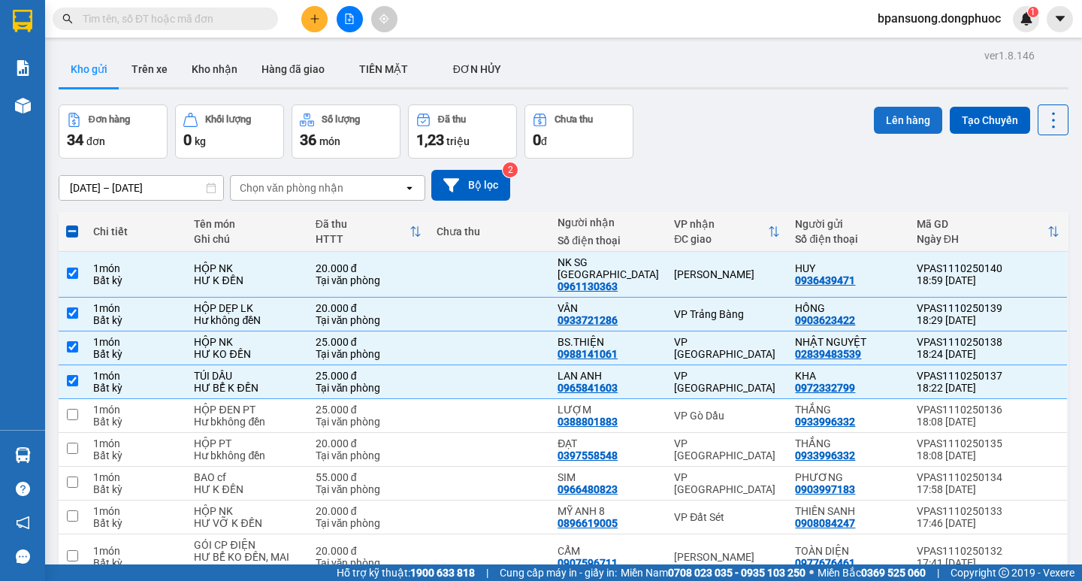
click at [875, 120] on button "Lên hàng" at bounding box center [907, 120] width 68 height 27
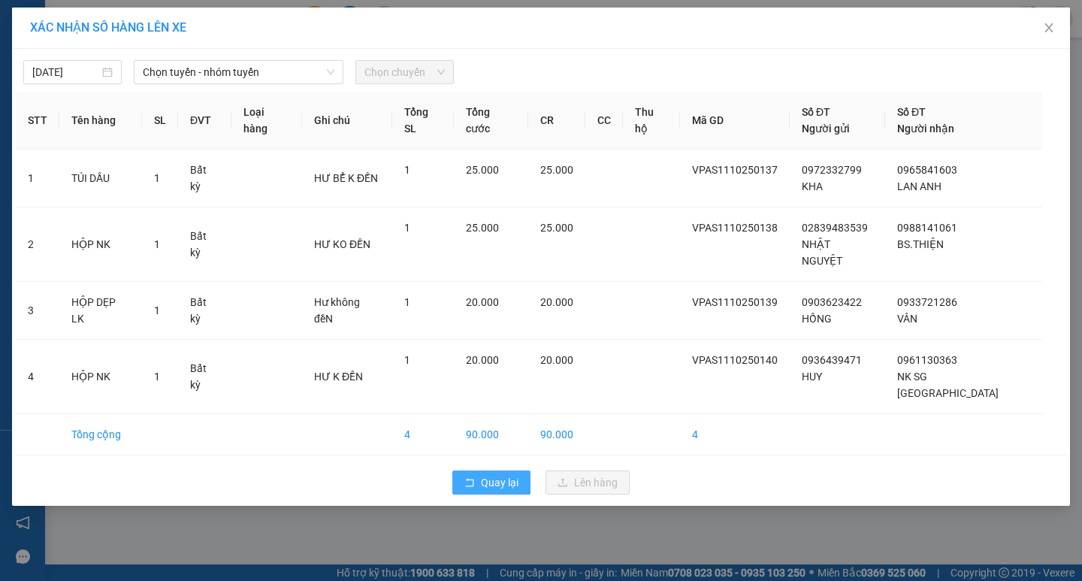
drag, startPoint x: 487, startPoint y: 454, endPoint x: 461, endPoint y: 37, distance: 418.4
click at [486, 474] on span "Quay lại" at bounding box center [500, 482] width 38 height 17
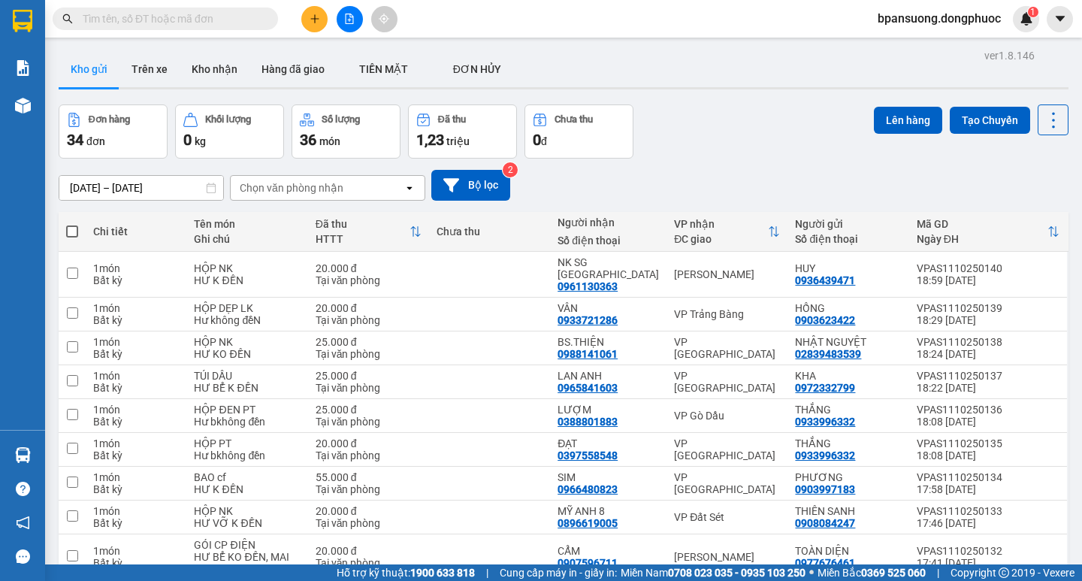
click at [260, 26] on span at bounding box center [165, 19] width 225 height 23
click at [153, 18] on input "text" at bounding box center [171, 19] width 177 height 17
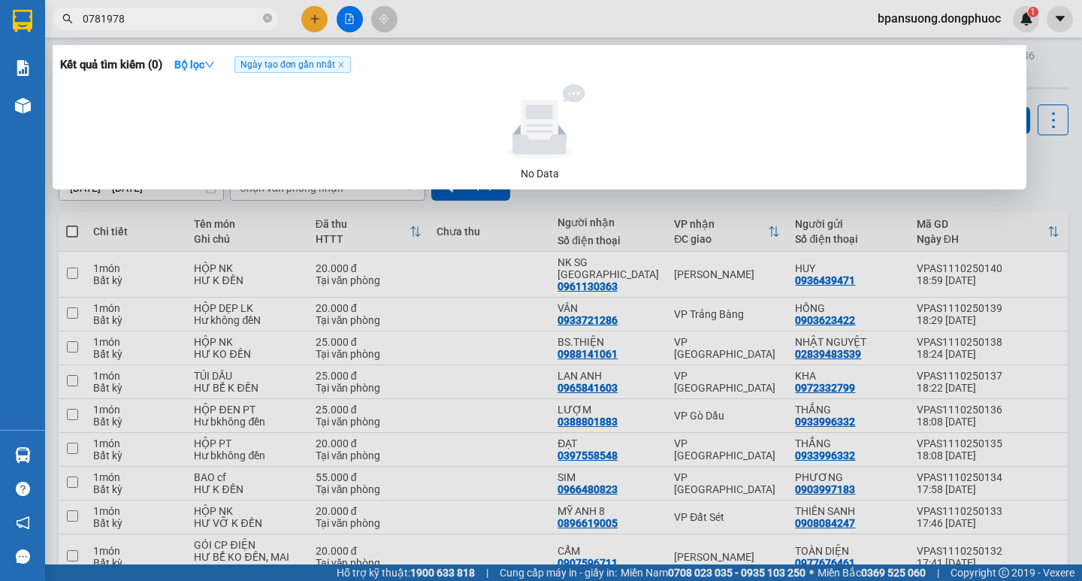
click at [101, 19] on input "0781978" at bounding box center [171, 19] width 177 height 17
click at [103, 18] on input "0781978" at bounding box center [171, 19] width 177 height 17
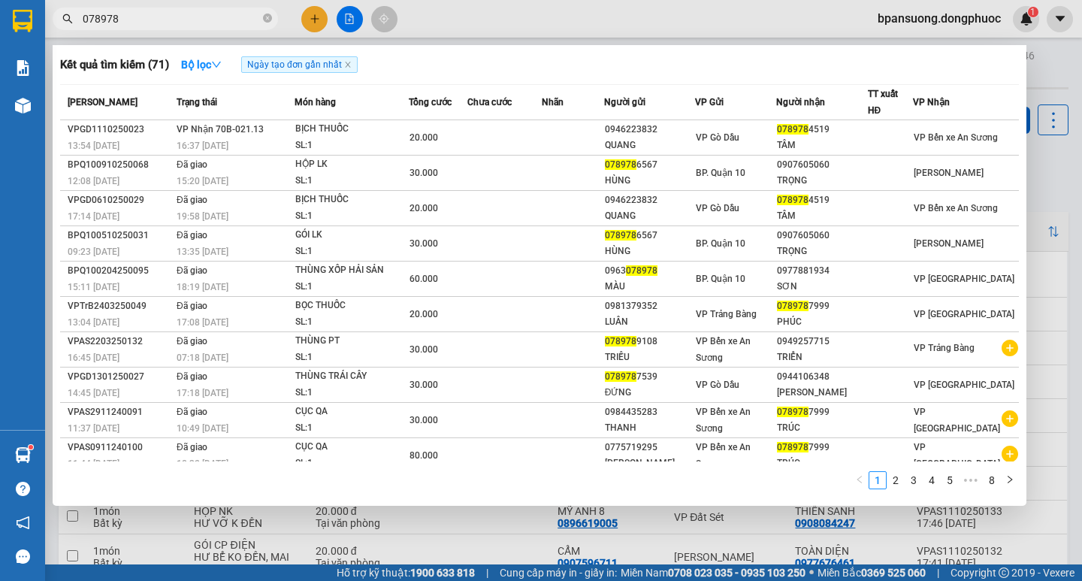
type input "078978"
click at [516, 11] on div at bounding box center [541, 290] width 1082 height 581
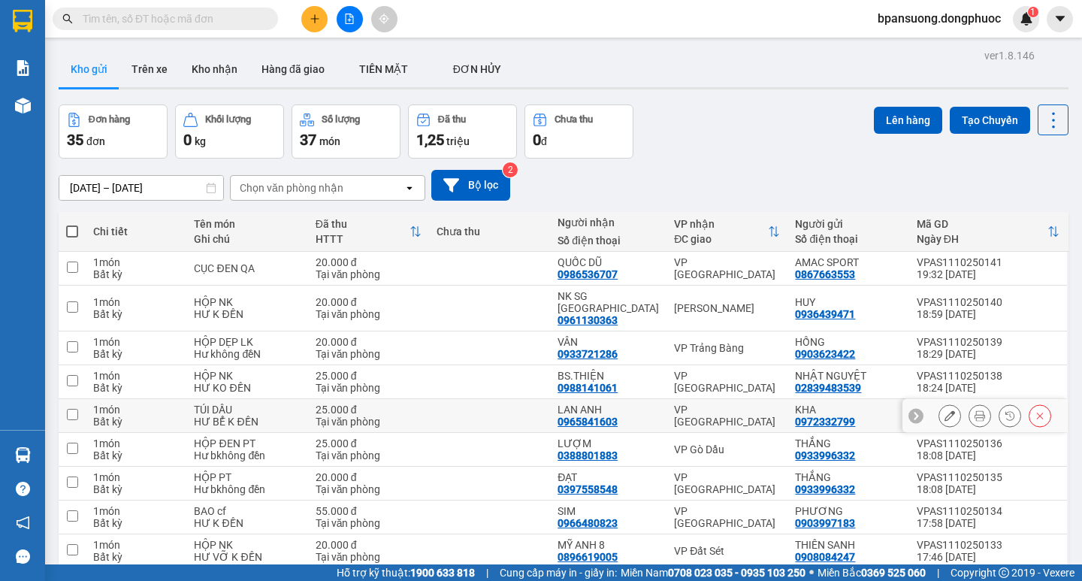
drag, startPoint x: 665, startPoint y: 396, endPoint x: 674, endPoint y: 385, distance: 14.4
click at [674, 403] on div "VP [GEOGRAPHIC_DATA]" at bounding box center [727, 415] width 106 height 24
checkbox input "true"
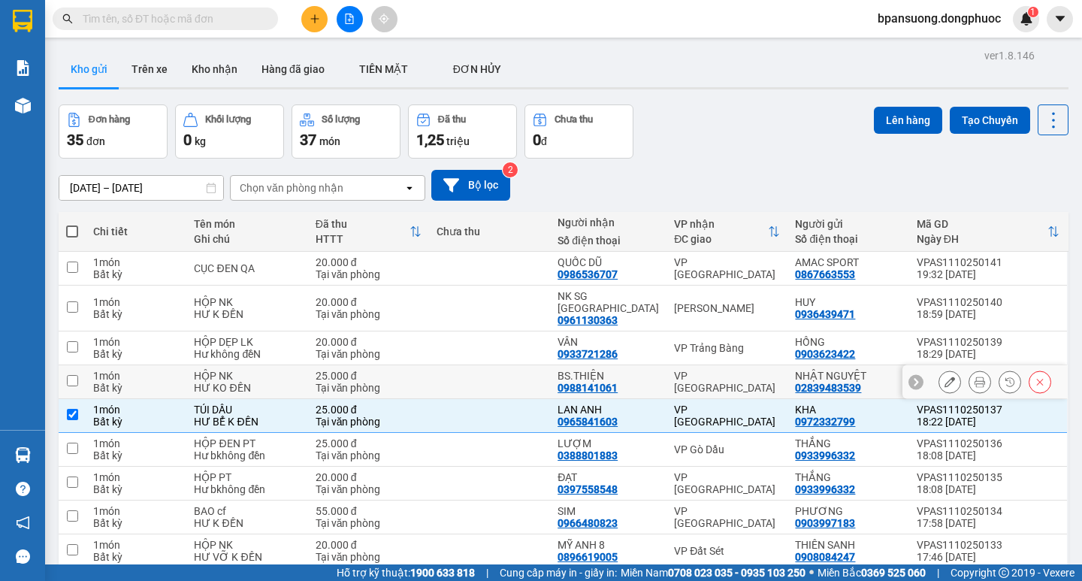
click at [686, 374] on td "VP [GEOGRAPHIC_DATA]" at bounding box center [726, 382] width 121 height 34
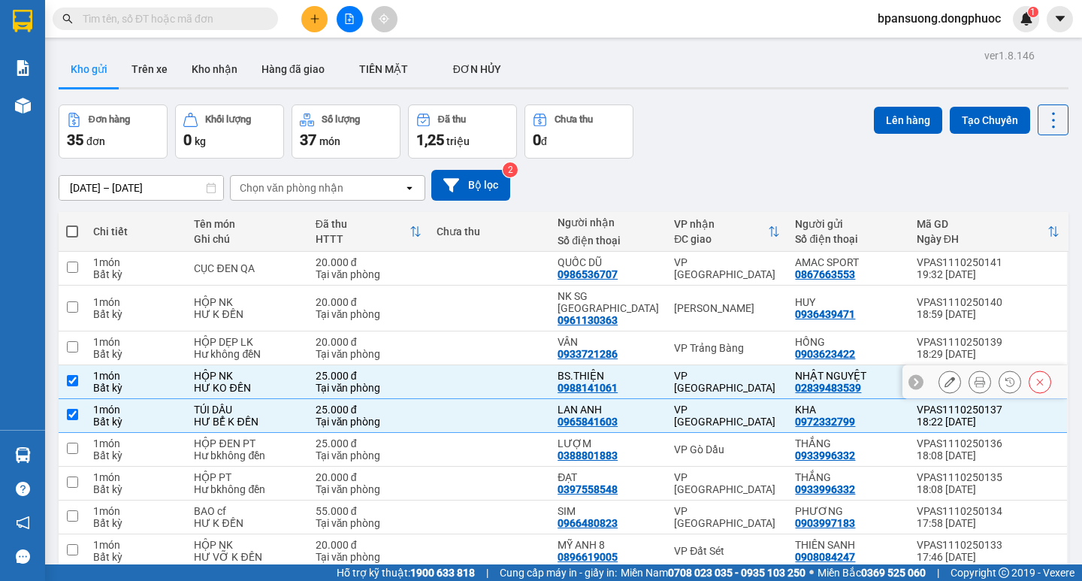
checkbox input "true"
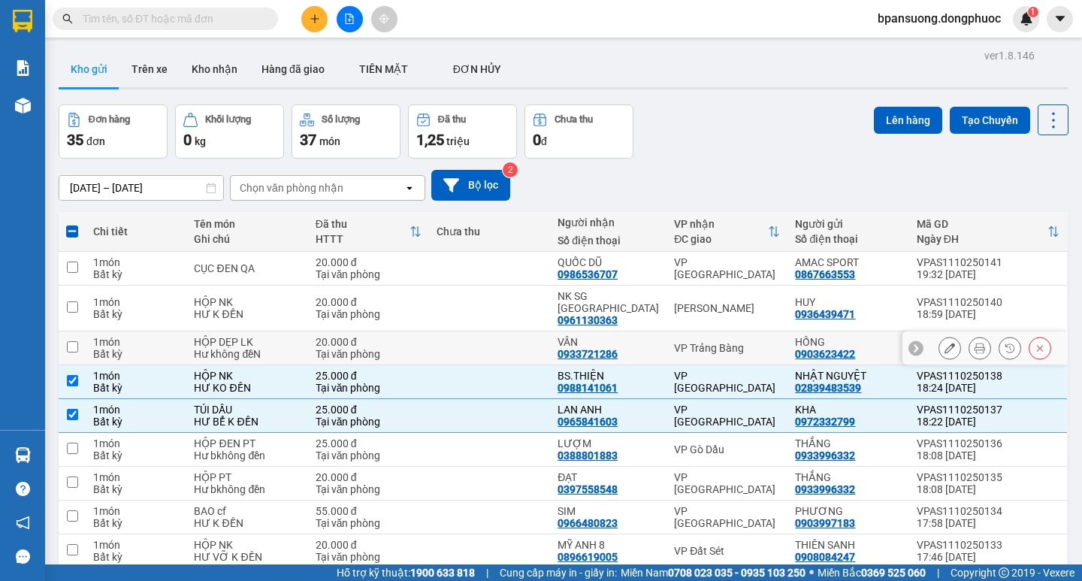
click at [700, 342] on div "VP Trảng Bàng" at bounding box center [727, 348] width 106 height 12
checkbox input "true"
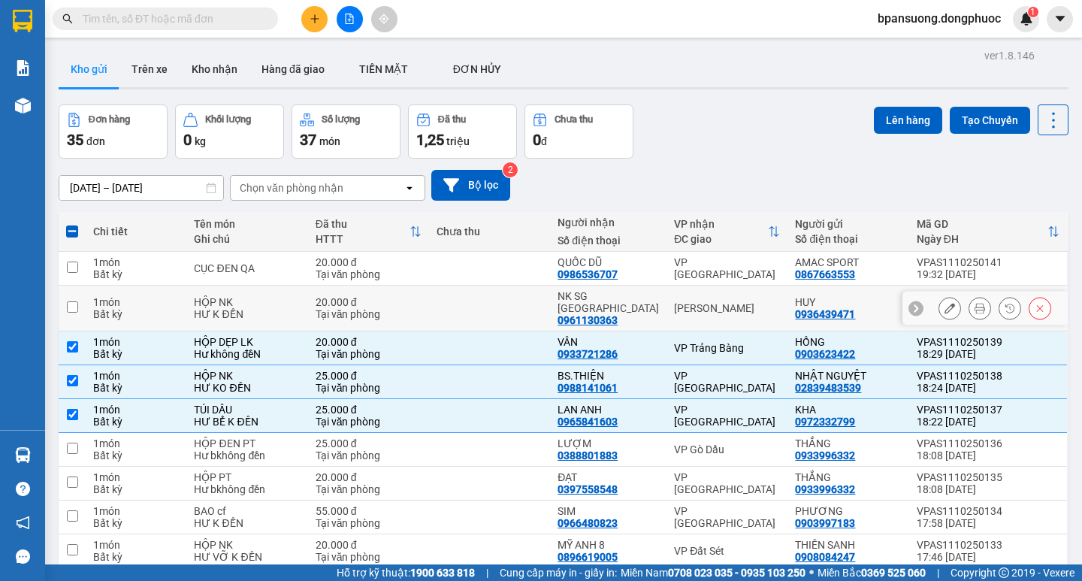
drag, startPoint x: 704, startPoint y: 309, endPoint x: 710, endPoint y: 277, distance: 32.1
click at [704, 307] on td "[PERSON_NAME]" at bounding box center [726, 308] width 121 height 46
checkbox input "true"
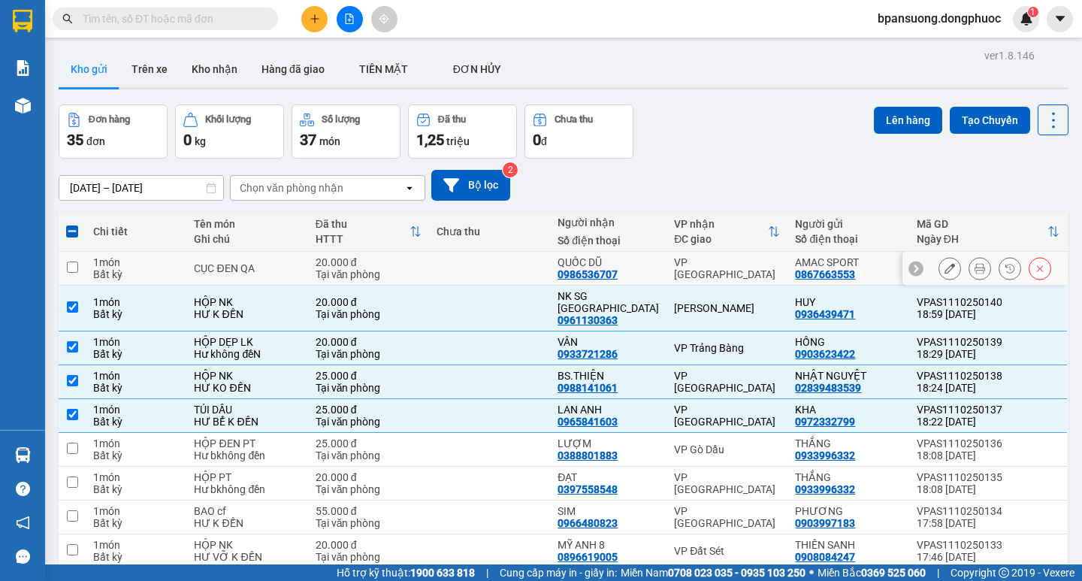
click at [711, 270] on div "VP [GEOGRAPHIC_DATA]" at bounding box center [727, 268] width 106 height 24
checkbox input "true"
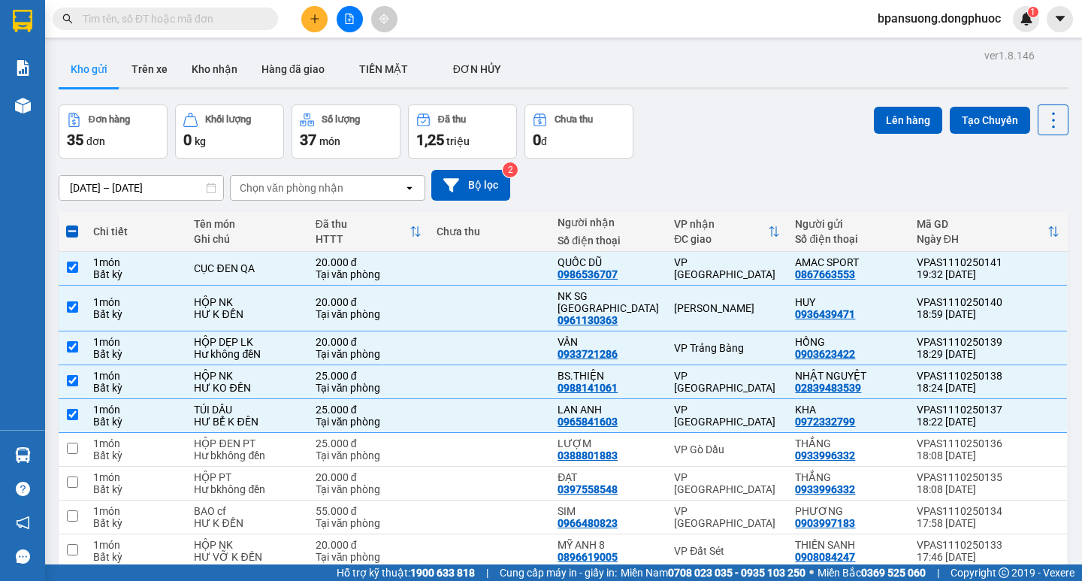
drag, startPoint x: 883, startPoint y: 119, endPoint x: 720, endPoint y: 257, distance: 213.8
click at [883, 119] on button "Lên hàng" at bounding box center [907, 120] width 68 height 27
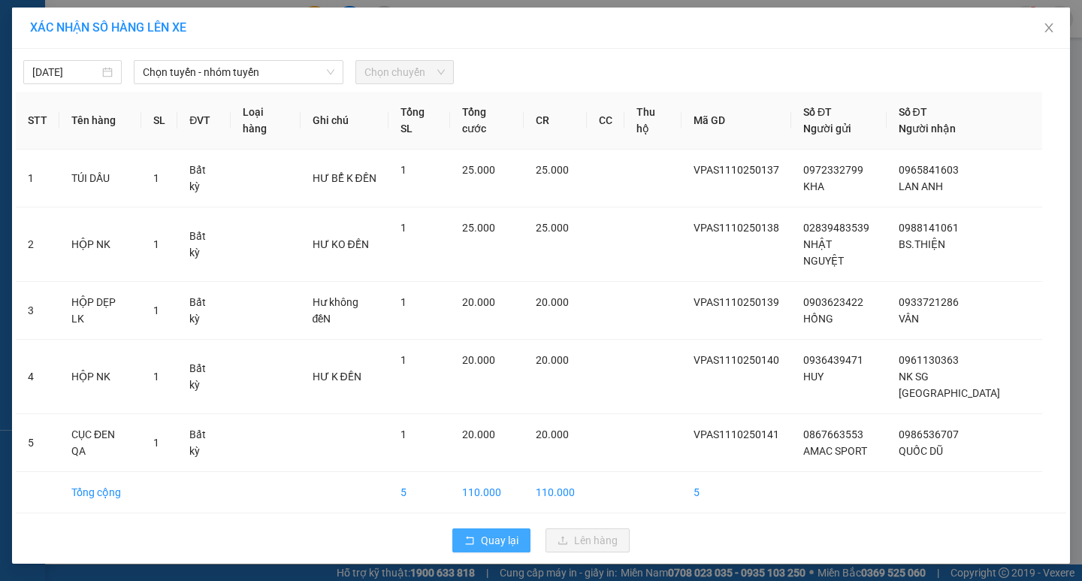
click at [484, 532] on span "Quay lại" at bounding box center [500, 540] width 38 height 17
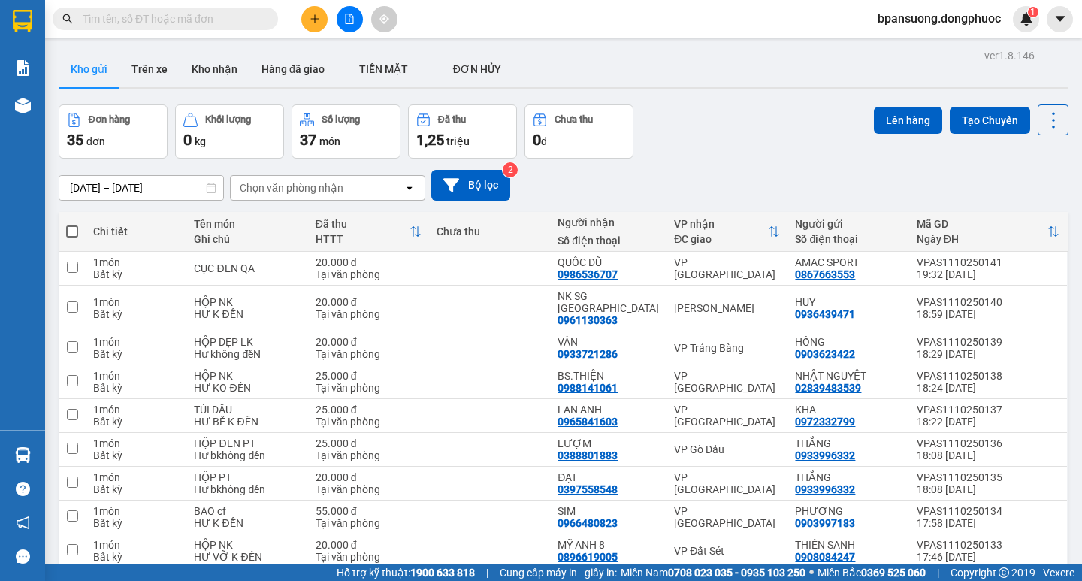
click at [550, 37] on div "Kết quả tìm kiếm ( 0 ) Bộ lọc Ngày tạo đơn gần nhất No Data bpansuong.dongphuoc…" at bounding box center [541, 19] width 1082 height 38
